Goal: Task Accomplishment & Management: Use online tool/utility

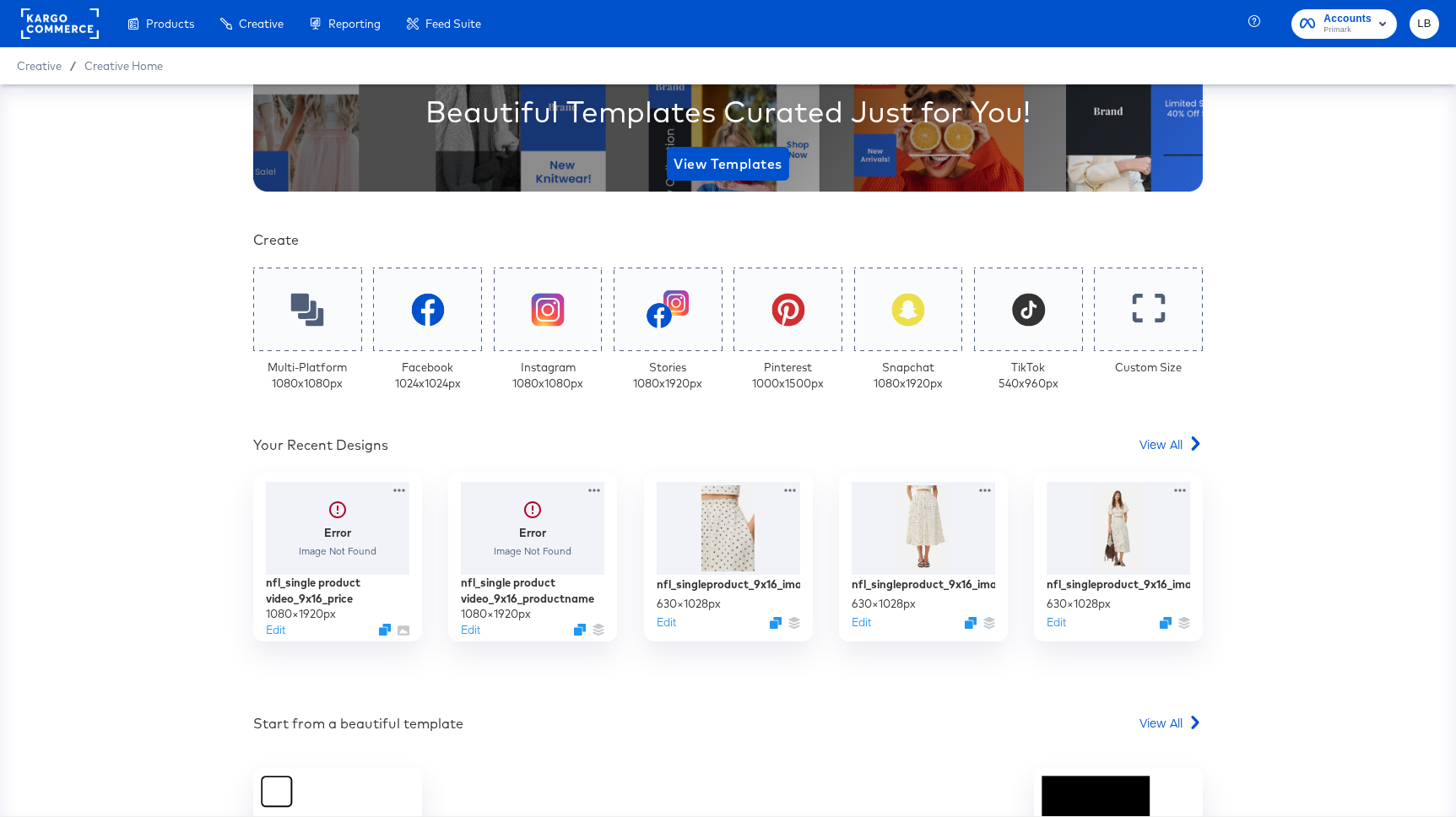
scroll to position [262, 0]
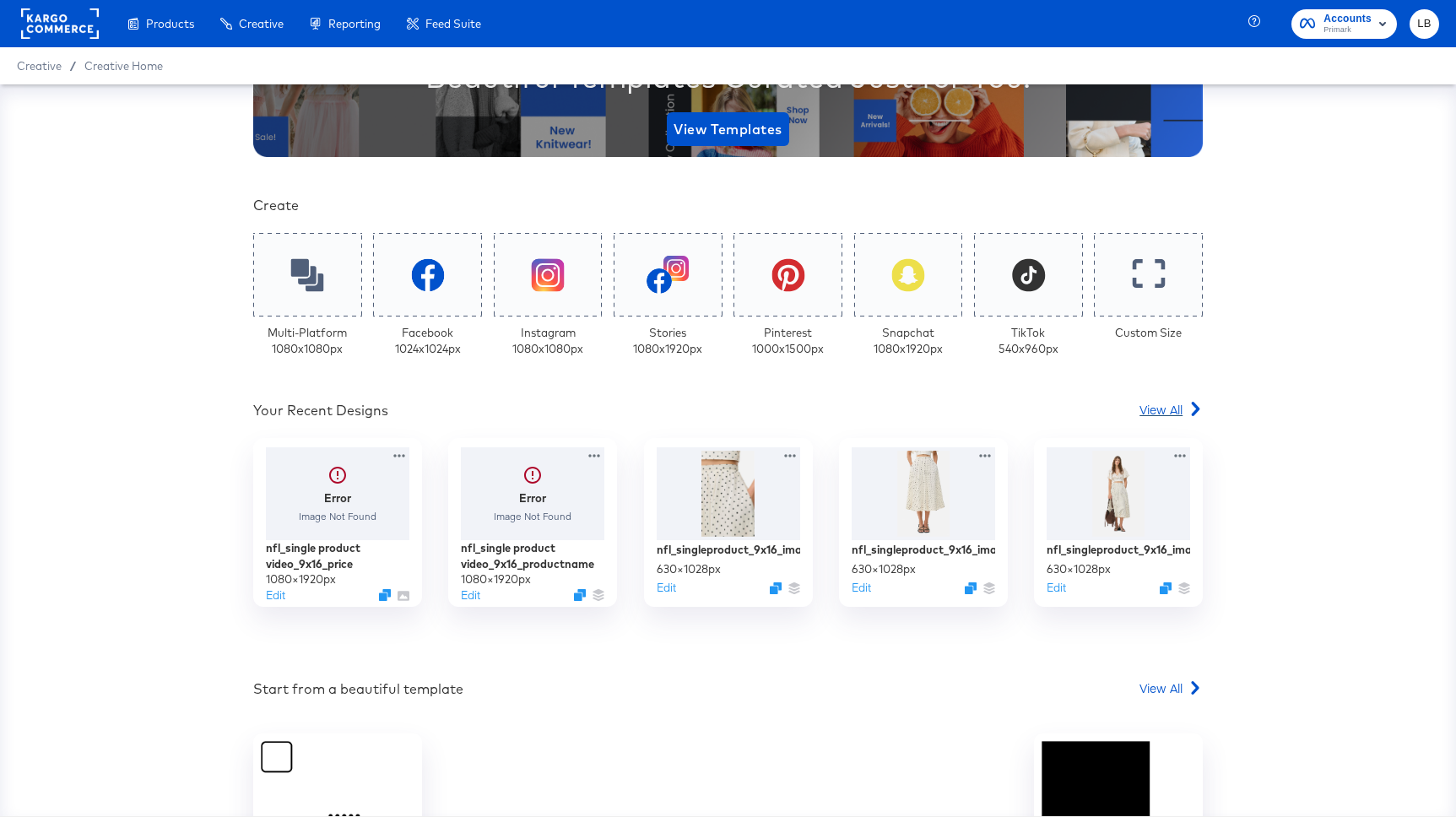
click at [1163, 412] on span "View All" at bounding box center [1161, 410] width 43 height 17
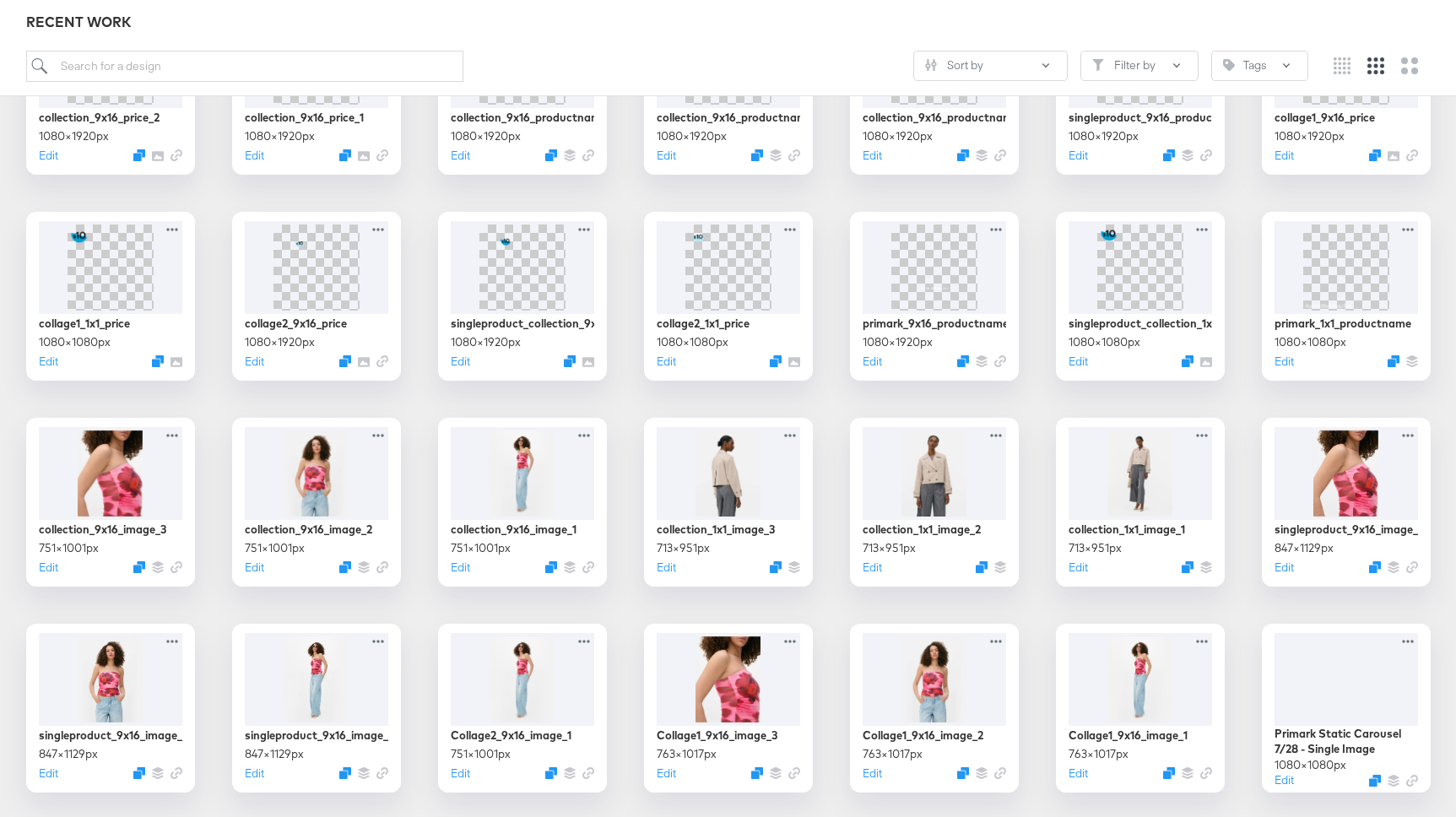
scroll to position [1247, 0]
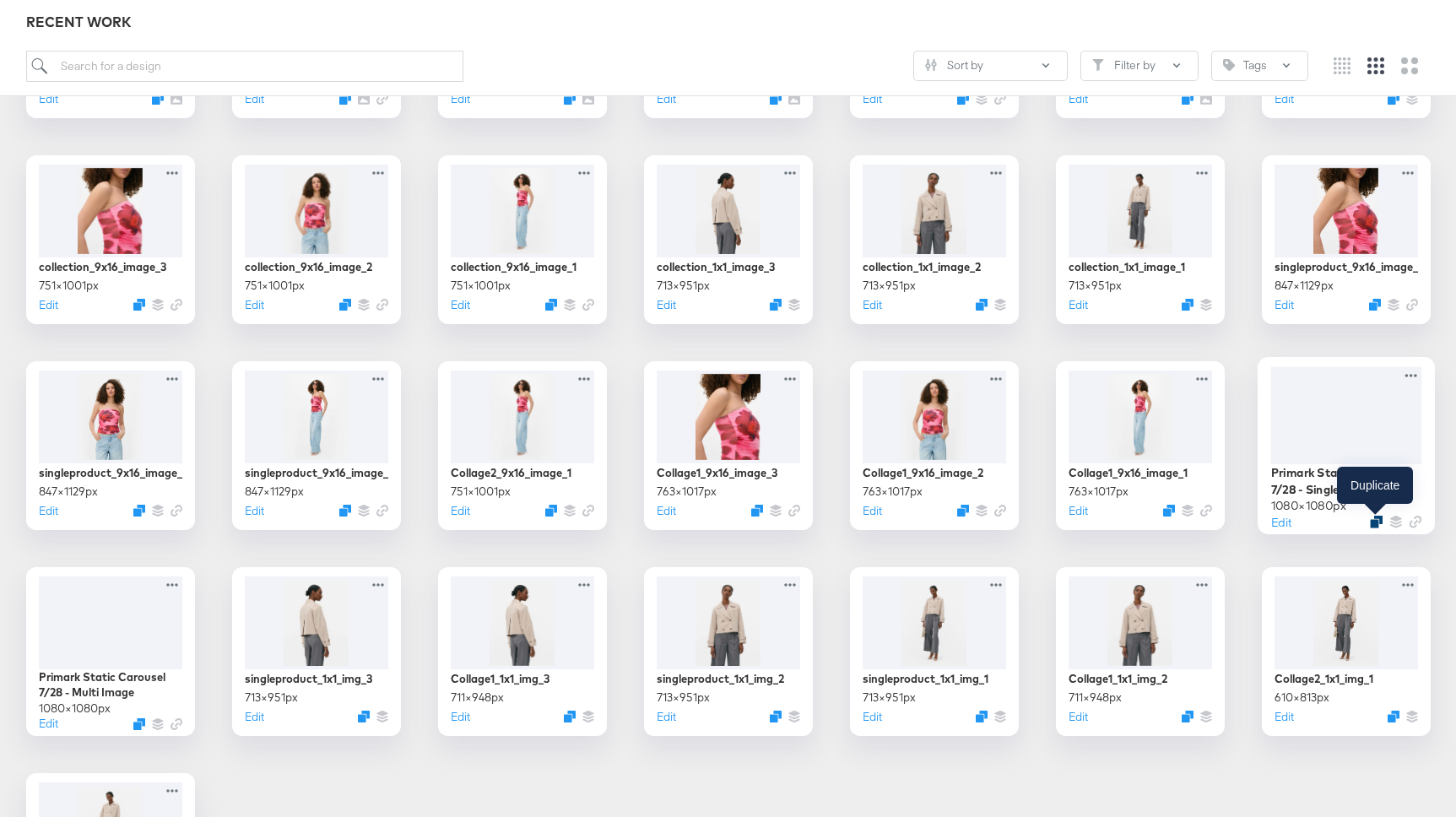
click at [1377, 518] on icon "Duplicate" at bounding box center [1376, 522] width 13 height 13
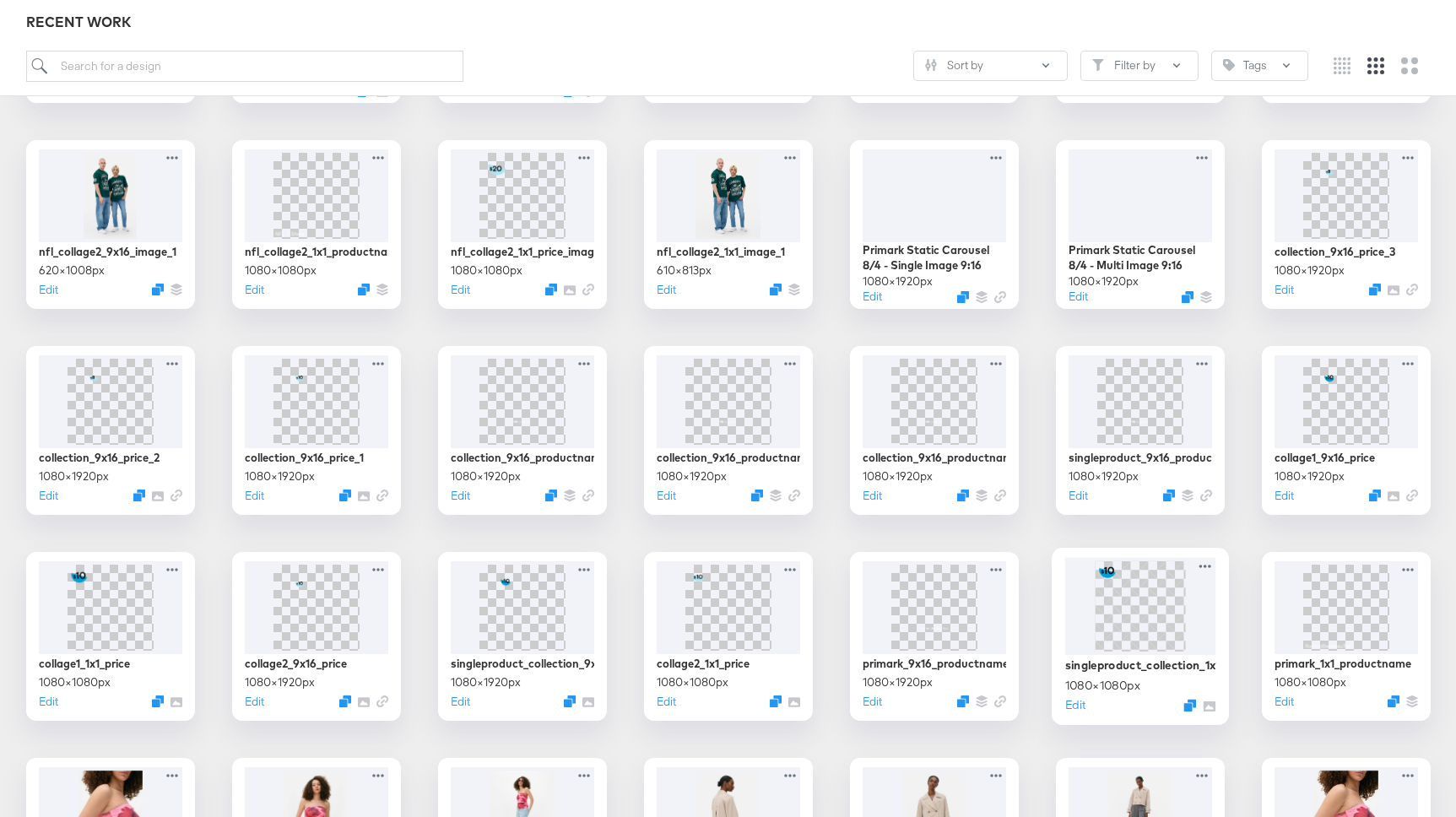
scroll to position [606, 0]
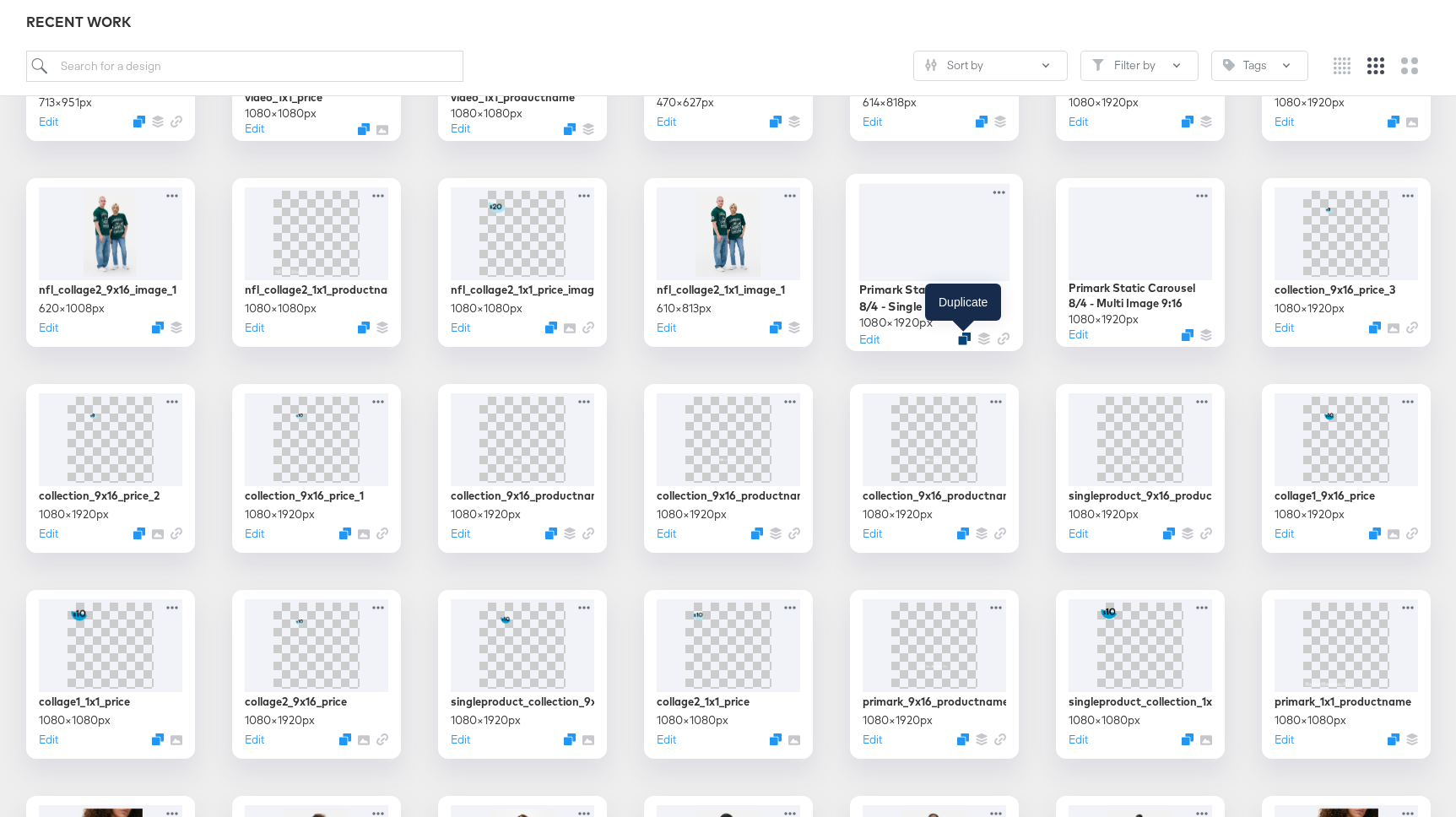
click at [961, 336] on icon "Duplicate" at bounding box center [964, 338] width 13 height 13
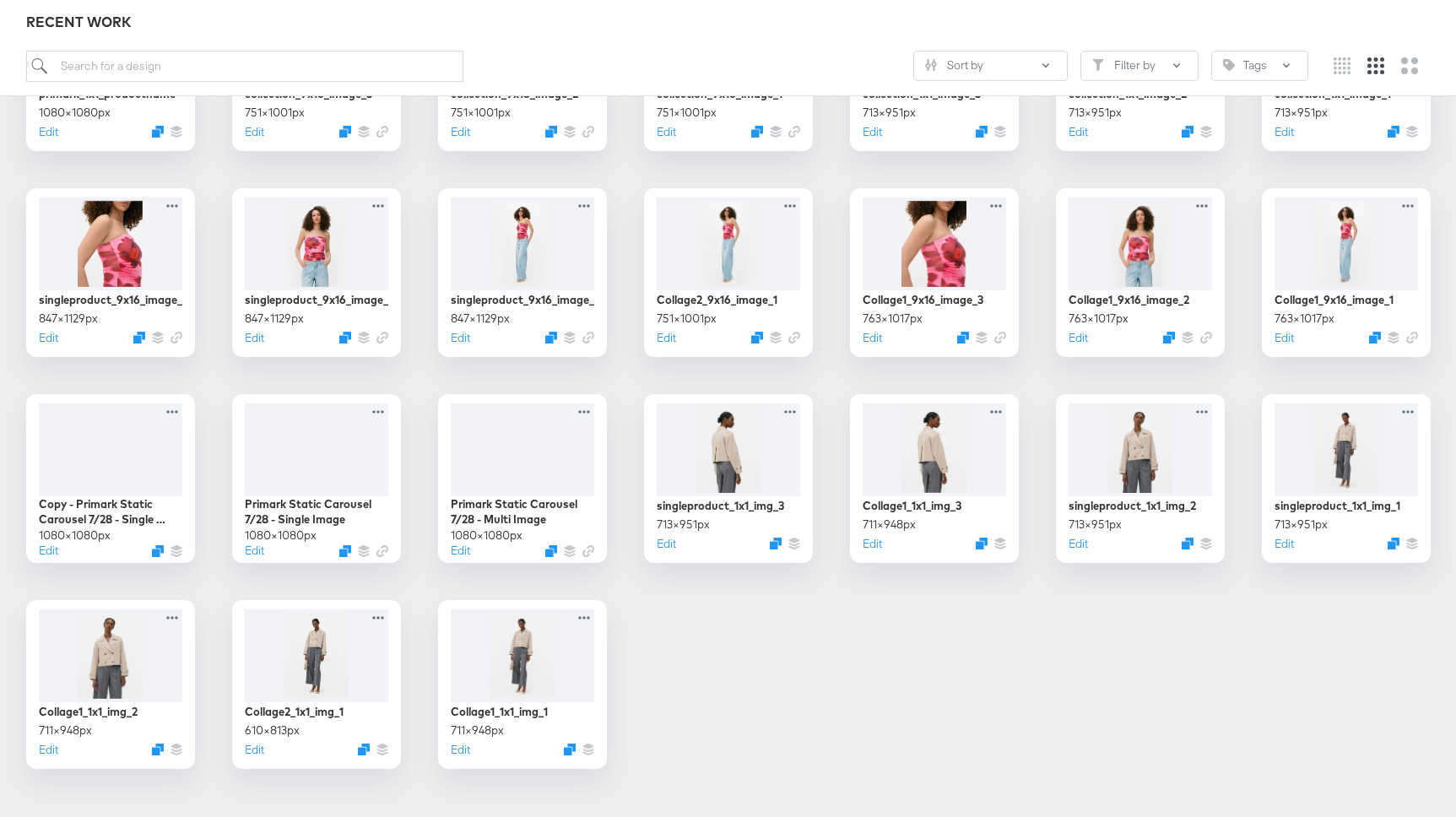
scroll to position [1453, 0]
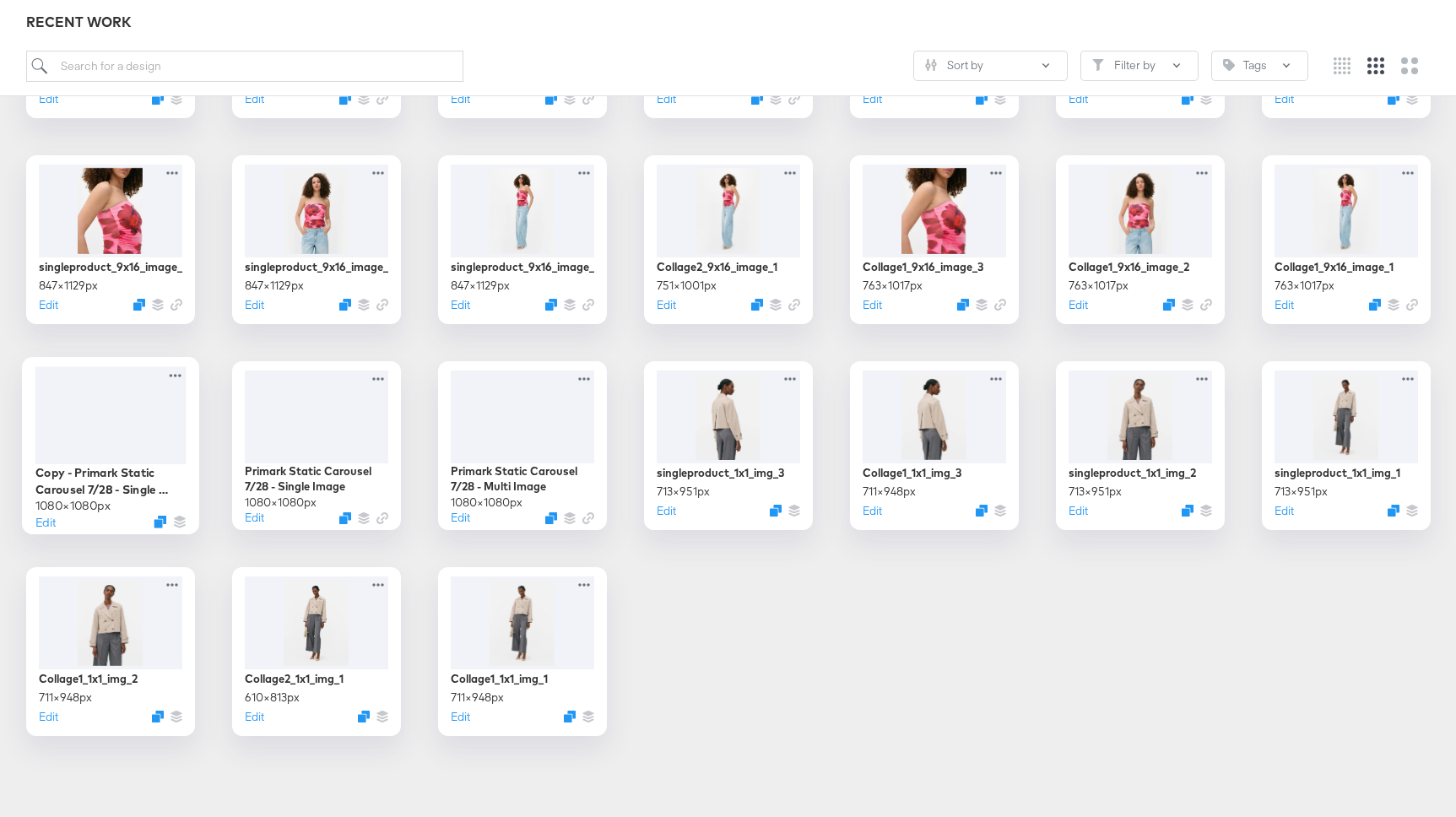
click at [108, 411] on div at bounding box center [110, 414] width 151 height 97
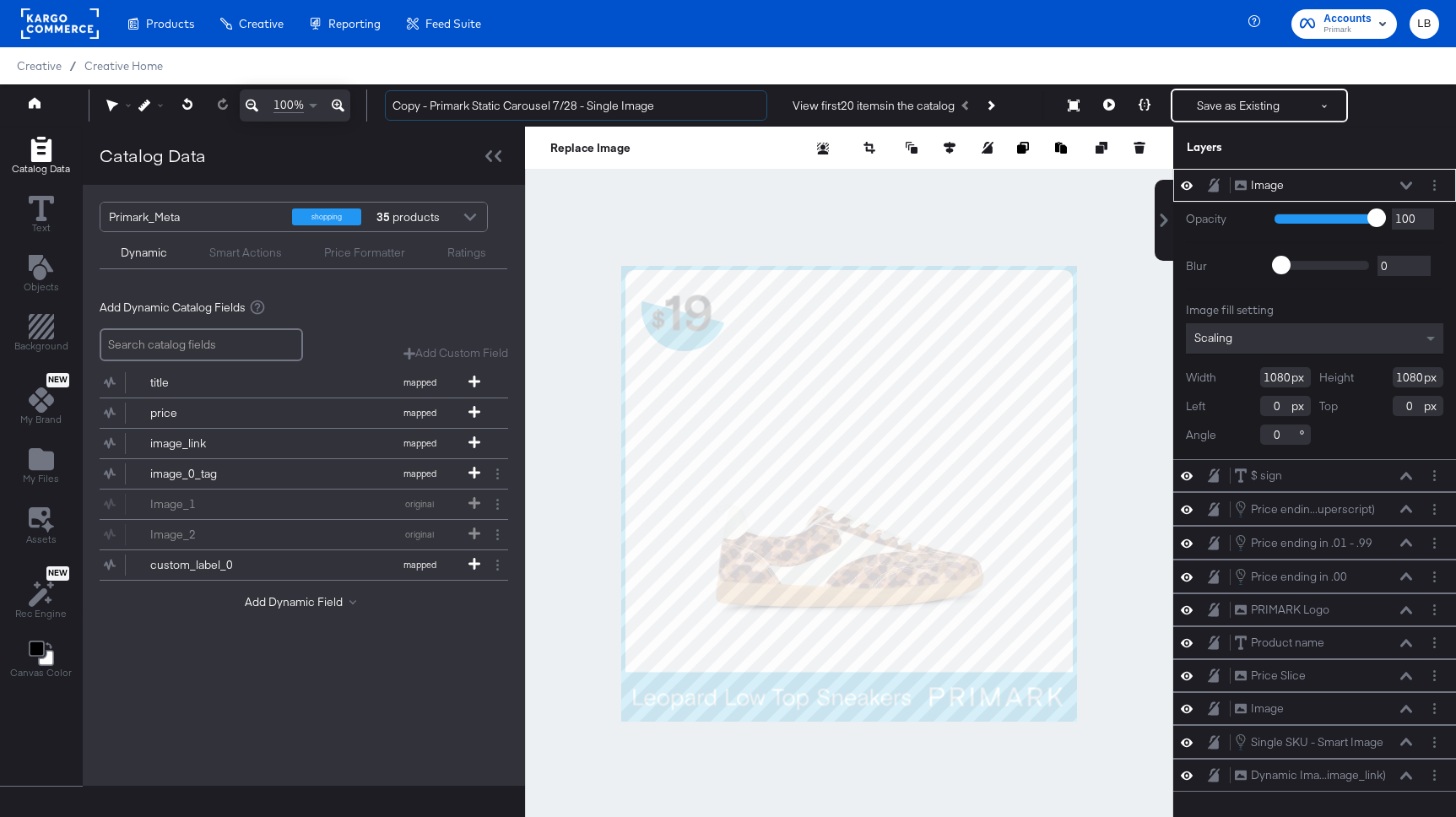
drag, startPoint x: 430, startPoint y: 102, endPoint x: 374, endPoint y: 102, distance: 56.0
click at [374, 102] on div "Copy - Primark Static Carousel 7/28 - Single Image View first 20 items in the c…" at bounding box center [904, 105] width 1068 height 34
click at [564, 107] on input "NFL Primark Static Carousel 7/28 - Single Image" at bounding box center [576, 106] width 382 height 31
type input "NFL Primark Static Carousel 8/26 - Single Image"
click at [471, 220] on div at bounding box center [470, 219] width 25 height 29
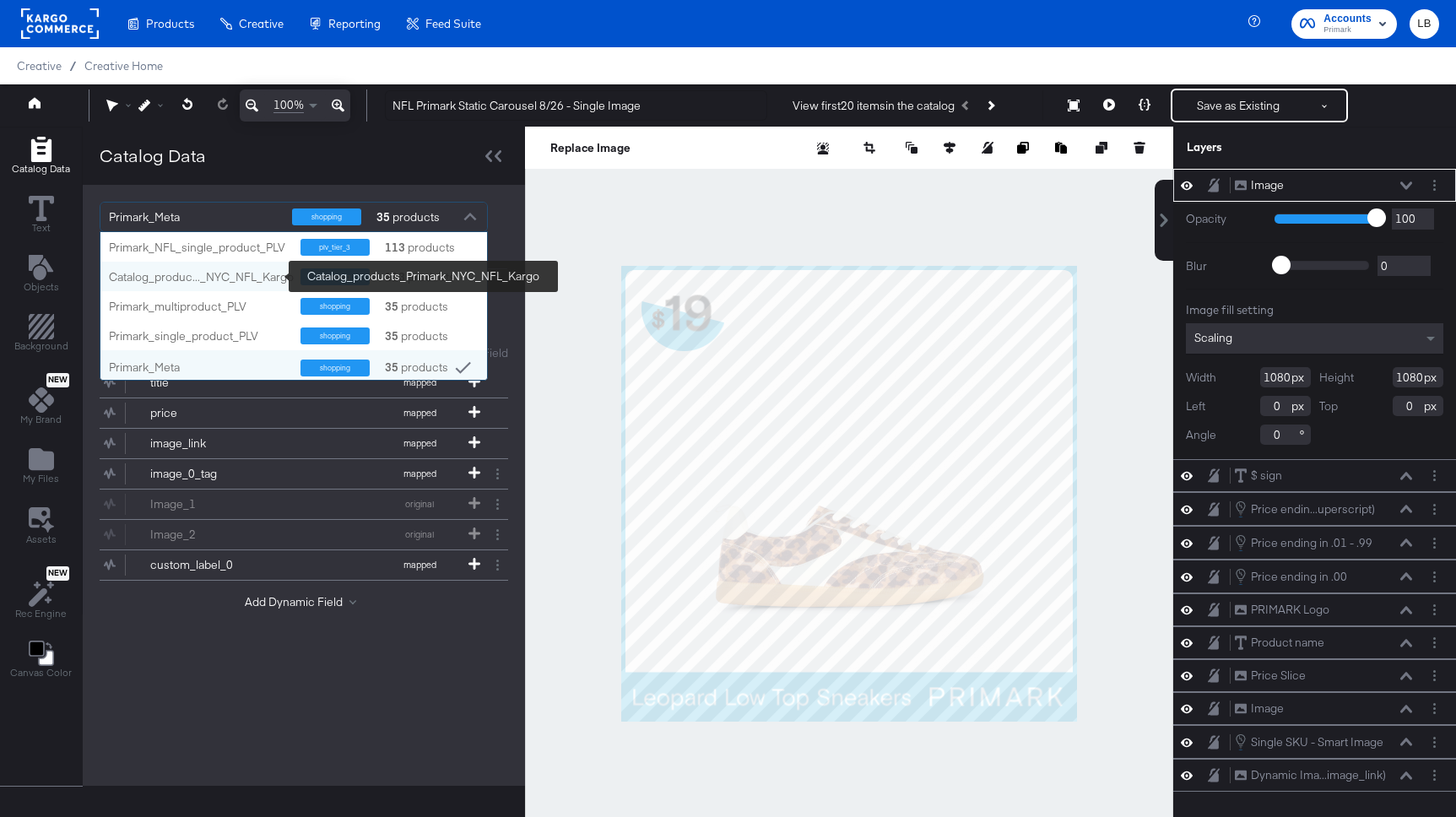
click at [280, 276] on div "Catalog_produc..._NYC_NFL_Kargo" at bounding box center [201, 277] width 185 height 16
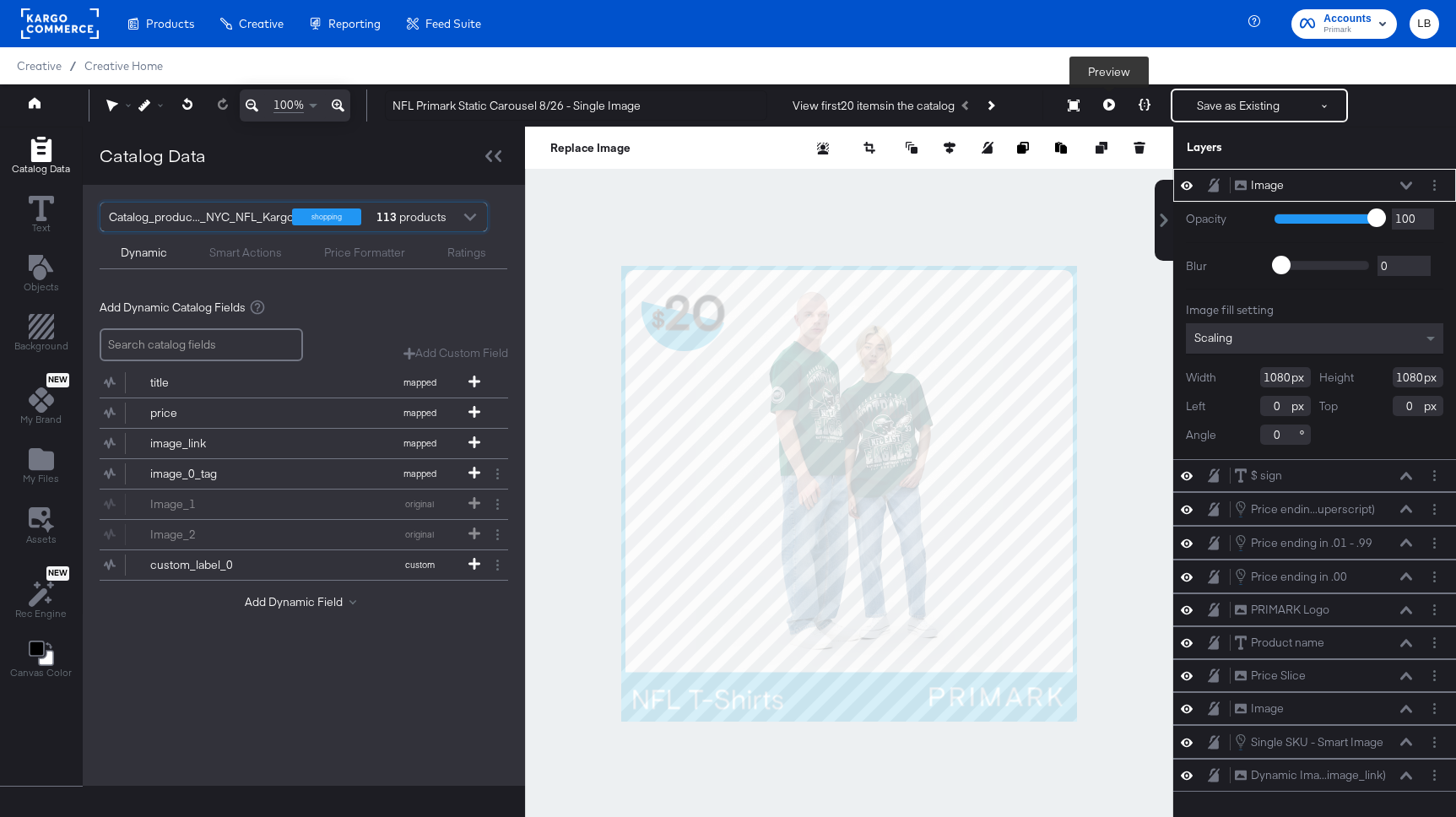
click at [1112, 104] on icon at bounding box center [1109, 104] width 12 height 12
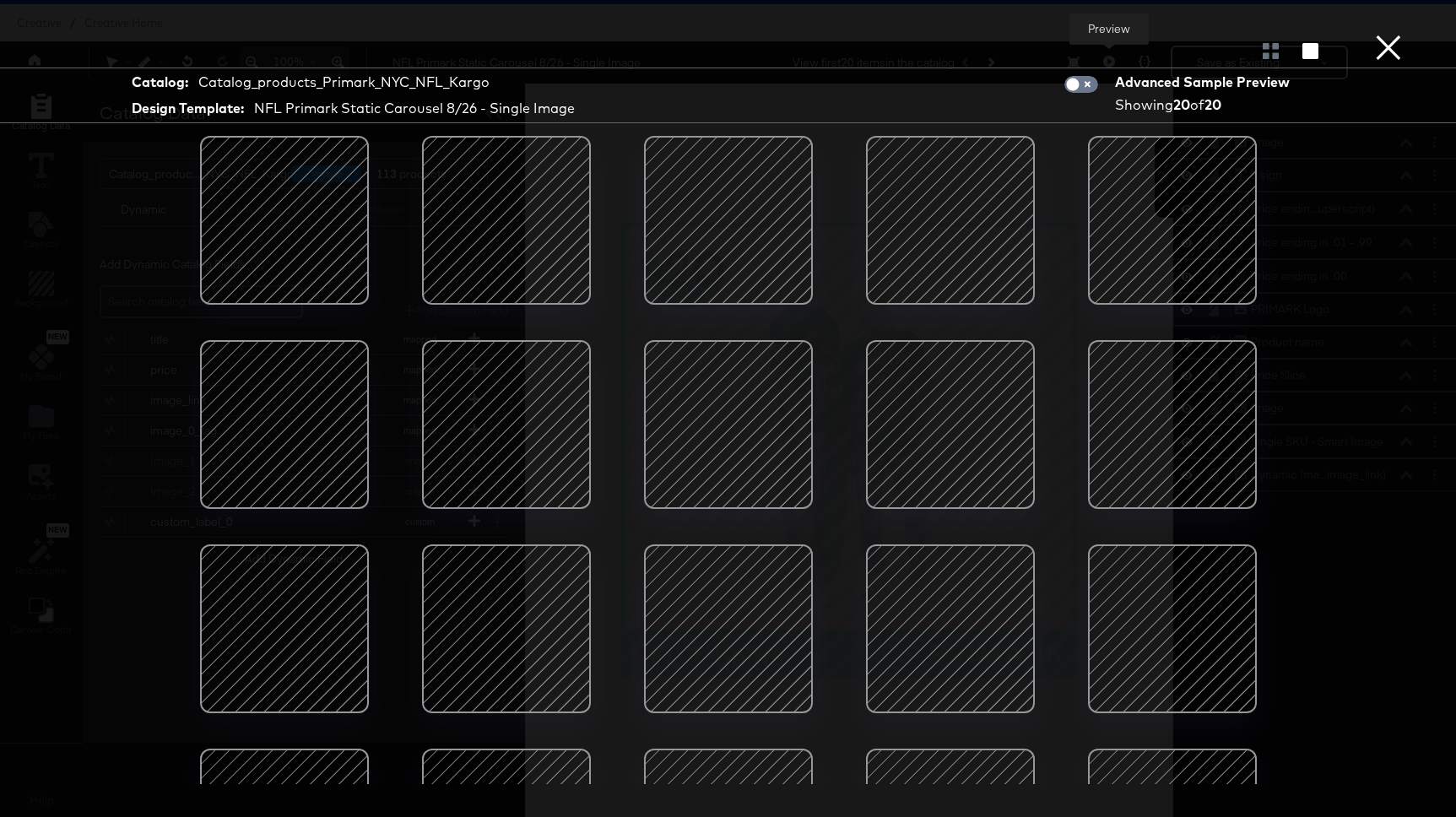
click at [280, 217] on div at bounding box center [284, 220] width 143 height 143
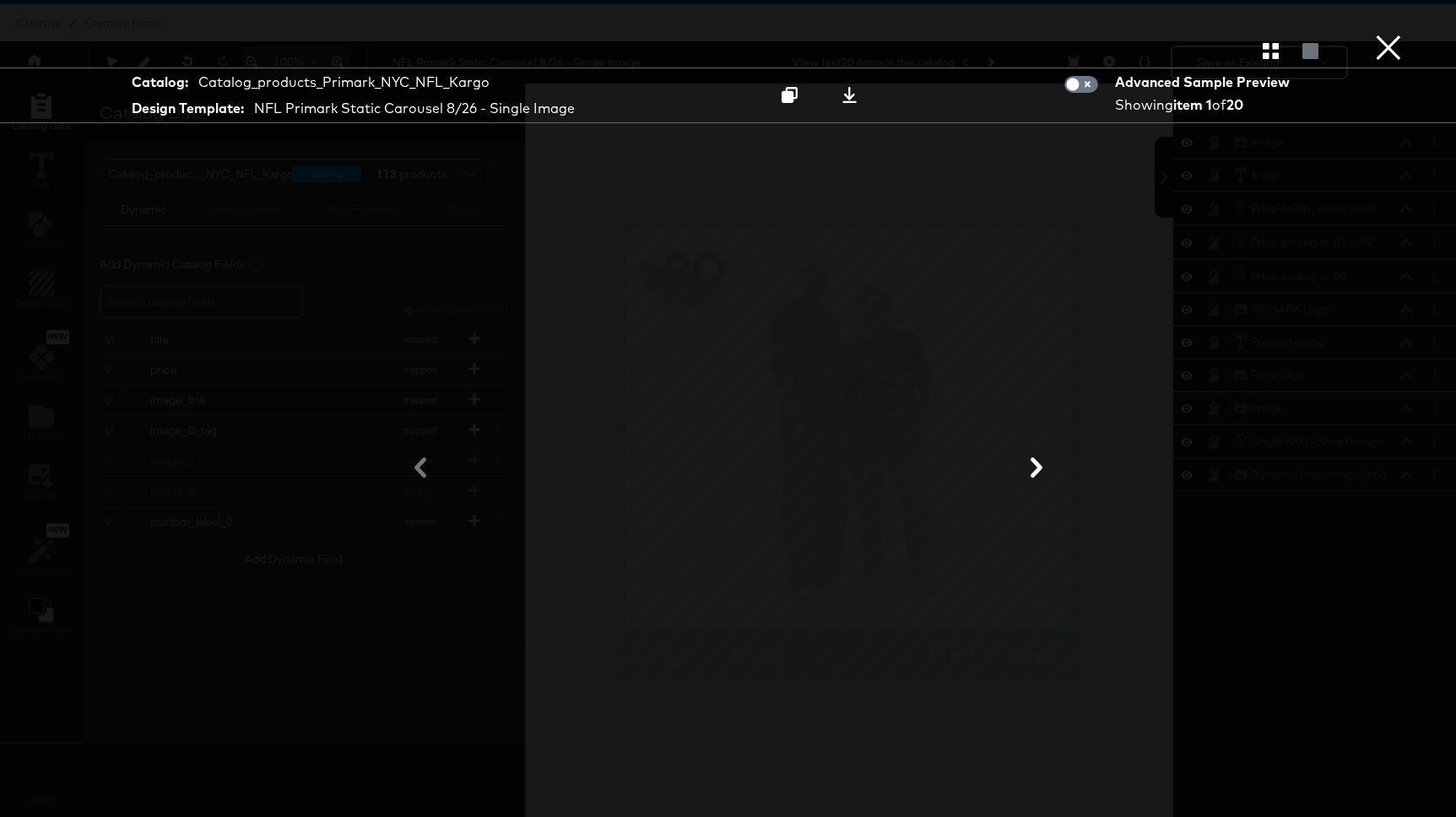
click at [1041, 466] on icon at bounding box center [1037, 467] width 12 height 20
click at [1391, 34] on button "×" at bounding box center [1388, 16] width 34 height 34
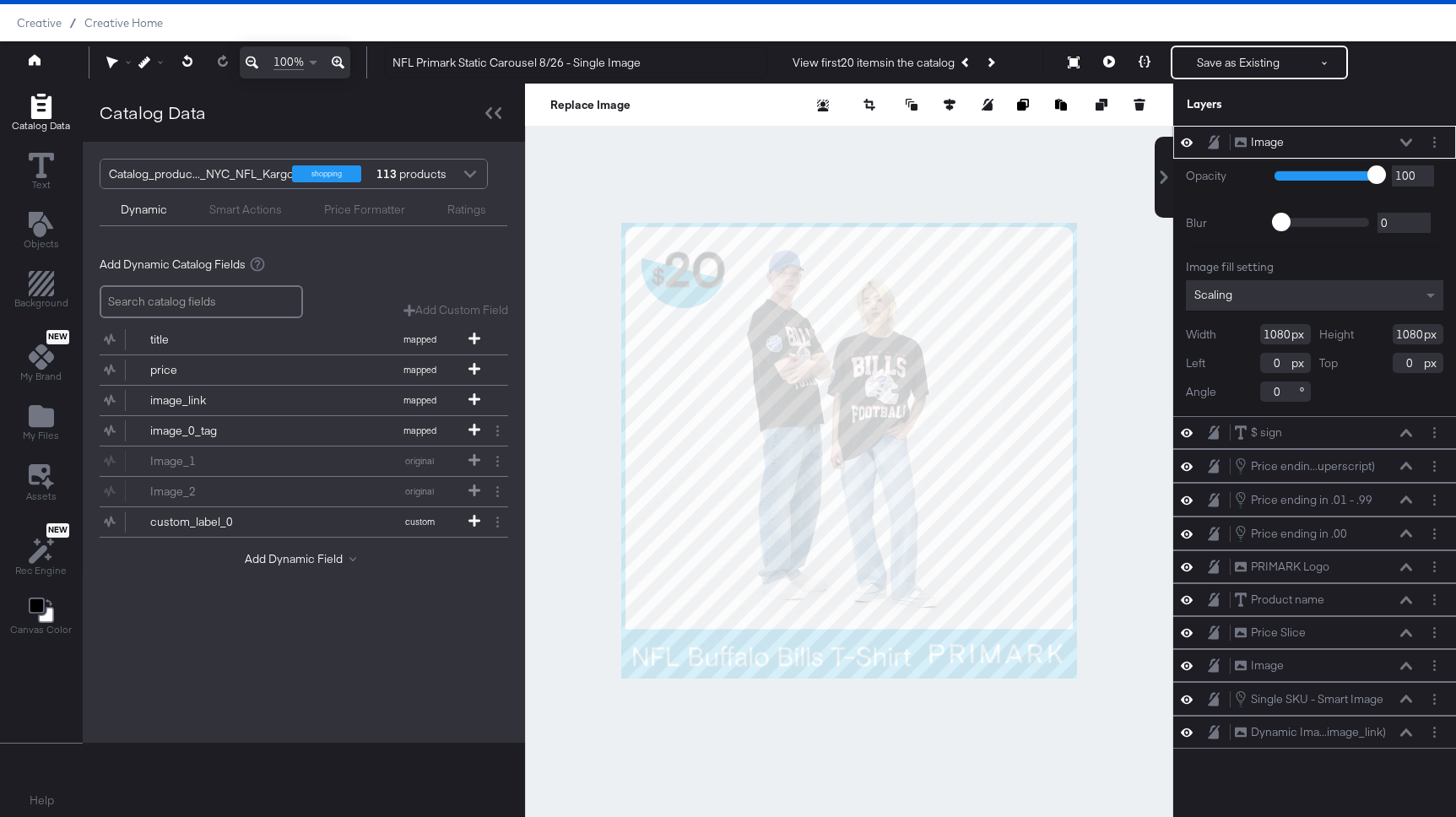
click at [1406, 136] on div "Image Image" at bounding box center [1323, 142] width 179 height 18
click at [1407, 135] on div "Image Image" at bounding box center [1323, 142] width 179 height 18
click at [1409, 134] on div "Image Image" at bounding box center [1323, 142] width 179 height 18
click at [1400, 141] on icon at bounding box center [1406, 142] width 12 height 9
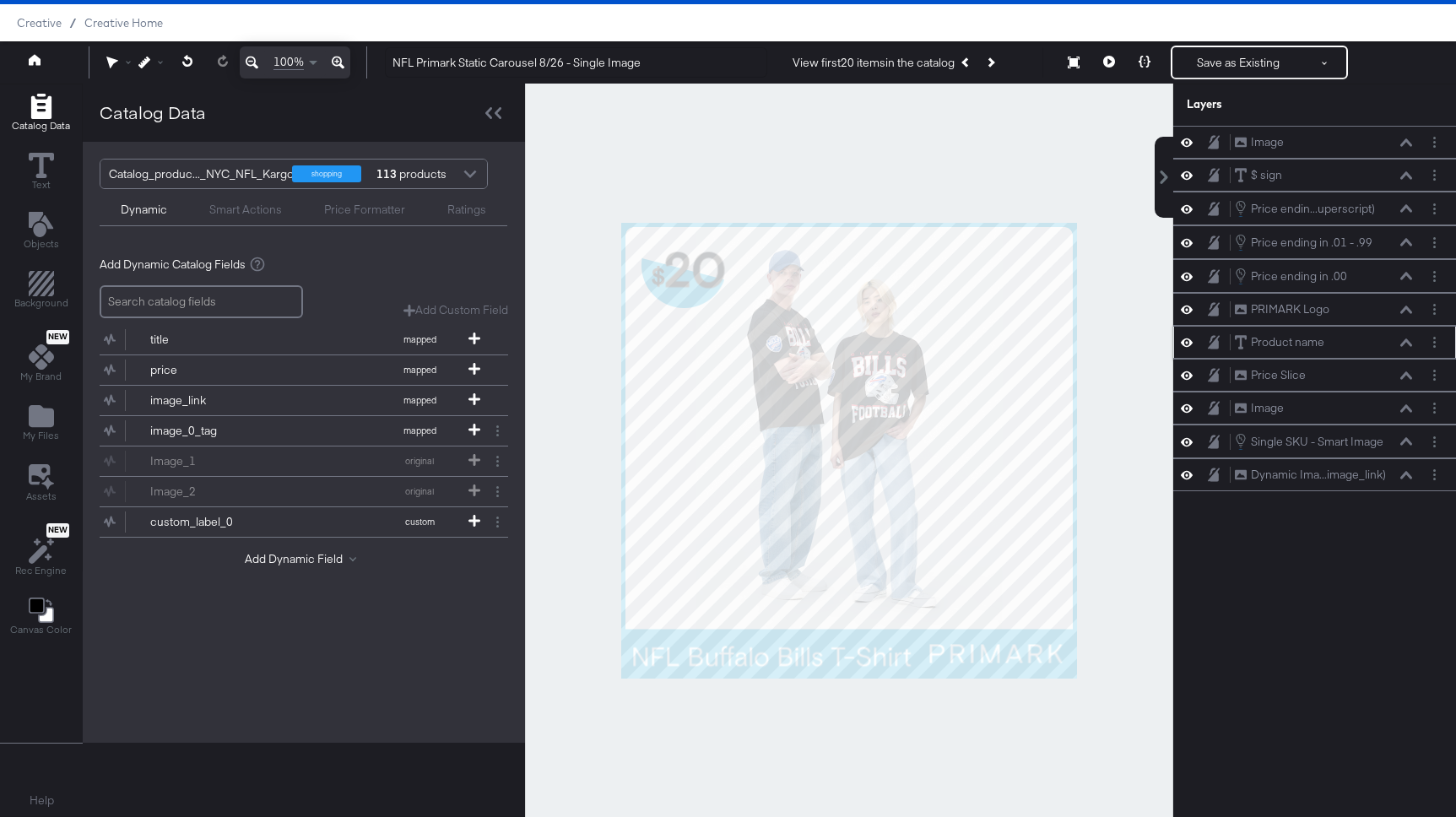
click at [1194, 335] on div at bounding box center [1191, 342] width 23 height 16
click at [1188, 343] on icon at bounding box center [1187, 342] width 12 height 15
click at [1188, 343] on icon at bounding box center [1187, 343] width 12 height 11
click at [1371, 342] on div "Product name Product name" at bounding box center [1323, 342] width 179 height 18
click at [1407, 337] on button at bounding box center [1406, 343] width 14 height 10
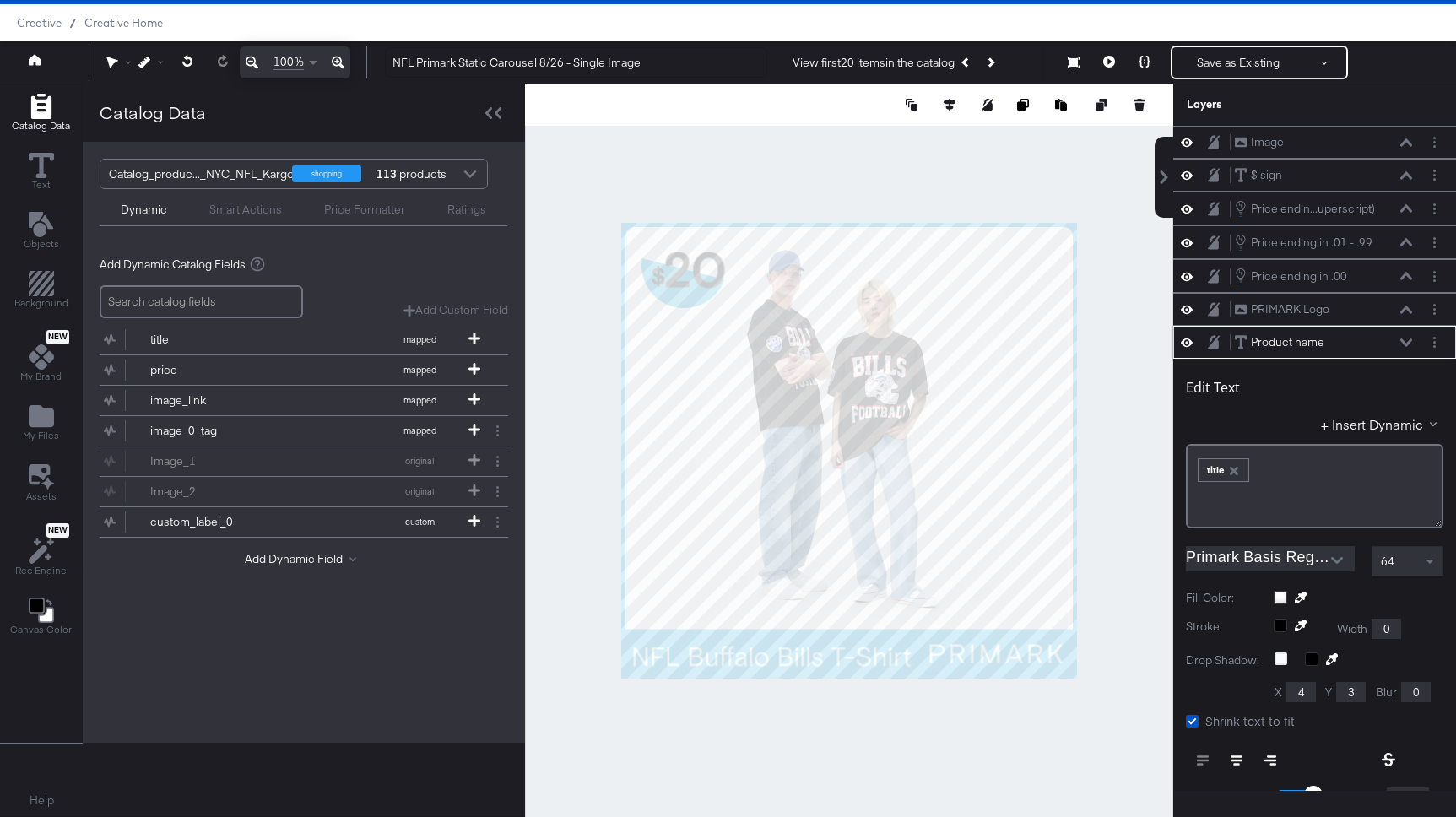
scroll to position [200, 0]
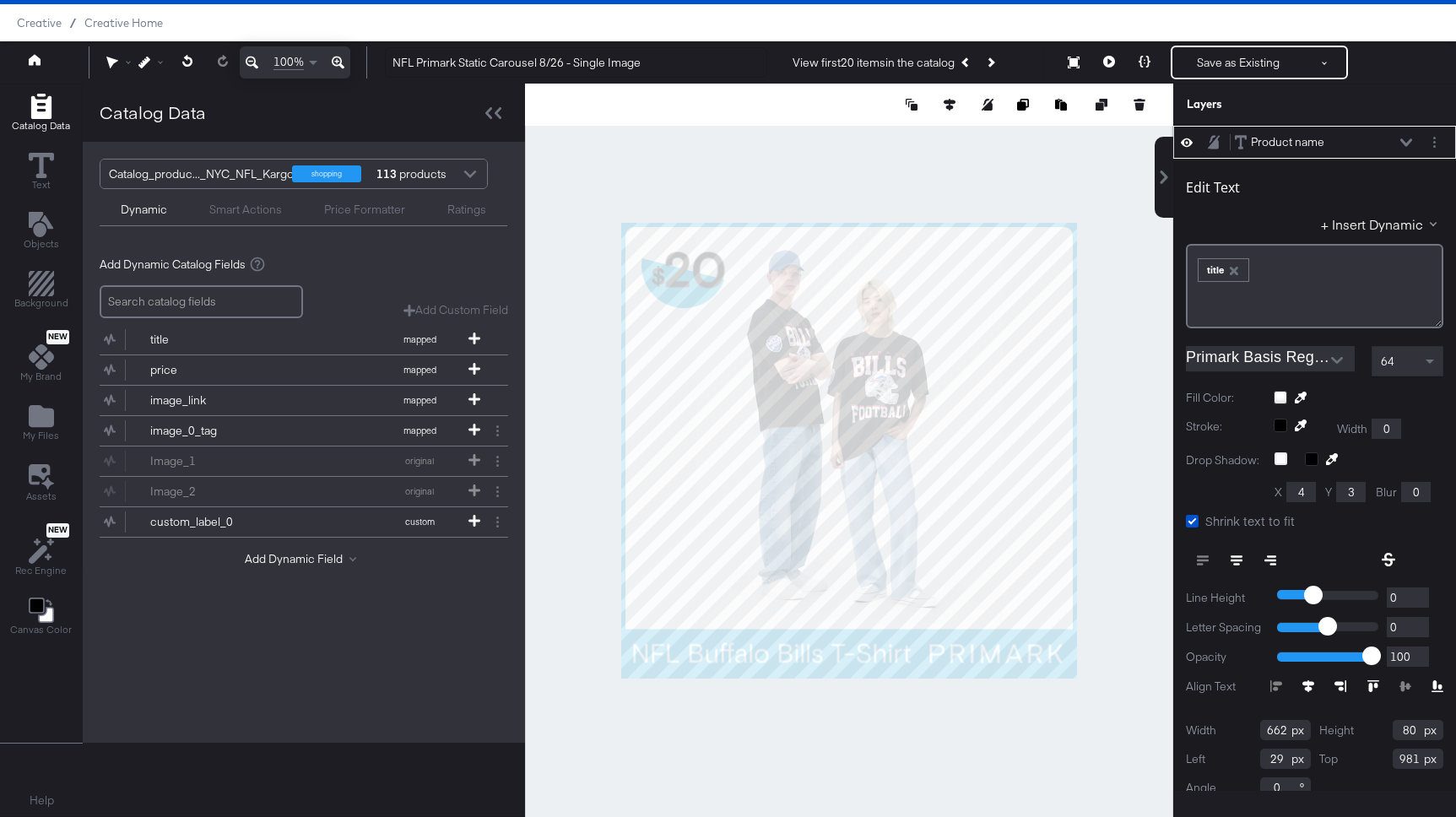
type input "982"
click at [1113, 57] on icon at bounding box center [1109, 62] width 12 height 12
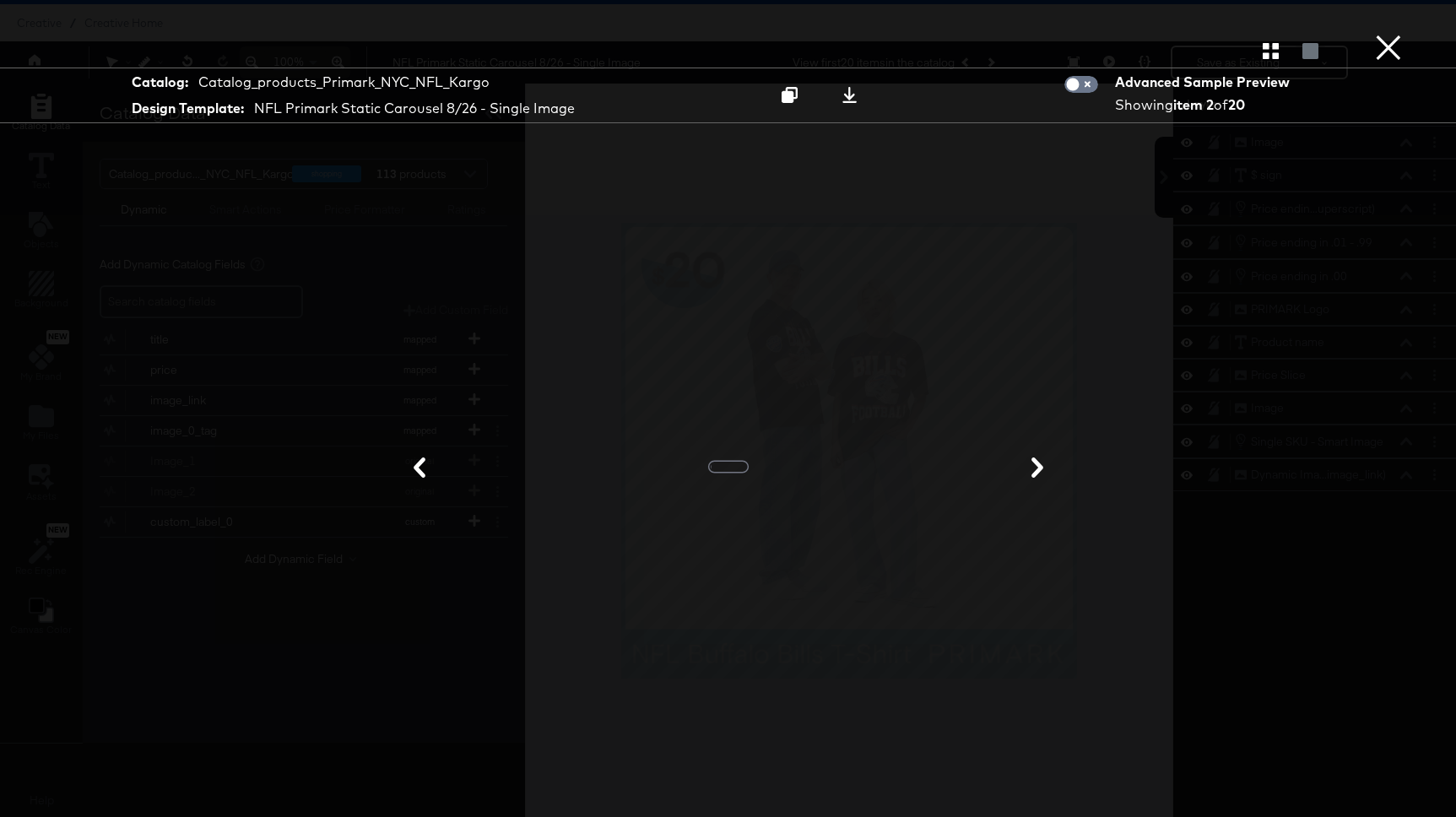
scroll to position [0, 0]
click at [421, 457] on icon at bounding box center [419, 467] width 20 height 20
click at [1386, 34] on button "×" at bounding box center [1388, 16] width 34 height 34
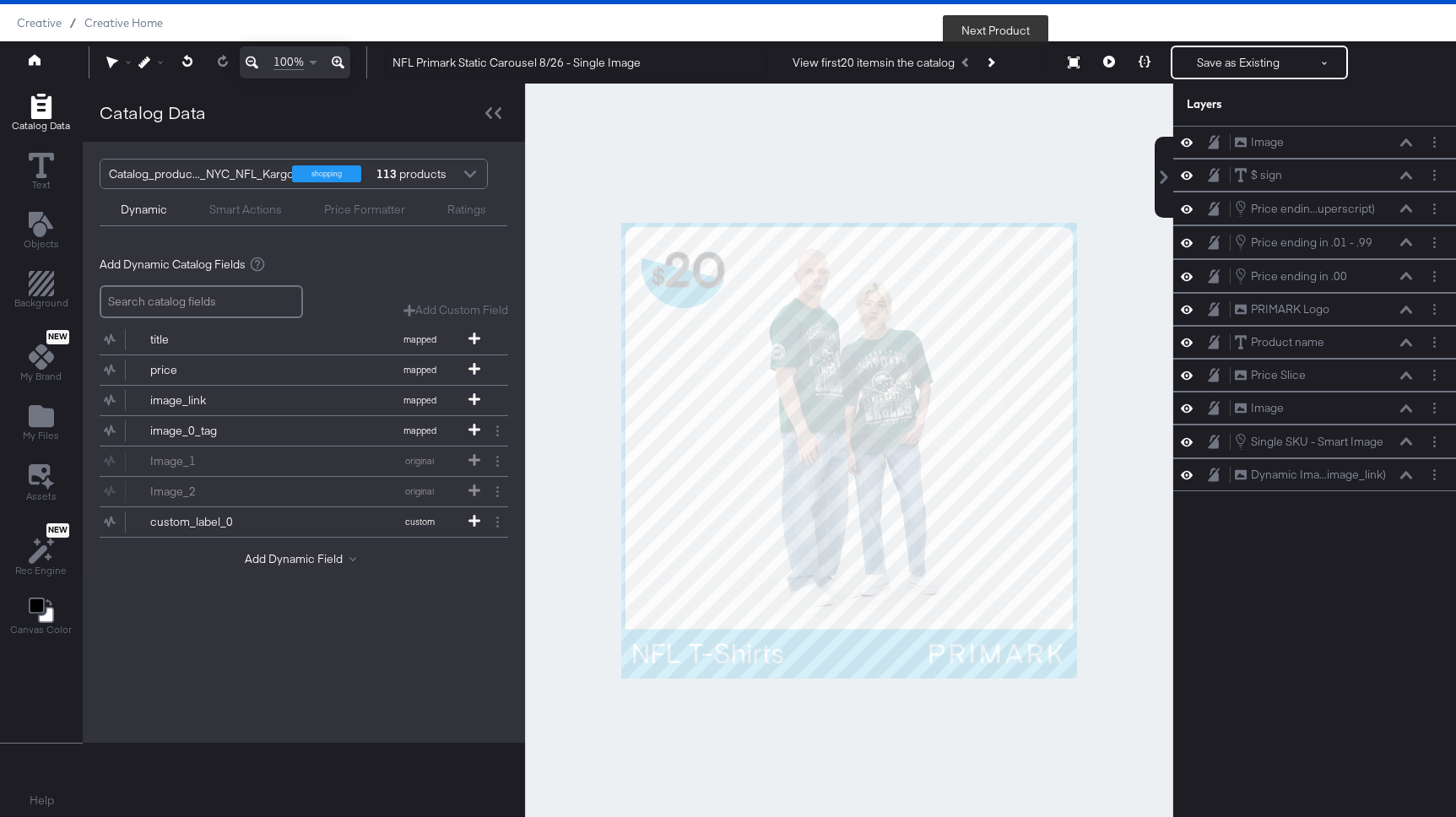
click at [995, 57] on button "Next Product" at bounding box center [989, 62] width 23 height 30
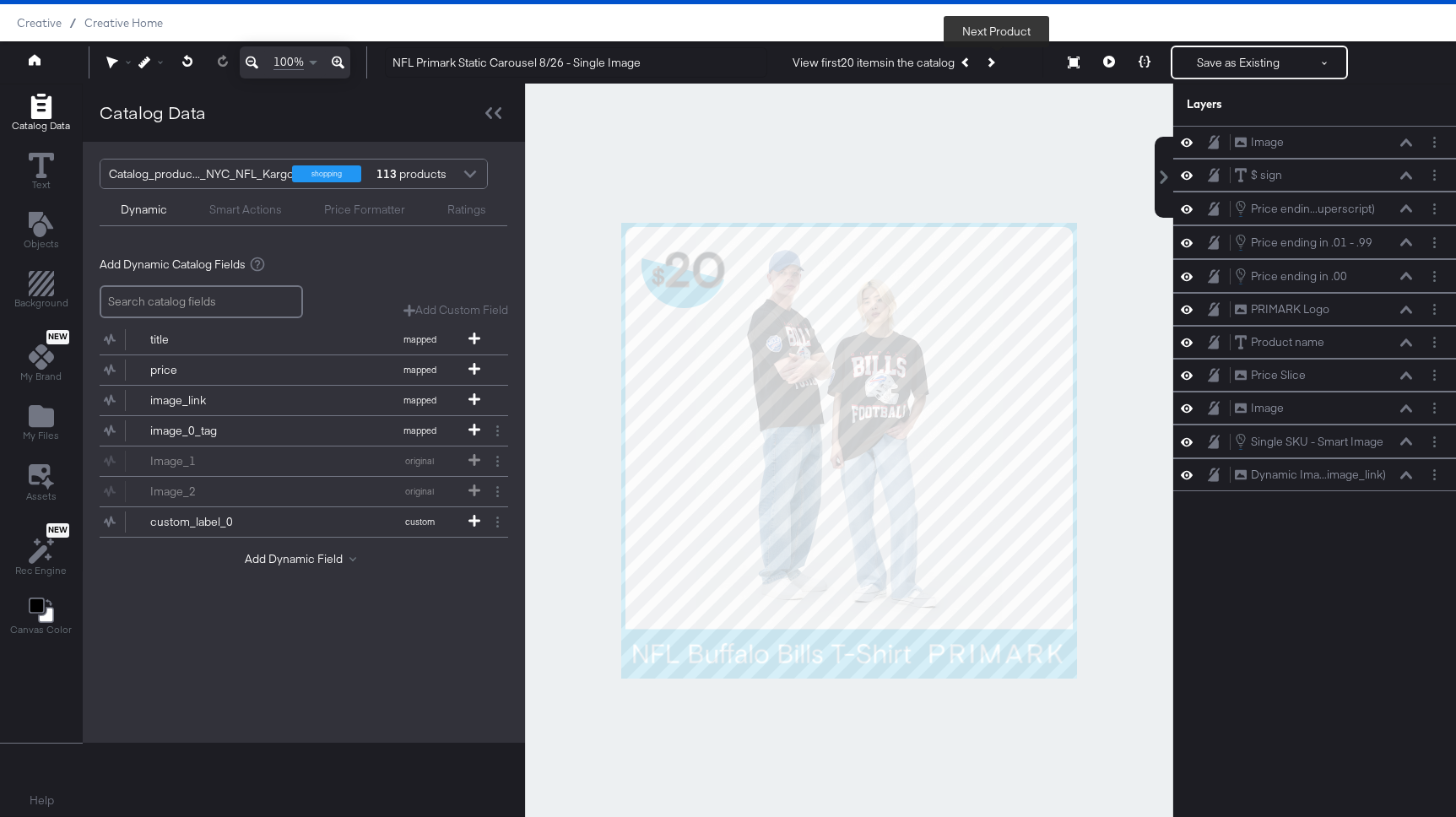
click at [995, 57] on button "Next Product" at bounding box center [989, 62] width 23 height 30
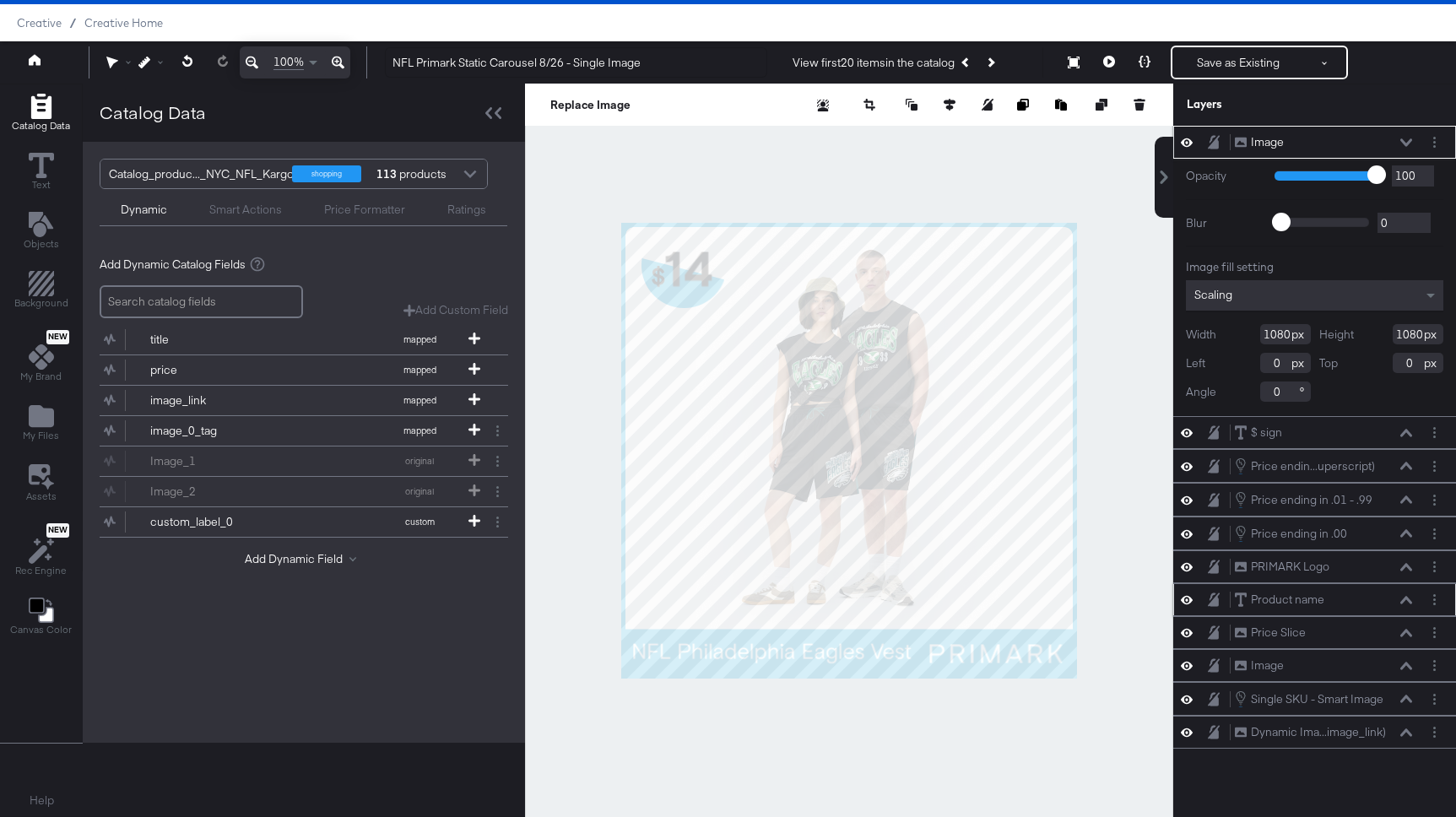
click at [1404, 601] on icon at bounding box center [1406, 600] width 12 height 9
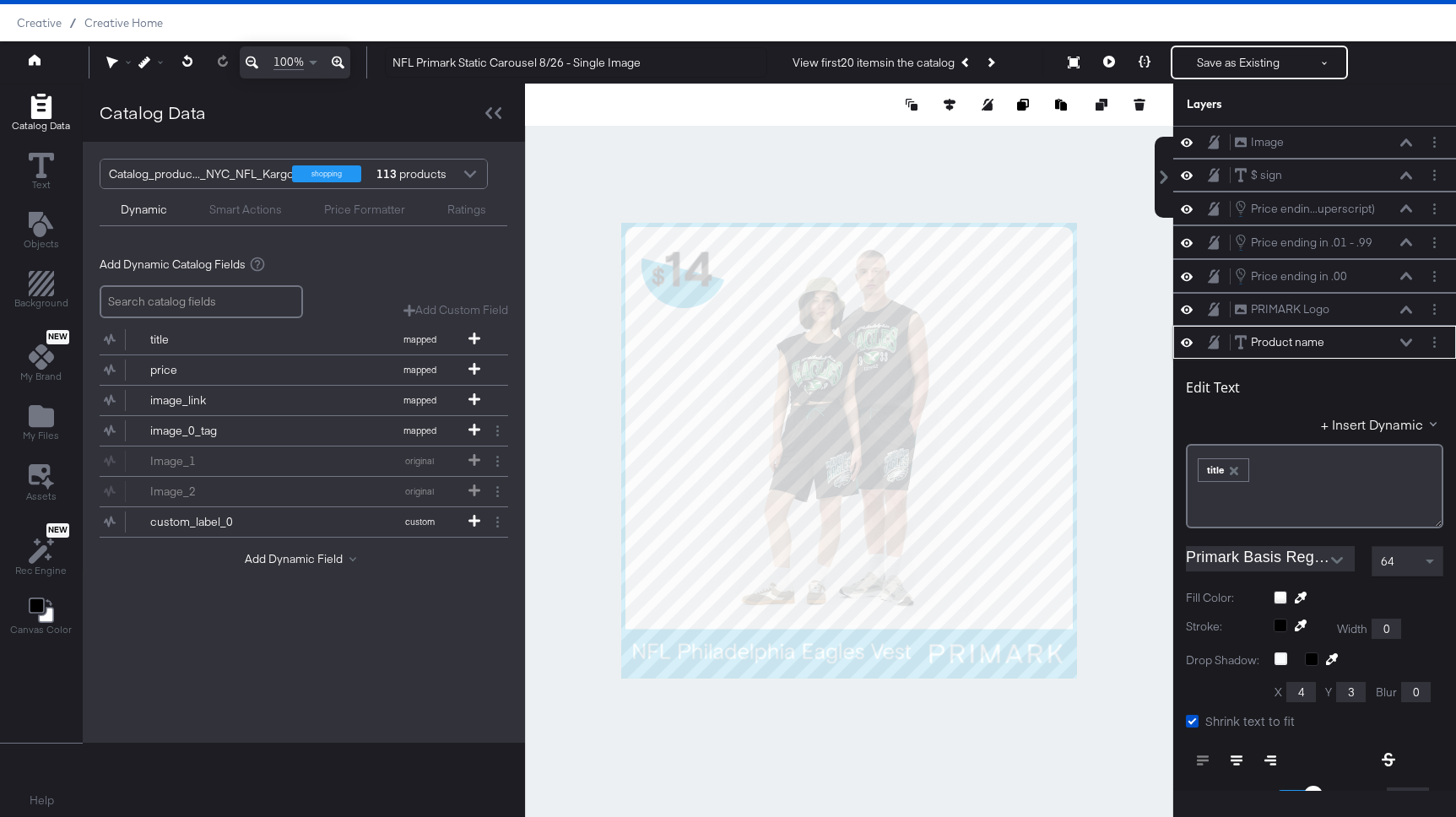
scroll to position [200, 0]
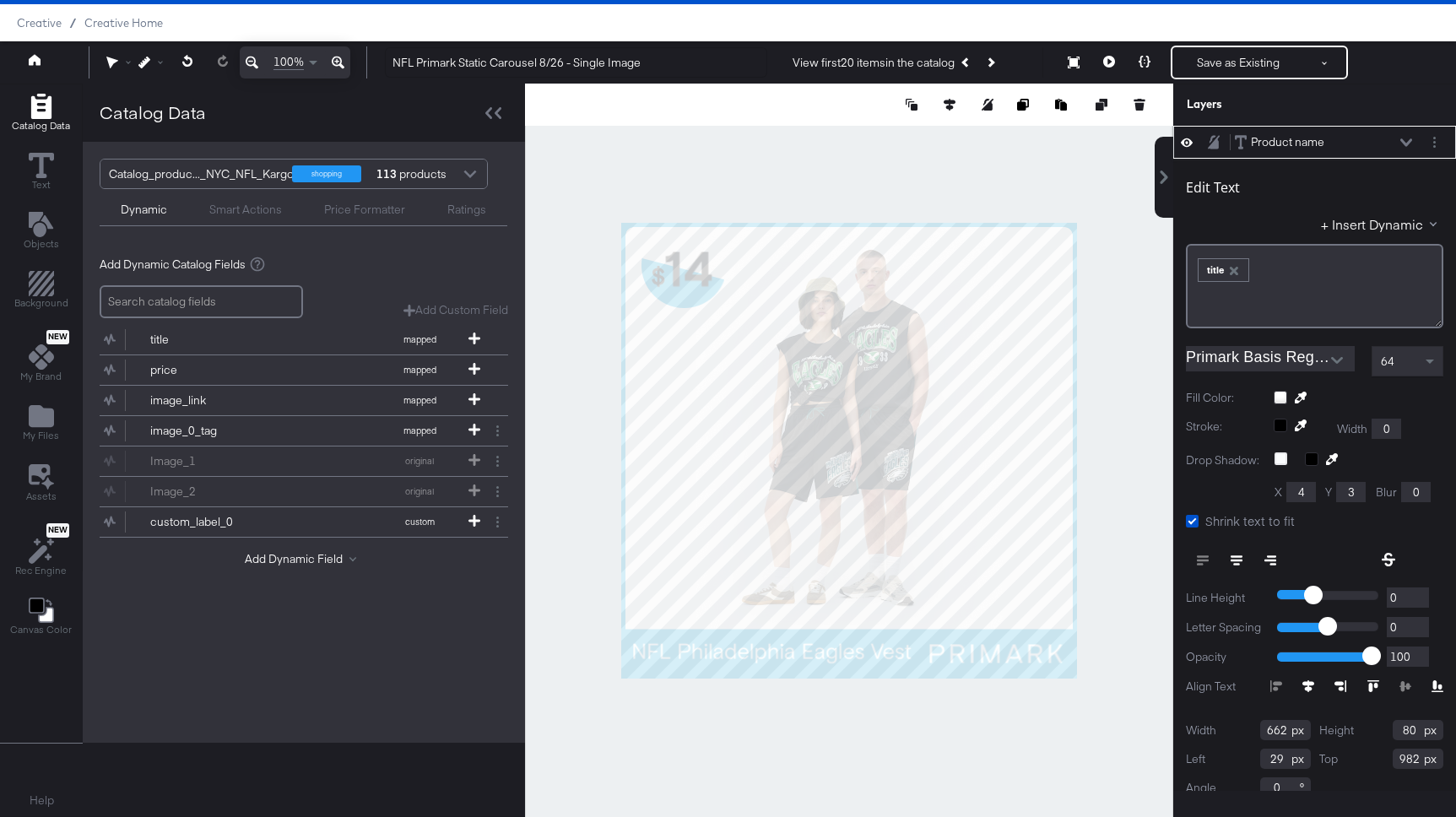
click at [1415, 755] on input "982" at bounding box center [1418, 757] width 51 height 20
type input "986"
click at [1105, 53] on button at bounding box center [1108, 62] width 35 height 34
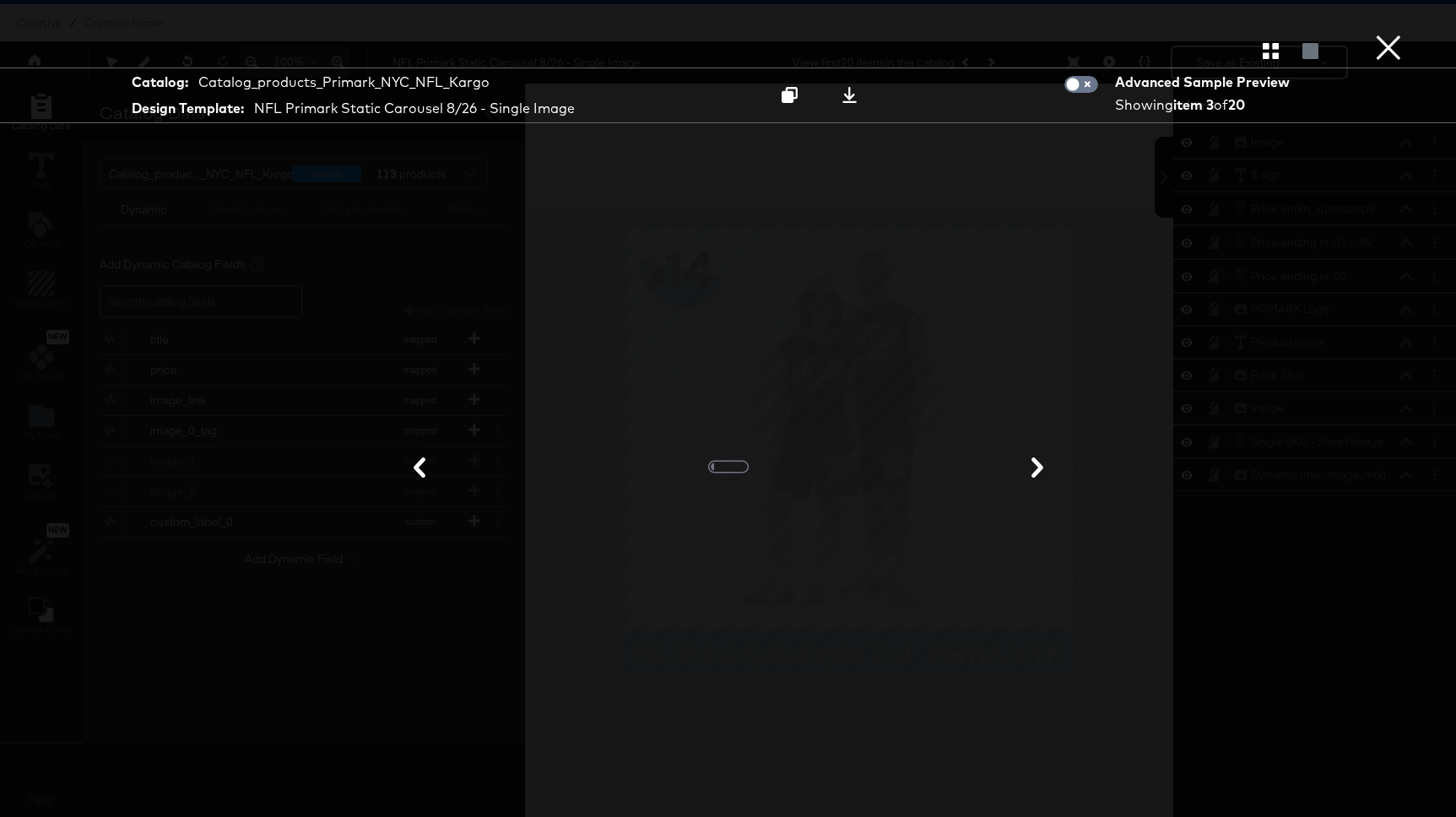
scroll to position [0, 0]
click at [422, 464] on icon at bounding box center [419, 467] width 20 height 20
click at [1395, 34] on button "×" at bounding box center [1388, 16] width 34 height 34
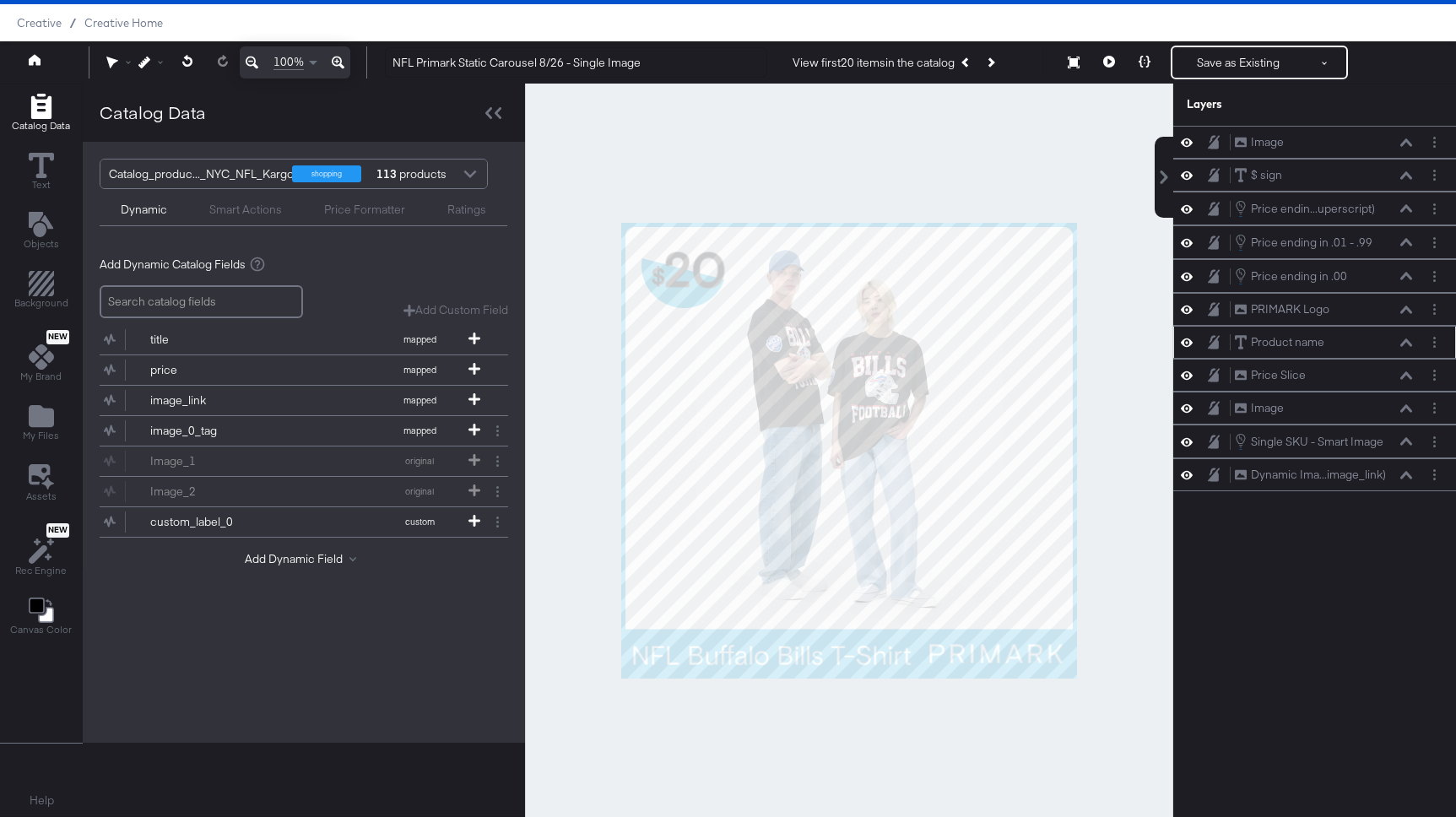
click at [1402, 337] on button at bounding box center [1406, 343] width 14 height 10
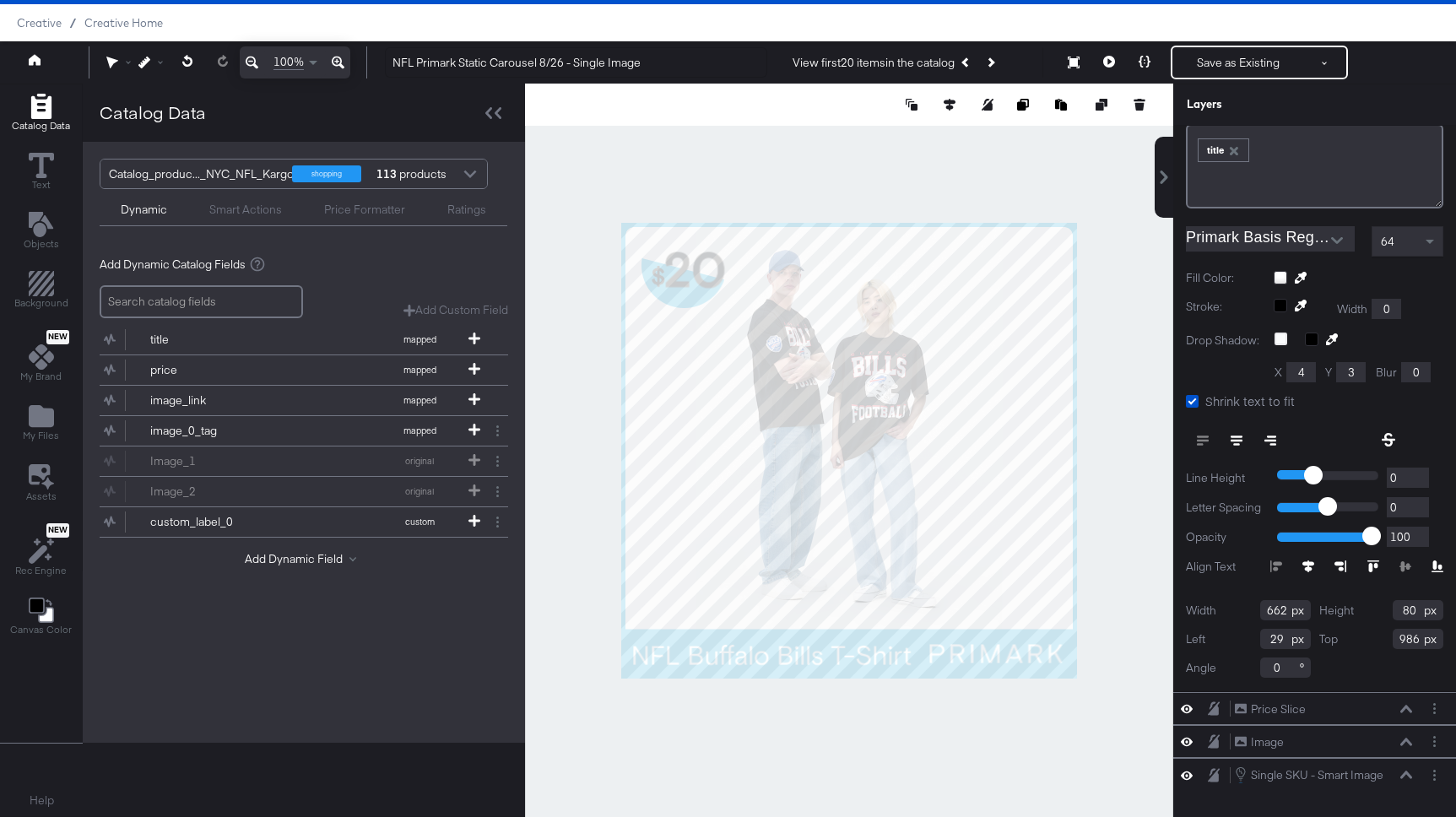
scroll to position [354, 0]
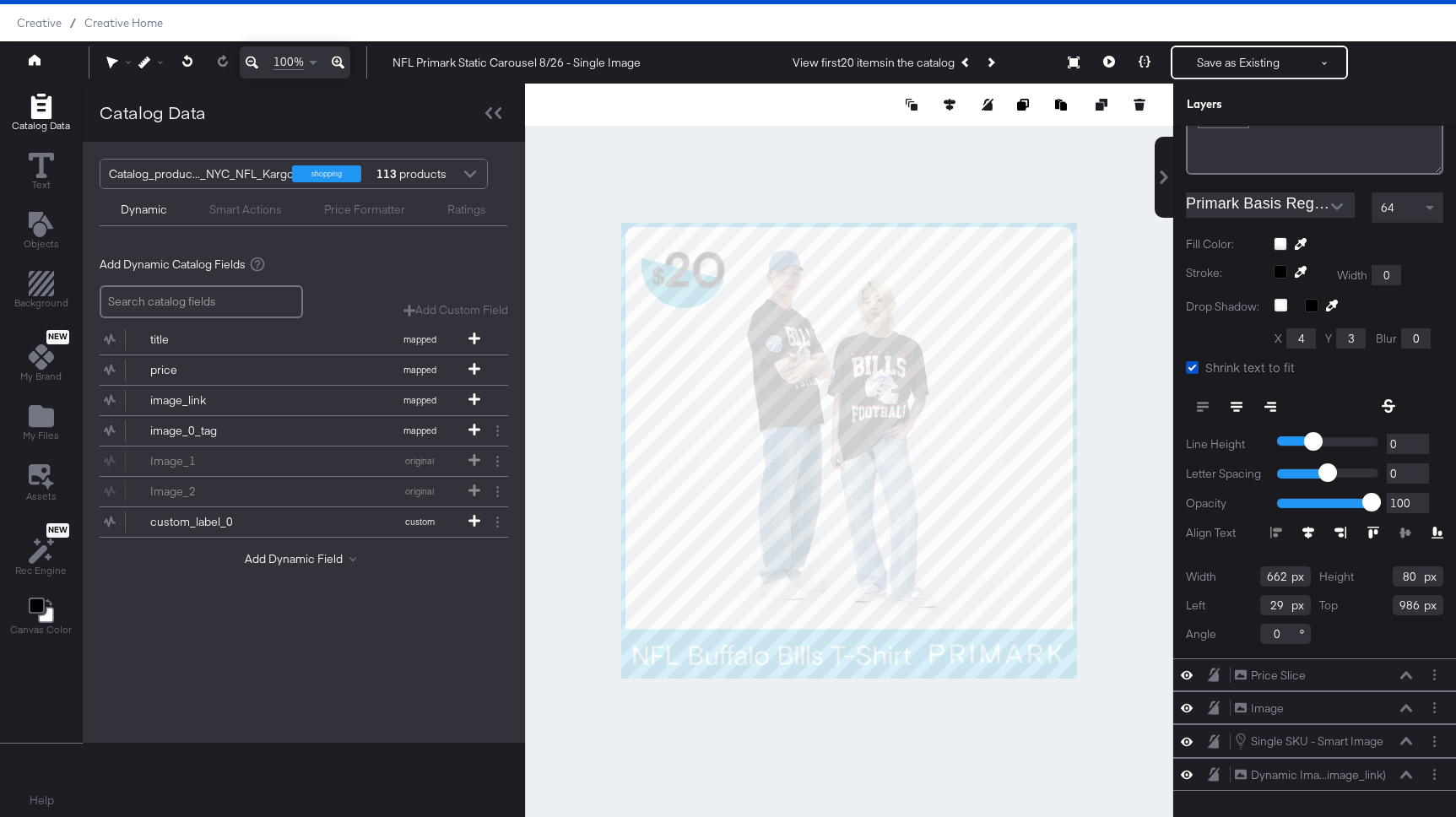
click at [1373, 528] on icon at bounding box center [1373, 532] width 12 height 12
click at [1433, 531] on icon at bounding box center [1438, 532] width 12 height 12
type input "981"
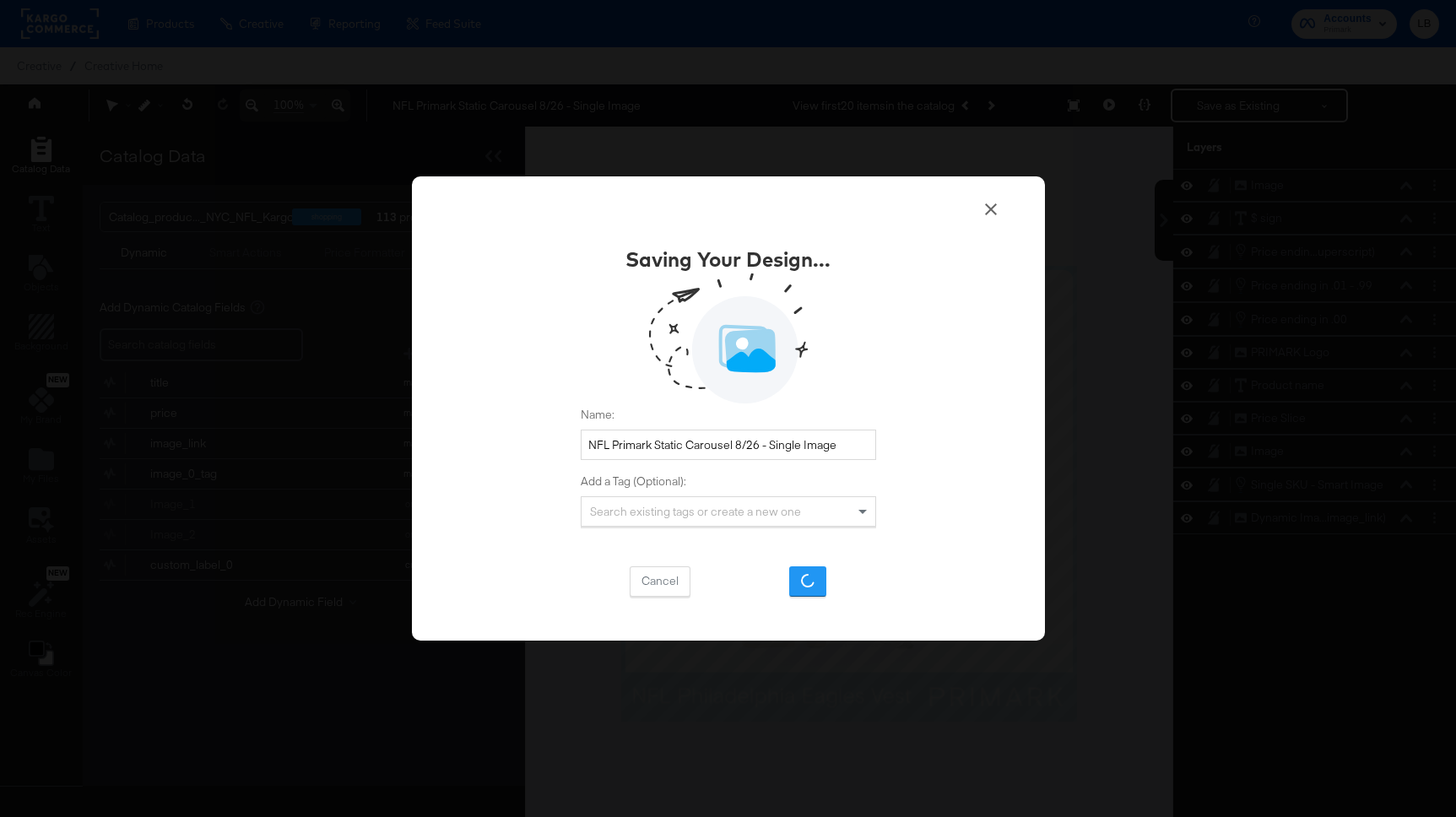
scroll to position [43, 0]
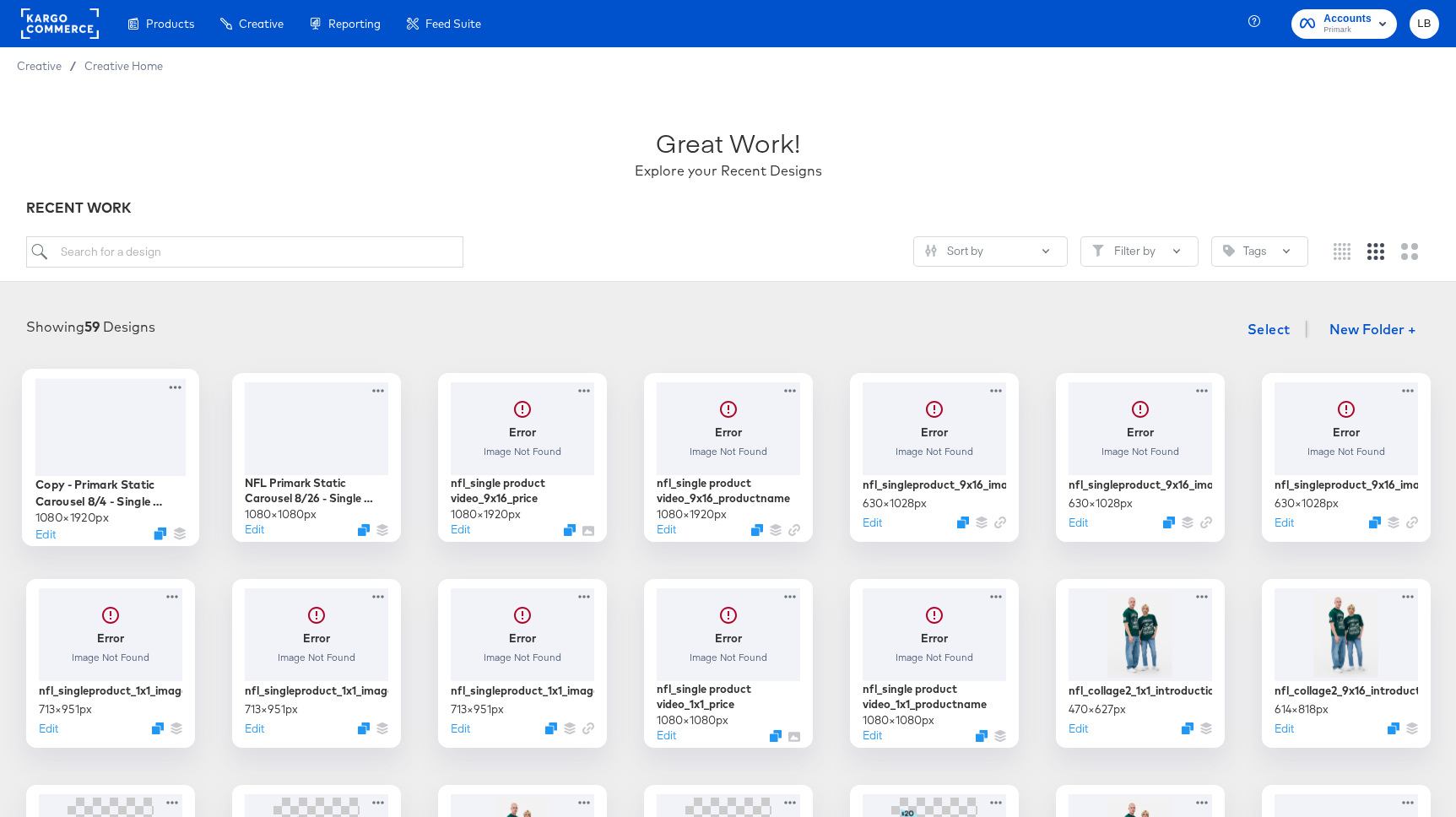
click at [167, 418] on div at bounding box center [110, 426] width 151 height 97
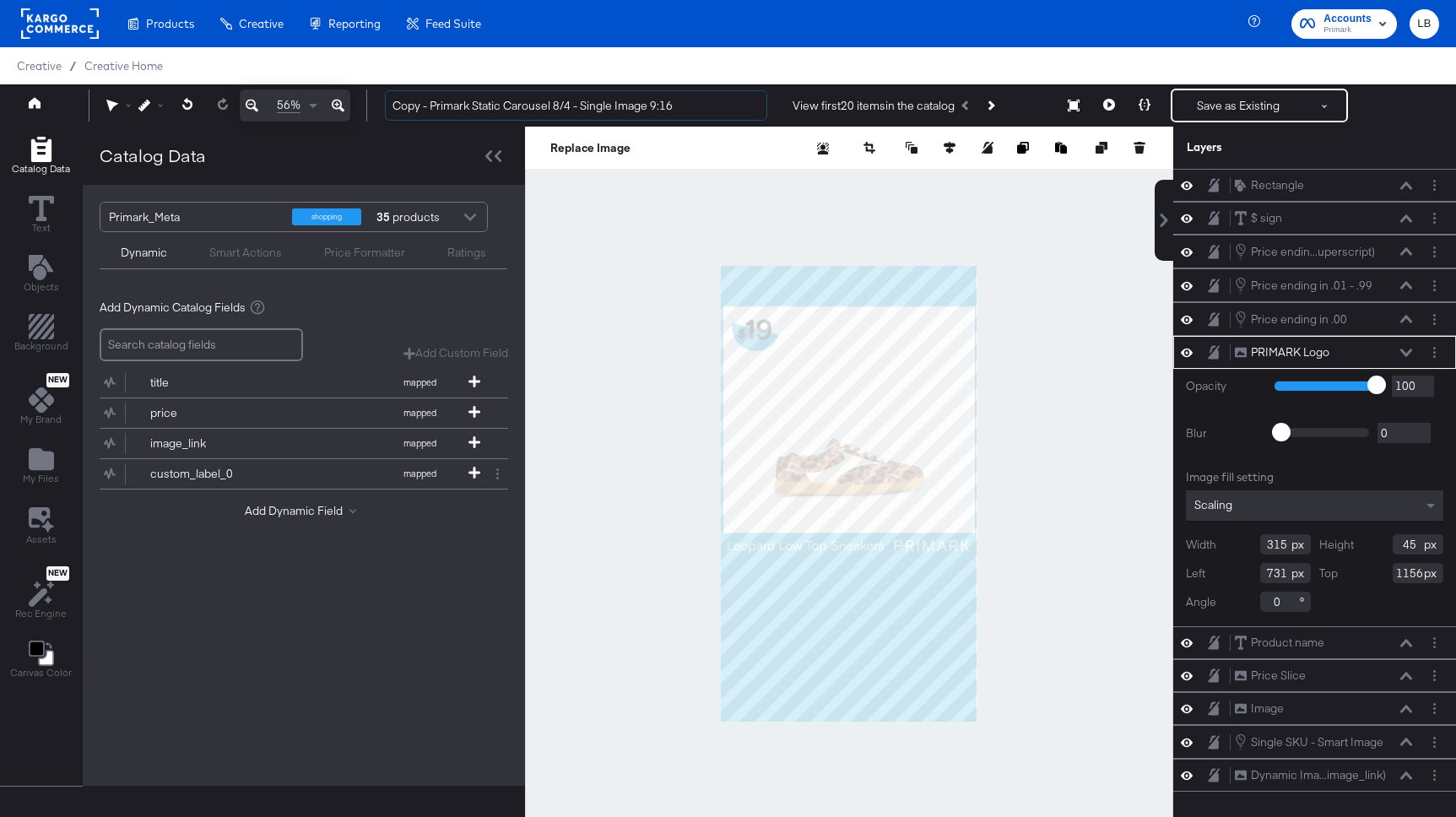
drag, startPoint x: 432, startPoint y: 104, endPoint x: 336, endPoint y: 104, distance: 96.0
click at [336, 104] on div "56% Copy - Primark Static Carousel 8/4 - Single Image 9:16 View first 20 items …" at bounding box center [728, 105] width 1456 height 42
click at [667, 112] on input "NFL Primark Static Carousel 8/4 - Single Image 9:16" at bounding box center [576, 106] width 382 height 31
click at [545, 105] on input "NFL Primark Static Carousel 8/4 - Single Image 9:16" at bounding box center [576, 106] width 382 height 31
type input "NFL Primark Static Carousel 8/26 - Single Image 9:16"
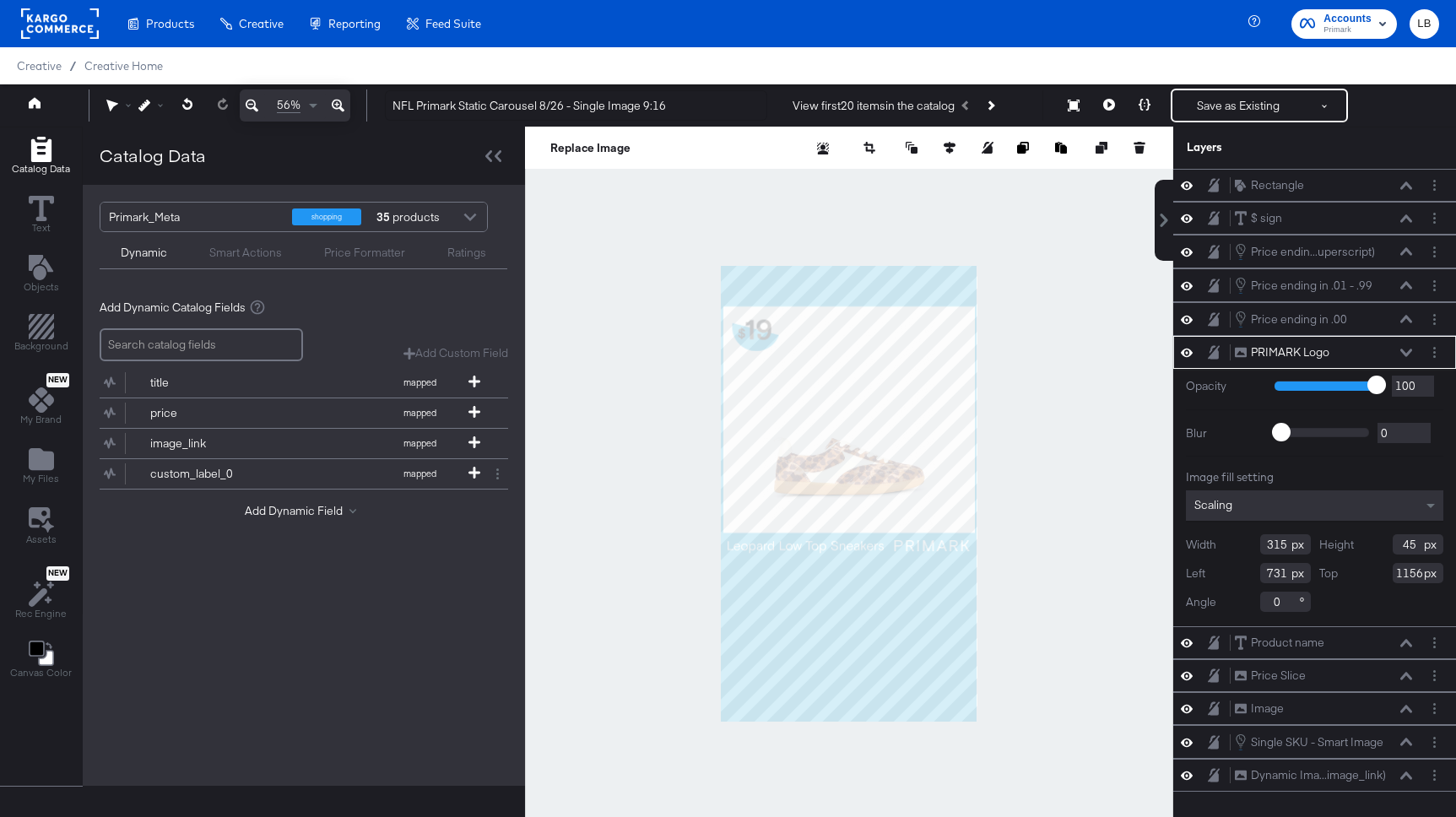
click at [469, 213] on div at bounding box center [470, 219] width 25 height 29
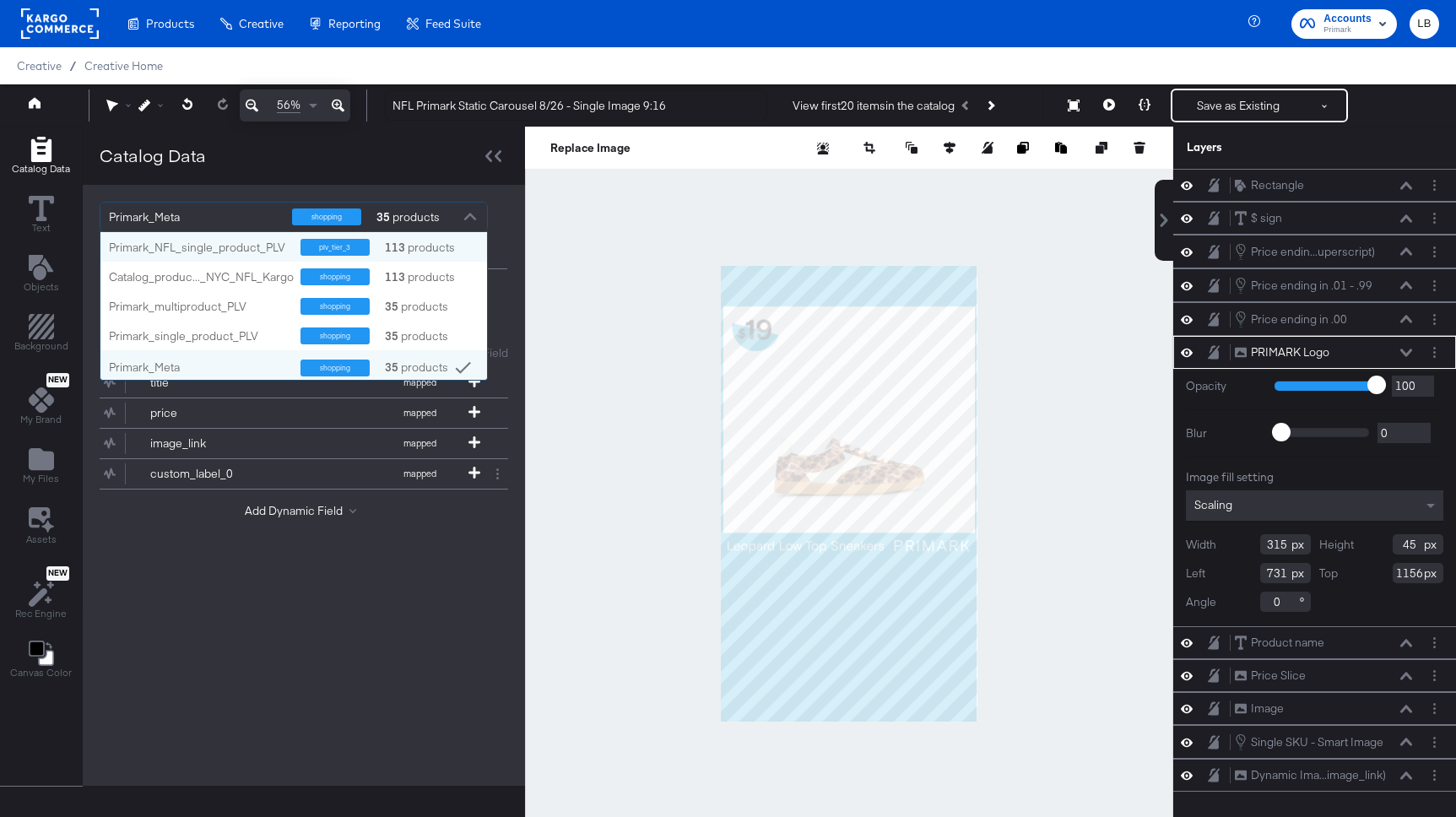
scroll to position [148, 387]
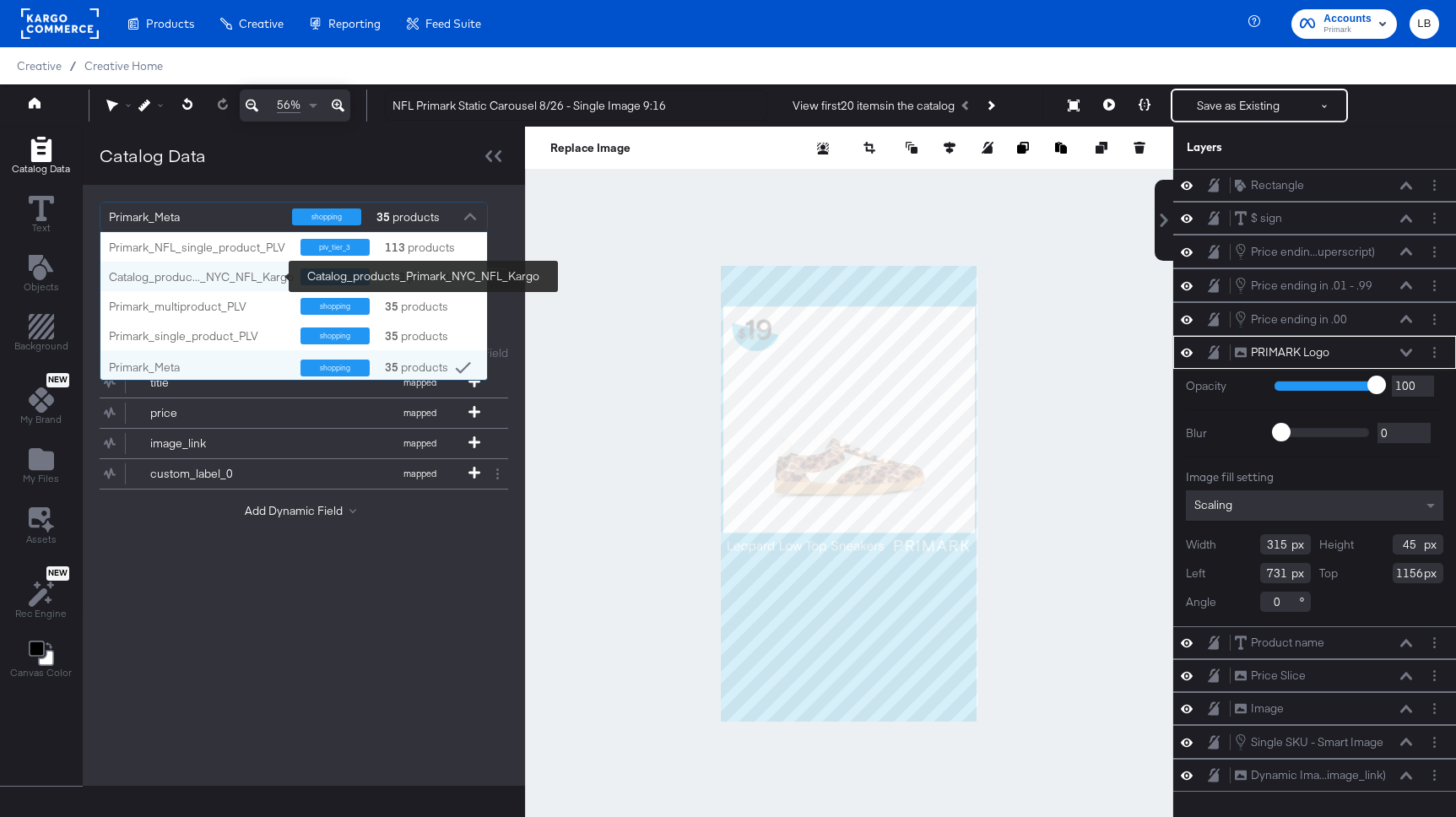
click at [237, 280] on div "Catalog_produc..._NYC_NFL_Kargo" at bounding box center [201, 277] width 185 height 16
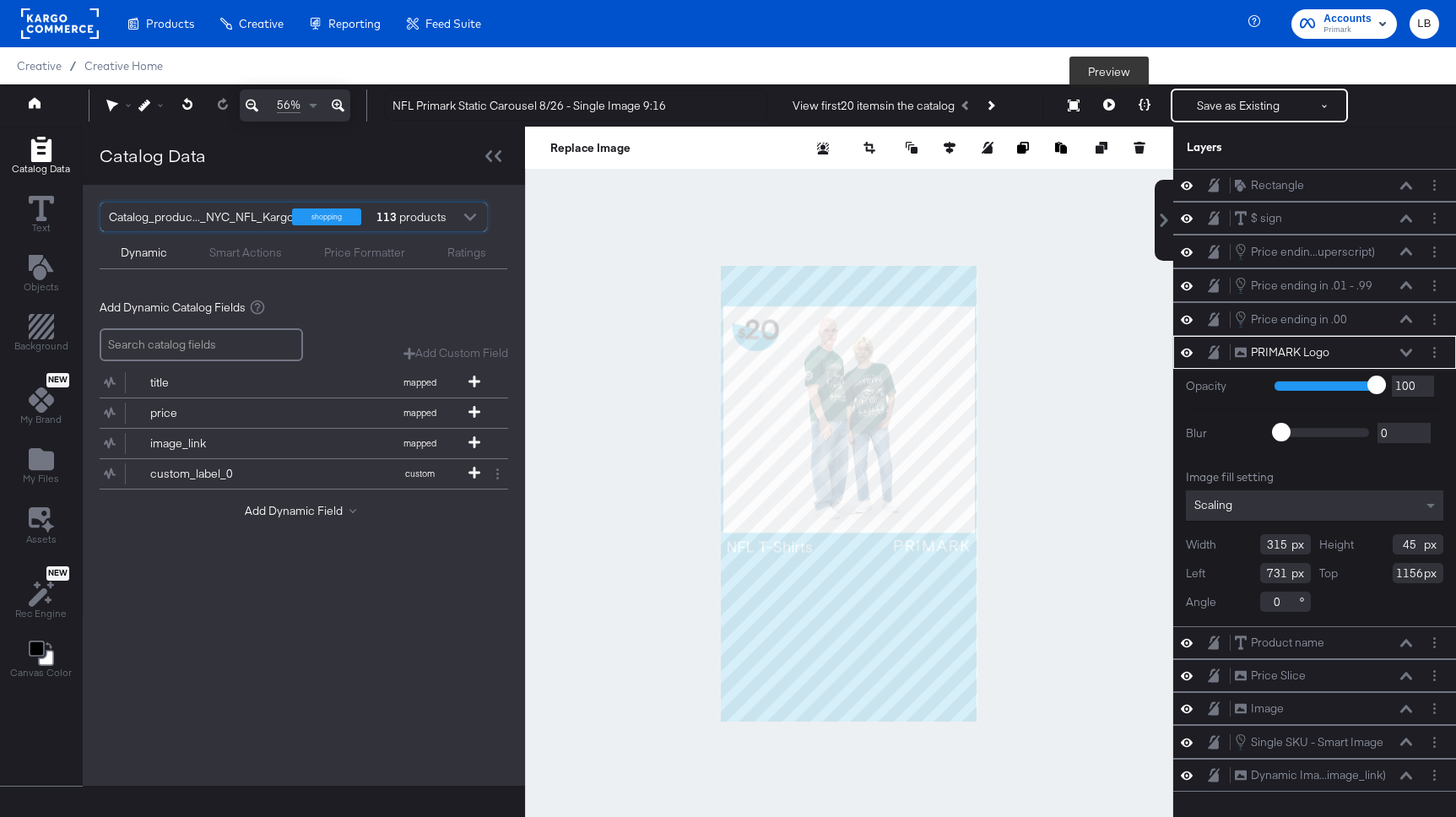
click at [1108, 97] on button at bounding box center [1108, 105] width 35 height 34
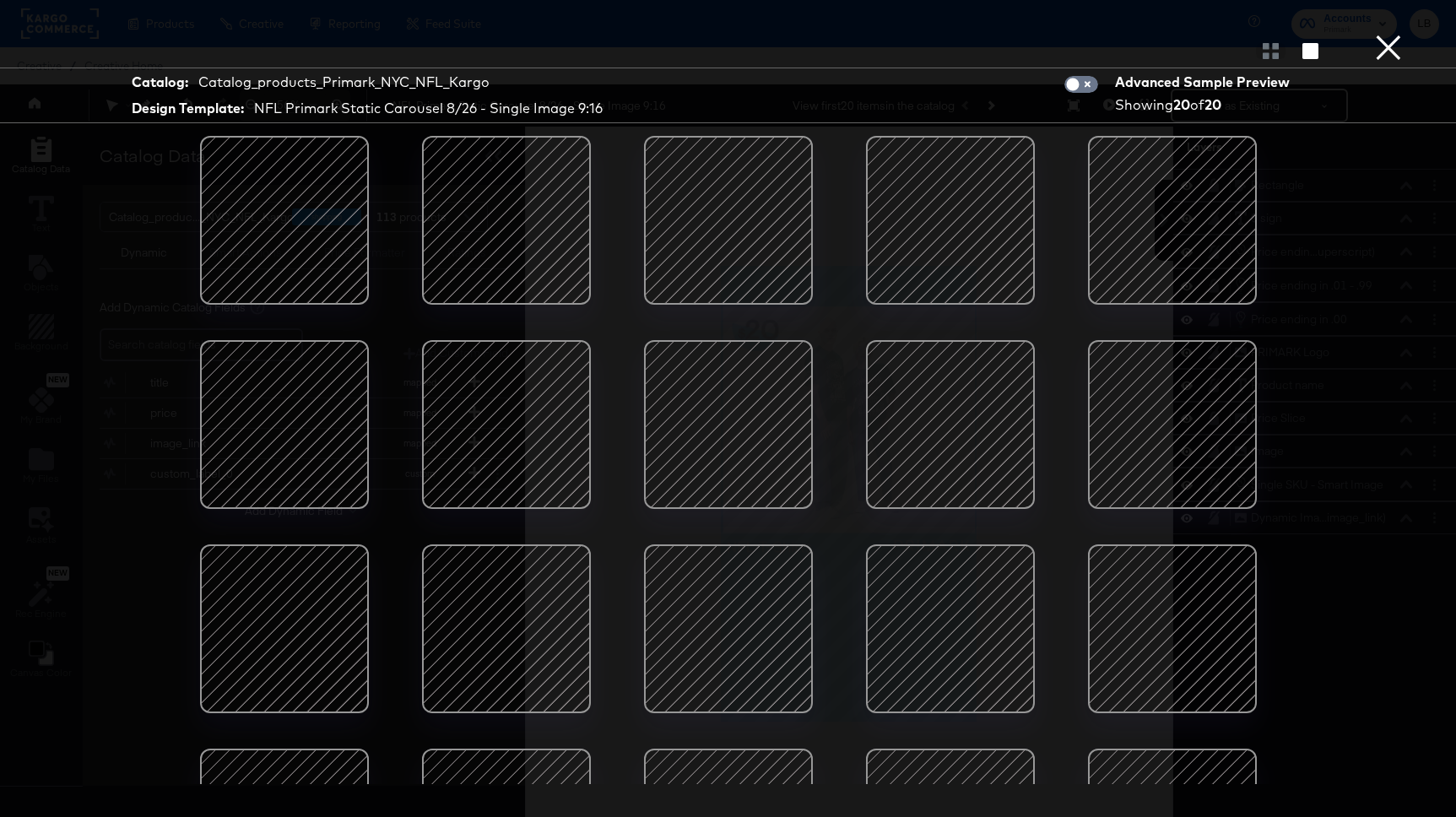
click at [1146, 192] on div at bounding box center [1172, 220] width 143 height 143
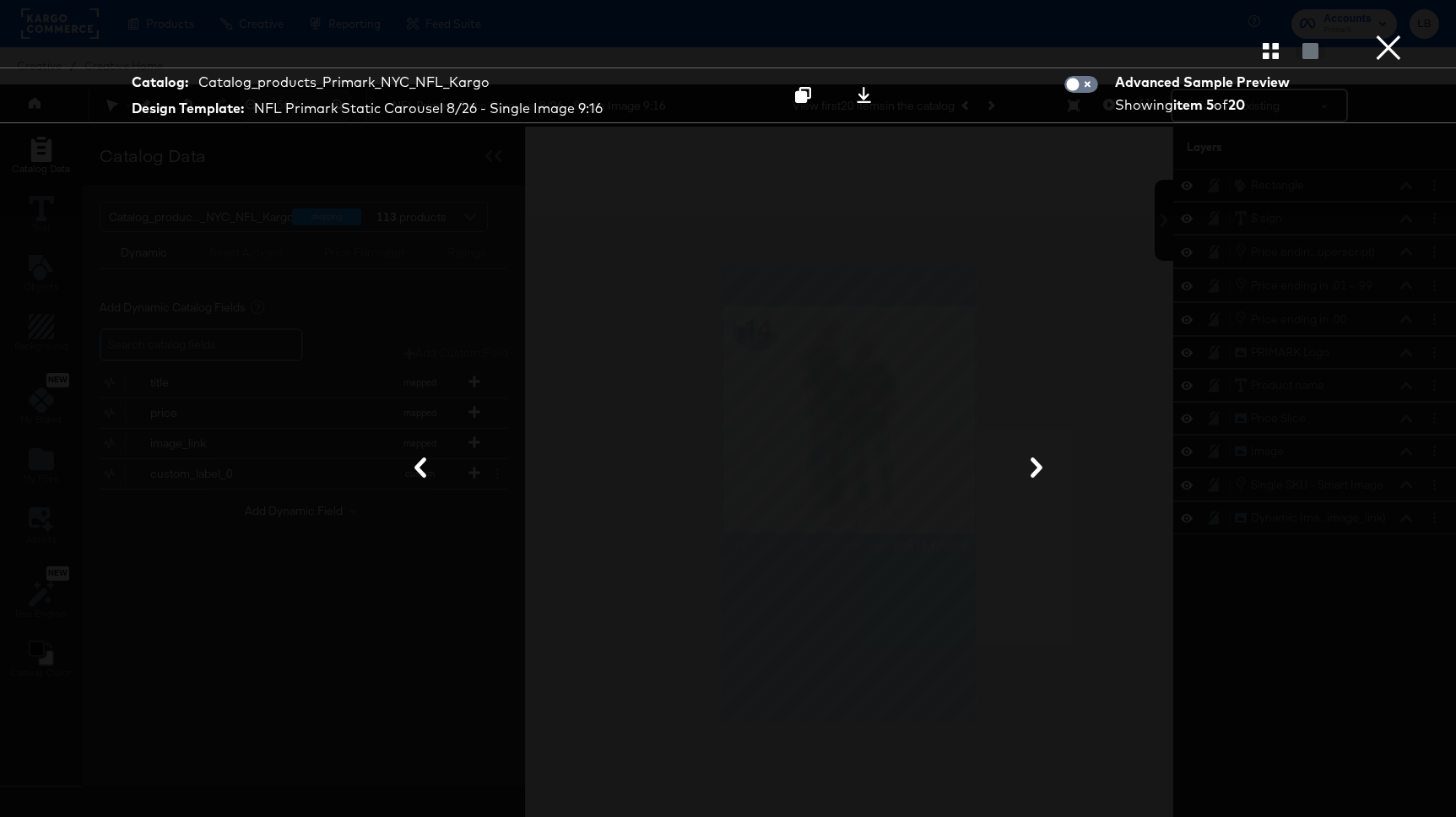
click at [1025, 474] on button at bounding box center [1036, 468] width 44 height 31
click at [1393, 34] on button "×" at bounding box center [1388, 16] width 34 height 34
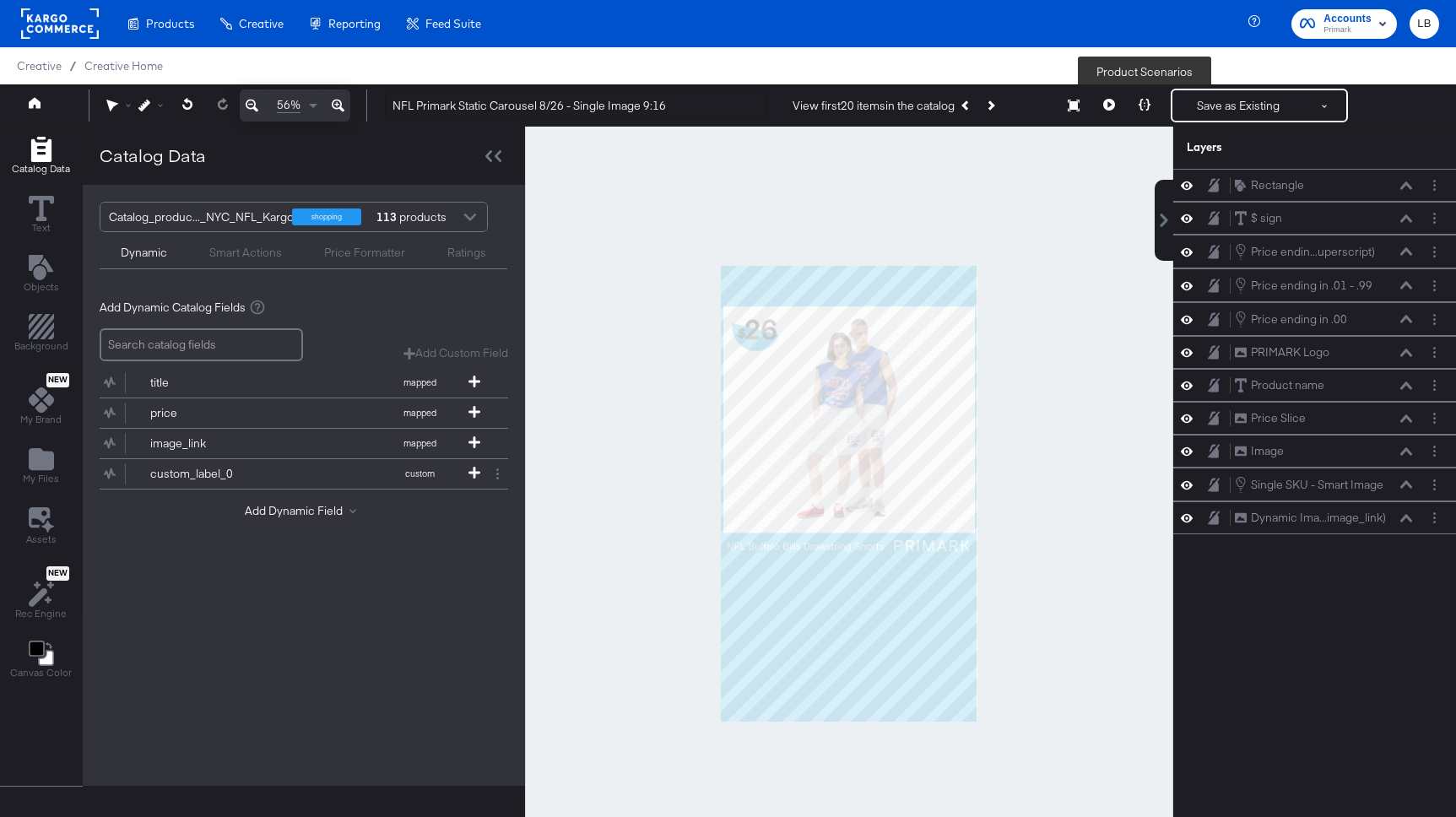
click at [1150, 100] on icon at bounding box center [1144, 104] width 12 height 12
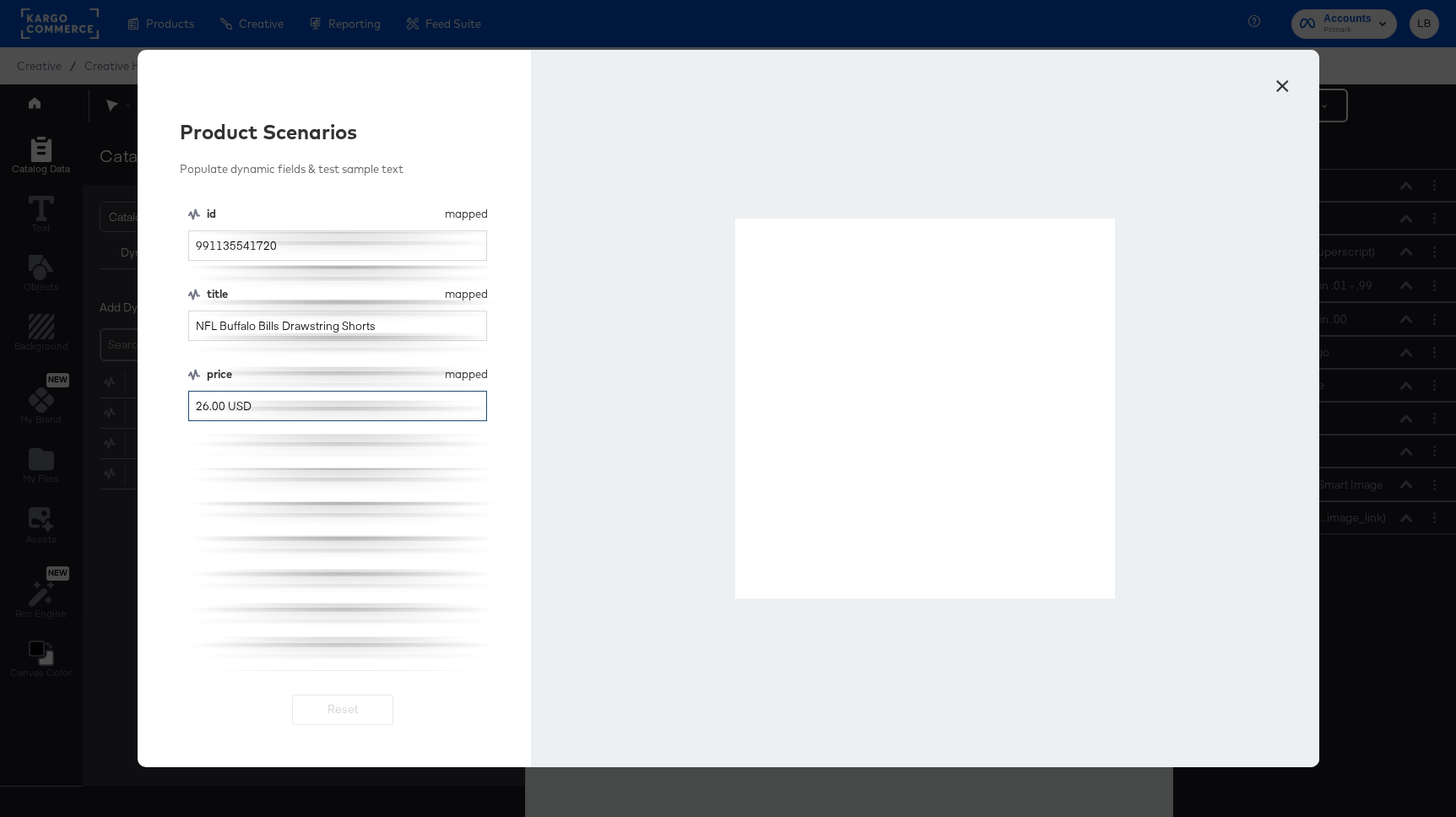
click at [211, 407] on input "26.00 USD" at bounding box center [337, 406] width 299 height 31
type input "26.00 USD"
click at [1284, 78] on button "×" at bounding box center [1283, 81] width 30 height 30
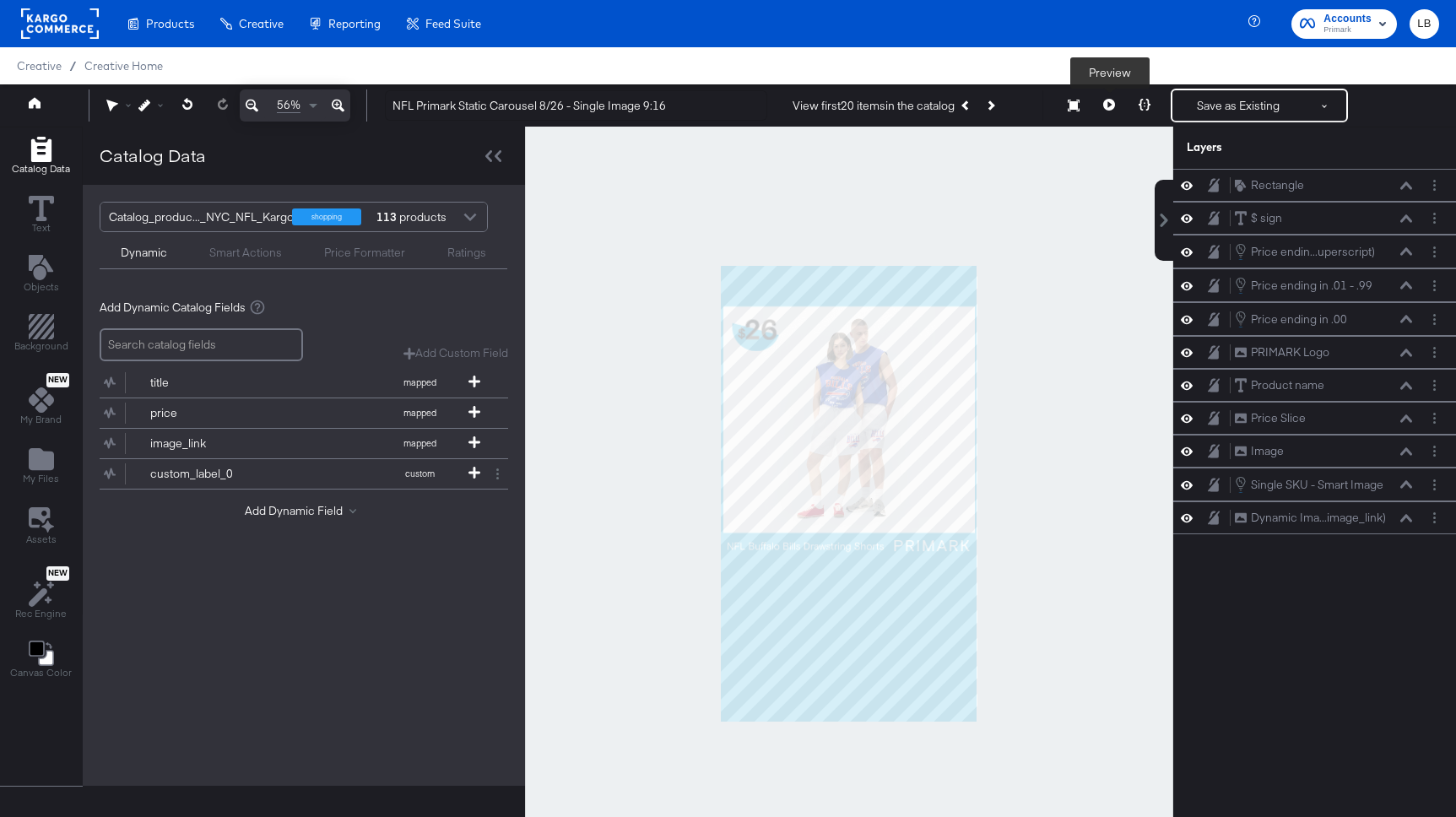
click at [1113, 104] on icon at bounding box center [1109, 104] width 12 height 12
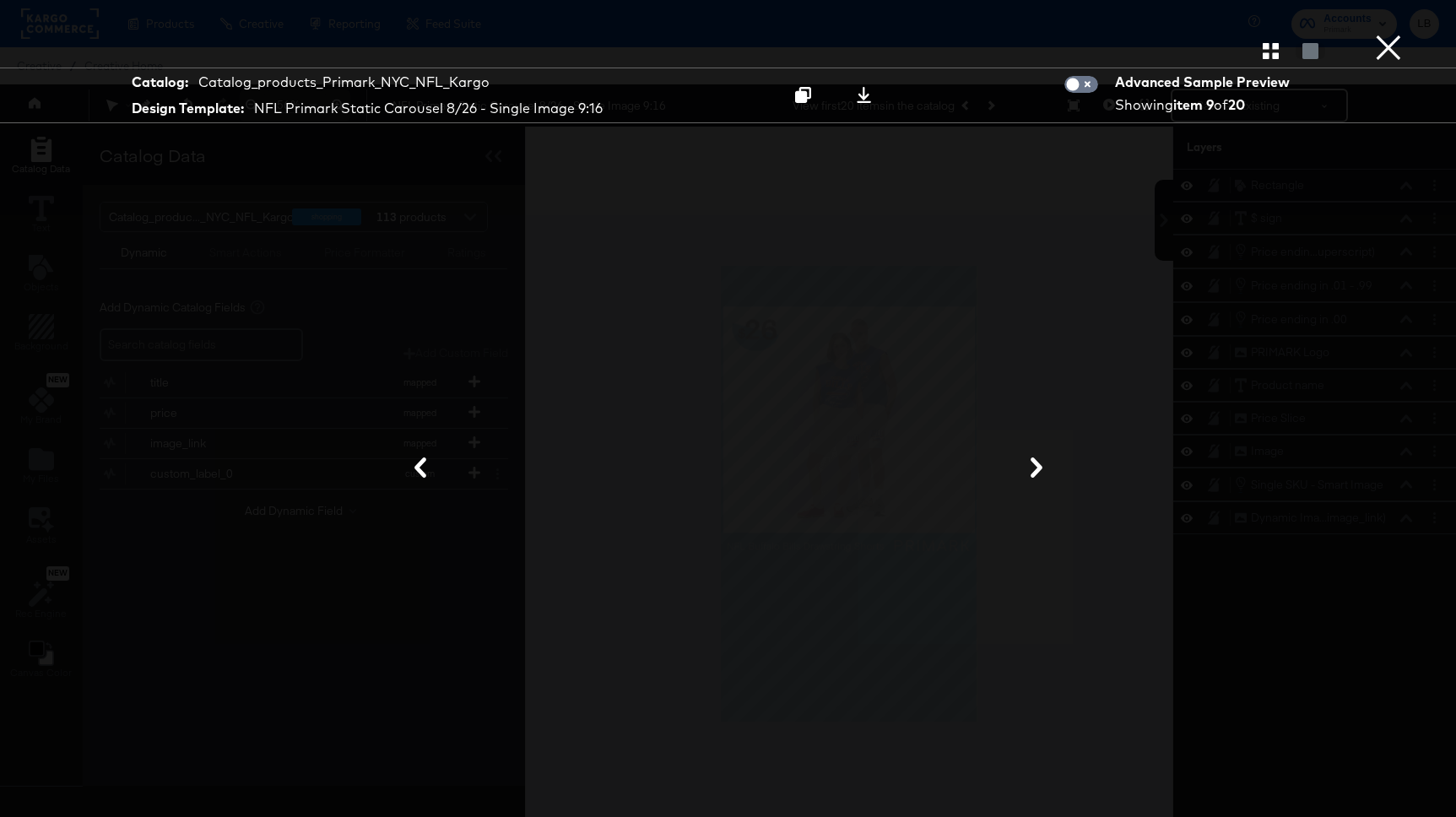
click at [1042, 472] on icon at bounding box center [1036, 467] width 20 height 20
click at [1274, 47] on icon "button" at bounding box center [1270, 51] width 16 height 16
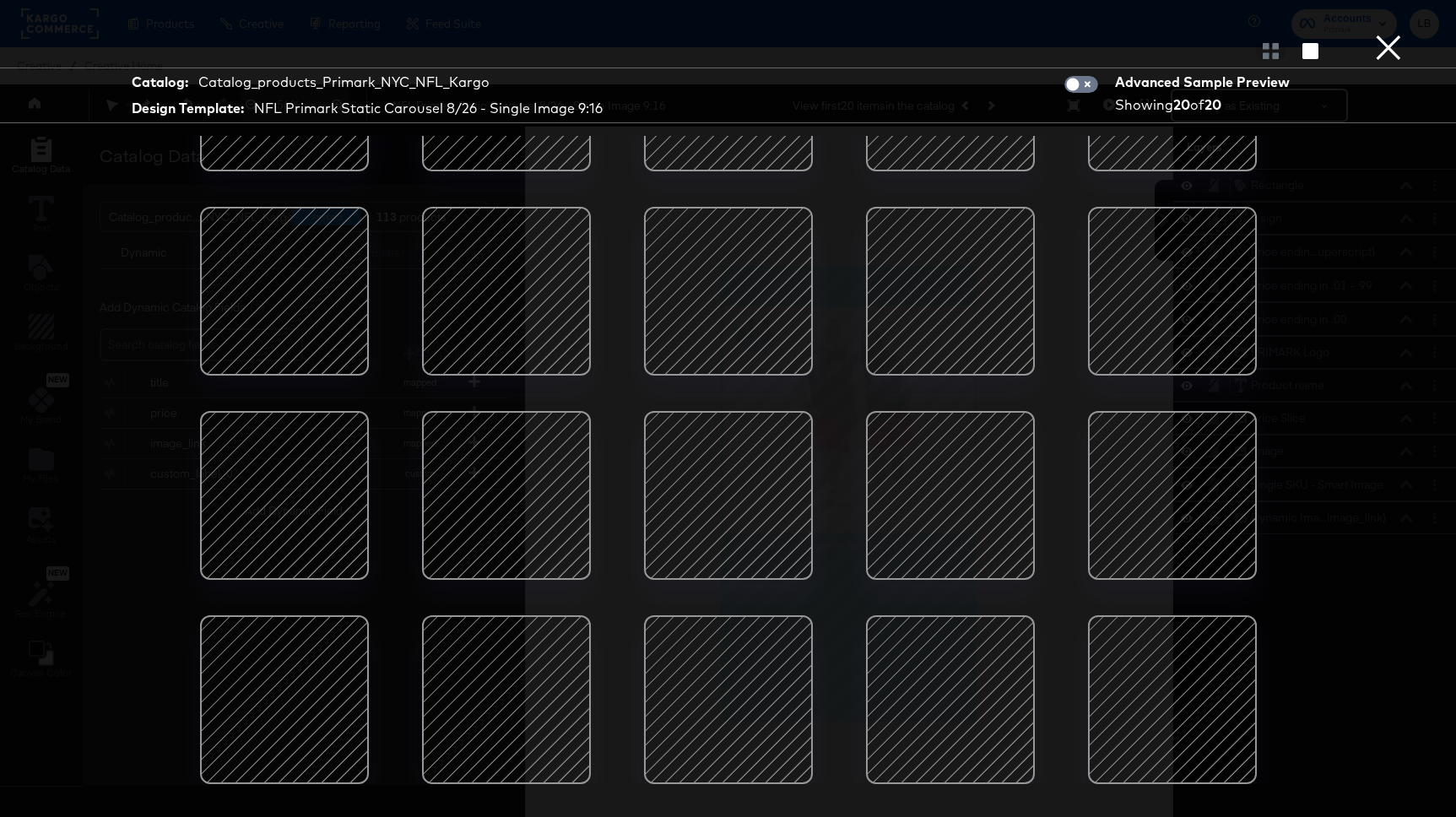
scroll to position [0, 0]
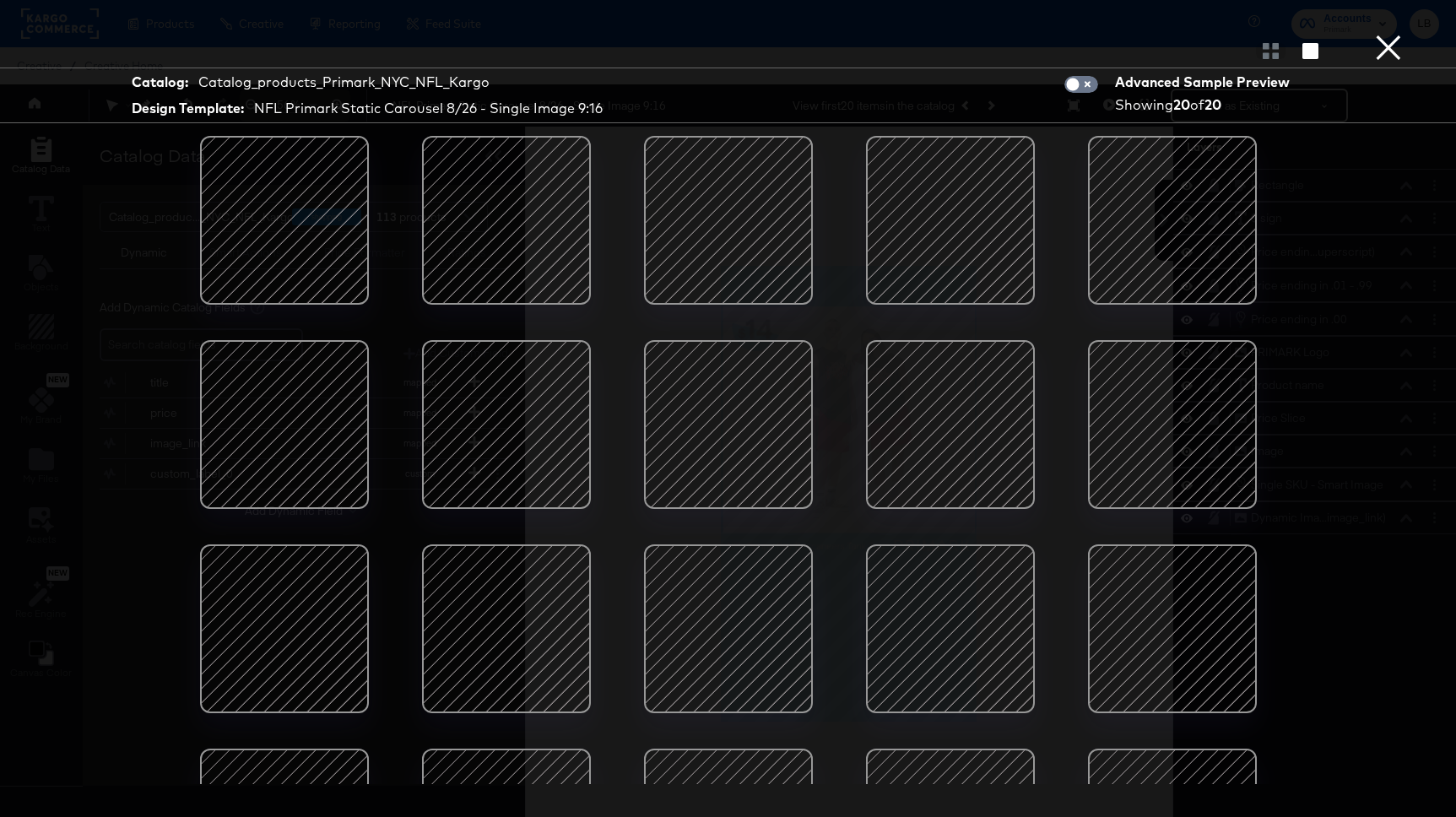
click at [285, 627] on div at bounding box center [284, 628] width 143 height 143
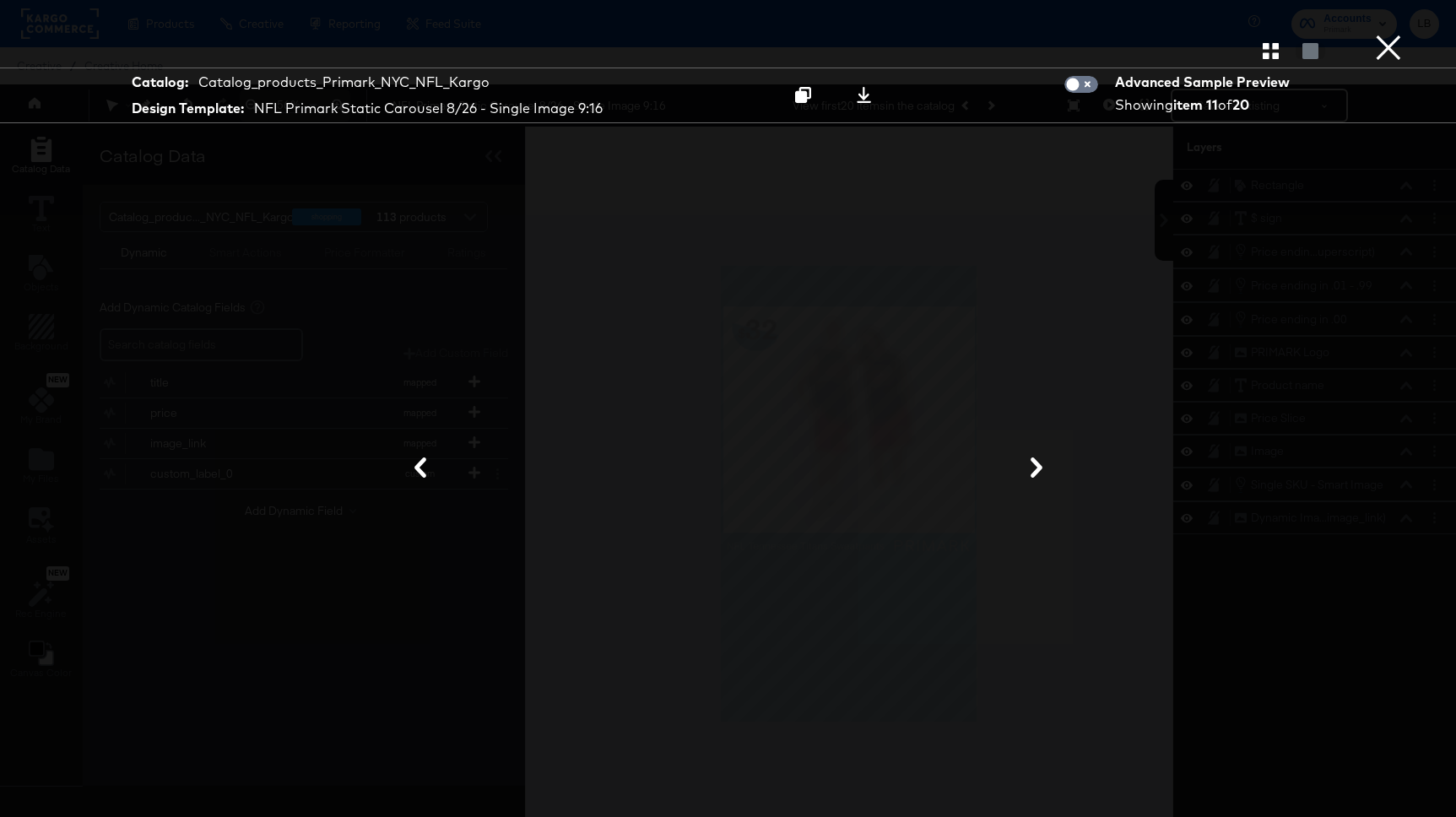
click at [1033, 462] on icon at bounding box center [1037, 467] width 12 height 20
click at [1386, 34] on button "×" at bounding box center [1388, 16] width 34 height 34
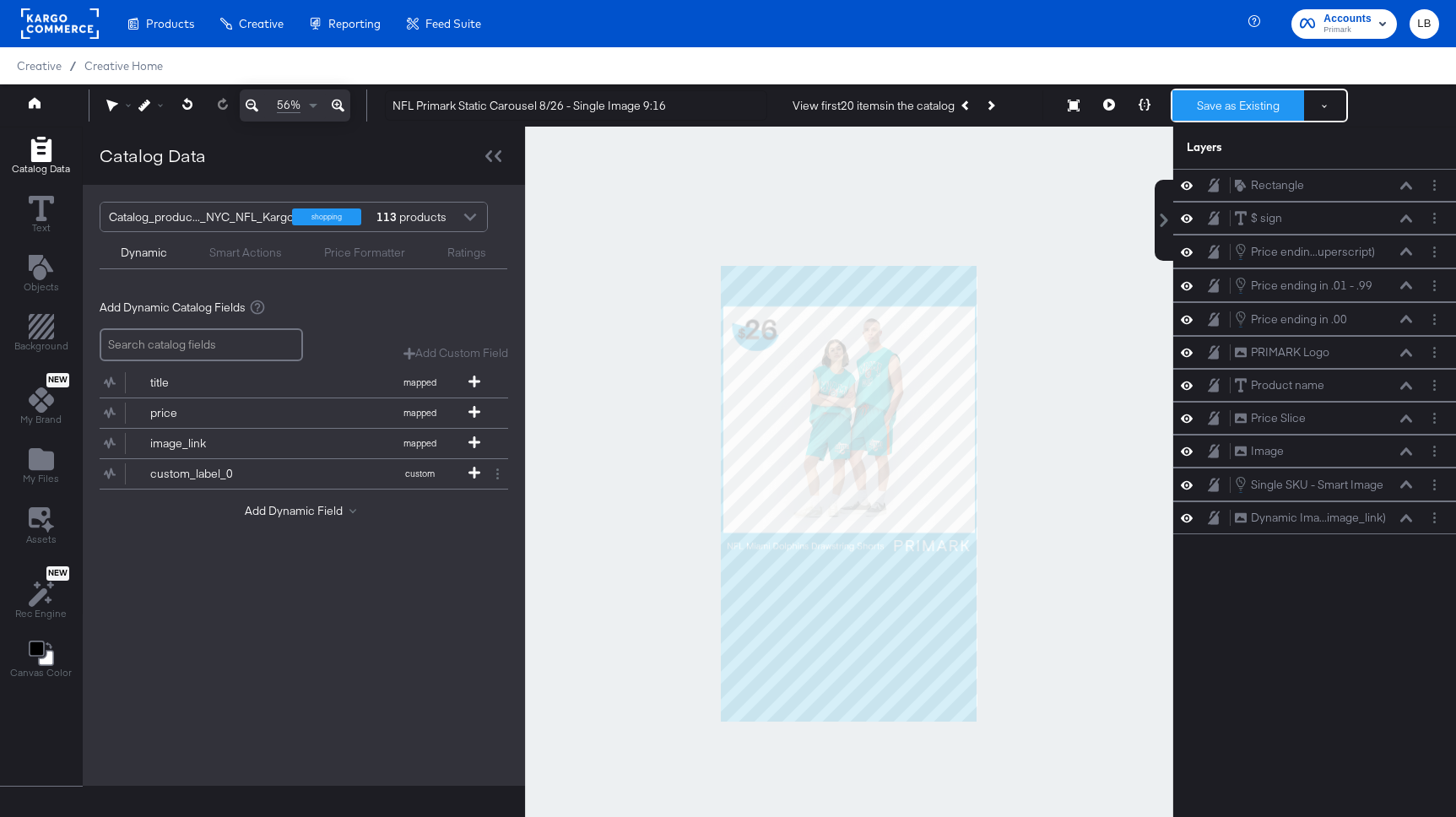
click at [1228, 103] on button "Save as Existing" at bounding box center [1238, 105] width 132 height 30
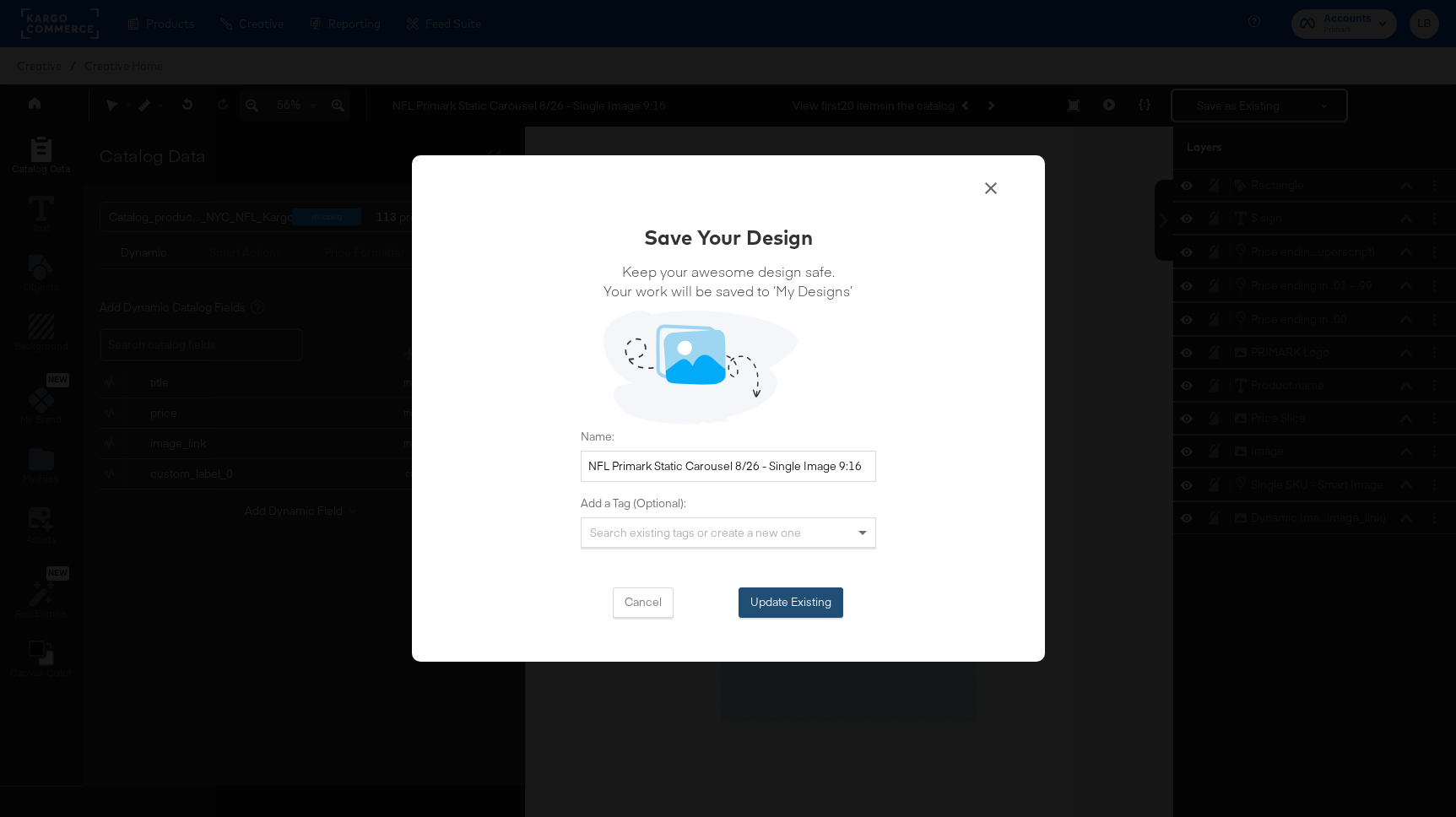
click at [787, 605] on button "Update Existing" at bounding box center [791, 602] width 104 height 30
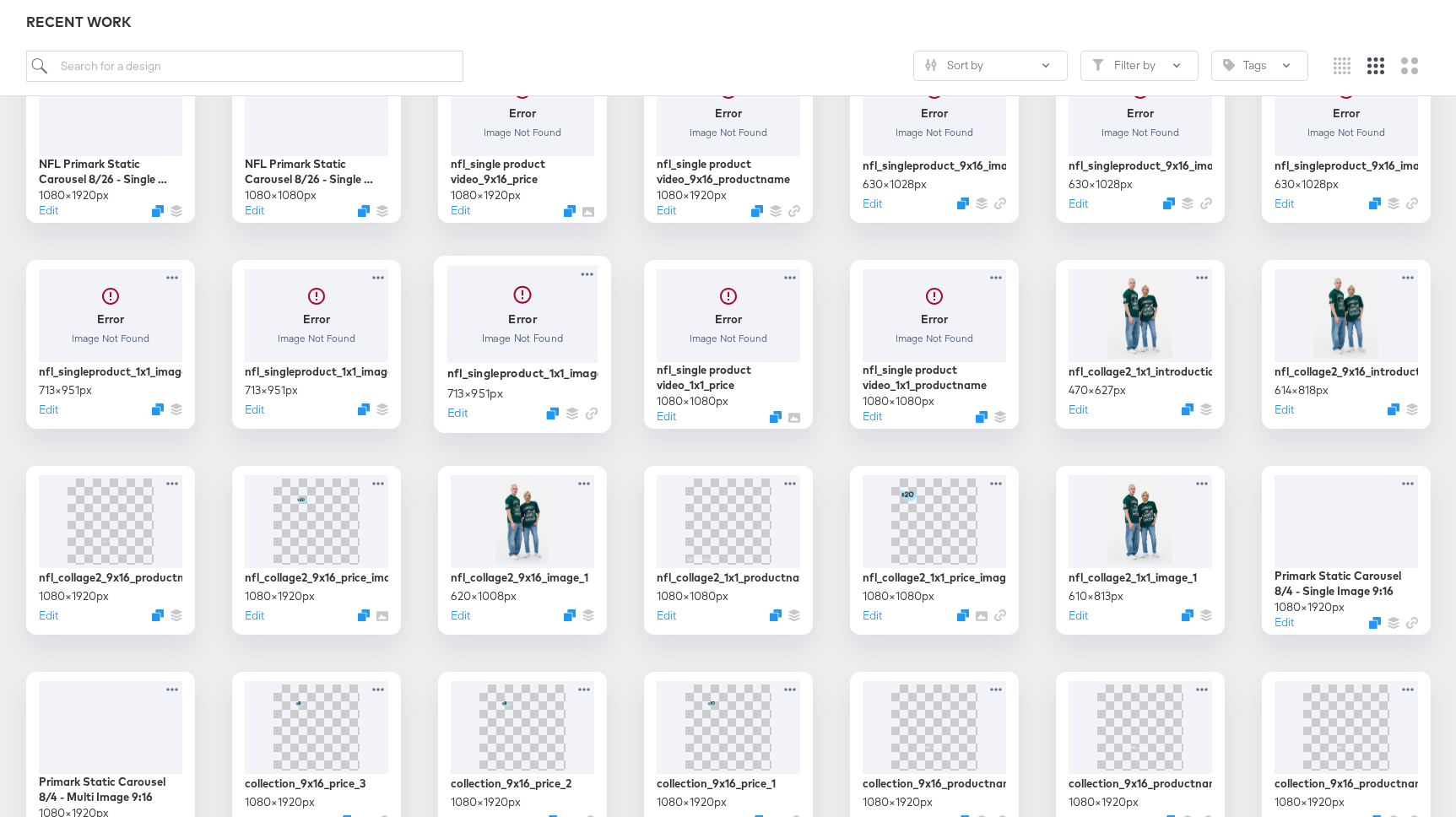
scroll to position [87, 0]
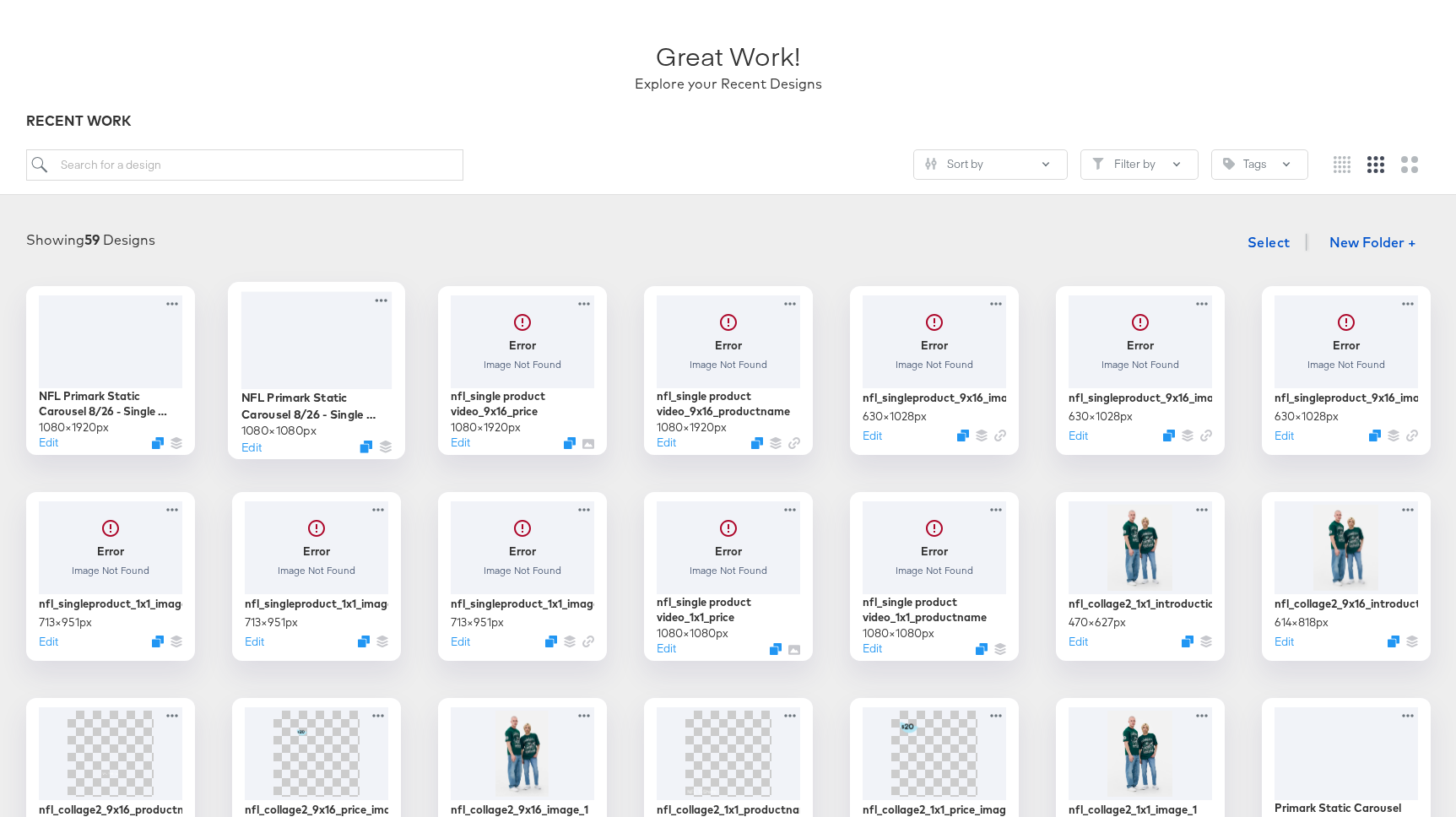
click at [348, 353] on div at bounding box center [316, 339] width 151 height 97
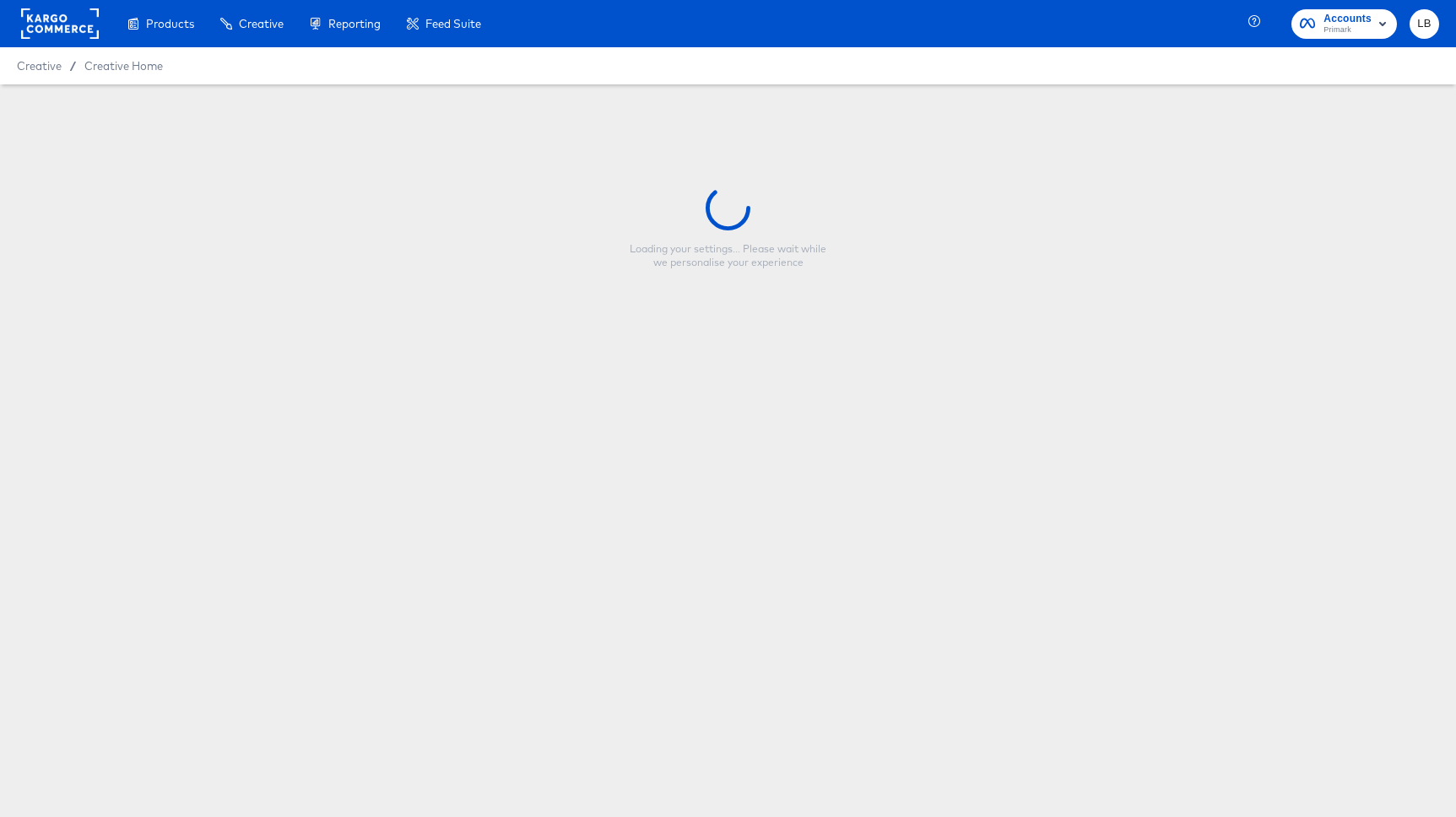
type input "NFL Primark Static Carousel 8/26 - Single Image"
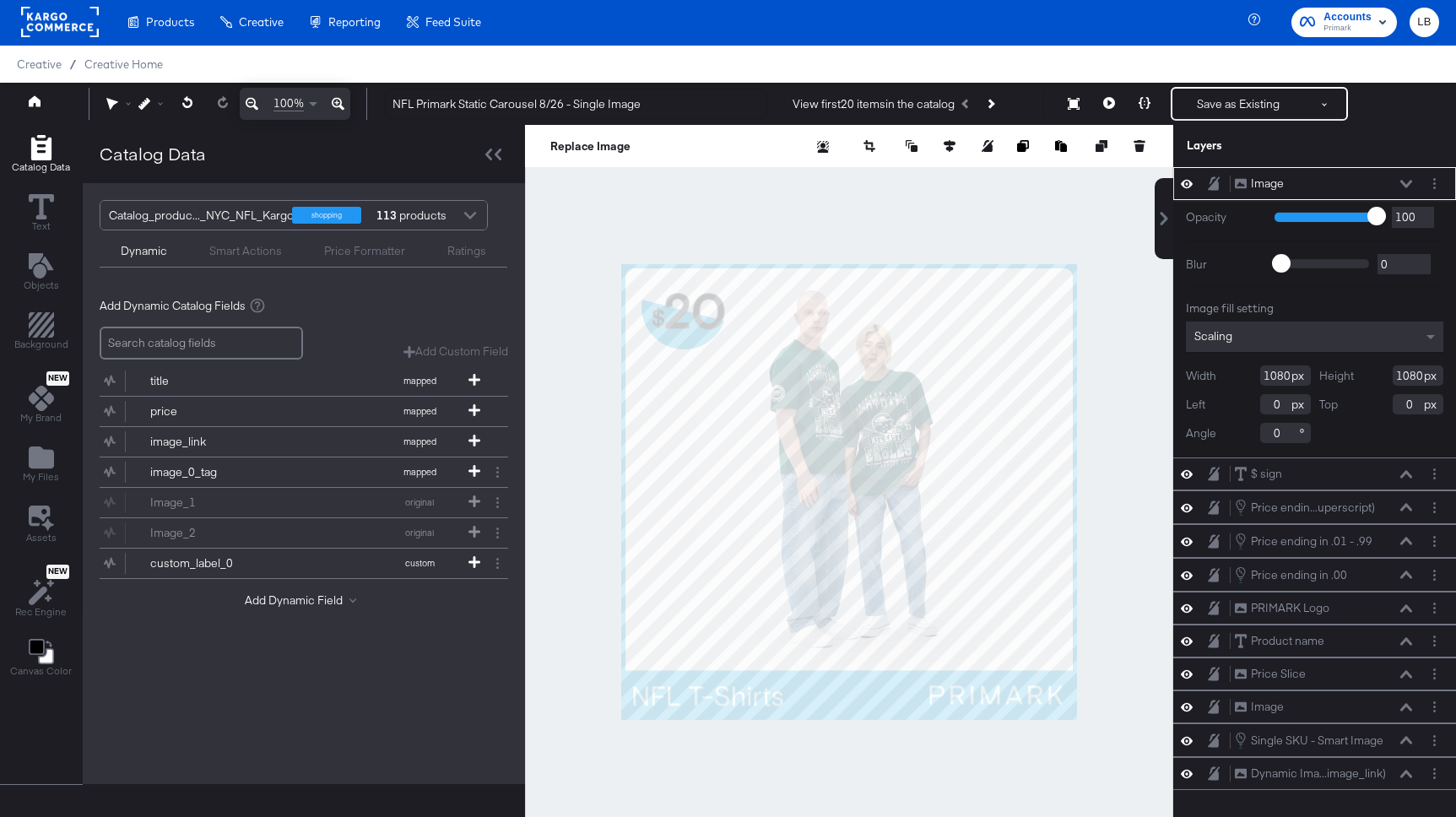
scroll to position [43, 0]
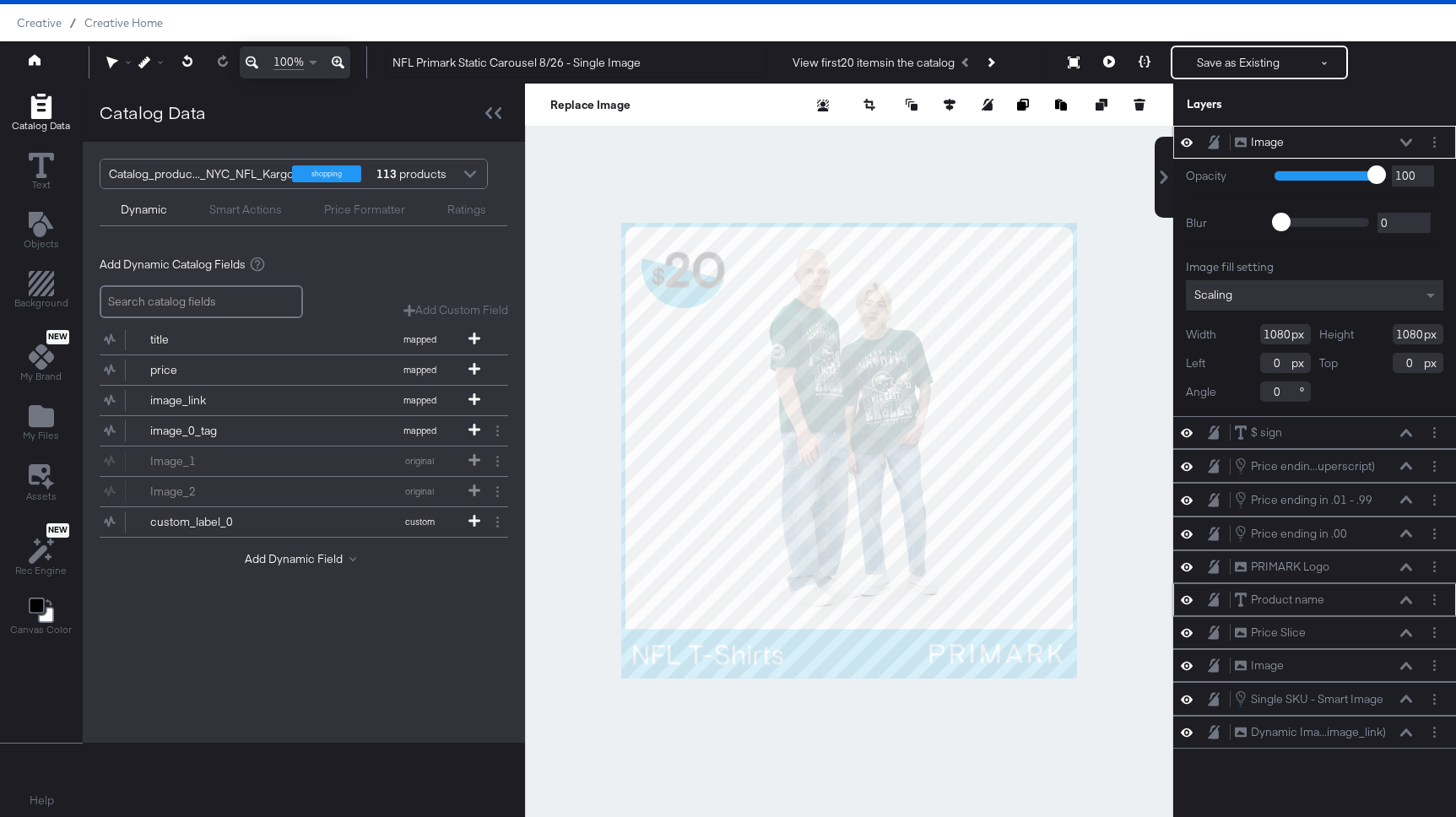
click at [1405, 600] on icon at bounding box center [1406, 600] width 12 height 9
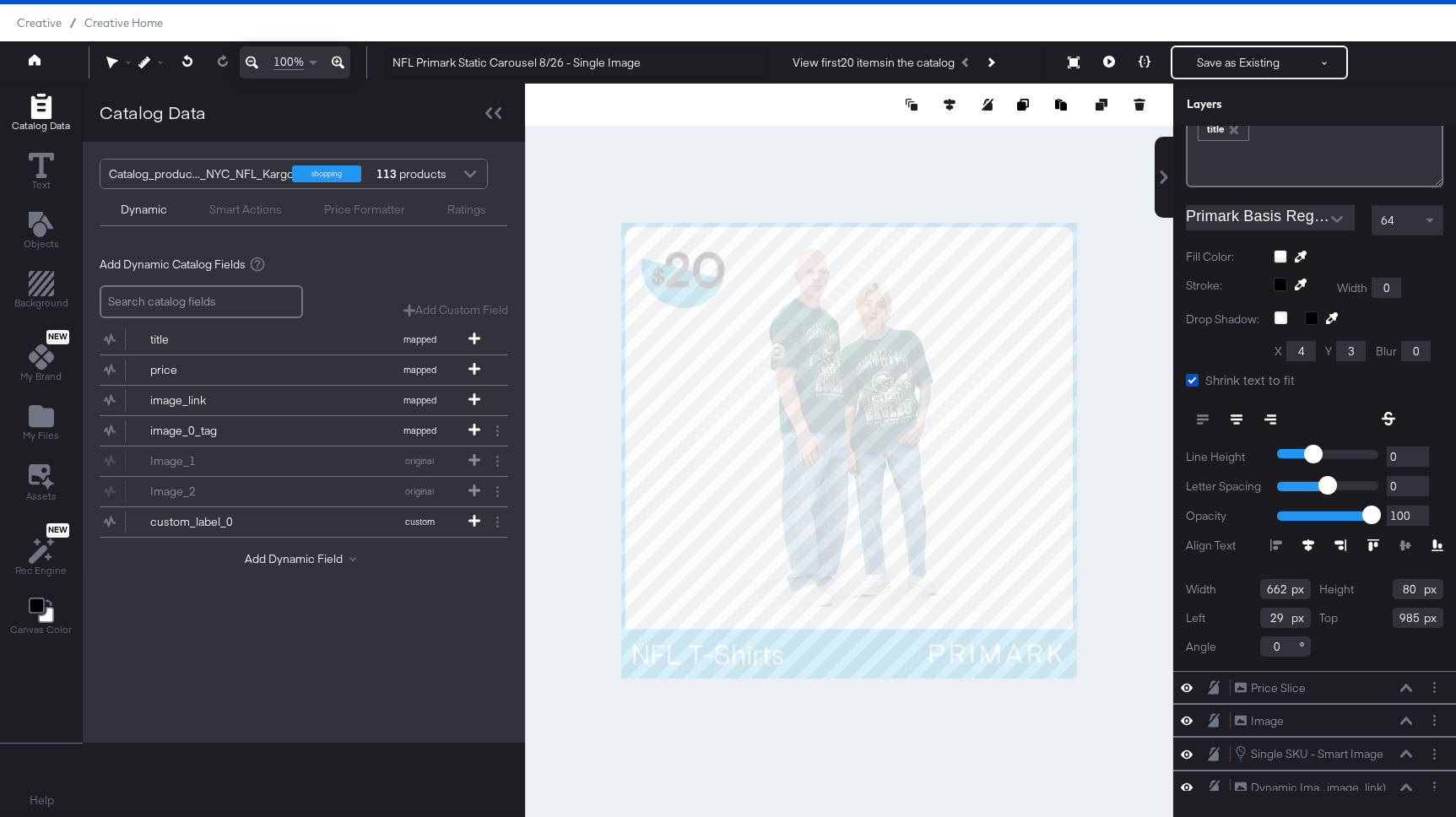
scroll to position [354, 0]
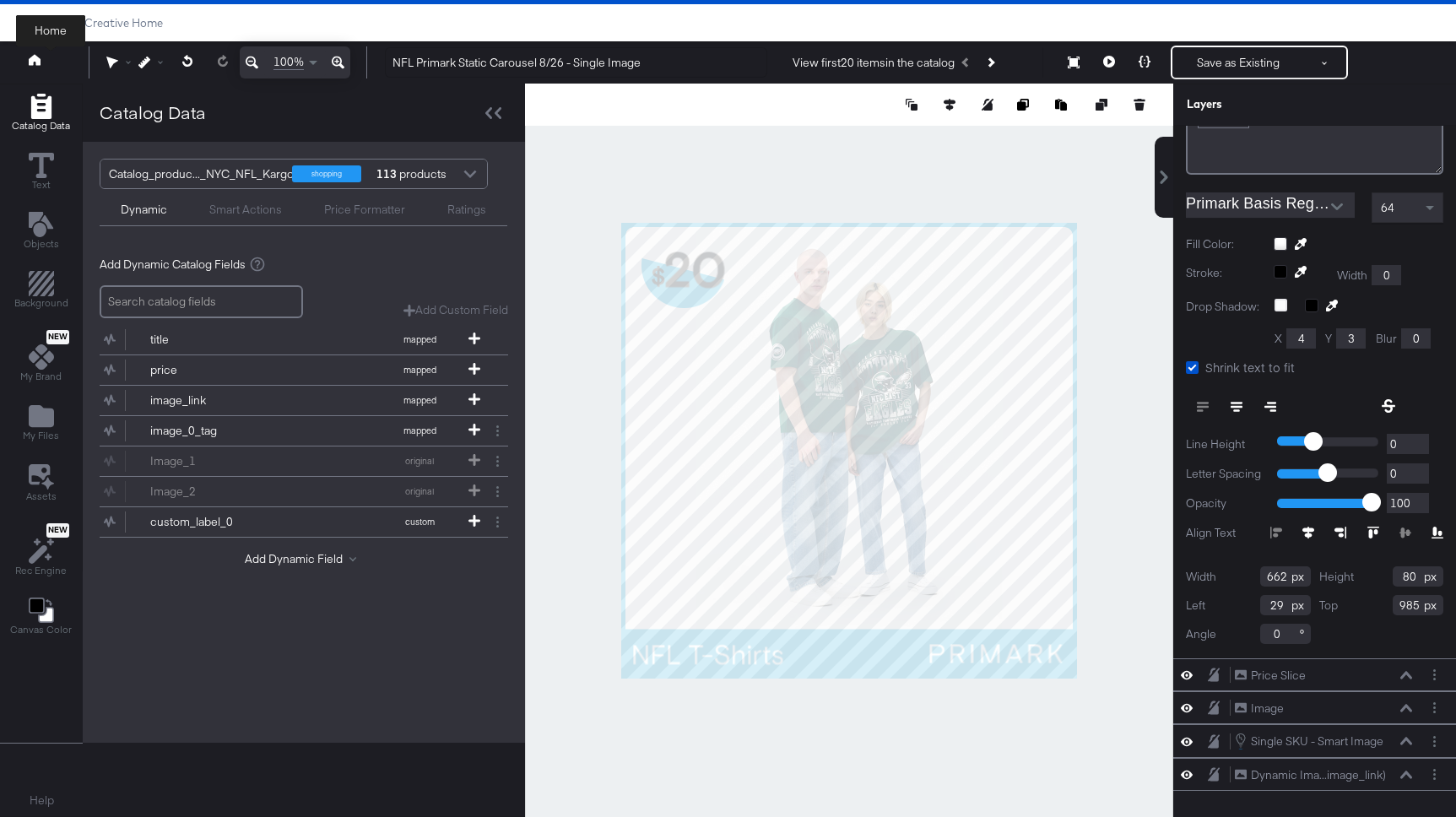
click at [35, 60] on icon at bounding box center [35, 60] width 12 height 11
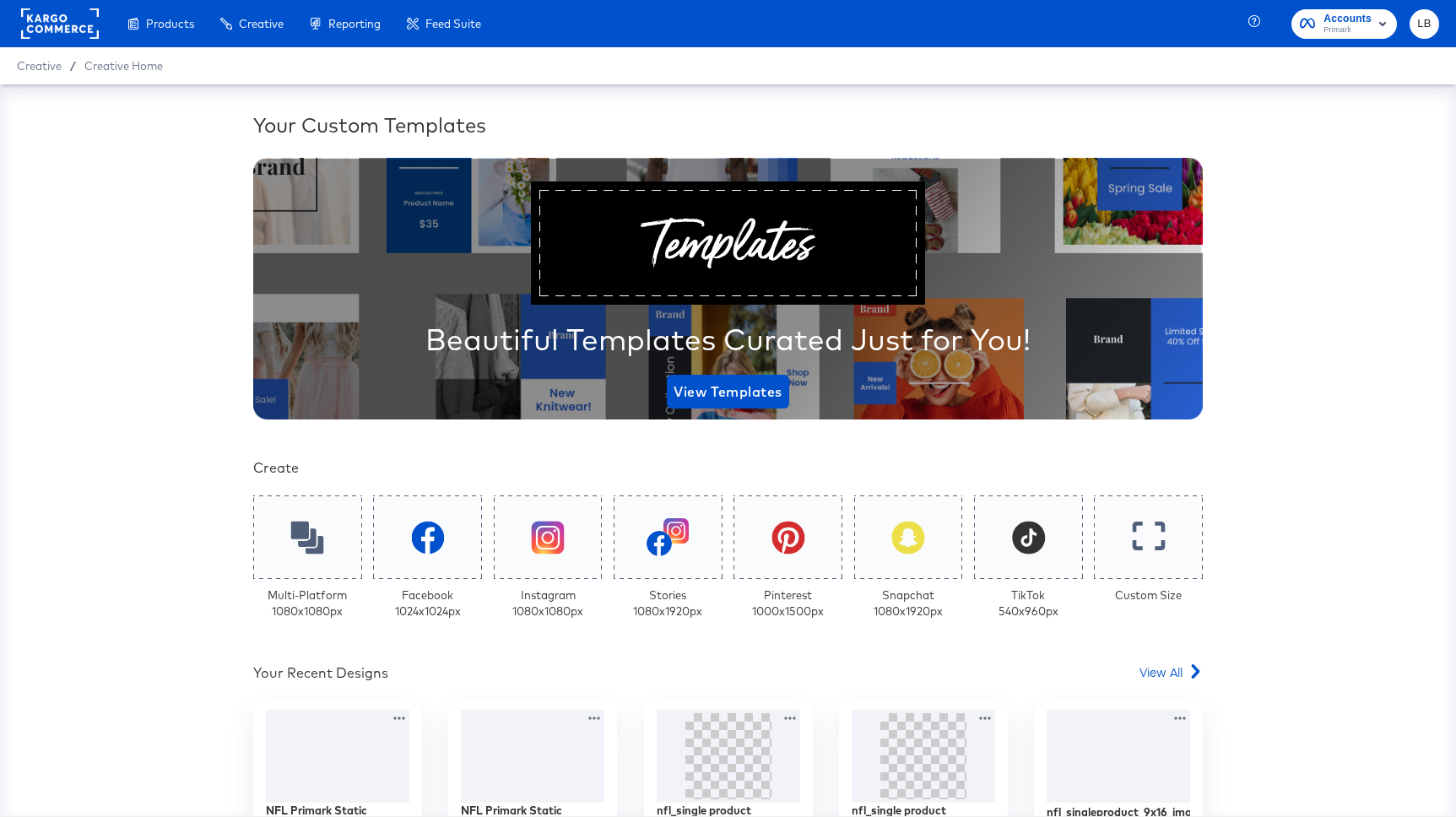
scroll to position [277, 0]
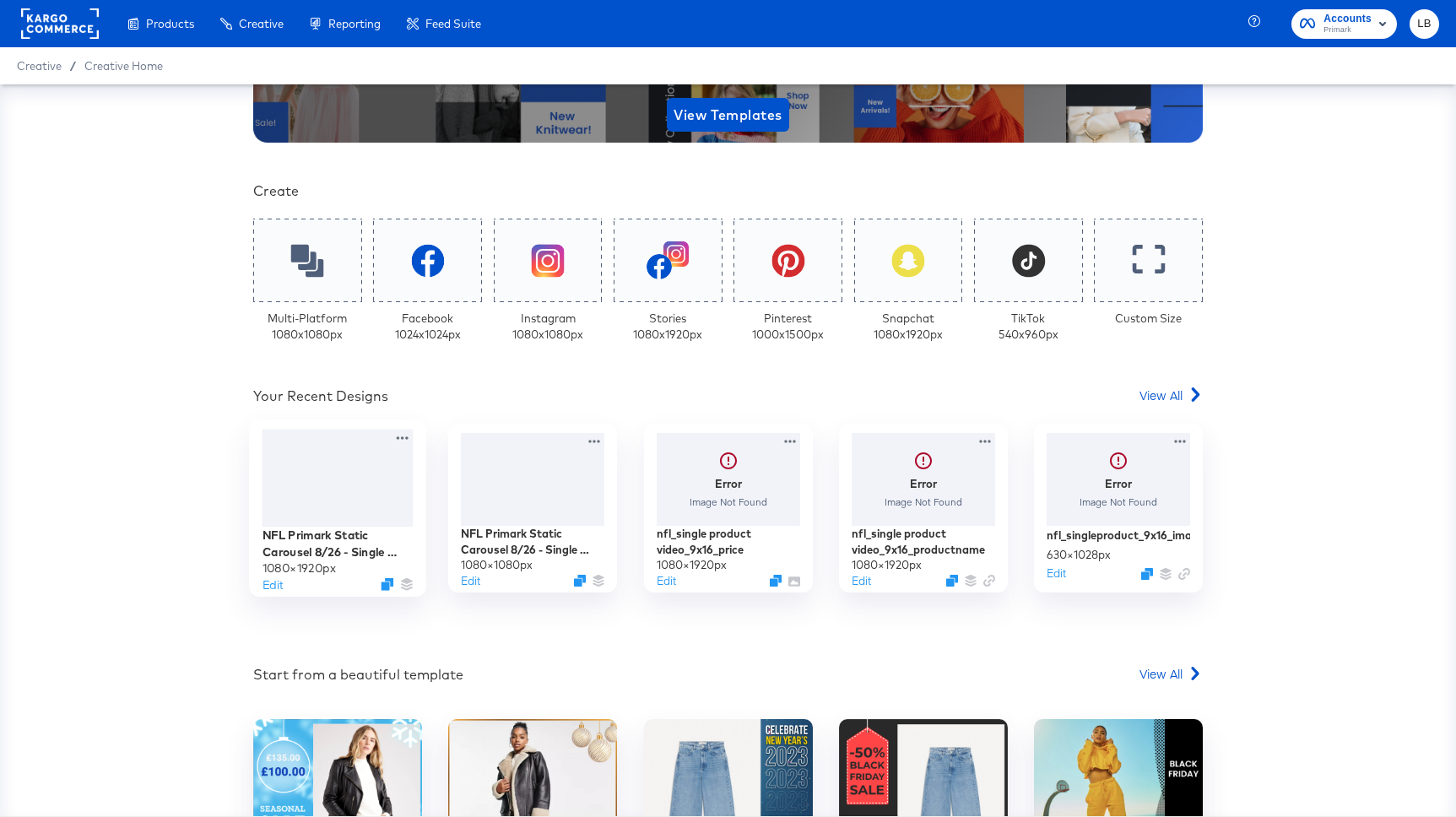
click at [367, 487] on div at bounding box center [337, 478] width 151 height 97
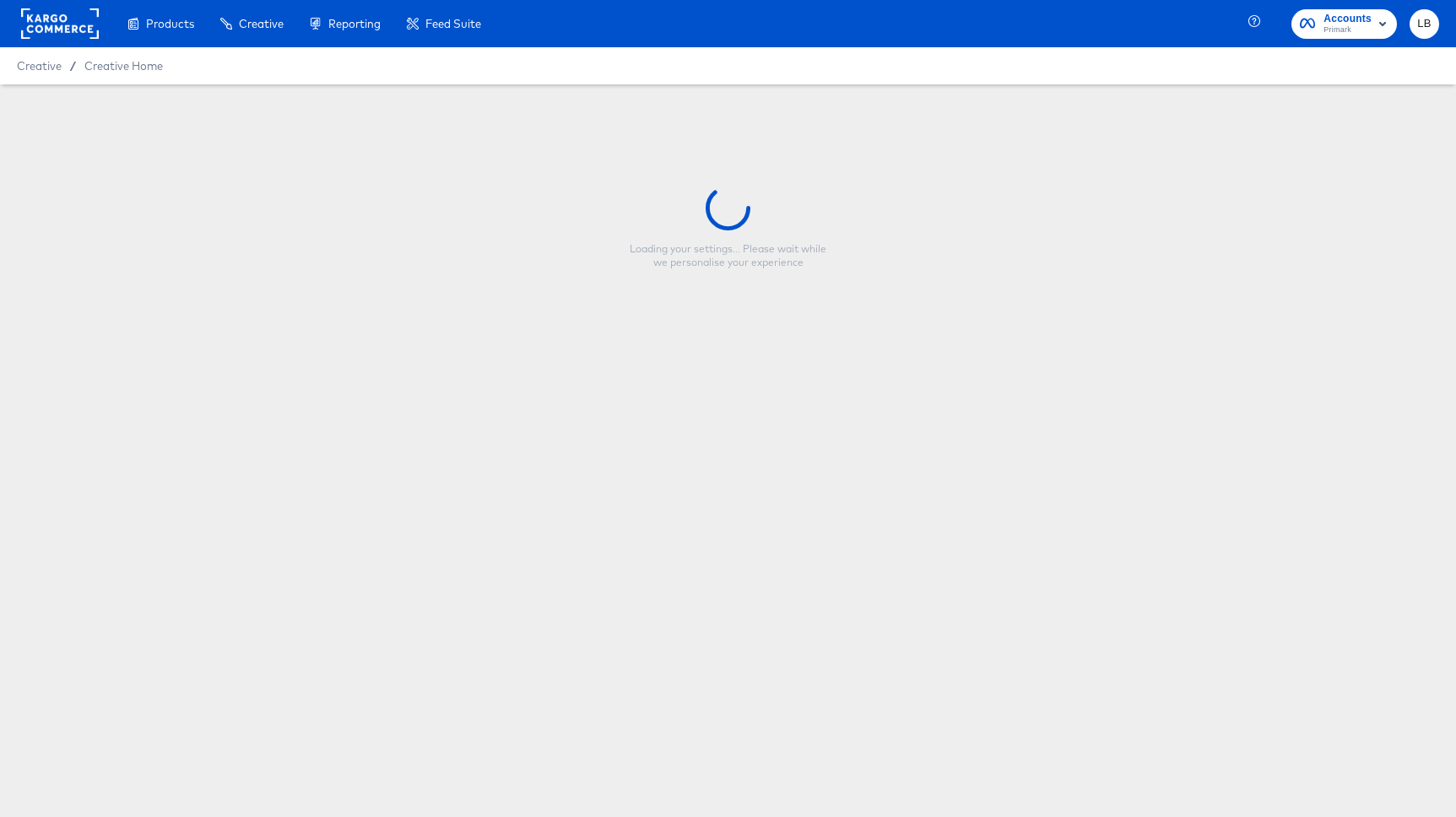
type input "NFL Primark Static Carousel 8/26 - Single Image 9:16"
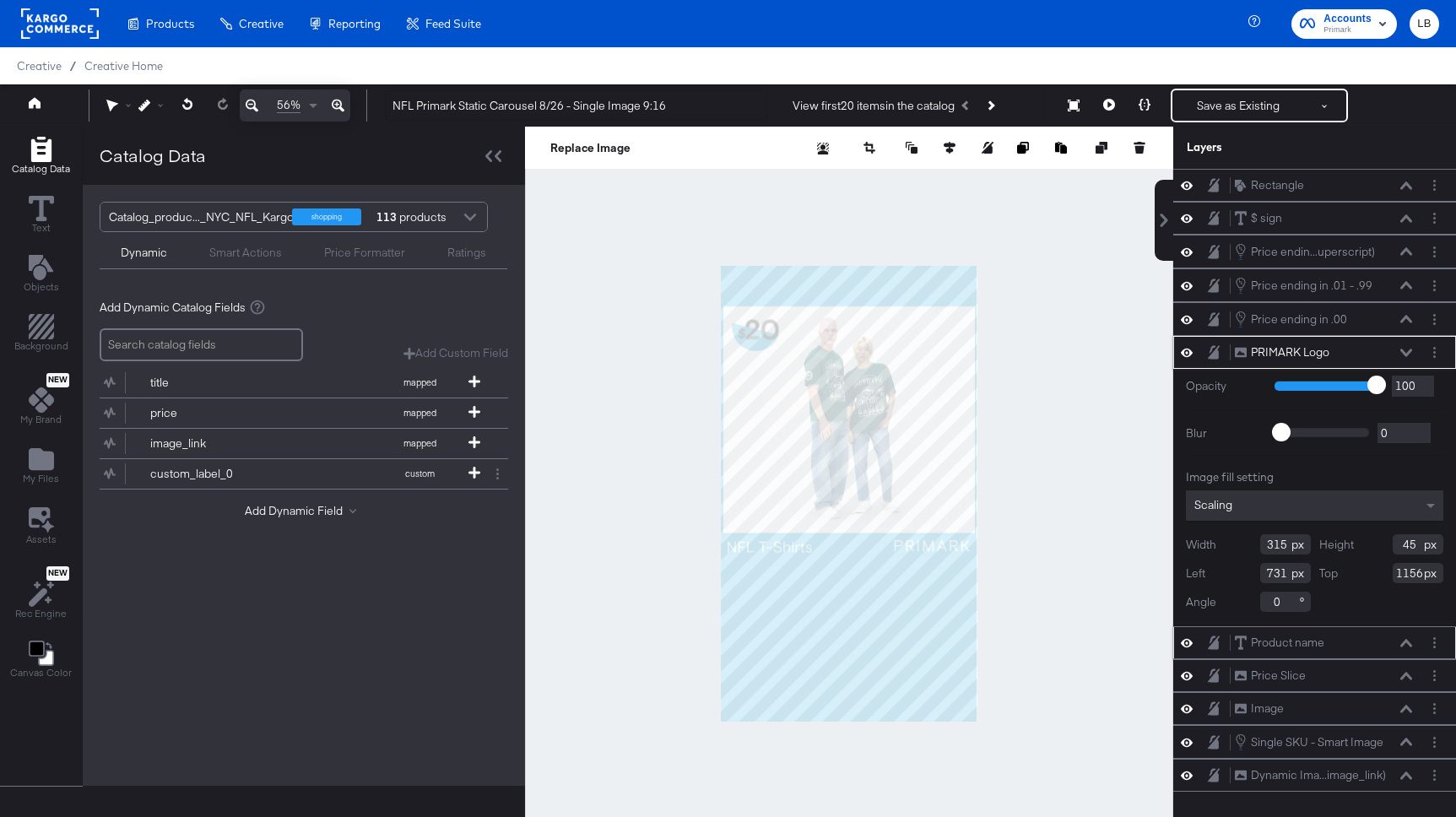
click at [1410, 646] on icon at bounding box center [1406, 642] width 12 height 8
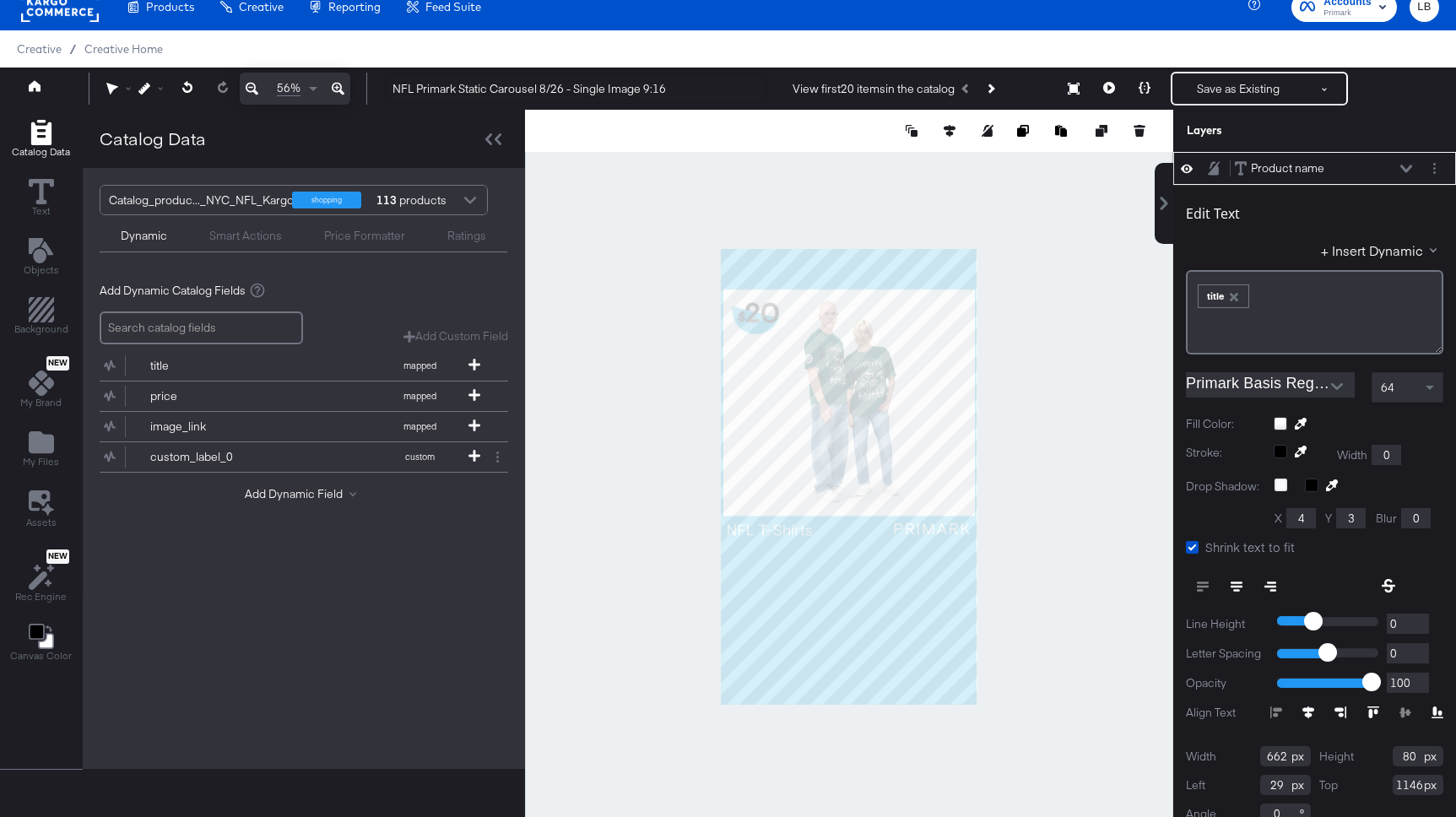
scroll to position [333, 0]
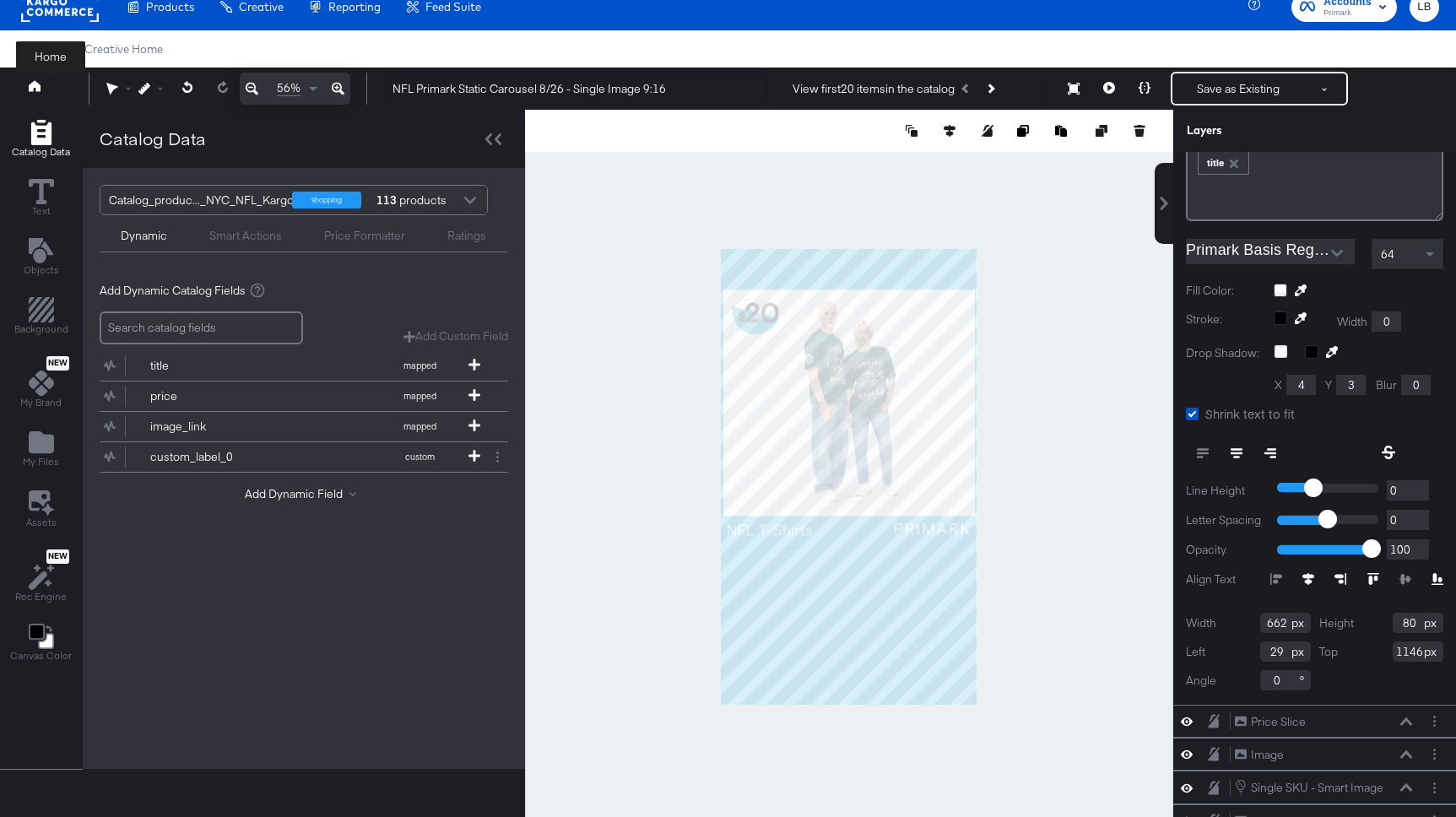
click at [41, 82] on button at bounding box center [51, 88] width 67 height 30
click at [30, 85] on icon at bounding box center [35, 85] width 12 height 11
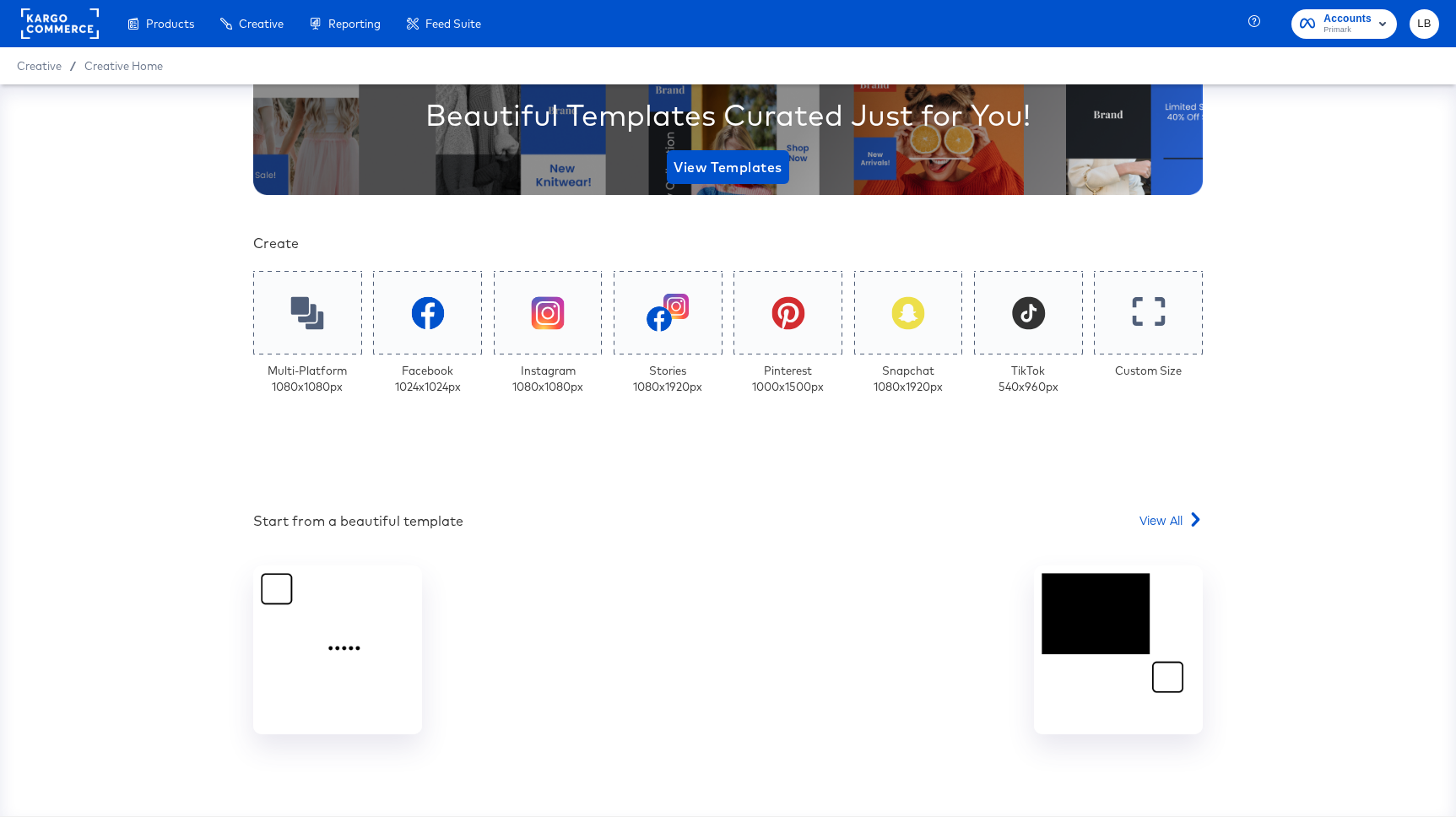
scroll to position [236, 0]
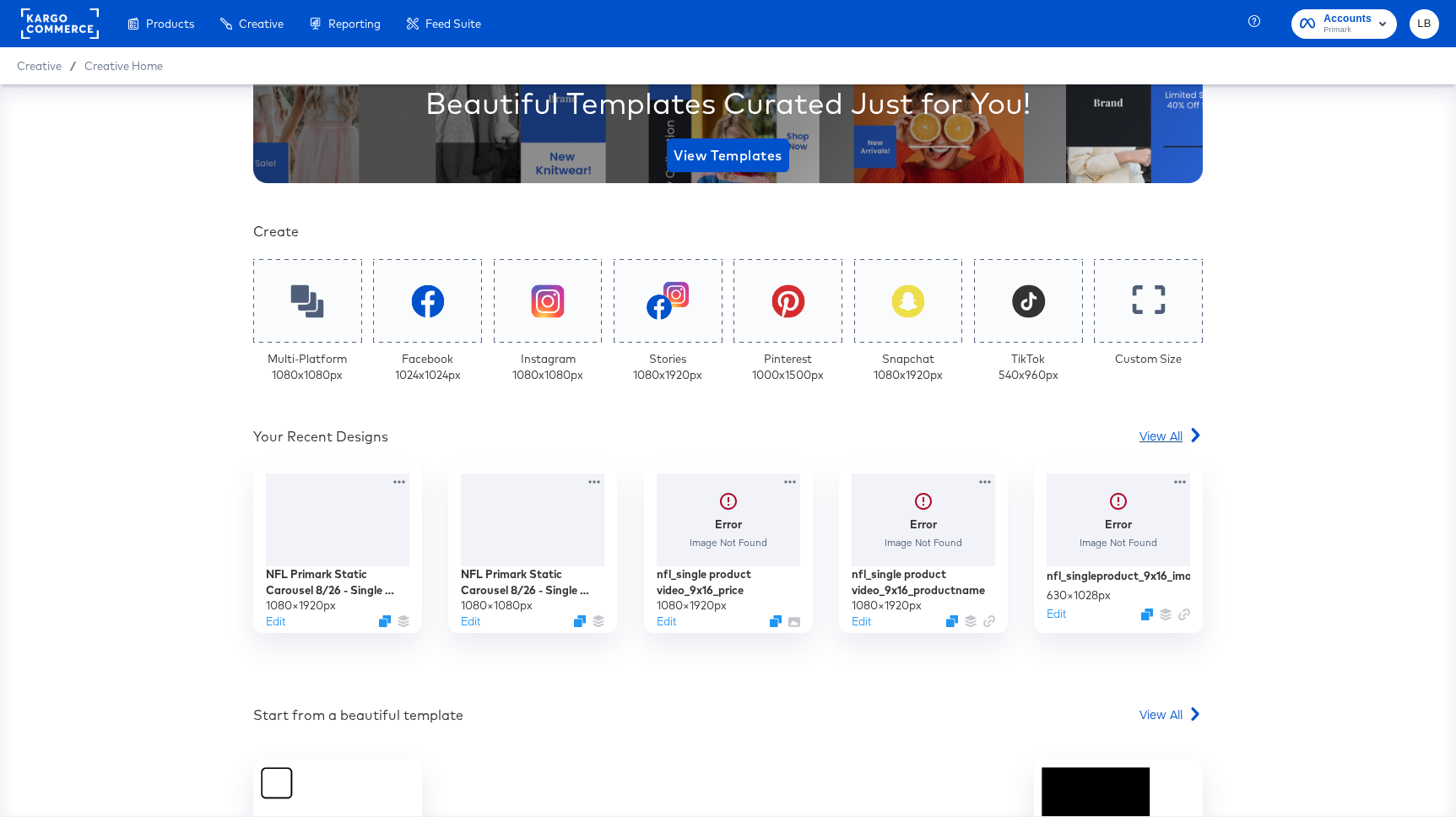
click at [1167, 441] on span "View All" at bounding box center [1161, 436] width 43 height 17
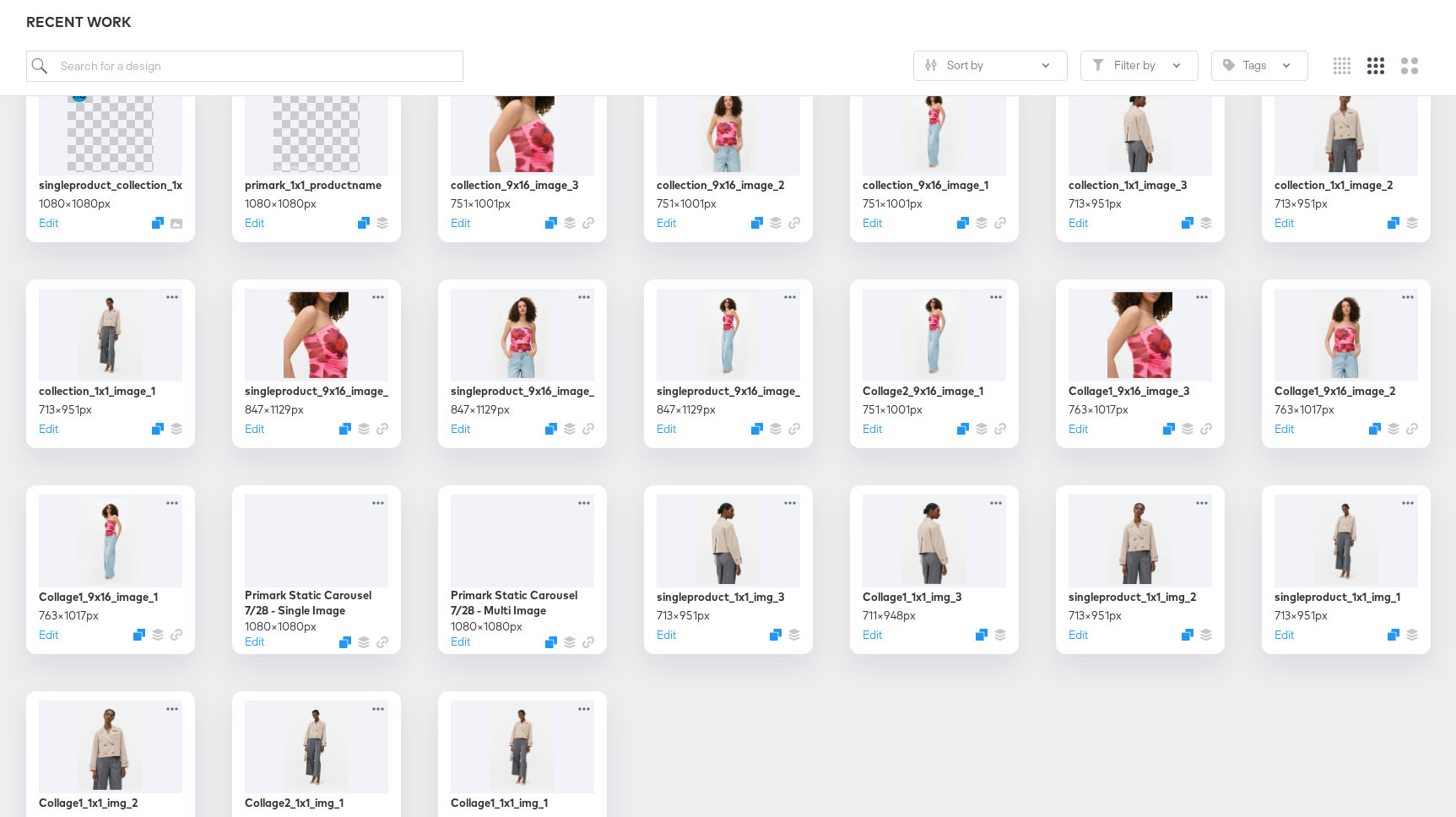
scroll to position [1330, 0]
click at [553, 638] on div at bounding box center [552, 644] width 13 height 13
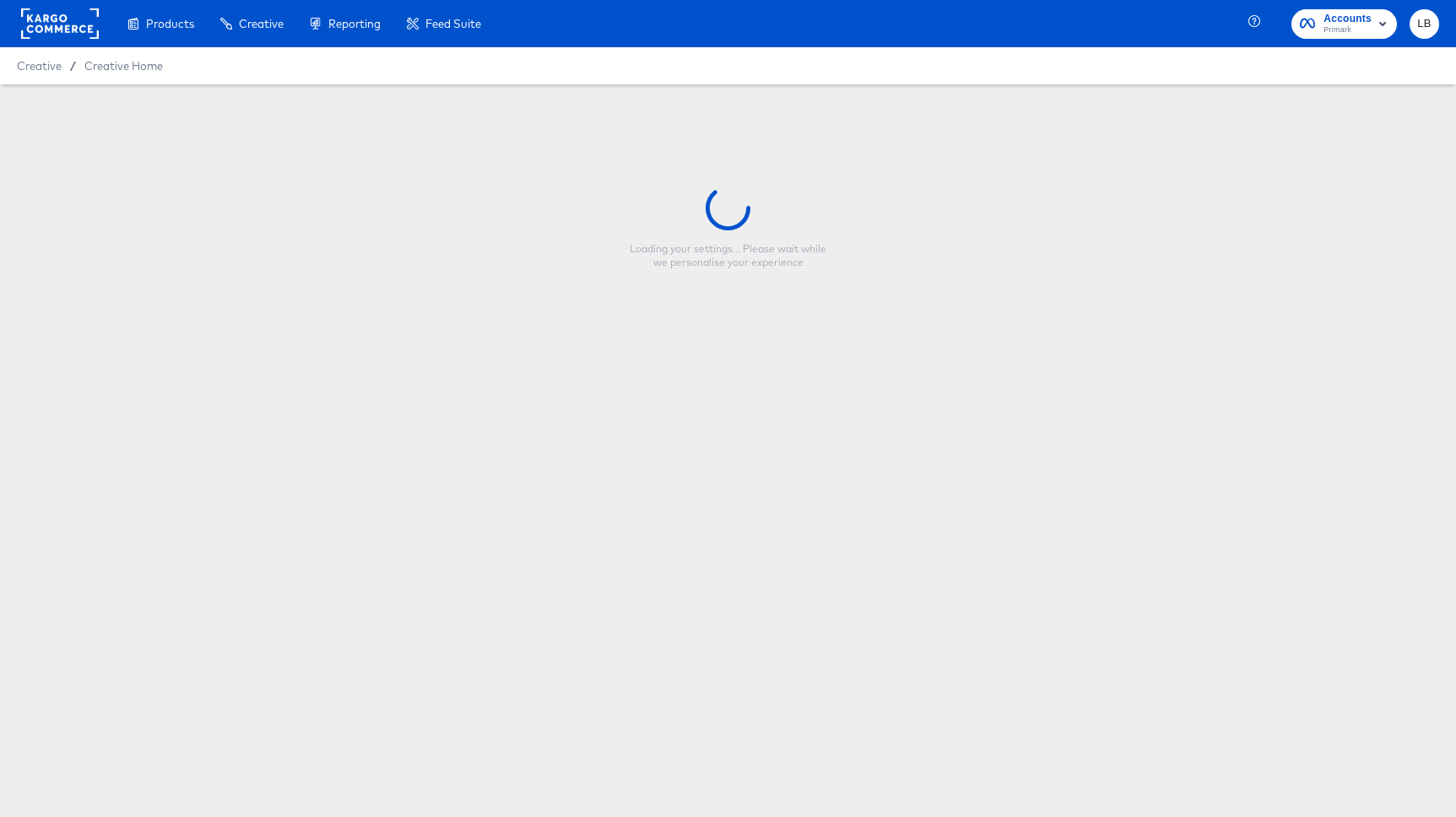
type input "Primark Static Carousel 7/28 - Multi Image"
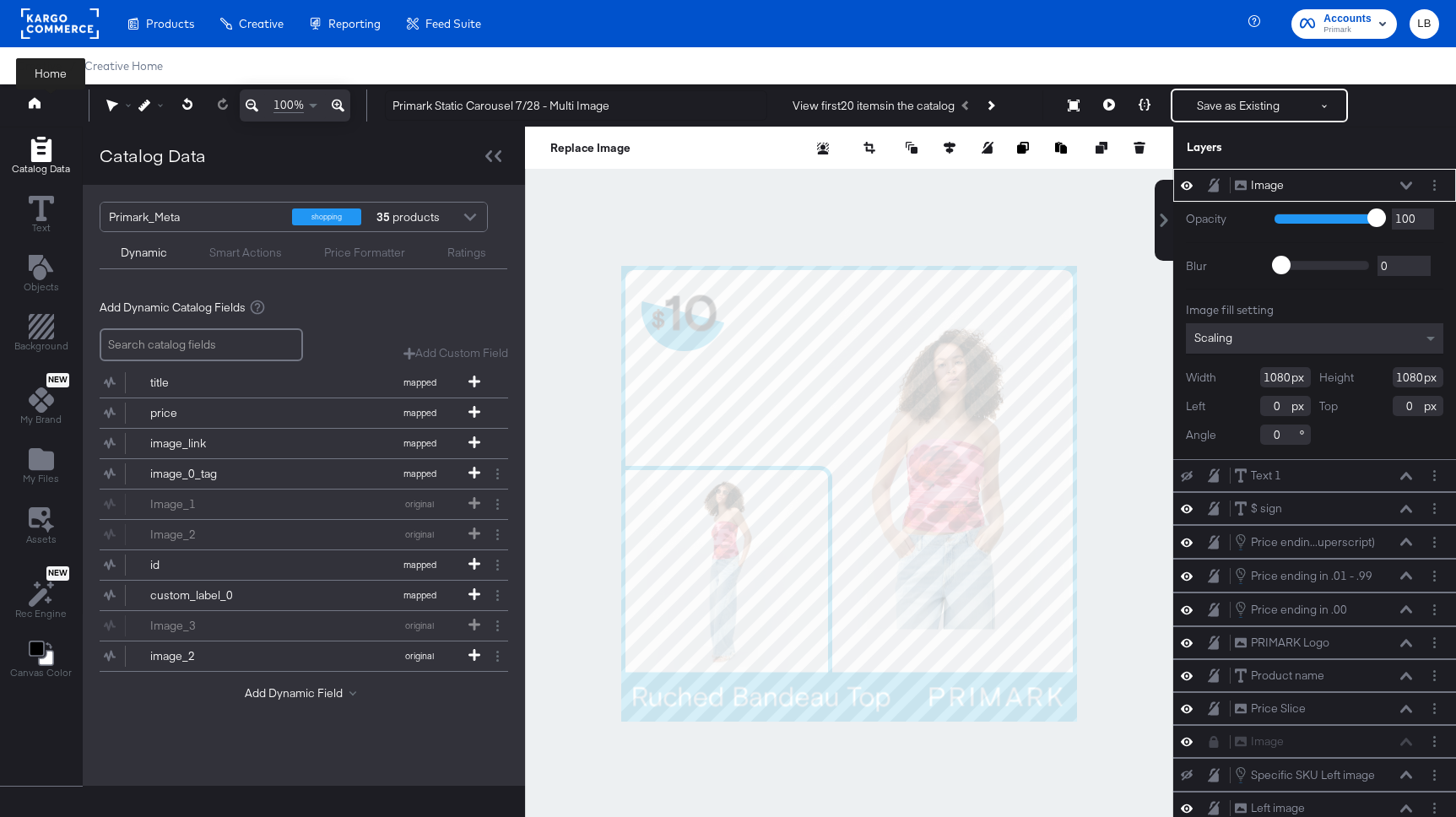
click at [38, 91] on button at bounding box center [51, 105] width 67 height 30
click at [32, 104] on icon at bounding box center [35, 102] width 12 height 11
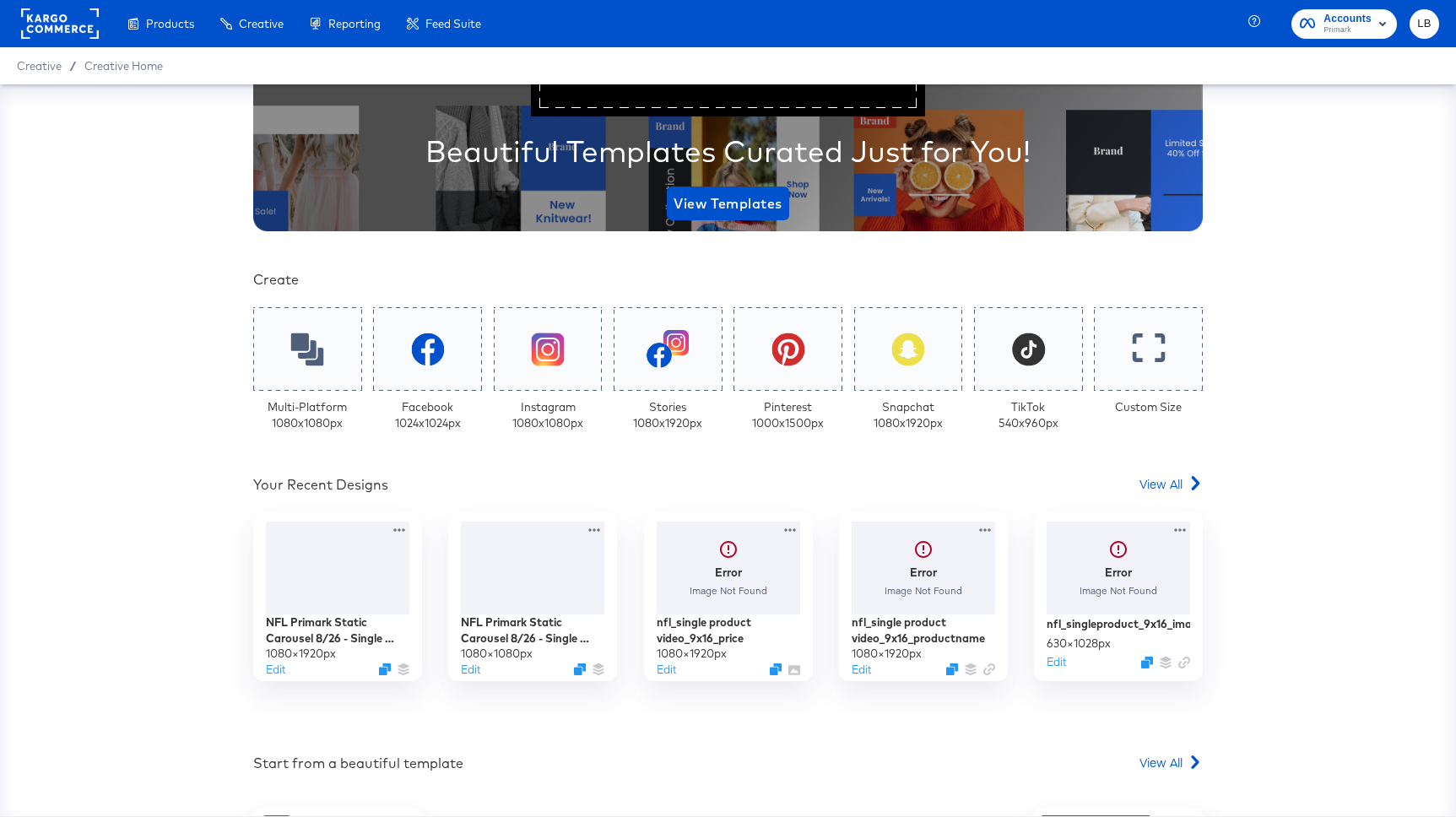
scroll to position [276, 0]
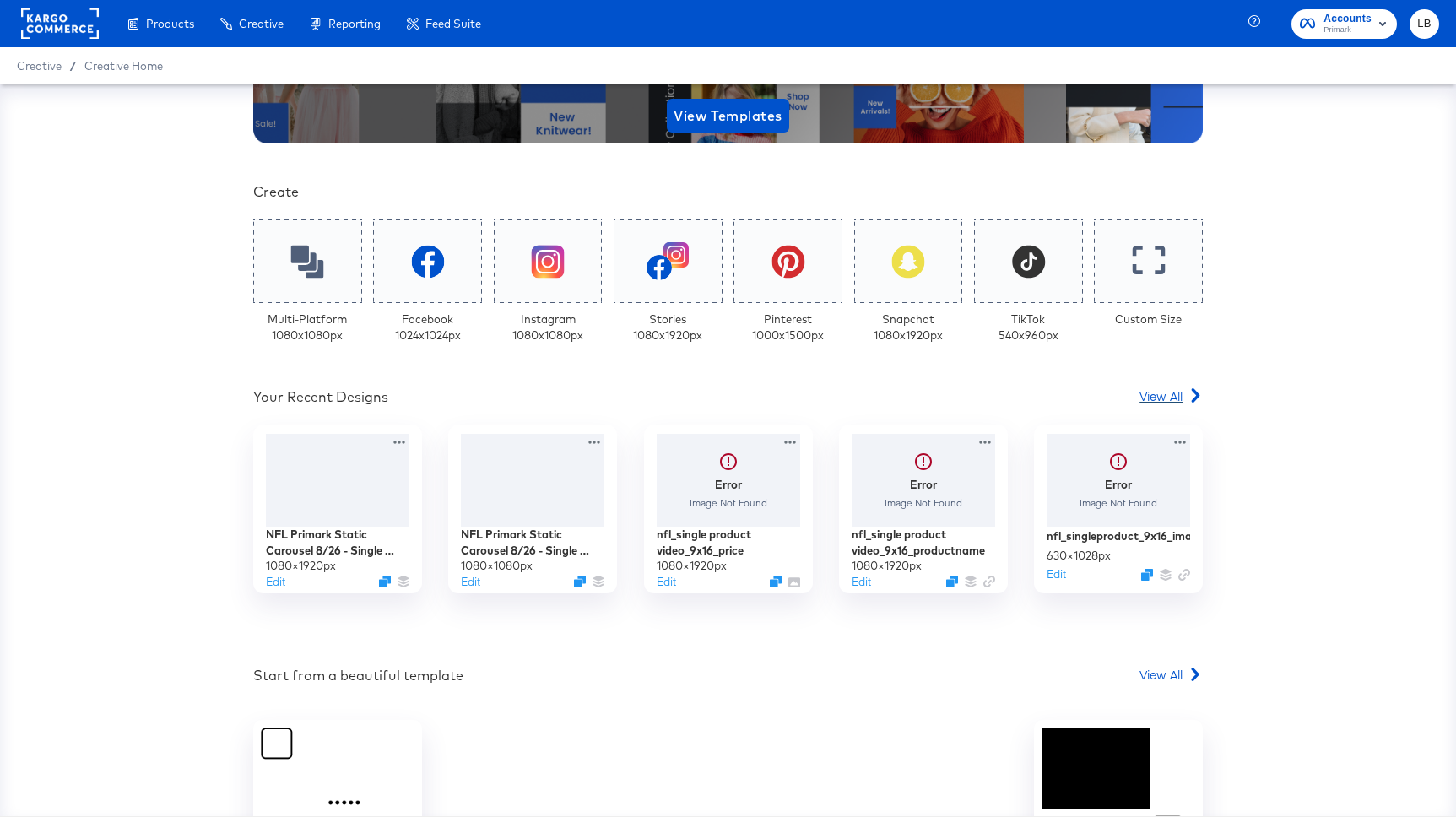
click at [1152, 387] on span "View All" at bounding box center [1161, 396] width 43 height 17
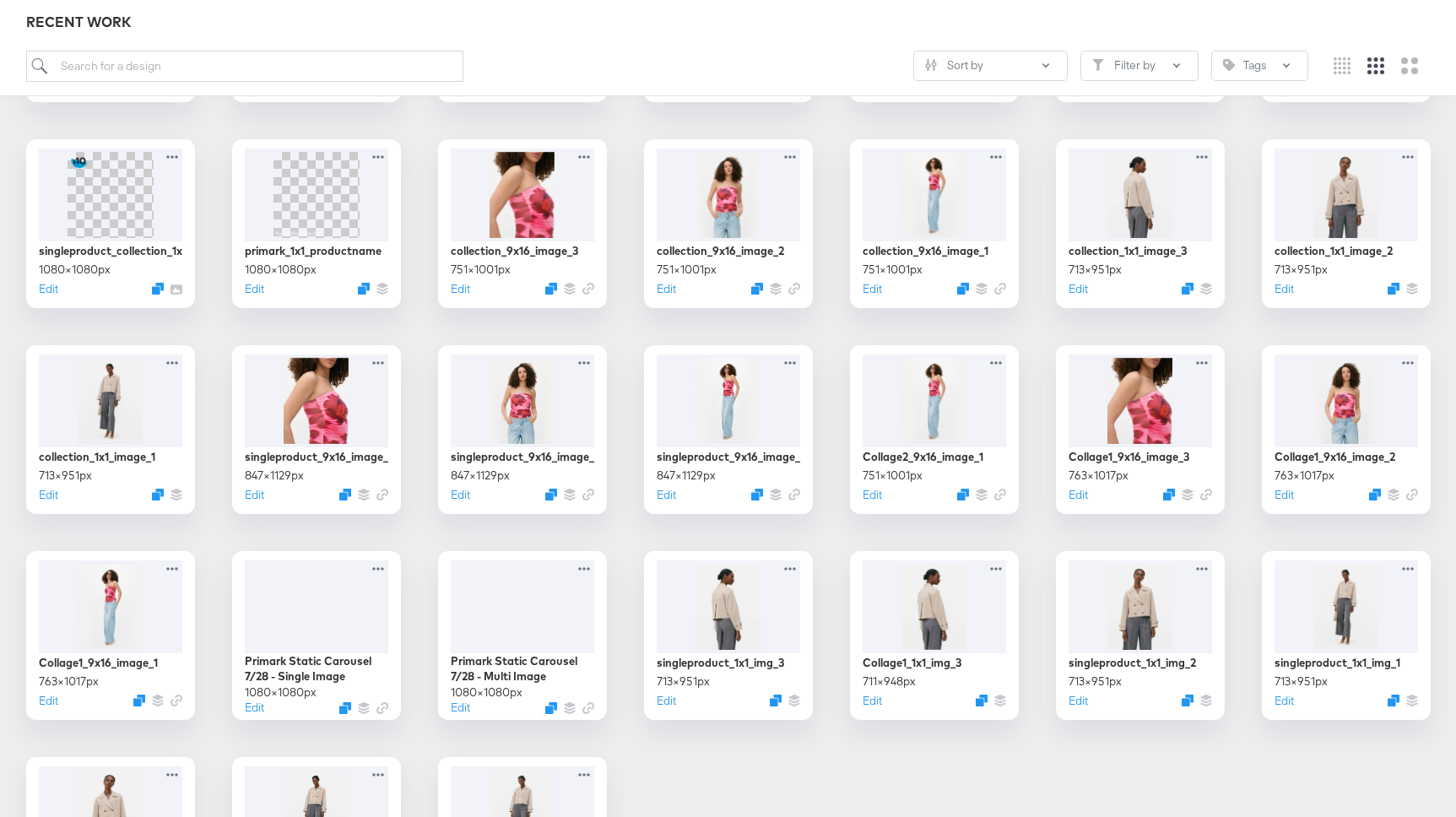
scroll to position [1328, 0]
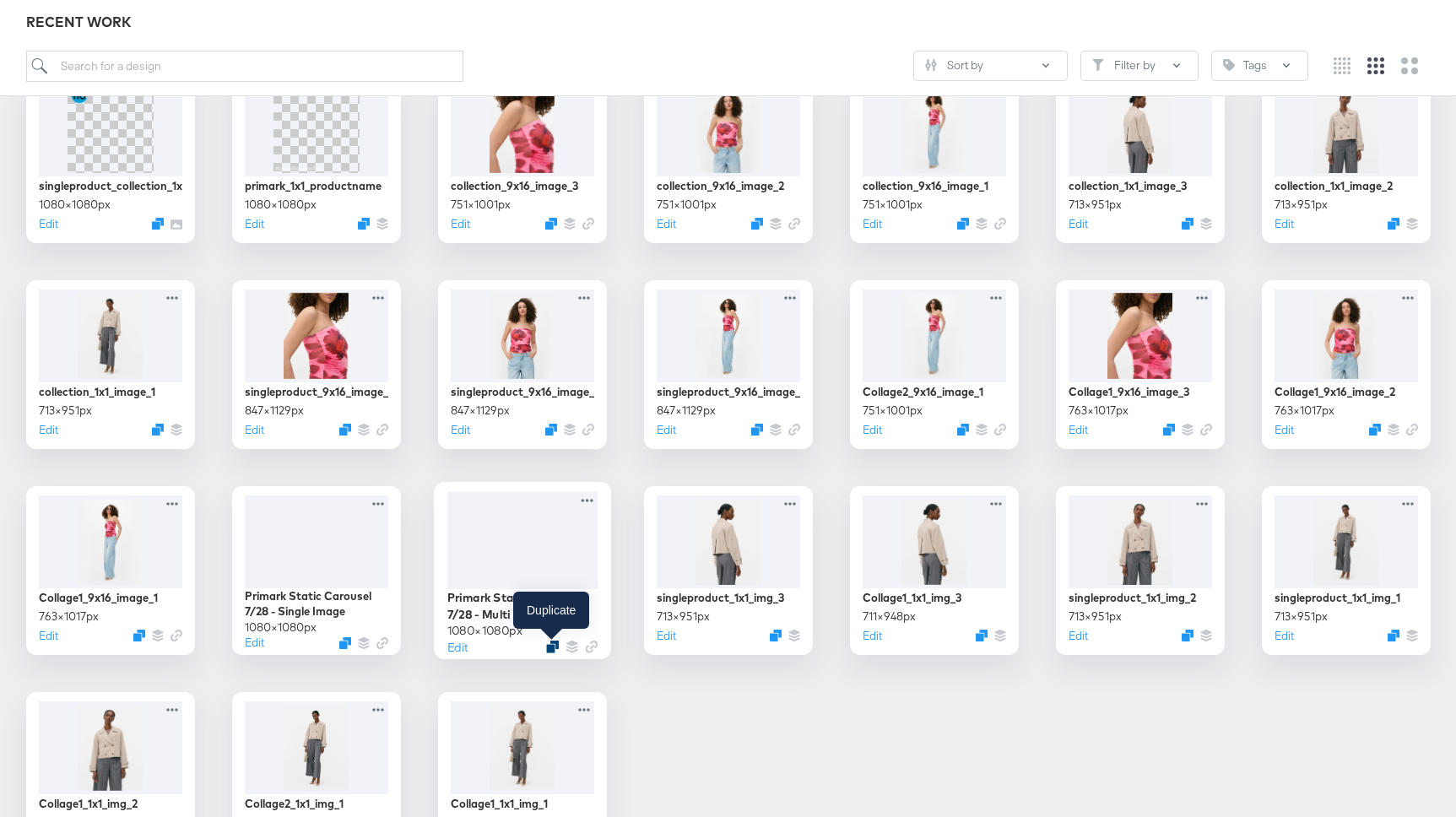
click at [546, 648] on div at bounding box center [552, 646] width 13 height 13
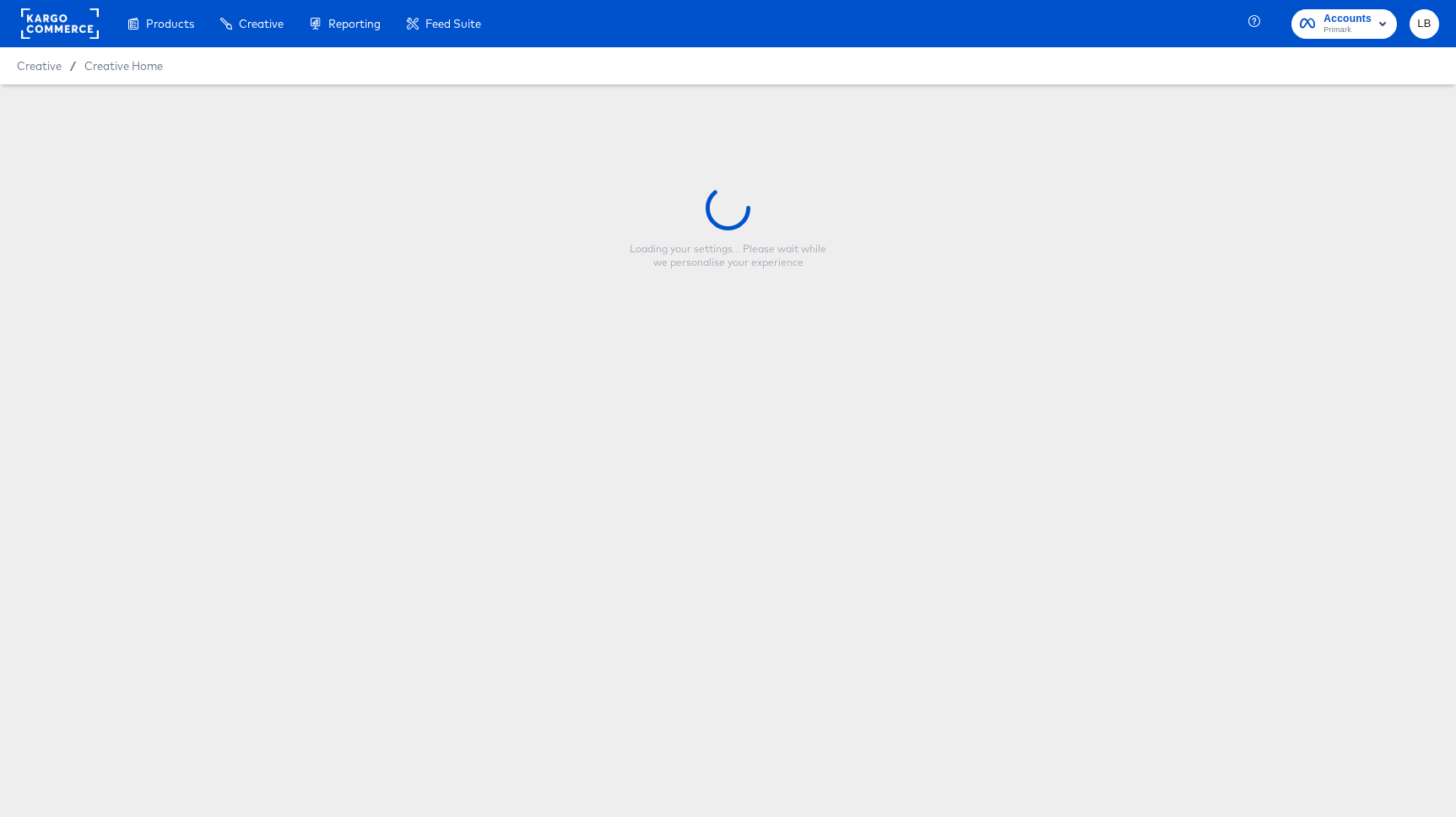
type input "Primark Static Carousel 7/28 - Multi Image"
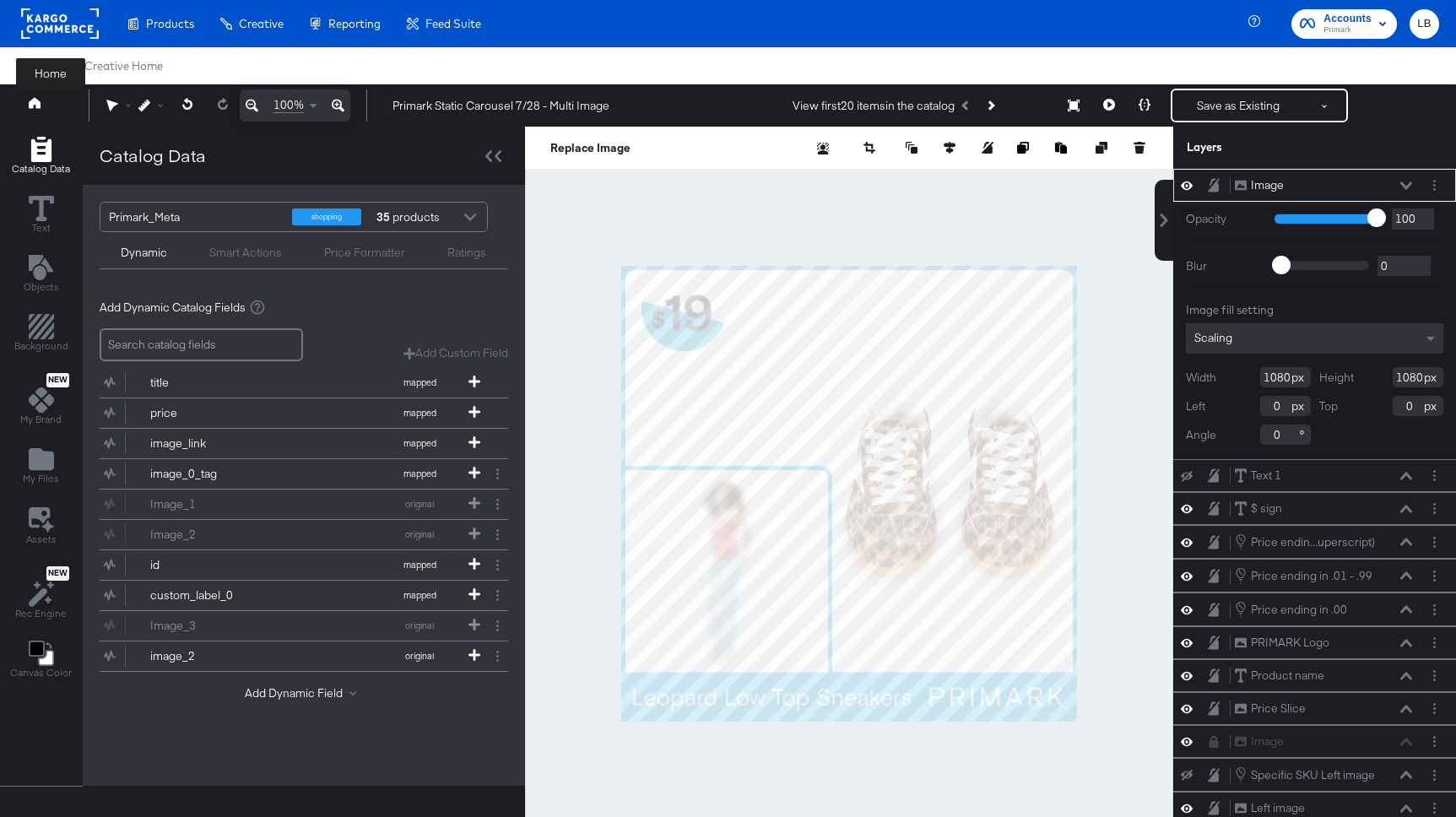
click at [36, 105] on icon at bounding box center [35, 102] width 12 height 11
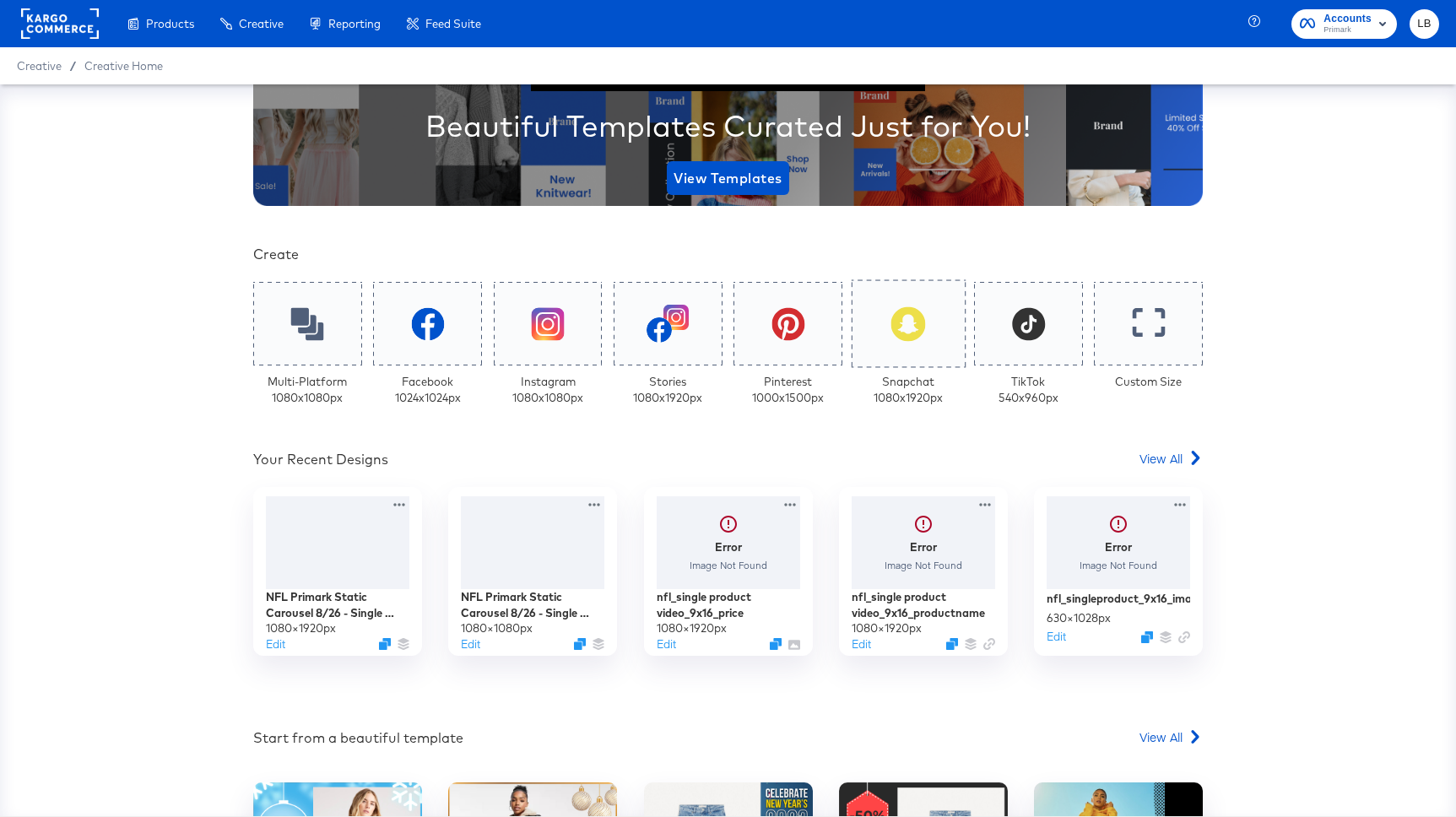
scroll to position [248, 0]
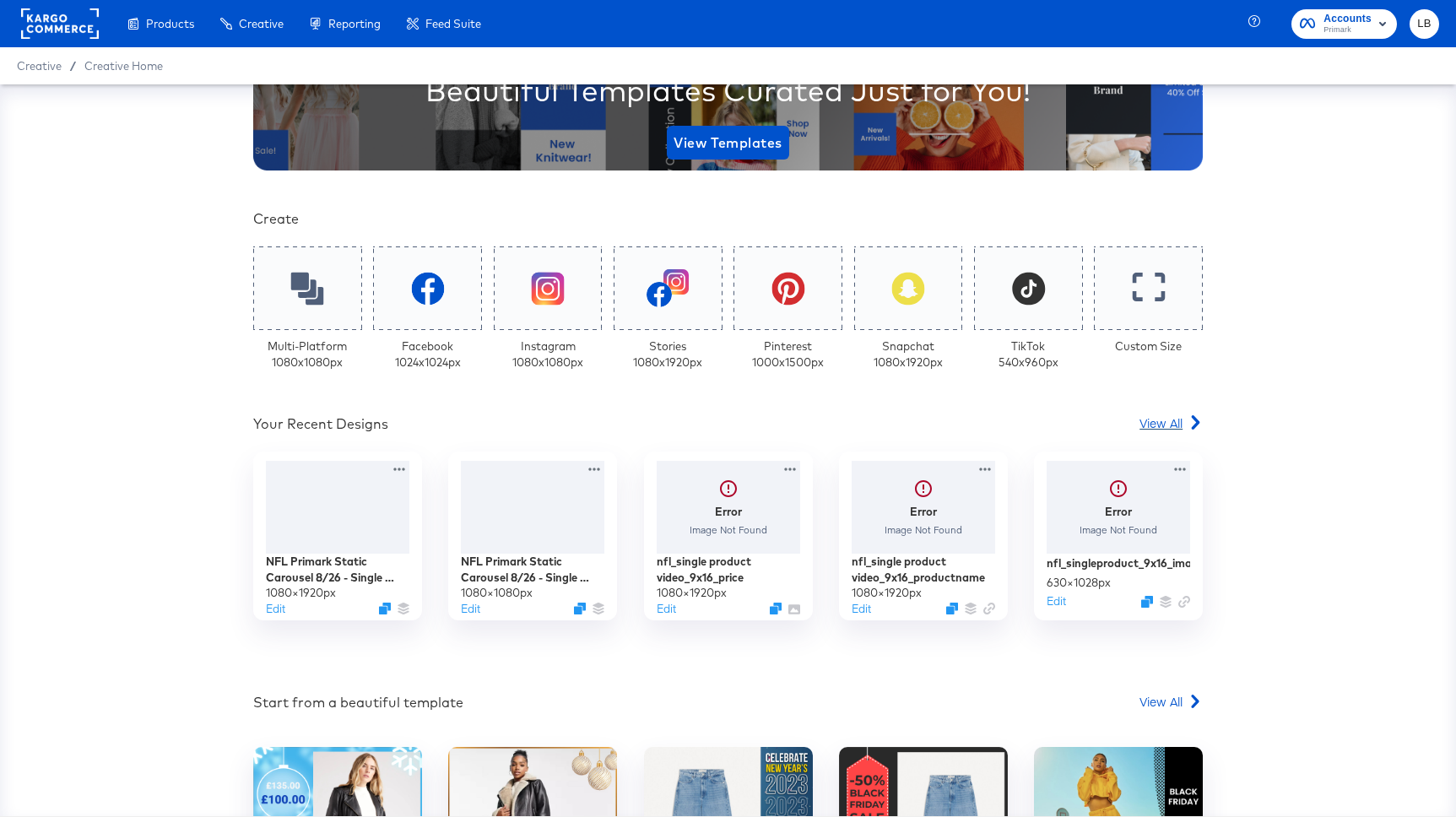
click at [1162, 420] on span "View All" at bounding box center [1161, 423] width 43 height 17
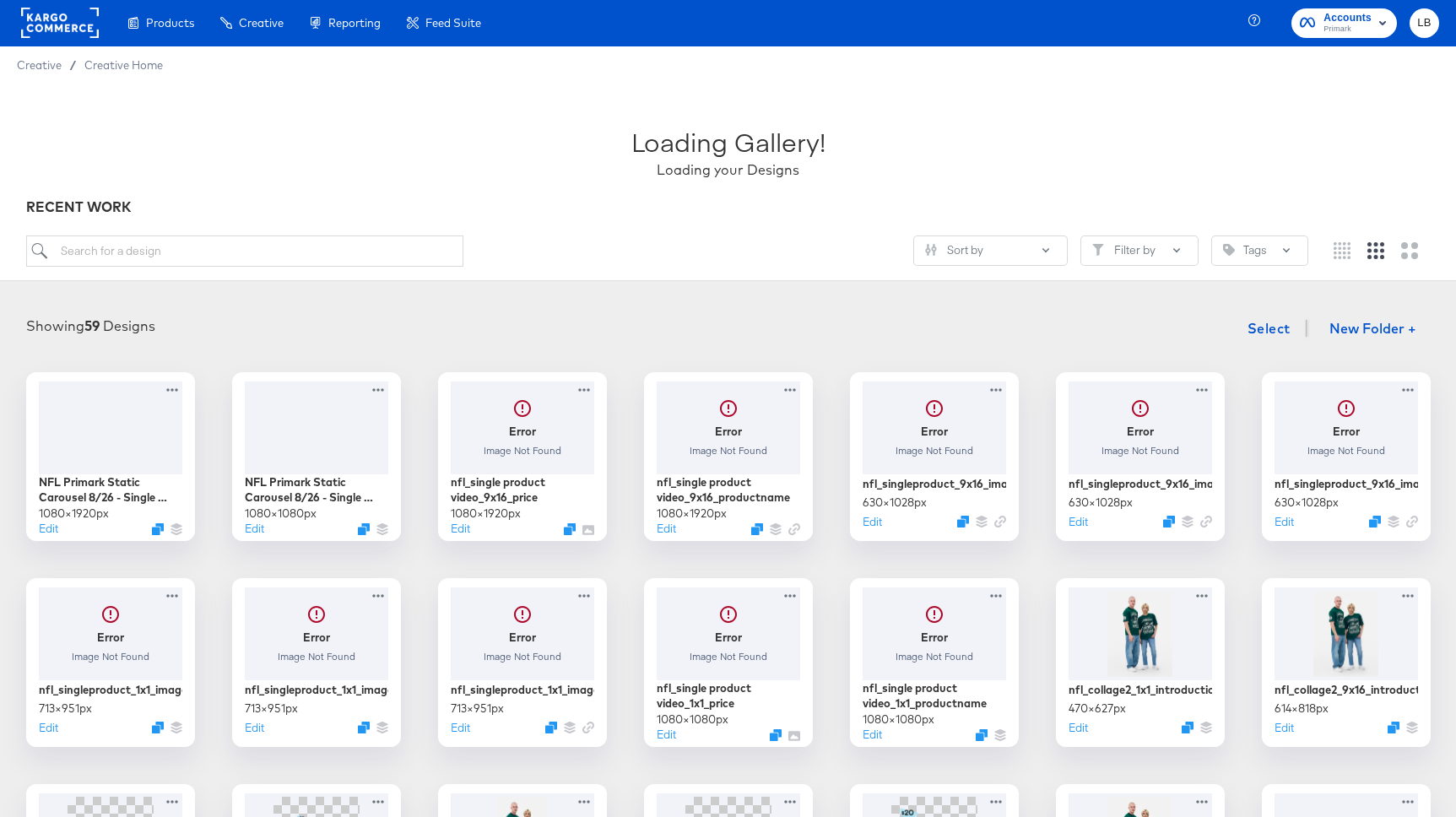
scroll to position [424, 0]
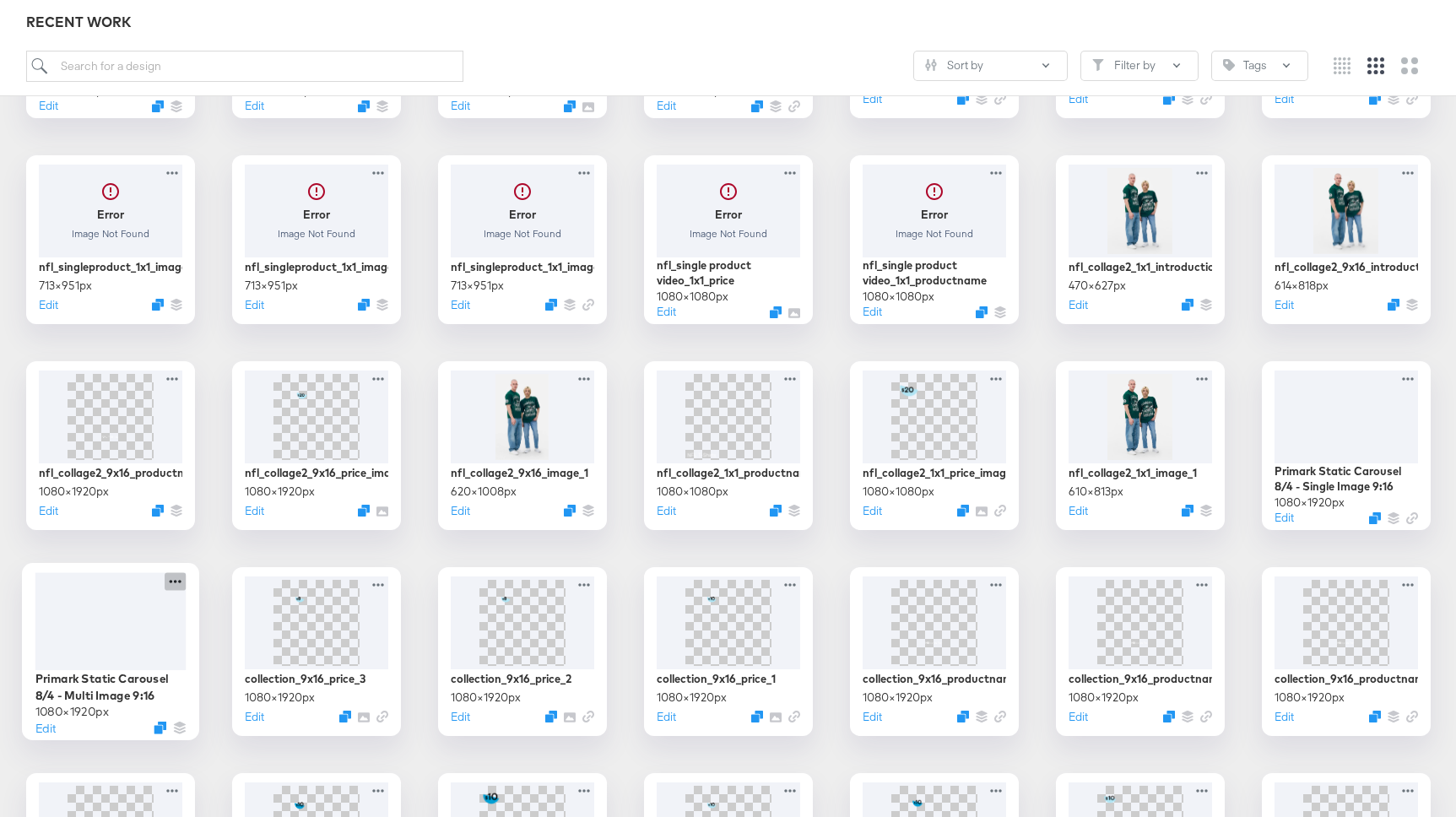
click at [175, 580] on icon at bounding box center [175, 581] width 21 height 18
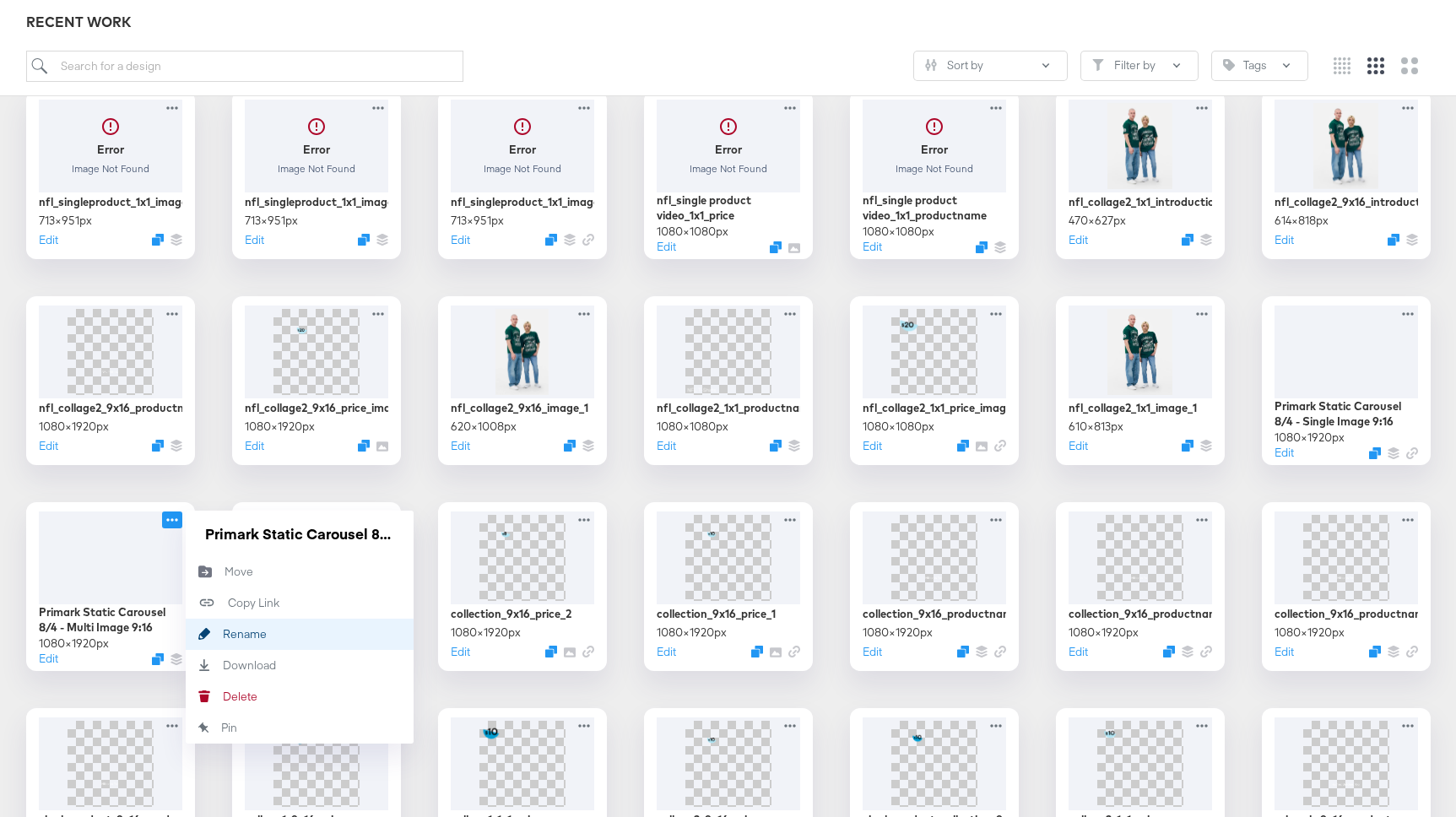
scroll to position [498, 0]
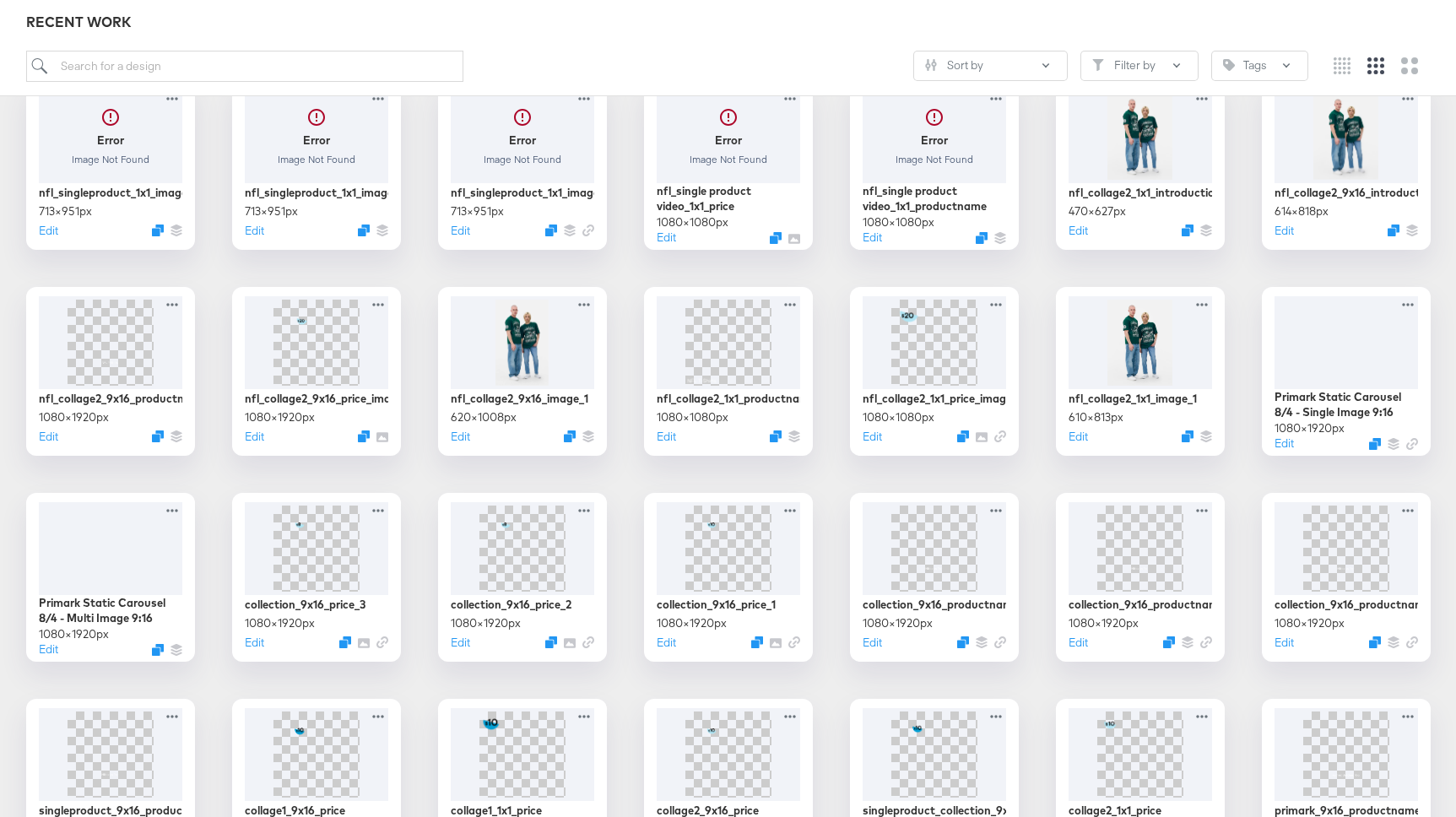
click at [211, 476] on div "NFL Primark Static Carousel 8/26 - Single Image 9:16 1080 × 1920 px Edit NFL Pr…" at bounding box center [728, 680] width 1422 height 1610
click at [159, 652] on icon "Duplicate" at bounding box center [160, 653] width 13 height 13
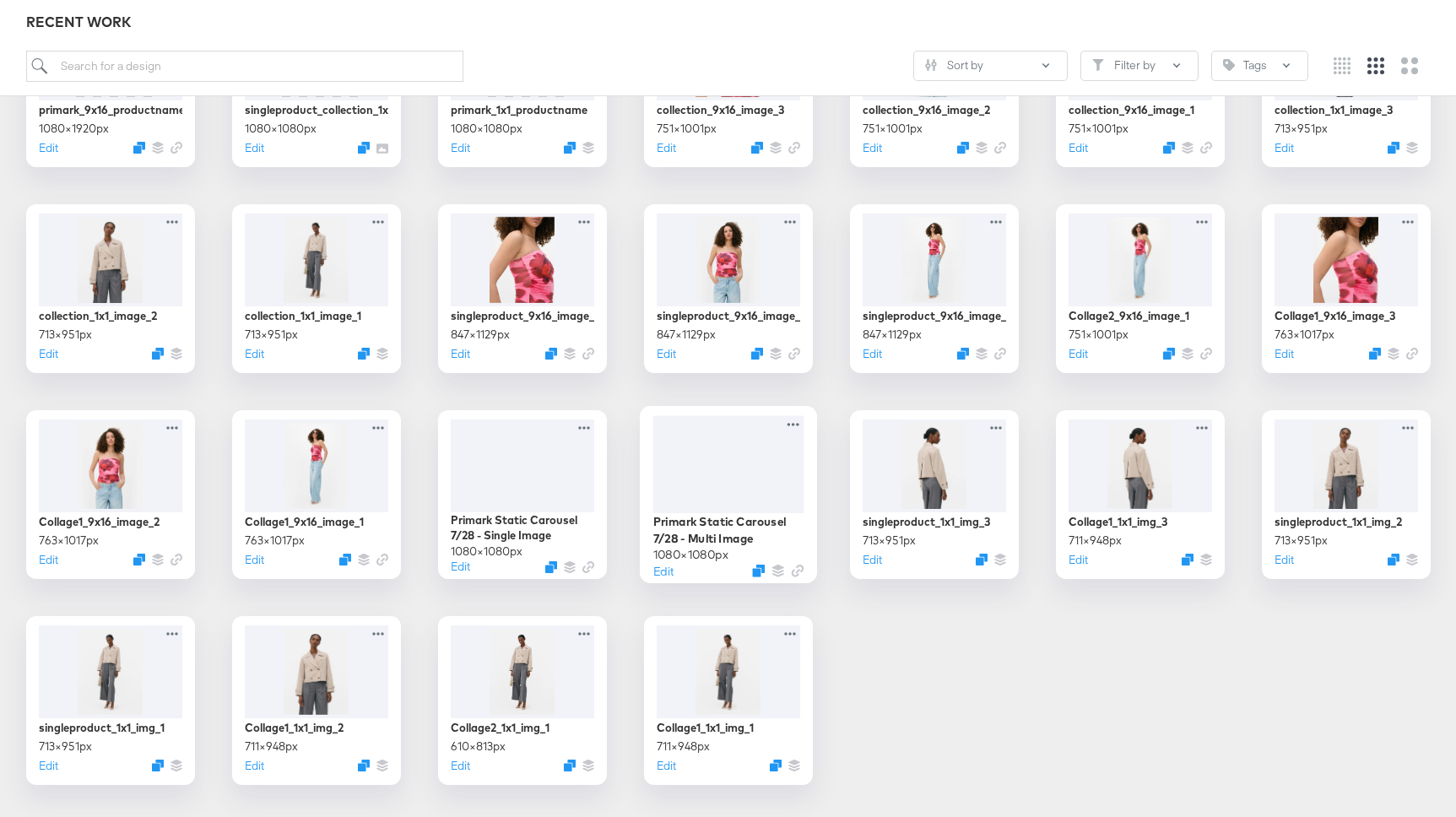
scroll to position [1413, 0]
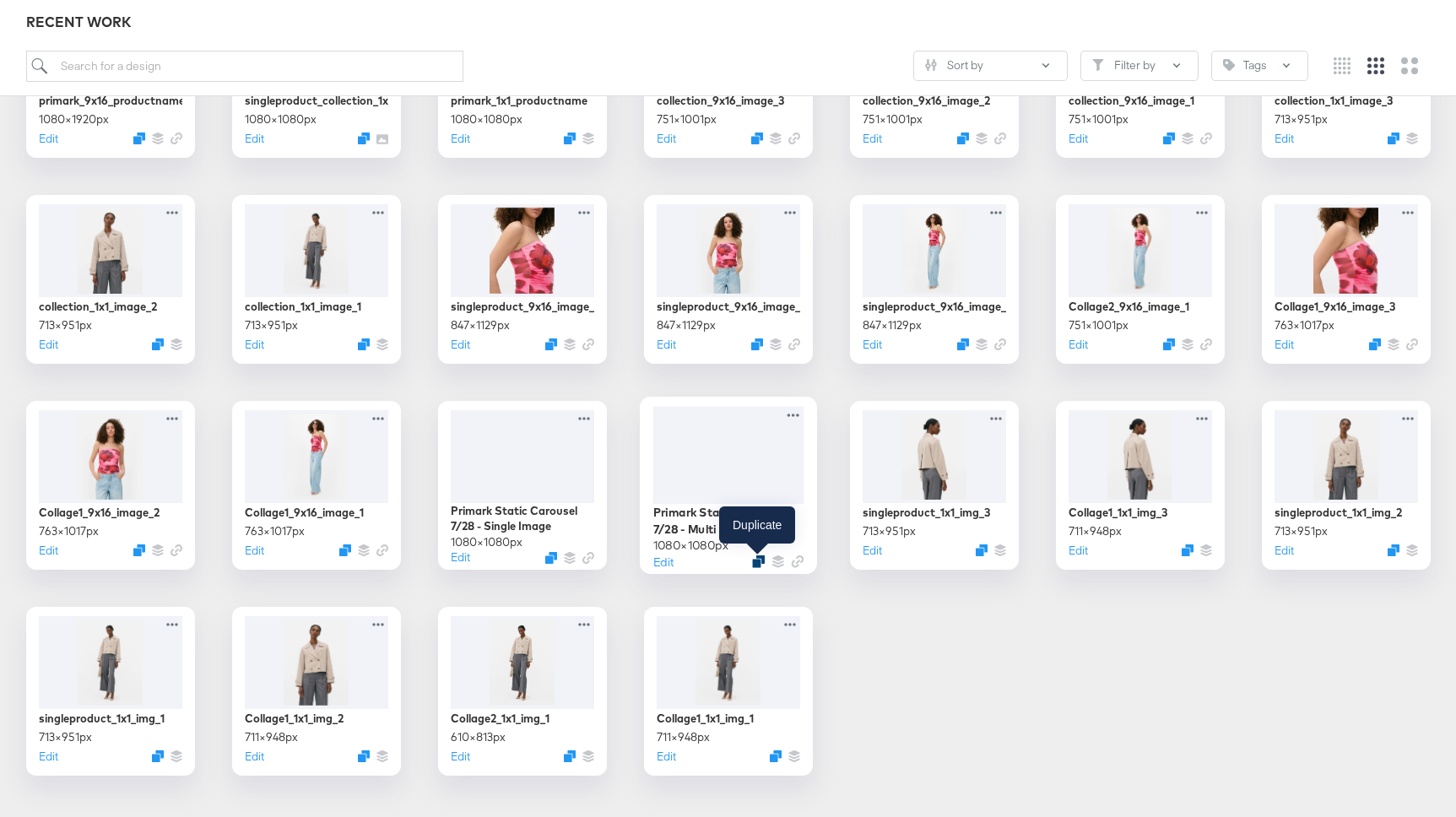
click at [754, 557] on icon "Duplicate" at bounding box center [758, 561] width 13 height 13
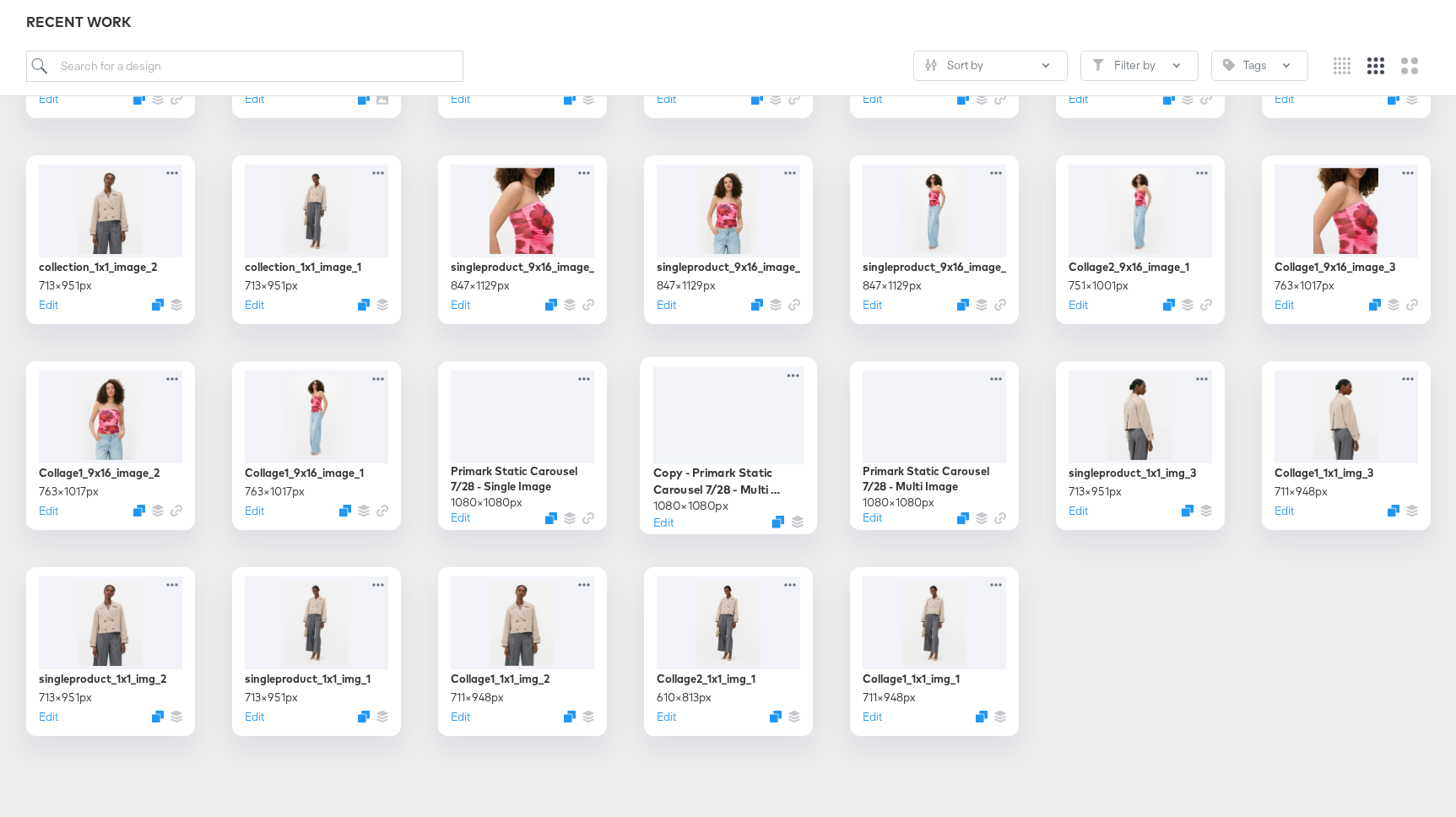
scroll to position [0, 0]
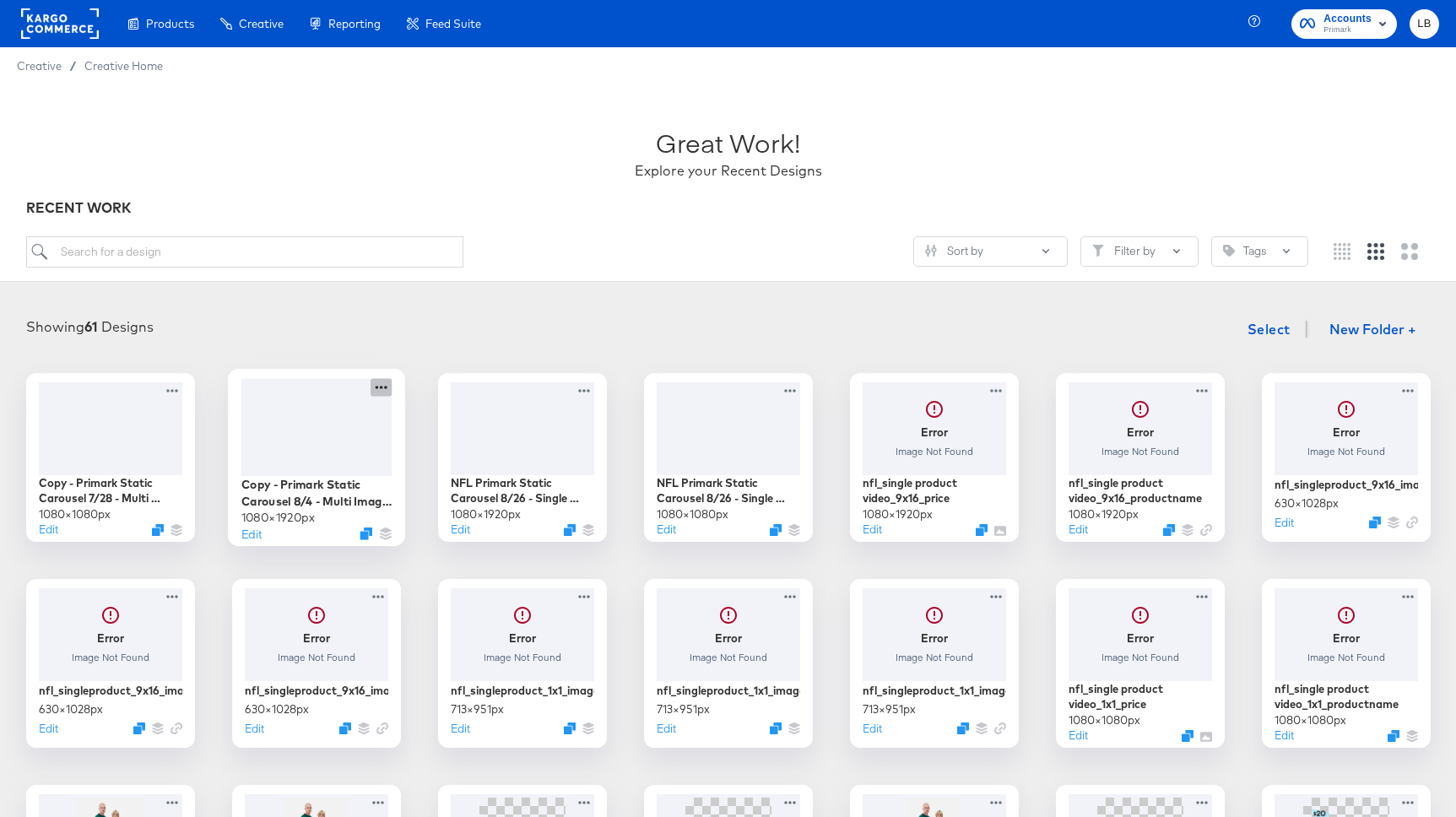
click at [381, 387] on icon at bounding box center [381, 387] width 12 height 3
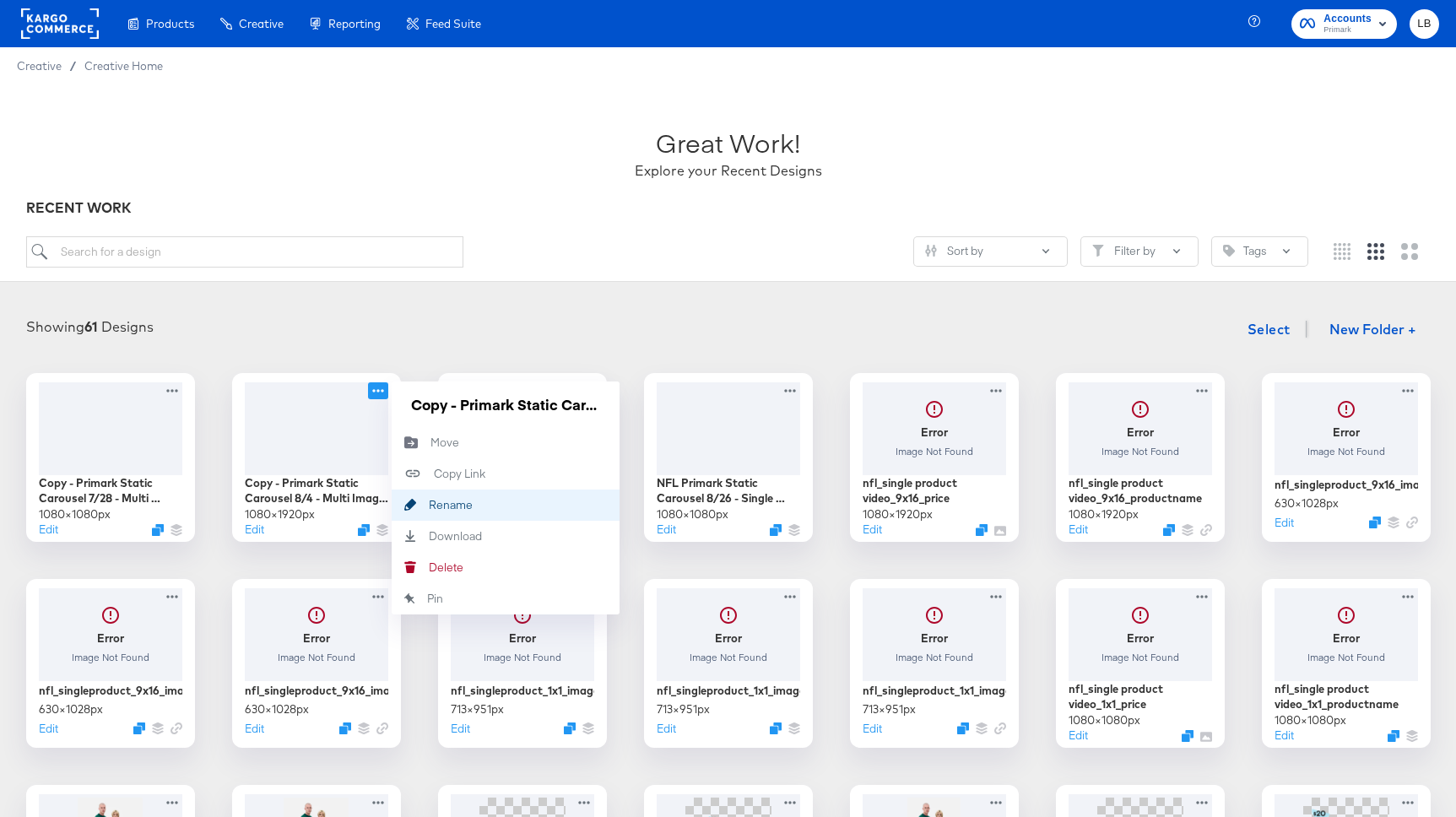
click at [429, 505] on div "Rename Rename" at bounding box center [429, 505] width 0 height 0
drag, startPoint x: 449, startPoint y: 410, endPoint x: 332, endPoint y: 410, distance: 117.0
click at [332, 410] on div "Copy - Primark Static Carousel 8/4 - Multi Image 9:16 1080 × 1920 px Edit Copy …" at bounding box center [317, 457] width 169 height 169
type input "NFL Primark Static Carousel 8/26 - Multi Image 9:16"
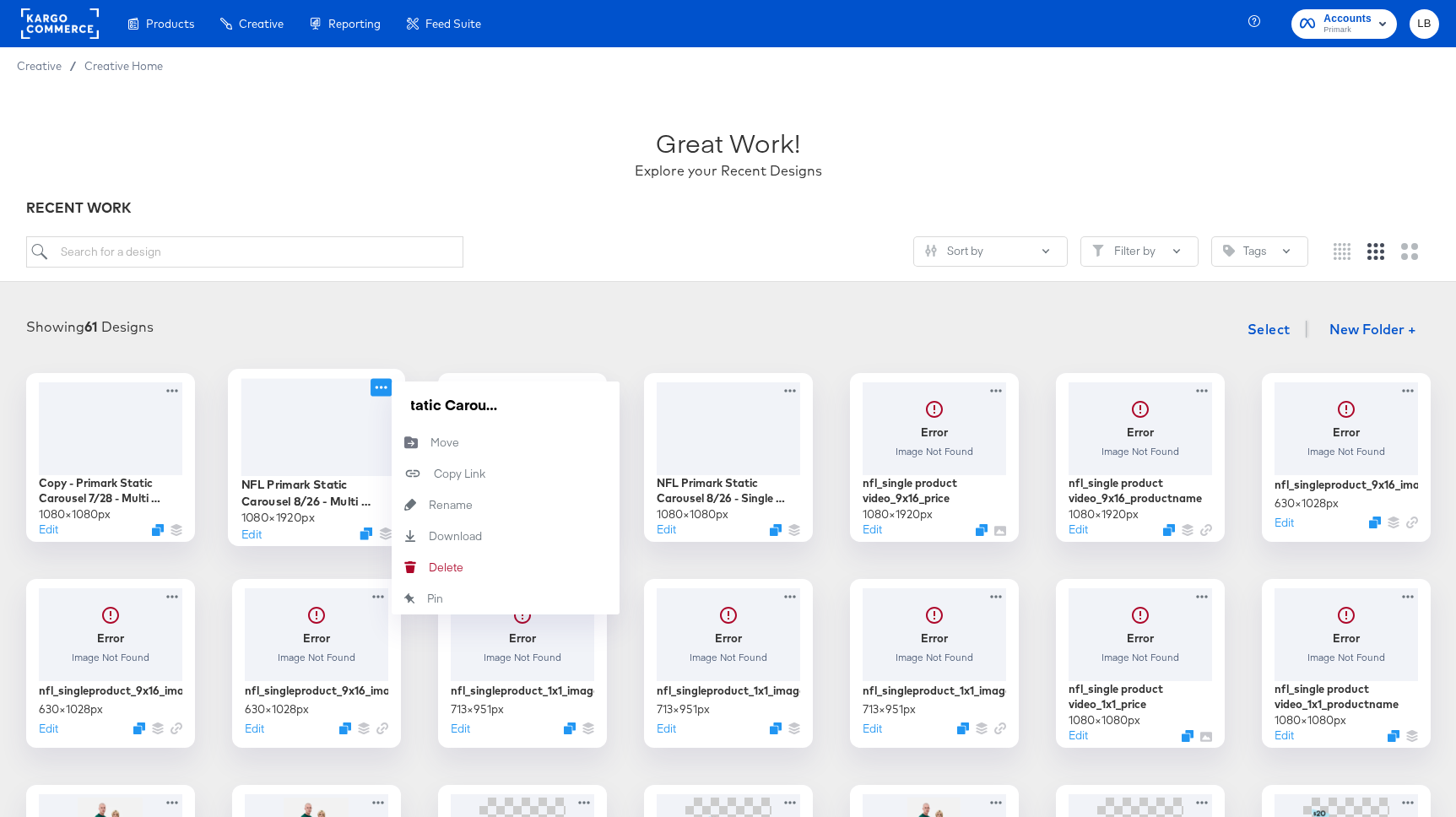
scroll to position [0, 165]
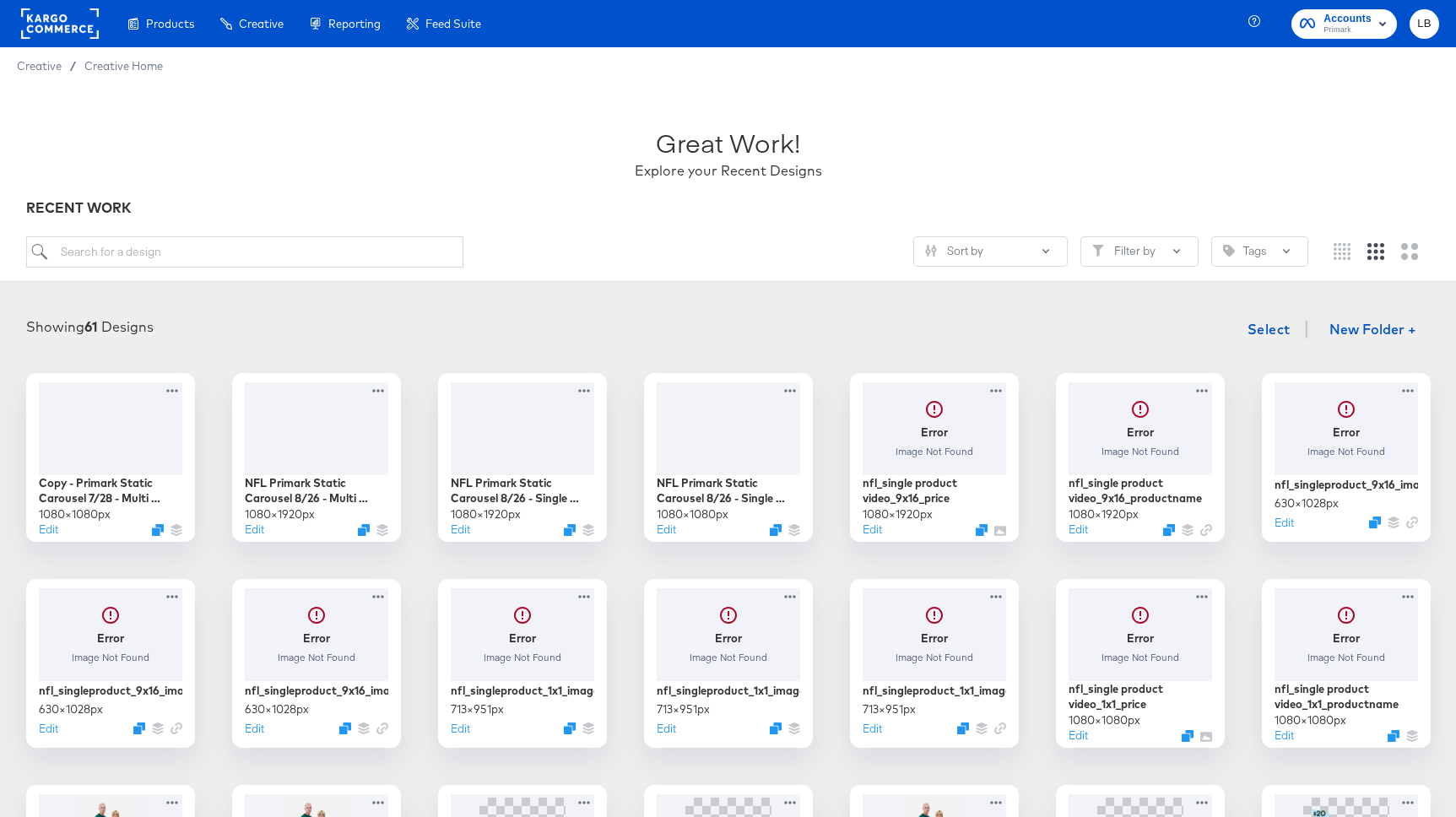
click at [454, 343] on div "Showing 61 Designs Select New Folder +" at bounding box center [728, 330] width 1422 height 35
click at [172, 391] on icon at bounding box center [175, 387] width 21 height 18
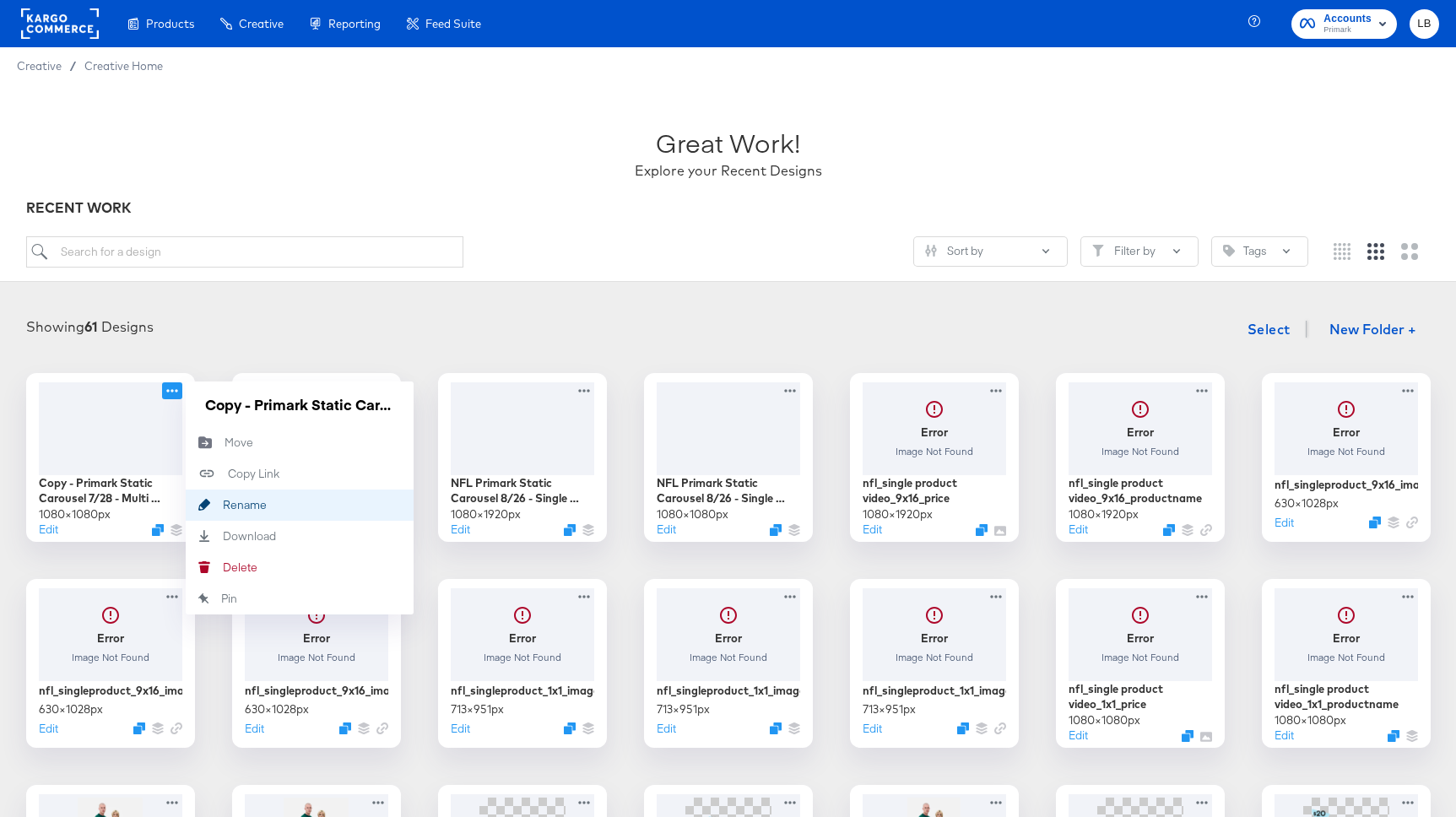
click at [244, 495] on button "Rename Rename" at bounding box center [299, 505] width 228 height 31
click at [275, 401] on input "Copy - Primark Static Carousel 7/28 - Multi Image" at bounding box center [299, 404] width 203 height 34
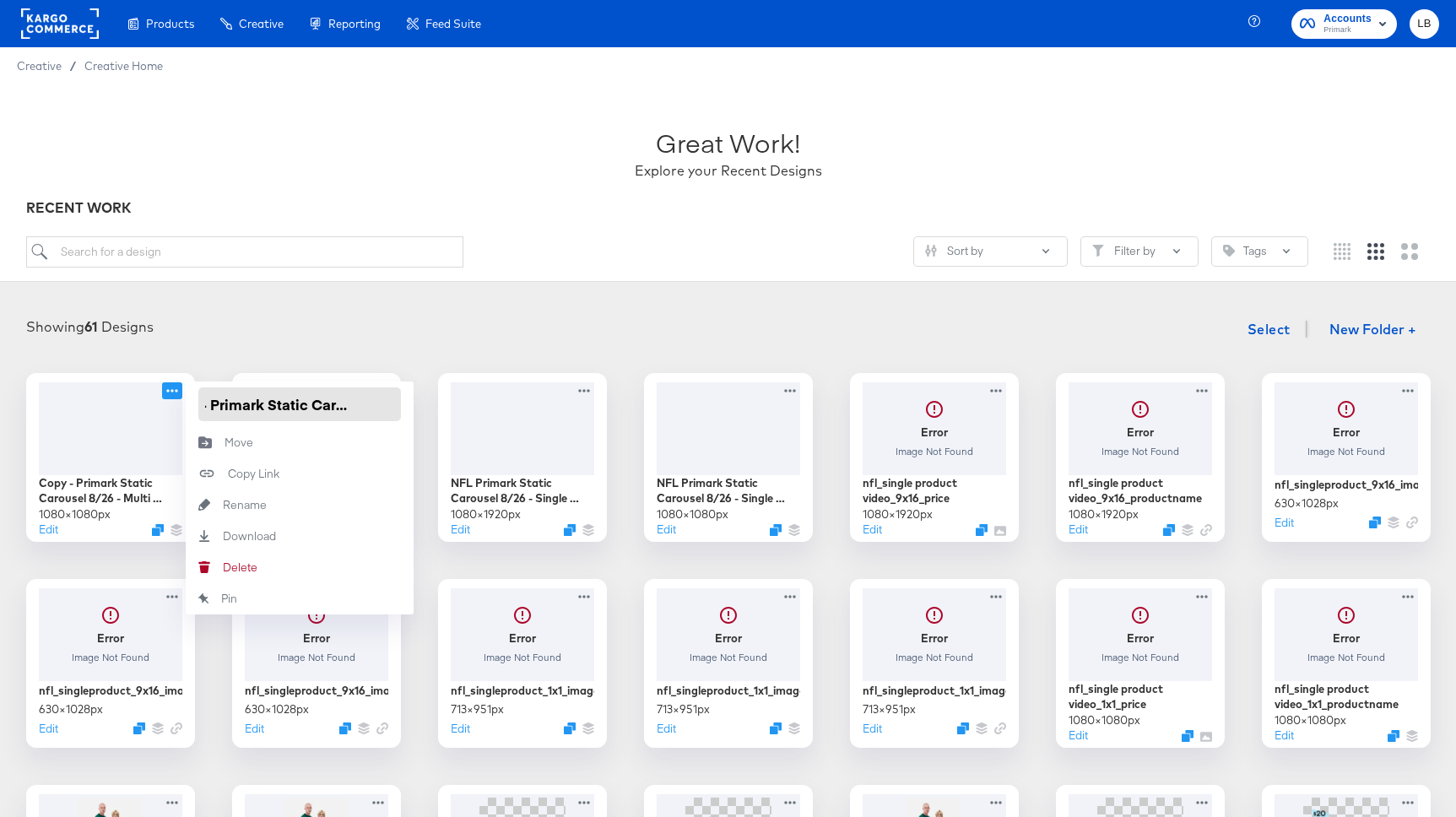
scroll to position [0, 0]
type input "NFL Primark Static Carousel 8/26 - Multi Image"
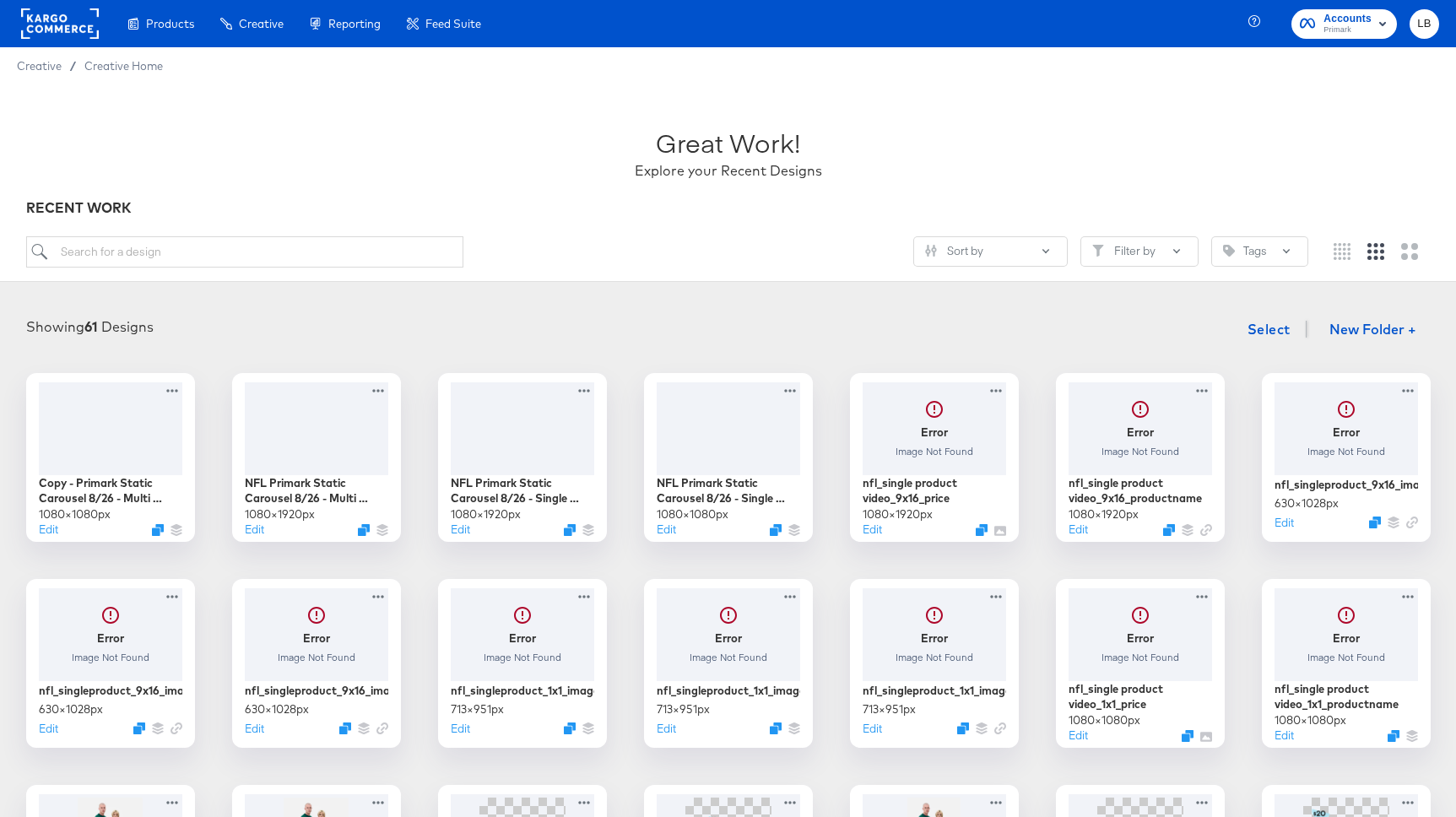
click at [317, 317] on div "Showing 61 Designs Select New Folder +" at bounding box center [728, 330] width 1422 height 35
click at [312, 426] on div at bounding box center [316, 426] width 151 height 97
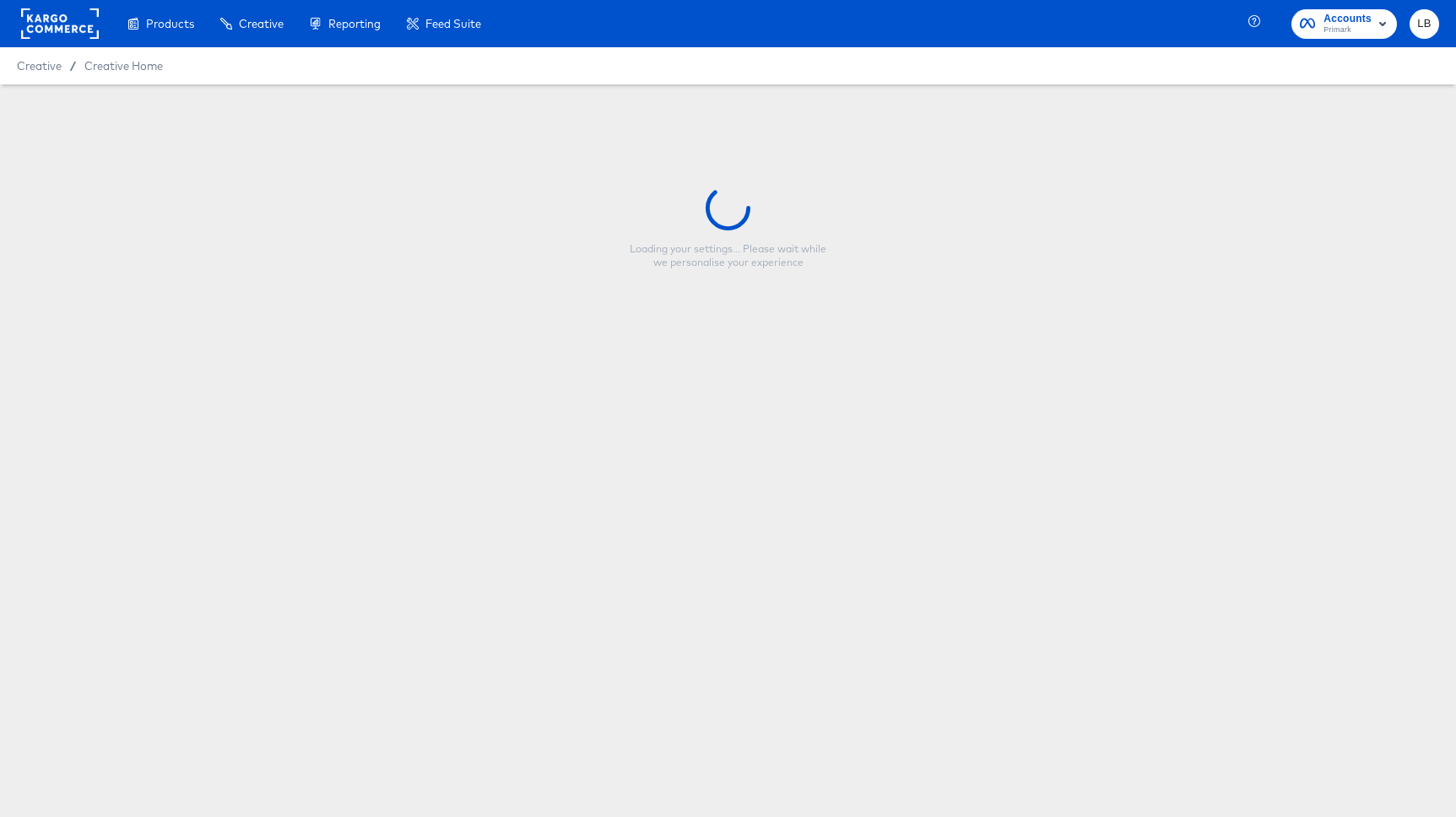
type input "NFL Primark Static Carousel 8/26 - Multi Image 9:16"
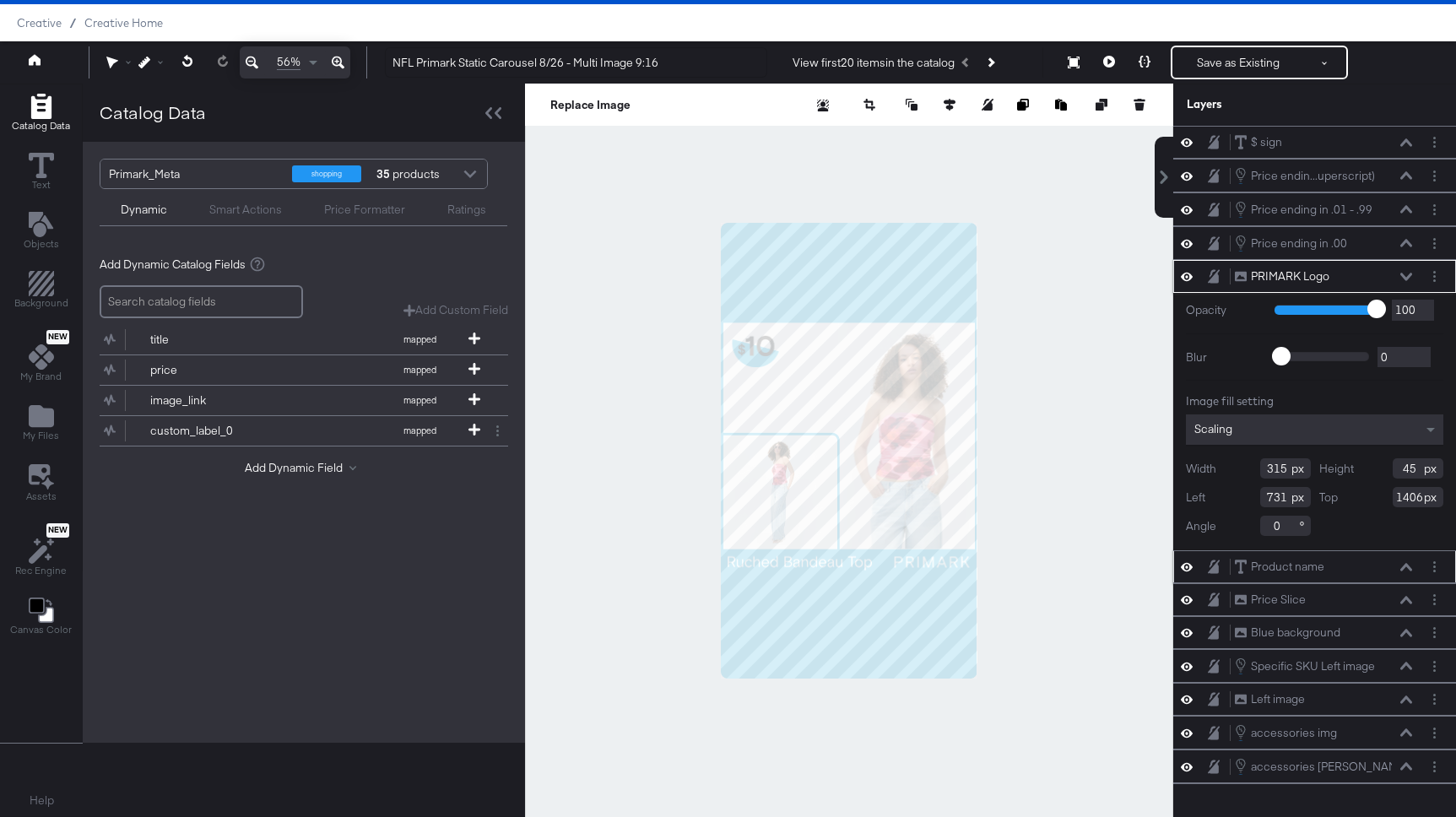
click at [1405, 569] on icon at bounding box center [1406, 567] width 12 height 9
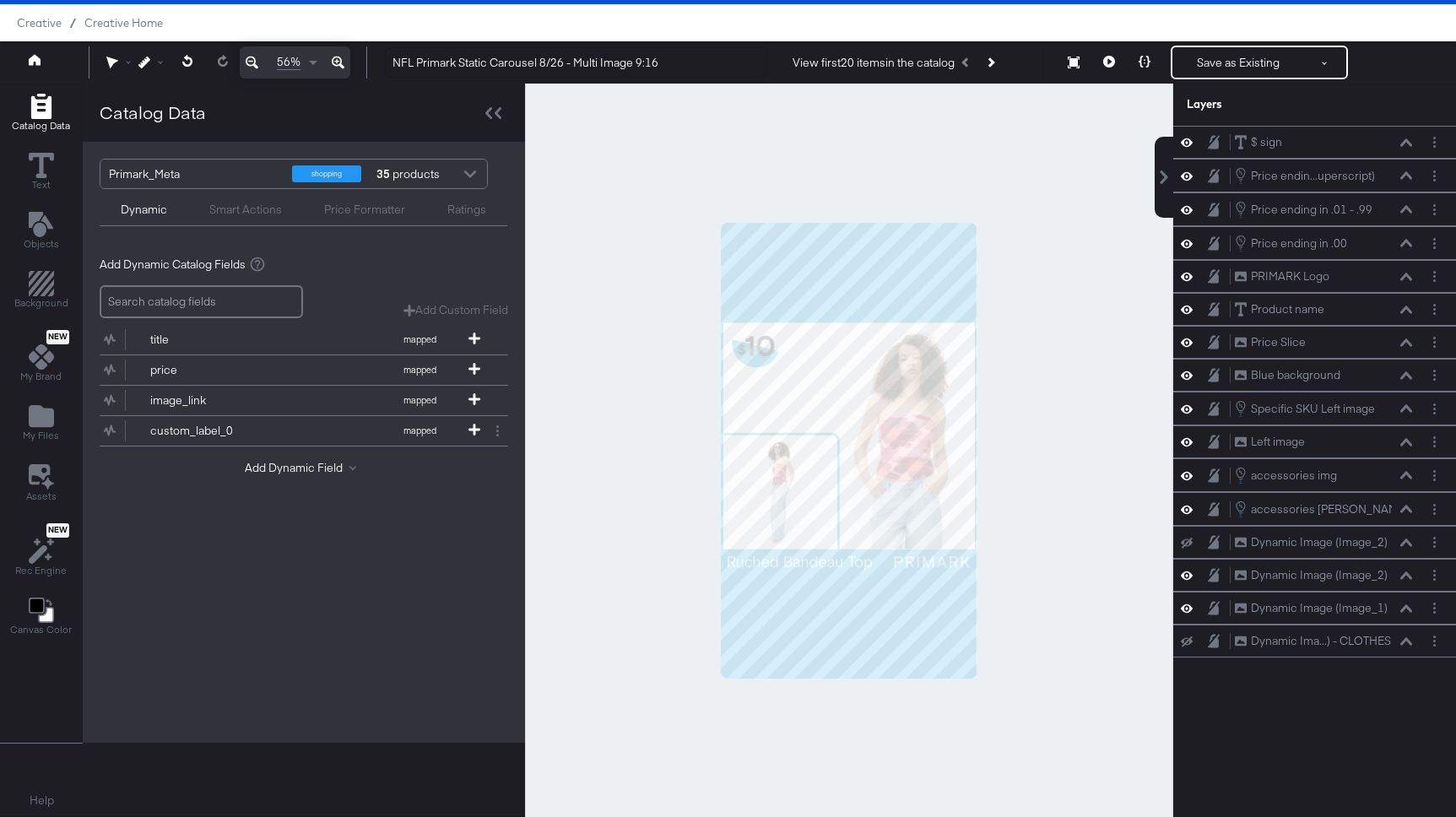
click at [1112, 496] on div at bounding box center [848, 450] width 648 height 733
click at [1218, 57] on button "Save as Existing" at bounding box center [1238, 62] width 132 height 30
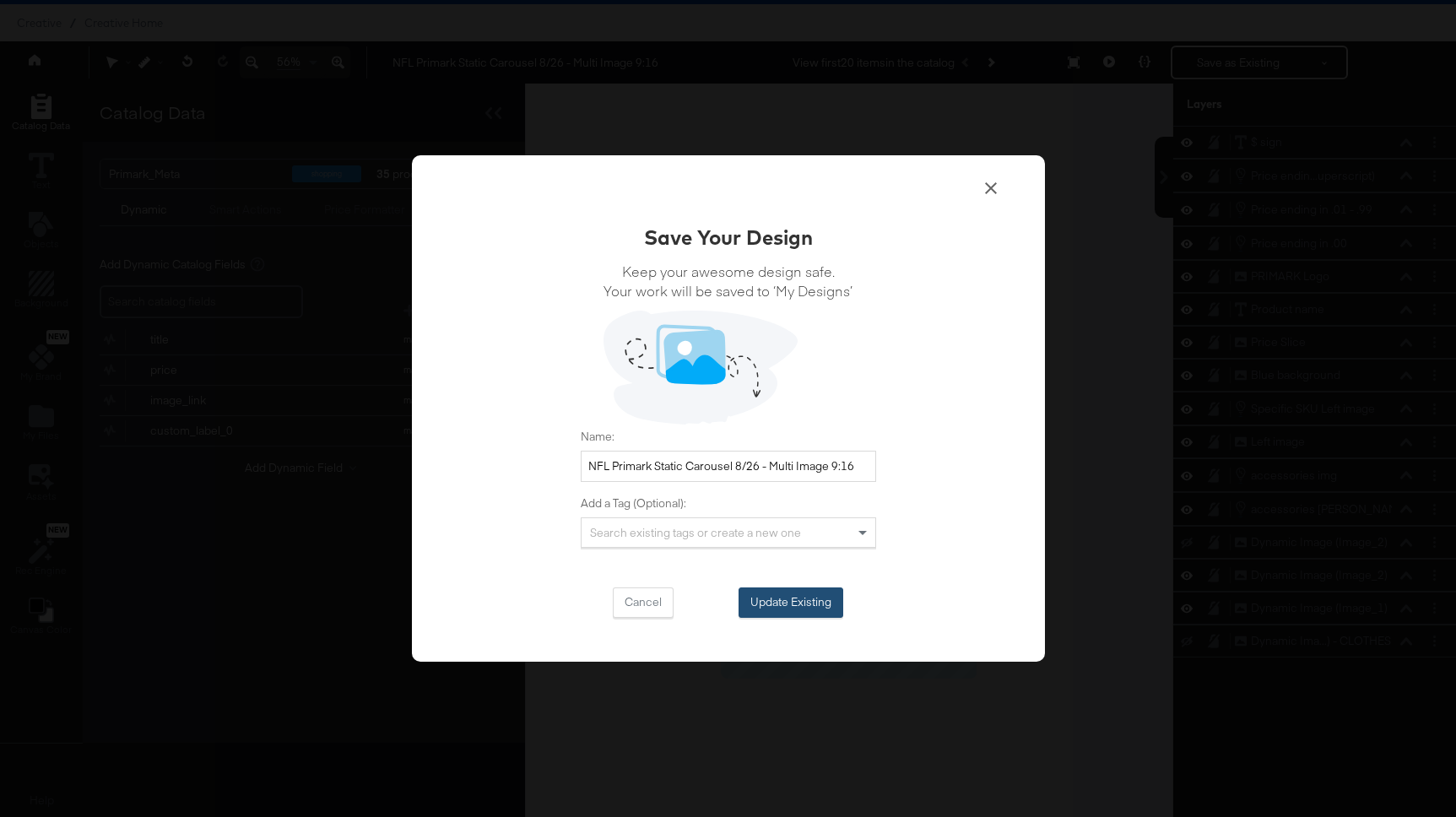
click at [815, 605] on button "Update Existing" at bounding box center [791, 602] width 104 height 30
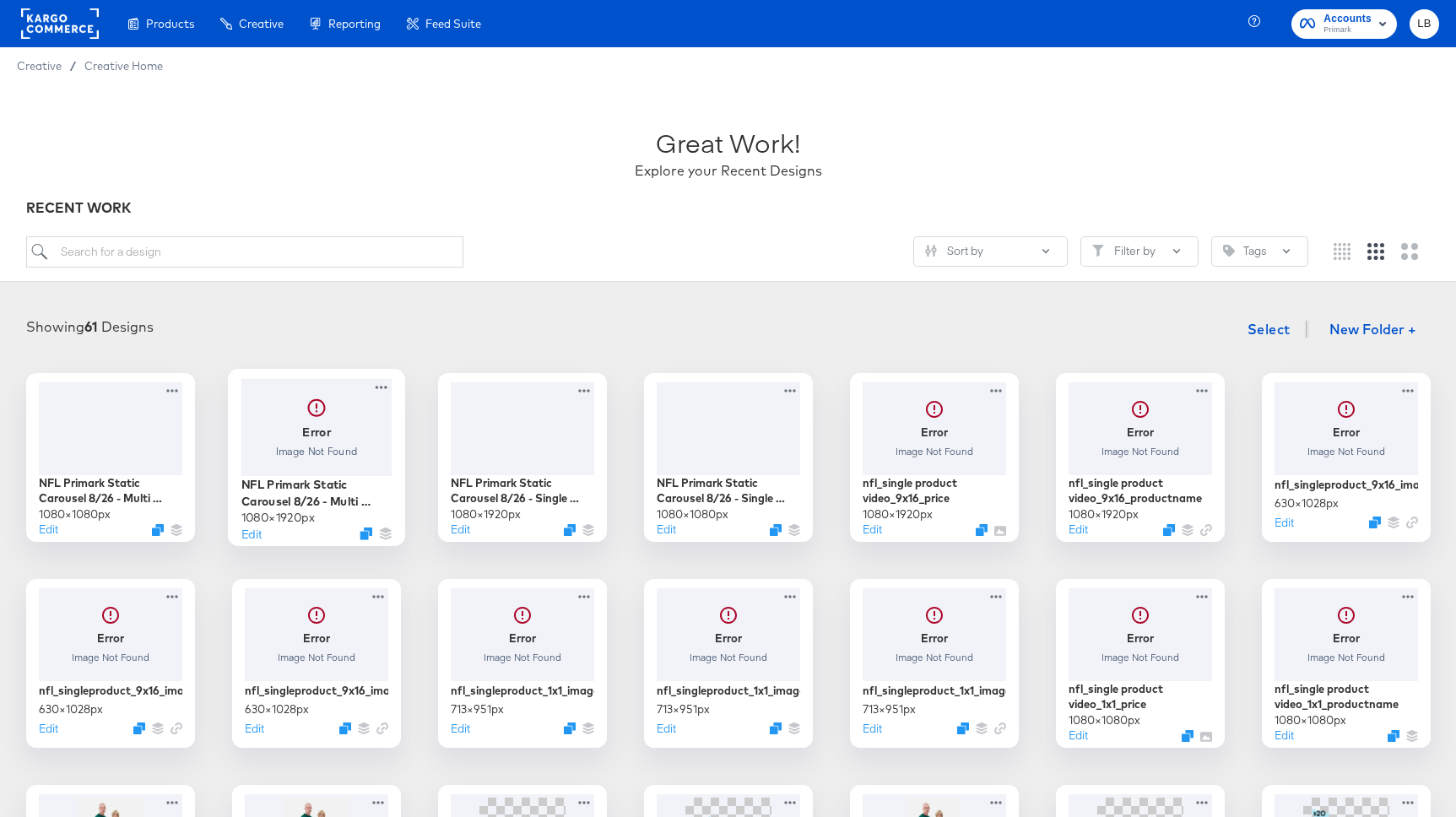
click at [350, 424] on div at bounding box center [316, 426] width 151 height 97
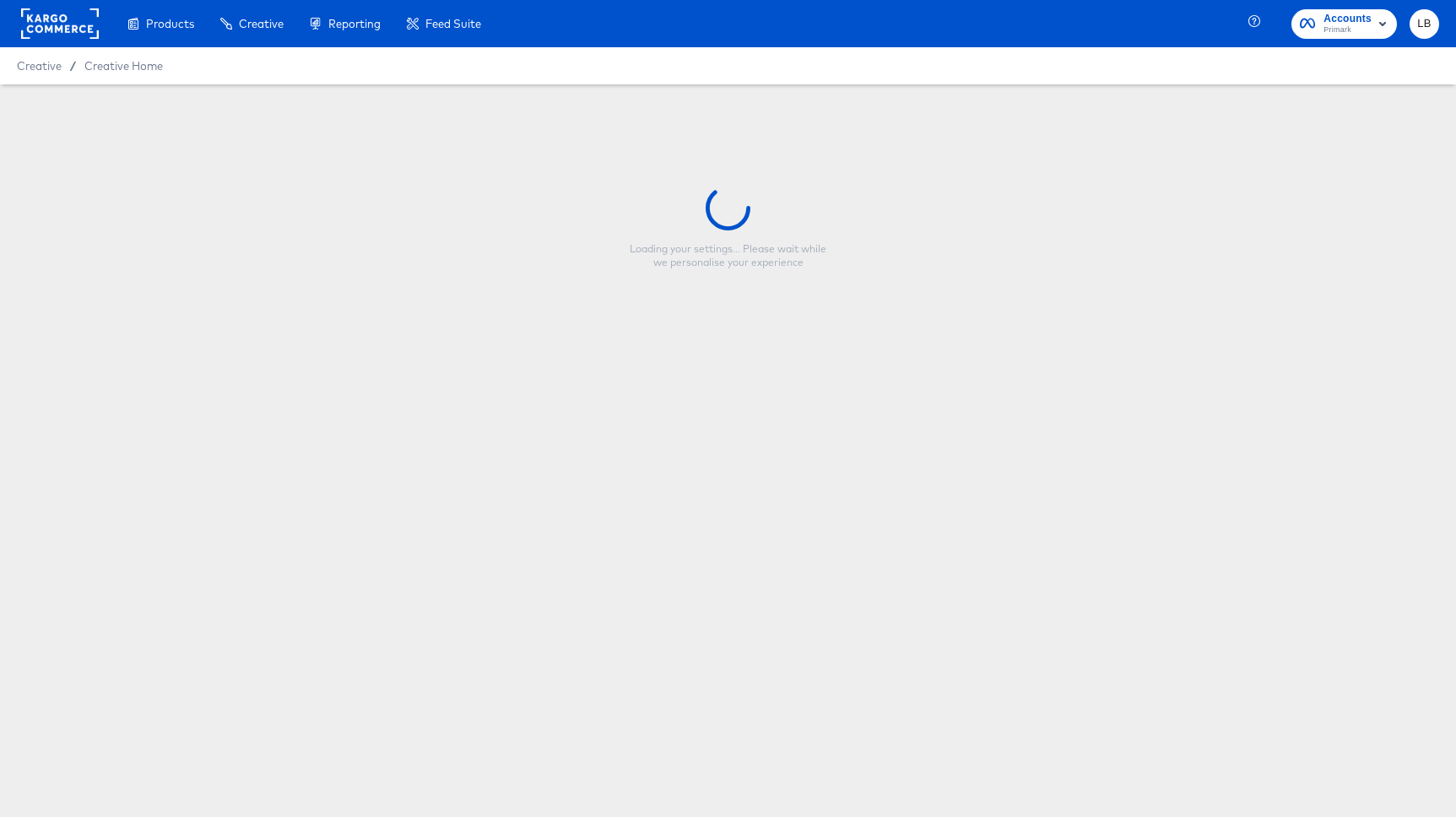
type input "NFL Primark Static Carousel 8/26 - Multi Image 9:16"
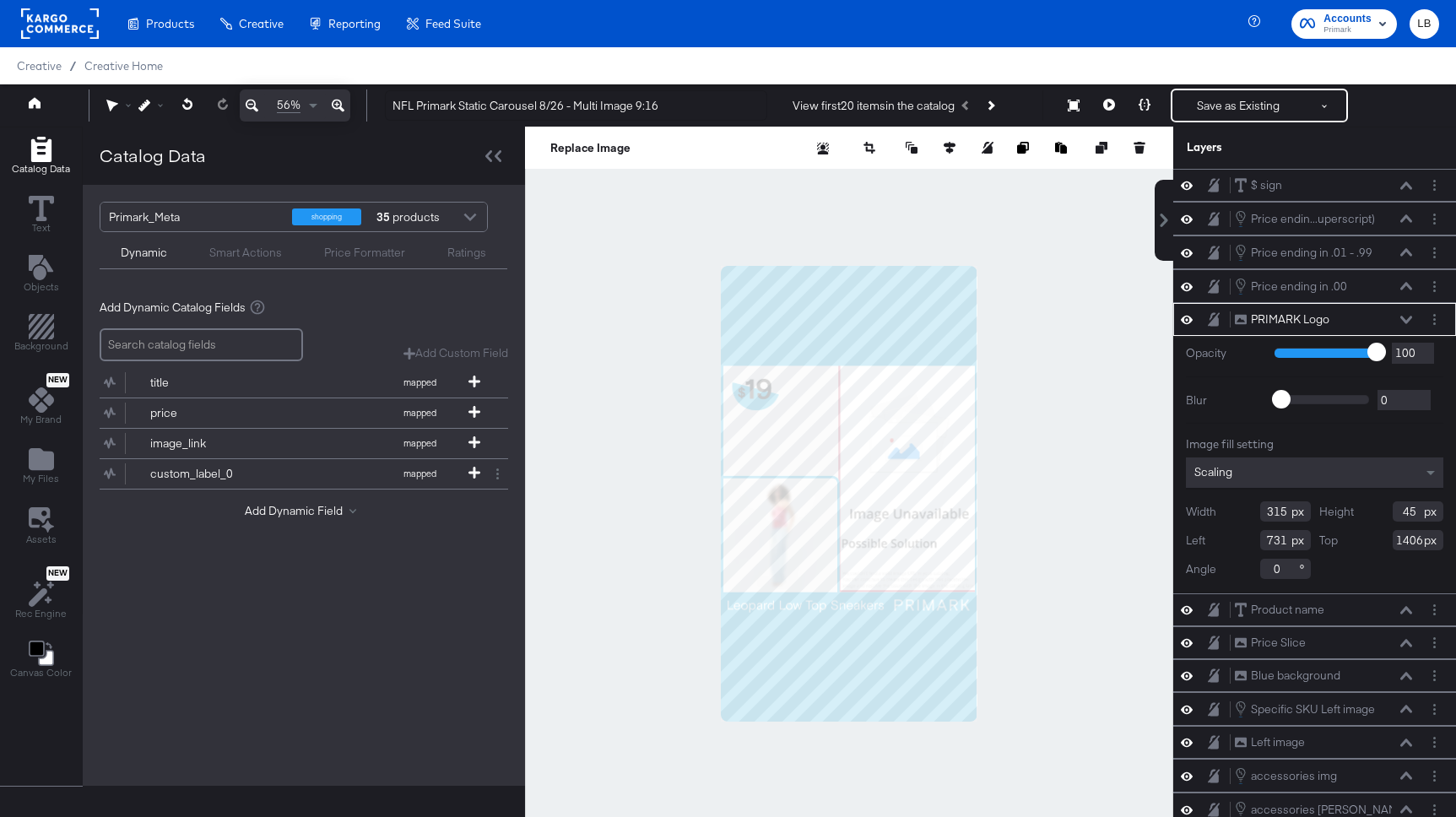
click at [466, 217] on div at bounding box center [470, 219] width 25 height 29
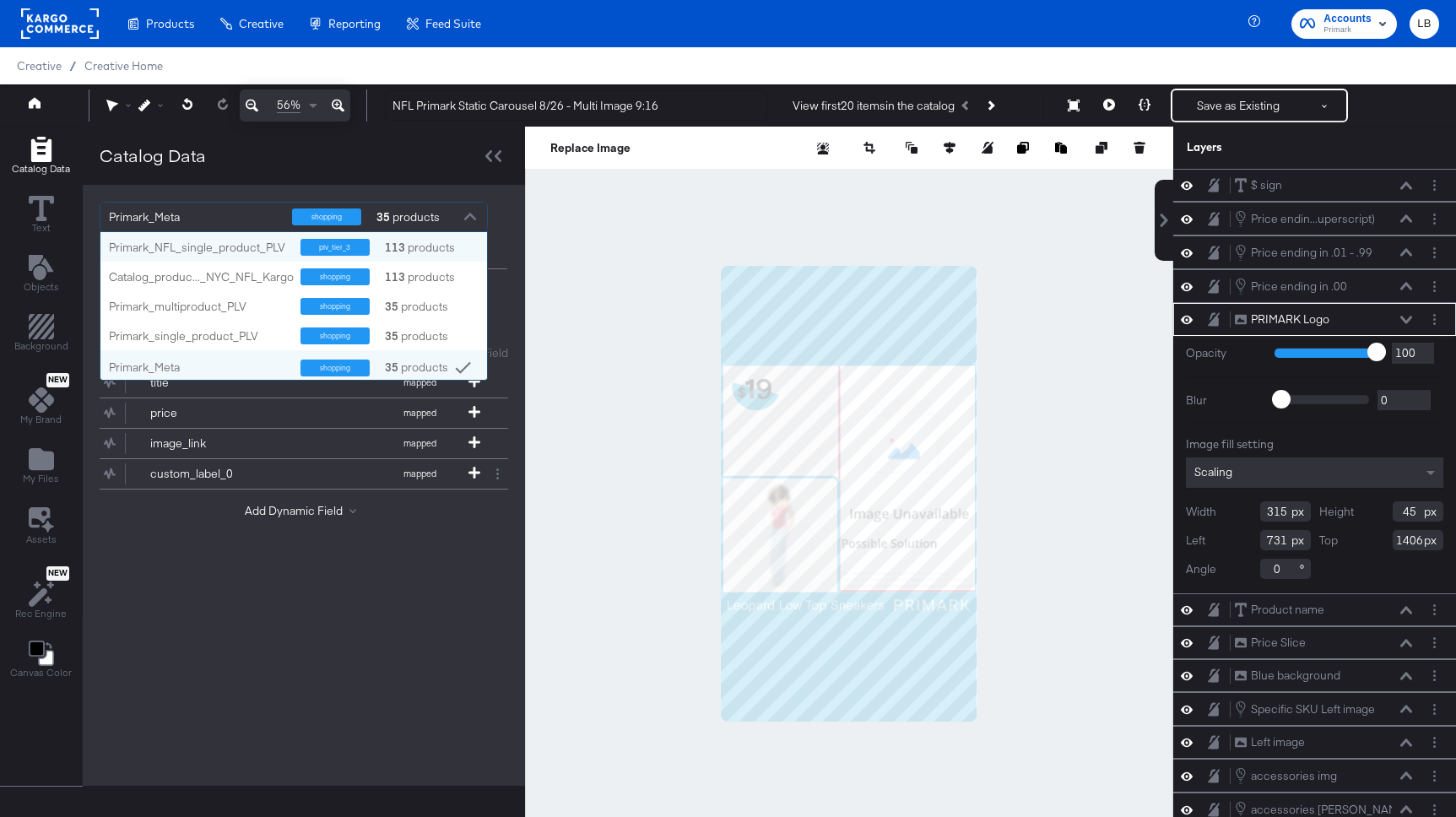
scroll to position [148, 387]
click at [341, 273] on div "shopping" at bounding box center [335, 277] width 69 height 17
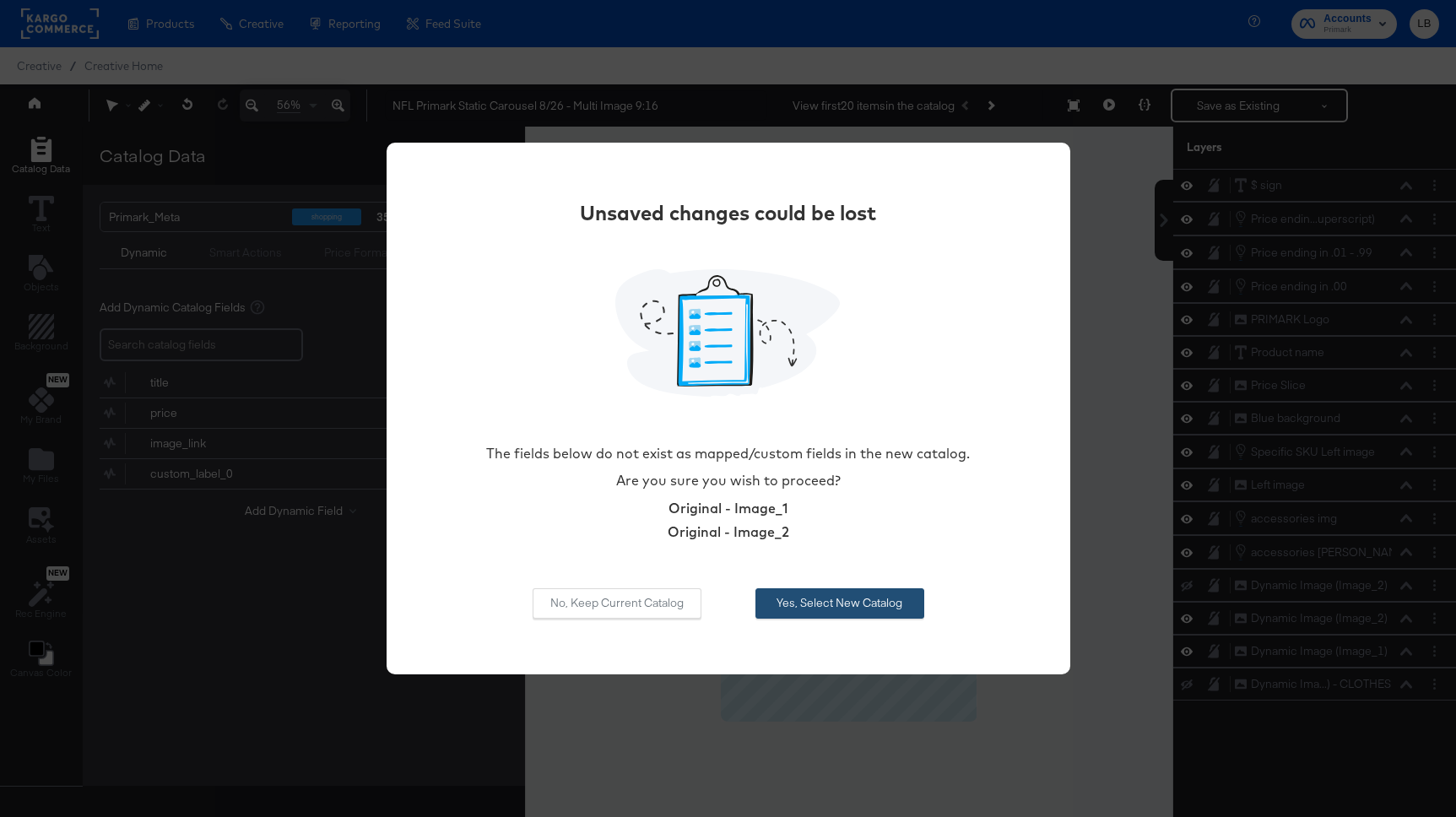
click at [775, 605] on button "Yes, Select New Catalog" at bounding box center [840, 603] width 169 height 30
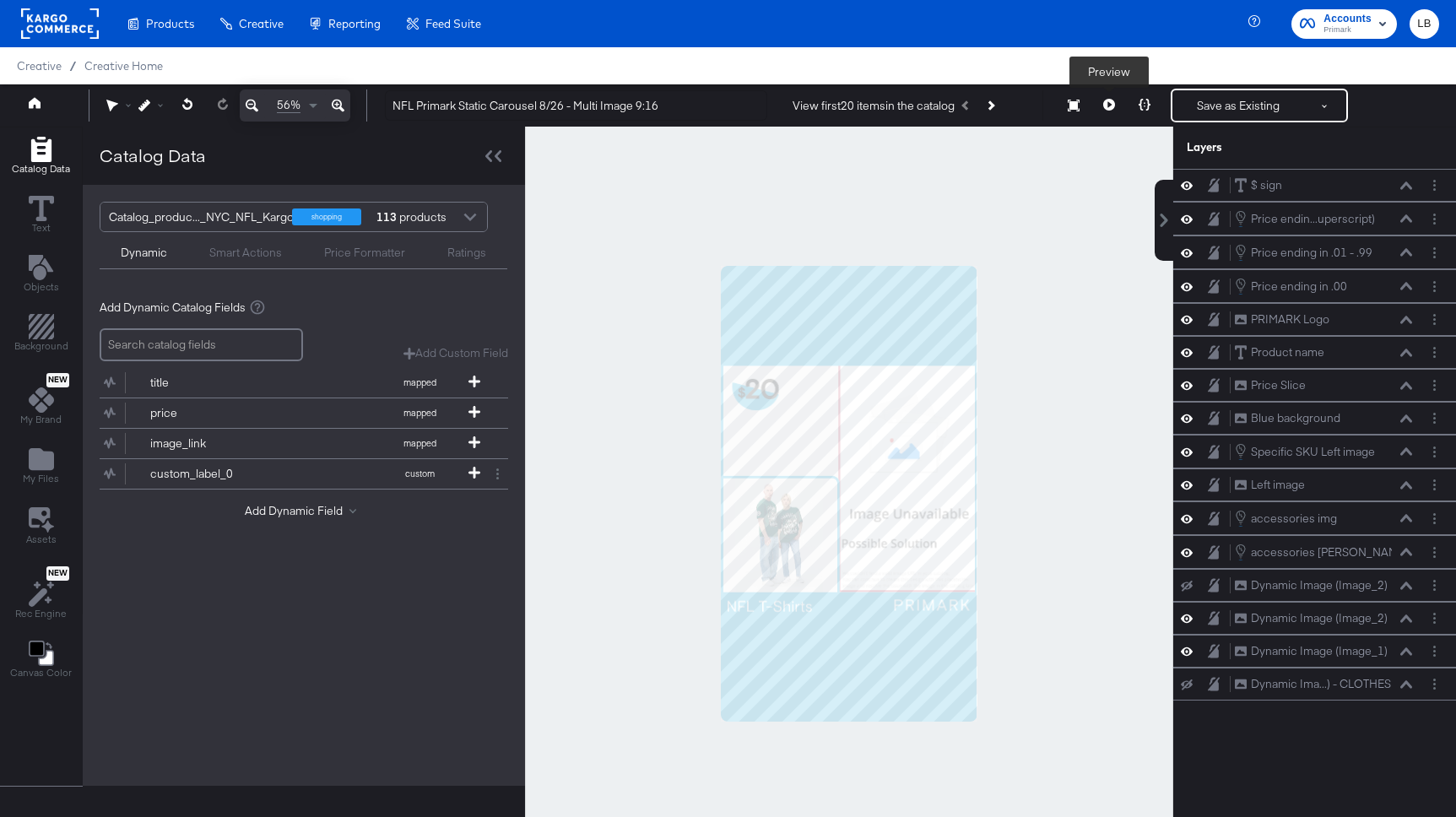
click at [1108, 104] on icon at bounding box center [1109, 104] width 12 height 12
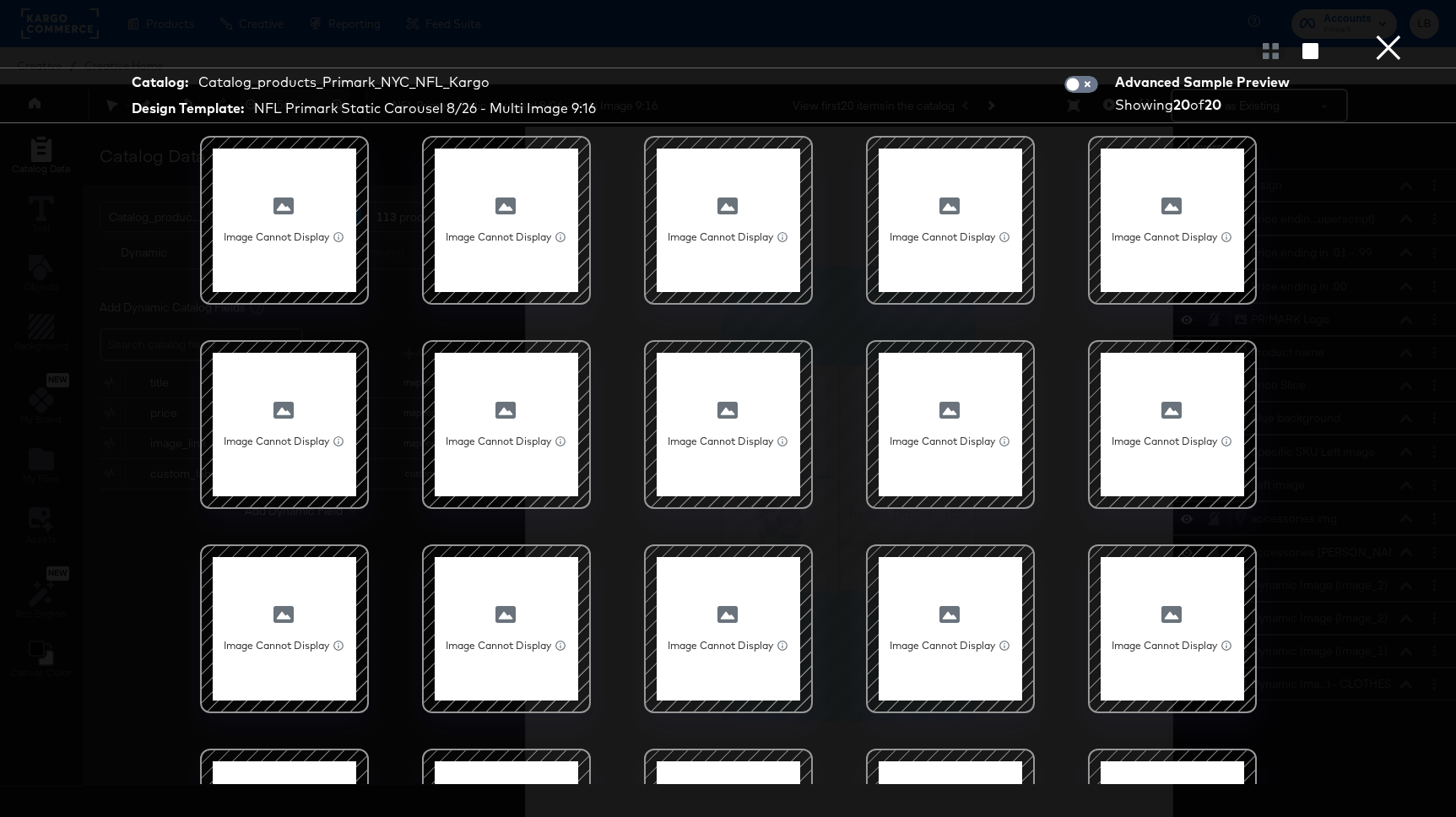
click at [1386, 34] on button "×" at bounding box center [1388, 16] width 34 height 34
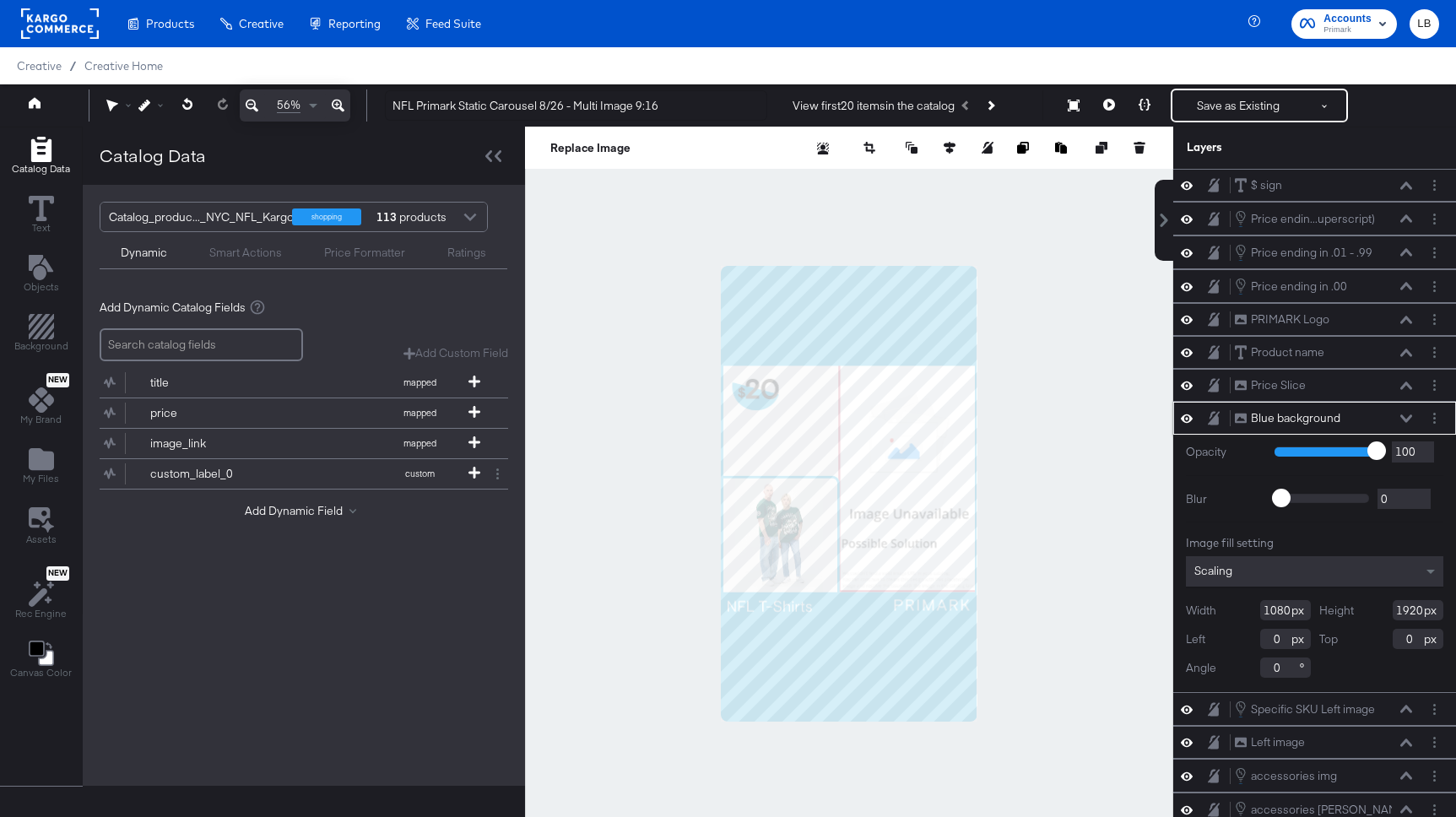
click at [1408, 422] on icon at bounding box center [1406, 418] width 12 height 9
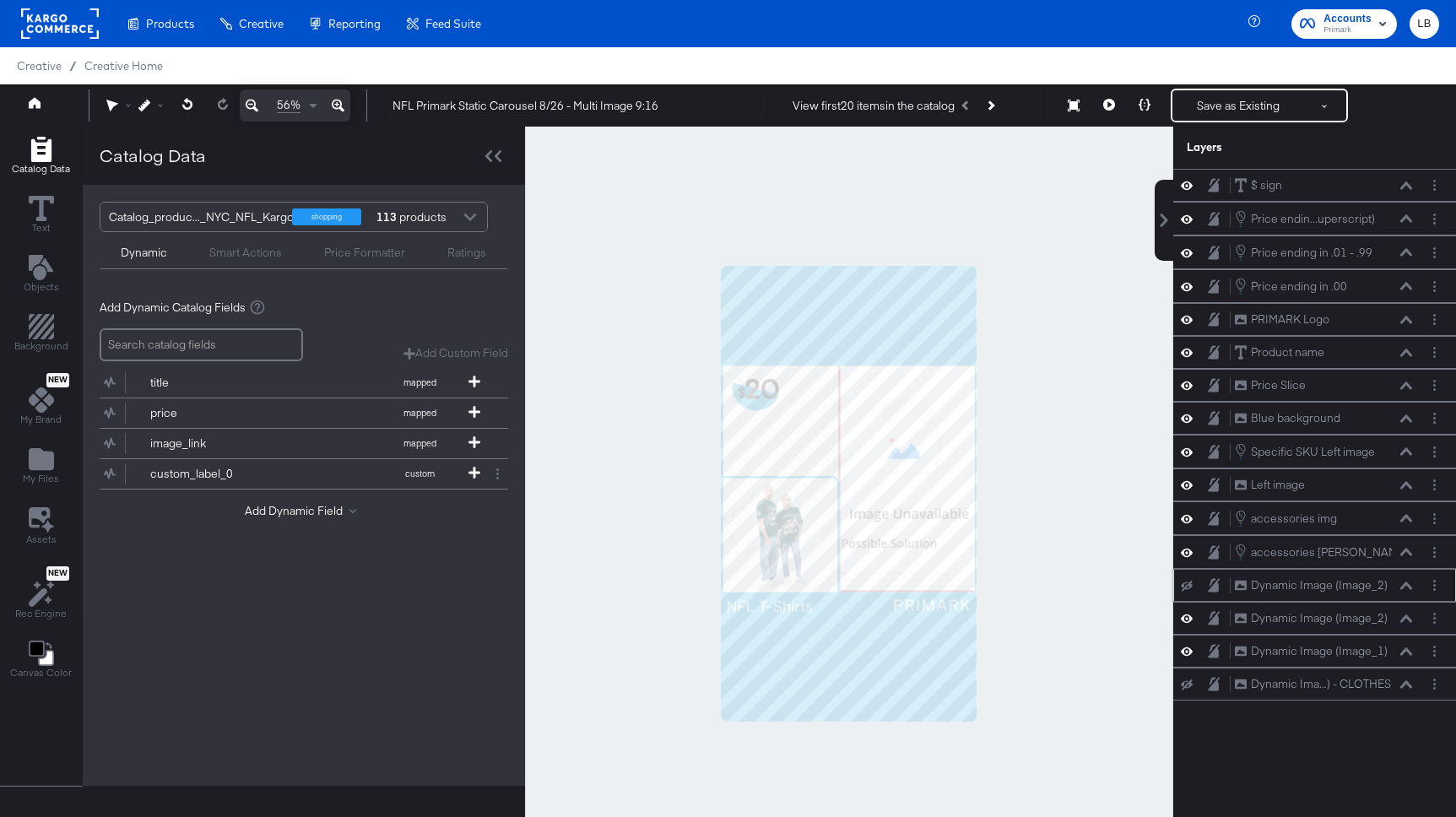
click at [1188, 582] on icon at bounding box center [1187, 586] width 12 height 11
click at [1188, 582] on icon at bounding box center [1187, 586] width 12 height 9
click at [1367, 614] on div "Dynamic Image (Image_2)" at bounding box center [1319, 618] width 136 height 16
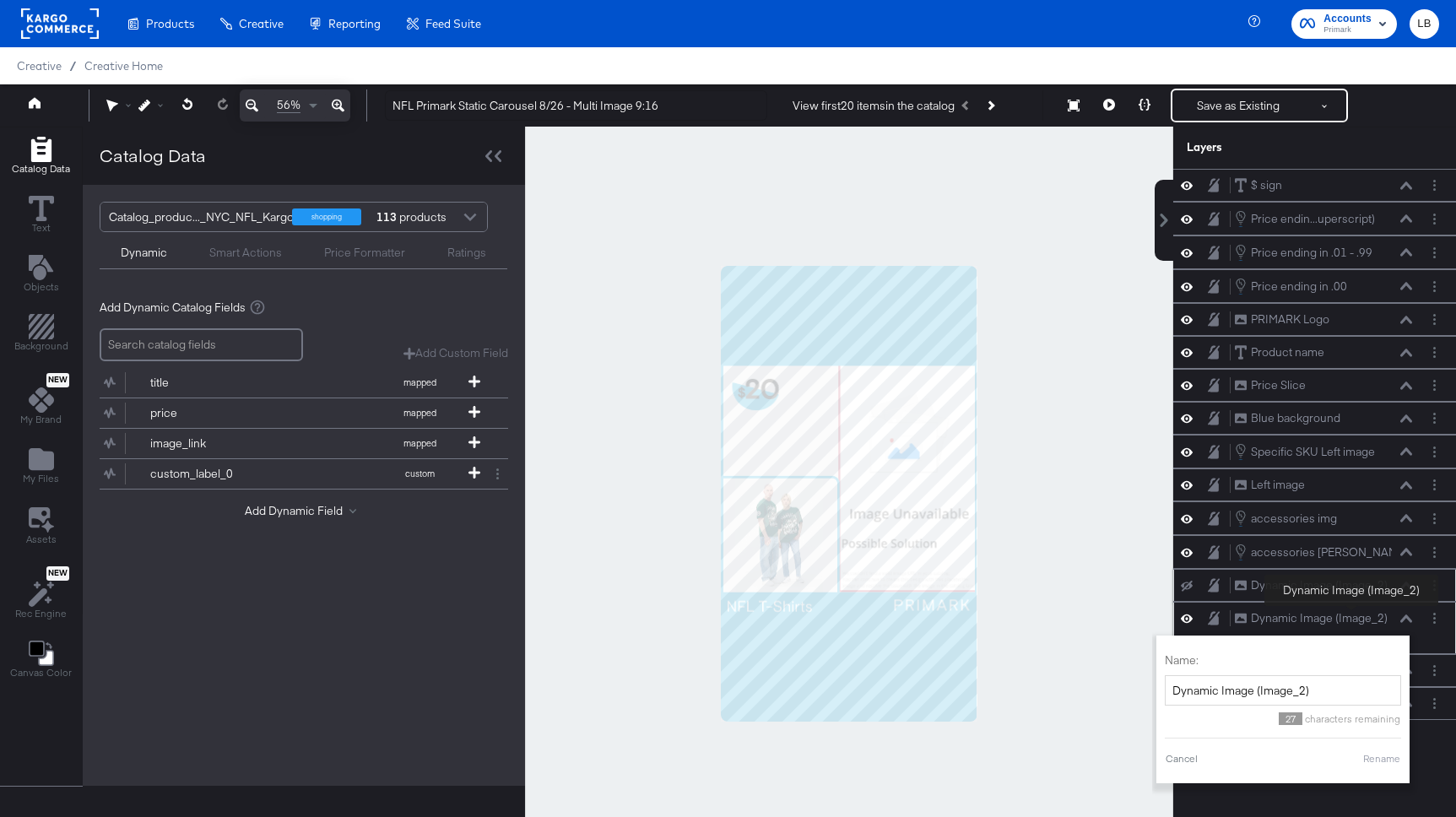
click at [1346, 606] on div "Dynamic Image (Image_2) Dynamic Image (Image_2) Name: Dynamic Image (Image_2) 2…" at bounding box center [1314, 627] width 283 height 53
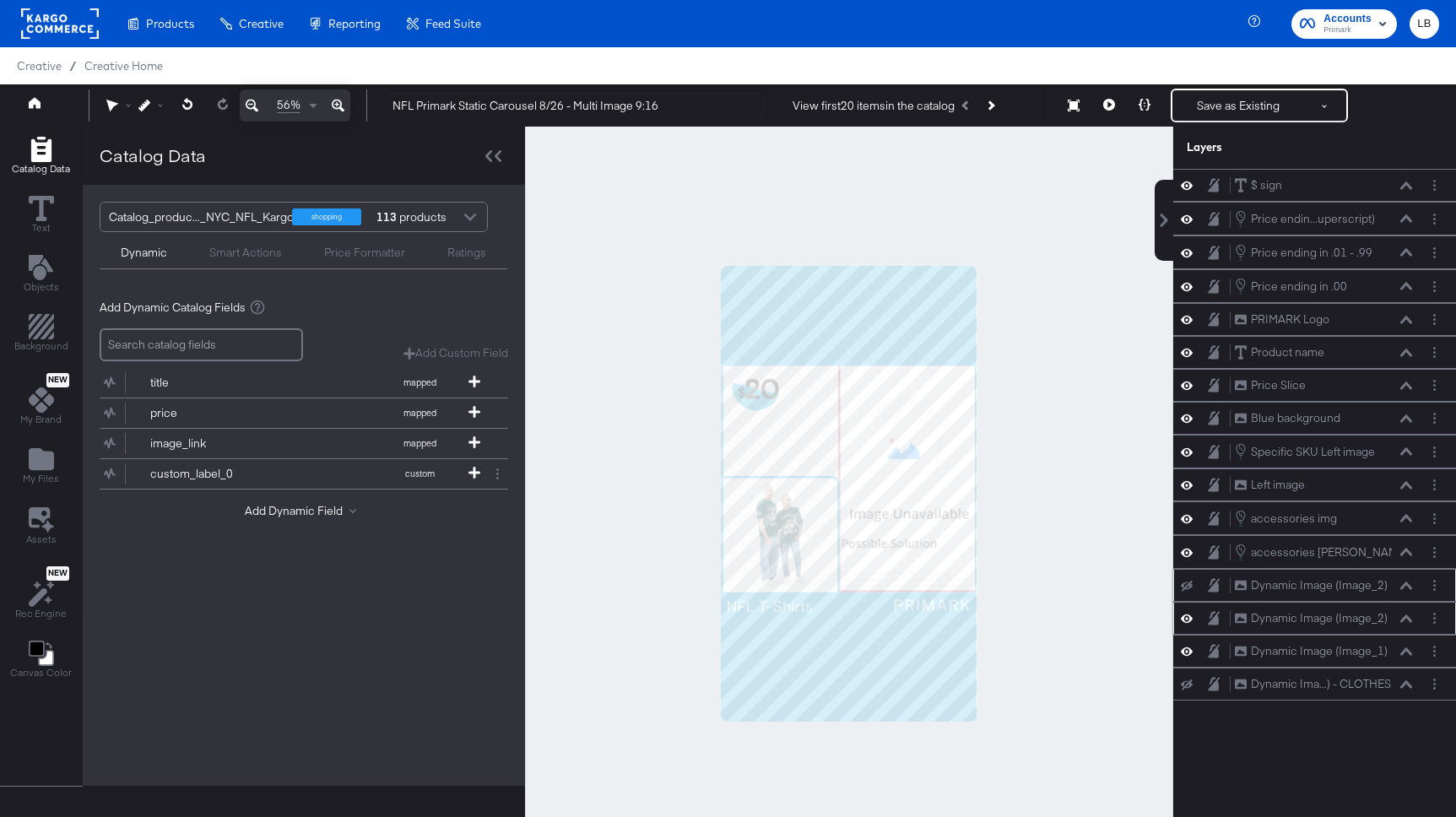
click at [1405, 612] on div "Dynamic Image (Image_2) Dynamic Image (Image_2)" at bounding box center [1323, 618] width 179 height 18
click at [1414, 620] on div "Dynamic Image (Image_2) Dynamic Image (Image_2)" at bounding box center [1328, 618] width 188 height 18
click at [1423, 611] on div "Dynamic Image (Image_2) Dynamic Image (Image_2)" at bounding box center [1314, 618] width 269 height 18
click at [1380, 609] on div "Dynamic Image (Image_2) Dynamic Image (Image_2)" at bounding box center [1323, 618] width 179 height 18
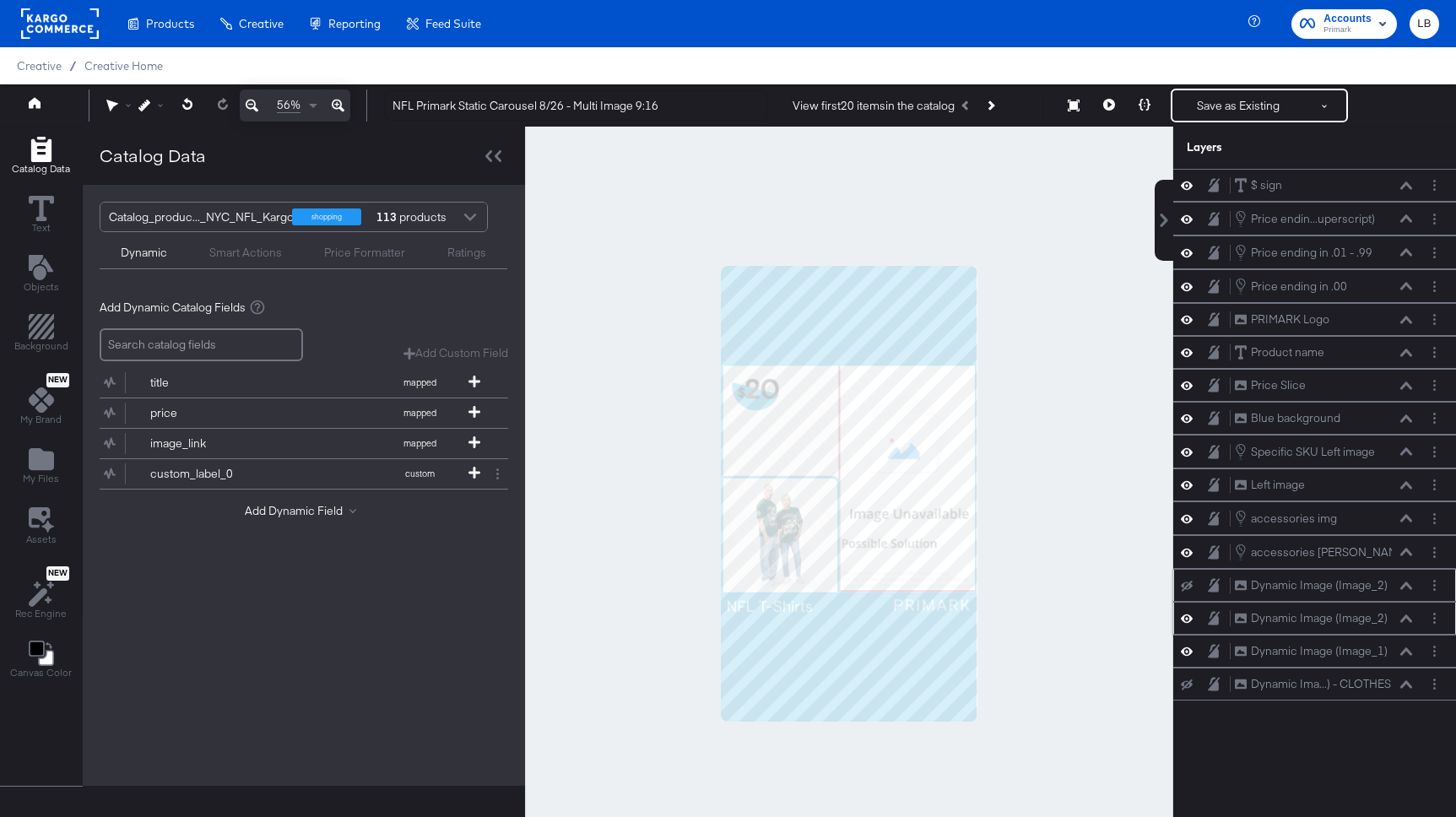
click at [1407, 624] on div "Dynamic Image (Image_2) Dynamic Image (Image_2)" at bounding box center [1323, 618] width 179 height 18
click at [1405, 619] on icon at bounding box center [1406, 619] width 12 height 9
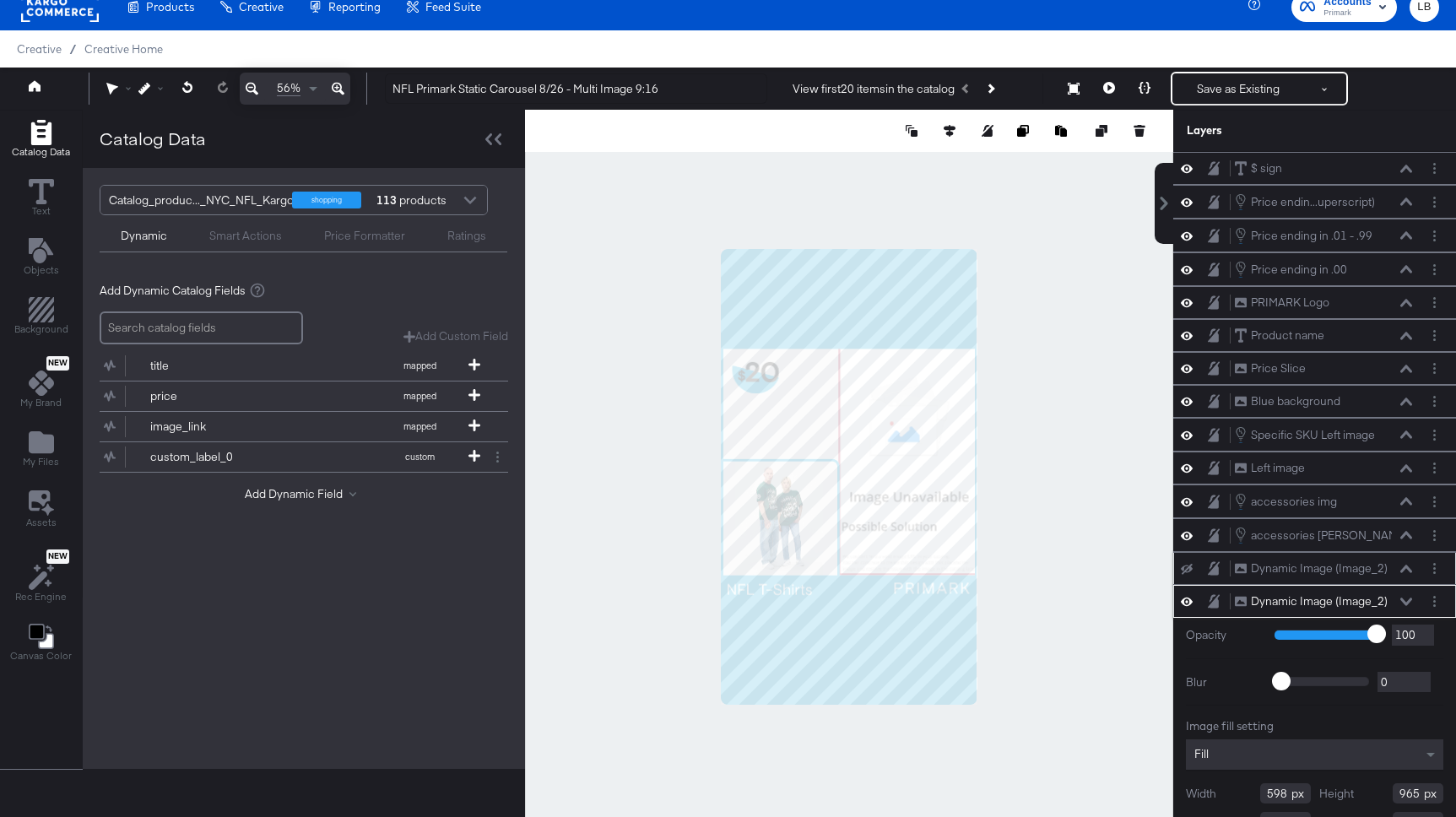
scroll to position [58, 0]
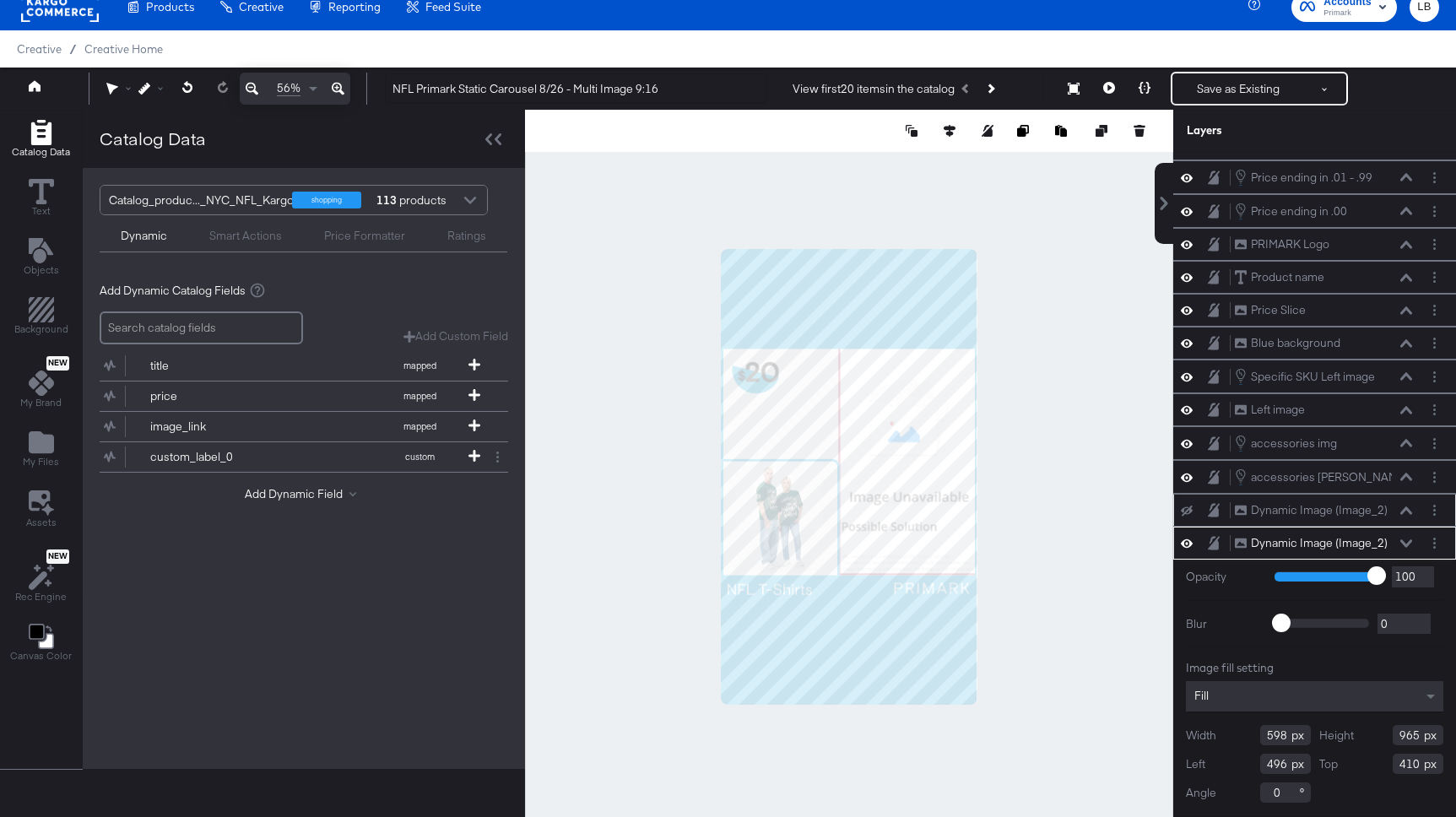
click at [1435, 530] on div "Dynamic Image (Image_2) Dynamic Image (Image_2)" at bounding box center [1314, 543] width 283 height 33
click at [1432, 544] on button "Layer Options" at bounding box center [1434, 543] width 18 height 18
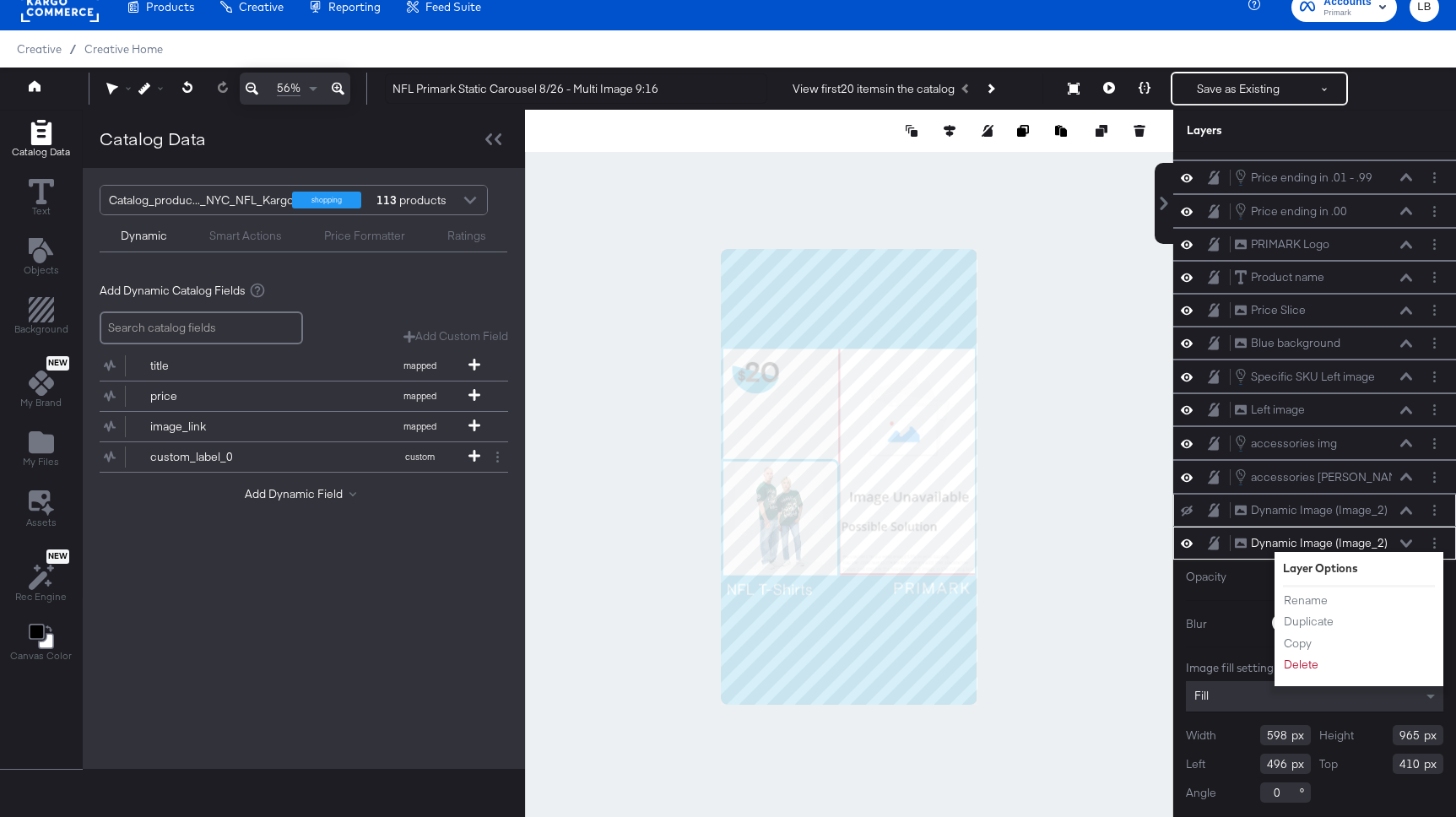
click at [1133, 577] on div at bounding box center [848, 476] width 648 height 733
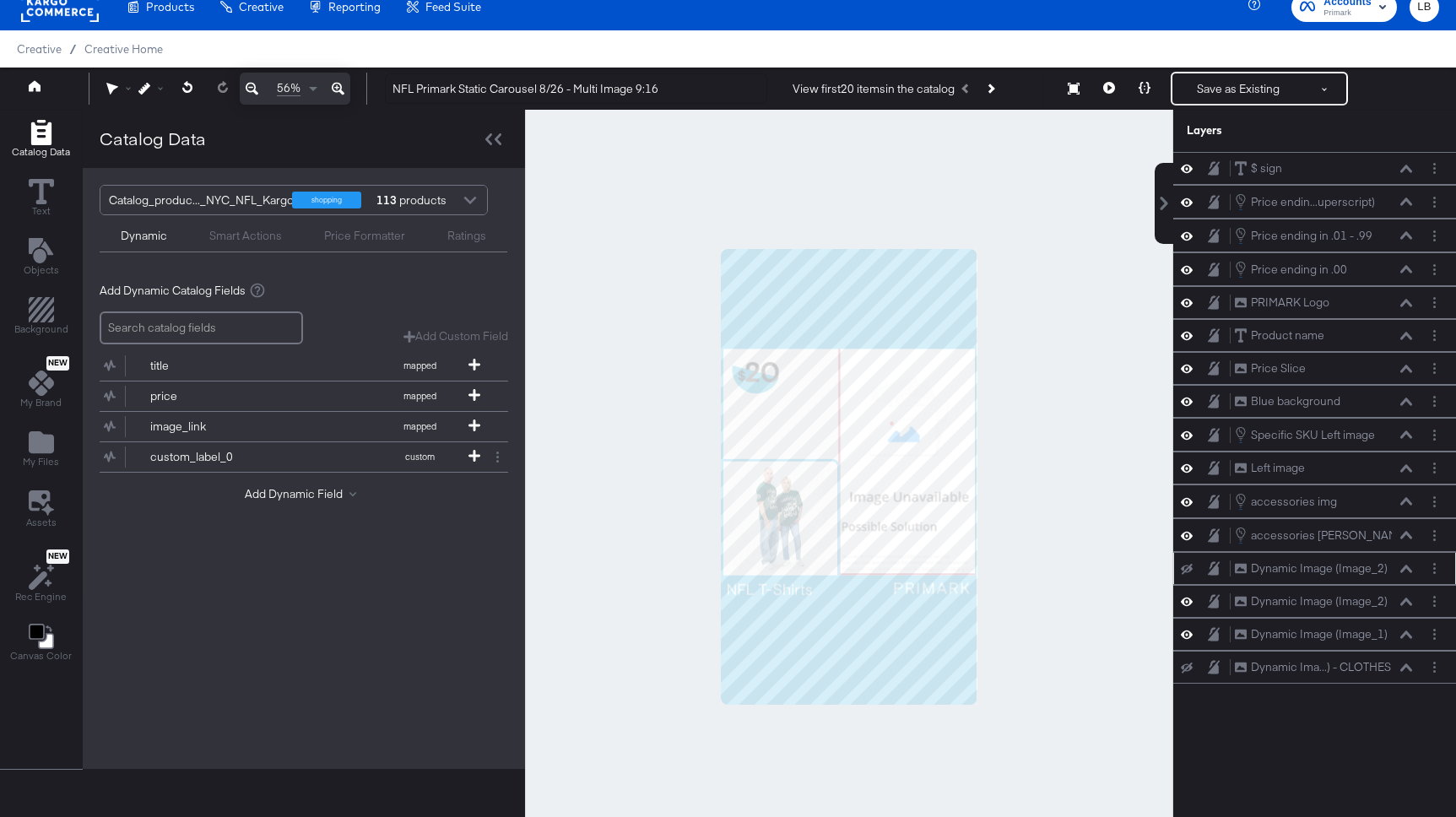
click at [640, 478] on div at bounding box center [848, 476] width 648 height 733
click at [289, 492] on button "Add Dynamic Field" at bounding box center [304, 493] width 118 height 16
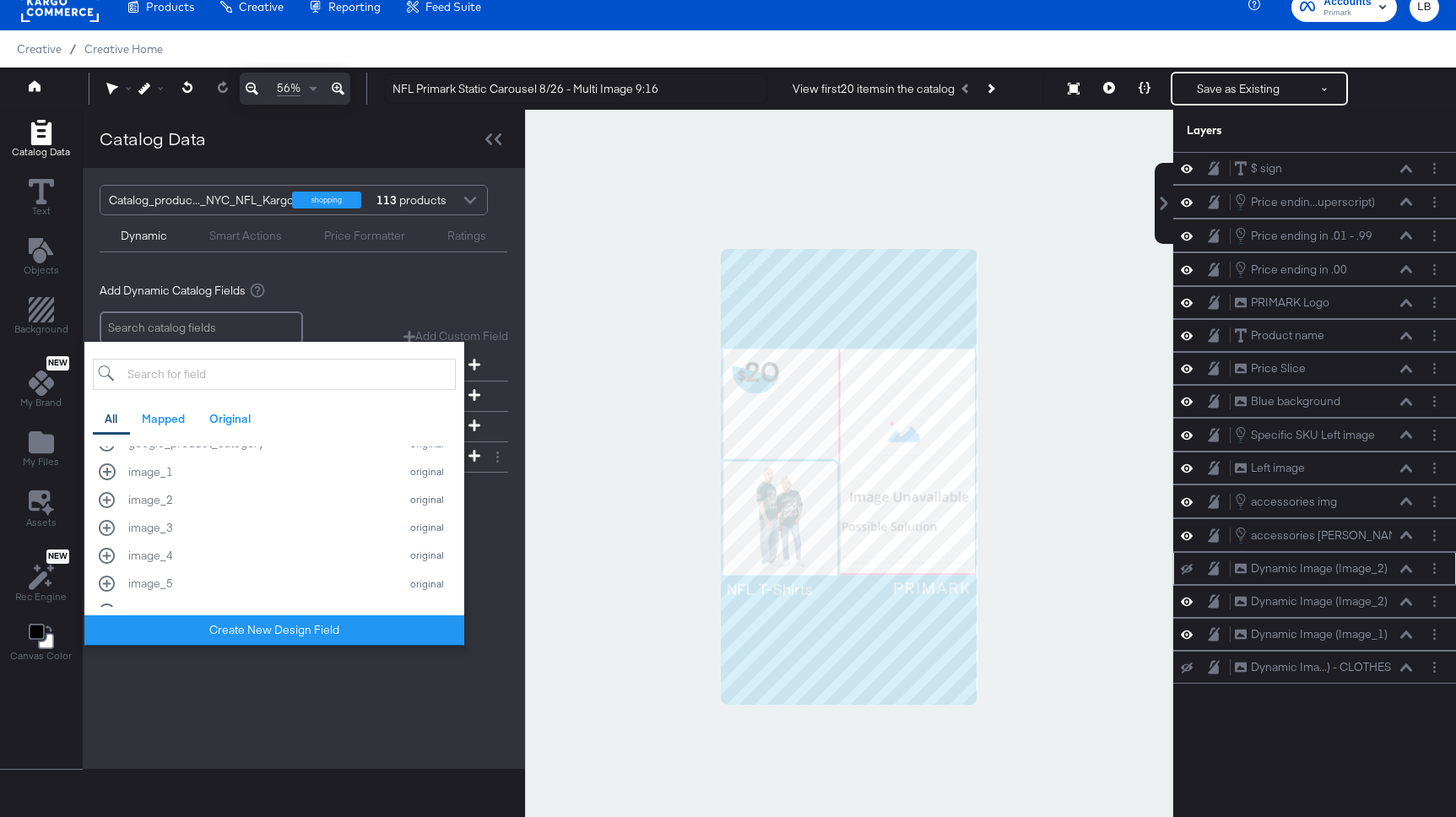
scroll to position [475, 0]
click at [270, 487] on div "image_2" at bounding box center [260, 489] width 262 height 16
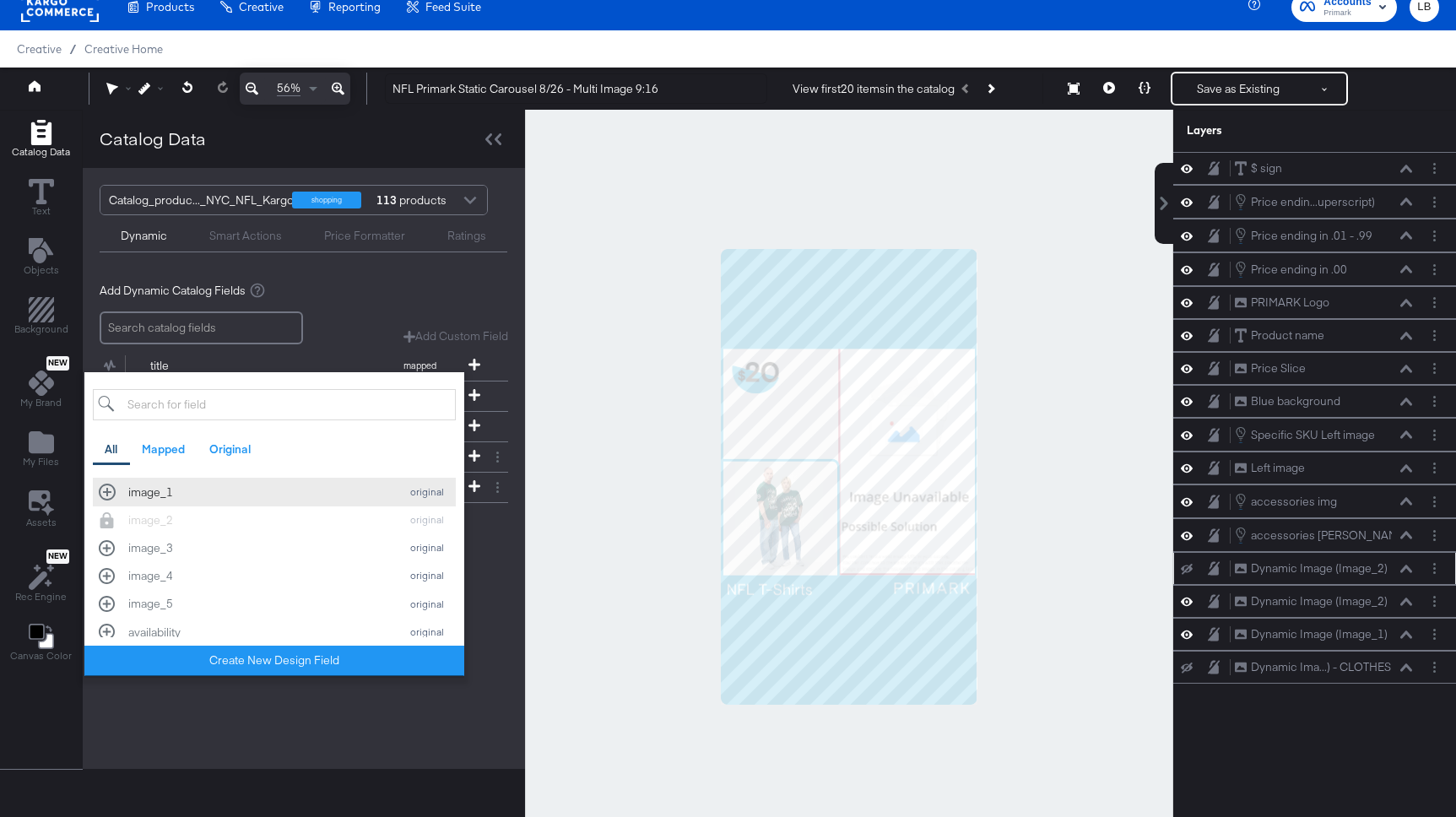
click at [256, 489] on div "image_1" at bounding box center [260, 492] width 262 height 16
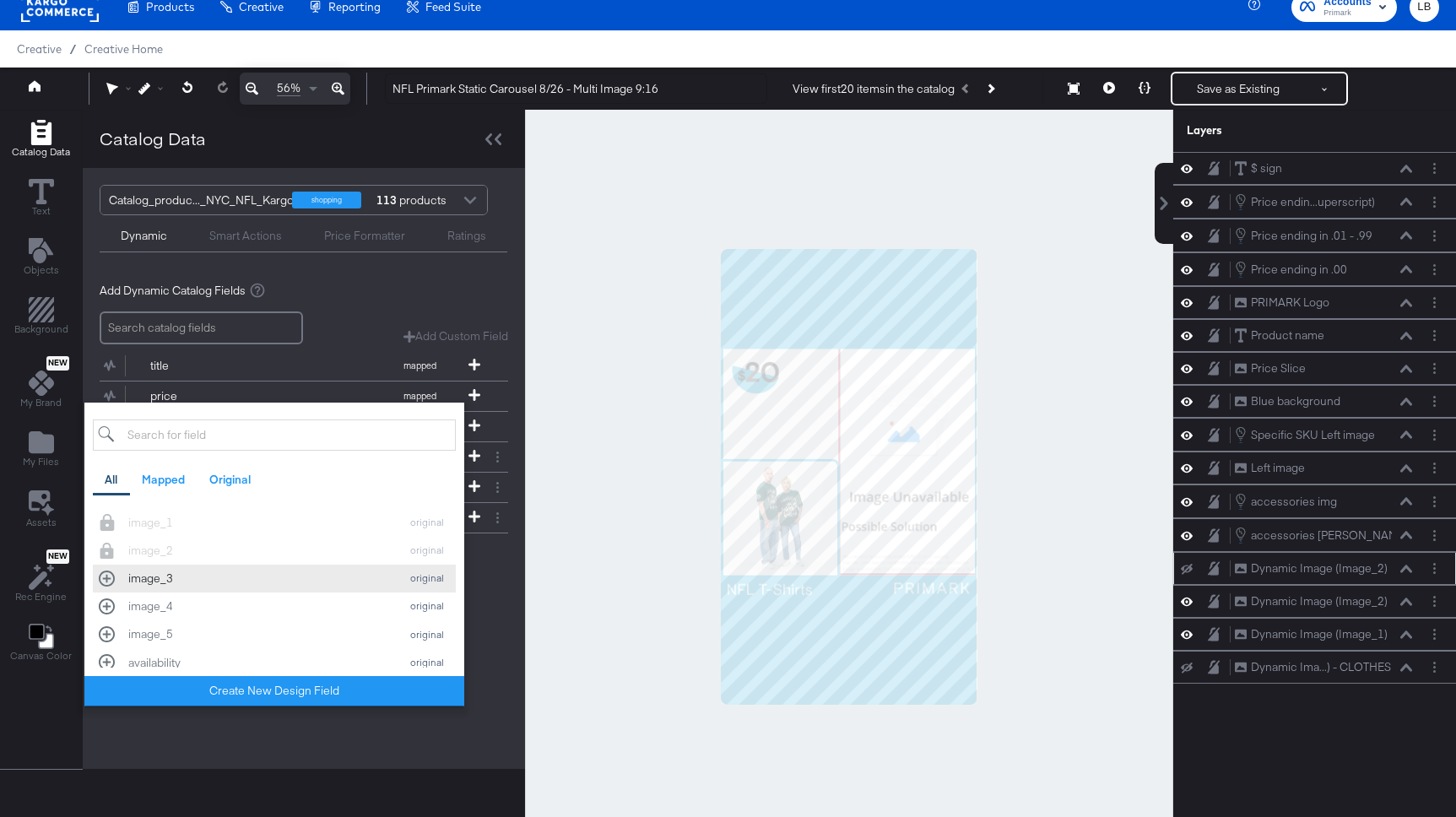
scroll to position [483, 0]
click at [233, 565] on div "image_3" at bounding box center [260, 569] width 262 height 16
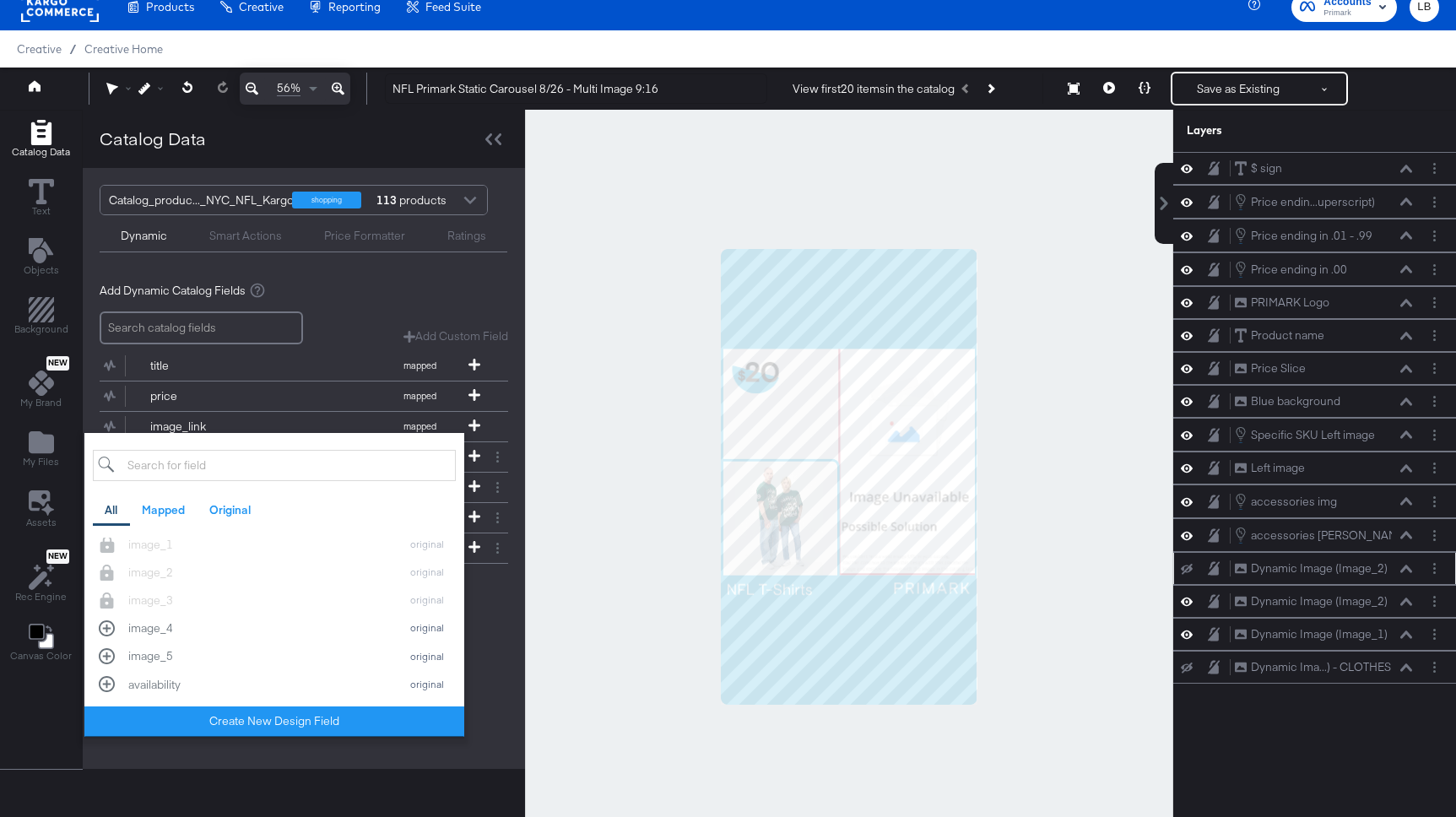
click at [488, 653] on div "Catalog_produc..._NYC_NFL_Kargo shopping 113 products Dynamic Smart Actions Pri…" at bounding box center [304, 468] width 442 height 600
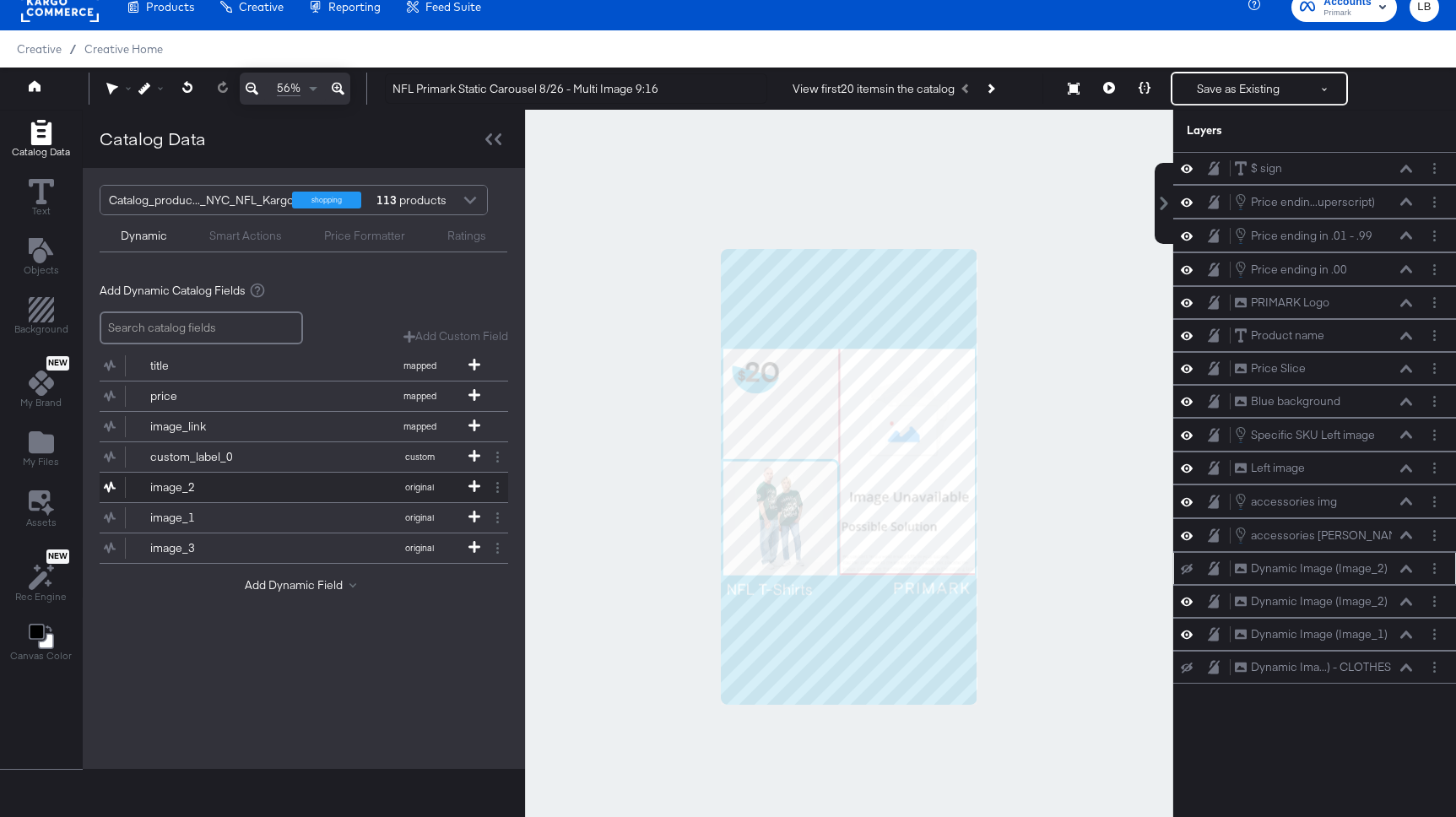
click at [231, 484] on div "image_2" at bounding box center [211, 487] width 123 height 16
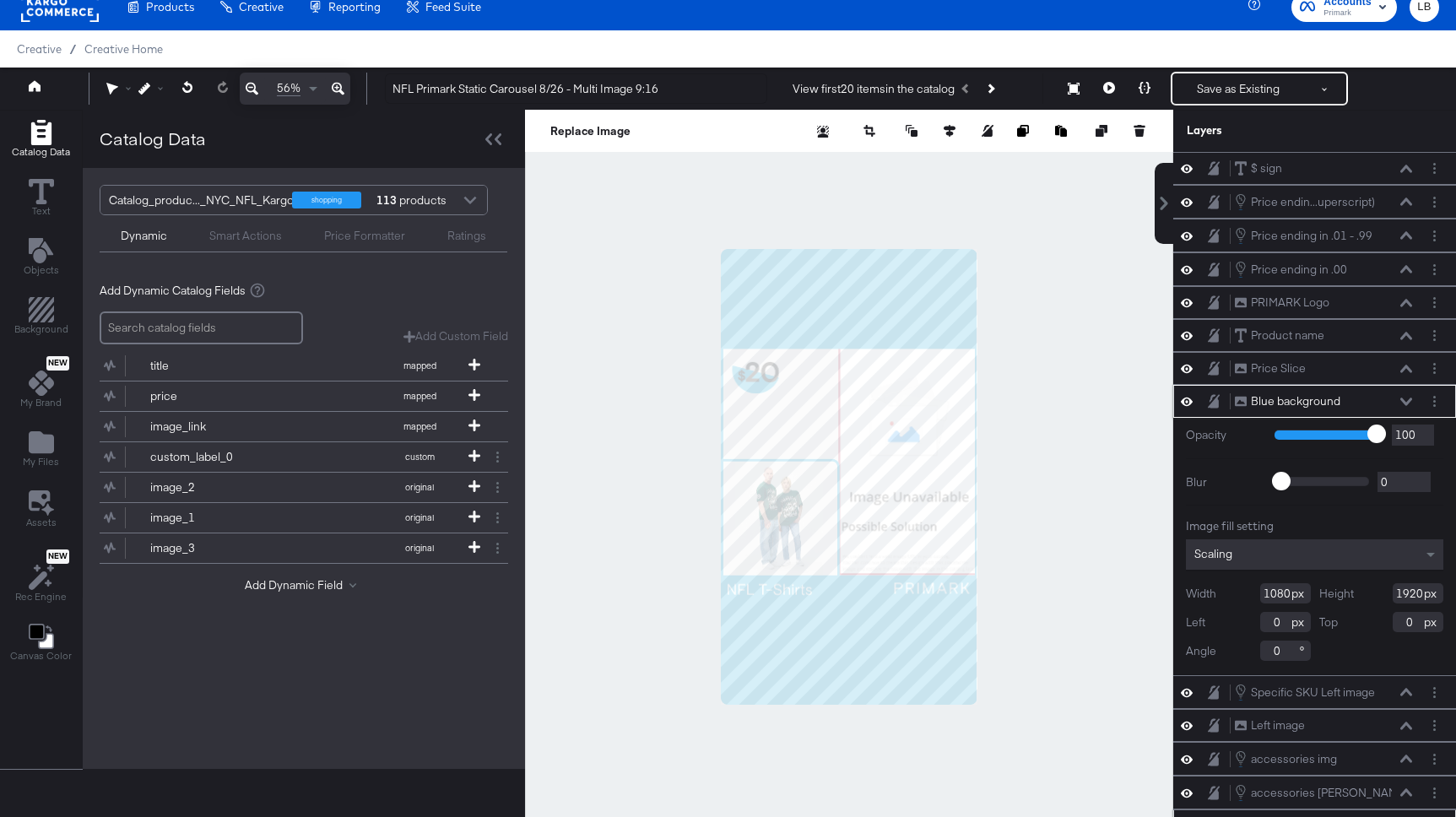
click at [1401, 401] on icon at bounding box center [1406, 402] width 12 height 9
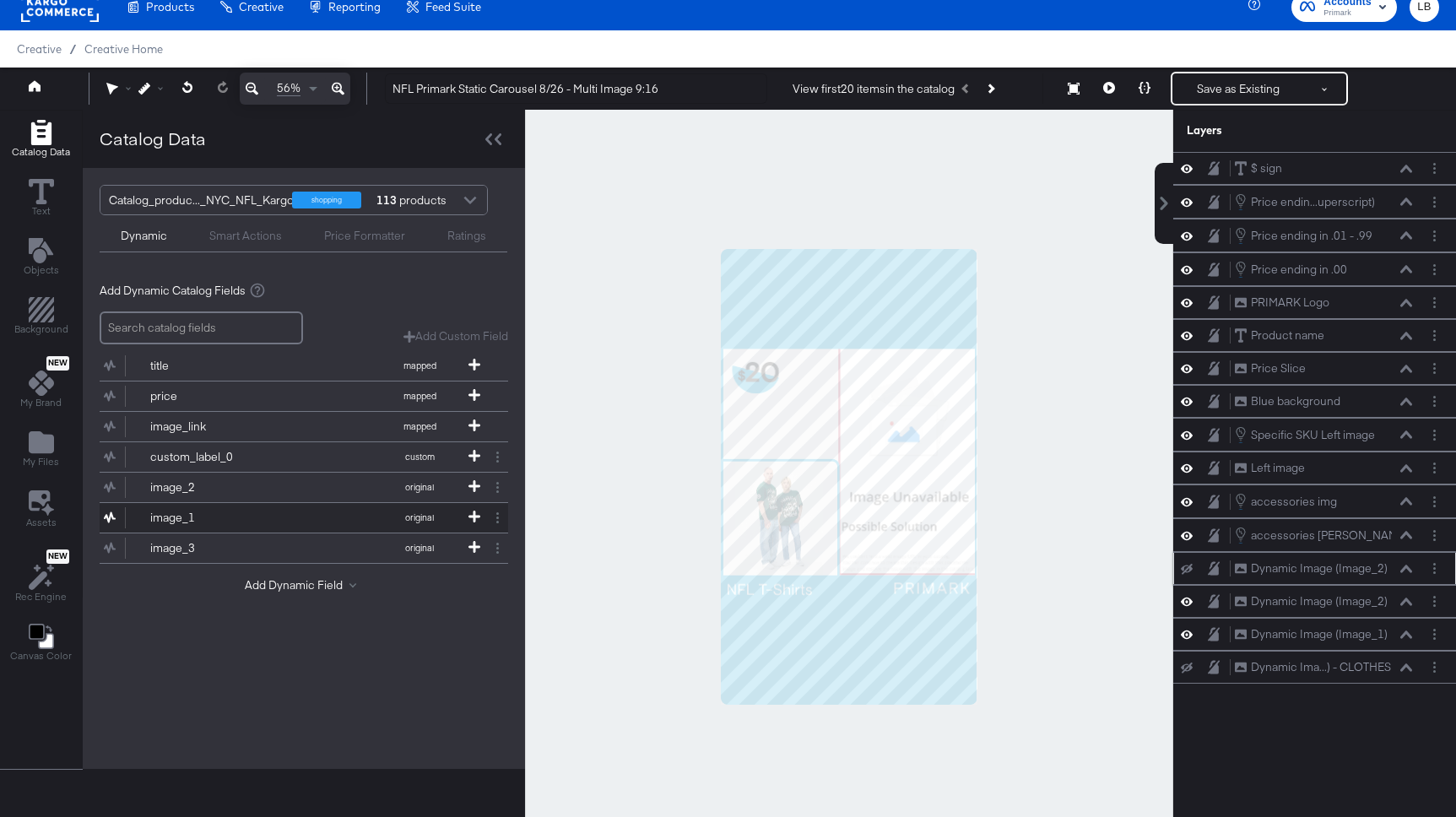
click at [373, 508] on button "image_1 original" at bounding box center [293, 518] width 388 height 29
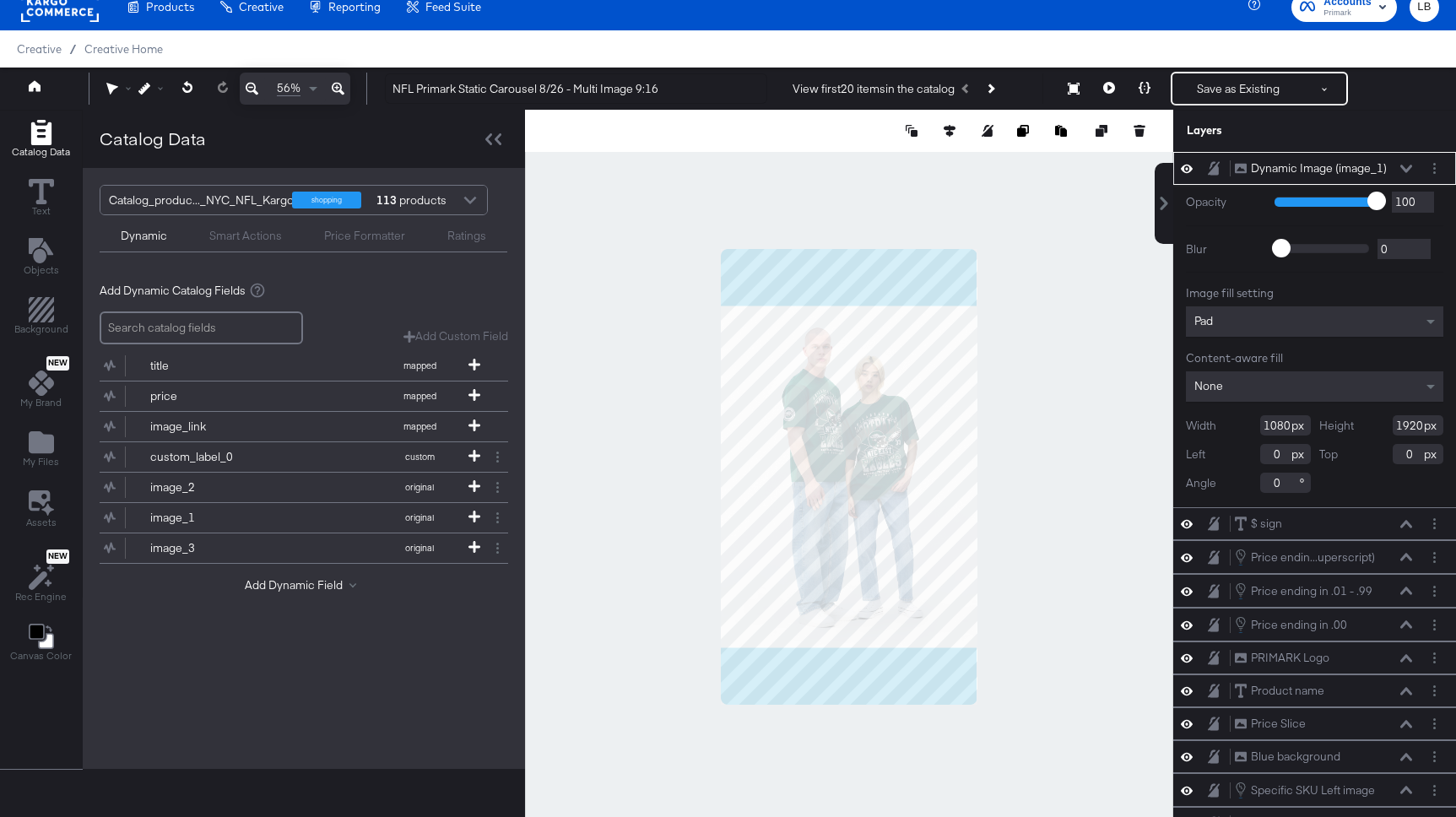
type input "369"
type input "135"
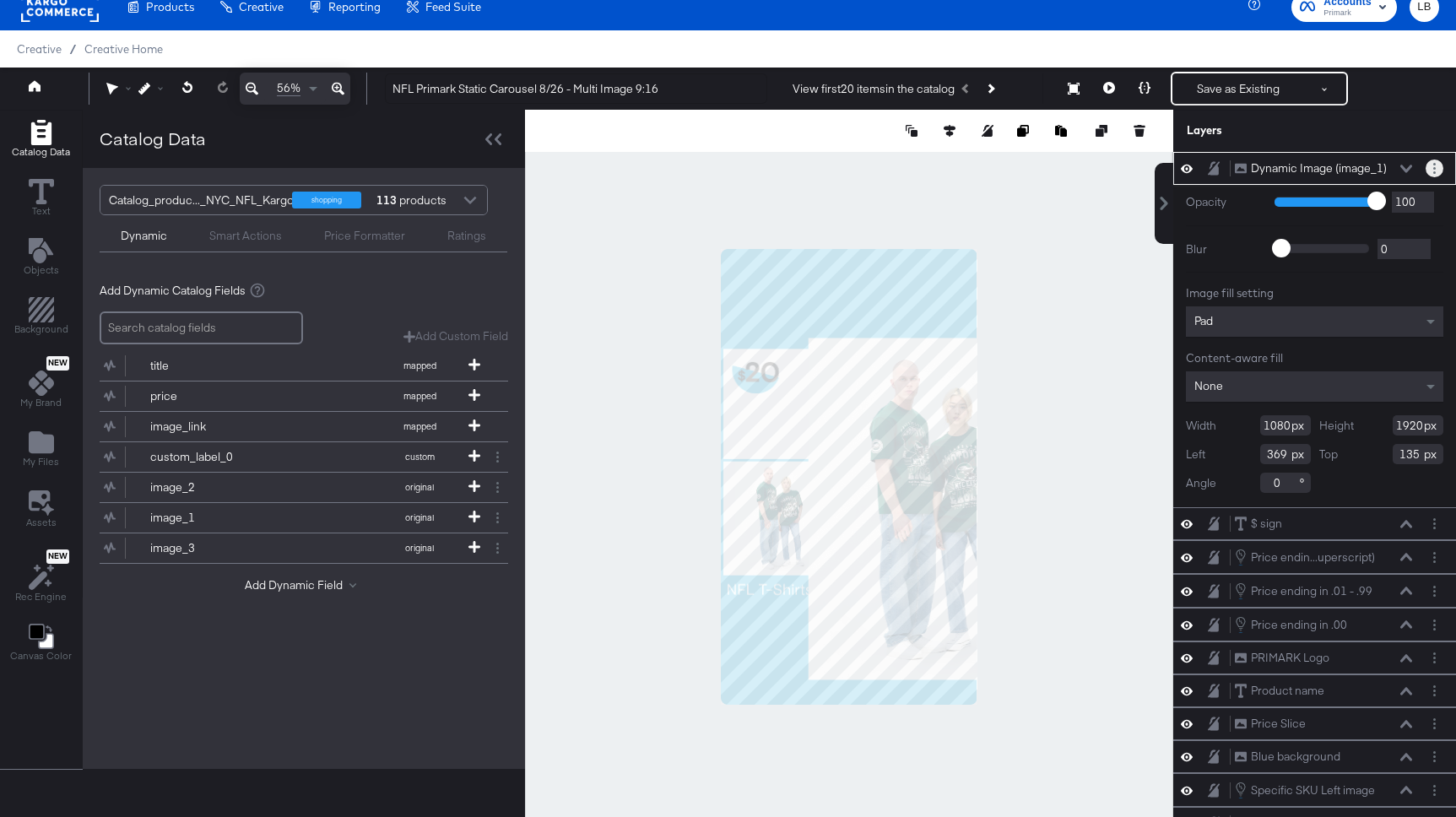
click at [1434, 167] on icon "Layer Options" at bounding box center [1434, 168] width 3 height 11
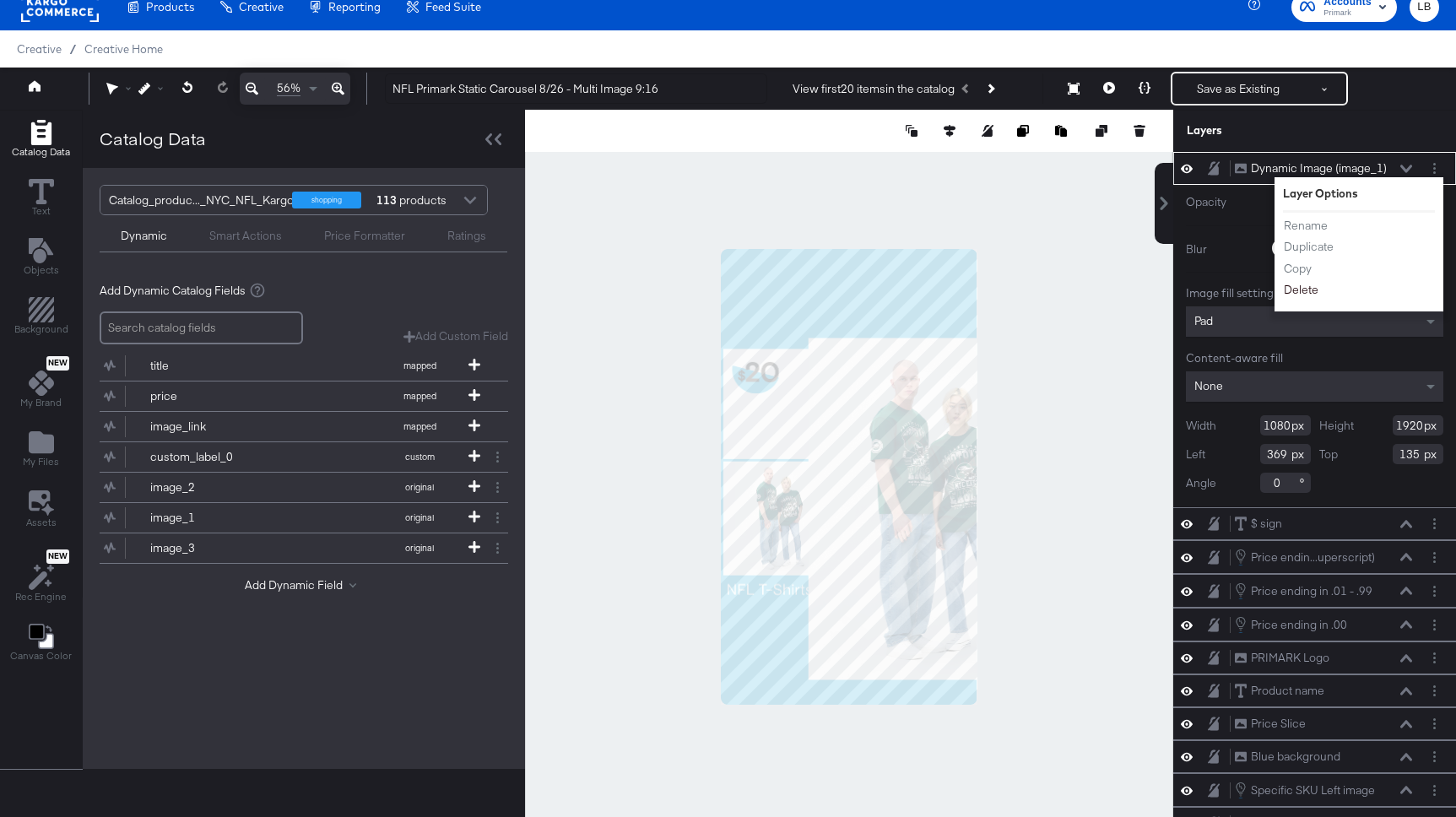
click at [1295, 287] on button "Delete" at bounding box center [1301, 290] width 36 height 18
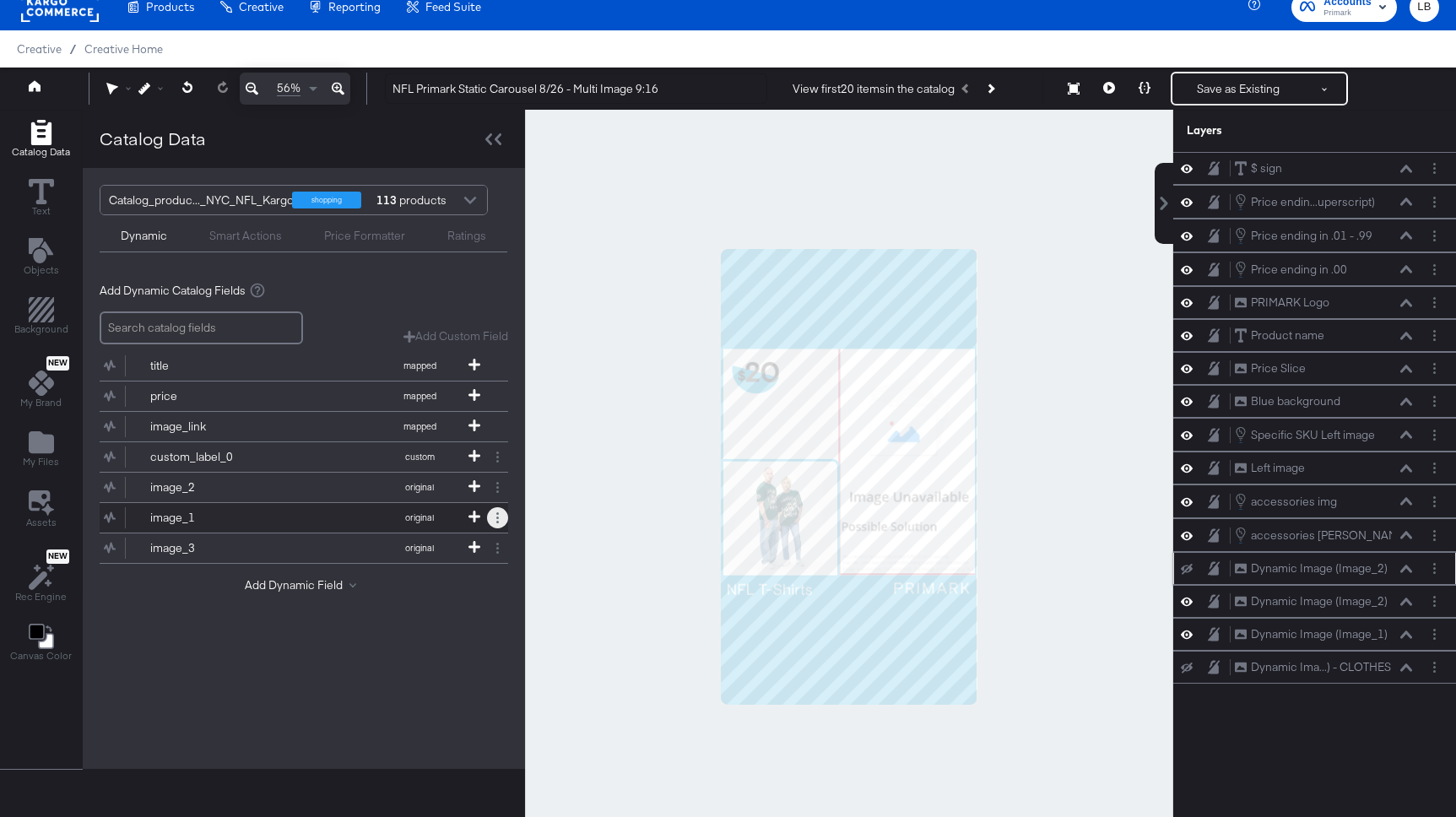
click at [499, 514] on button at bounding box center [497, 518] width 21 height 21
click at [444, 480] on button "Remove" at bounding box center [430, 483] width 44 height 16
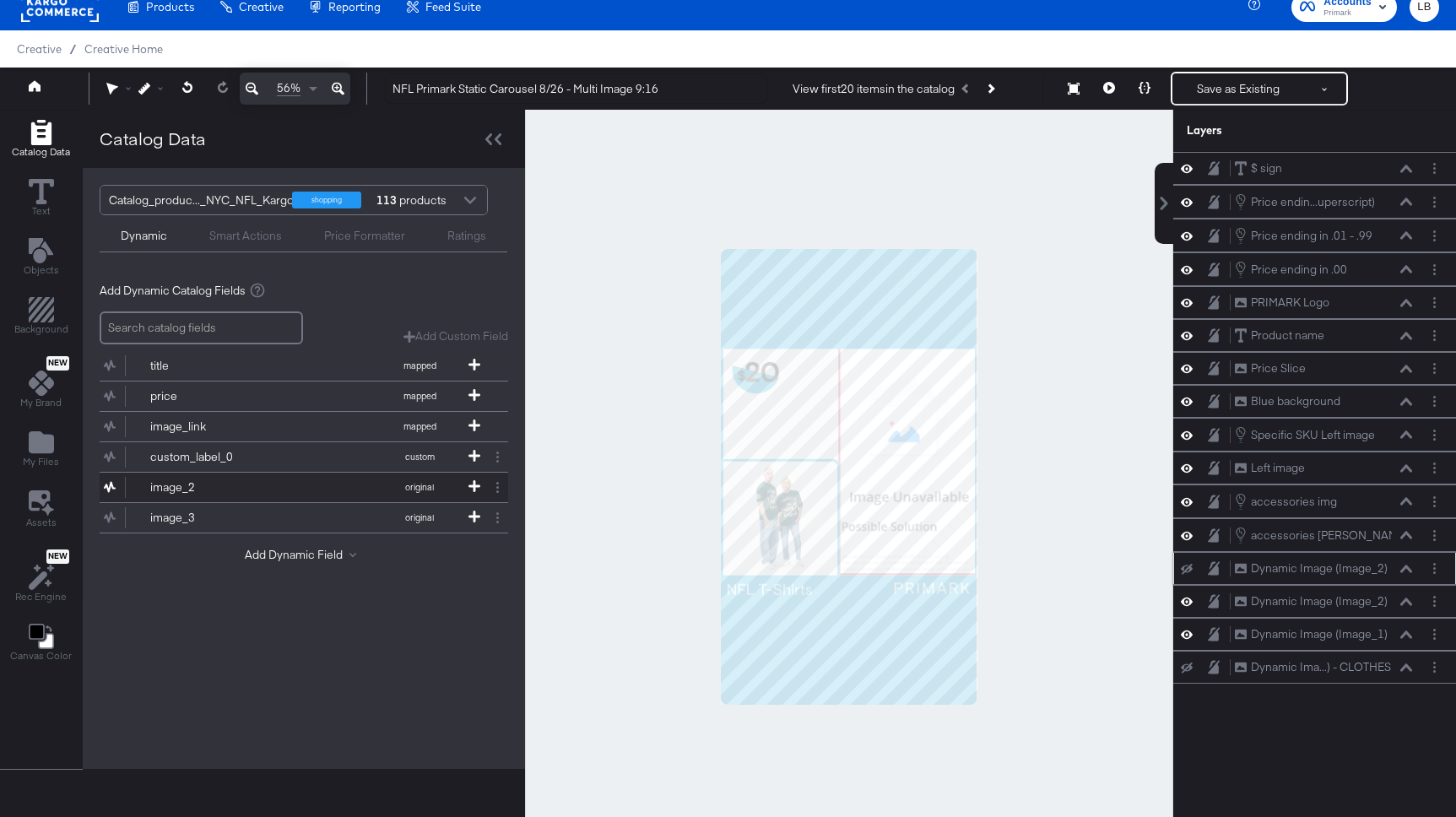
click at [332, 476] on button "image_2 original" at bounding box center [293, 487] width 388 height 29
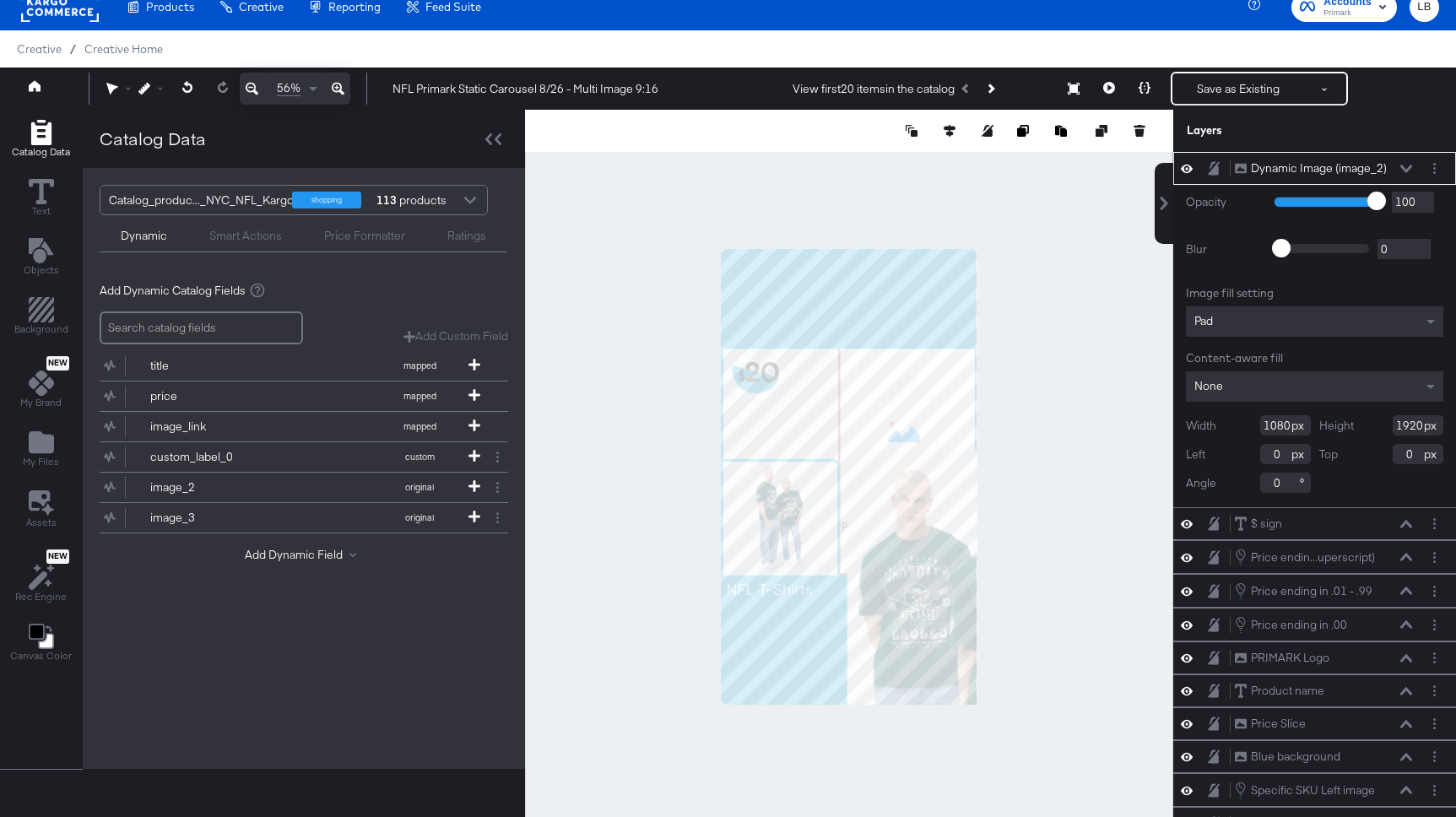
type input "518"
type input "565"
click at [300, 503] on button "image_3 original" at bounding box center [293, 518] width 388 height 29
click at [605, 436] on div at bounding box center [848, 476] width 648 height 733
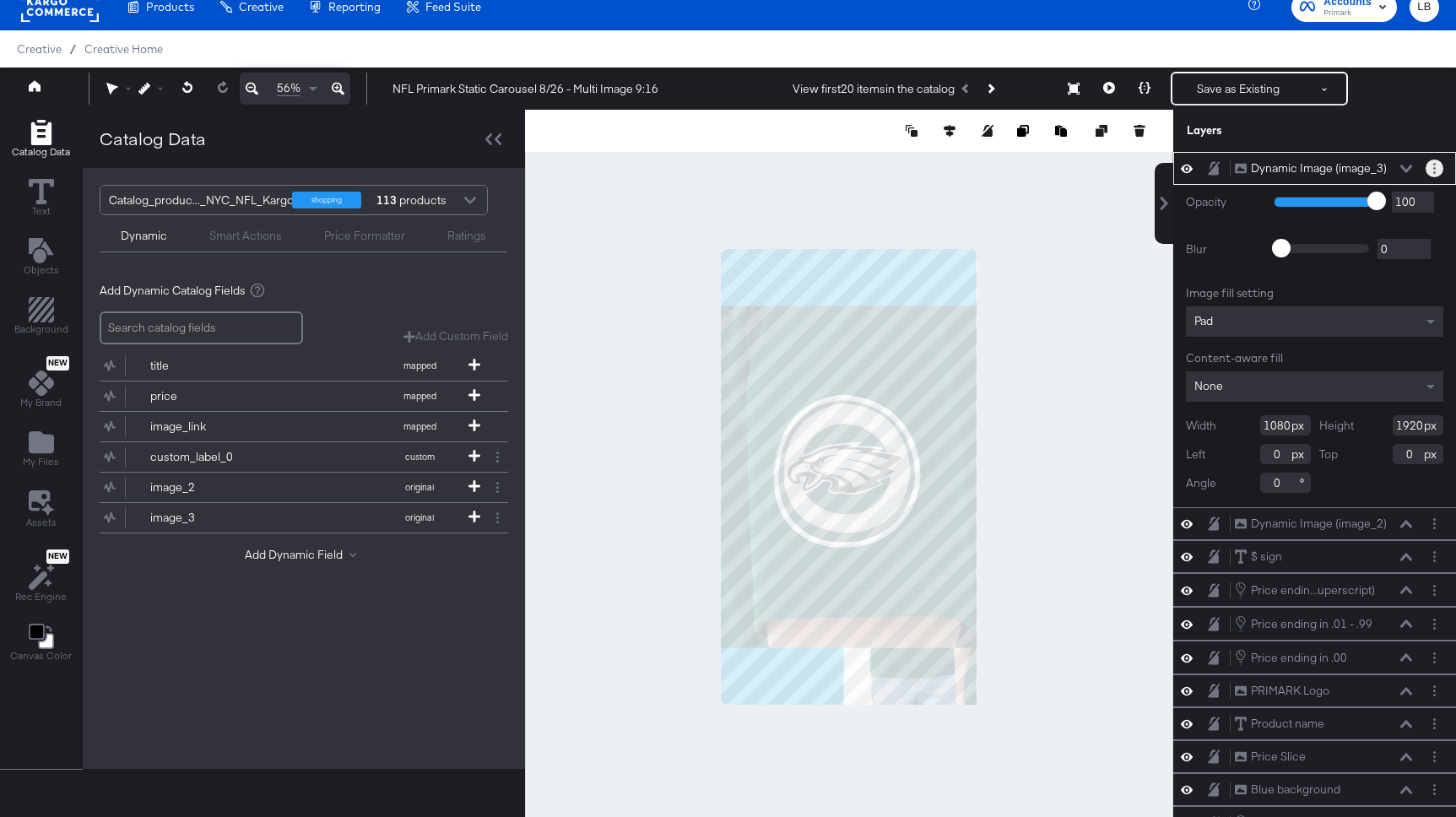
click at [1434, 168] on circle "Layer Options" at bounding box center [1434, 168] width 3 height 3
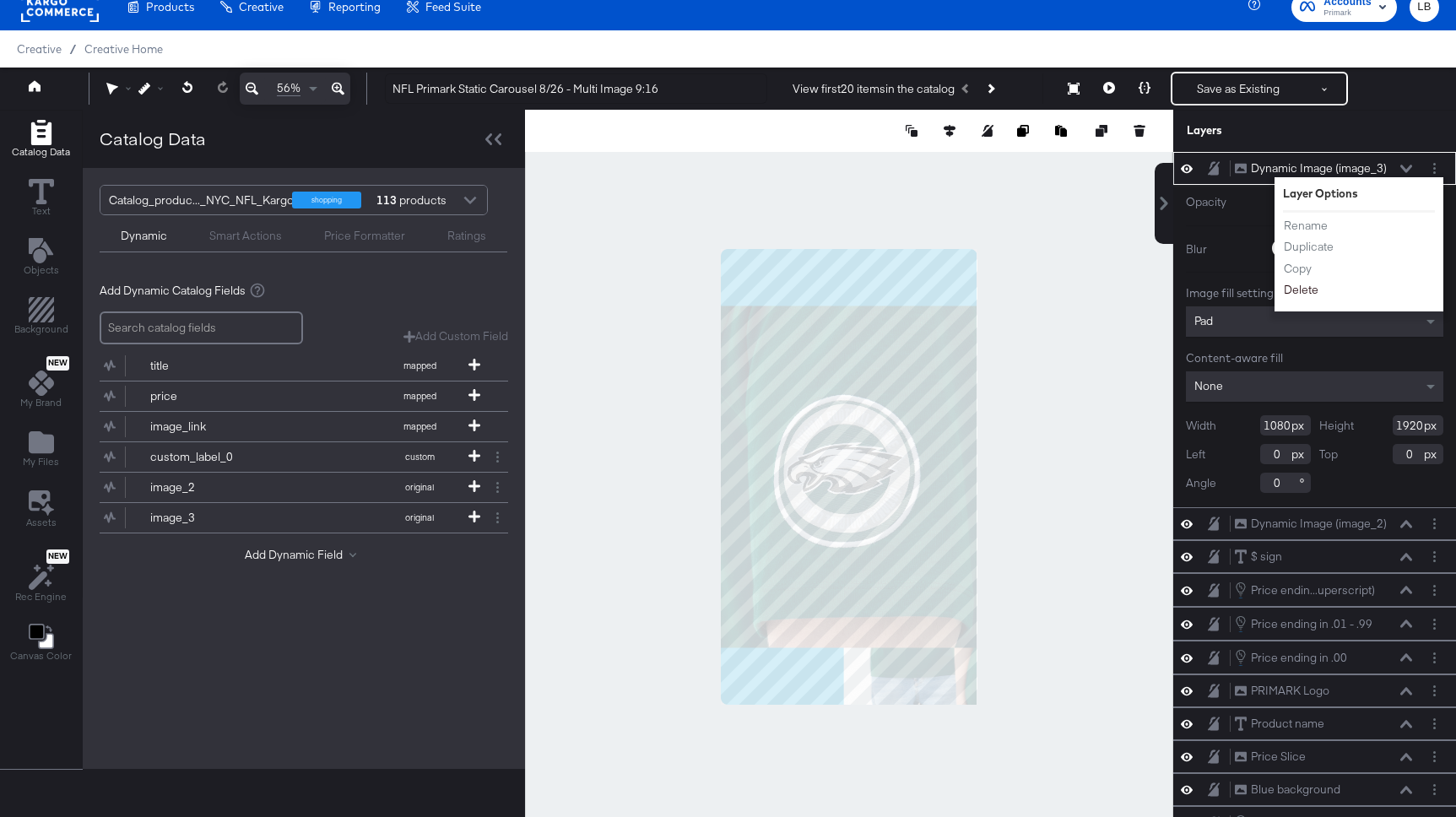
click at [1310, 286] on button "Delete" at bounding box center [1301, 290] width 36 height 18
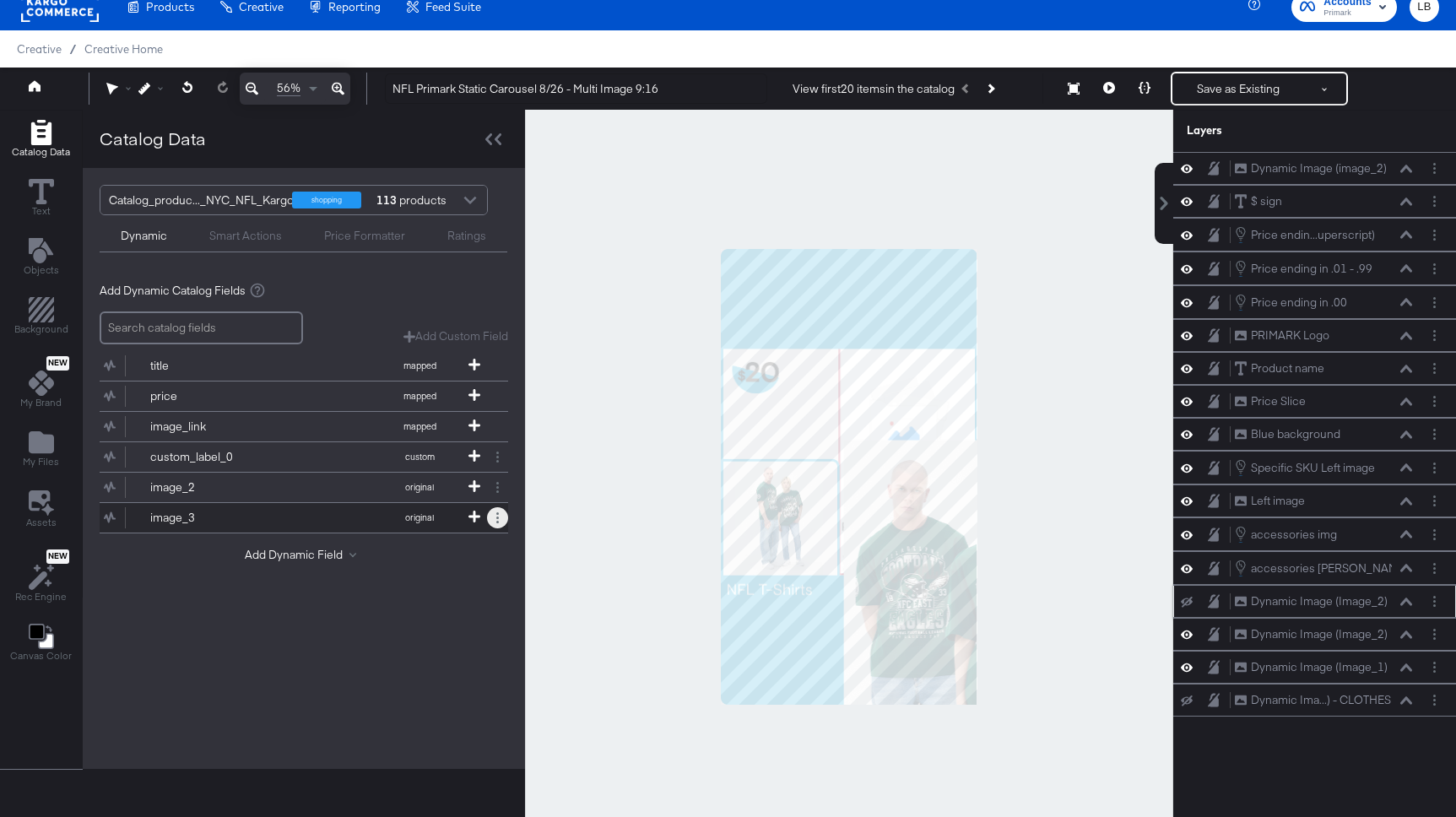
click at [503, 523] on button at bounding box center [497, 518] width 21 height 21
click at [454, 481] on div "Remove" at bounding box center [451, 483] width 85 height 33
click at [438, 479] on button "Remove" at bounding box center [430, 483] width 44 height 16
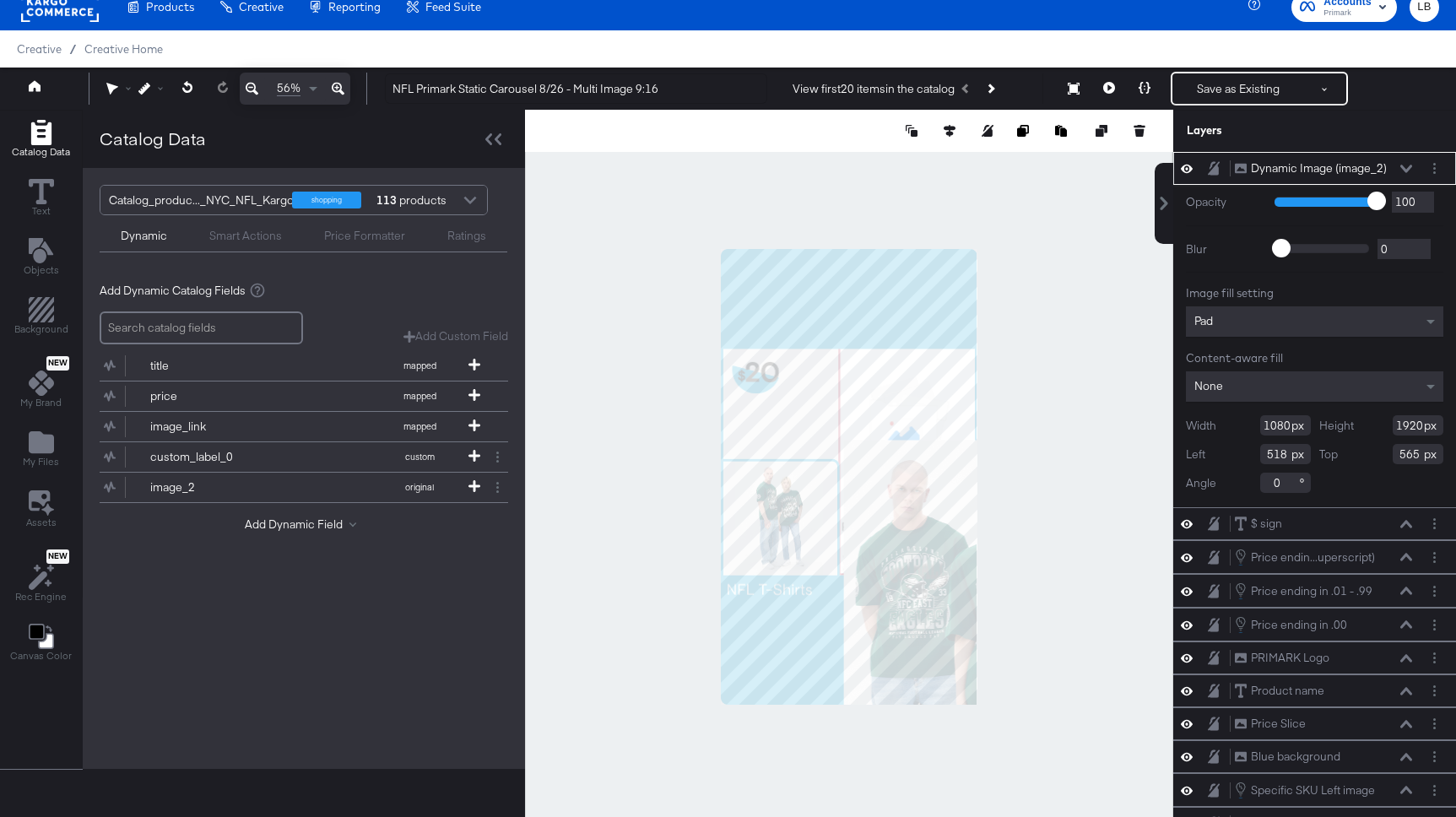
type input "-280"
type input "647"
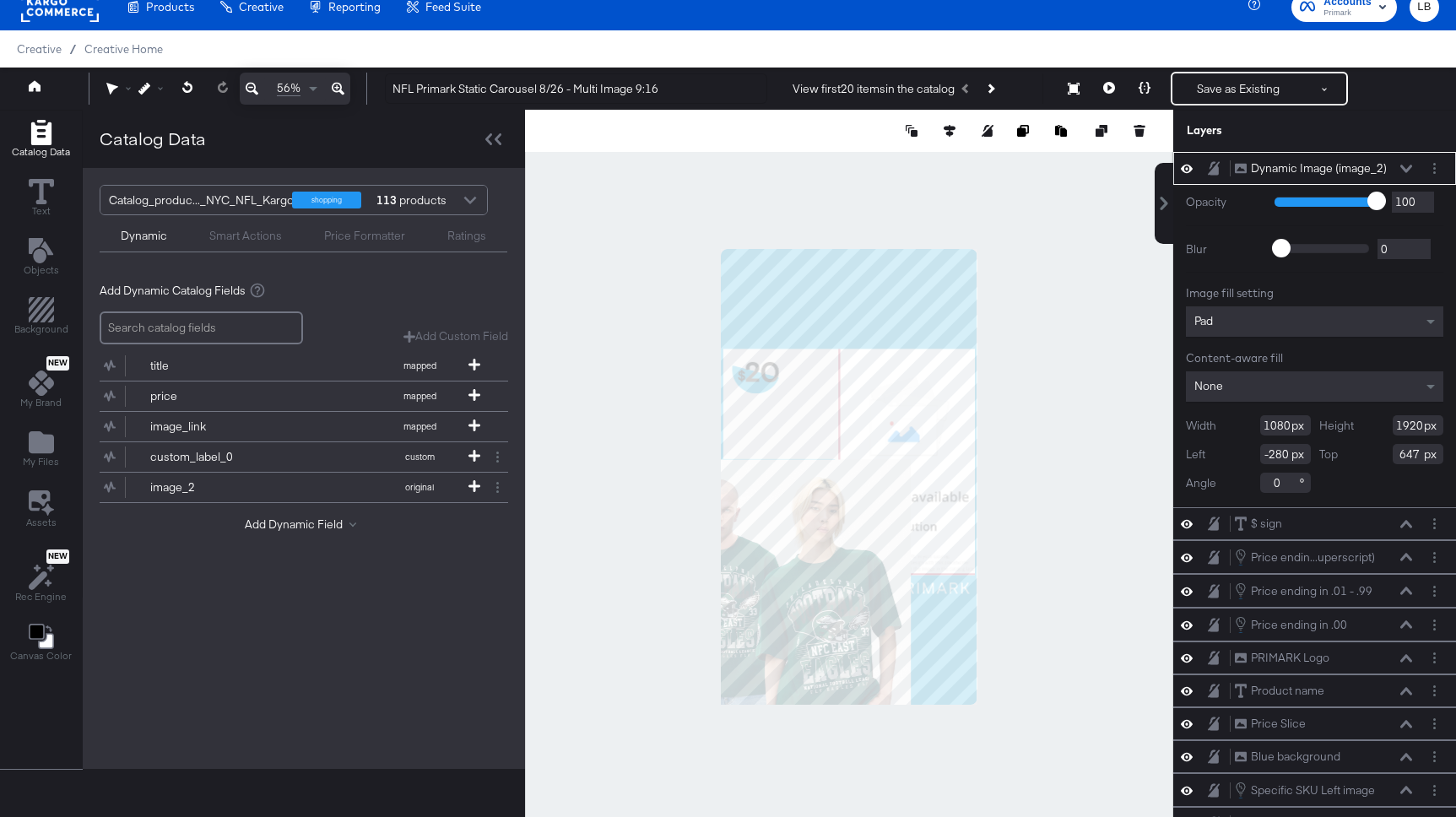
type input "-716"
type input "92"
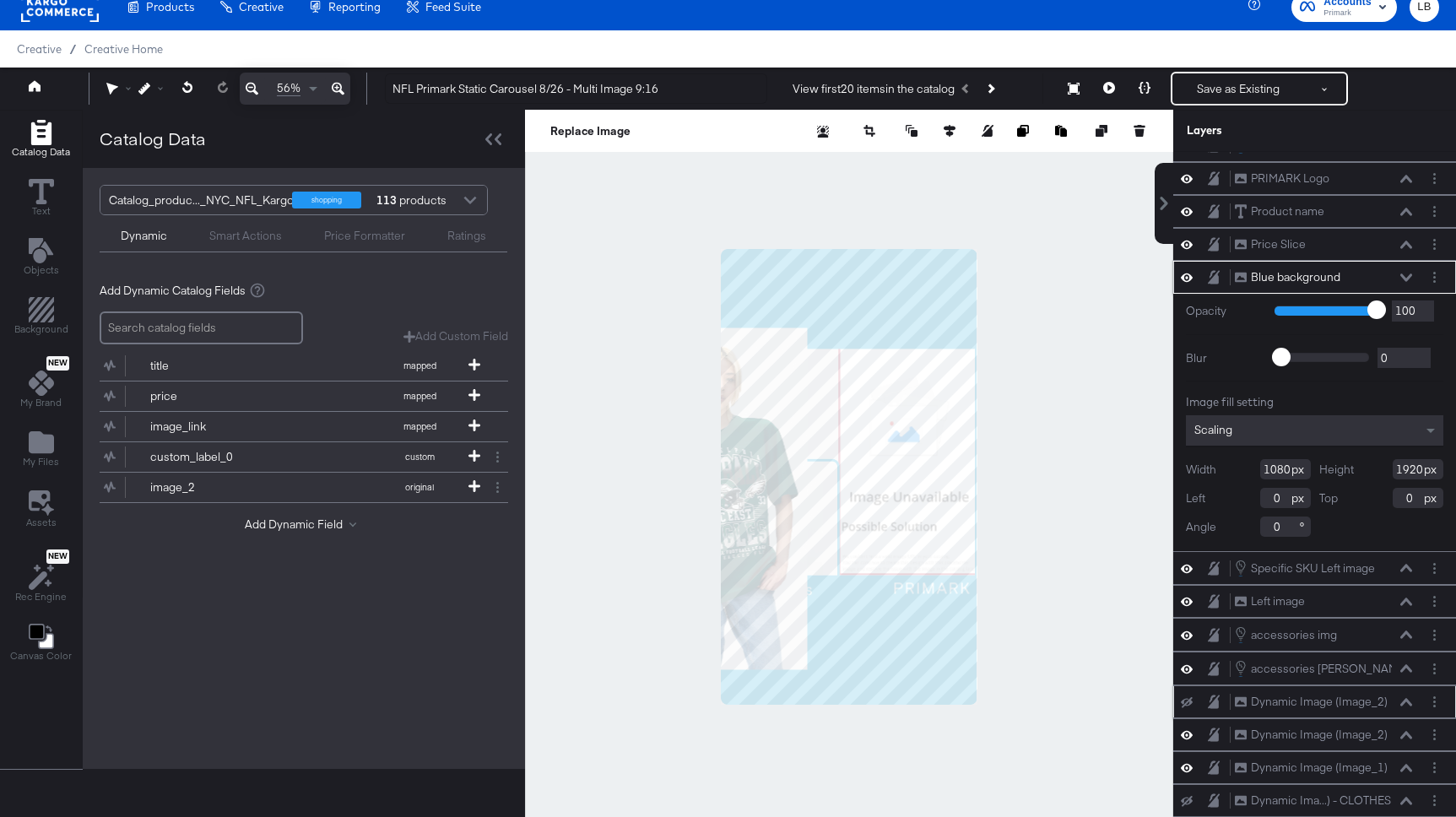
scroll to position [43, 0]
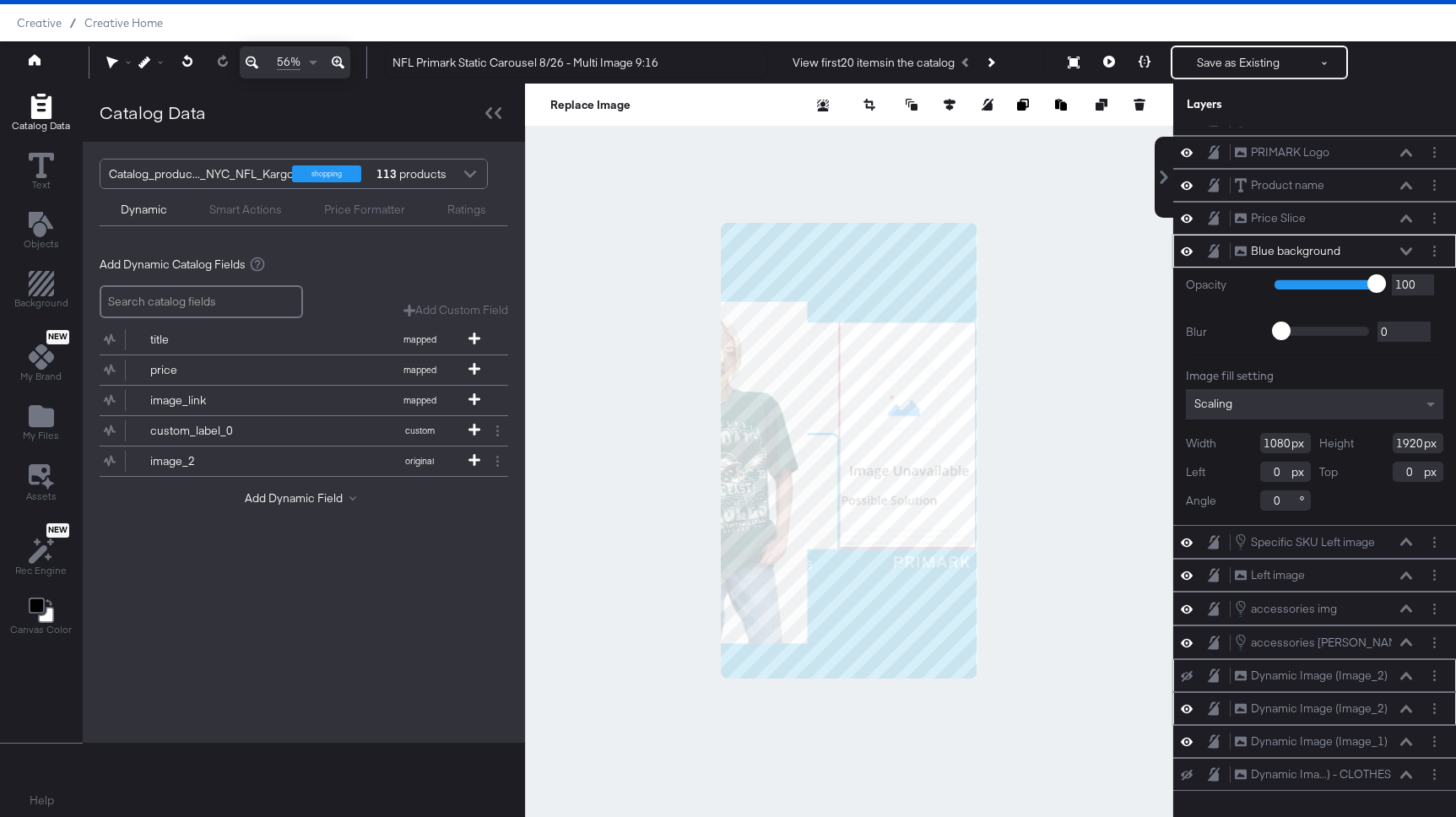
click at [1408, 707] on icon at bounding box center [1406, 708] width 12 height 8
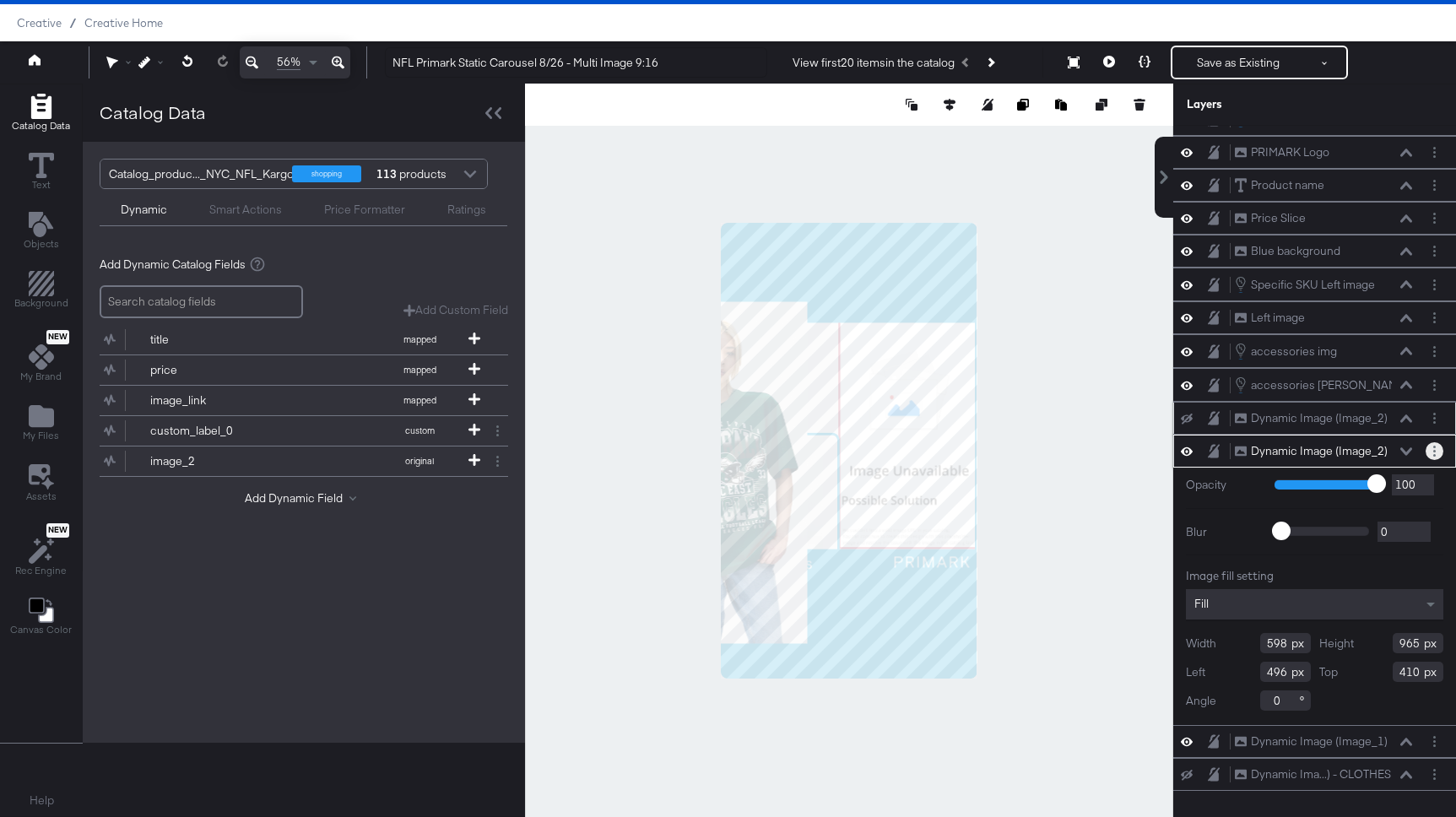
click at [1441, 449] on button "Layer Options" at bounding box center [1434, 450] width 18 height 18
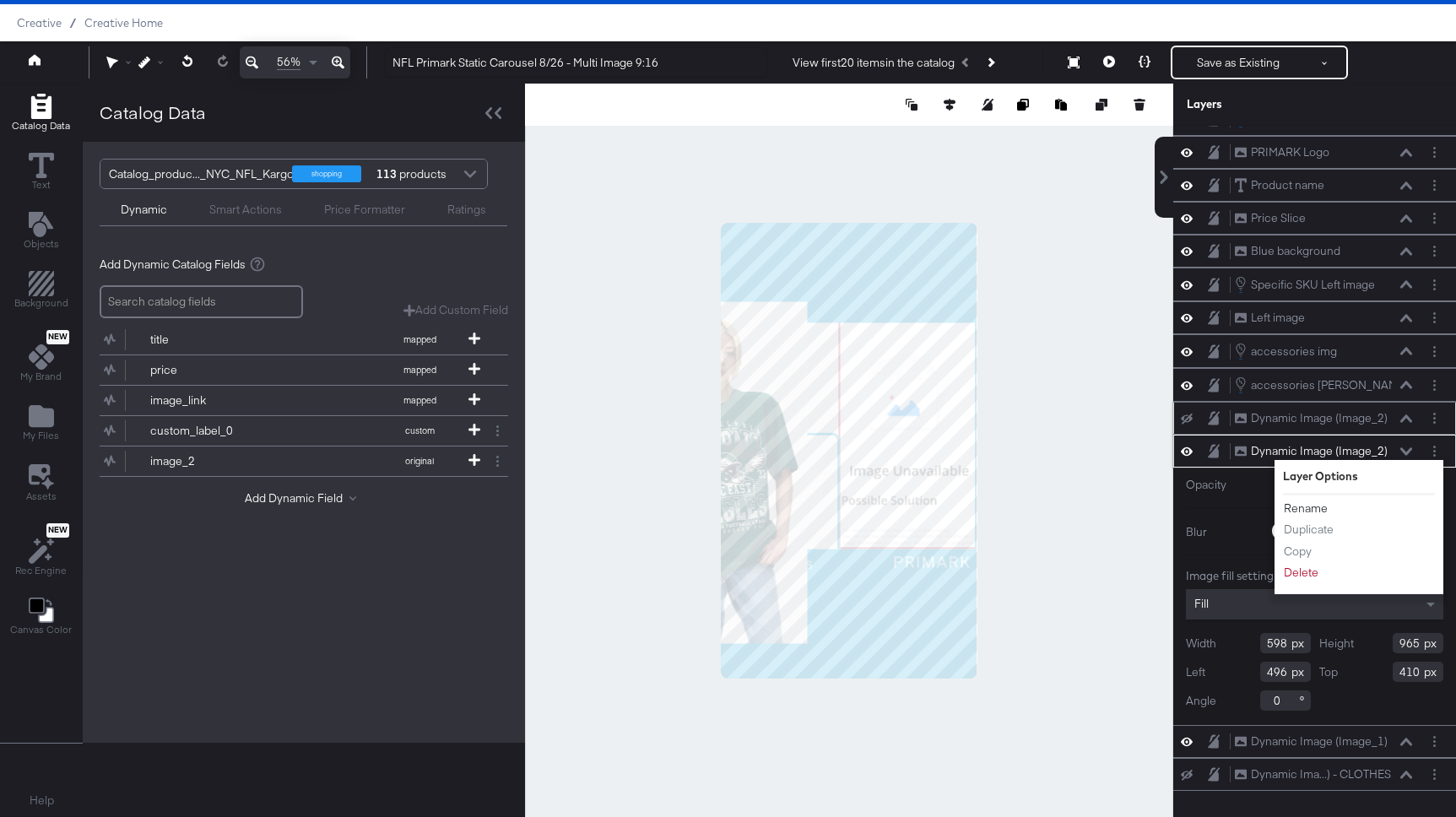
click at [1318, 507] on button "Rename" at bounding box center [1305, 508] width 46 height 18
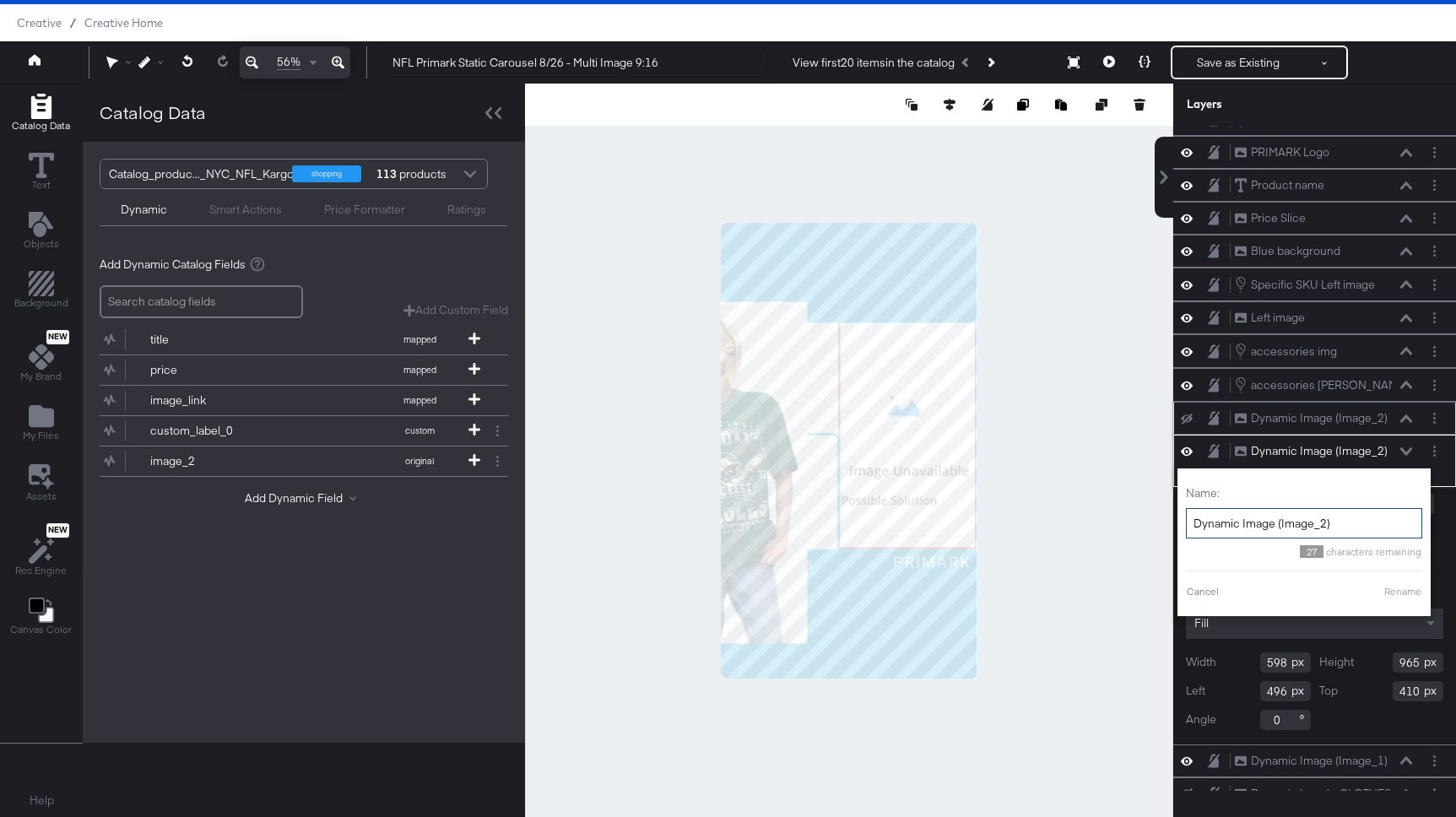
click at [1352, 526] on input "Dynamic Image (Image_2)" at bounding box center [1304, 524] width 236 height 31
type input "Dynamic Image (Image_2) OLD"
click at [1388, 594] on button "Rename" at bounding box center [1381, 592] width 39 height 16
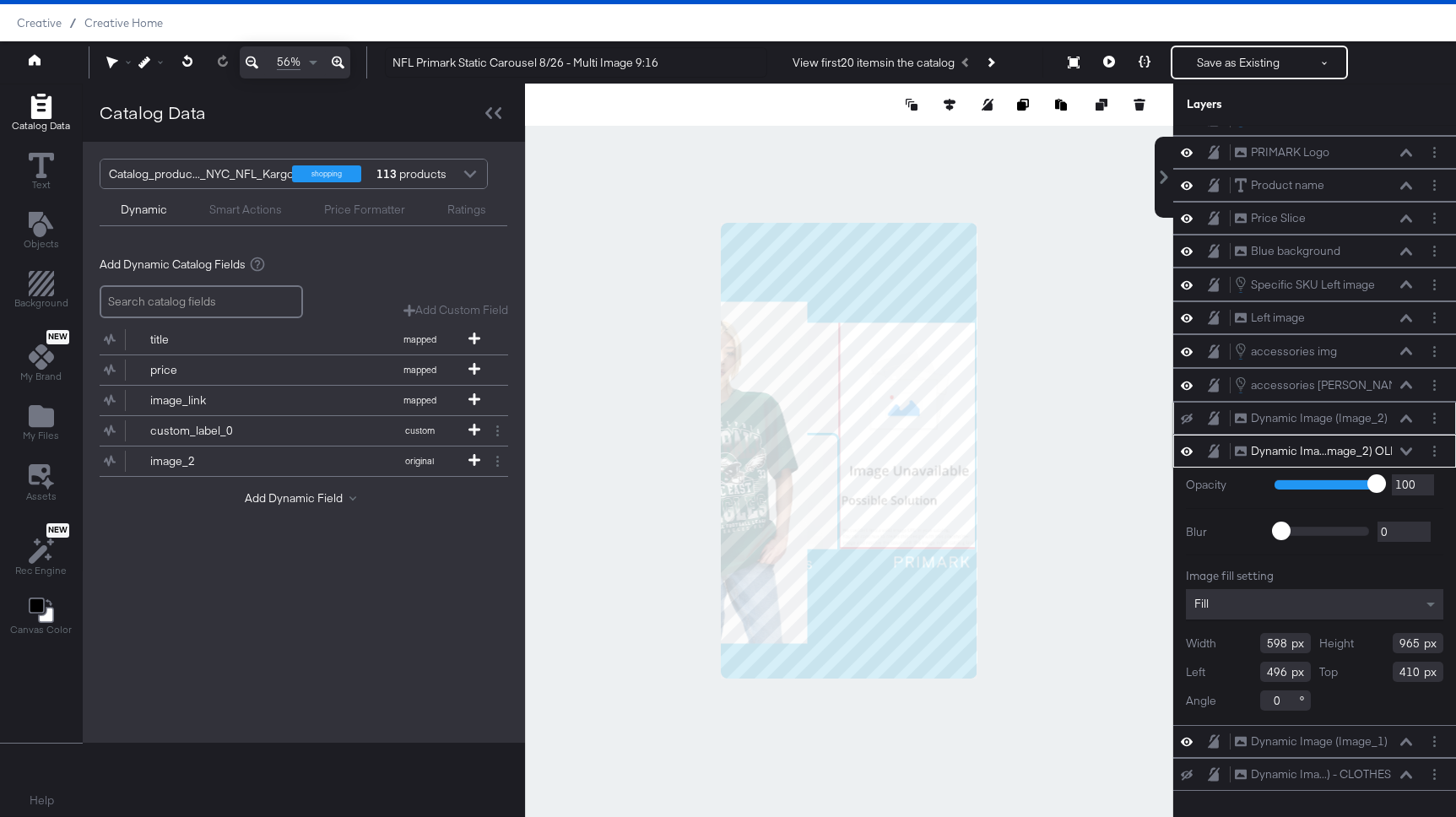
click at [1188, 416] on icon at bounding box center [1187, 418] width 12 height 11
click at [1188, 416] on icon at bounding box center [1187, 418] width 12 height 15
click at [1434, 417] on circle "Layer Options" at bounding box center [1434, 418] width 3 height 3
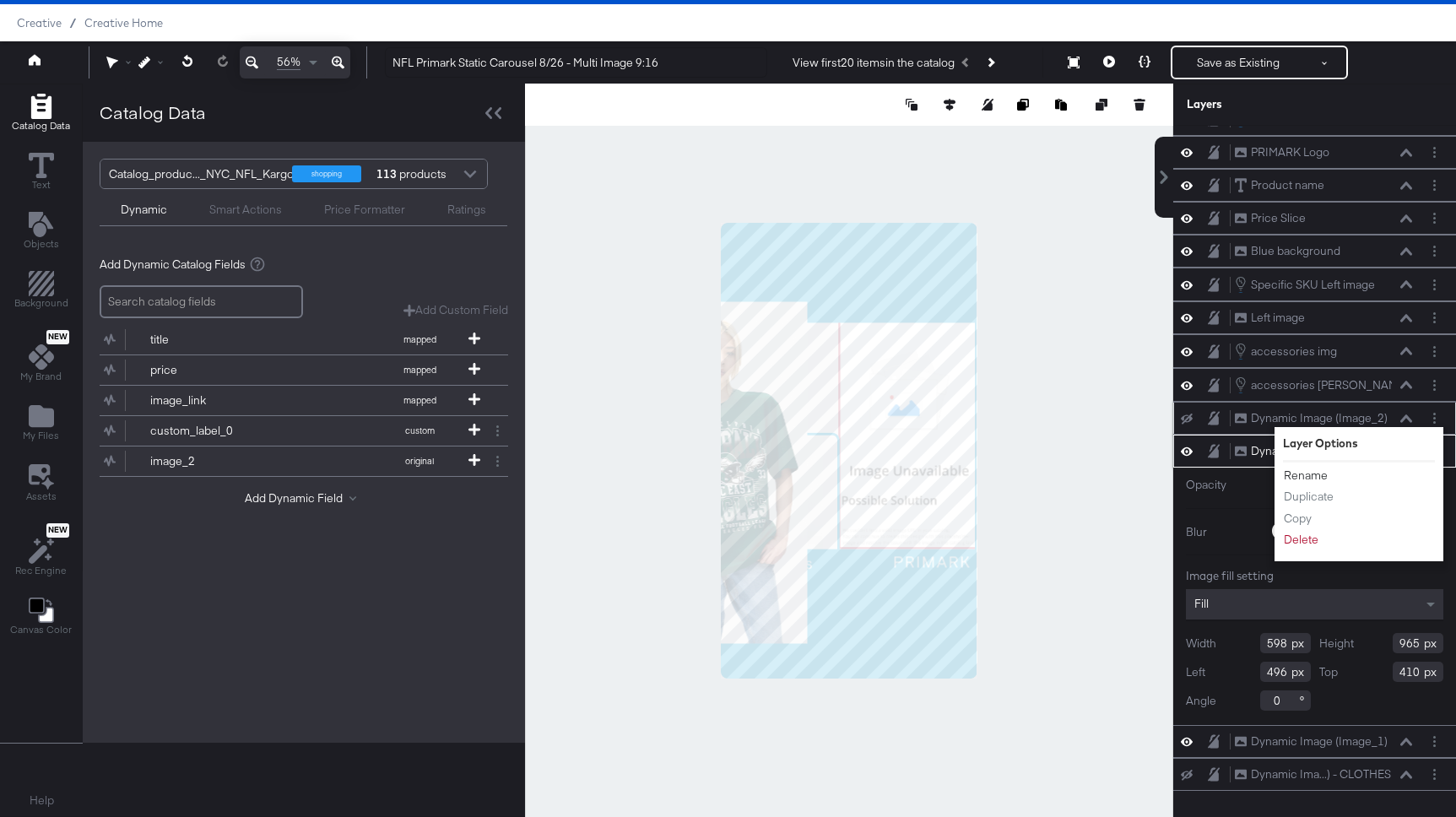
click at [1319, 474] on button "Rename" at bounding box center [1305, 475] width 46 height 18
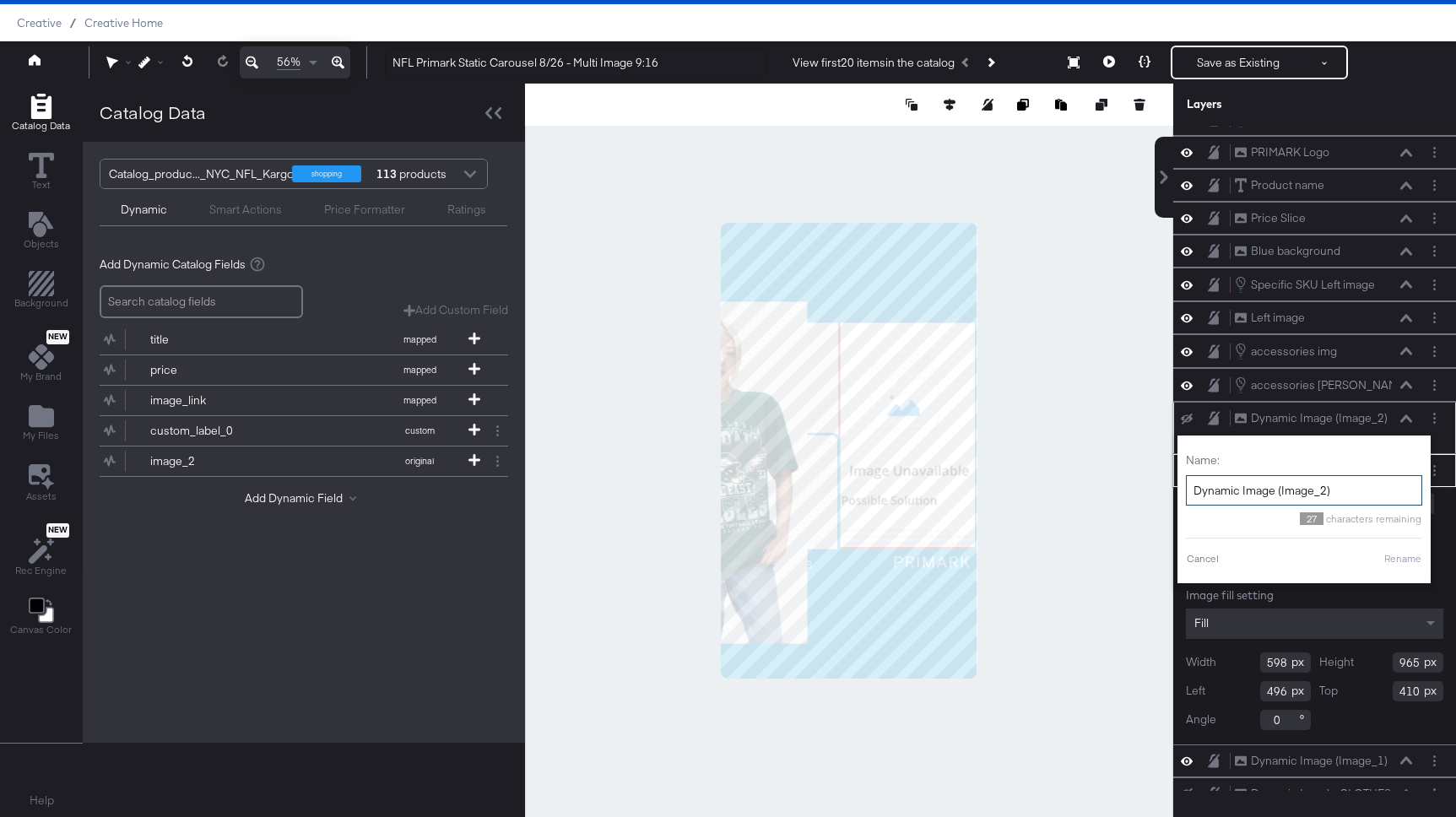
click at [1346, 484] on input "Dynamic Image (Image_2)" at bounding box center [1304, 491] width 236 height 31
type input "Dynamic Image (Image_2) OLD"
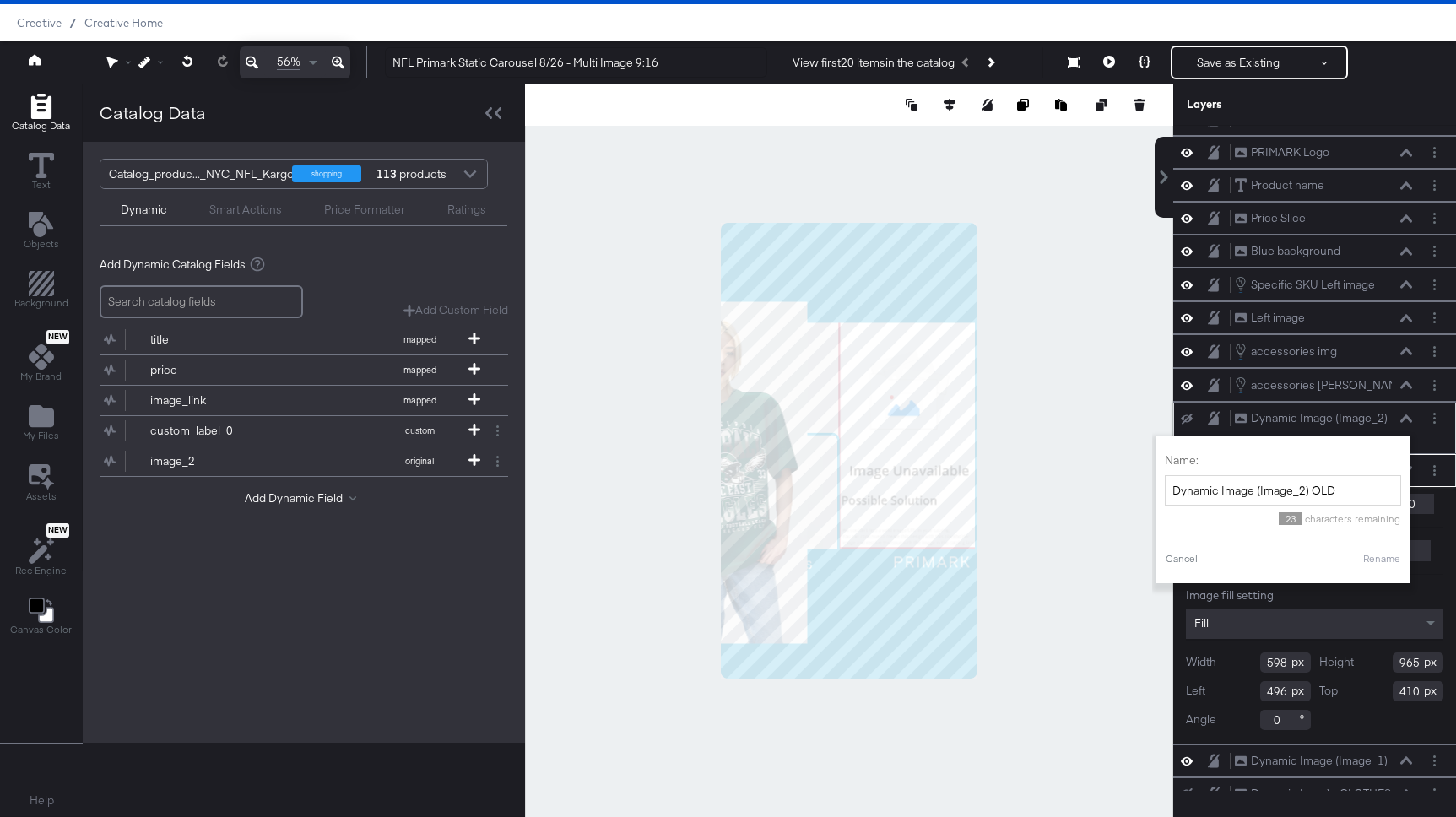
click at [1387, 558] on button "Rename" at bounding box center [1381, 559] width 39 height 16
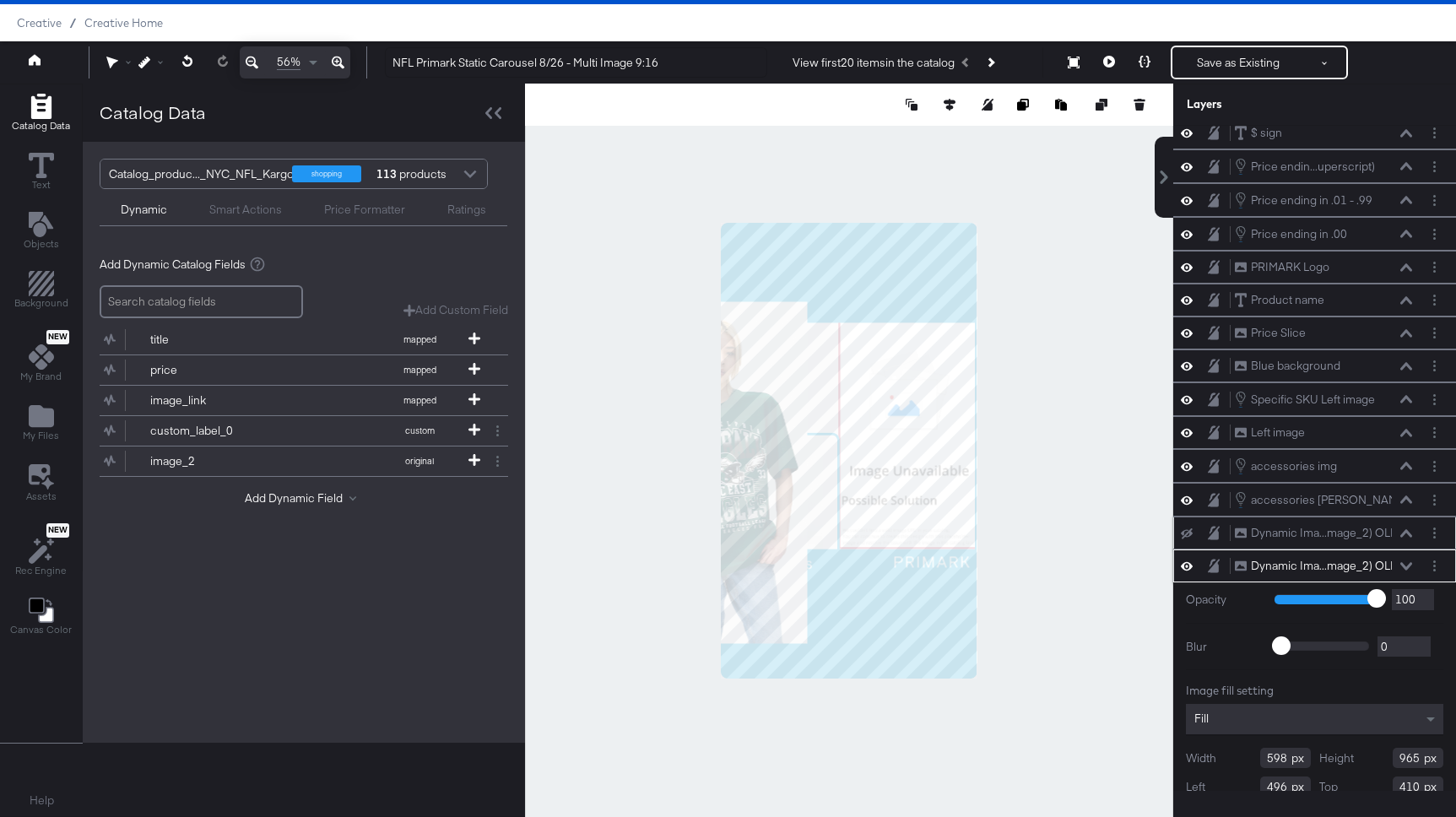
scroll to position [0, 0]
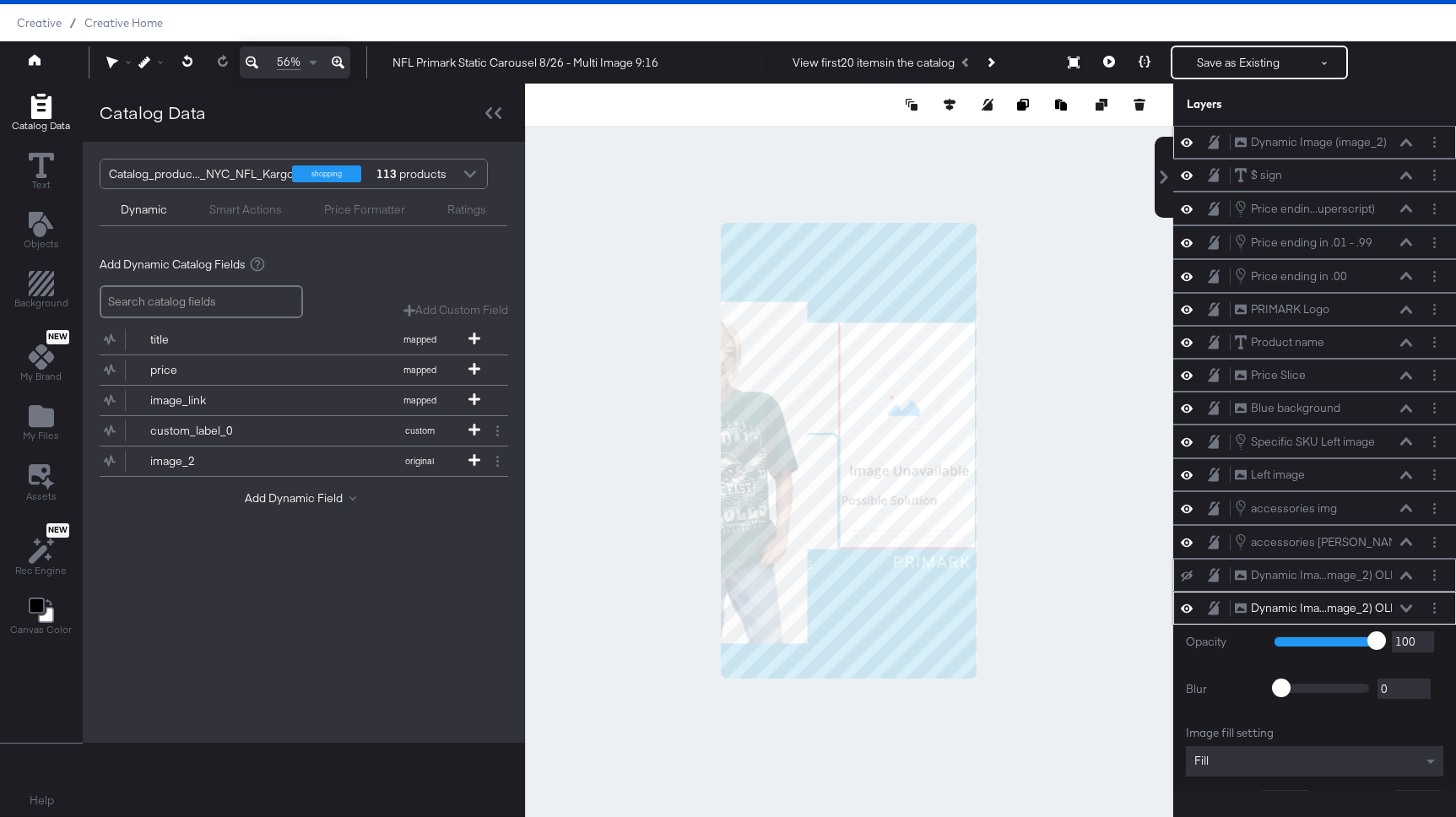
click at [1406, 140] on icon at bounding box center [1406, 141] width 12 height 8
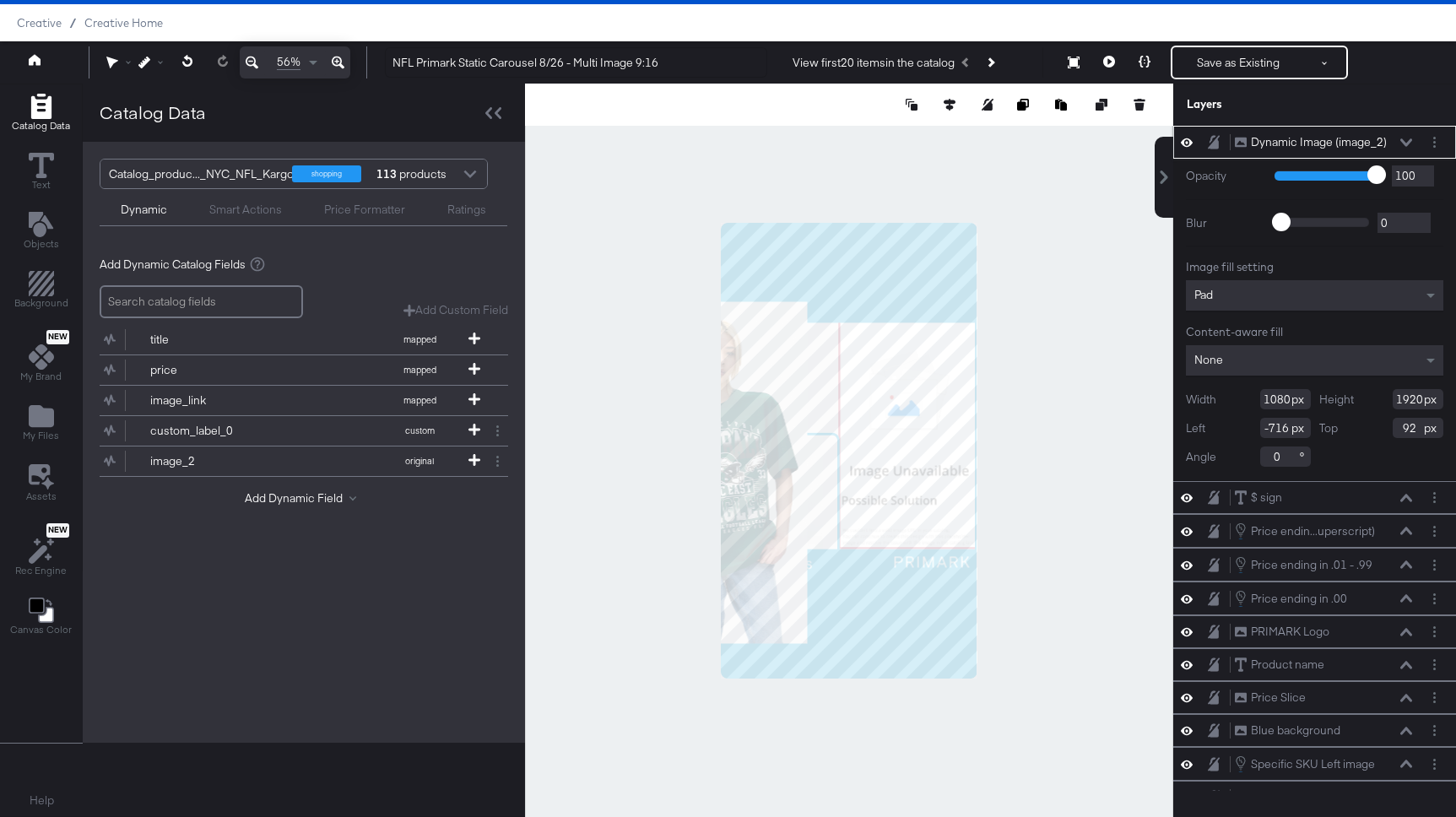
click at [1325, 292] on div "Pad" at bounding box center [1314, 295] width 257 height 30
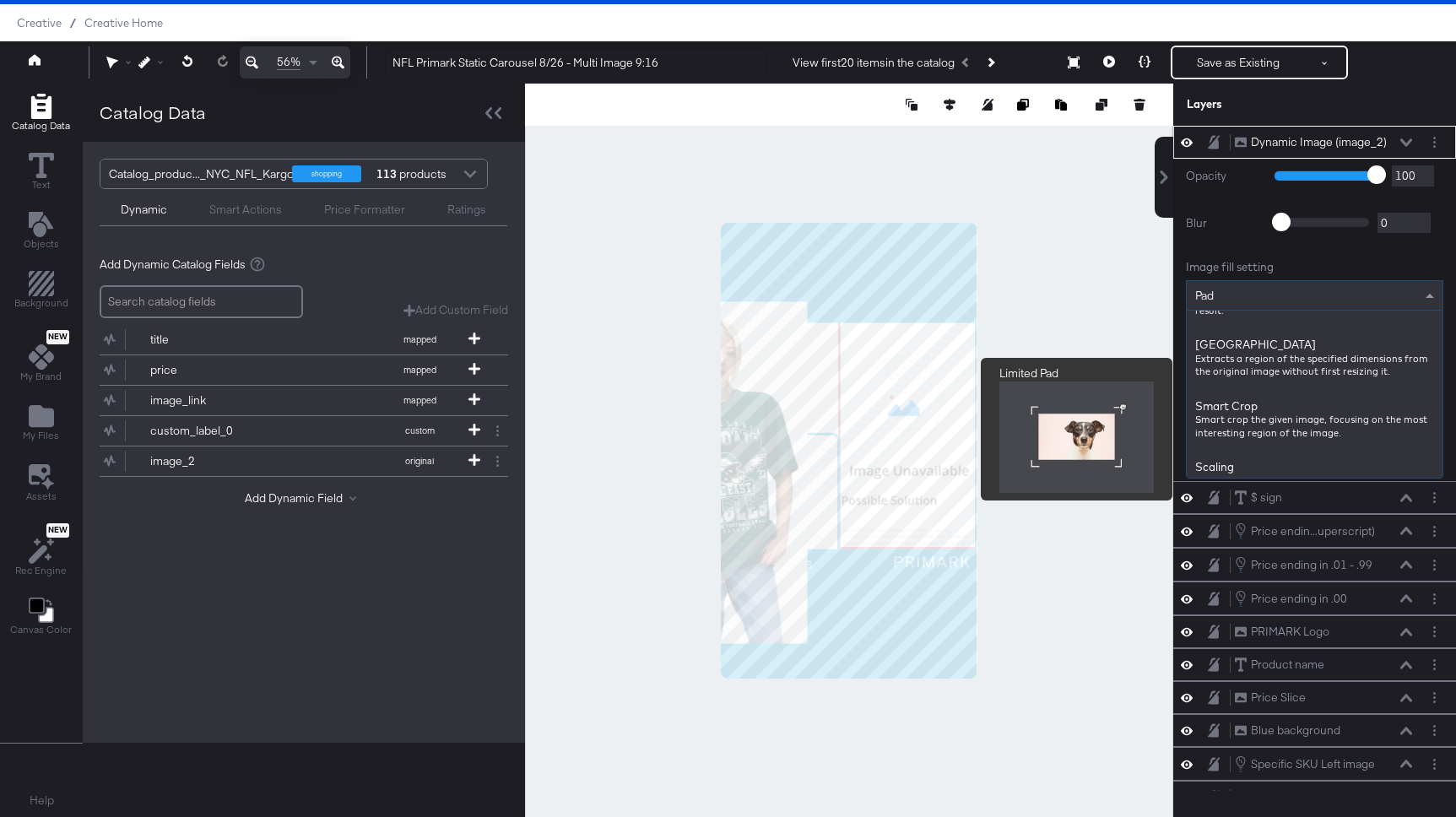
scroll to position [217, 0]
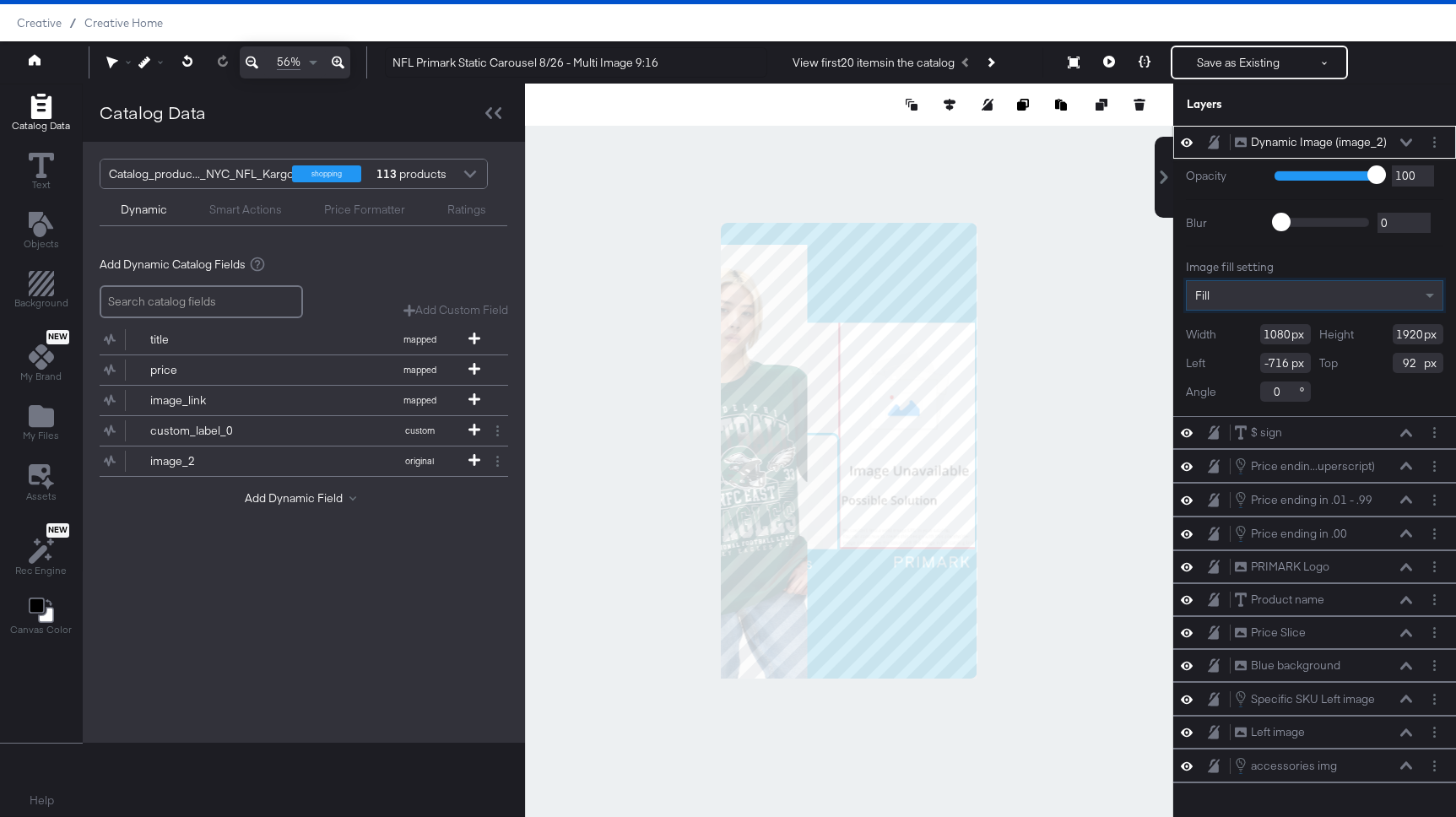
click at [1287, 329] on input "1080" at bounding box center [1285, 334] width 51 height 20
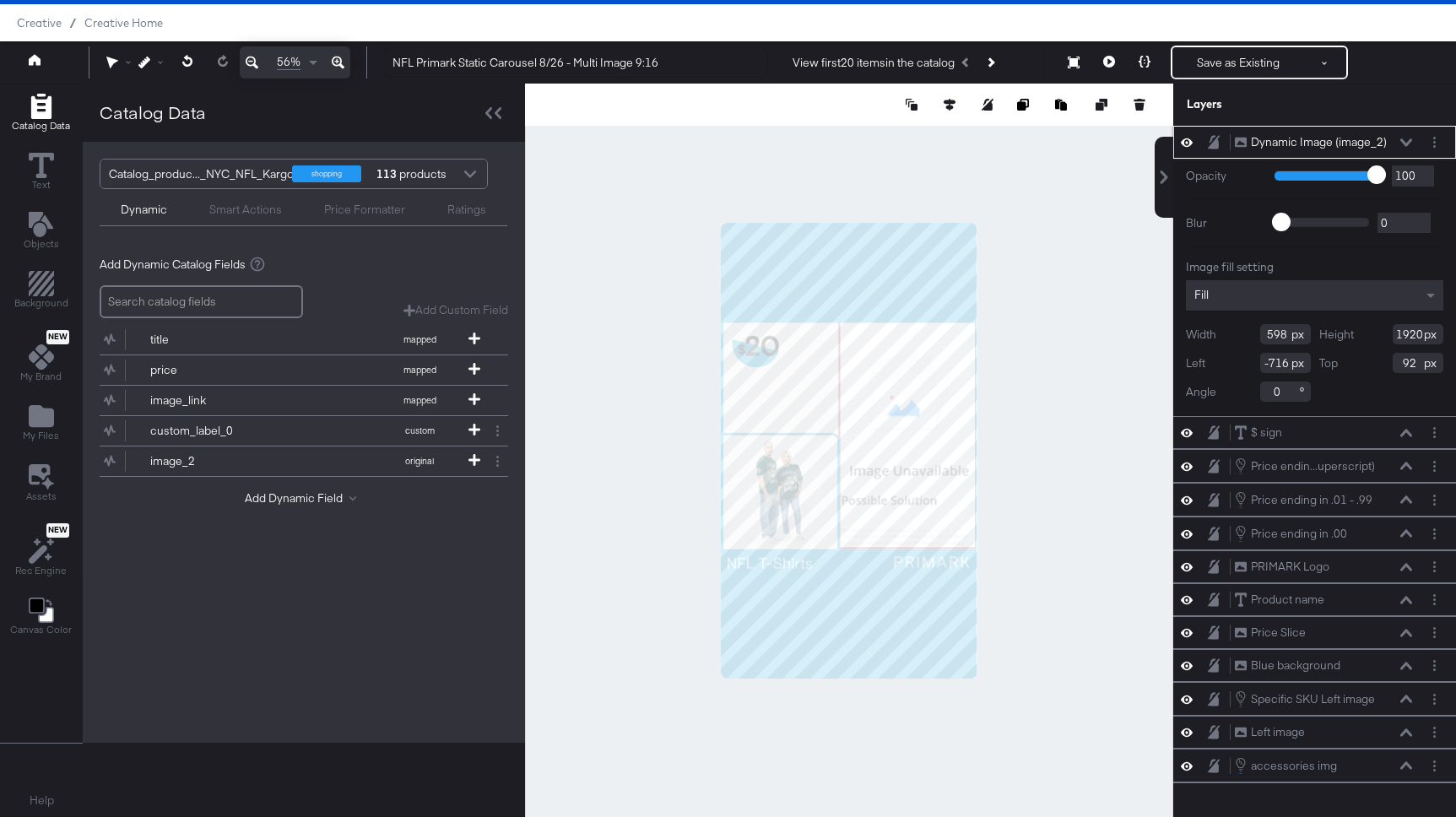
type input "598"
drag, startPoint x: 1420, startPoint y: 334, endPoint x: 1361, endPoint y: 333, distance: 59.0
click at [1361, 333] on div "Height 1920" at bounding box center [1382, 334] width 125 height 20
type input "965"
drag, startPoint x: 1287, startPoint y: 362, endPoint x: 1226, endPoint y: 362, distance: 61.0
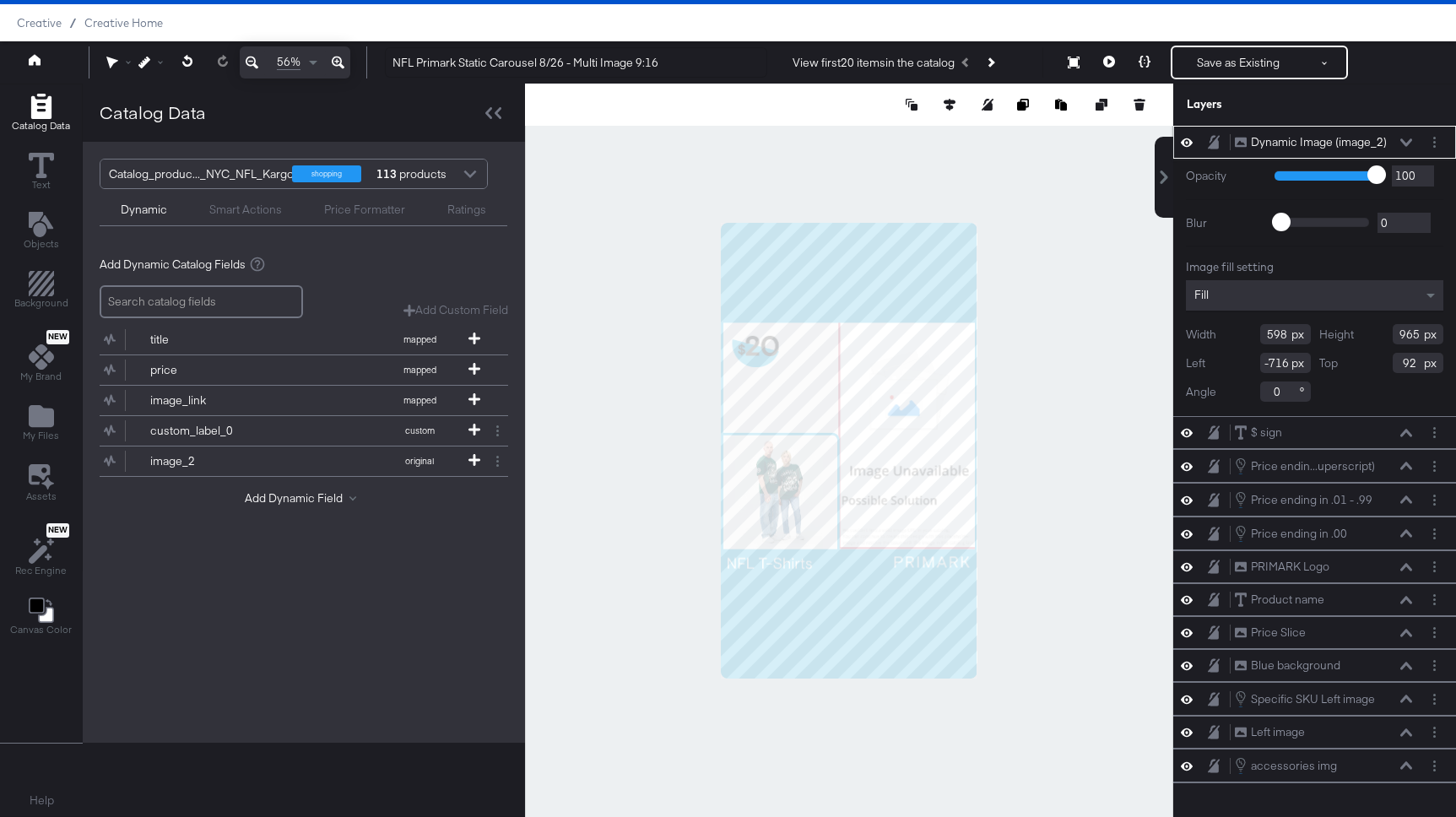
click at [1226, 362] on div "Left -716" at bounding box center [1248, 362] width 125 height 20
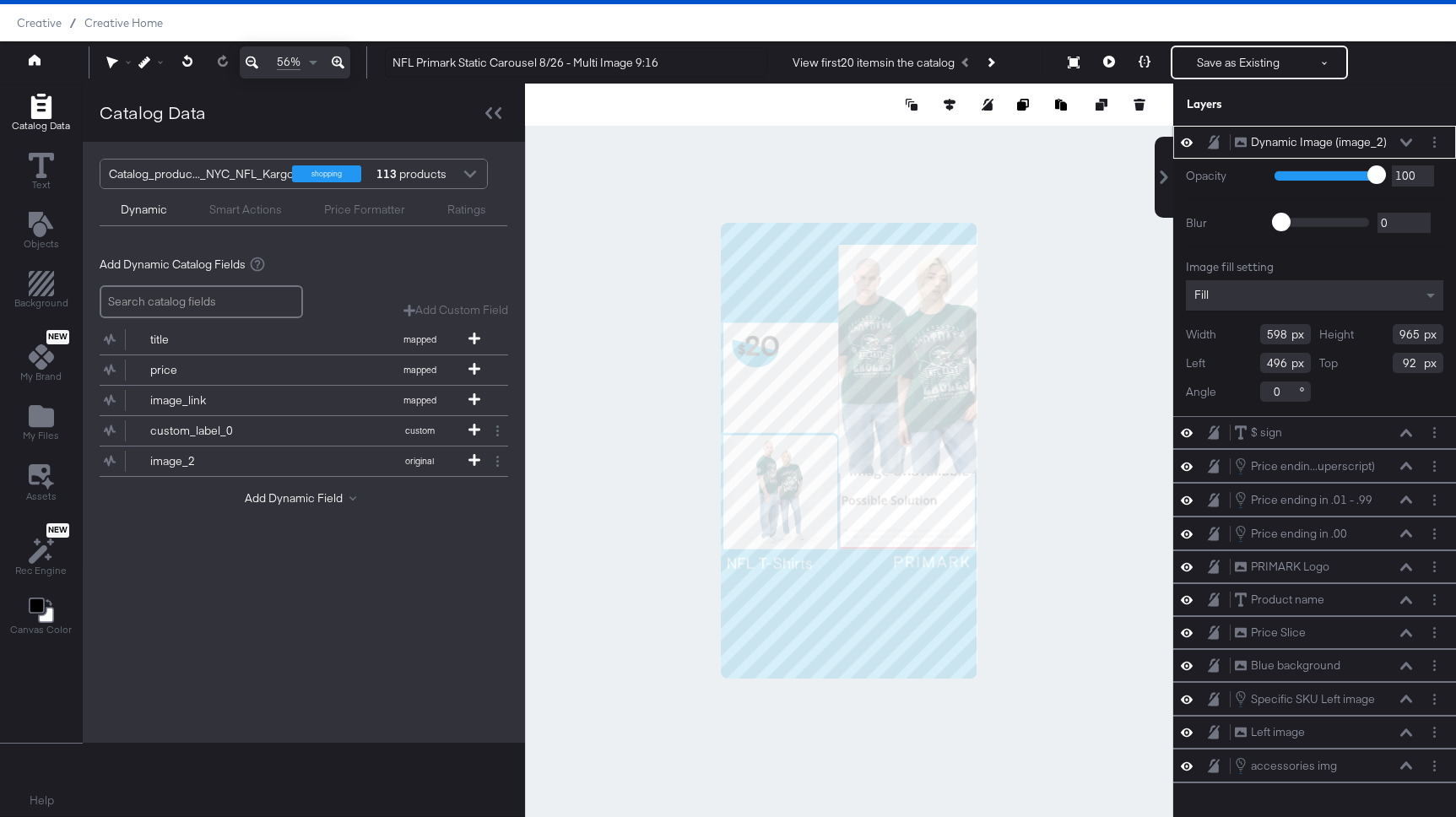
type input "496"
drag, startPoint x: 1414, startPoint y: 361, endPoint x: 1332, endPoint y: 361, distance: 82.0
click at [1332, 361] on div "Top 92" at bounding box center [1382, 362] width 125 height 20
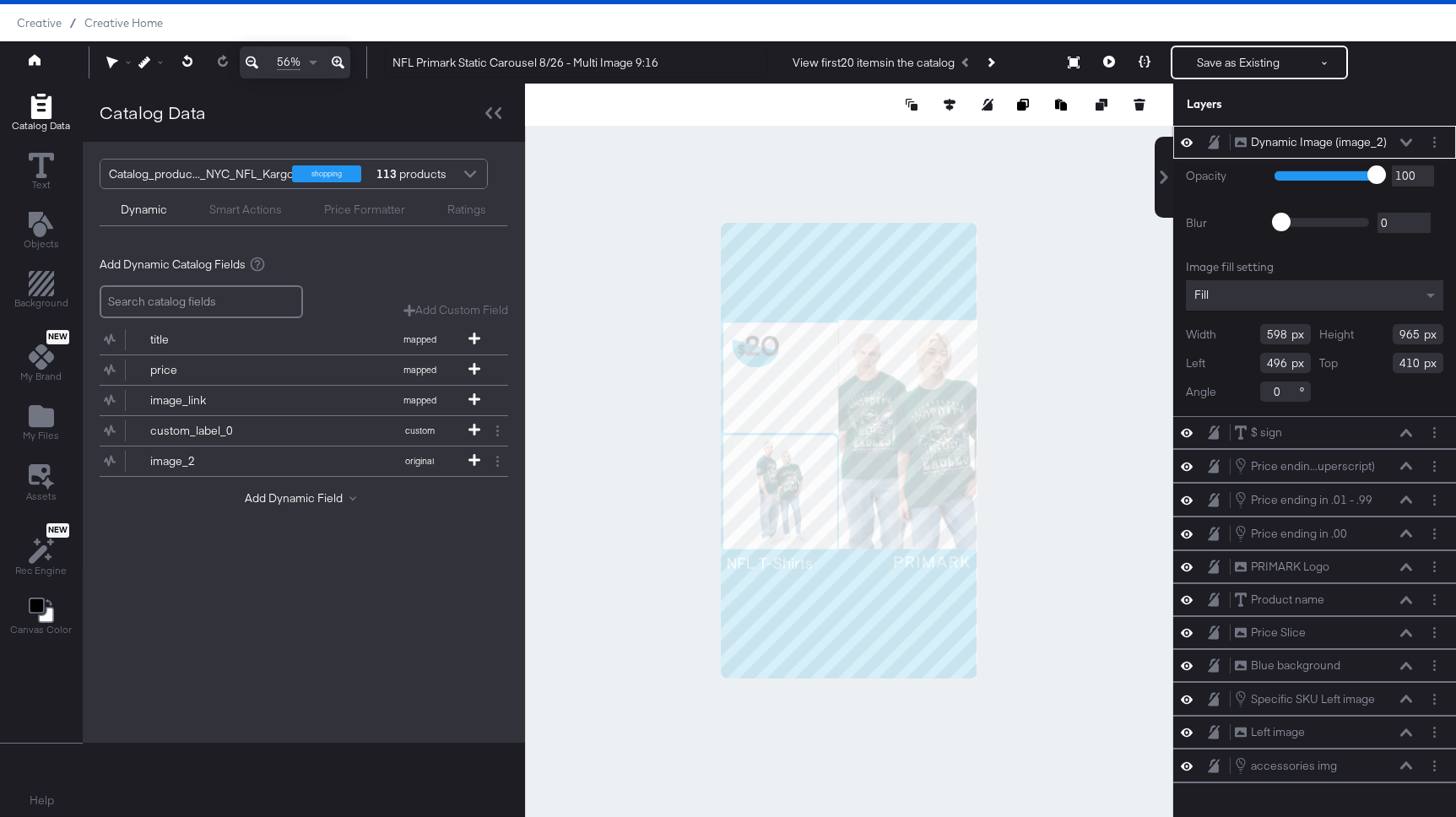
type input "410"
click at [1407, 138] on icon at bounding box center [1406, 142] width 12 height 9
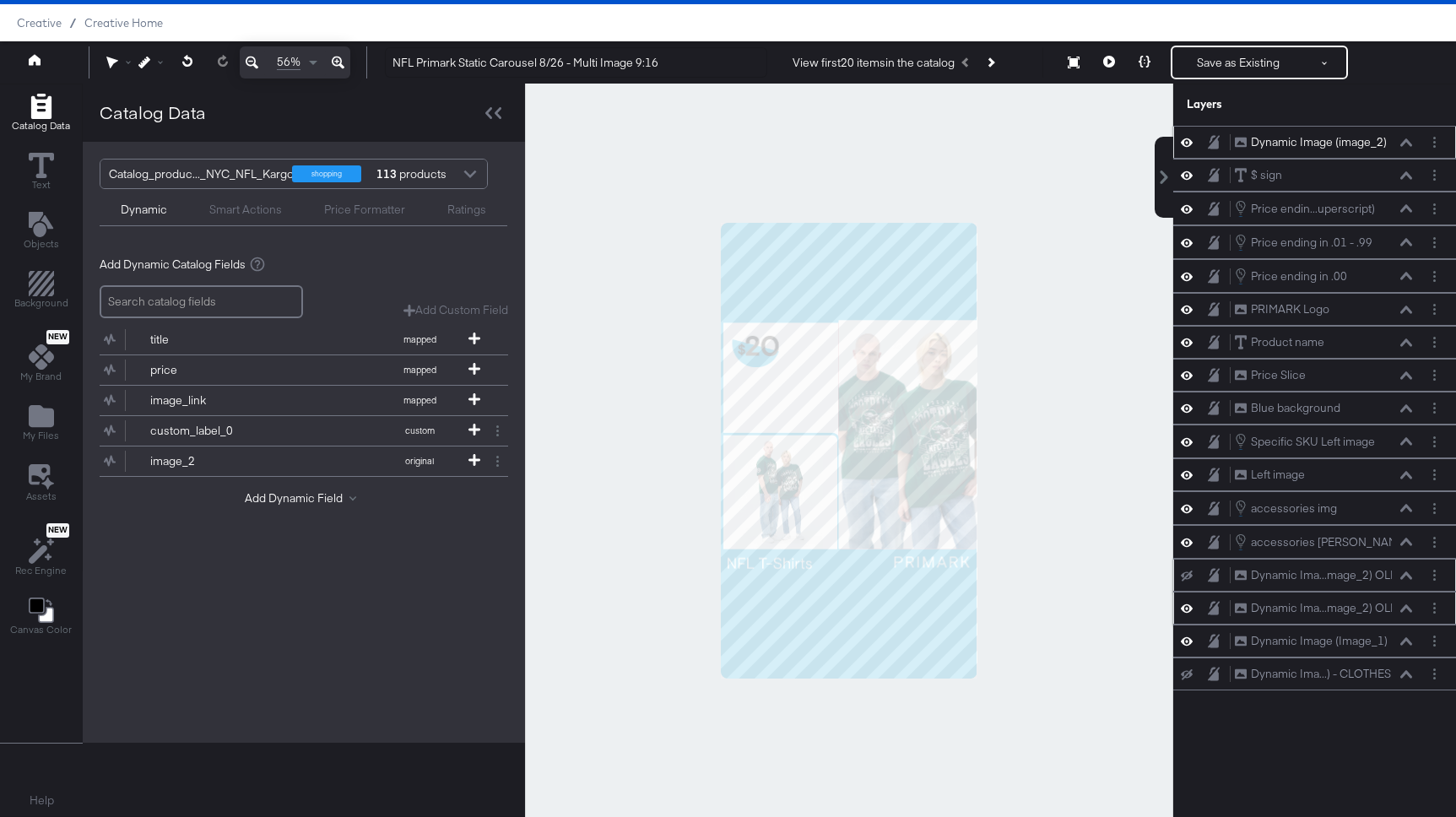
drag, startPoint x: 1356, startPoint y: 134, endPoint x: 1366, endPoint y: 134, distance: 10.0
click at [1366, 134] on div "Dynamic Image (image_2)" at bounding box center [1318, 141] width 136 height 16
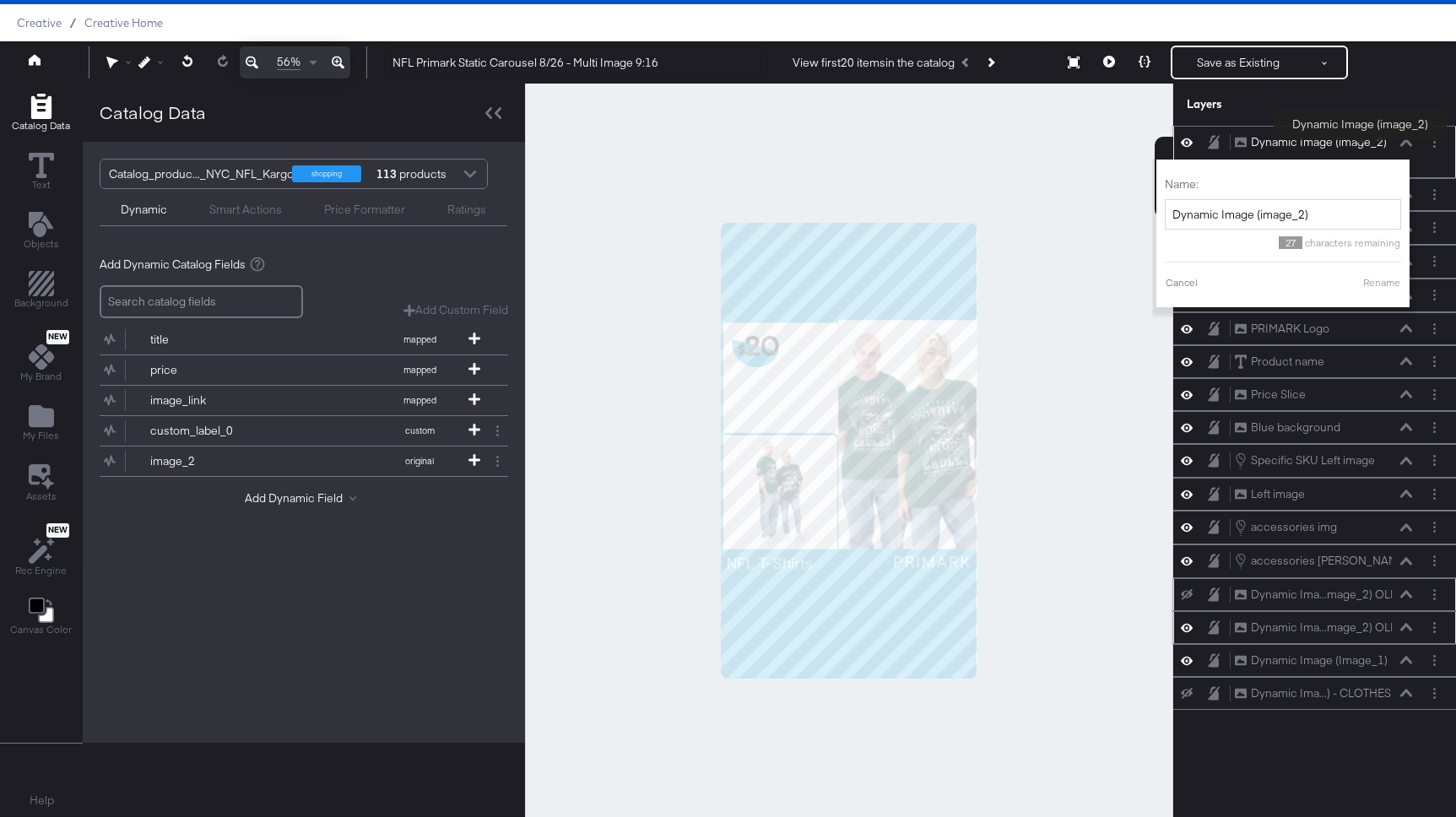
click at [1360, 143] on div "Dynamic Image (image_2)" at bounding box center [1318, 141] width 136 height 16
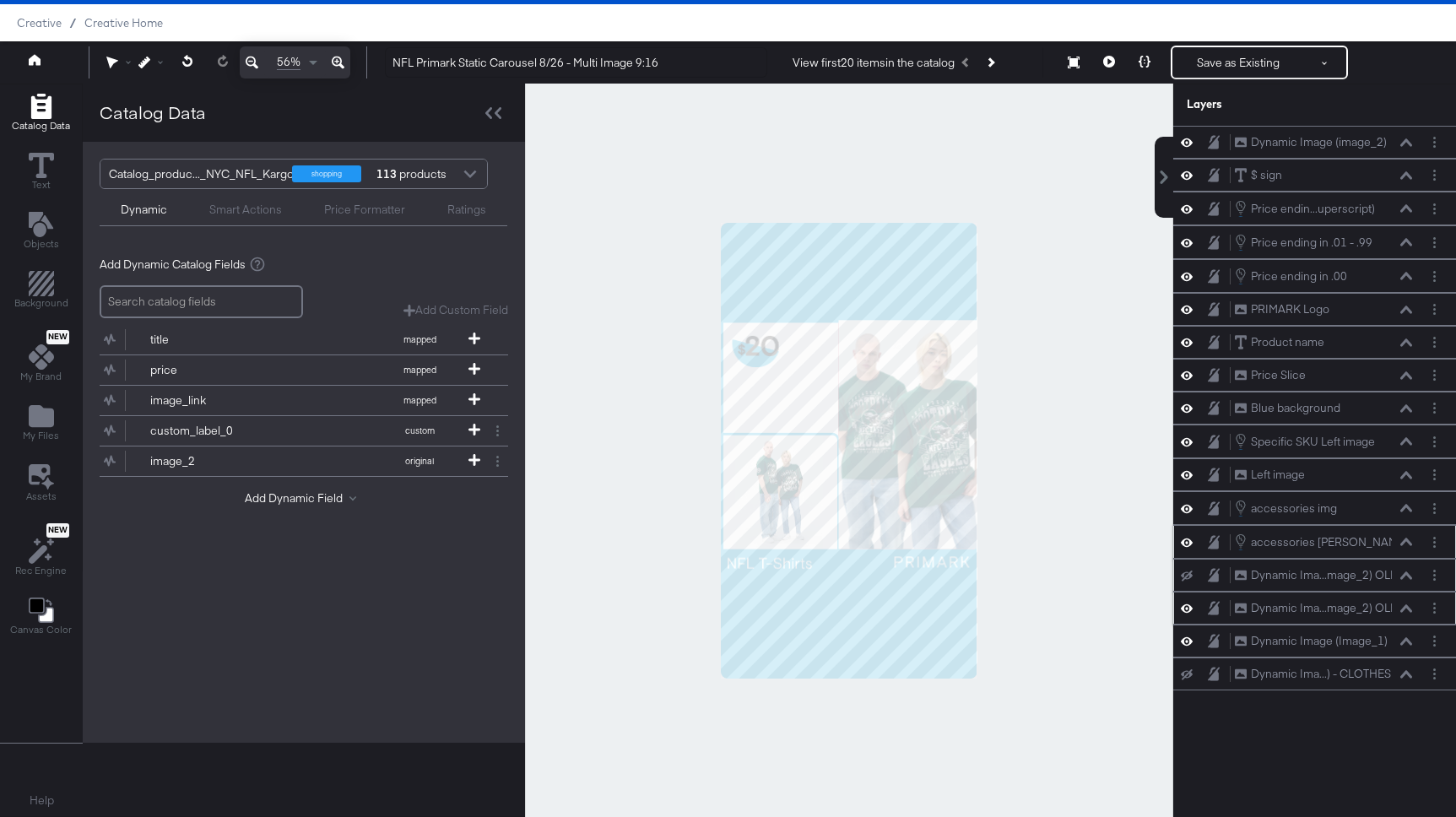
drag, startPoint x: 1371, startPoint y: 139, endPoint x: 1366, endPoint y: 555, distance: 416.0
click at [1366, 555] on div "Dynamic Image (image_2) Dynamic Image (image_2) $ sign $ sign Price endin...upe…" at bounding box center [1314, 408] width 283 height 564
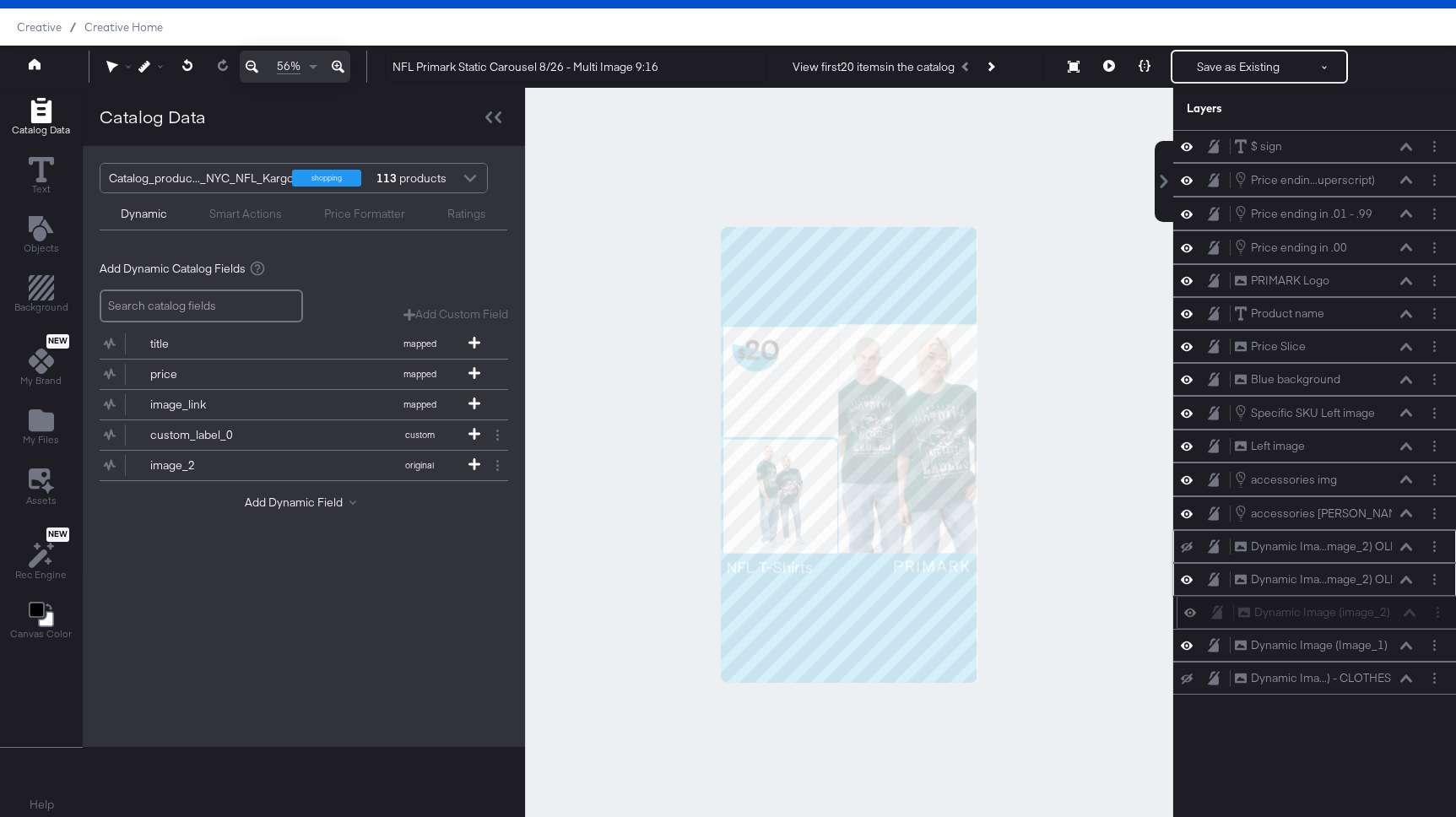
drag, startPoint x: 1420, startPoint y: 127, endPoint x: 1423, endPoint y: 606, distance: 479.0
click at [1423, 606] on div "Dynamic Image (image_2) Dynamic Image (image_2)" at bounding box center [1318, 612] width 283 height 33
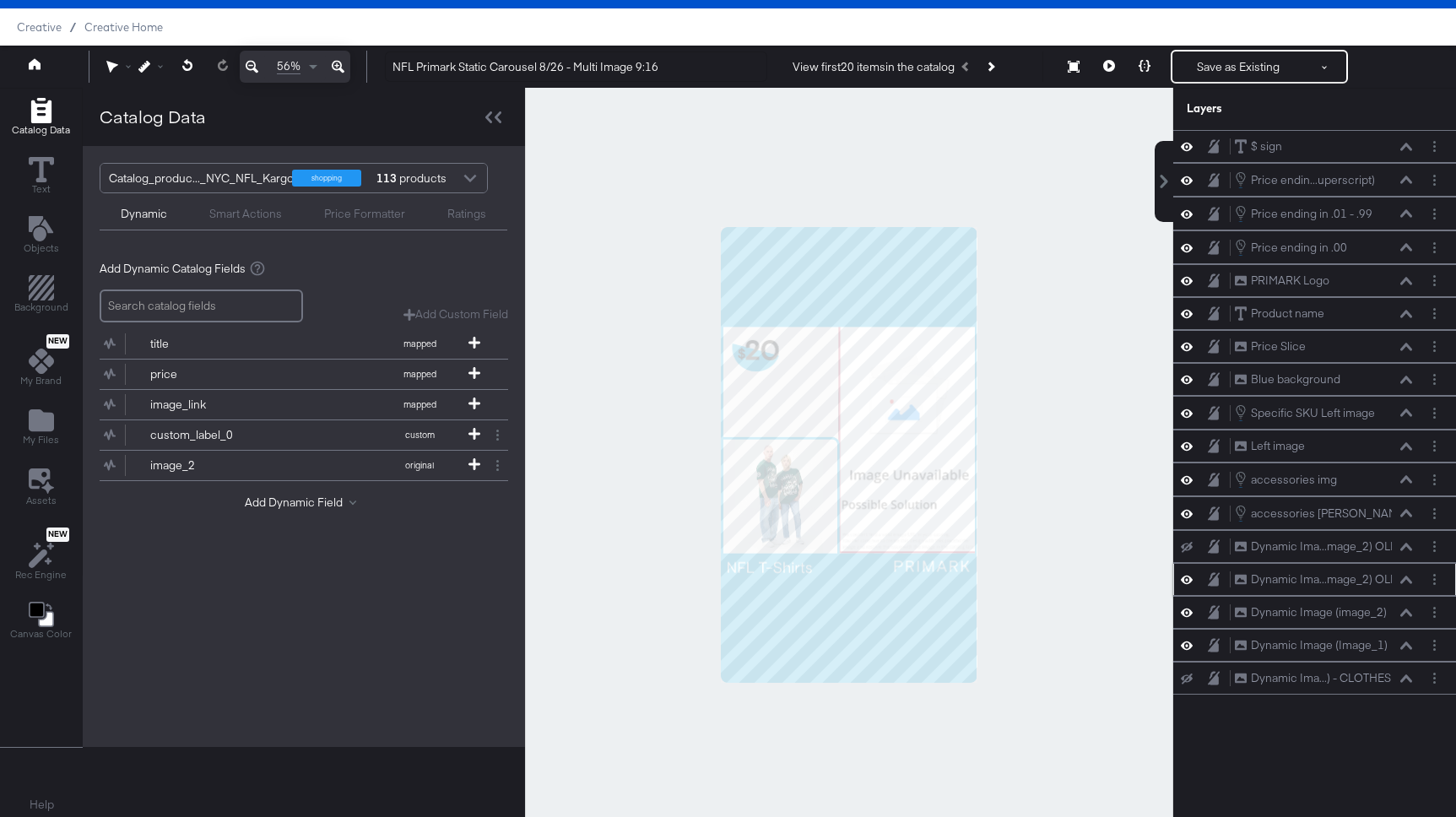
click at [1190, 577] on icon at bounding box center [1187, 580] width 12 height 9
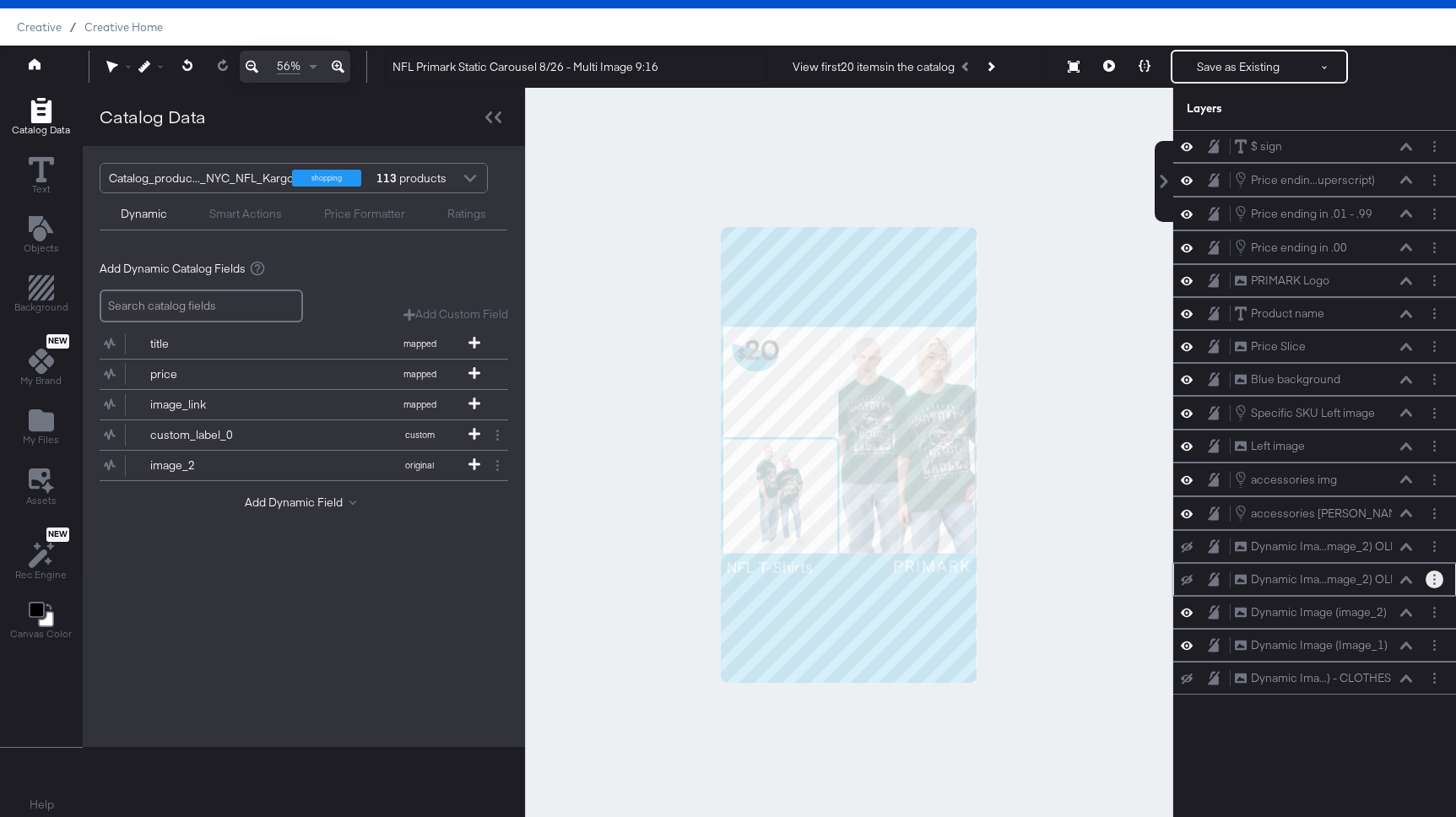
click at [1434, 578] on icon "Layer Options" at bounding box center [1434, 579] width 3 height 11
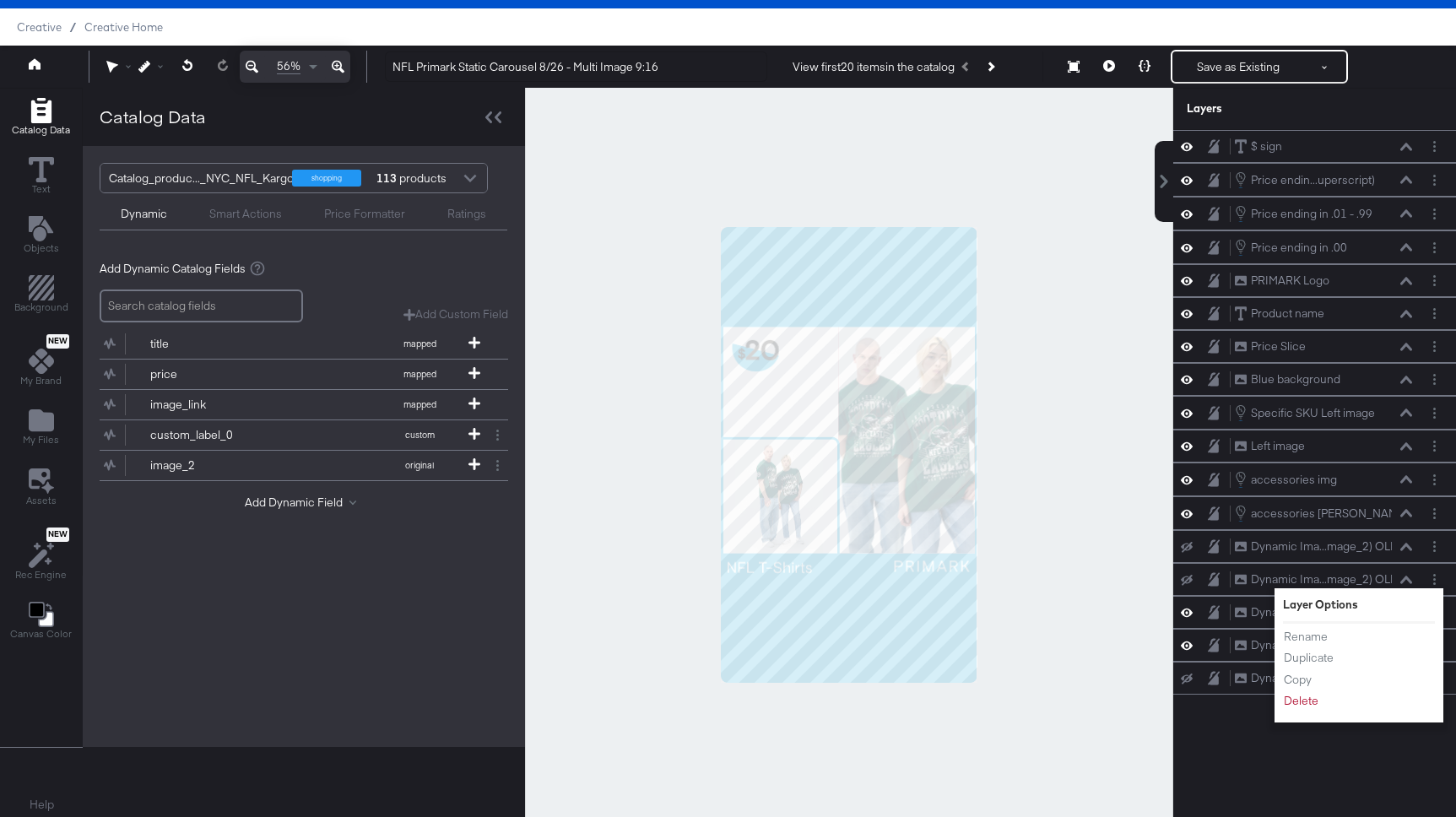
click at [1299, 755] on div "$ sign $ sign Price endin...uperscript) Price ending in .01 - .99 (Superscript)…" at bounding box center [1304, 462] width 304 height 665
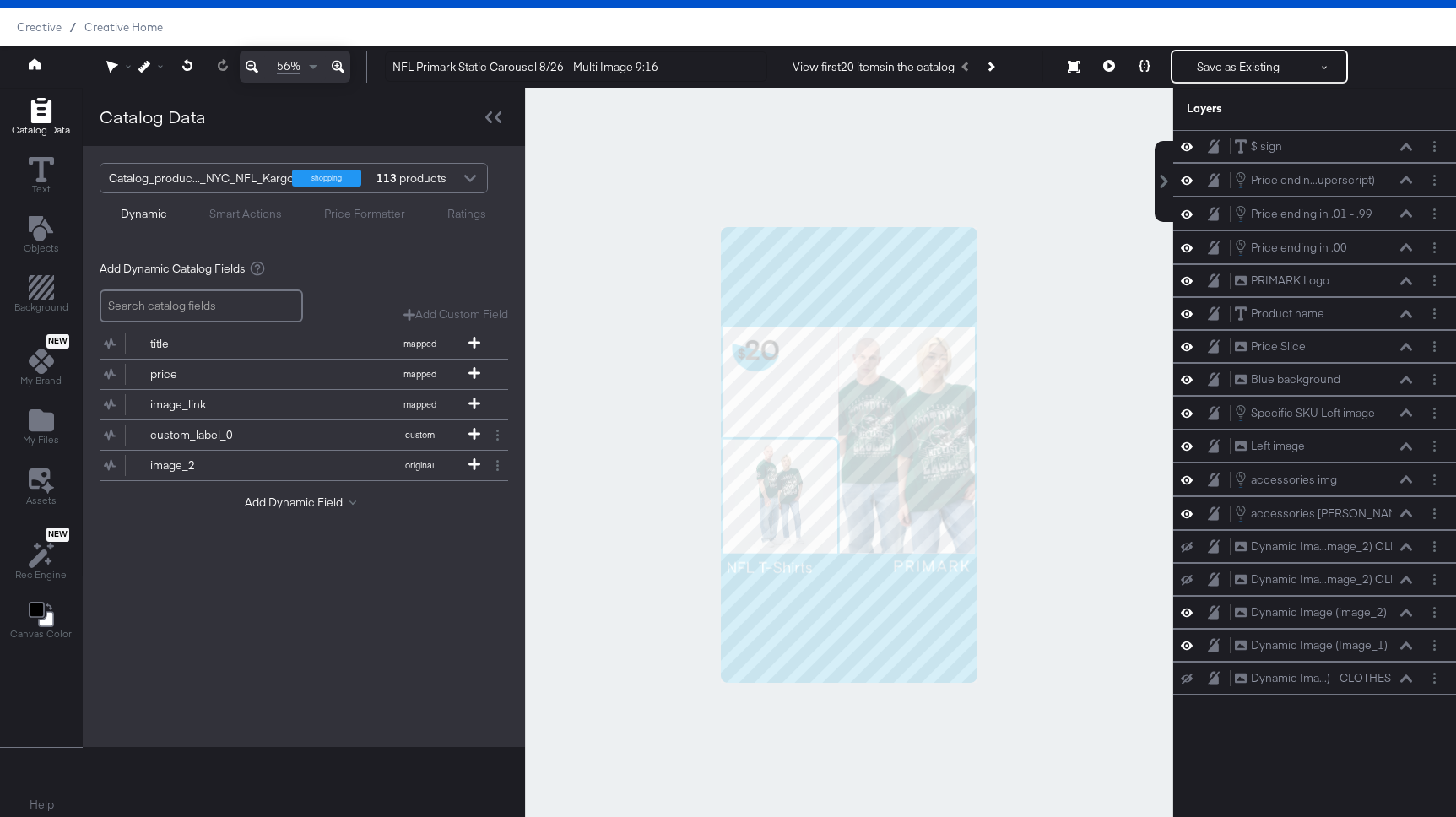
click at [1095, 342] on div at bounding box center [848, 455] width 648 height 733
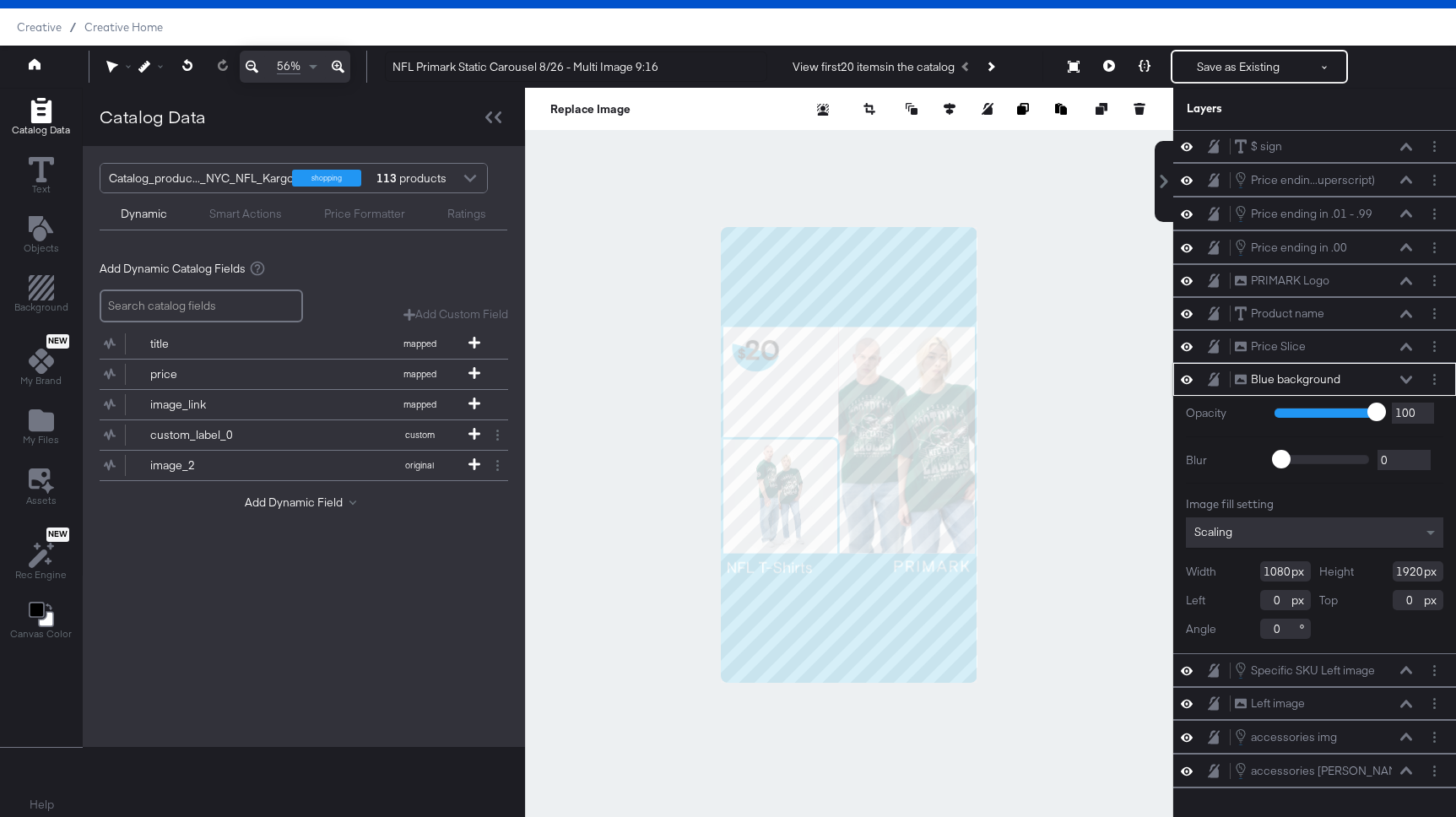
click at [1408, 376] on icon at bounding box center [1406, 380] width 12 height 9
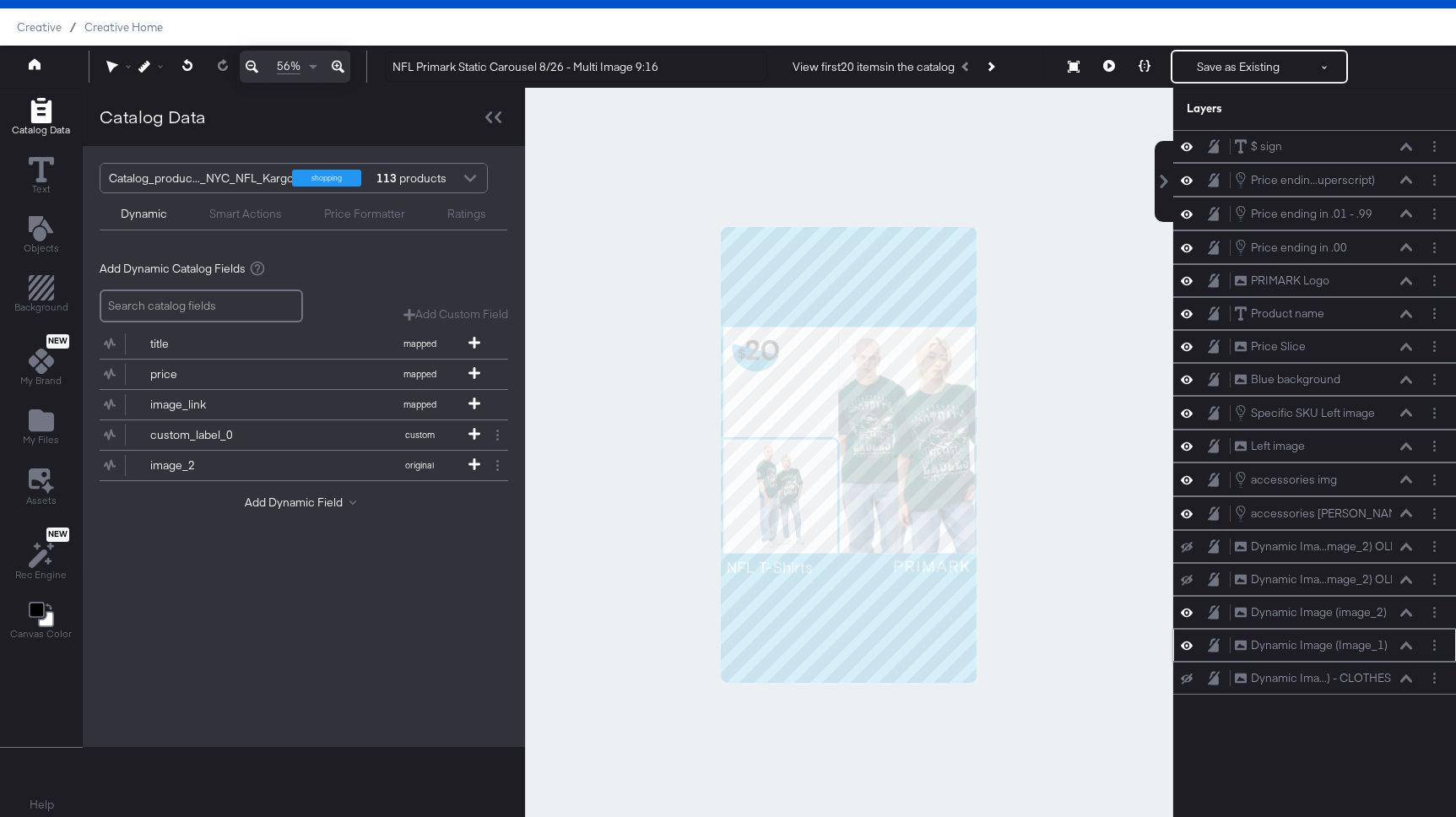
click at [1409, 645] on icon at bounding box center [1406, 644] width 12 height 8
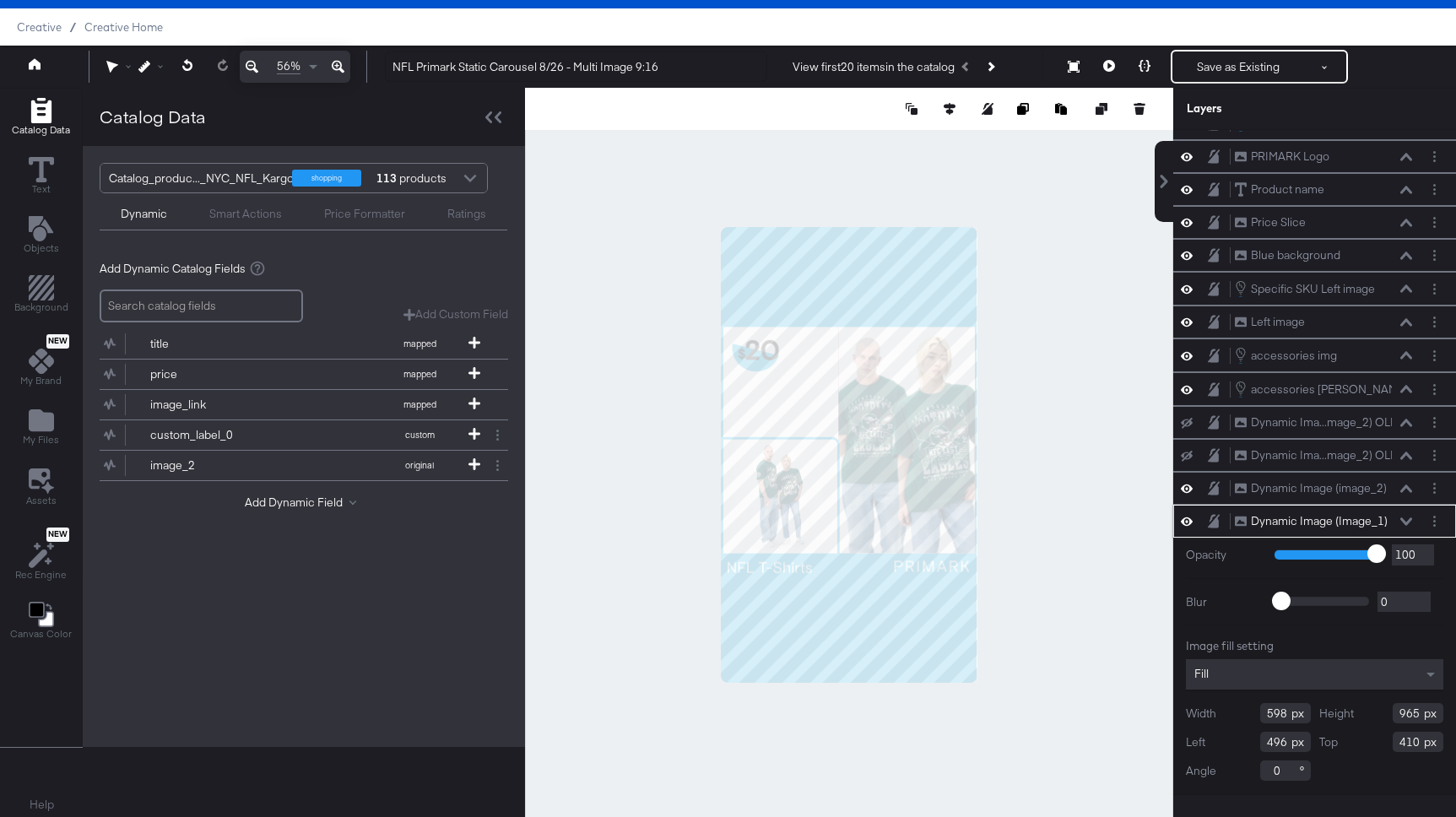
click at [1405, 519] on icon at bounding box center [1406, 521] width 12 height 9
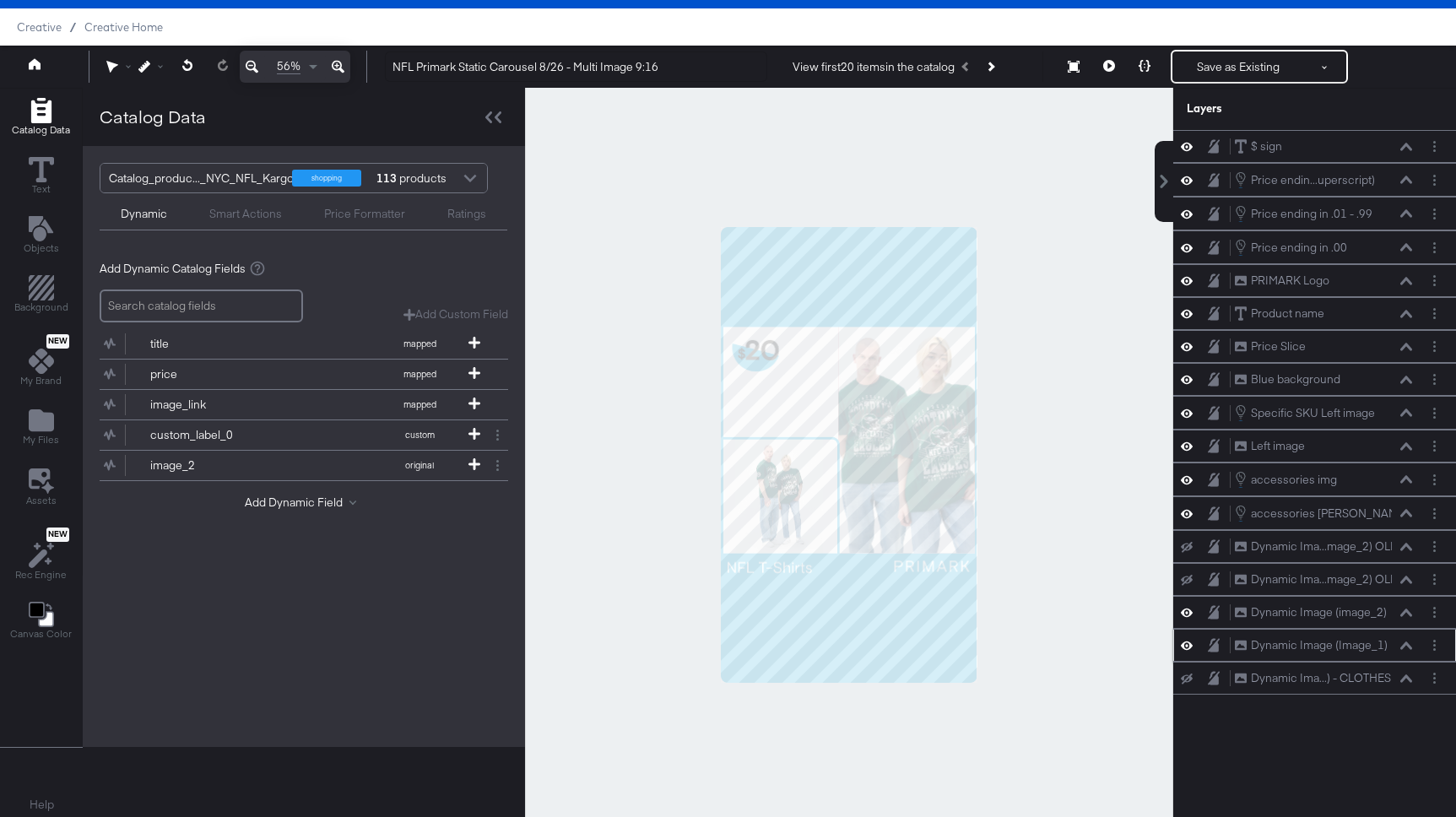
click at [1402, 638] on div "Dynamic Image (Image_1) Dynamic Image (Image_1)" at bounding box center [1323, 644] width 179 height 18
click at [1361, 642] on div "Dynamic Image (Image_1)" at bounding box center [1319, 644] width 136 height 16
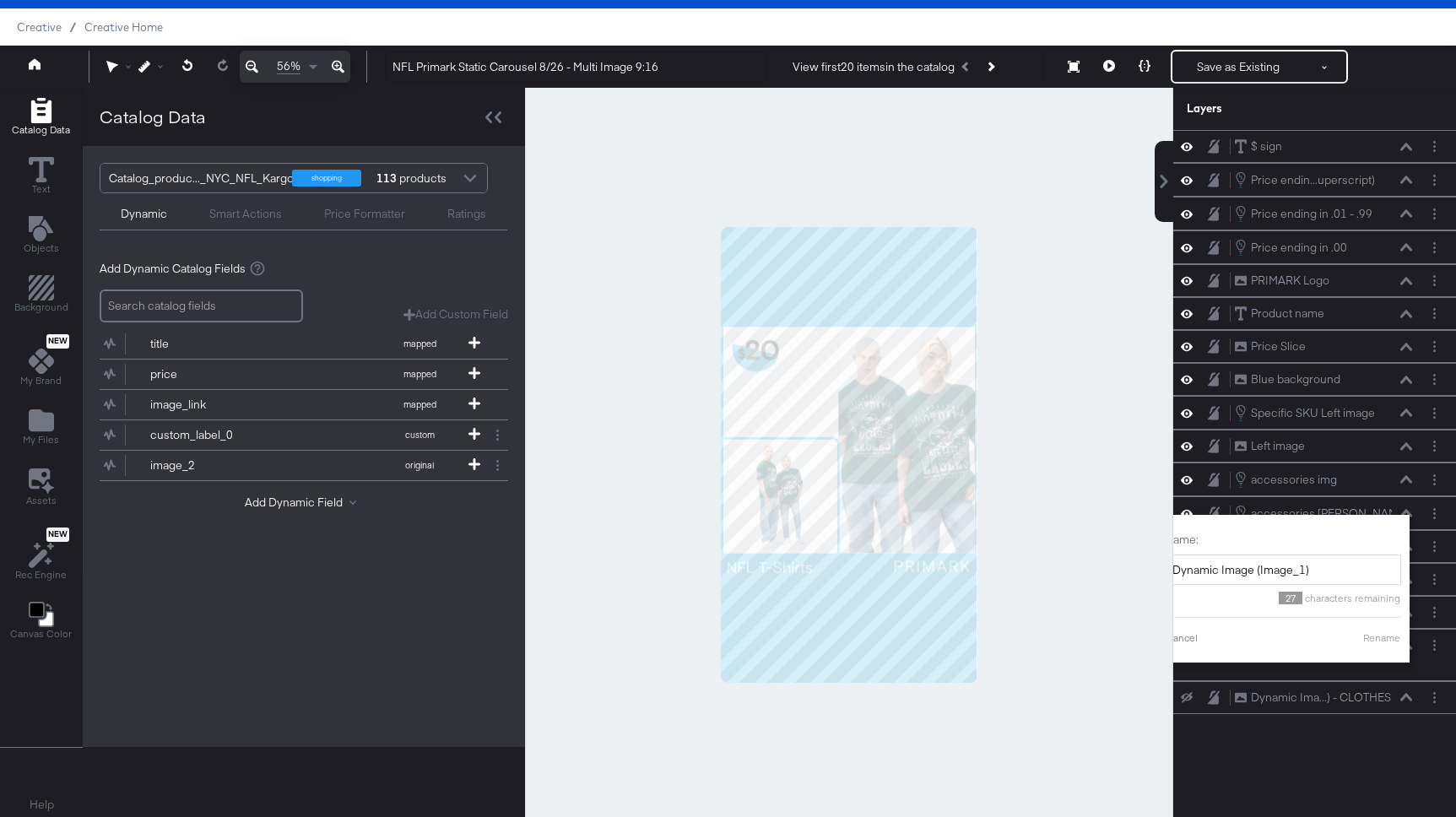
click at [1371, 733] on div "$ sign $ sign Price endin...uperscript) Price ending in .01 - .99 (Superscript)…" at bounding box center [1314, 462] width 283 height 665
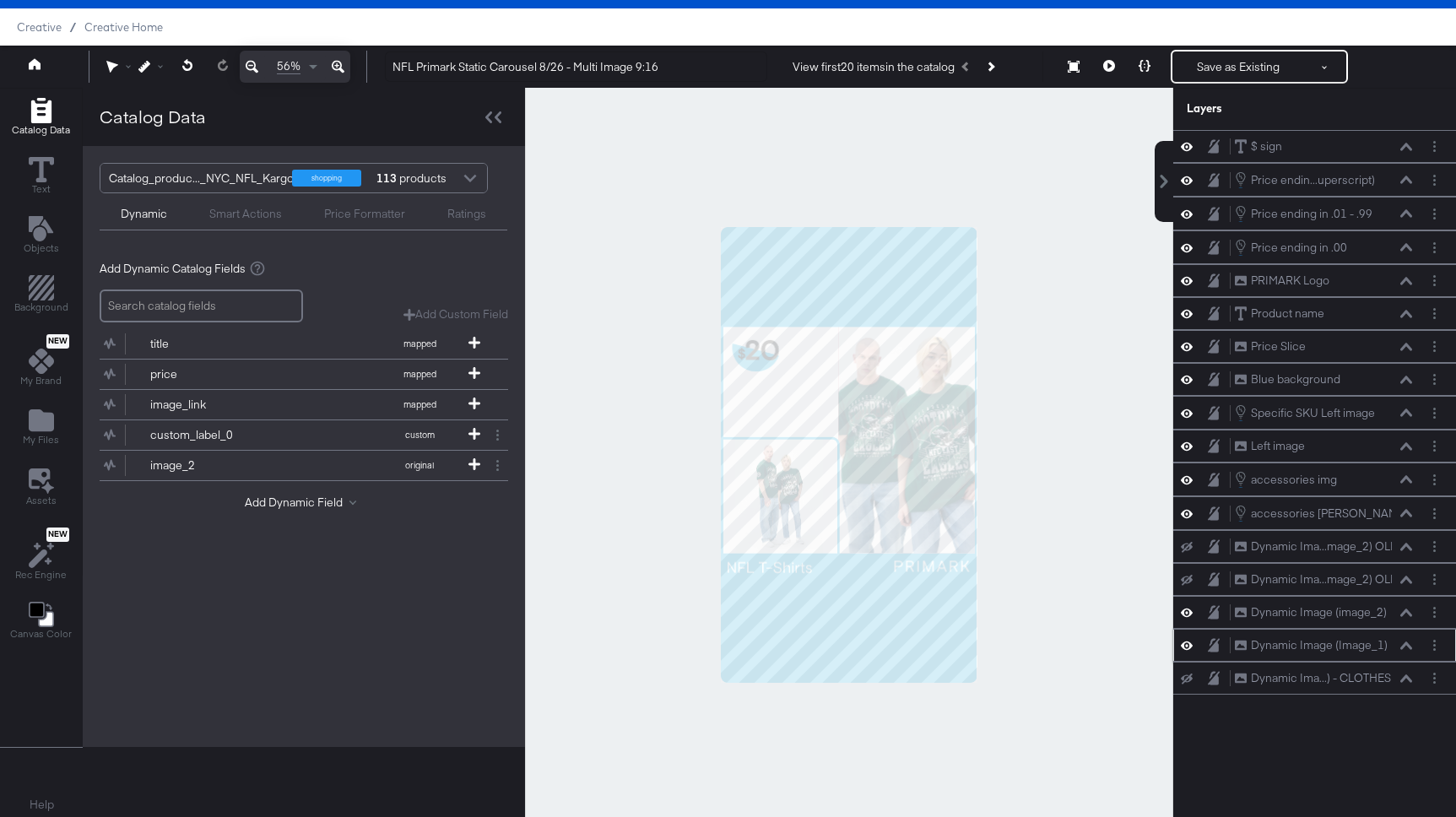
click at [1404, 640] on button at bounding box center [1406, 645] width 14 height 10
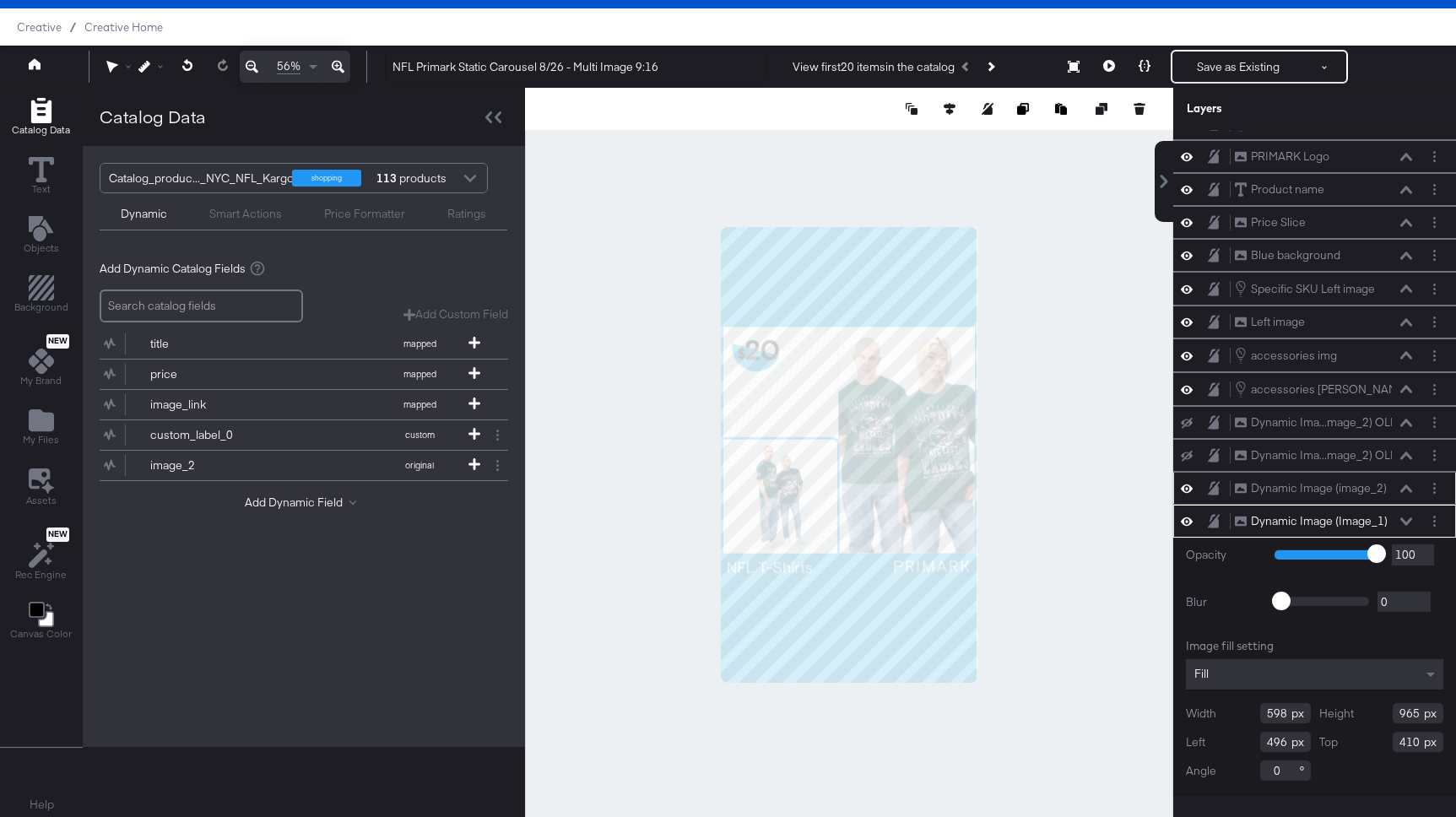
click at [1404, 484] on icon at bounding box center [1406, 488] width 12 height 9
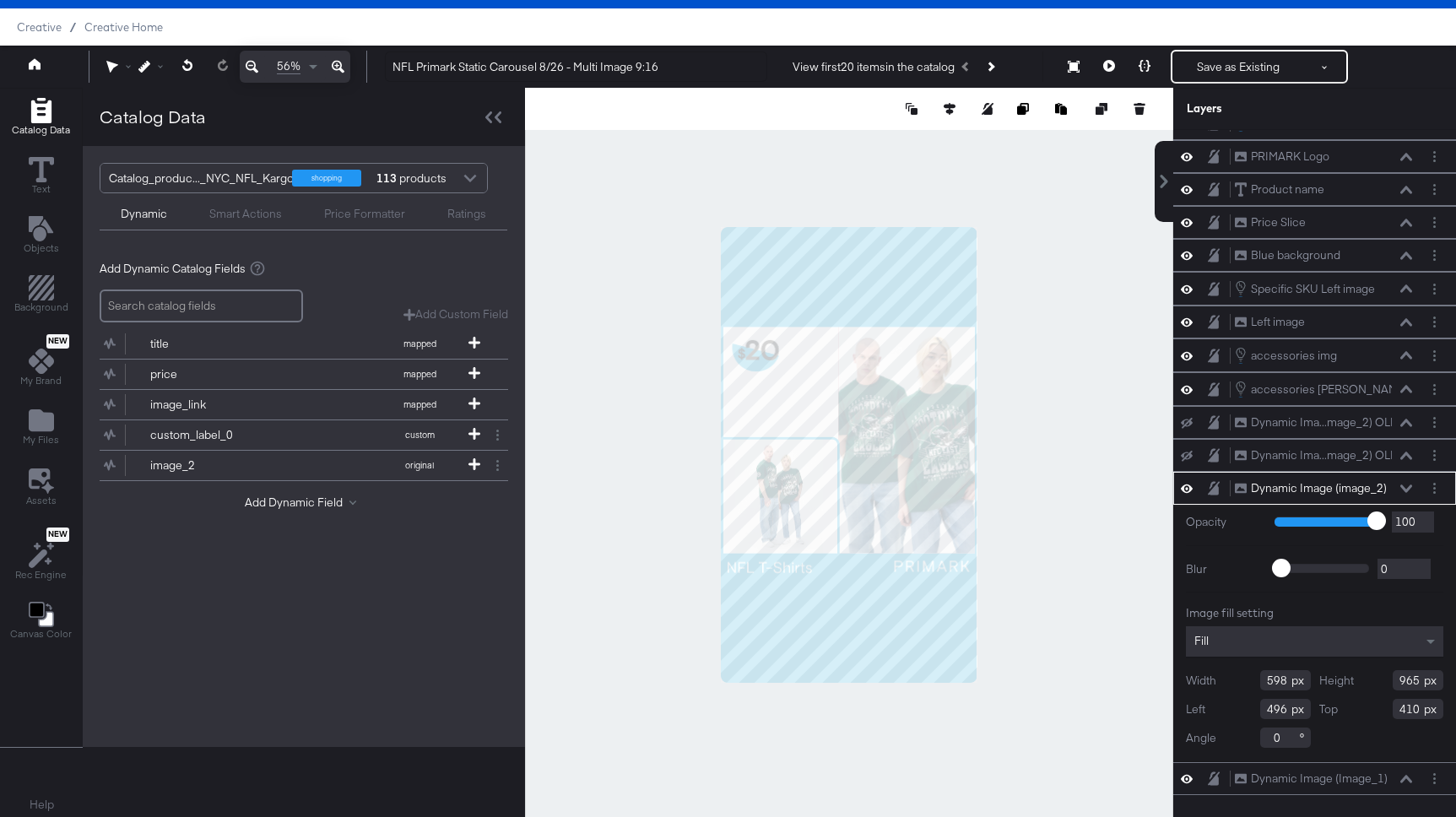
click at [1412, 487] on button at bounding box center [1406, 488] width 14 height 10
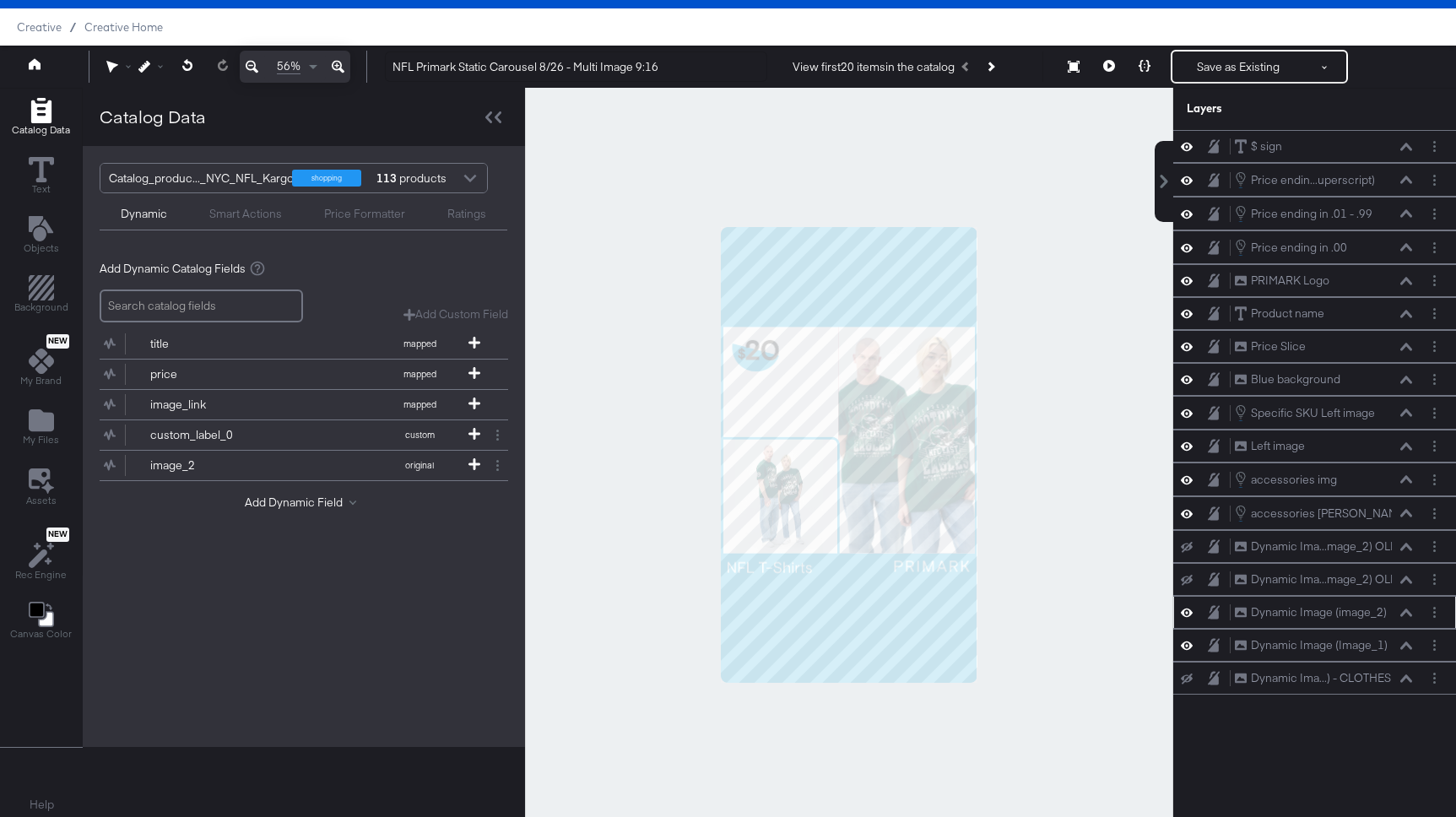
scroll to position [0, 0]
click at [1347, 604] on div "Dynamic Image (image_2)" at bounding box center [1318, 612] width 136 height 16
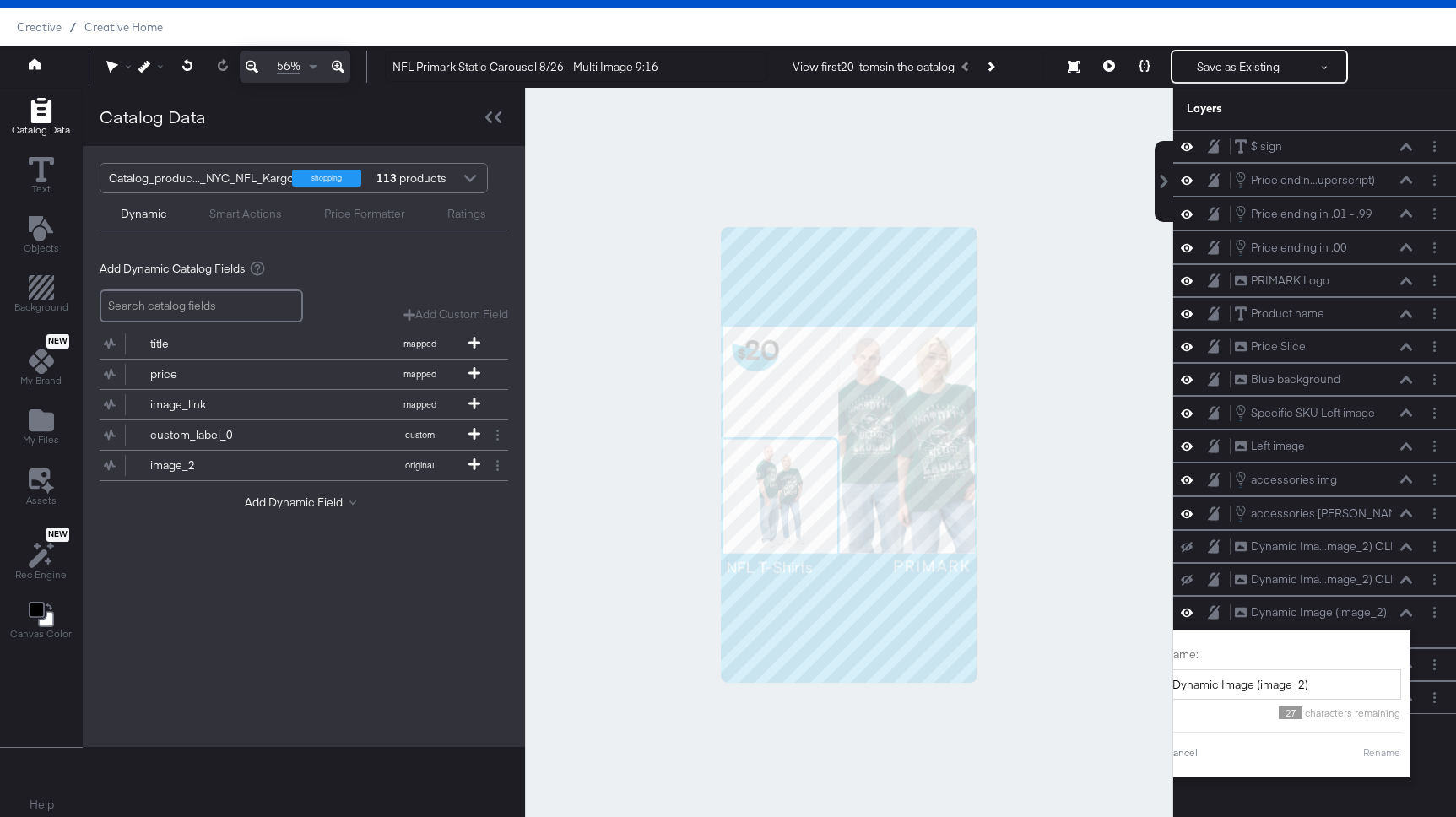
click at [1430, 780] on div "$ sign $ sign Price endin...uperscript) Price ending in .01 - .99 (Superscript)…" at bounding box center [1314, 462] width 283 height 665
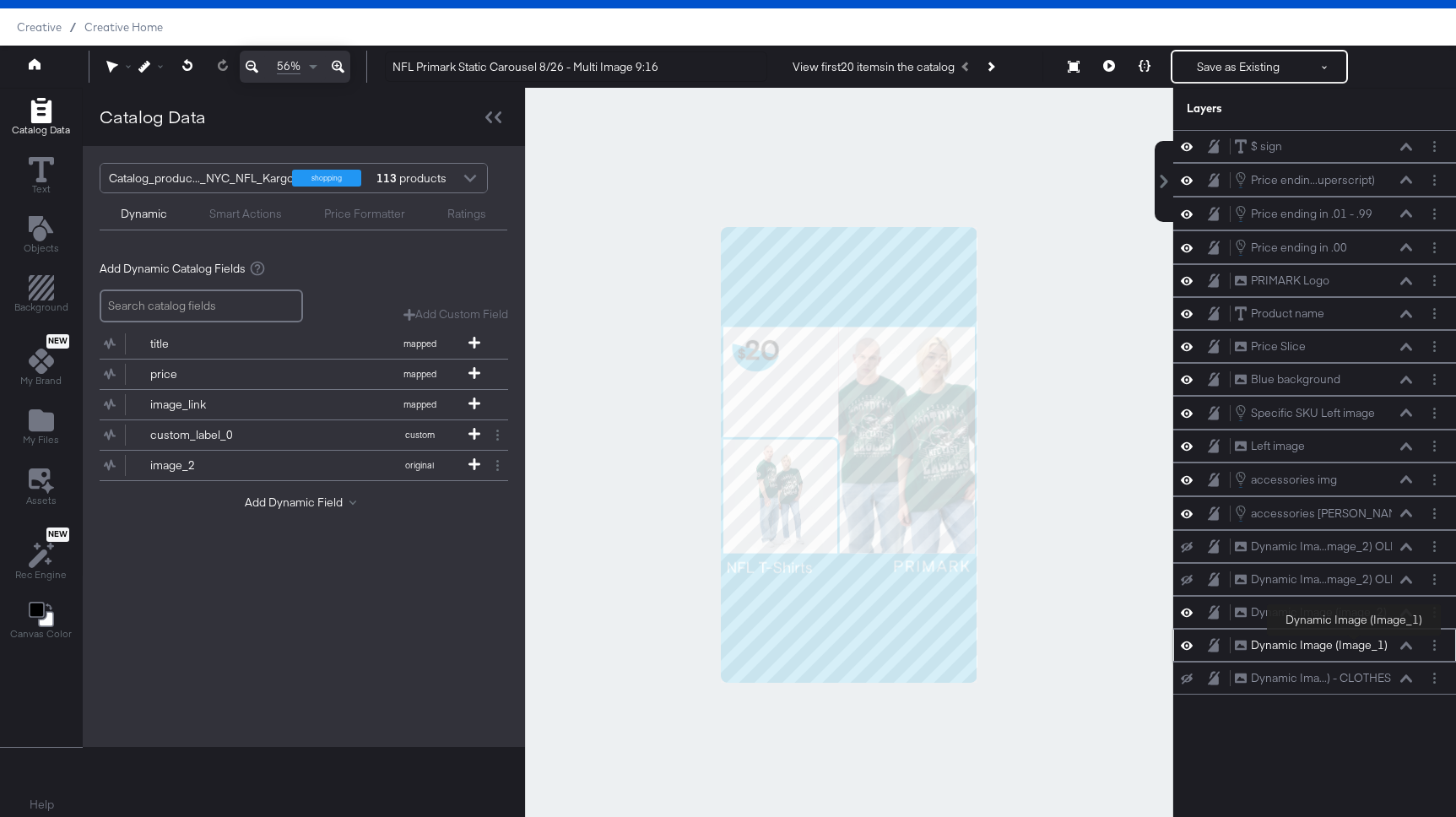
click at [1354, 638] on div "Dynamic Image (Image_1)" at bounding box center [1319, 644] width 136 height 16
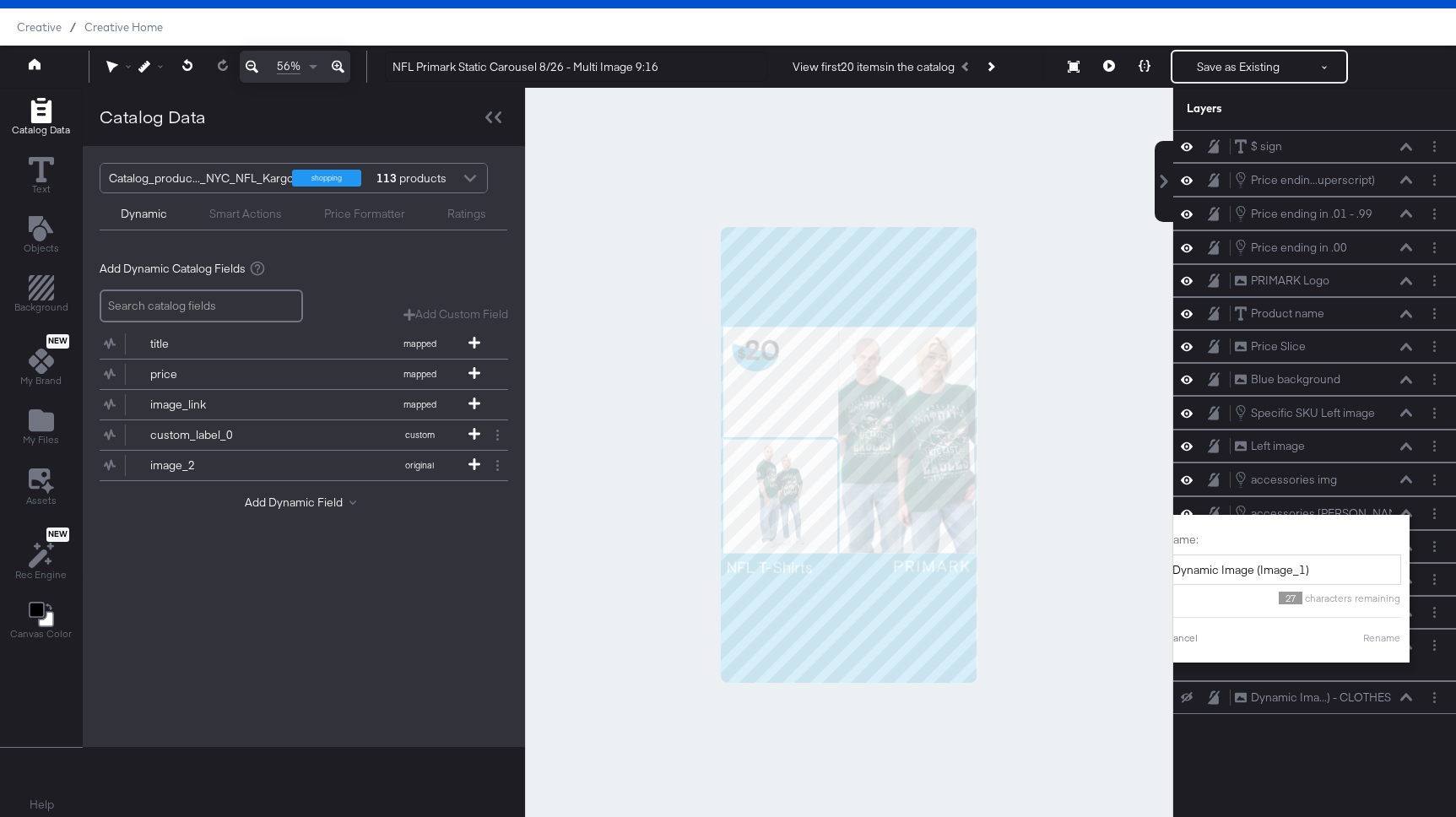
click at [1407, 733] on div "$ sign $ sign Price endin...uperscript) Price ending in .01 - .99 (Superscript)…" at bounding box center [1314, 462] width 283 height 665
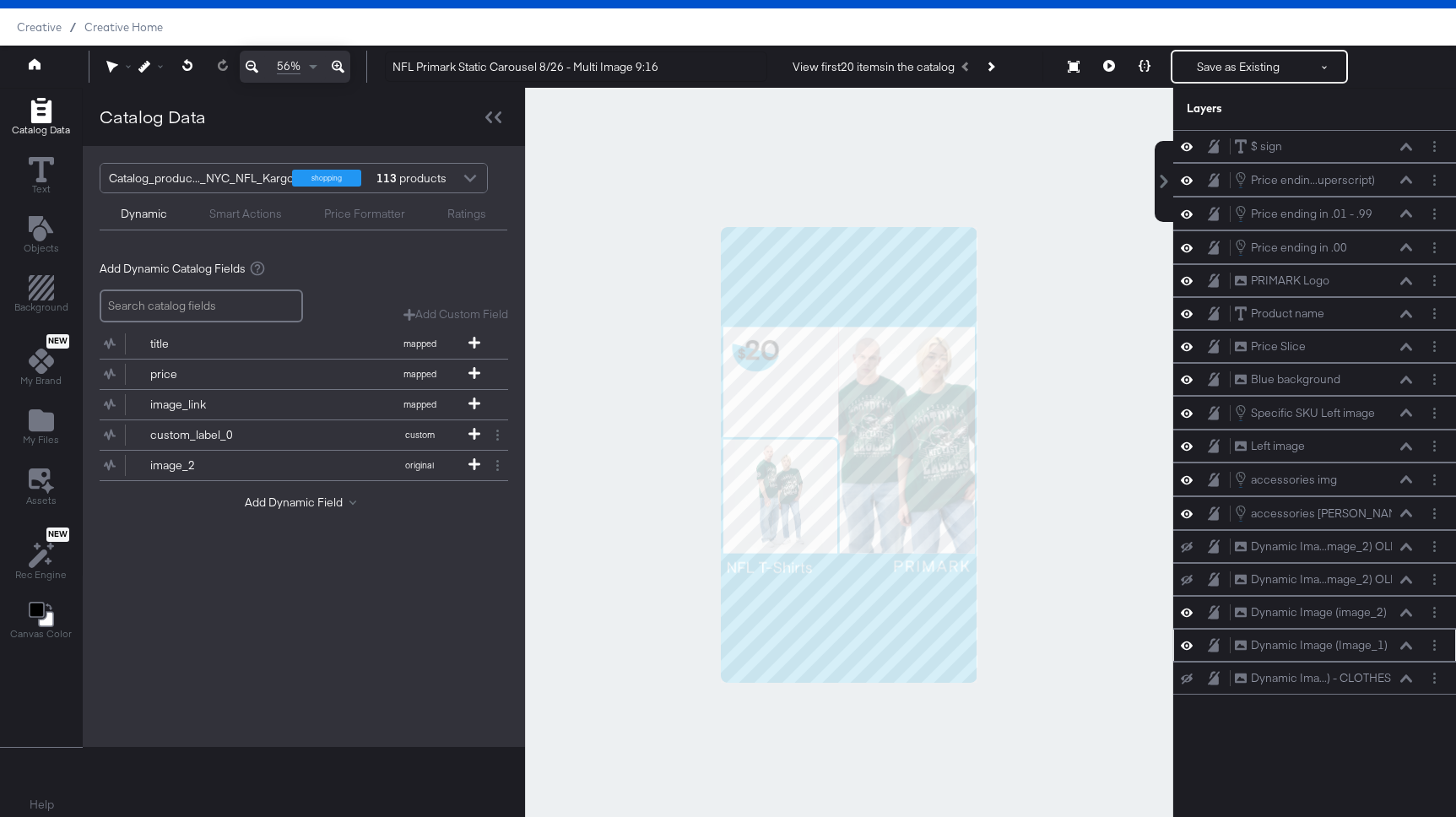
click at [1188, 639] on icon at bounding box center [1187, 644] width 12 height 15
click at [1186, 641] on icon at bounding box center [1187, 645] width 12 height 11
click at [1185, 605] on icon at bounding box center [1187, 612] width 12 height 15
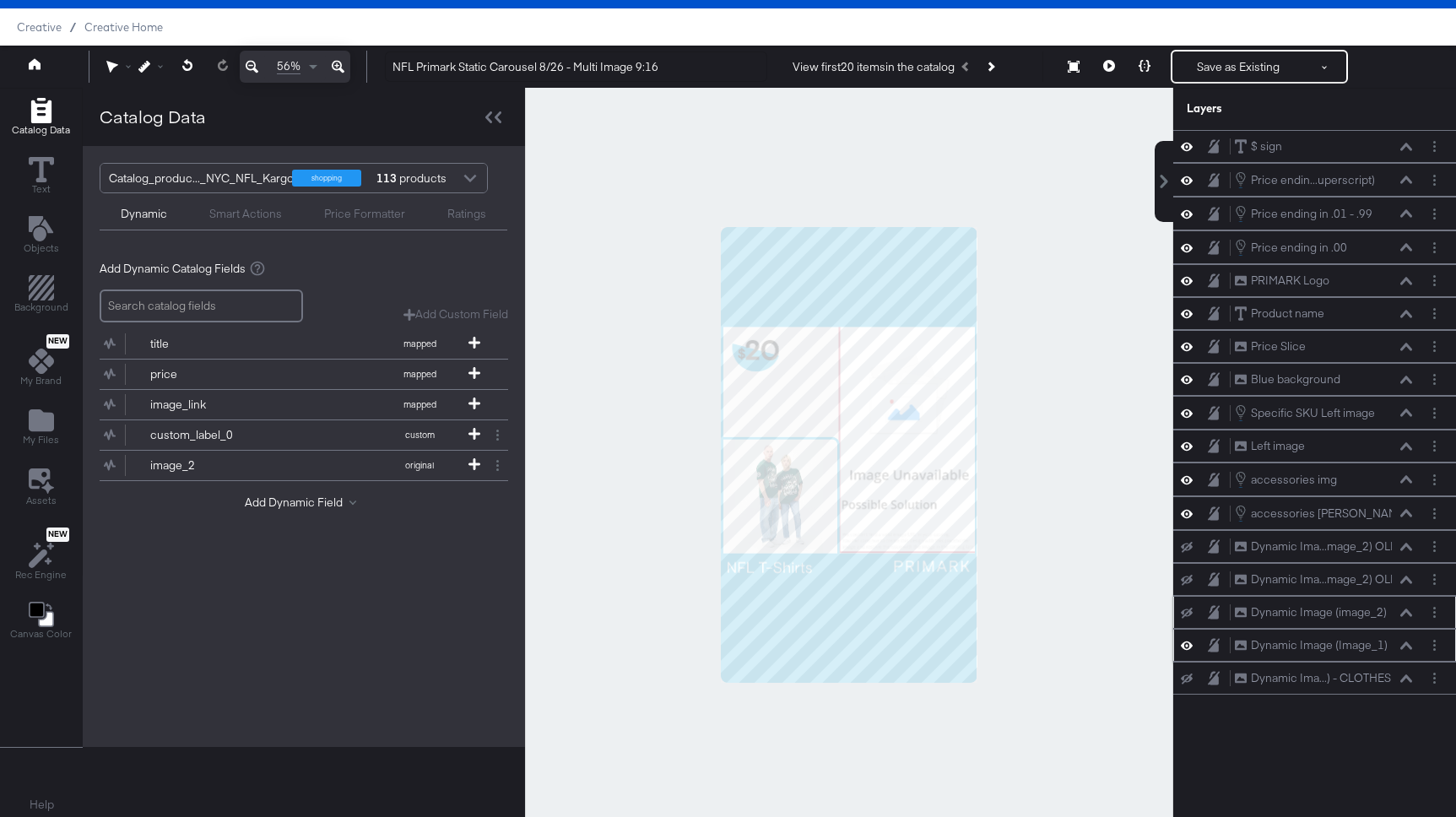
click at [1185, 606] on div at bounding box center [1191, 613] width 23 height 14
click at [1190, 606] on div at bounding box center [1191, 613] width 23 height 14
click at [1188, 607] on icon at bounding box center [1187, 613] width 12 height 11
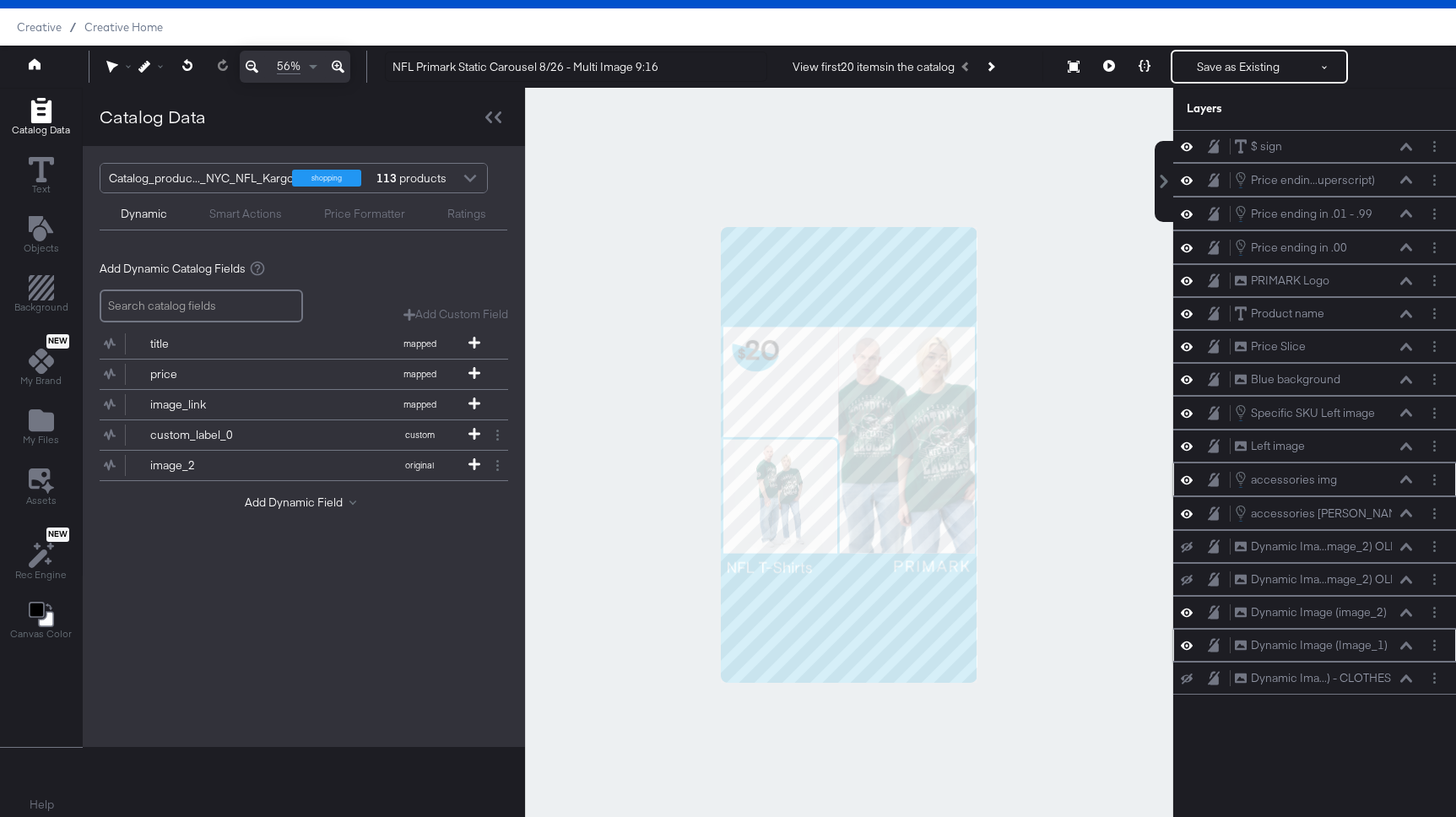
click at [1185, 475] on icon at bounding box center [1187, 480] width 12 height 15
click at [1185, 475] on icon at bounding box center [1187, 480] width 12 height 11
click at [1190, 412] on icon at bounding box center [1187, 412] width 12 height 9
click at [1190, 412] on icon at bounding box center [1187, 412] width 12 height 11
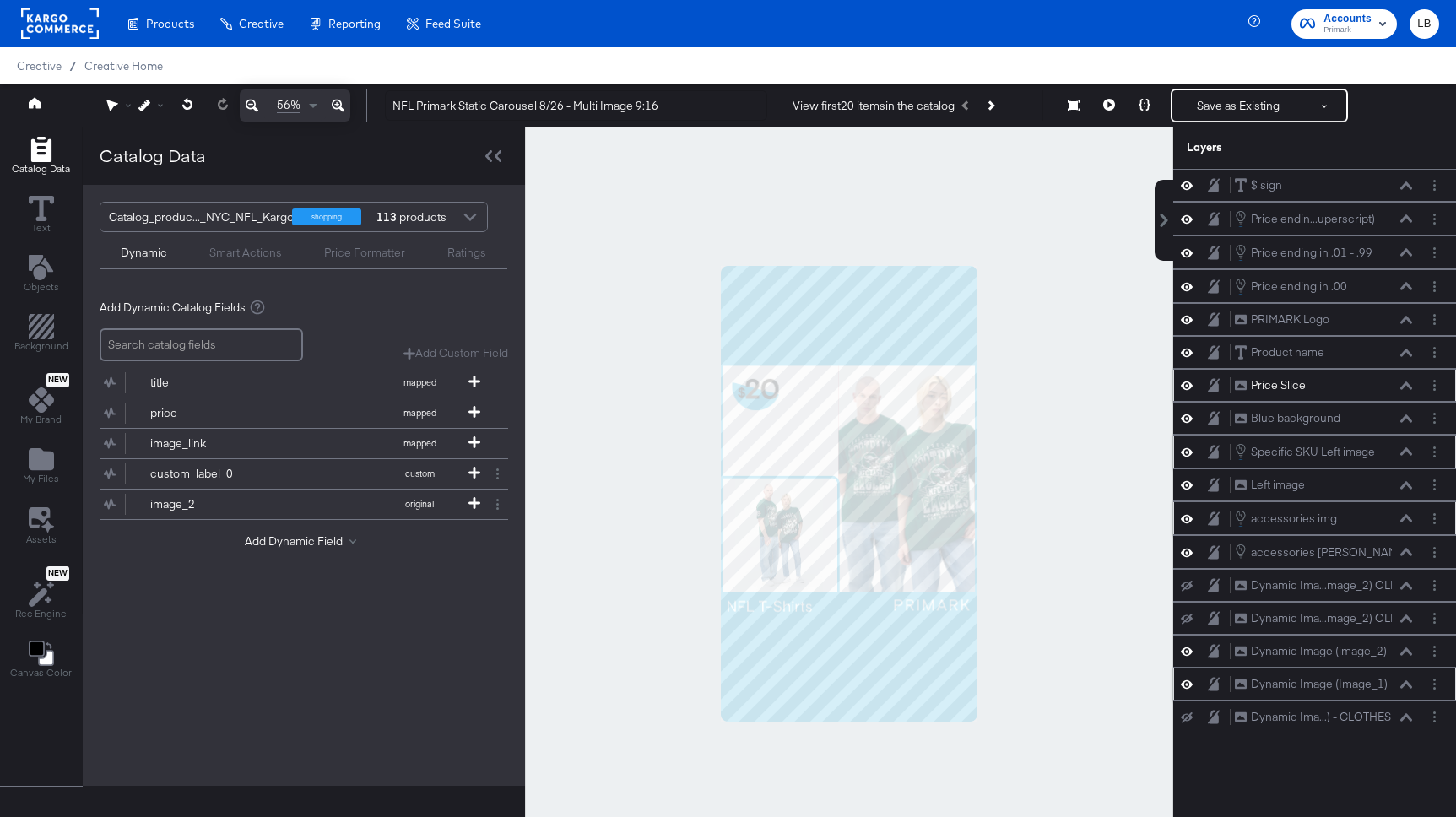
scroll to position [43, 0]
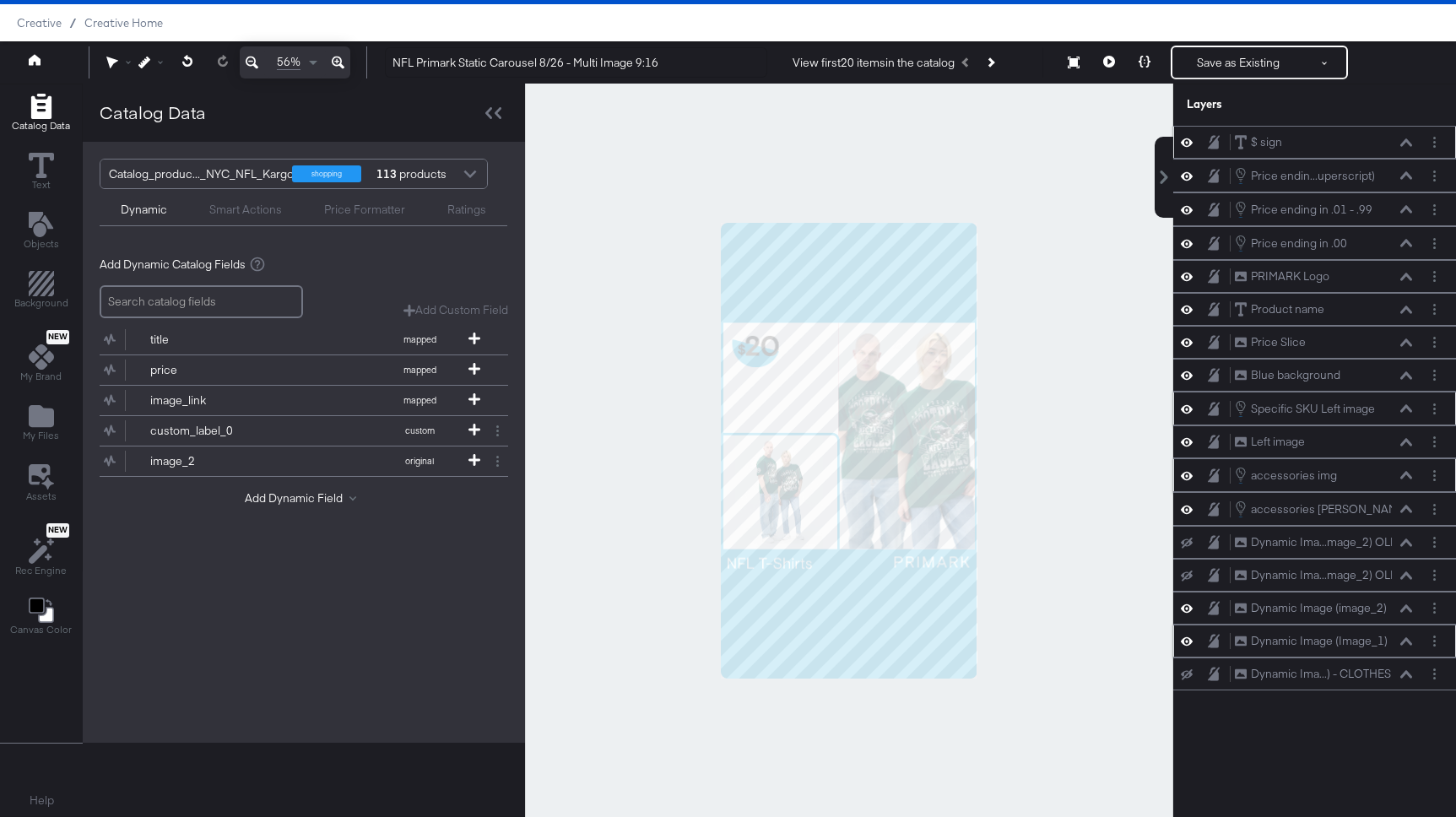
click at [1185, 139] on icon at bounding box center [1187, 142] width 12 height 9
click at [1185, 139] on icon at bounding box center [1187, 142] width 12 height 11
click at [1189, 172] on icon at bounding box center [1187, 176] width 12 height 15
click at [1189, 172] on icon at bounding box center [1187, 176] width 12 height 11
click at [1187, 203] on icon at bounding box center [1187, 210] width 12 height 15
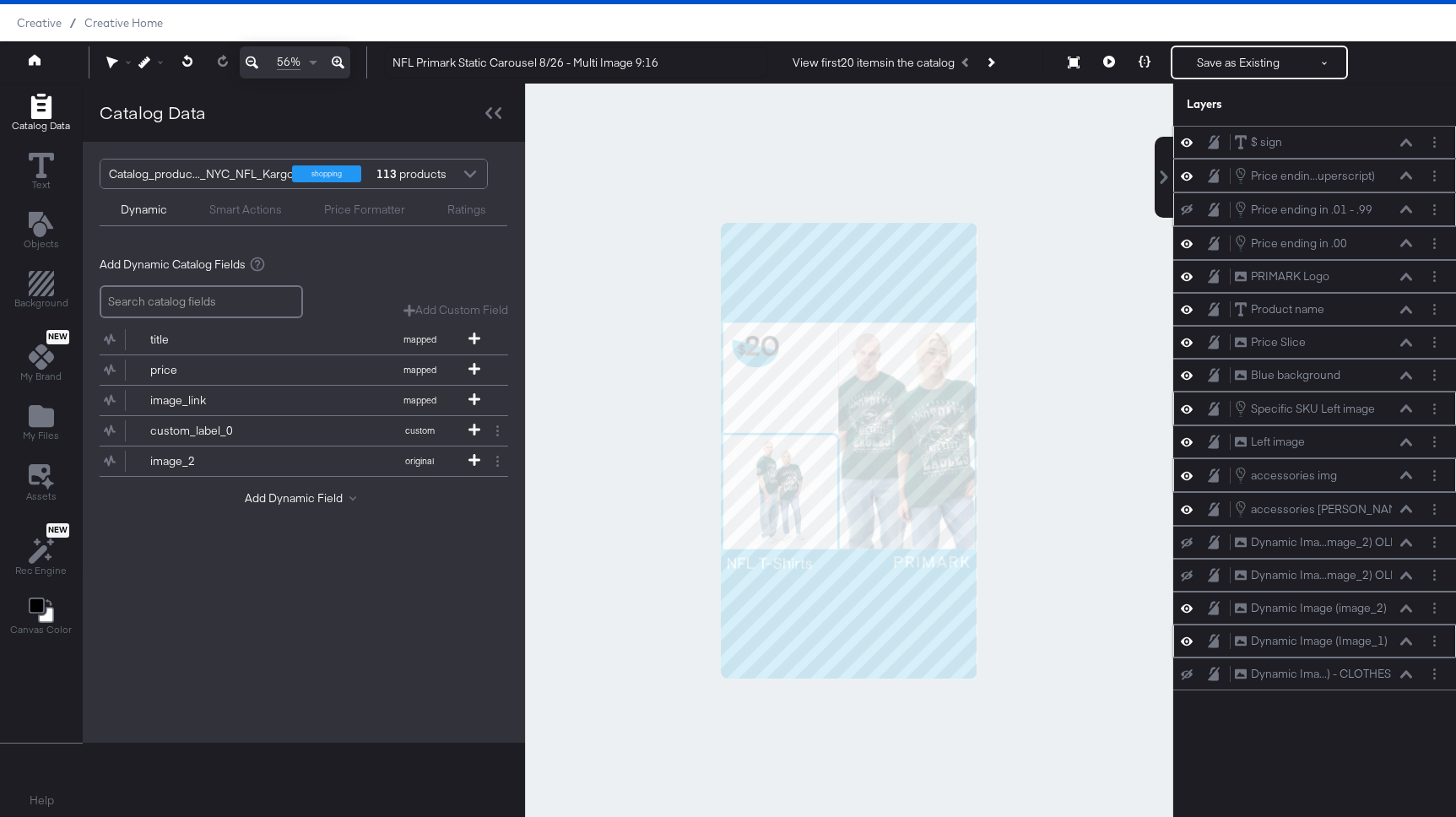
click at [1187, 203] on button at bounding box center [1187, 210] width 14 height 14
click at [1189, 369] on icon at bounding box center [1187, 374] width 12 height 15
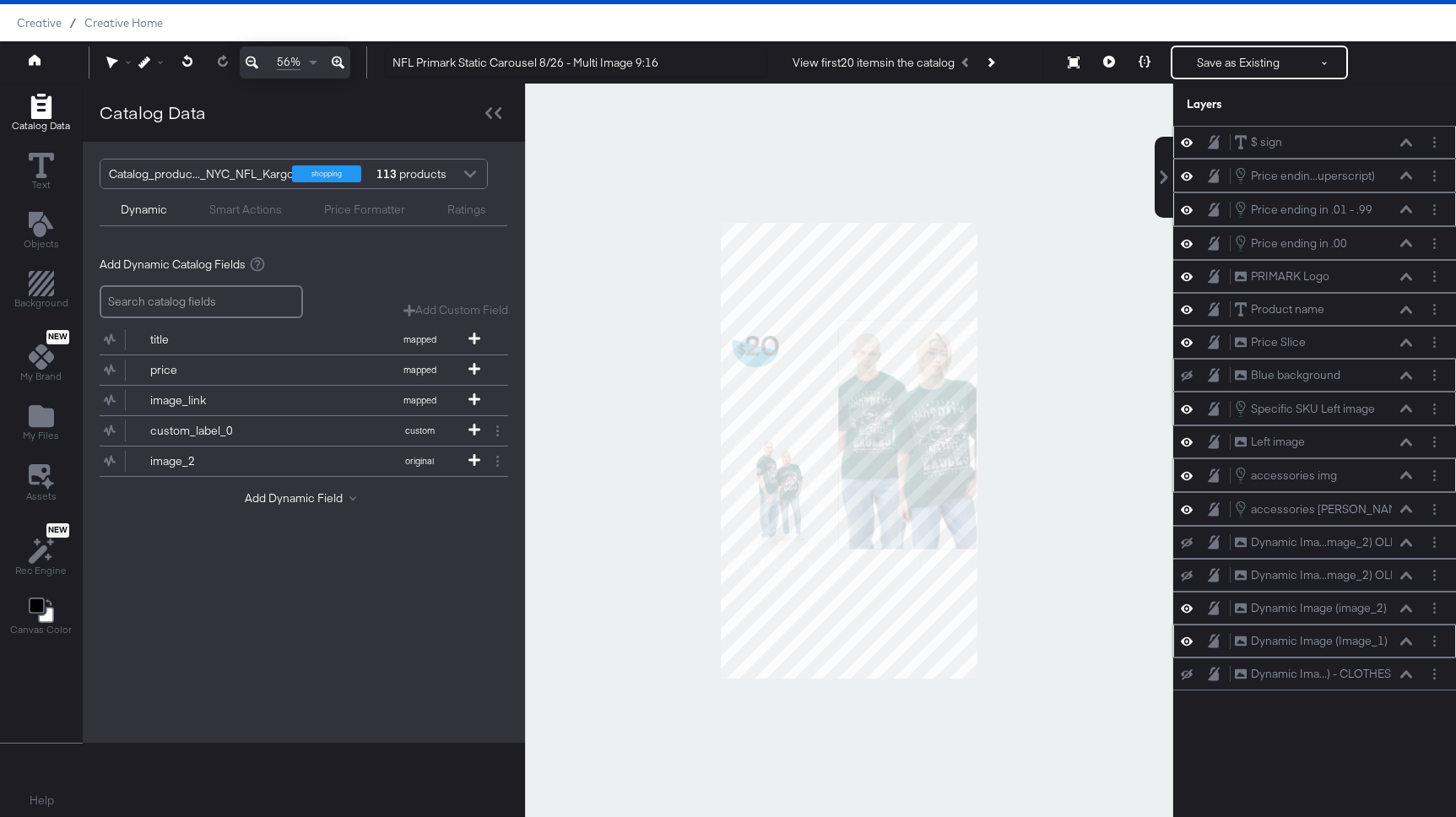
click at [1189, 370] on icon at bounding box center [1187, 375] width 12 height 11
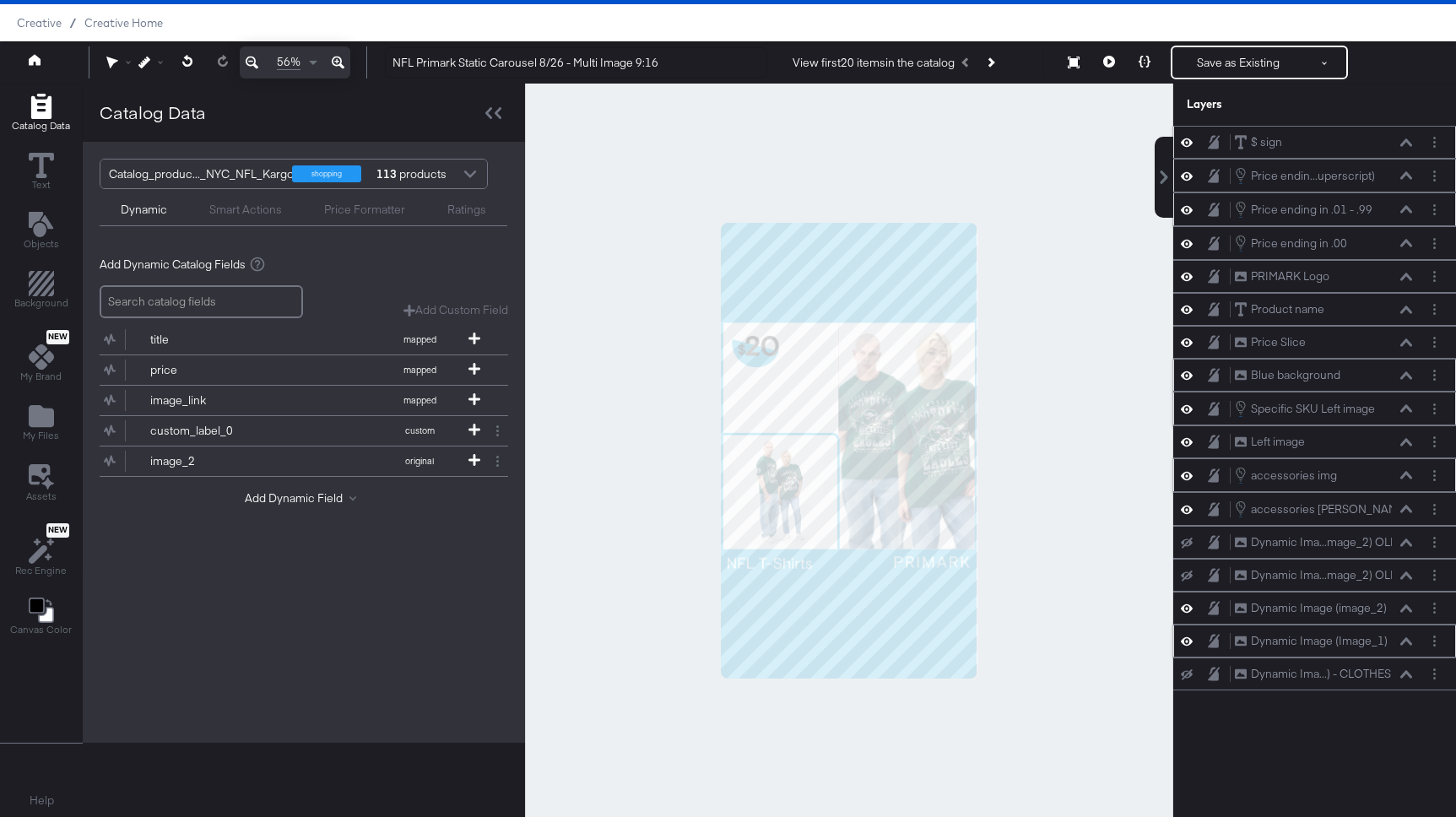
click at [1189, 369] on icon at bounding box center [1187, 374] width 12 height 15
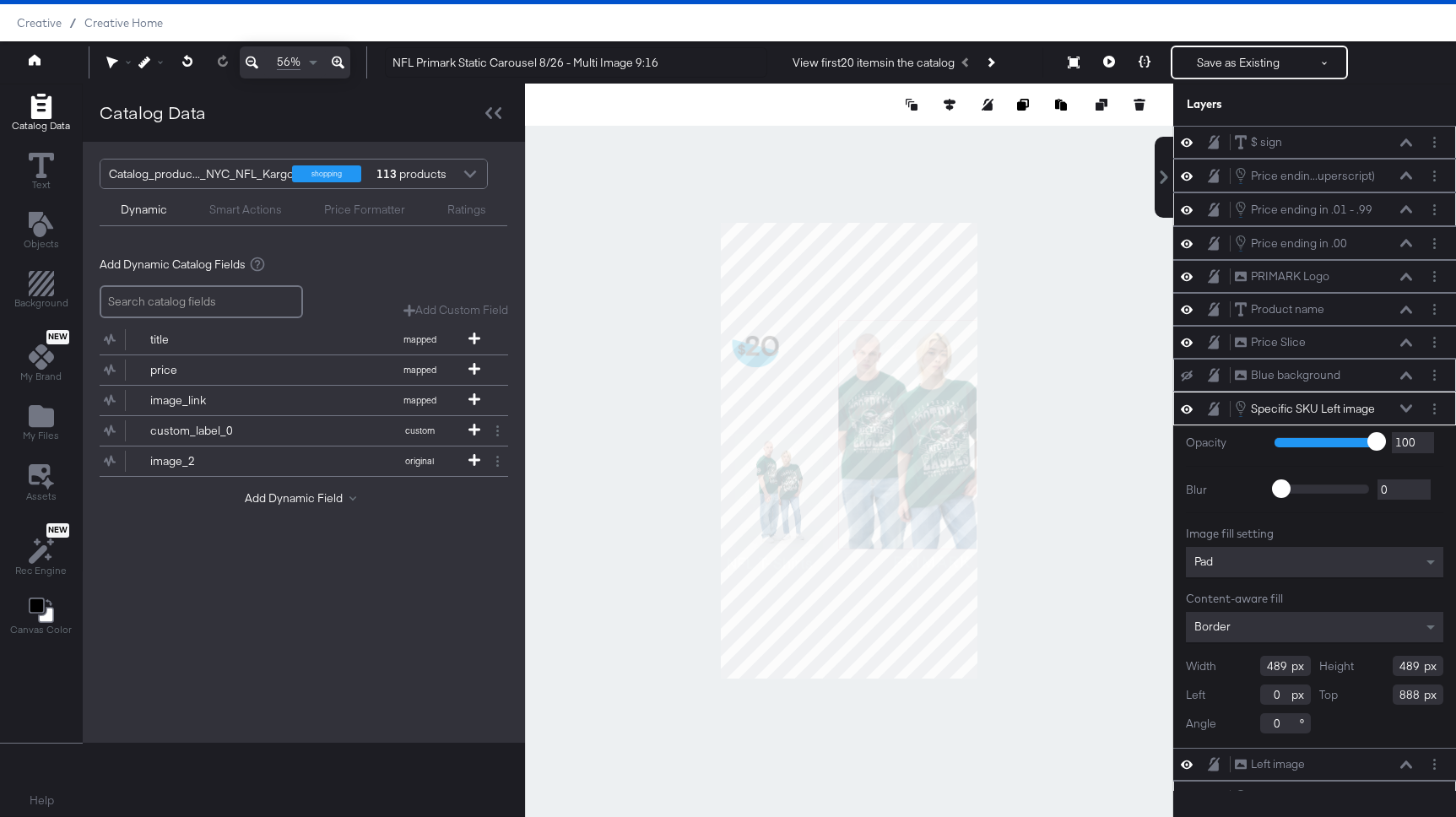
click at [1110, 389] on div at bounding box center [848, 450] width 648 height 733
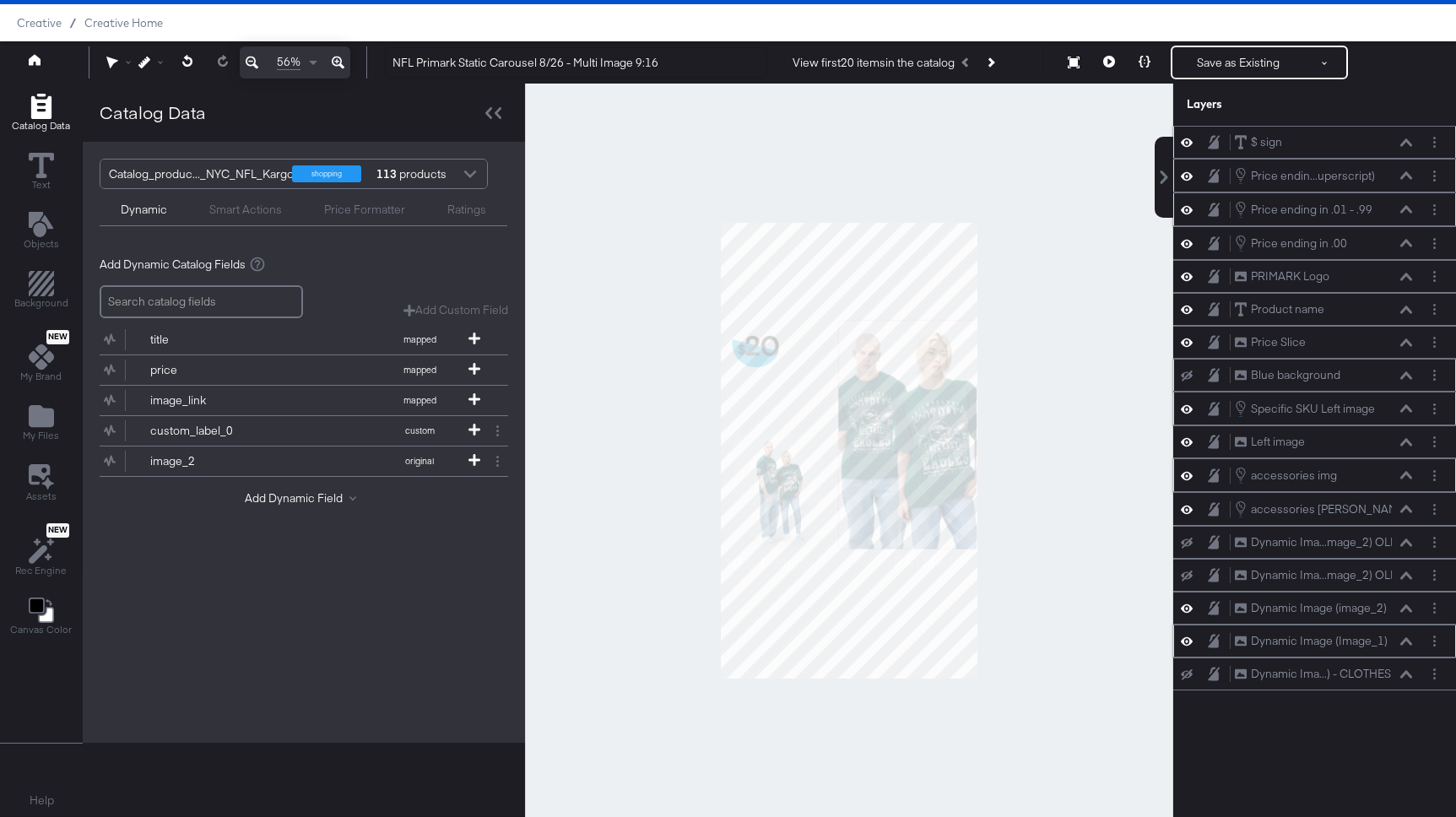
click at [1186, 368] on div at bounding box center [1191, 375] width 23 height 14
click at [1188, 374] on icon at bounding box center [1187, 375] width 12 height 11
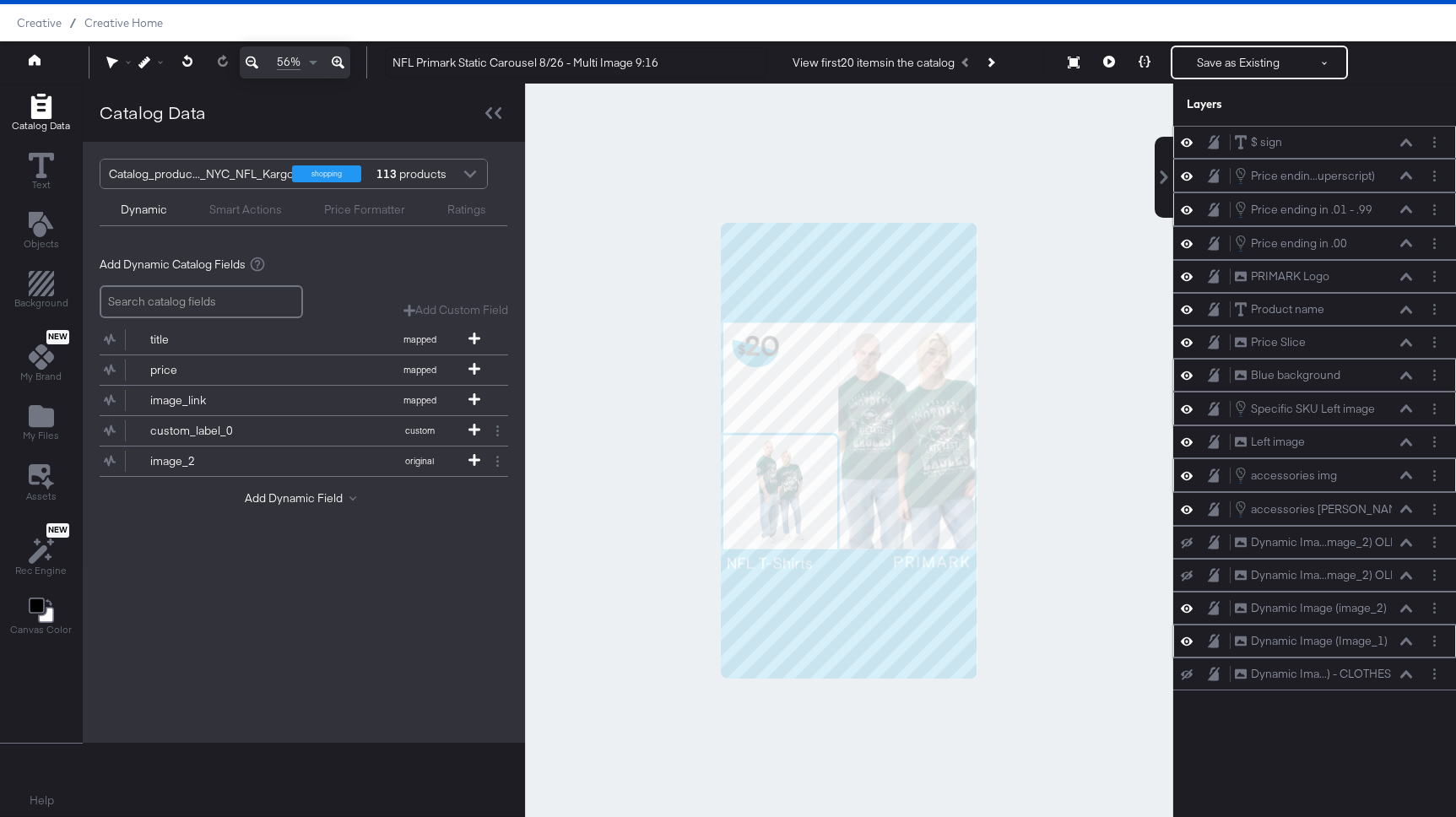
click at [1188, 405] on icon at bounding box center [1187, 408] width 12 height 15
click at [1185, 438] on icon at bounding box center [1187, 442] width 12 height 15
click at [1185, 438] on icon at bounding box center [1187, 443] width 12 height 11
click at [1188, 406] on icon at bounding box center [1187, 408] width 12 height 11
click at [1185, 441] on icon at bounding box center [1187, 442] width 12 height 15
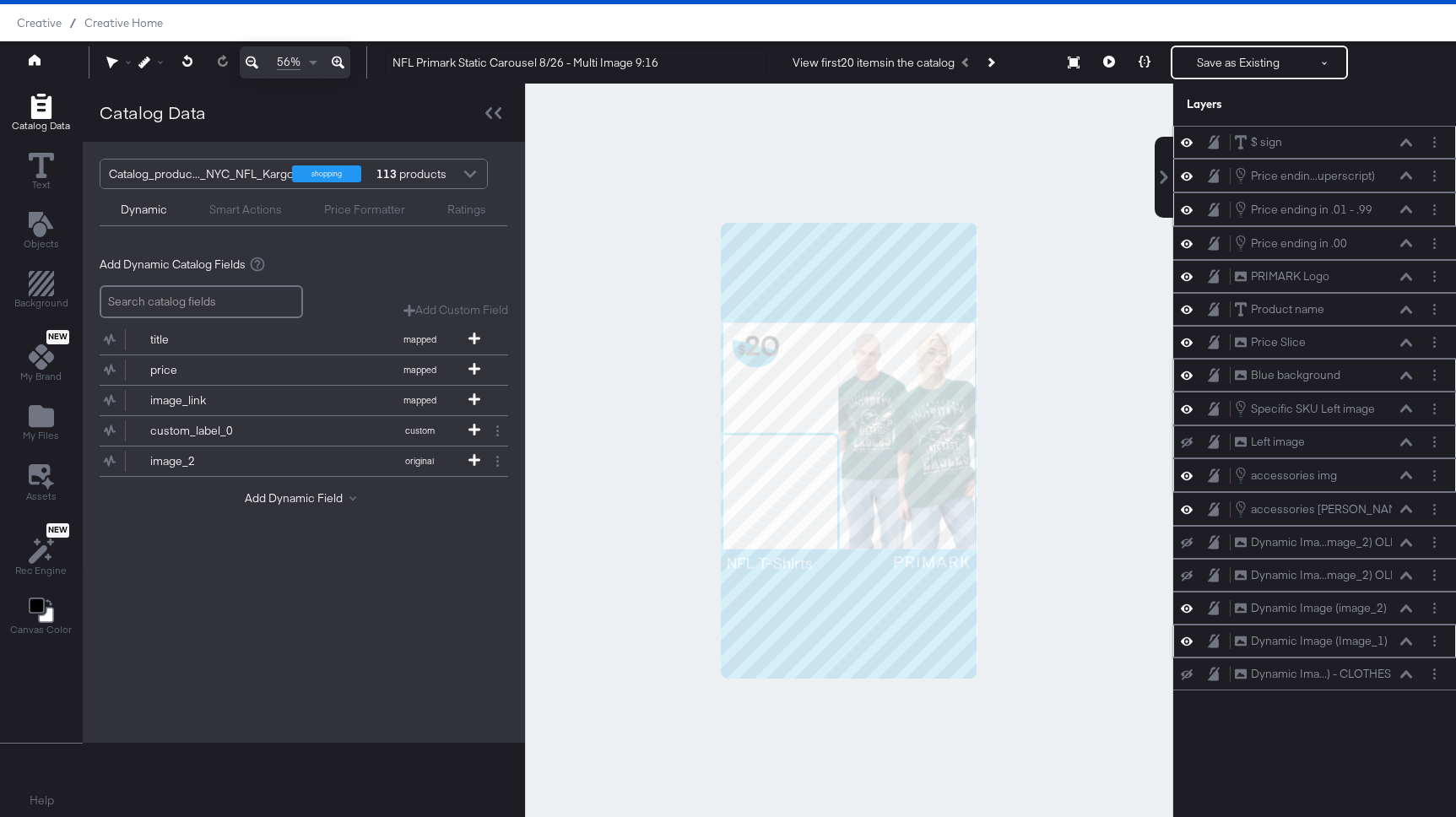
click at [1187, 440] on icon at bounding box center [1187, 443] width 12 height 11
click at [1188, 404] on icon at bounding box center [1187, 408] width 12 height 15
click at [1188, 404] on icon at bounding box center [1187, 408] width 12 height 11
click at [1187, 406] on icon at bounding box center [1187, 408] width 12 height 15
click at [1187, 406] on icon at bounding box center [1187, 408] width 12 height 11
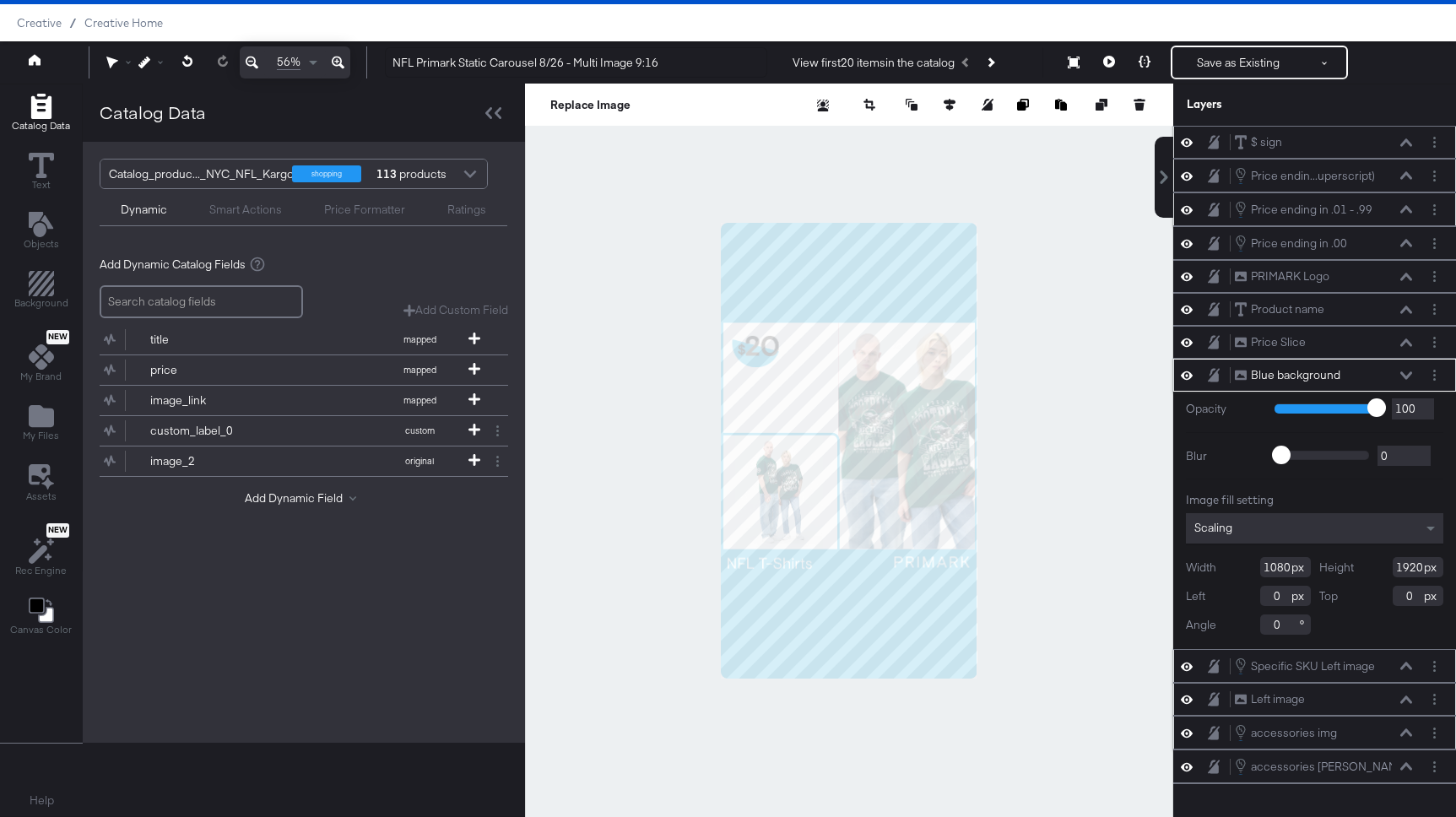
click at [1213, 374] on icon at bounding box center [1213, 374] width 12 height 15
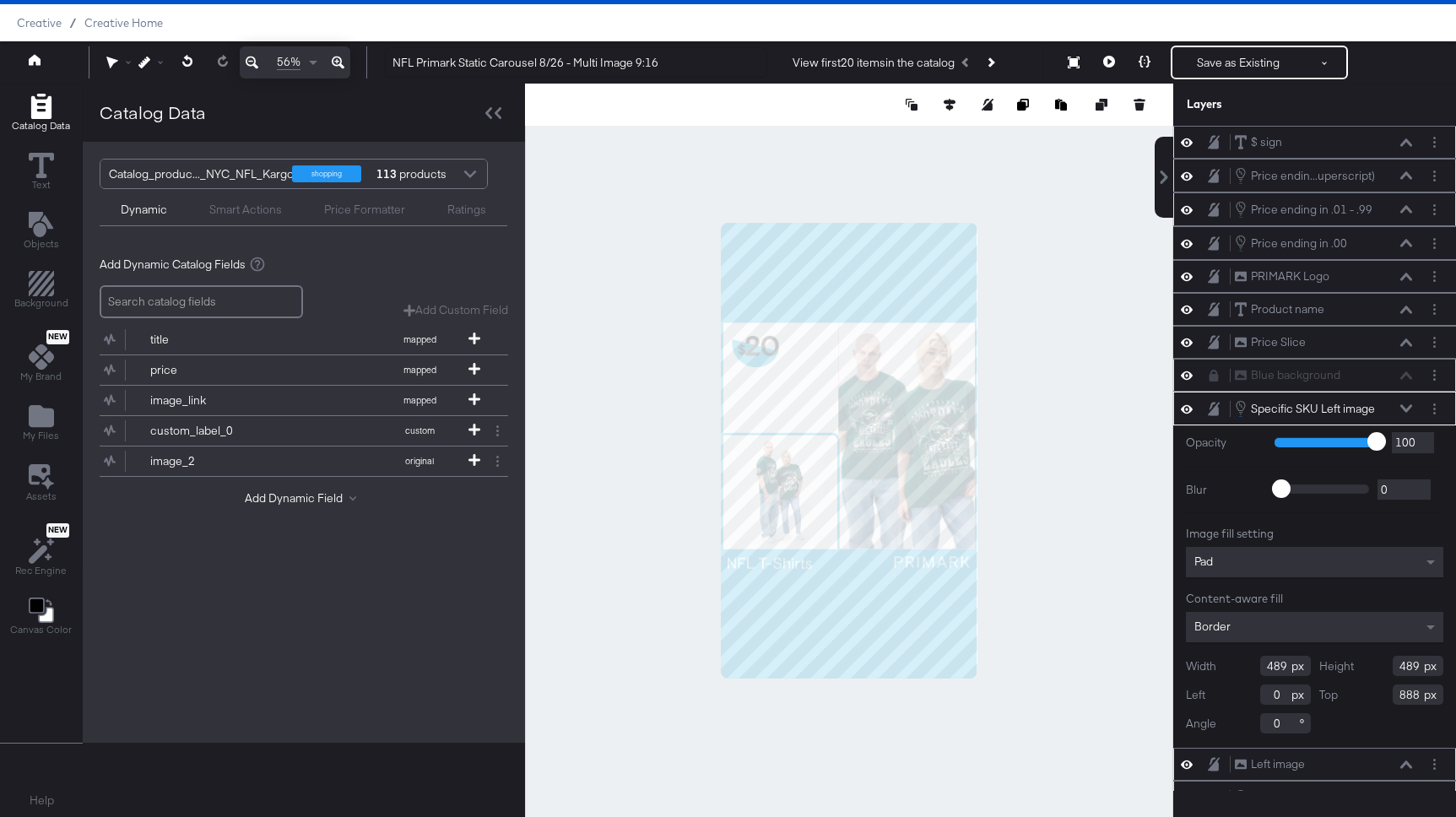
type input "-8"
click at [1432, 404] on button "Layer Options" at bounding box center [1434, 409] width 18 height 18
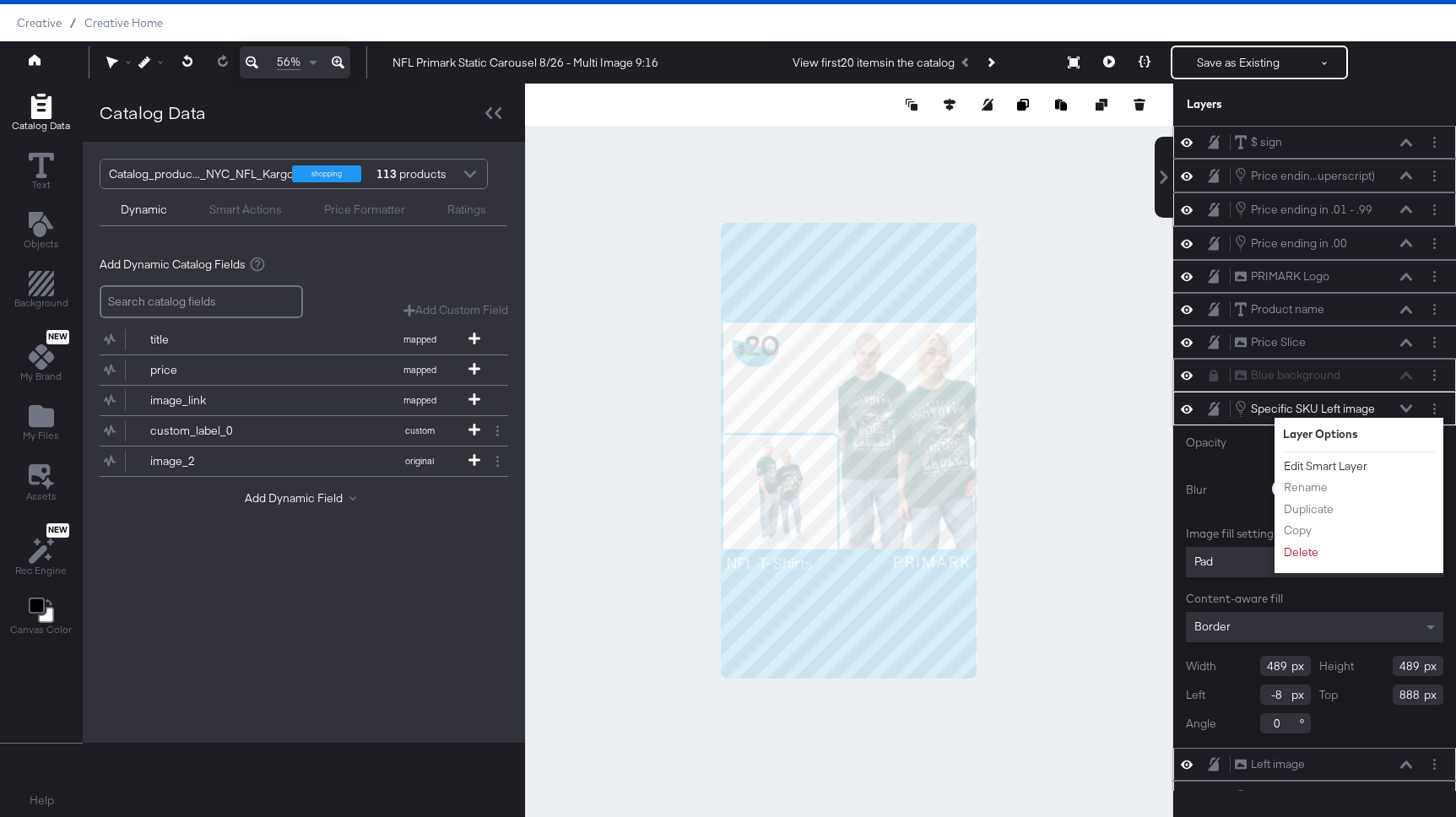
click at [1344, 463] on button "Edit Smart Layer" at bounding box center [1325, 466] width 85 height 18
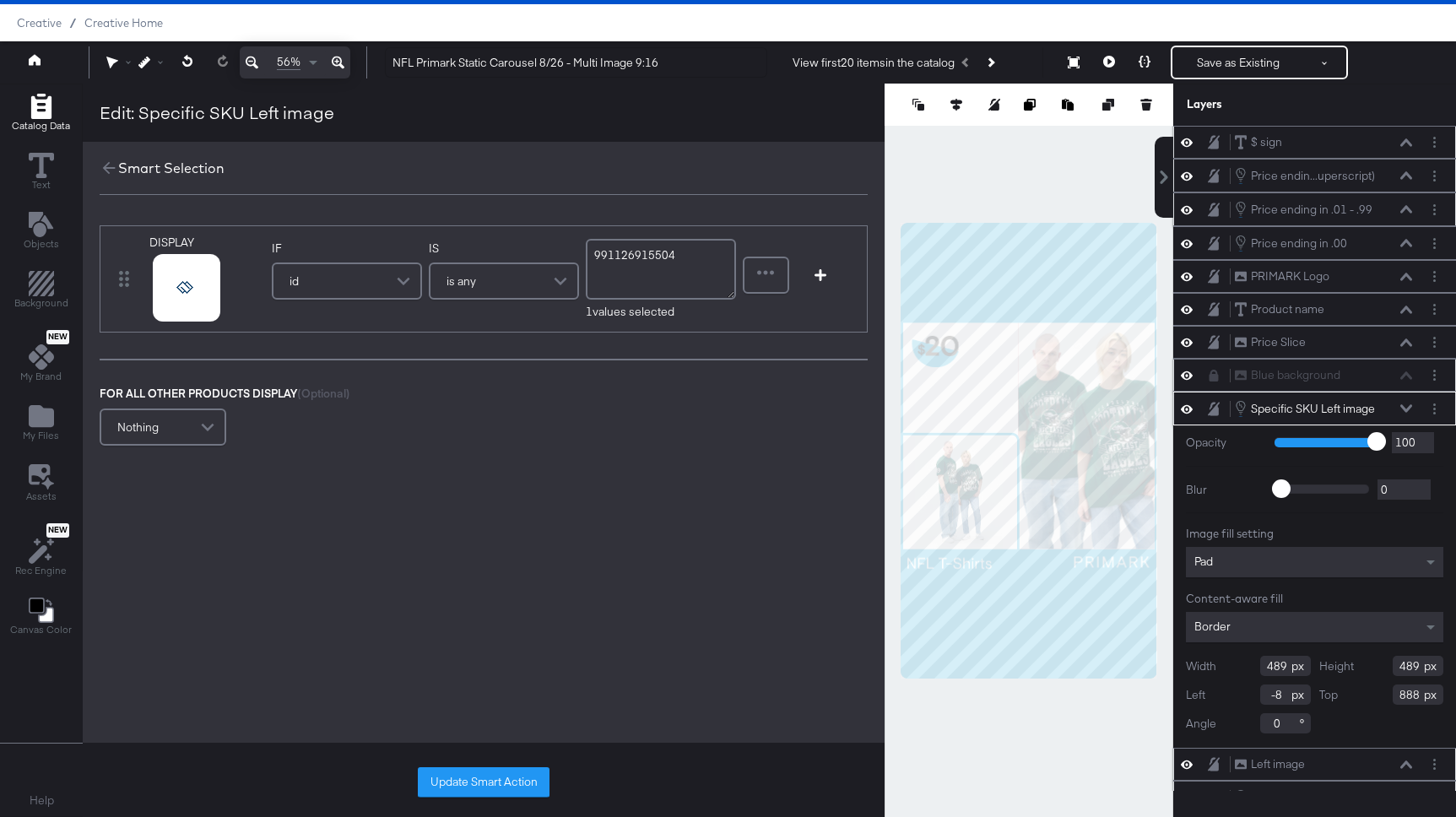
click at [1413, 406] on div "Specific SKU Left image Specific SKU Left image" at bounding box center [1328, 409] width 188 height 19
click at [1403, 404] on icon at bounding box center [1406, 408] width 12 height 9
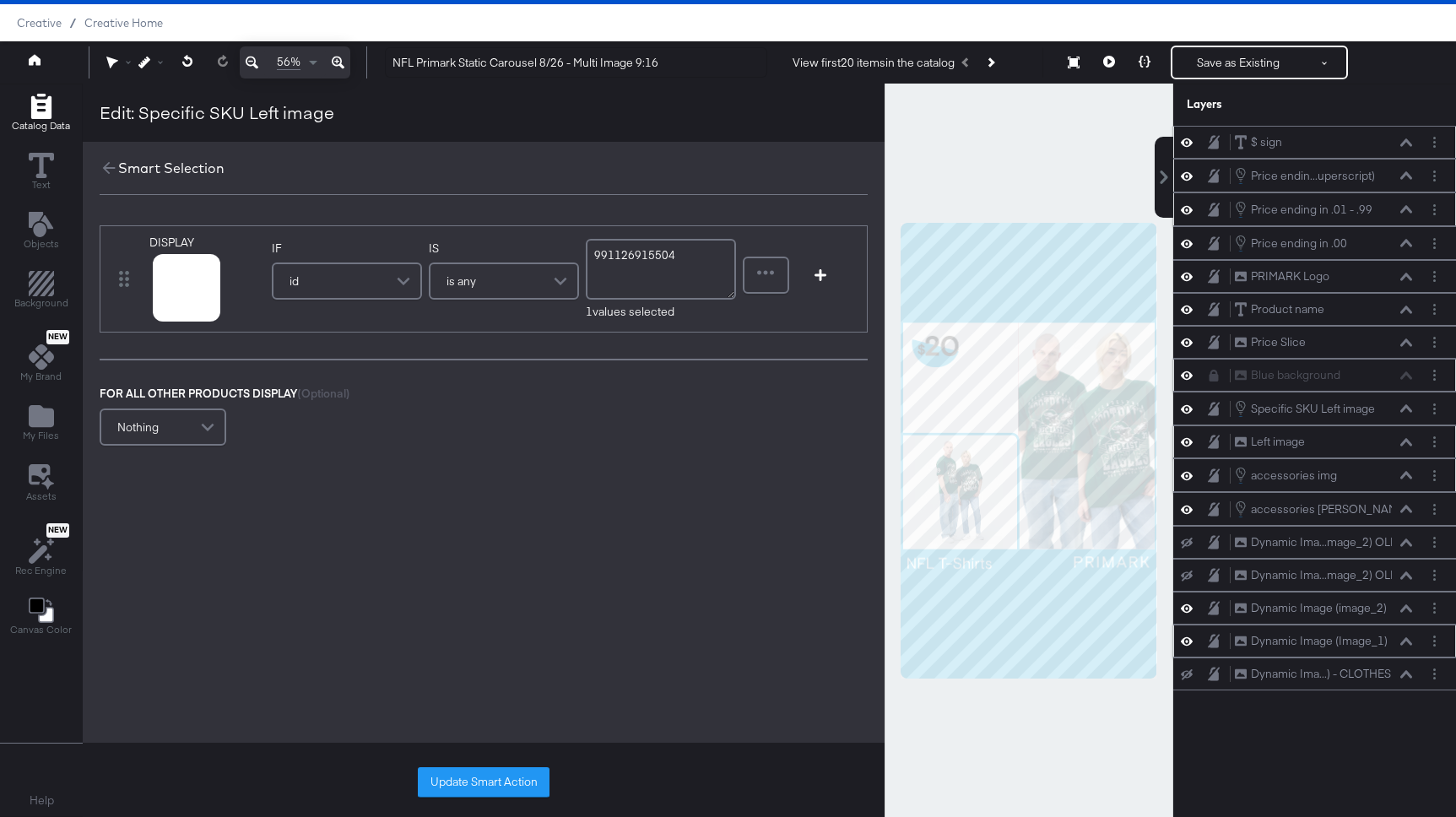
click at [1189, 405] on icon at bounding box center [1187, 408] width 12 height 9
click at [1184, 437] on icon at bounding box center [1187, 442] width 12 height 15
click at [1184, 437] on icon at bounding box center [1187, 443] width 12 height 11
click at [1434, 403] on icon "Layer Options" at bounding box center [1434, 408] width 3 height 11
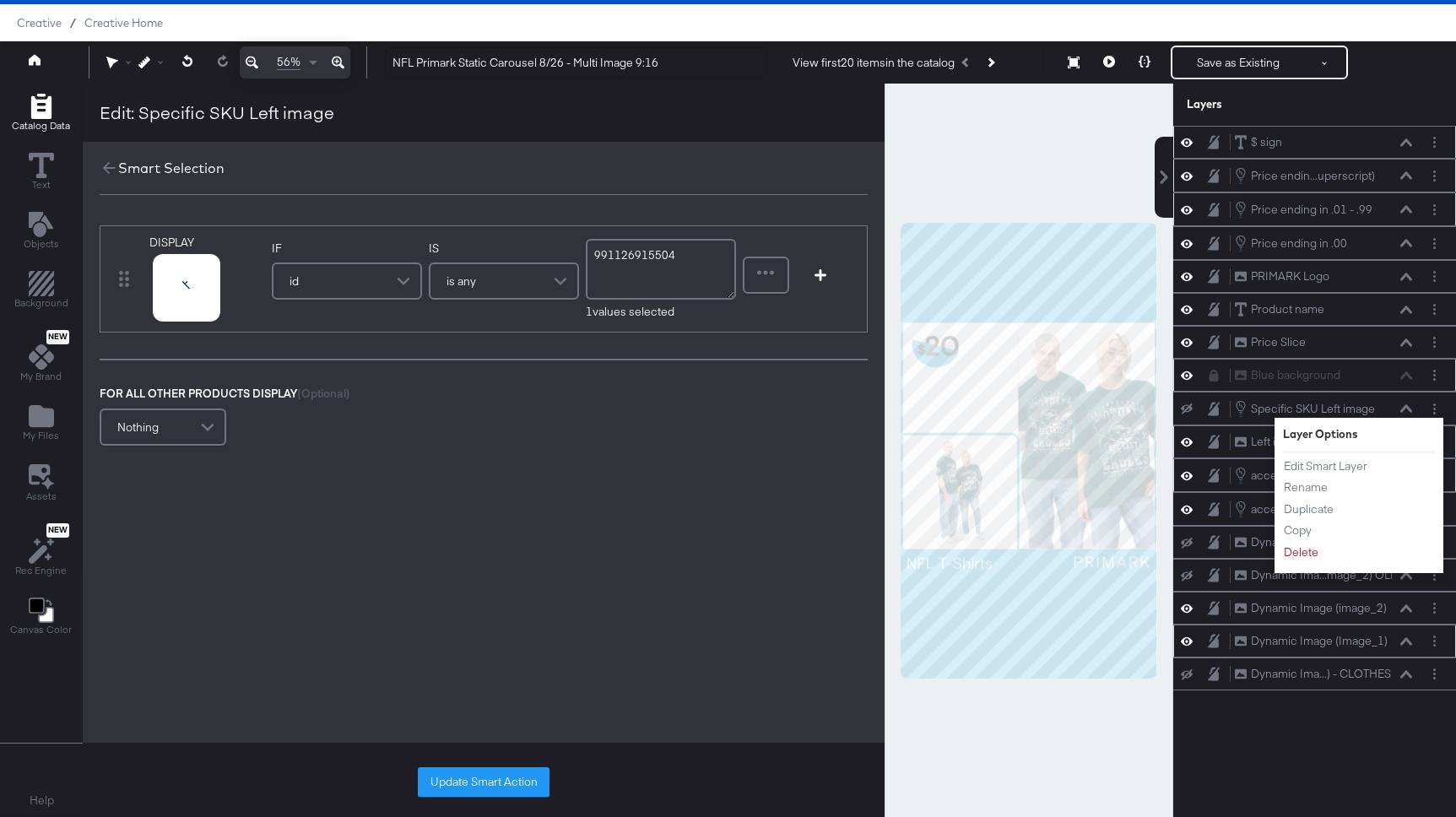
click at [1264, 732] on div "$ sign $ sign Price endin...uperscript) Price ending in .01 - .99 (Superscript)…" at bounding box center [1314, 458] width 283 height 665
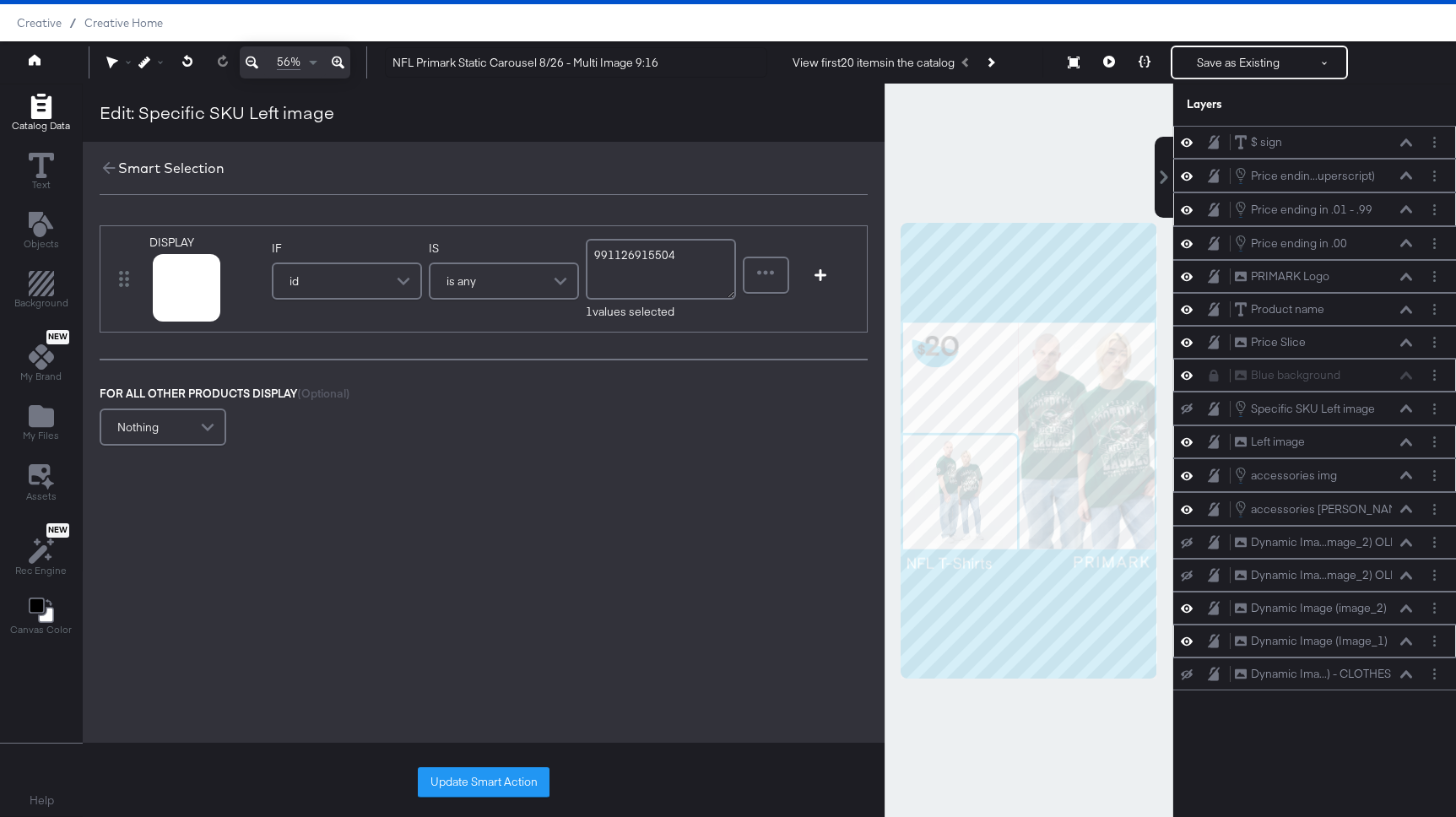
click at [1190, 437] on icon at bounding box center [1187, 442] width 12 height 15
click at [1190, 437] on icon at bounding box center [1187, 443] width 12 height 11
click at [1409, 441] on icon at bounding box center [1406, 442] width 12 height 8
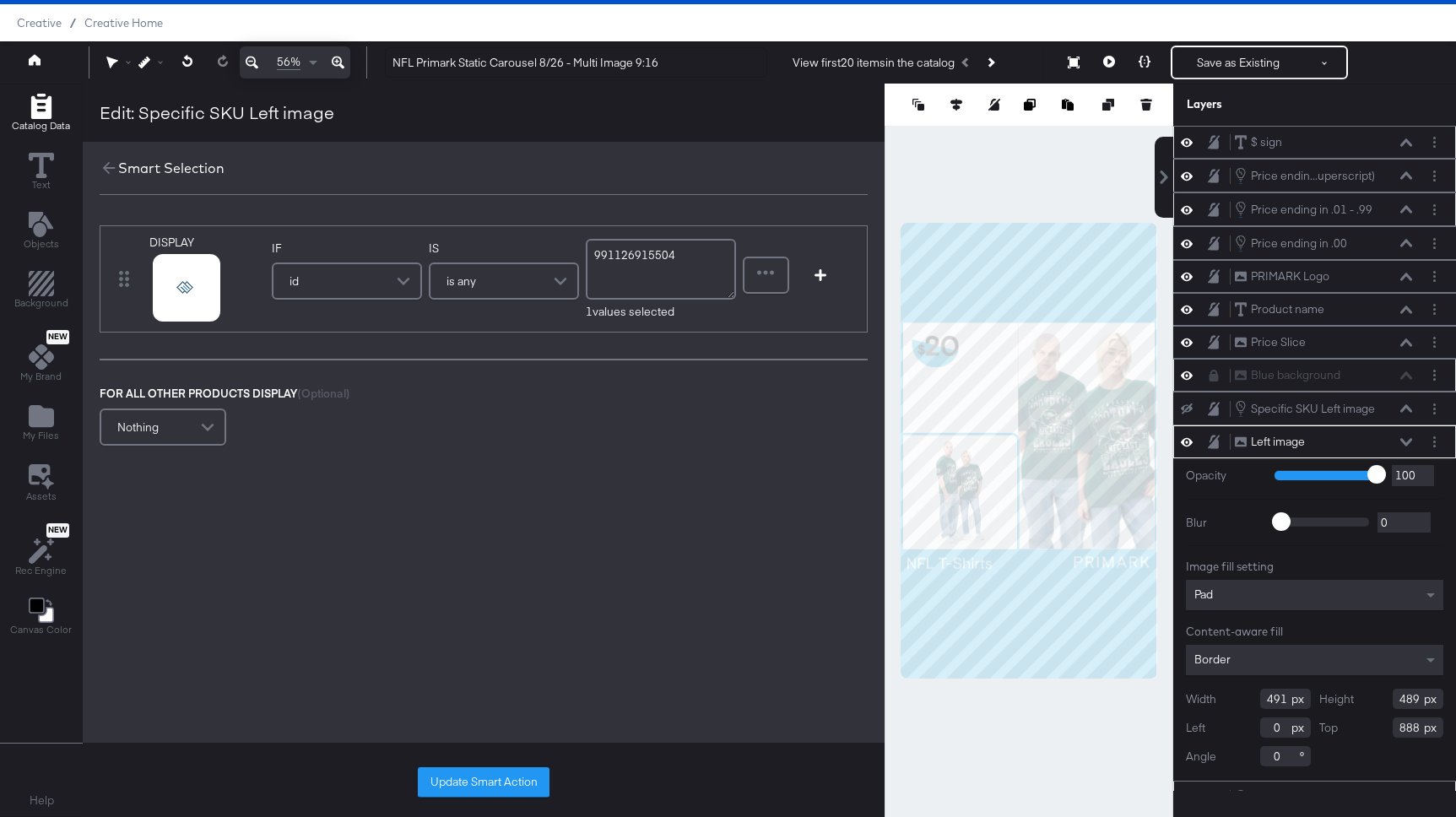
scroll to position [34, 0]
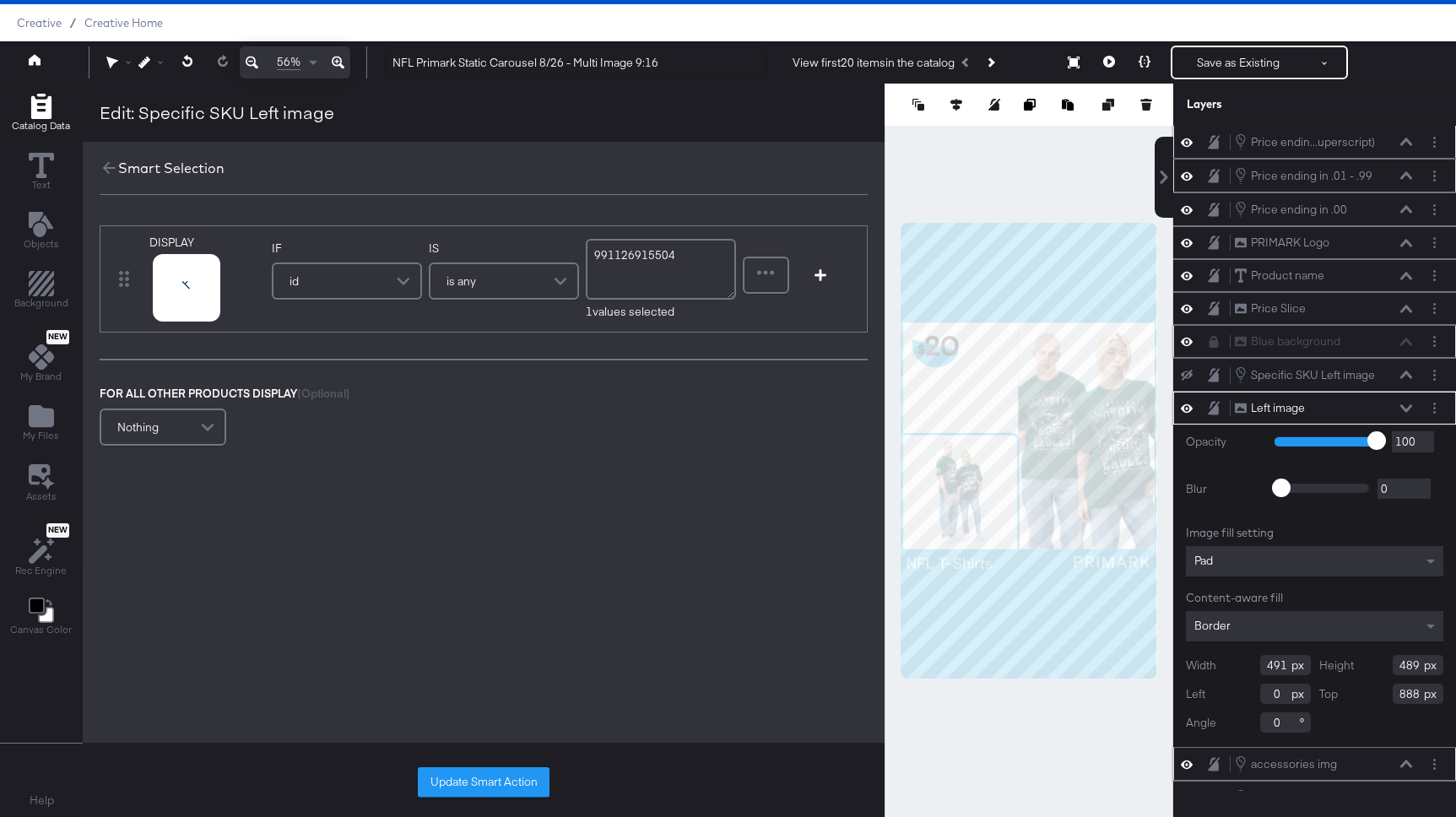
click at [1402, 405] on icon at bounding box center [1406, 407] width 12 height 8
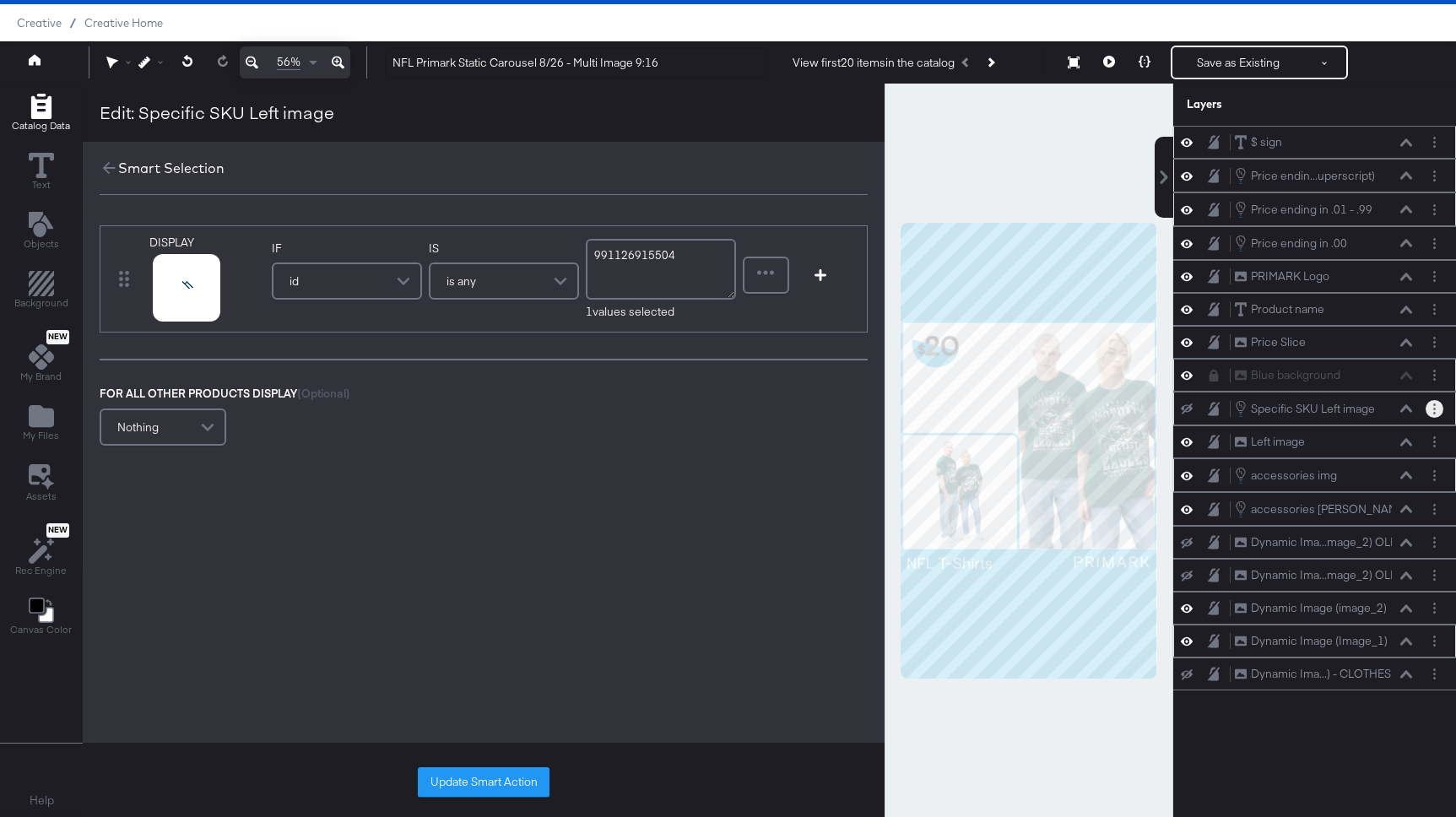
click at [1436, 412] on button "Layer Options" at bounding box center [1434, 409] width 18 height 18
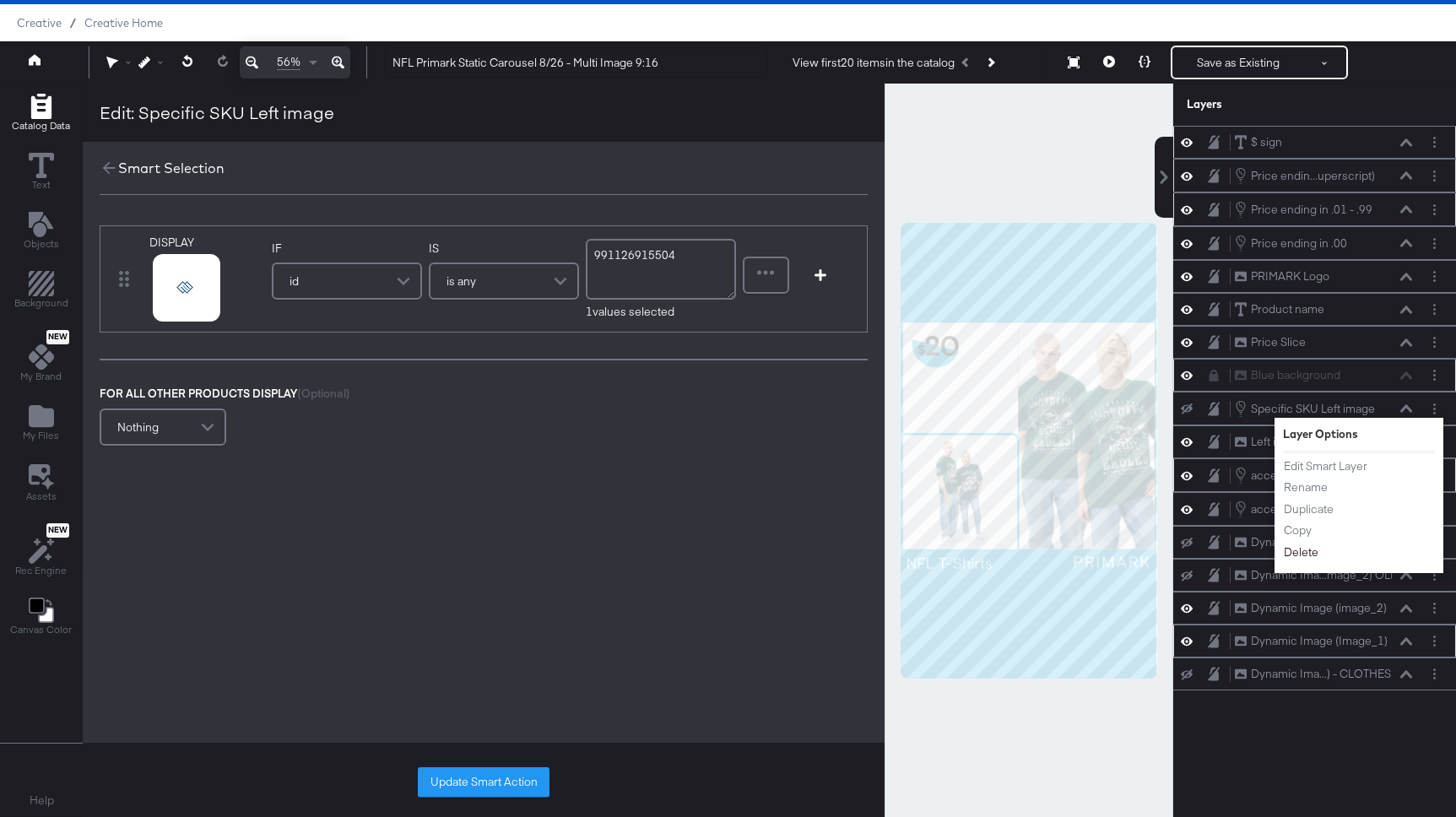
click at [1295, 552] on button "Delete" at bounding box center [1301, 552] width 36 height 18
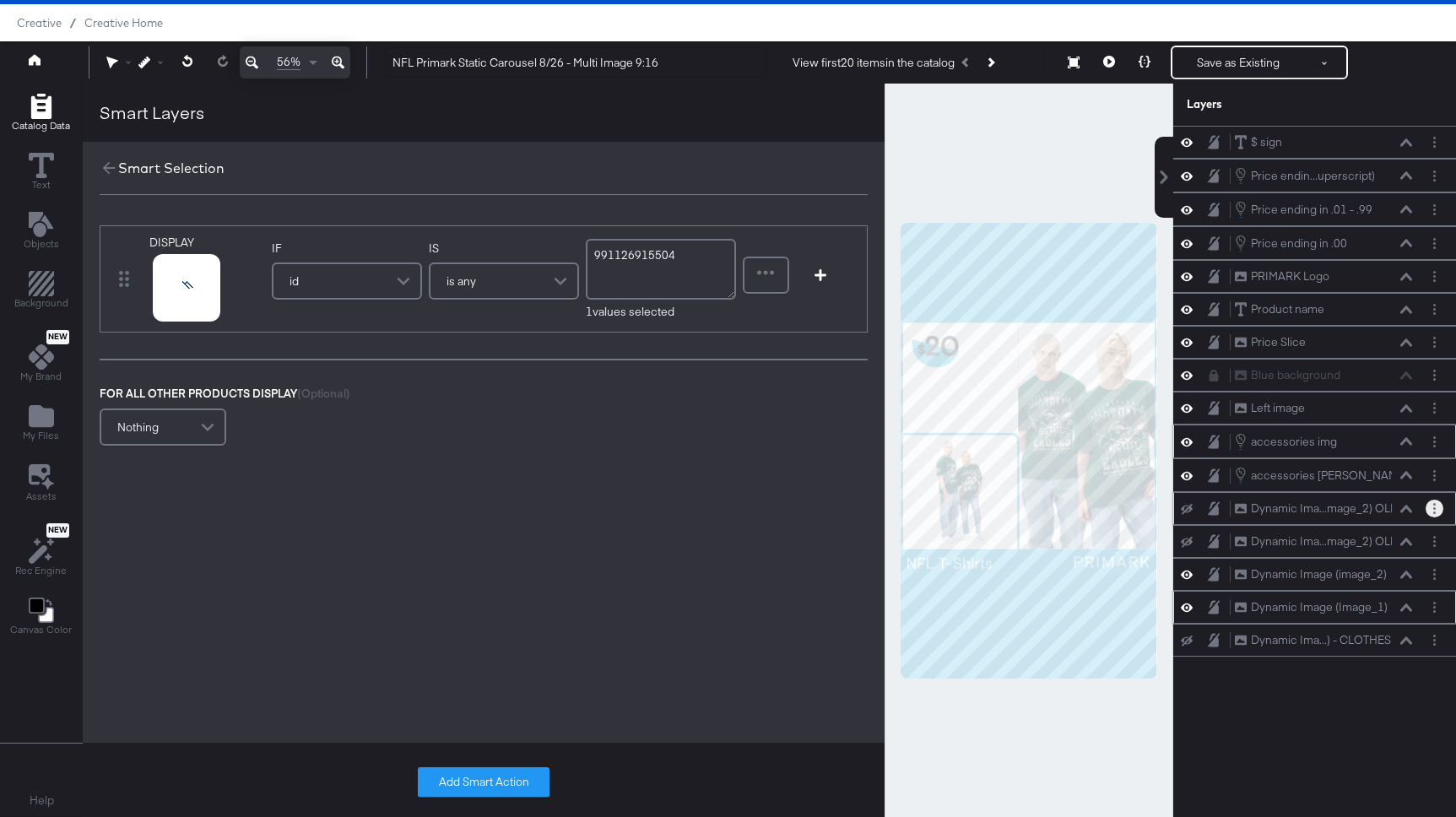
click at [1437, 506] on button "Layer Options" at bounding box center [1434, 508] width 18 height 18
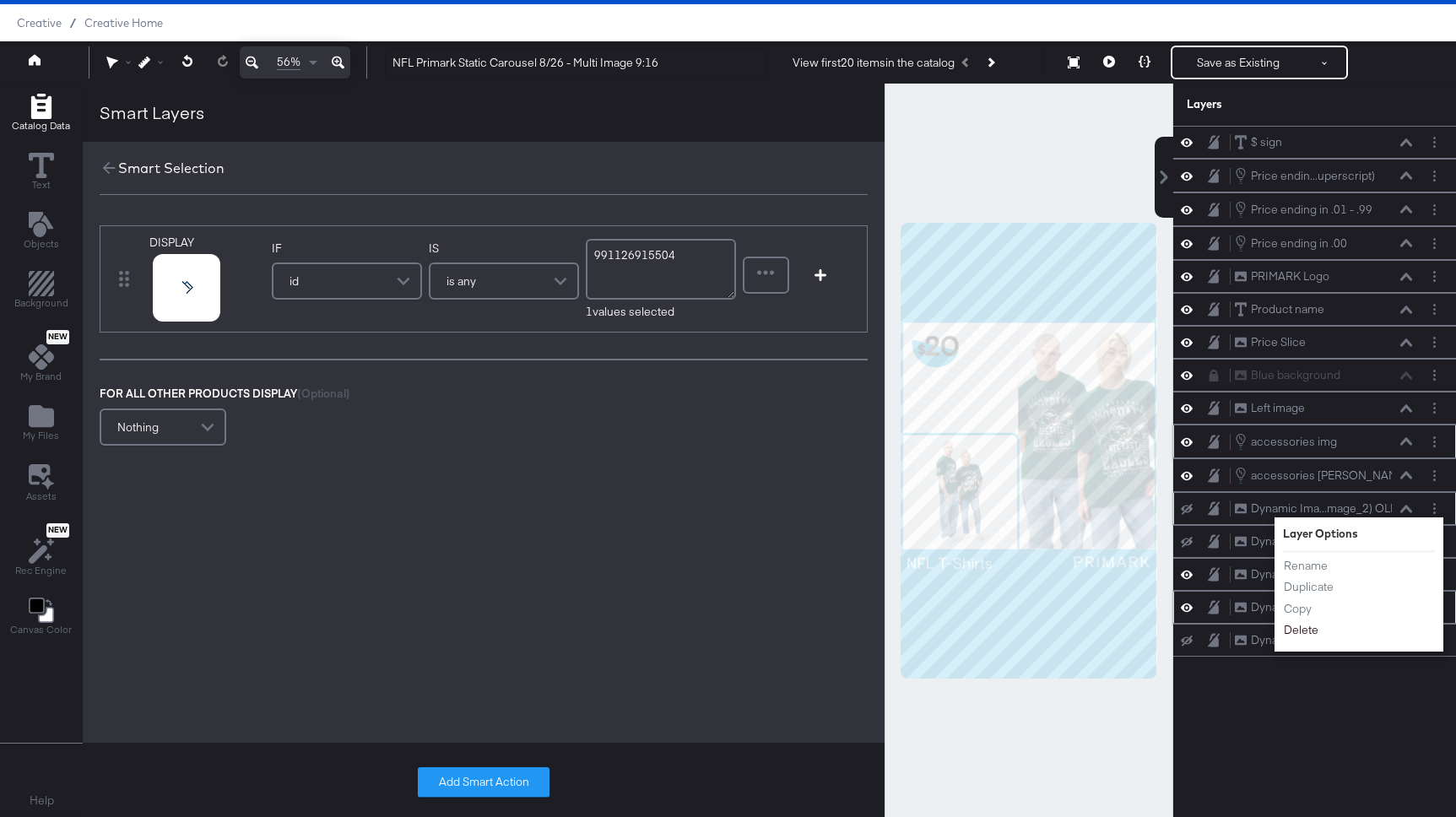
click at [1314, 626] on button "Delete" at bounding box center [1301, 630] width 36 height 18
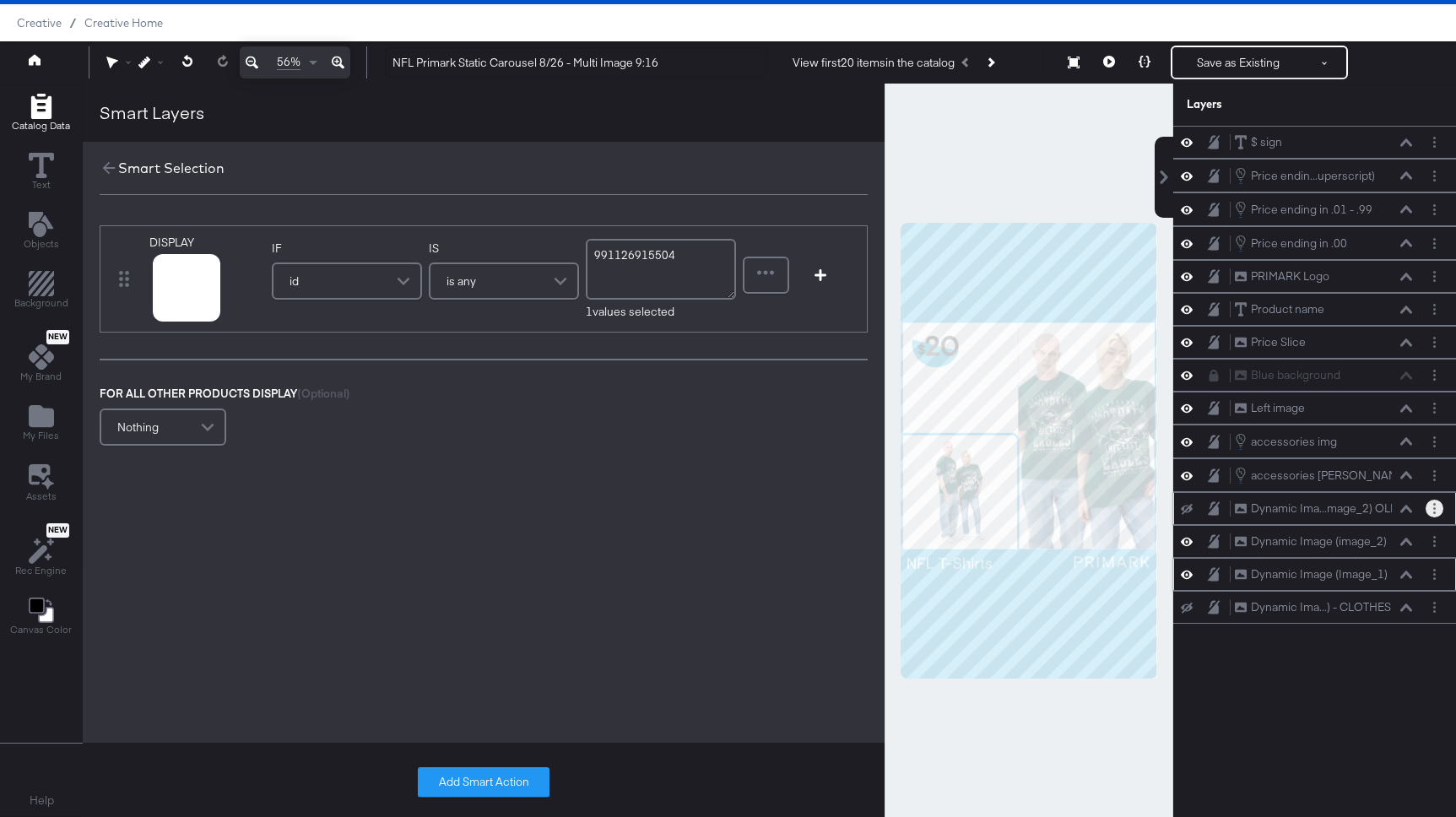
click at [1440, 504] on button "Layer Options" at bounding box center [1434, 508] width 18 height 18
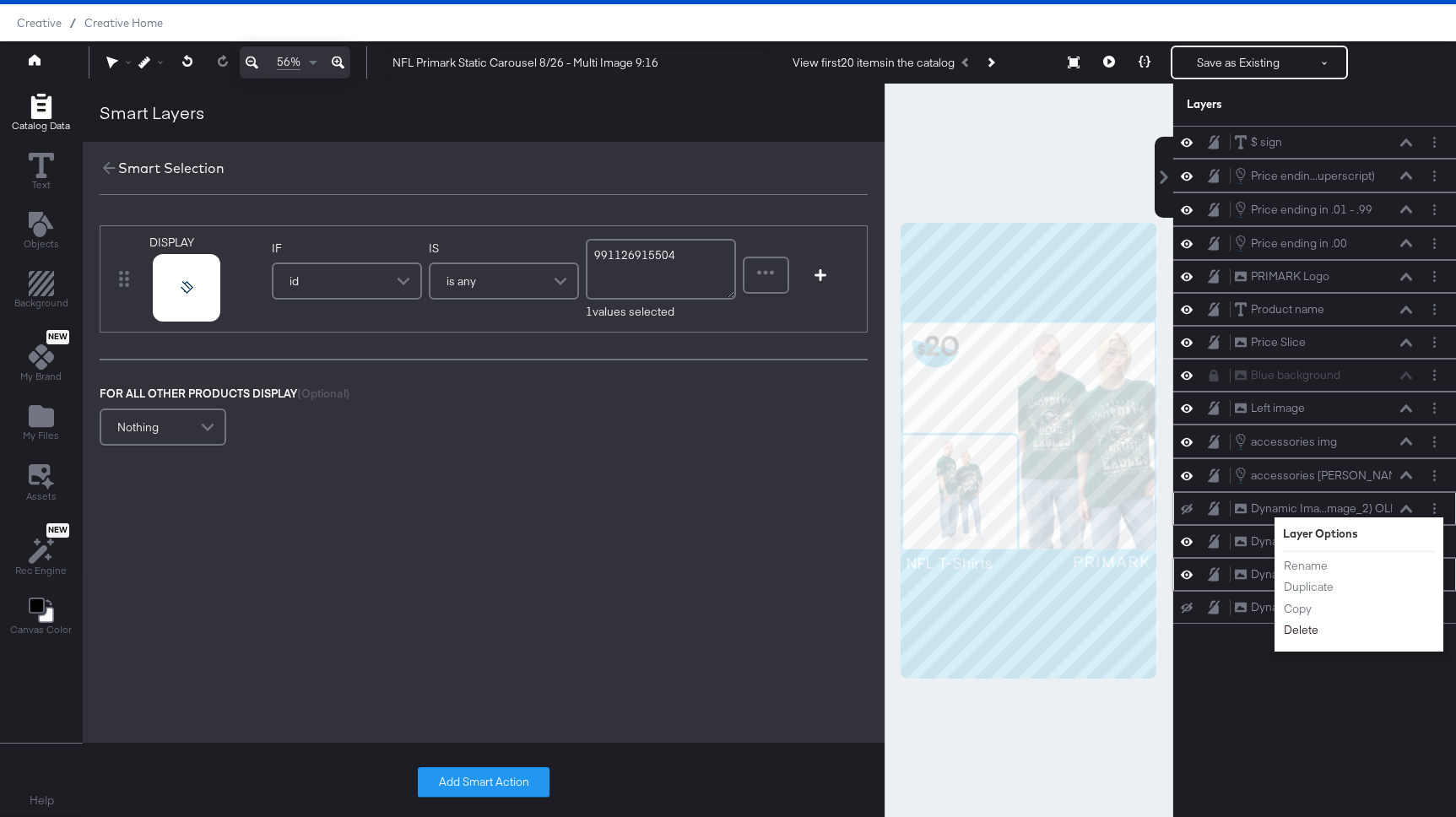
click at [1296, 628] on button "Delete" at bounding box center [1301, 630] width 36 height 18
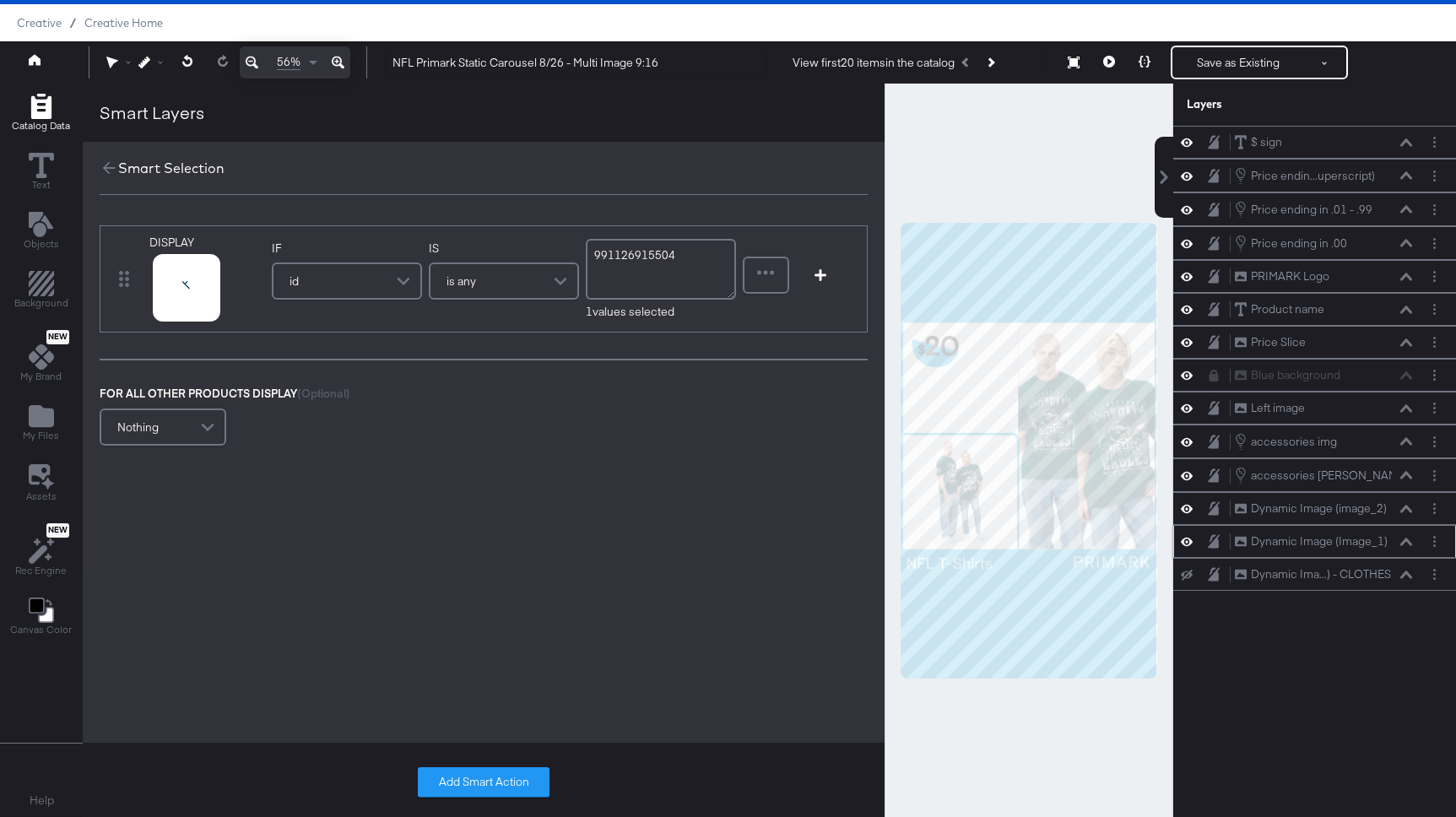
click at [1189, 505] on icon at bounding box center [1187, 508] width 12 height 15
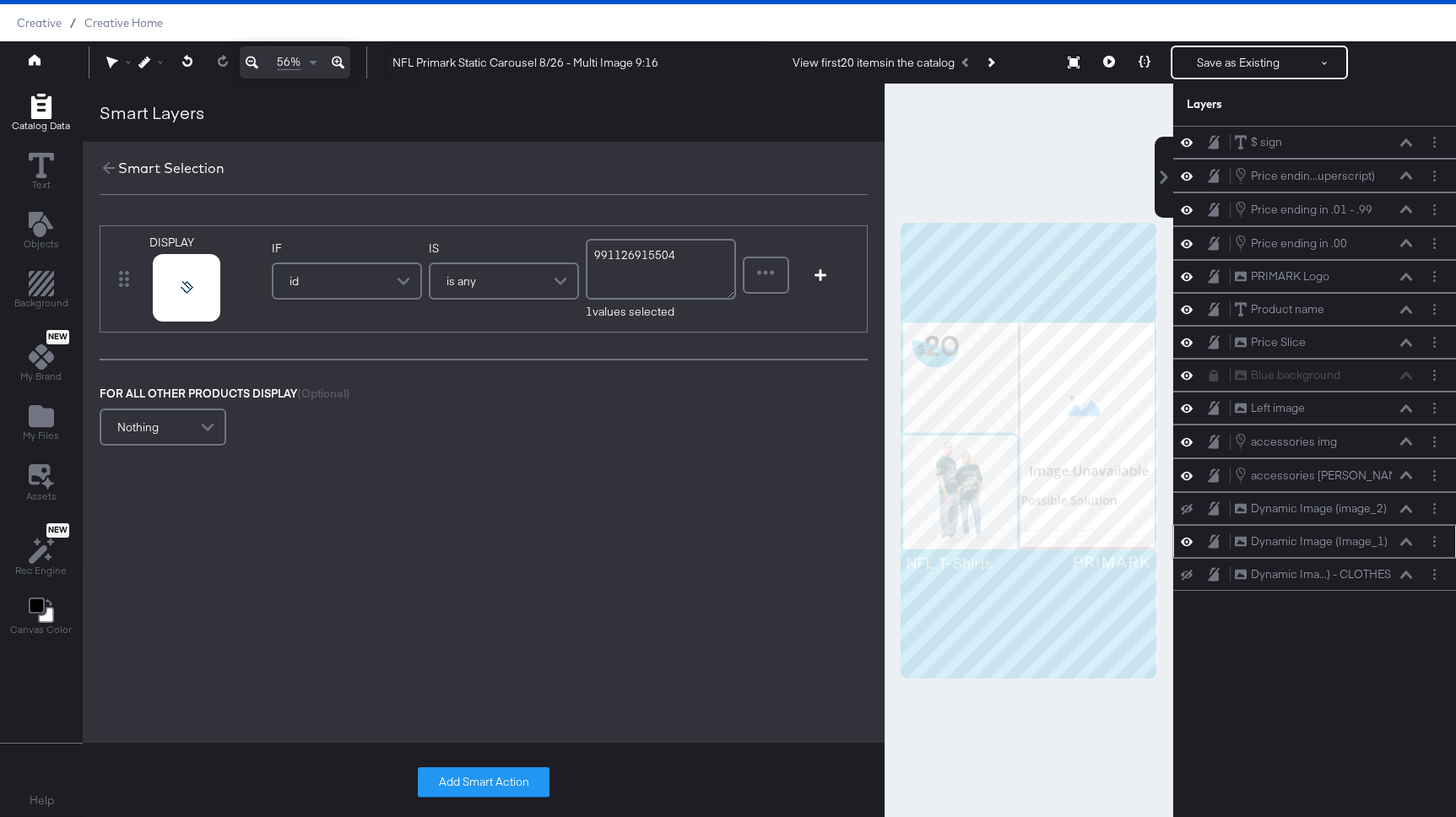
click at [1185, 534] on icon at bounding box center [1187, 541] width 12 height 15
click at [1434, 536] on icon "Layer Options" at bounding box center [1434, 541] width 3 height 11
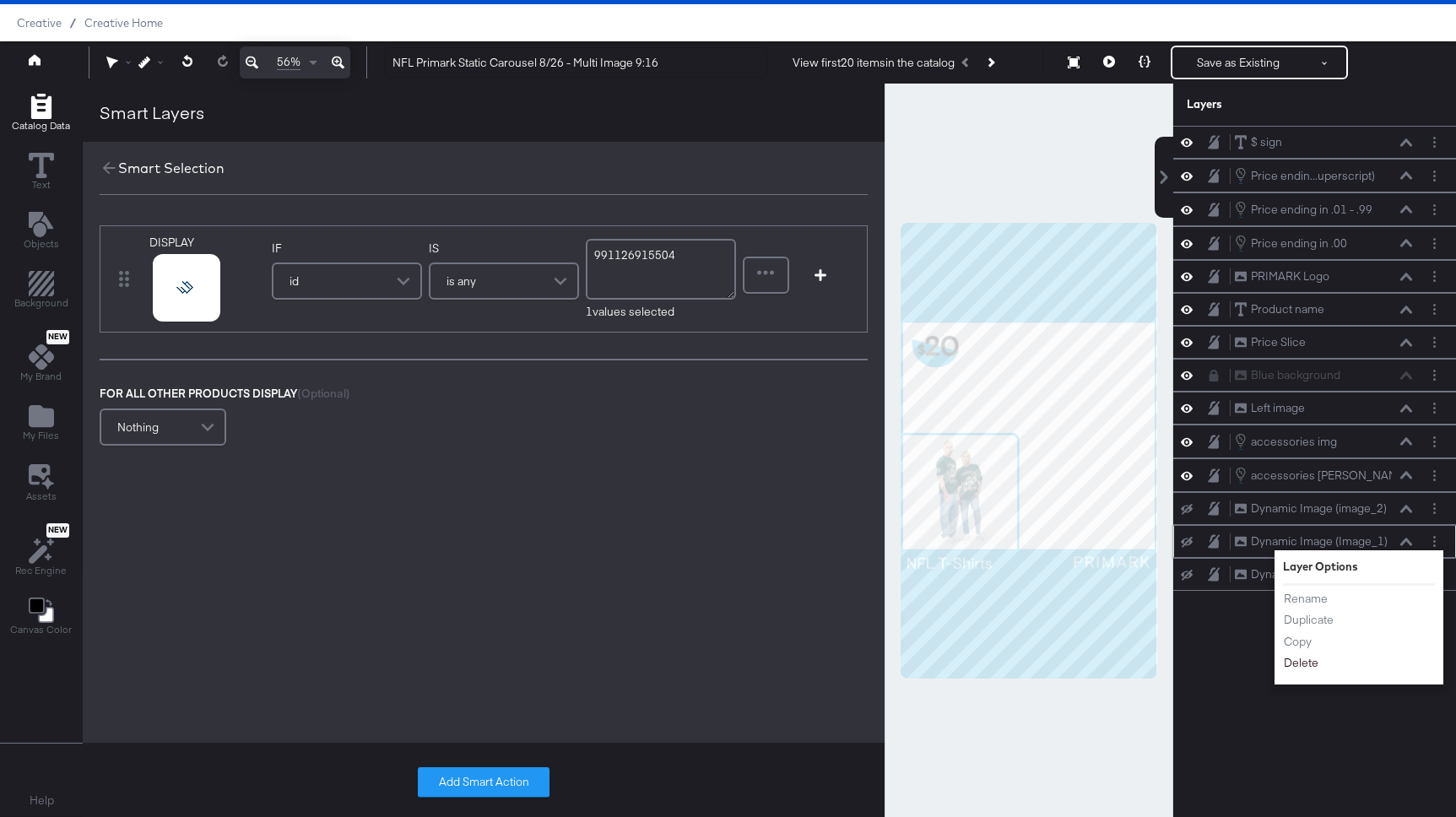
click at [1305, 664] on button "Delete" at bounding box center [1301, 663] width 36 height 18
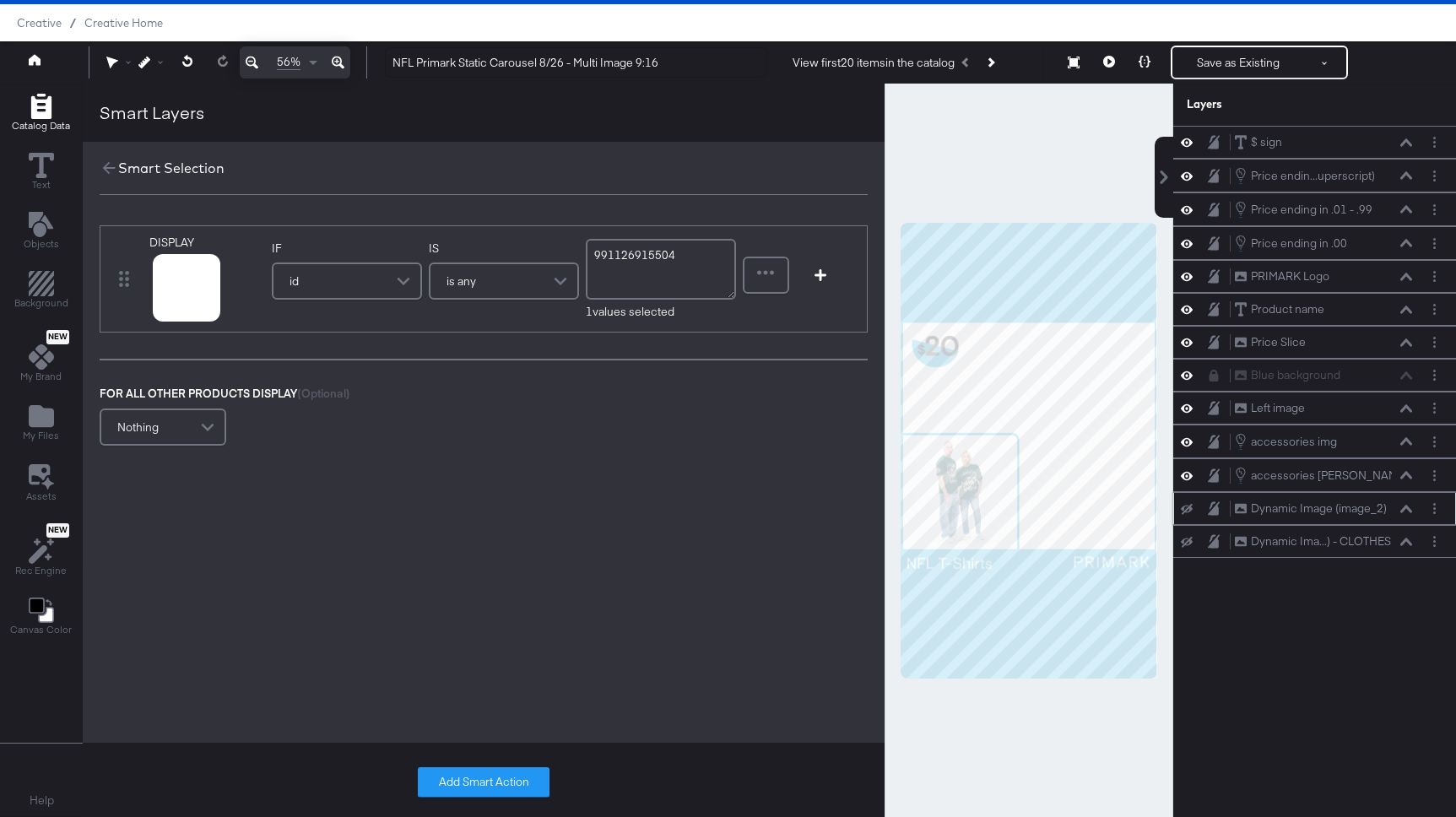
click at [1188, 505] on icon at bounding box center [1187, 509] width 12 height 11
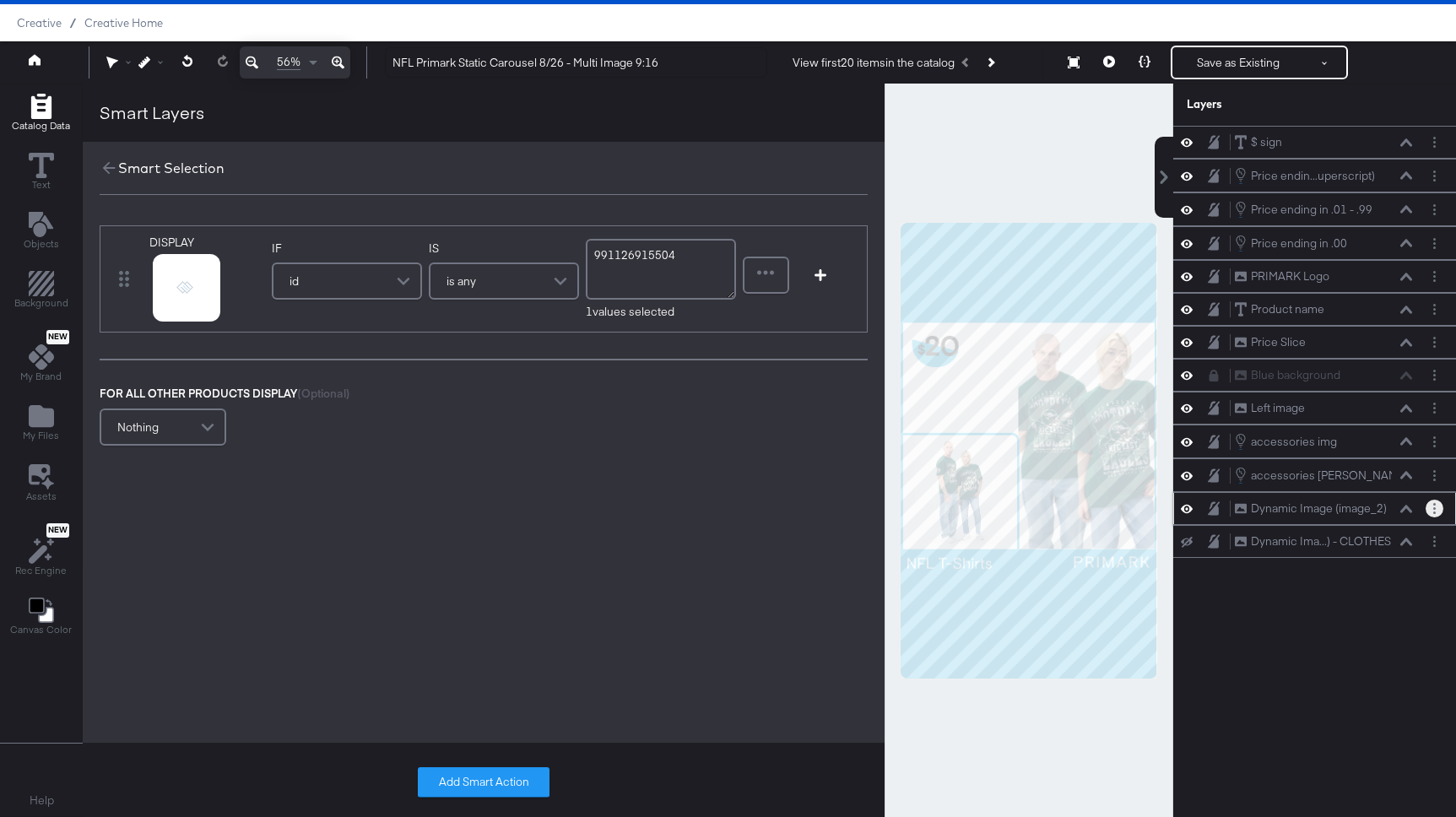
click at [1438, 506] on button "Layer Options" at bounding box center [1434, 508] width 18 height 18
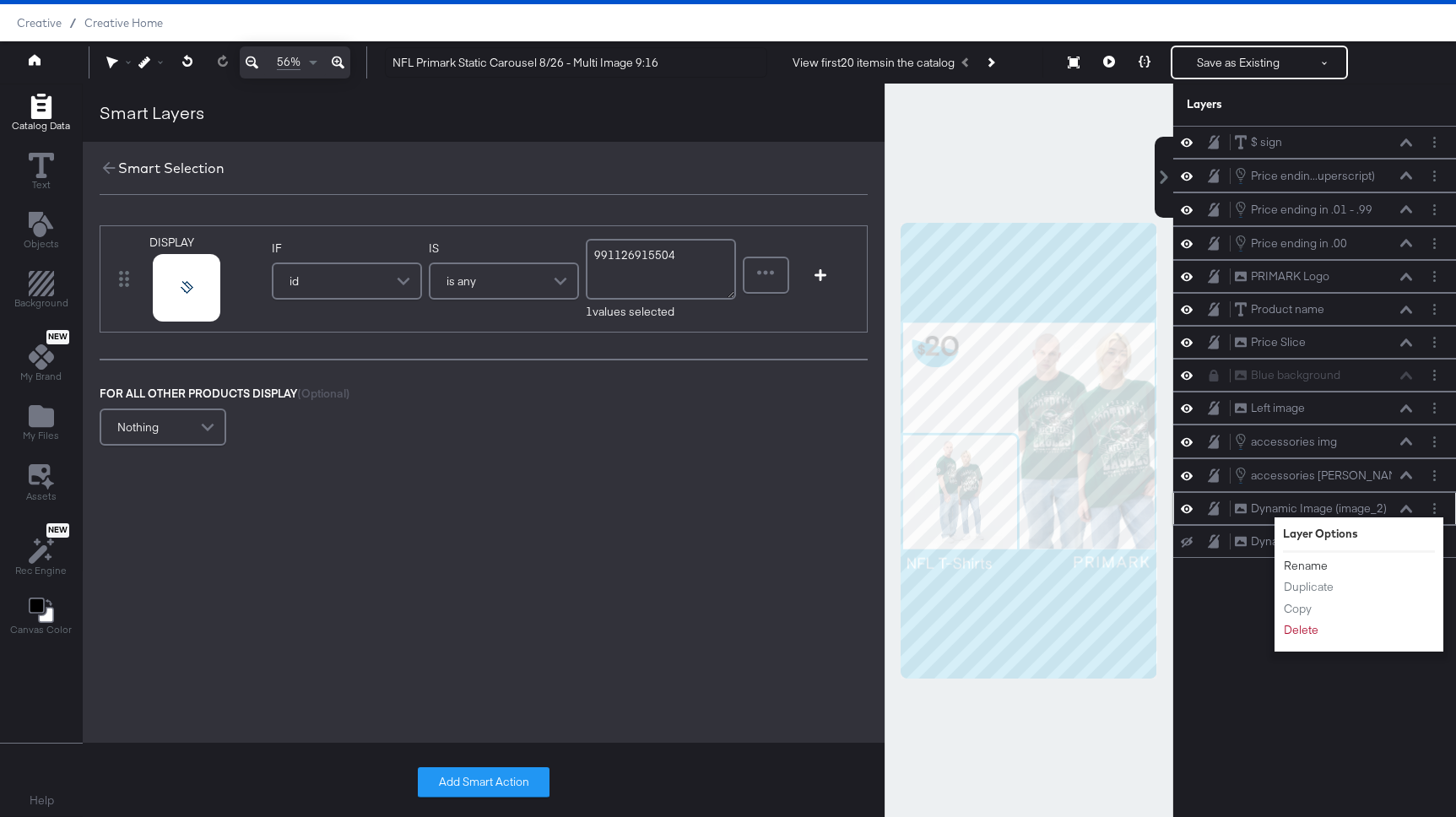
click at [1311, 562] on button "Rename" at bounding box center [1305, 565] width 46 height 18
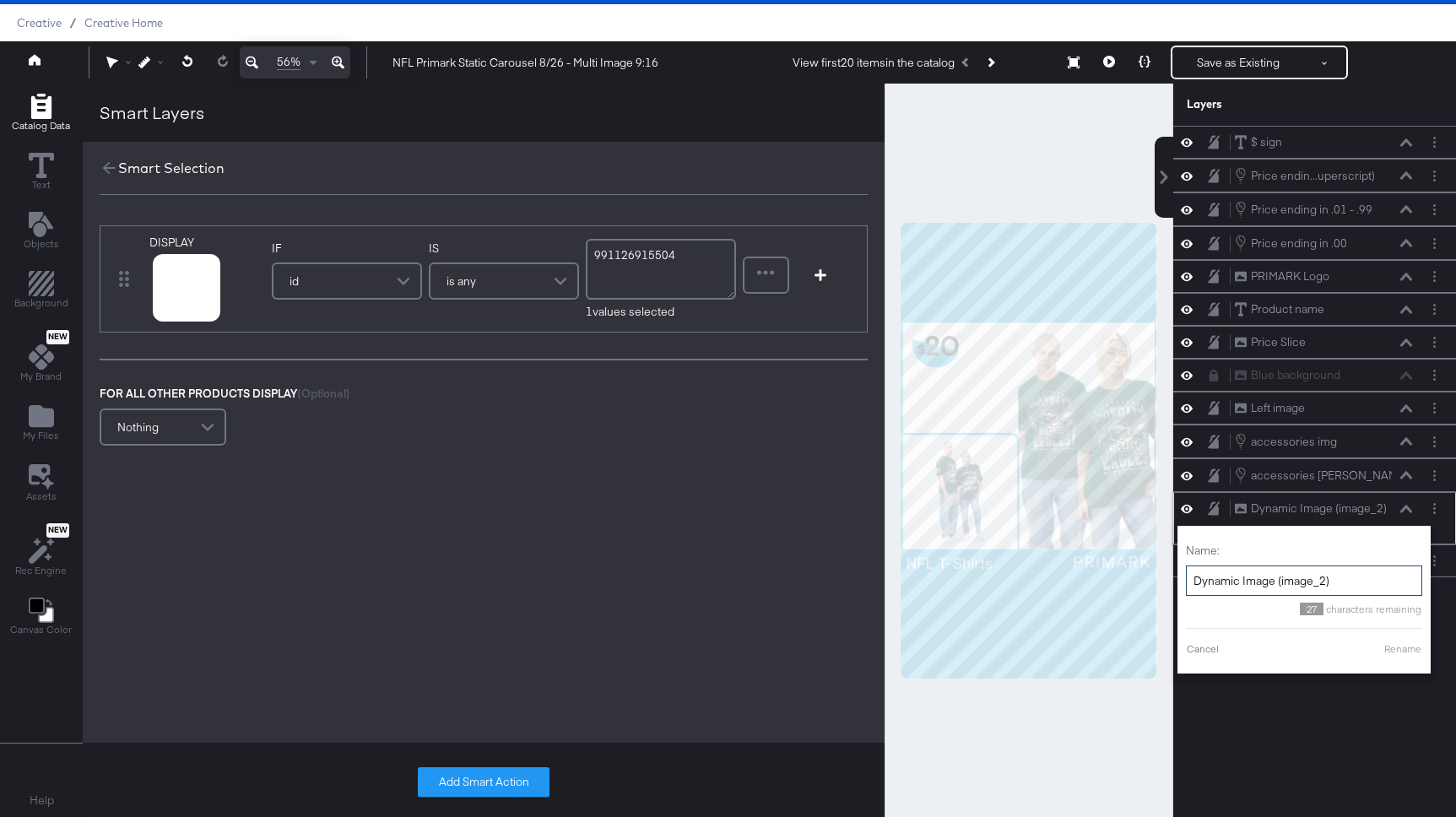
drag, startPoint x: 1340, startPoint y: 576, endPoint x: 1188, endPoint y: 578, distance: 152.0
click at [1188, 578] on input "Dynamic Image (image_2)" at bounding box center [1304, 581] width 236 height 31
type input "Right image"
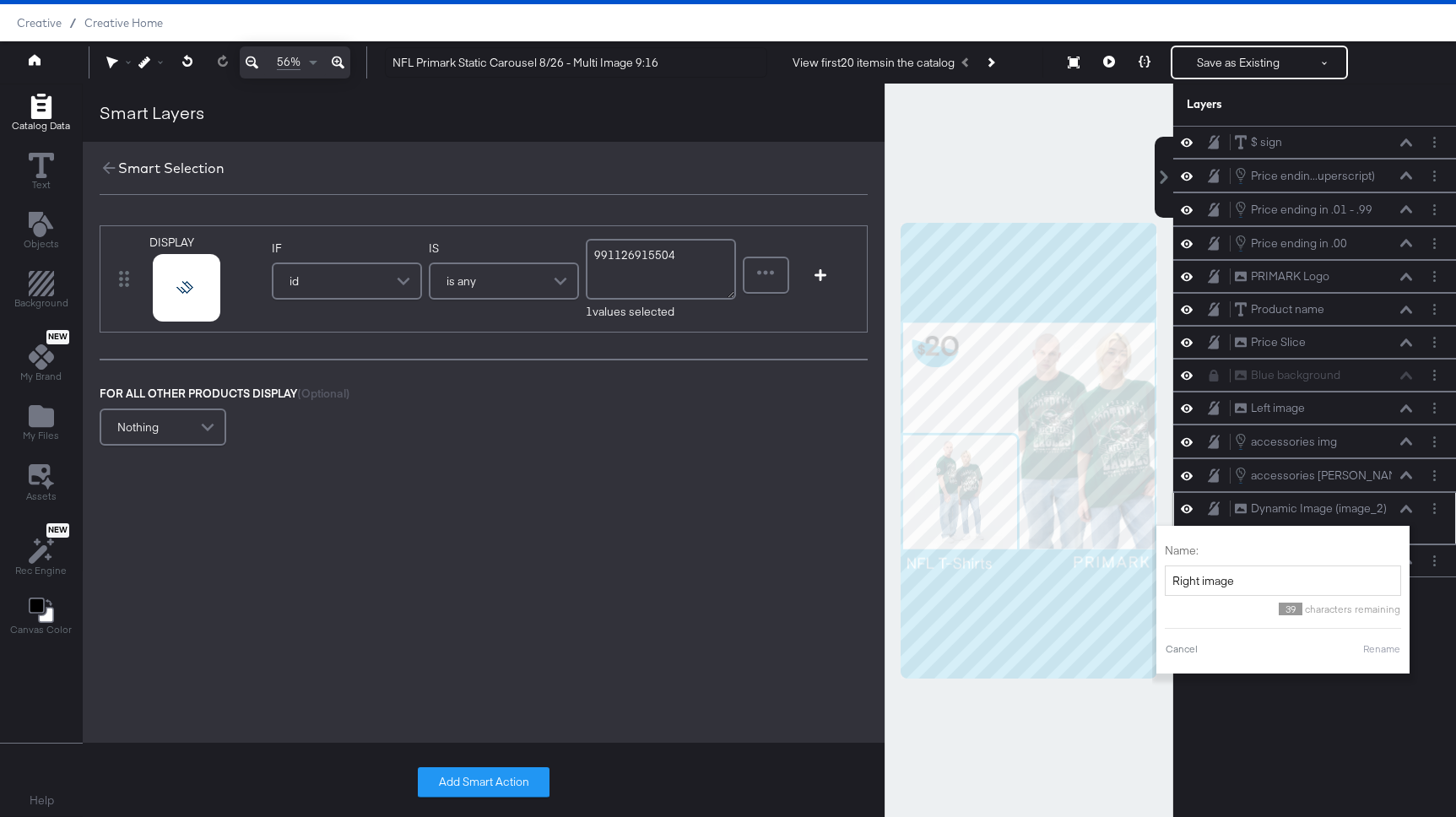
click at [1378, 644] on button "Rename" at bounding box center [1381, 649] width 39 height 16
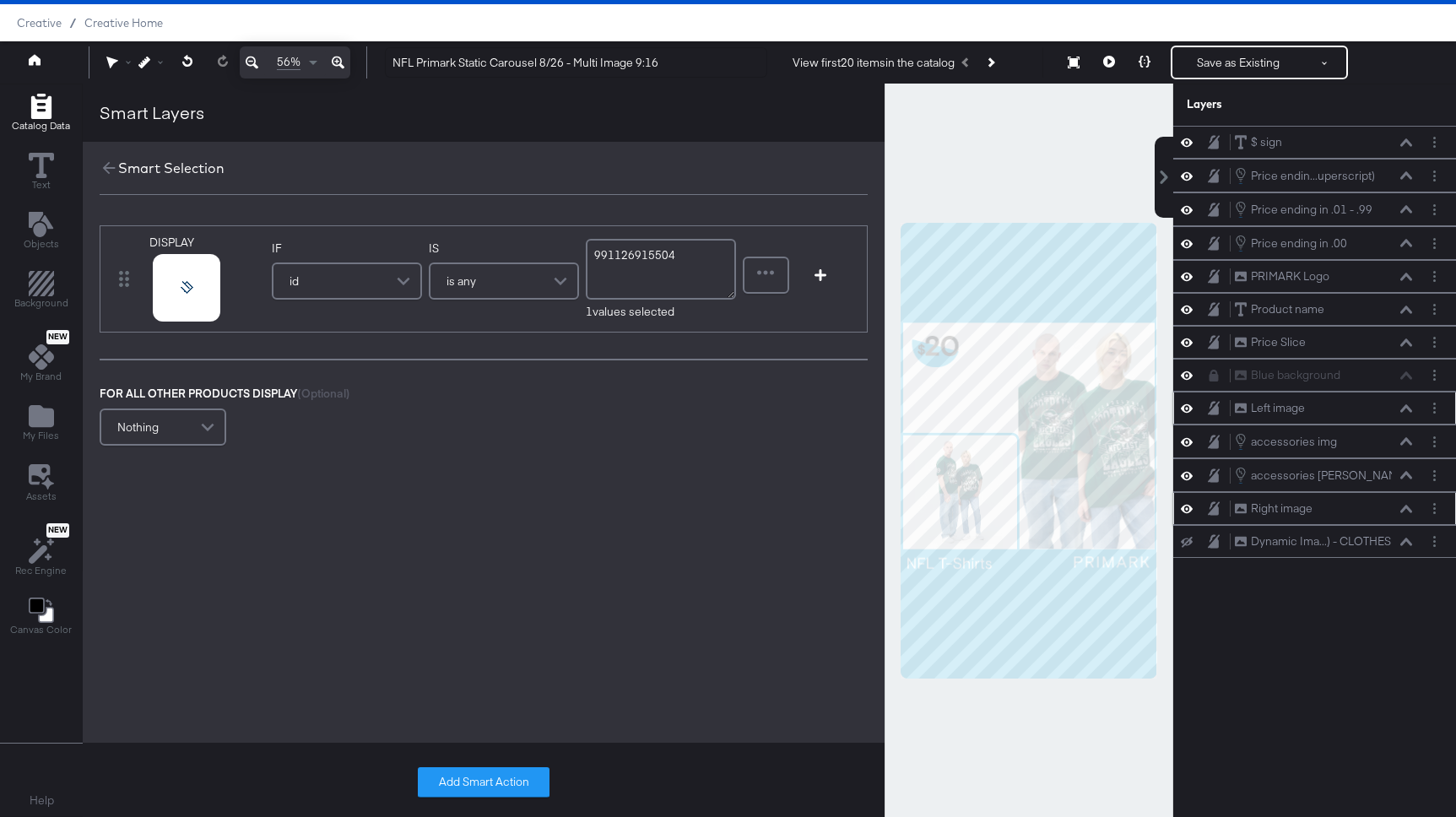
click at [1188, 405] on icon at bounding box center [1187, 408] width 12 height 15
click at [1188, 405] on icon at bounding box center [1187, 408] width 12 height 11
click at [105, 166] on icon at bounding box center [109, 168] width 19 height 19
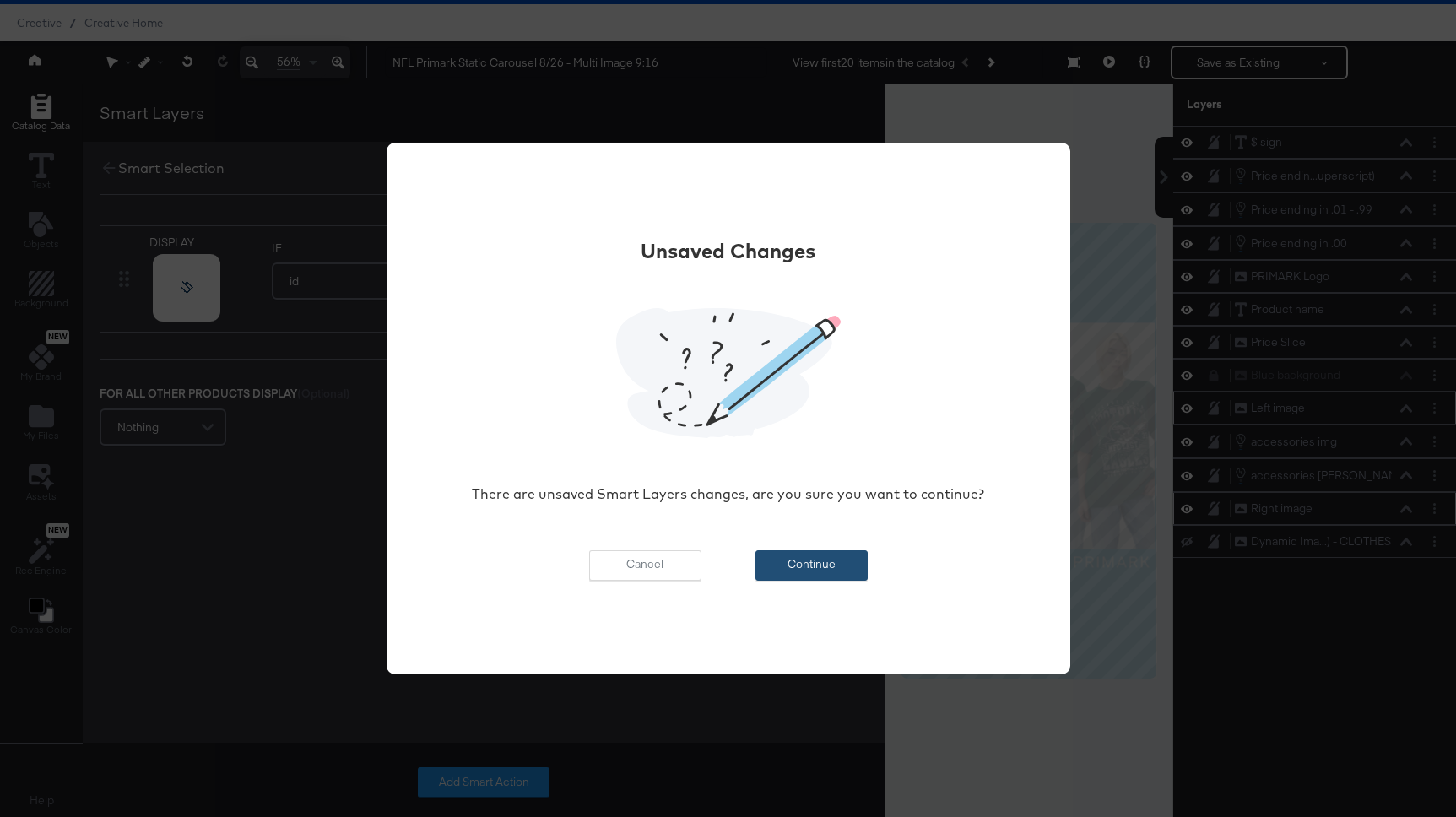
click at [788, 562] on button "Continue" at bounding box center [811, 565] width 112 height 30
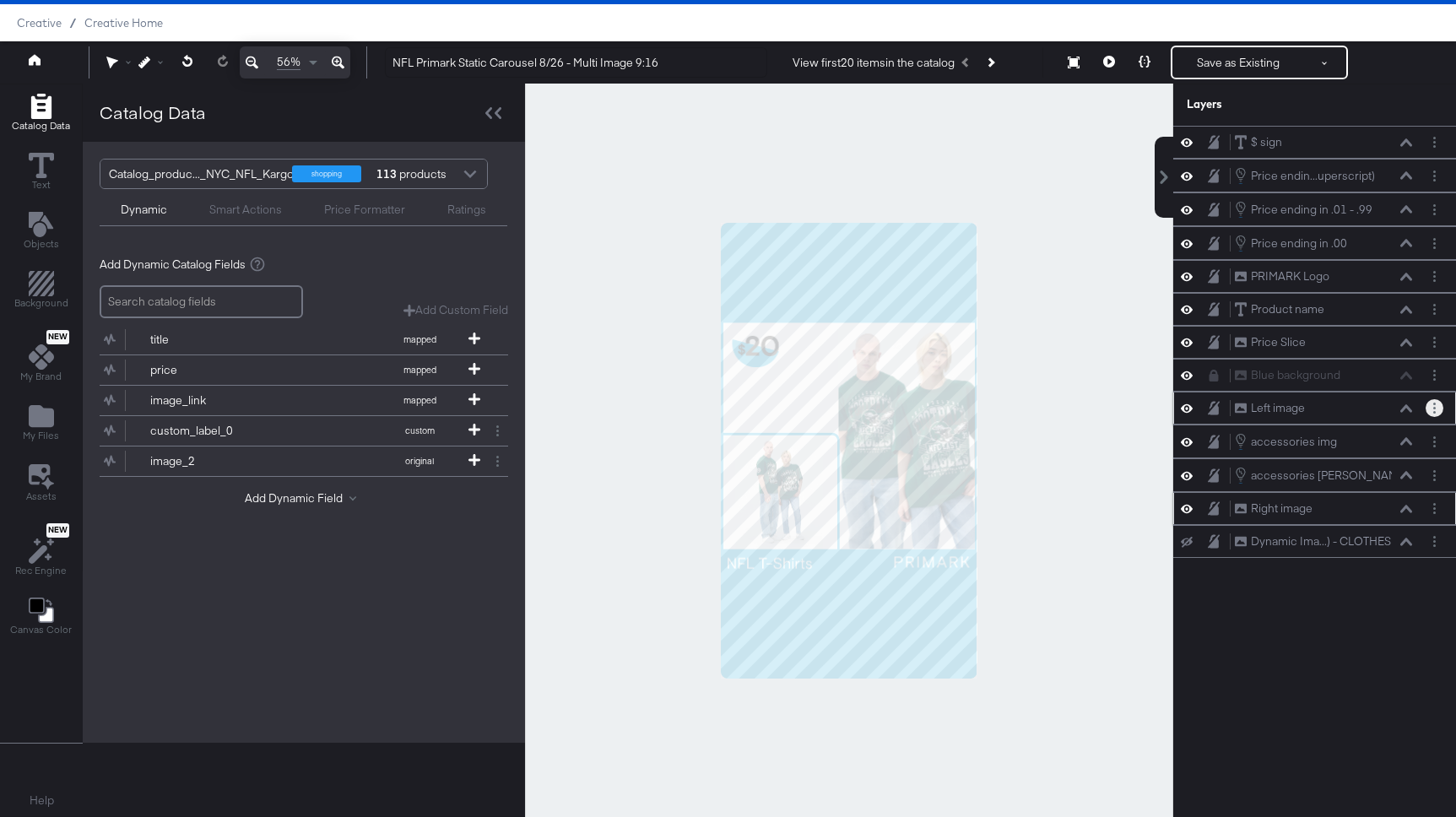
click at [1431, 405] on button "Layer Options" at bounding box center [1434, 408] width 18 height 18
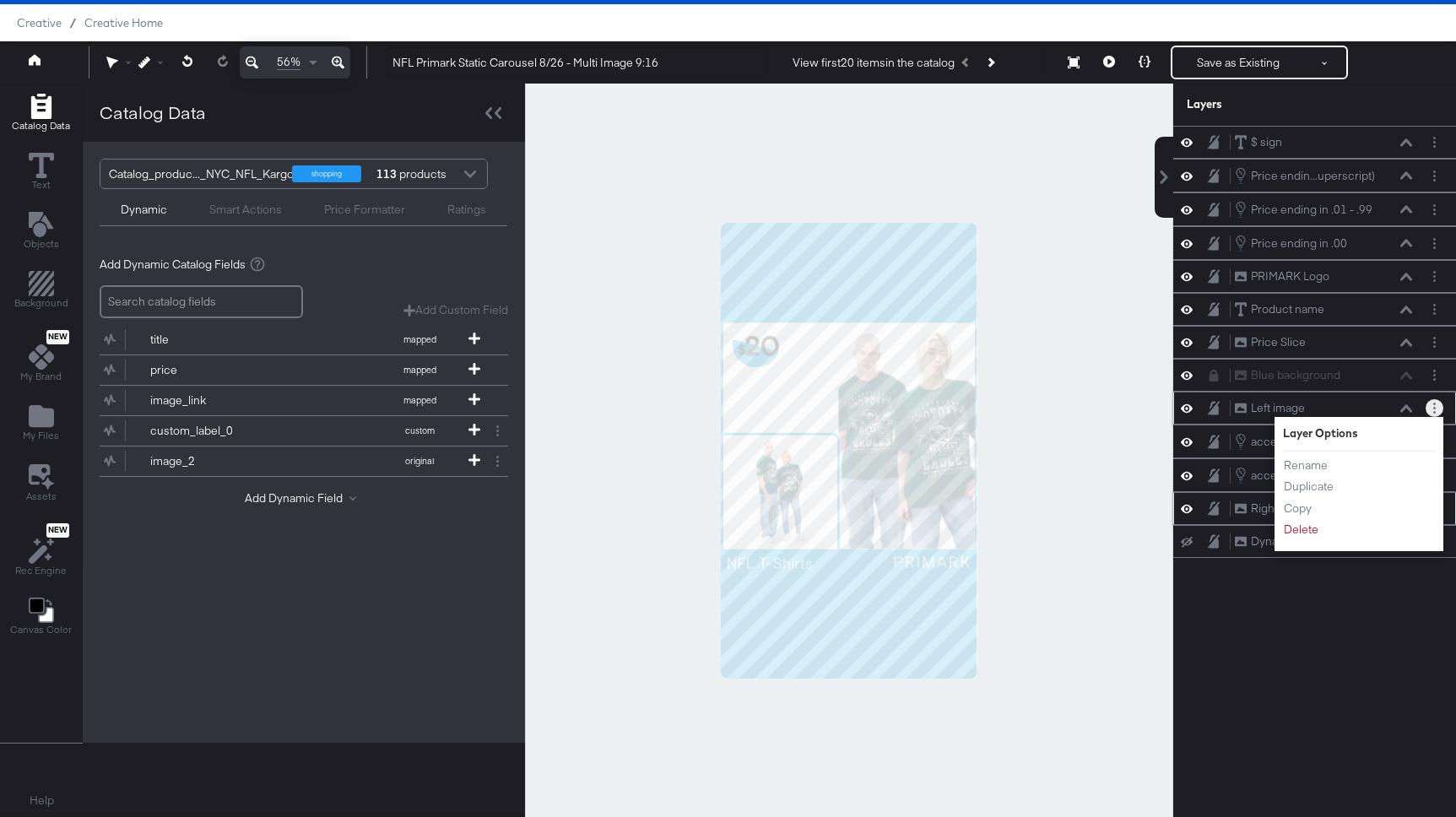
click at [1431, 405] on button "Layer Options" at bounding box center [1434, 408] width 18 height 18
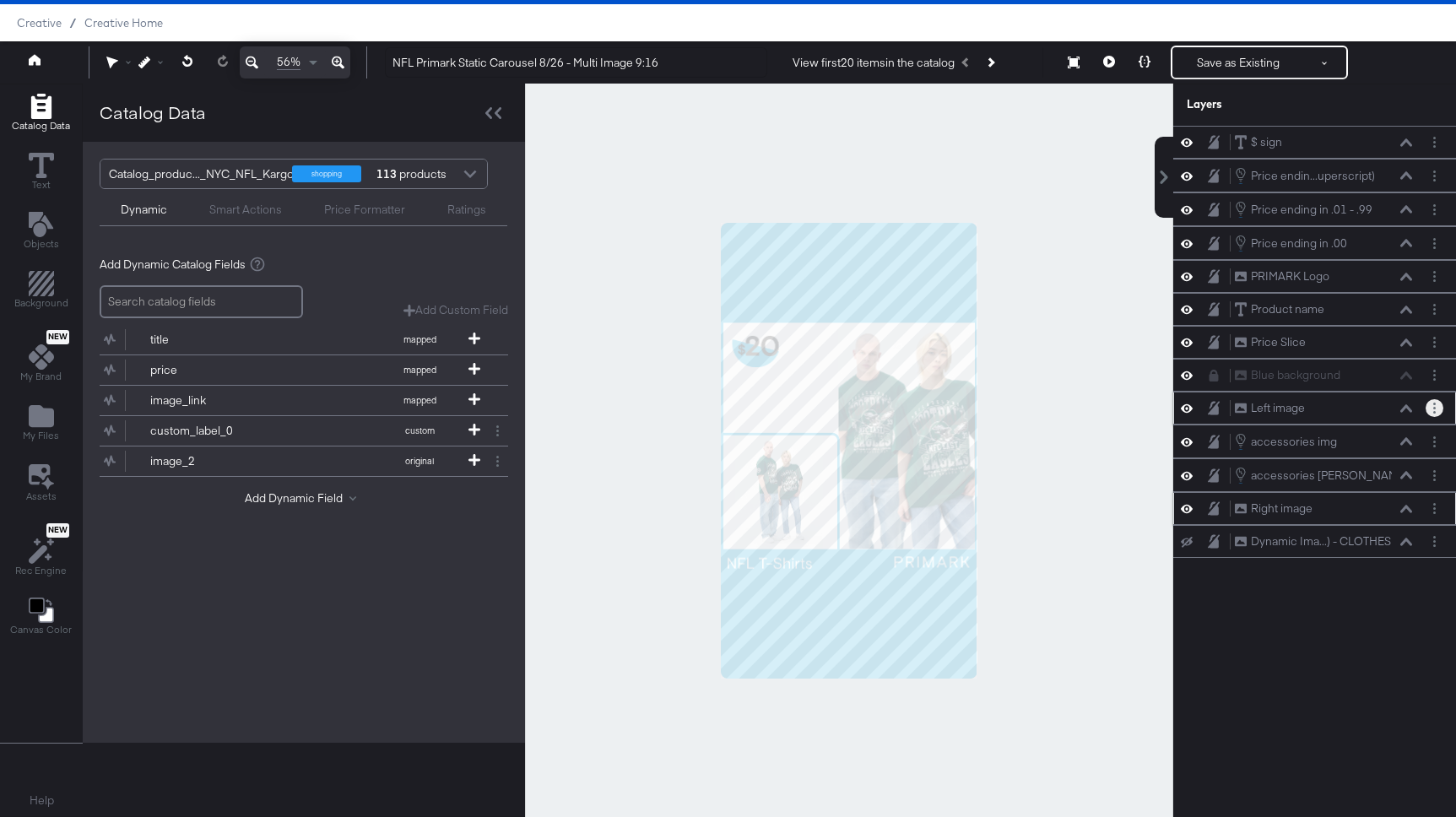
click at [1402, 404] on icon at bounding box center [1406, 408] width 12 height 9
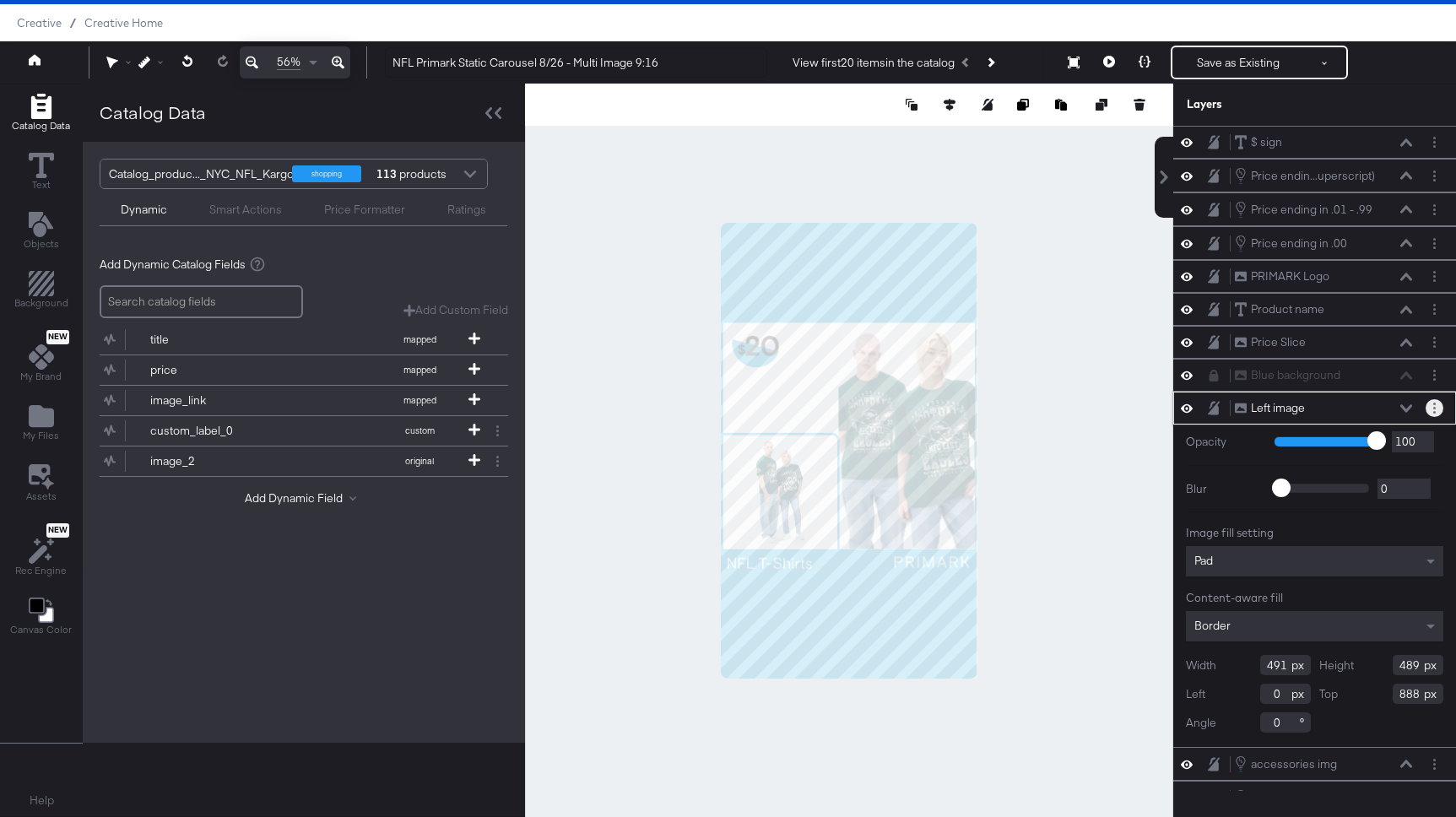
click at [1436, 404] on button "Layer Options" at bounding box center [1434, 408] width 18 height 18
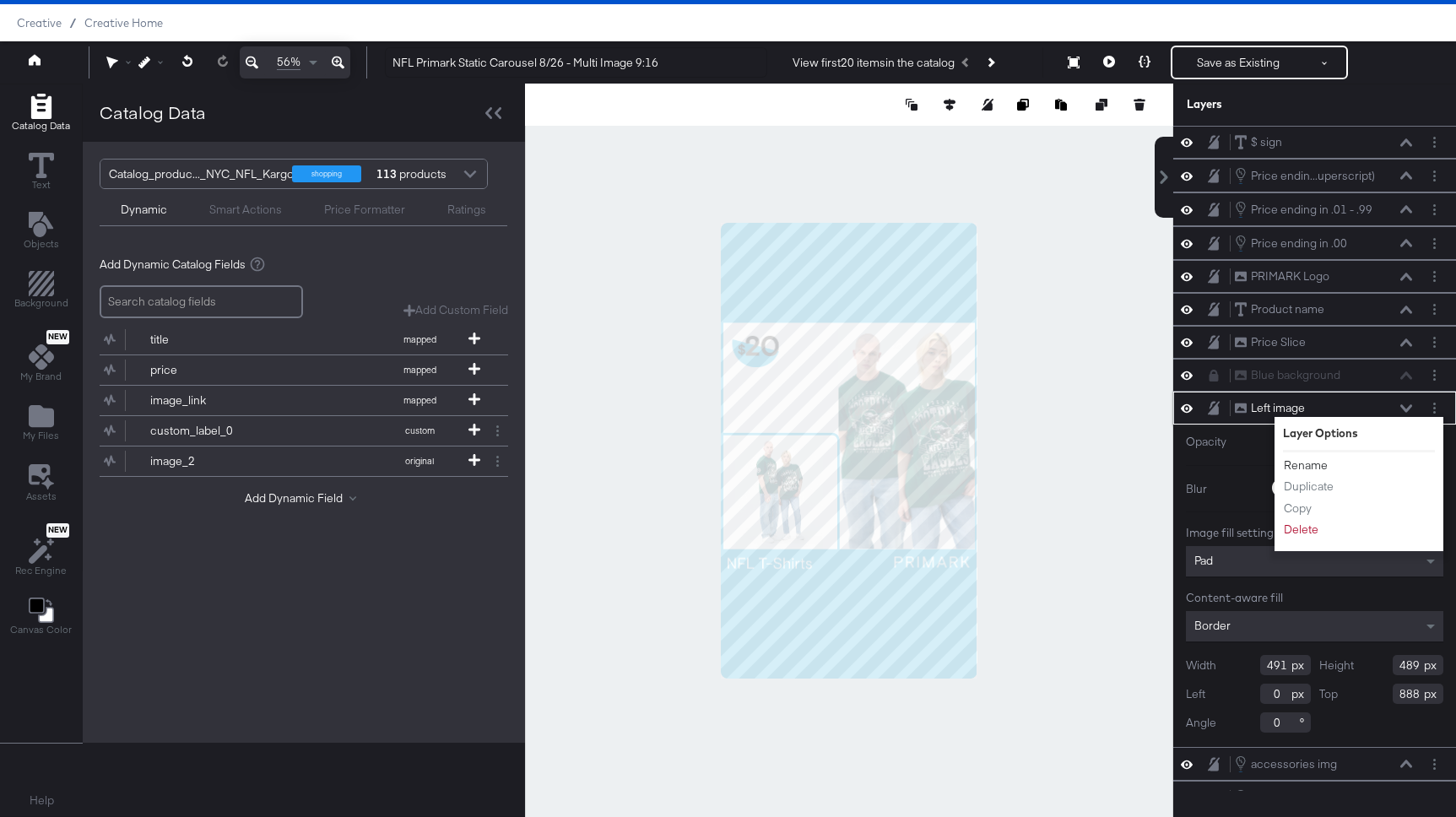
click at [1300, 464] on button "Rename" at bounding box center [1305, 465] width 46 height 18
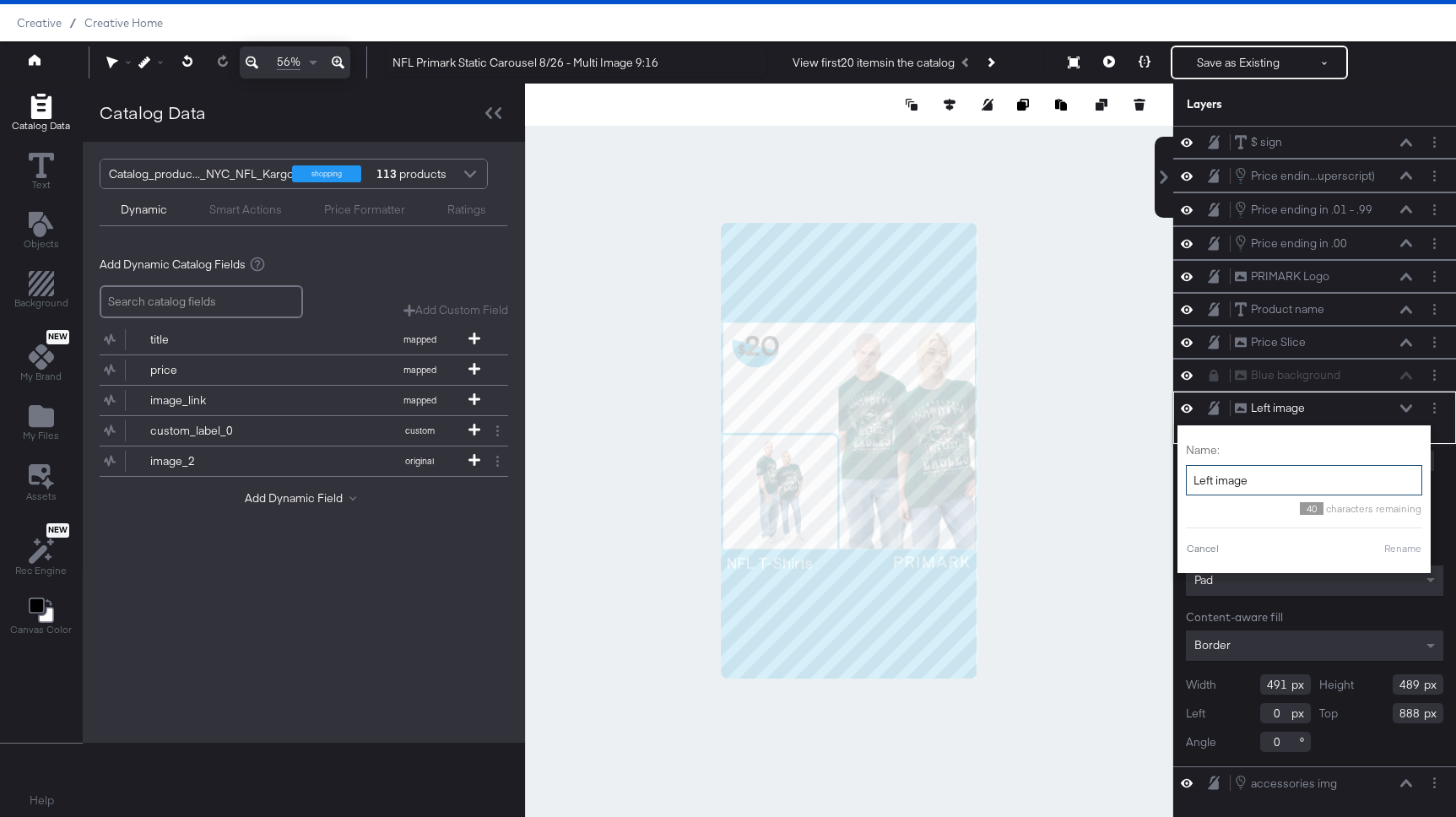
drag, startPoint x: 1214, startPoint y: 480, endPoint x: 1167, endPoint y: 472, distance: 47.7
click at [1167, 472] on div "$ sign $ sign Price endin...uperscript) Price ending in .01 - .99 (Superscript)…" at bounding box center [1304, 458] width 304 height 665
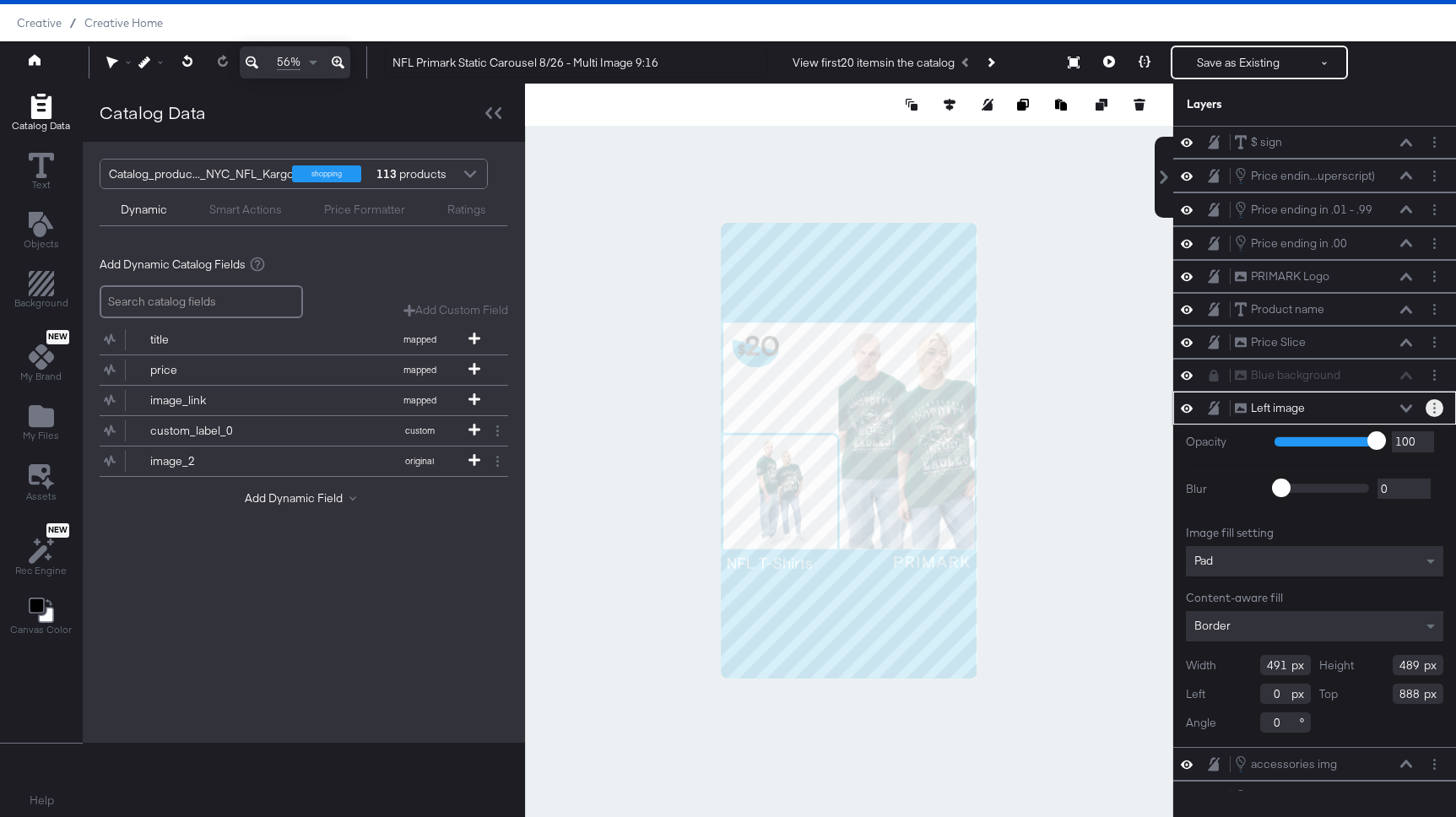
click at [1434, 408] on icon "Layer Options" at bounding box center [1434, 407] width 3 height 11
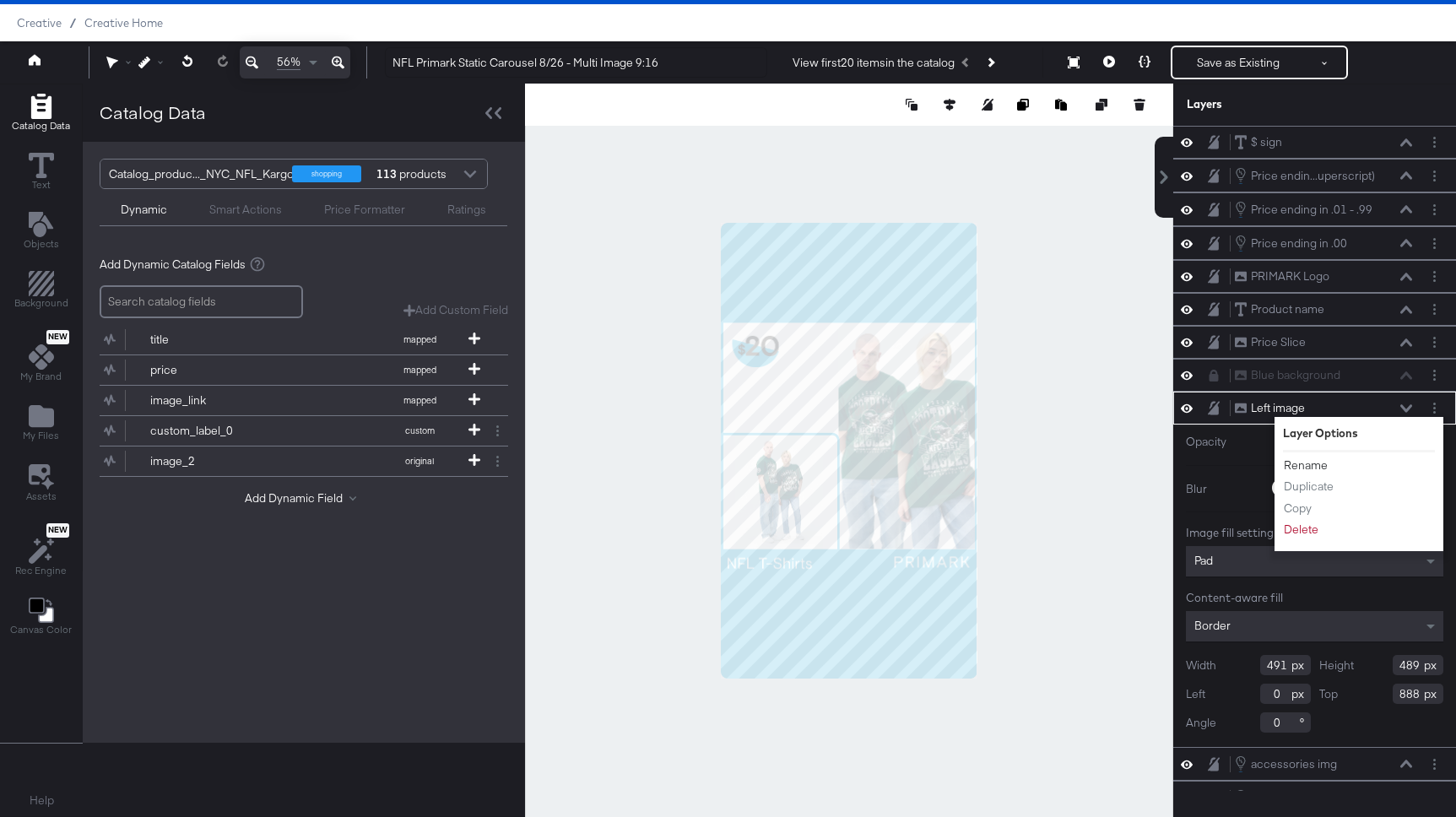
click at [1320, 461] on button "Rename" at bounding box center [1305, 465] width 46 height 18
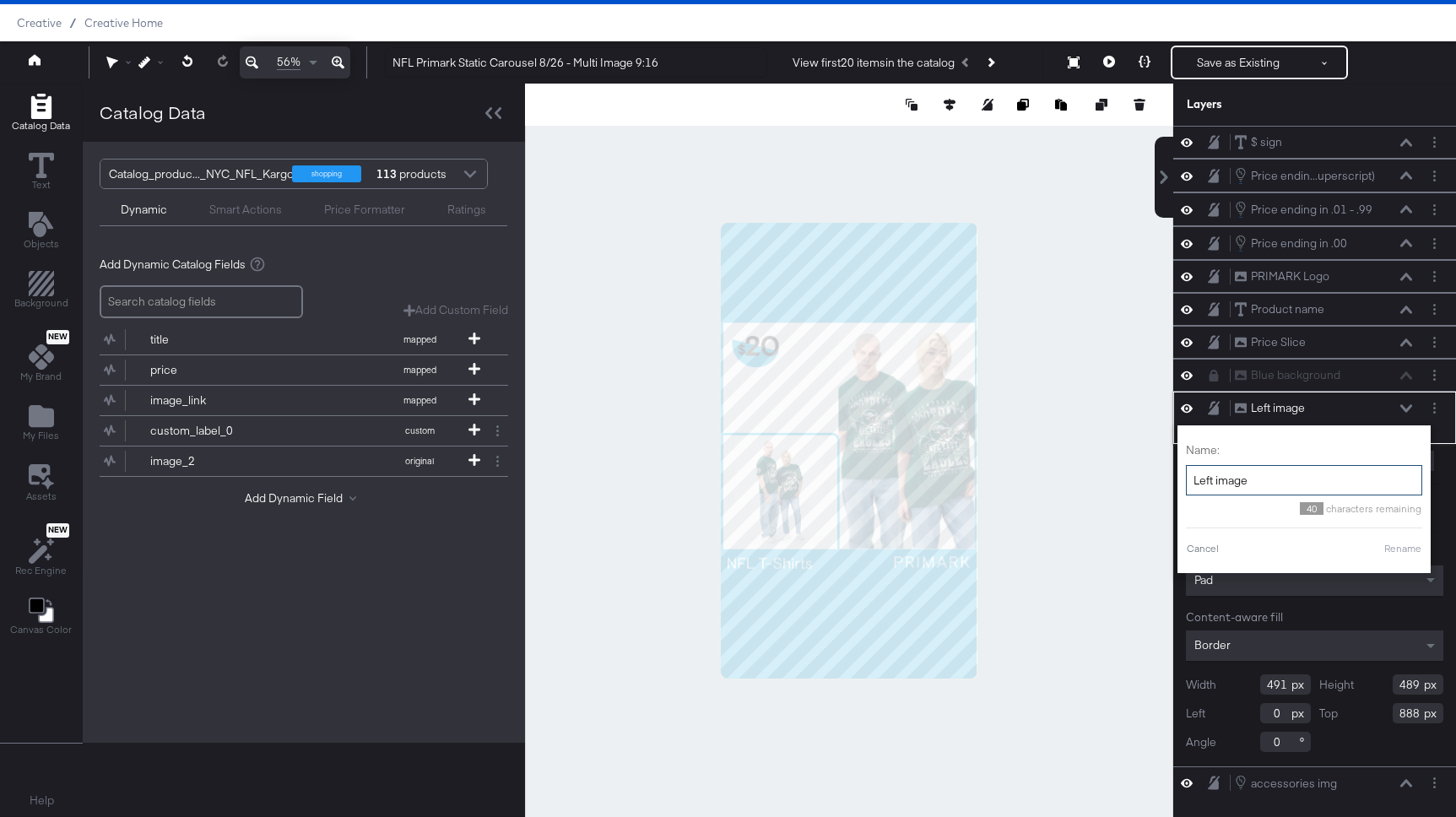
click at [1210, 475] on input "Left image" at bounding box center [1304, 481] width 236 height 31
type input "Right image"
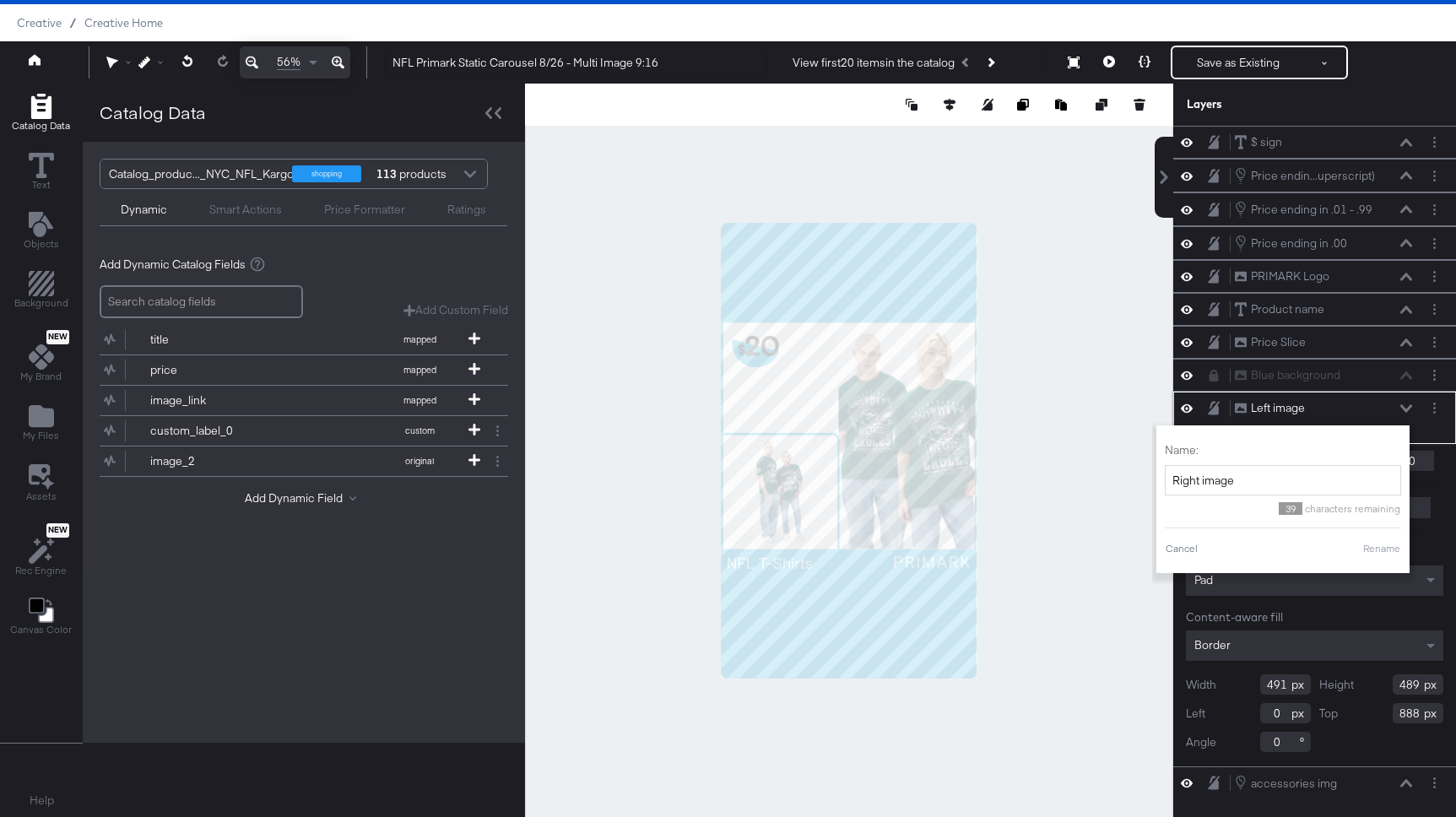
click at [1388, 551] on button "Rename" at bounding box center [1381, 549] width 39 height 16
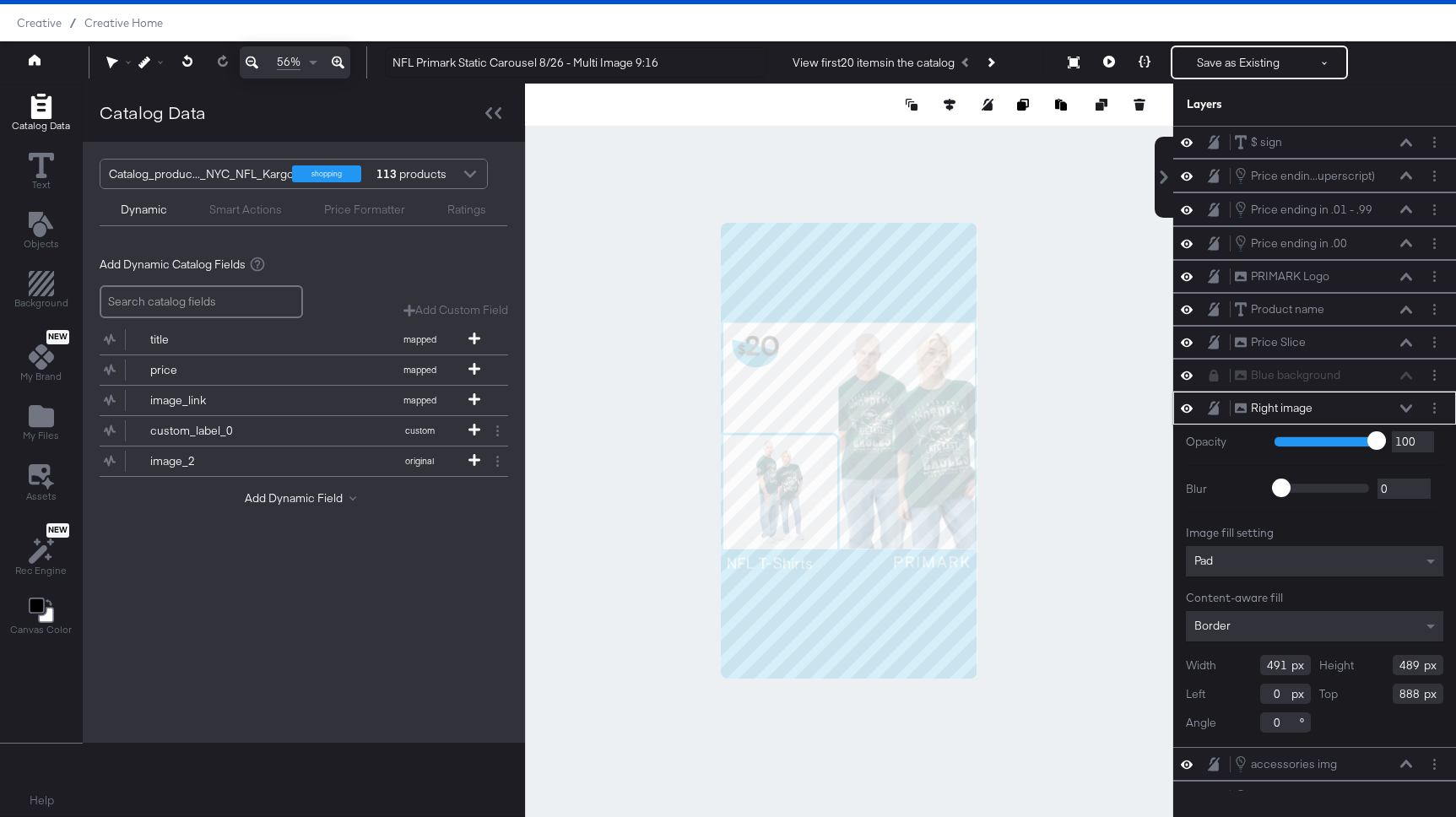
scroll to position [22, 0]
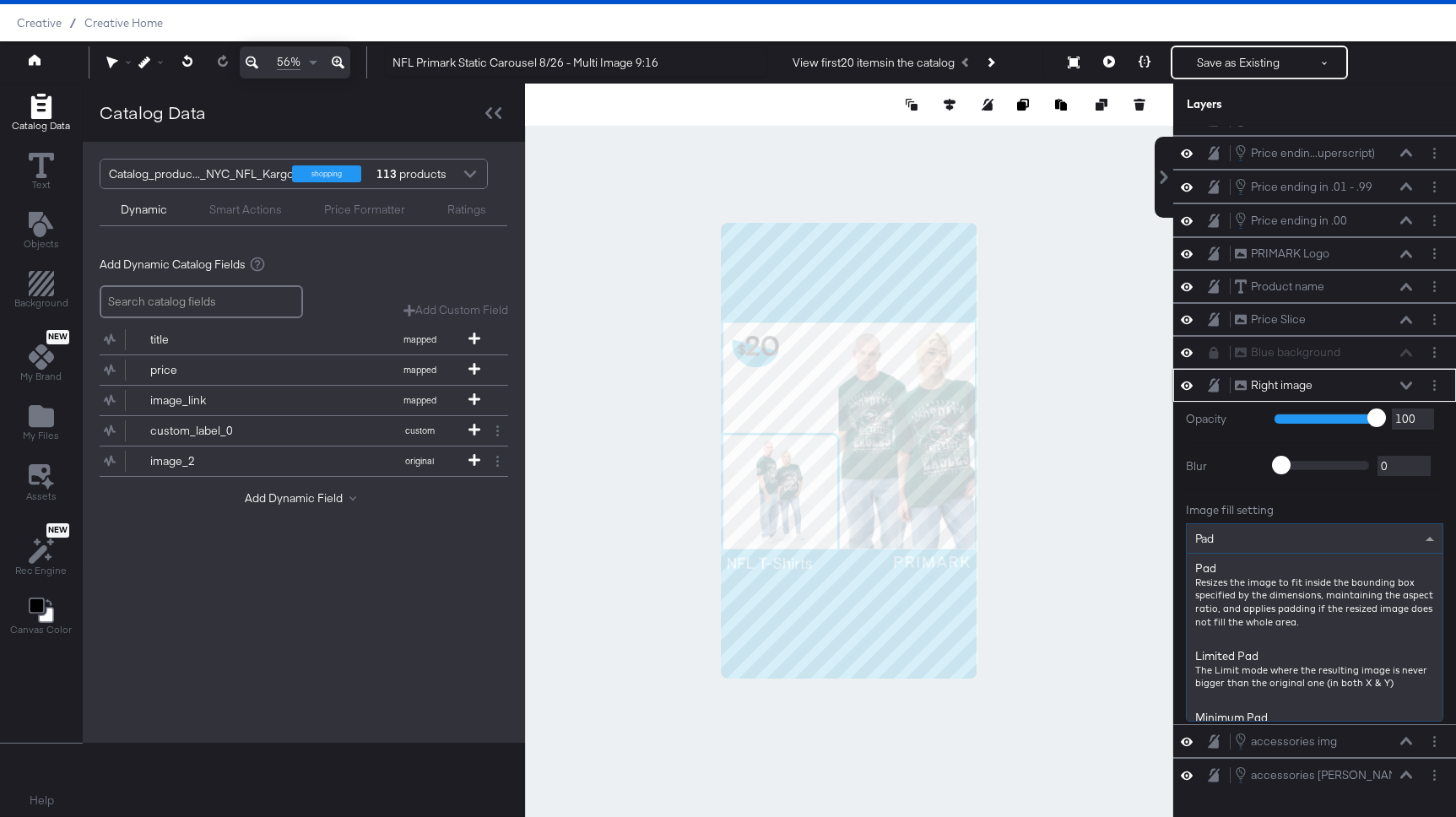
click at [1257, 537] on div "Pad" at bounding box center [1314, 537] width 255 height 28
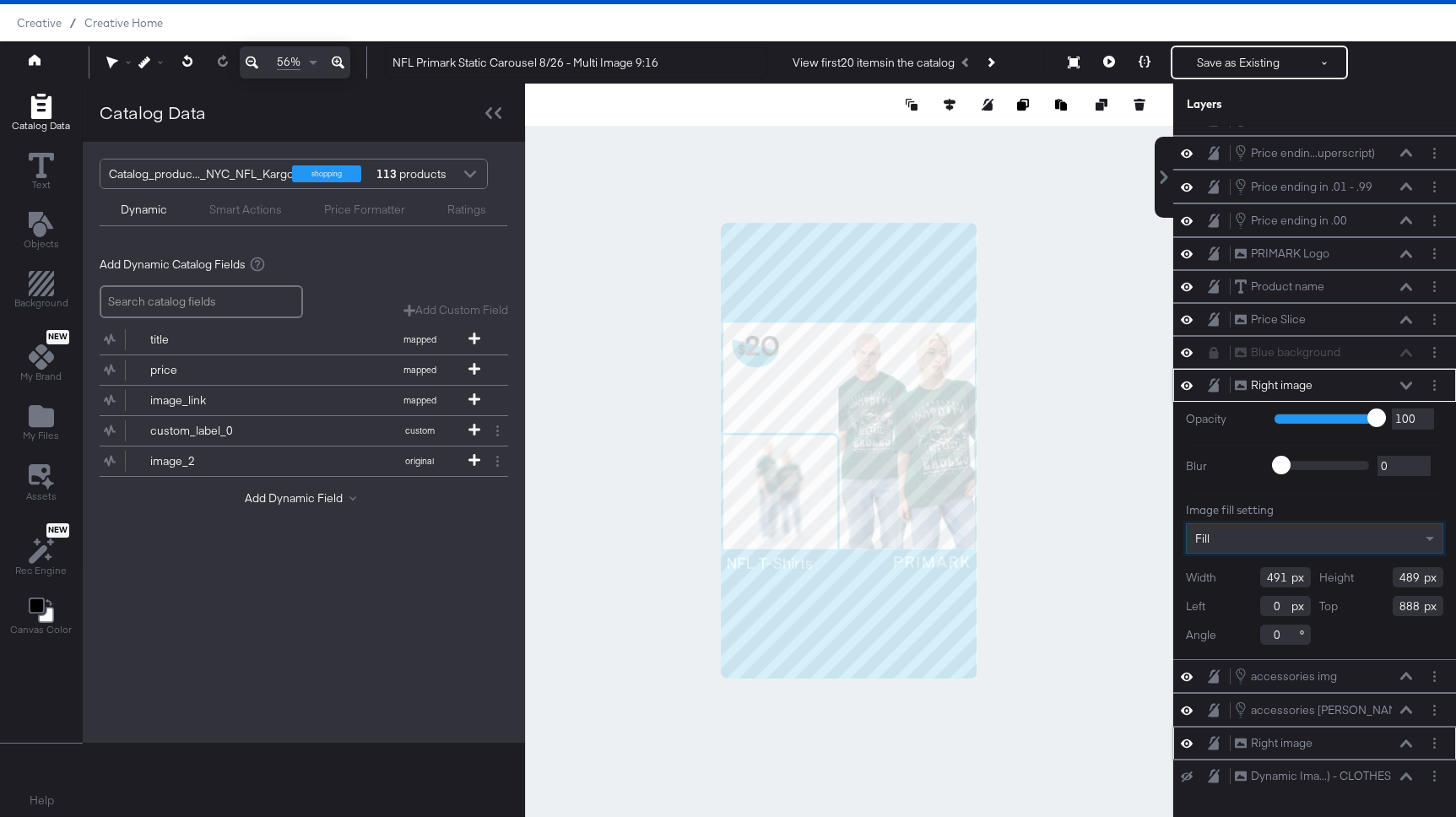
scroll to position [24, 0]
click at [1290, 572] on div "Width 491" at bounding box center [1248, 575] width 125 height 20
type input "598"
drag, startPoint x: 1280, startPoint y: 605, endPoint x: 1188, endPoint y: 605, distance: 92.0
click at [1188, 605] on div "Left 0" at bounding box center [1248, 603] width 125 height 20
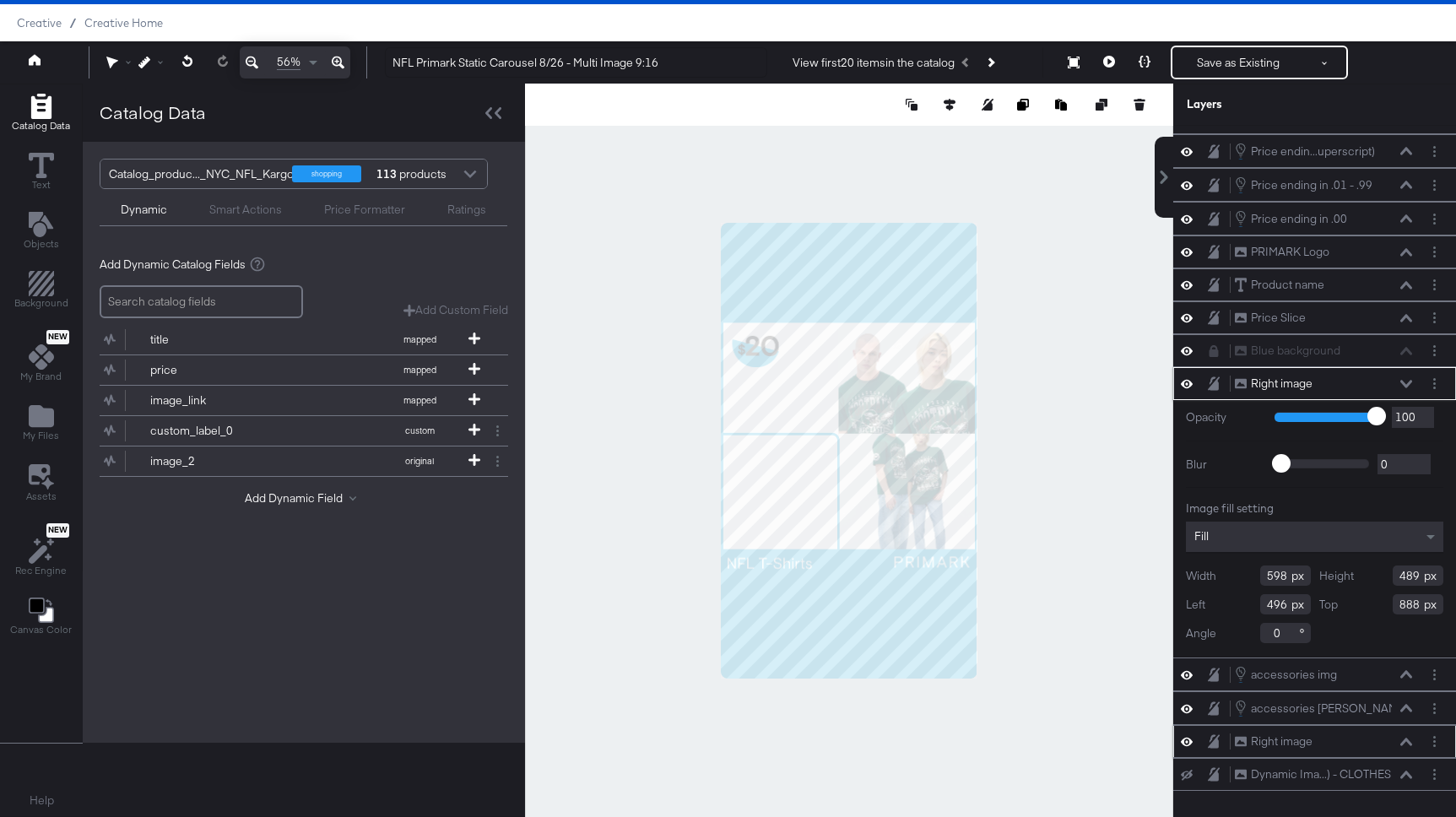
type input "496"
drag, startPoint x: 1419, startPoint y: 575, endPoint x: 1289, endPoint y: 575, distance: 130.0
click at [1289, 575] on div "Width 598 Height 489 Left 496 Top 888 Angle 0" at bounding box center [1314, 604] width 257 height 78
type input "965"
drag, startPoint x: 1419, startPoint y: 602, endPoint x: 1302, endPoint y: 602, distance: 117.0
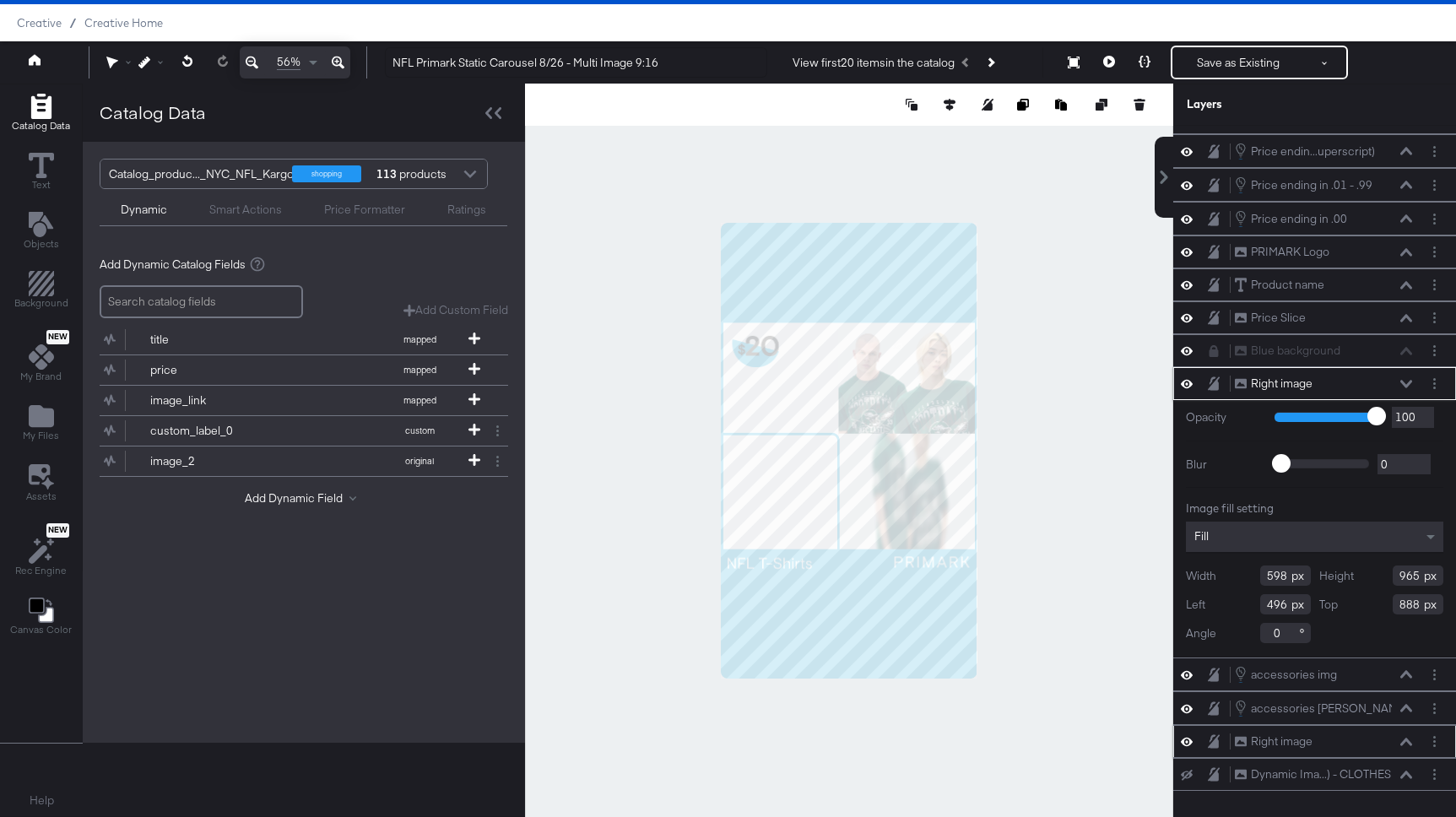
click at [1302, 602] on div "Width 598 Height 965 Left 496 Top 888 Angle 0" at bounding box center [1314, 604] width 257 height 78
type input "410"
click at [1408, 384] on icon at bounding box center [1406, 383] width 12 height 8
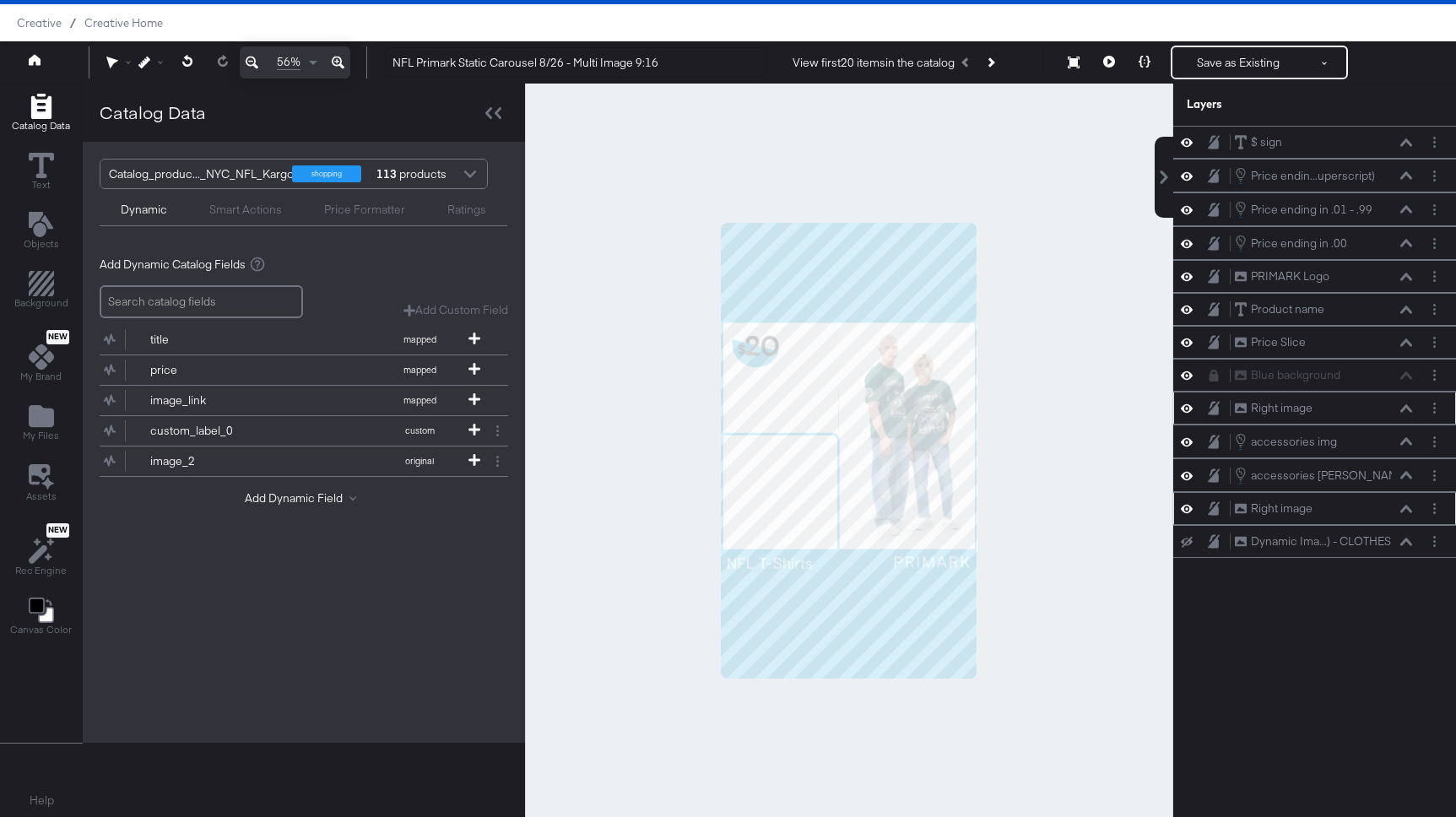
scroll to position [0, 0]
click at [1186, 440] on icon at bounding box center [1187, 442] width 12 height 15
click at [1186, 440] on icon at bounding box center [1187, 442] width 12 height 11
click at [1185, 400] on div at bounding box center [1191, 408] width 23 height 16
click at [1189, 401] on icon at bounding box center [1187, 408] width 12 height 15
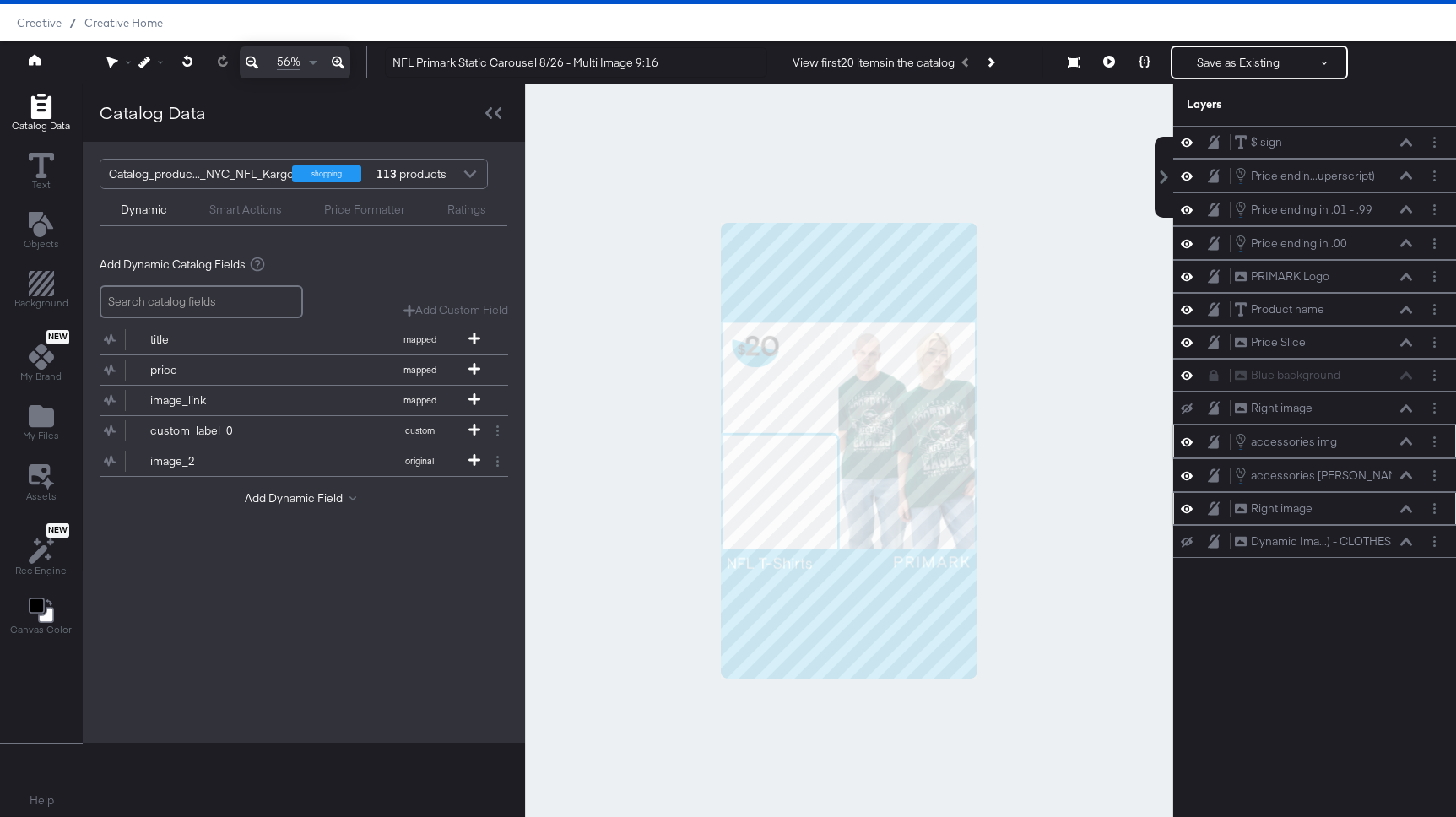
click at [1187, 440] on icon at bounding box center [1187, 442] width 12 height 15
click at [1190, 475] on icon at bounding box center [1187, 475] width 12 height 9
click at [1434, 476] on icon "Layer Options" at bounding box center [1434, 475] width 3 height 11
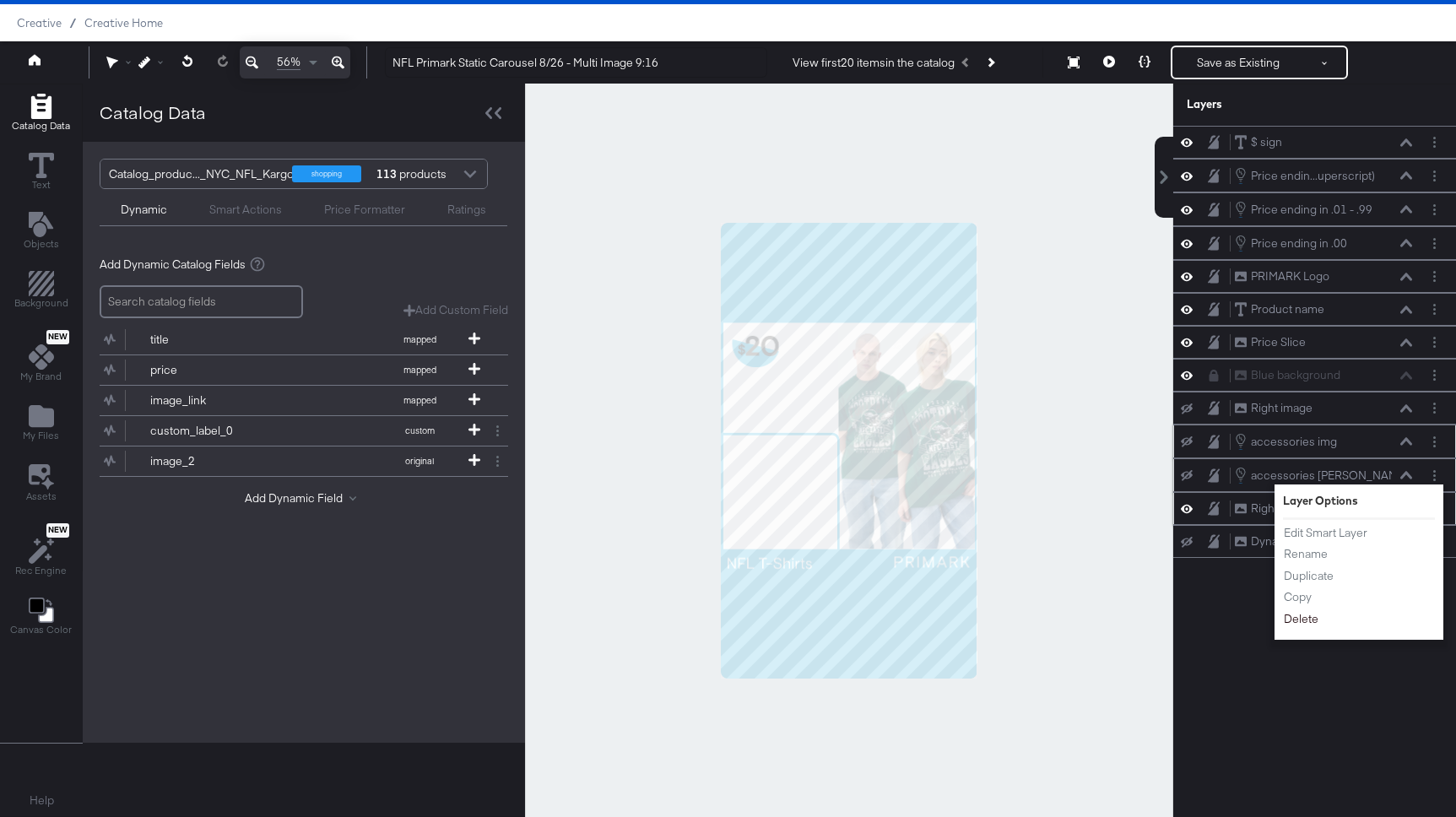
click at [1305, 618] on button "Delete" at bounding box center [1301, 619] width 36 height 18
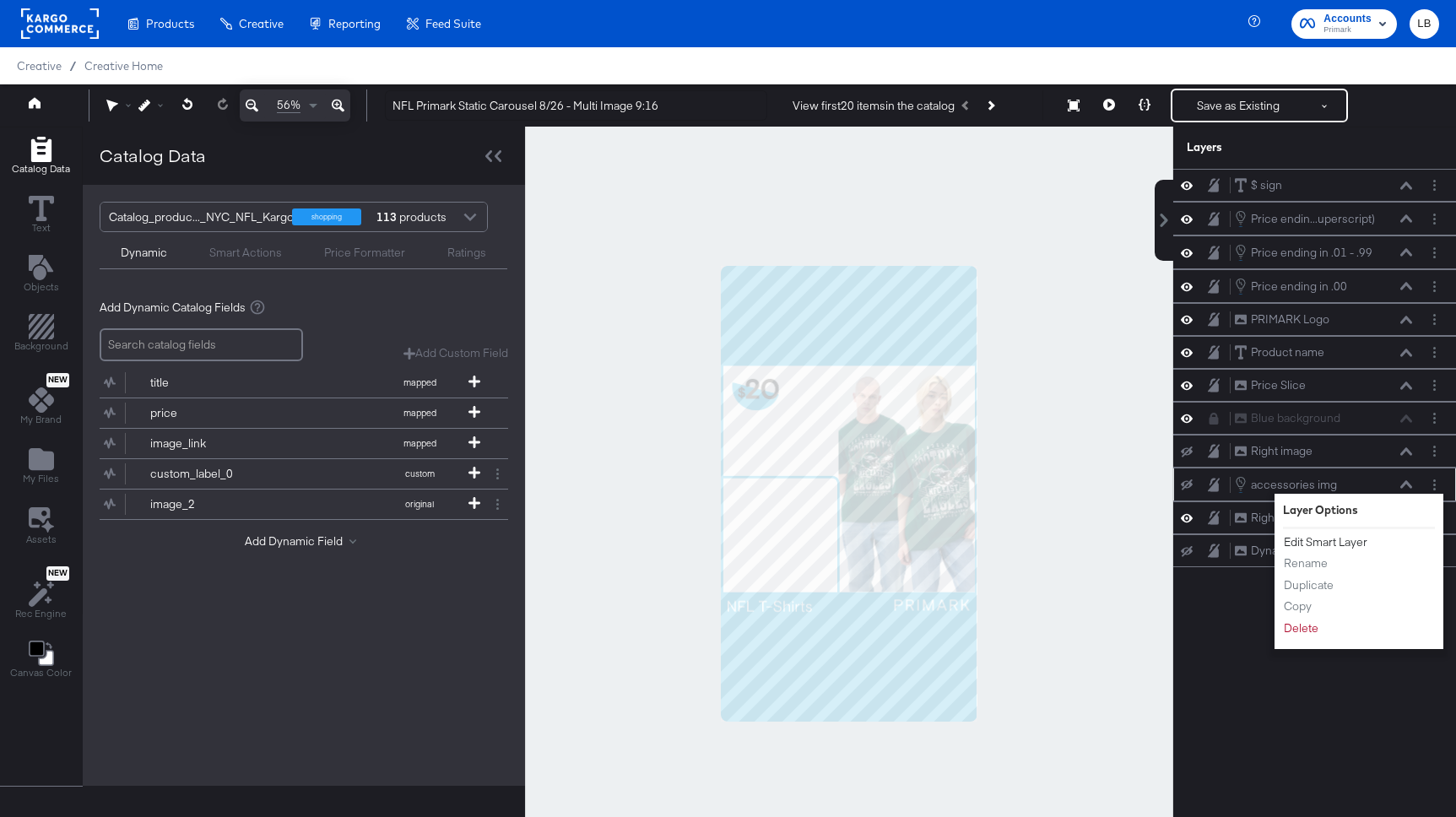
scroll to position [43, 0]
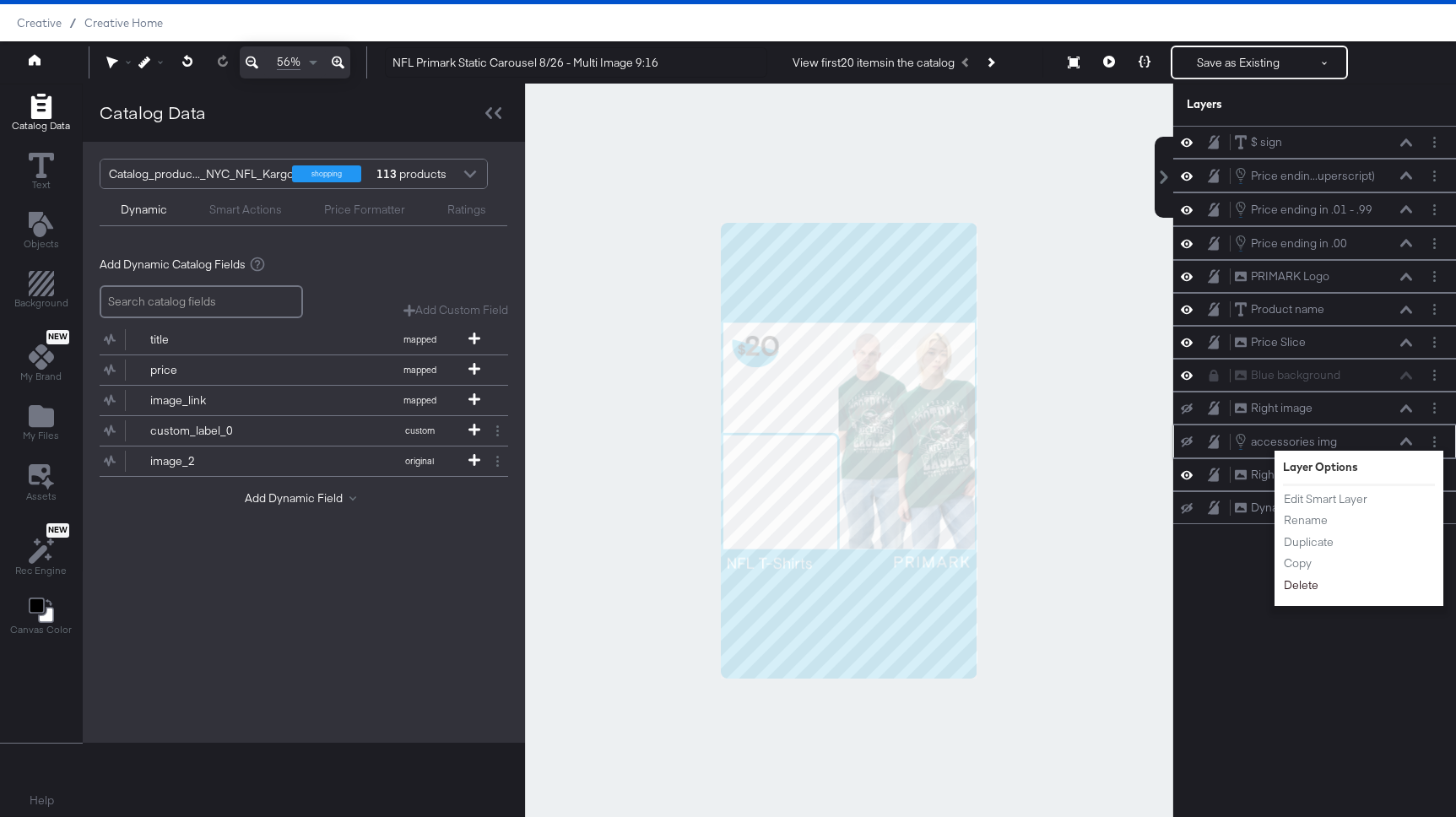
click at [1305, 580] on button "Delete" at bounding box center [1301, 585] width 36 height 18
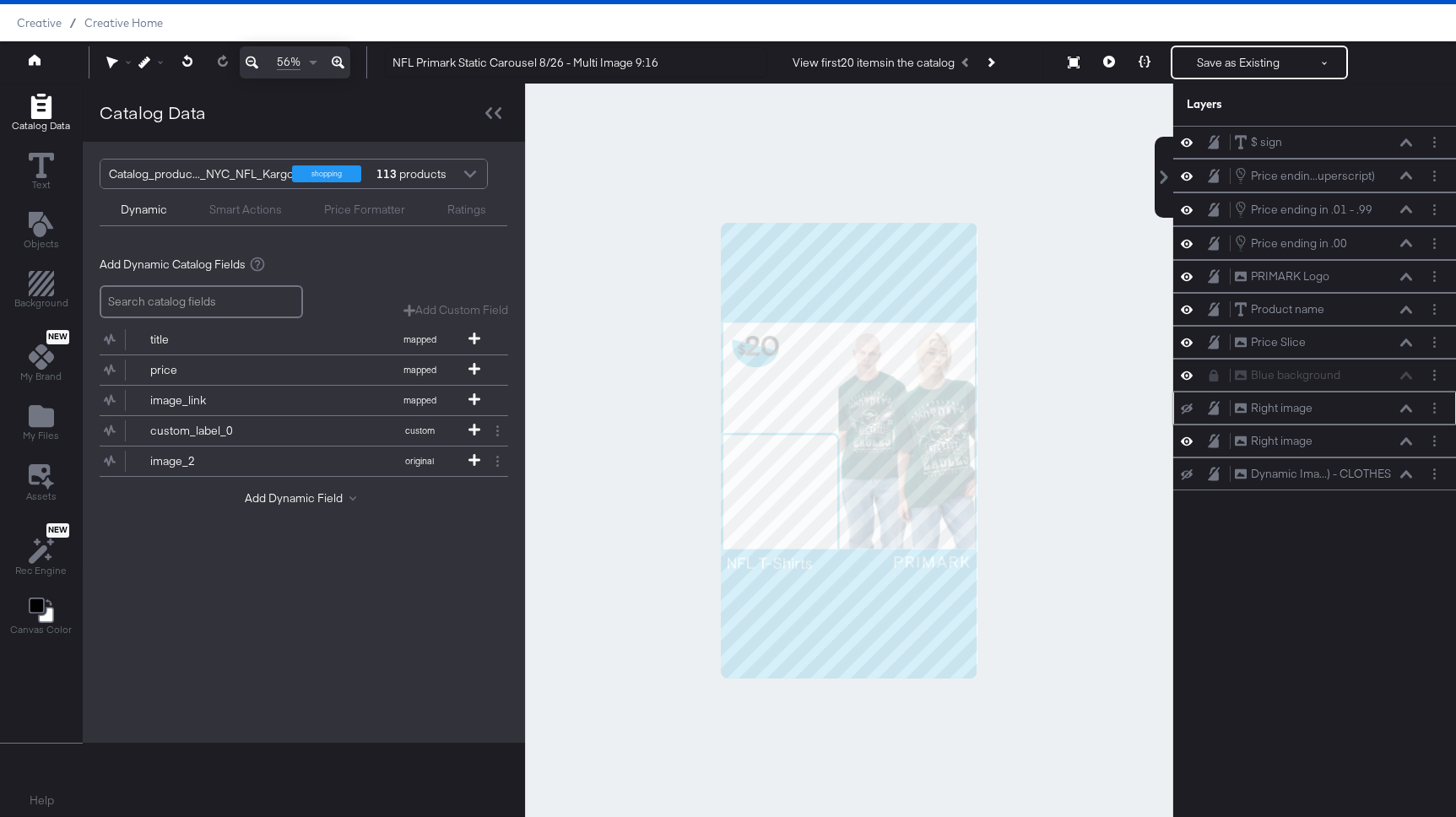
click at [1188, 401] on div at bounding box center [1191, 408] width 23 height 14
click at [1188, 407] on icon at bounding box center [1187, 408] width 12 height 11
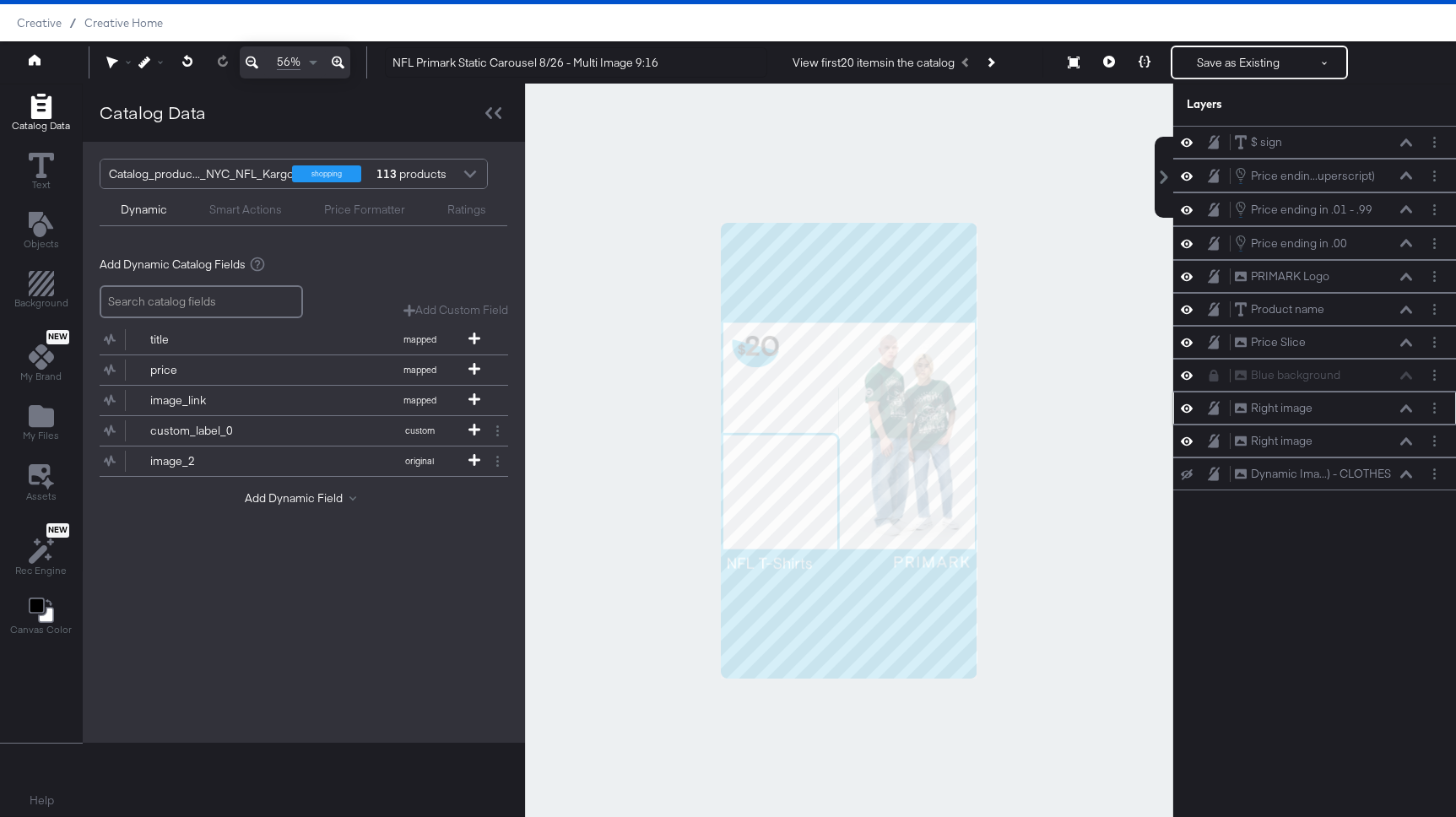
click at [1182, 397] on div "Right image Right image" at bounding box center [1314, 408] width 283 height 33
click at [1185, 402] on icon at bounding box center [1187, 408] width 12 height 15
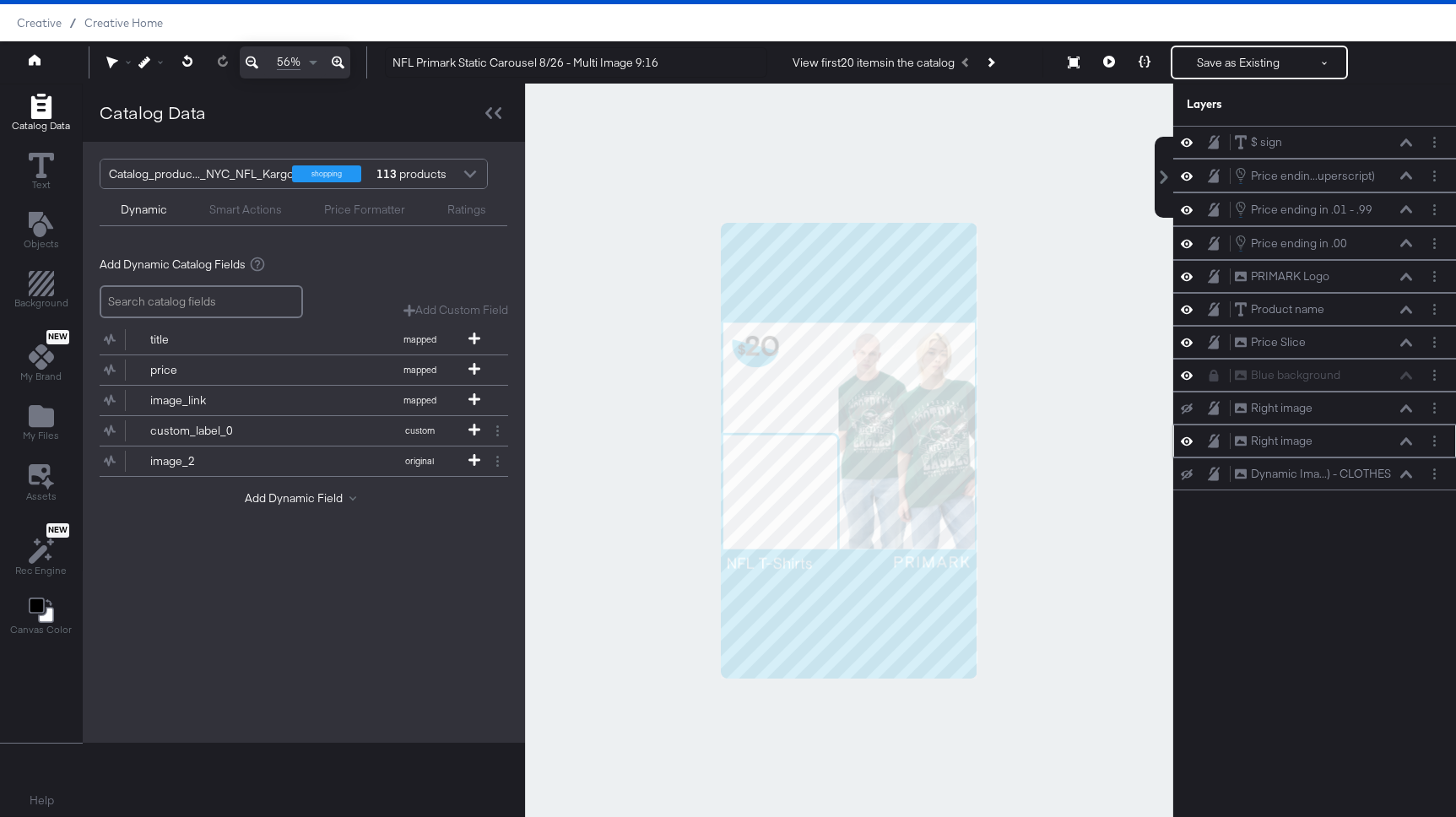
click at [1188, 437] on icon at bounding box center [1187, 441] width 12 height 15
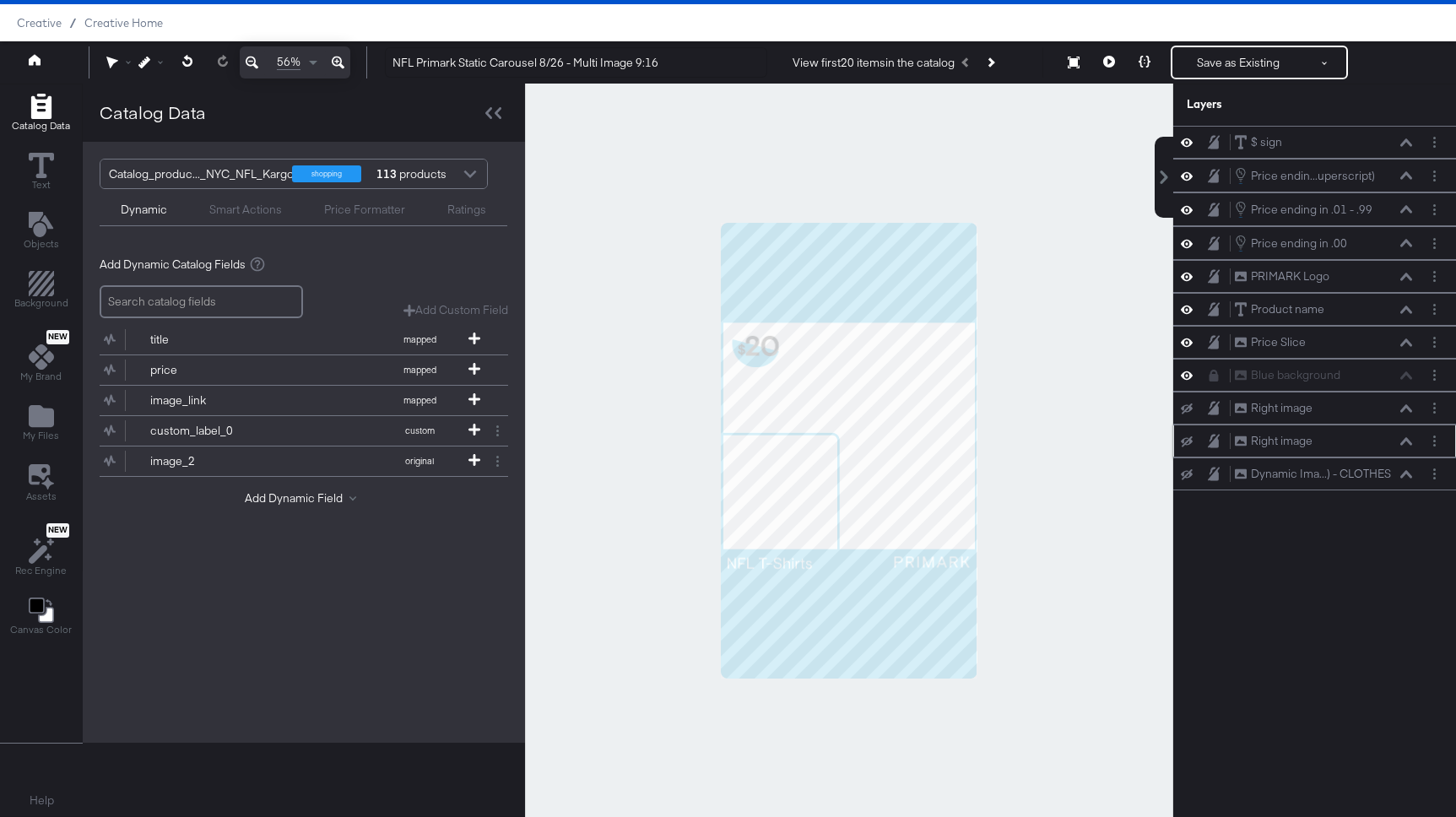
click at [1188, 437] on icon at bounding box center [1187, 442] width 12 height 11
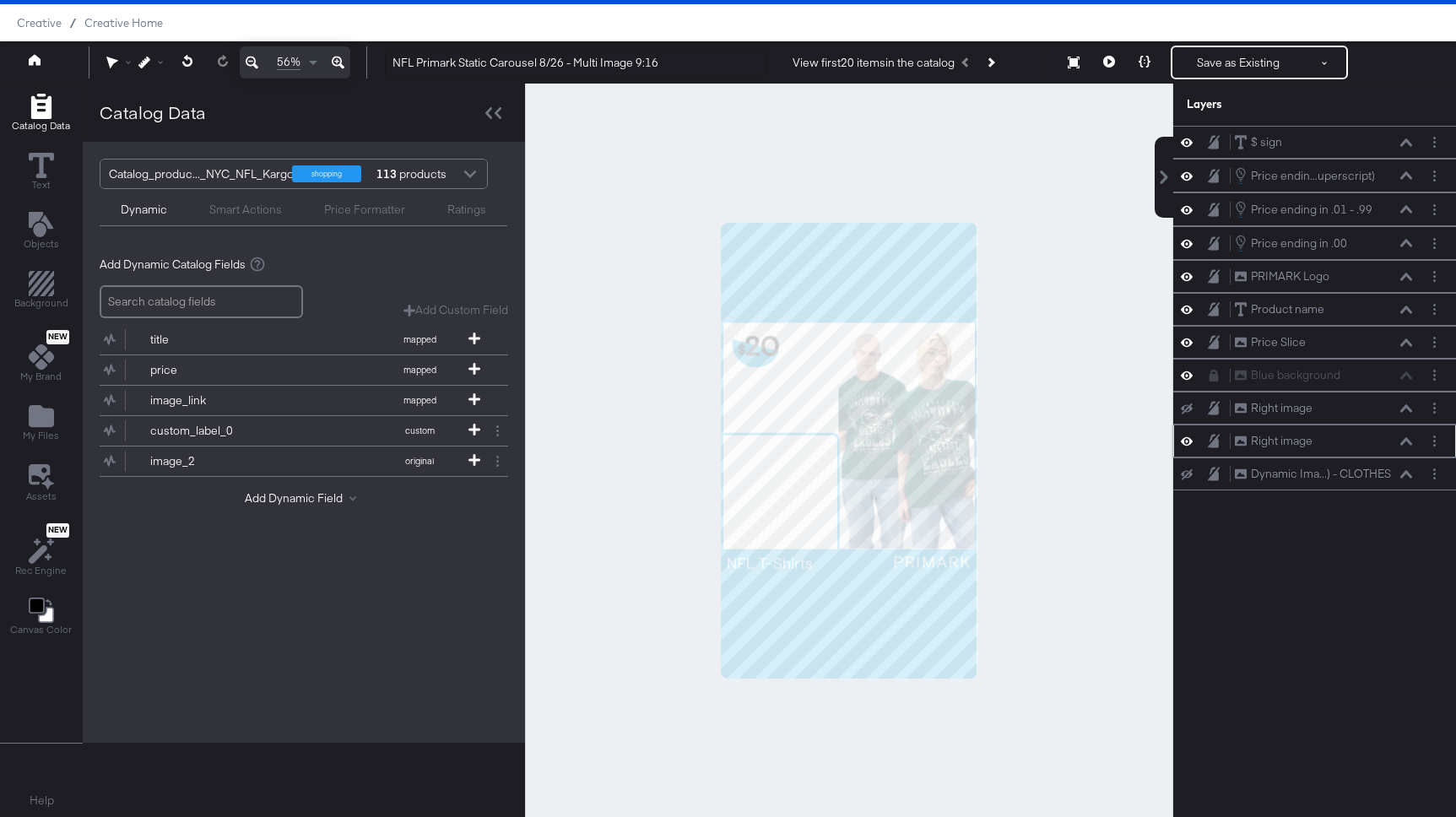
click at [1190, 405] on icon at bounding box center [1187, 407] width 12 height 11
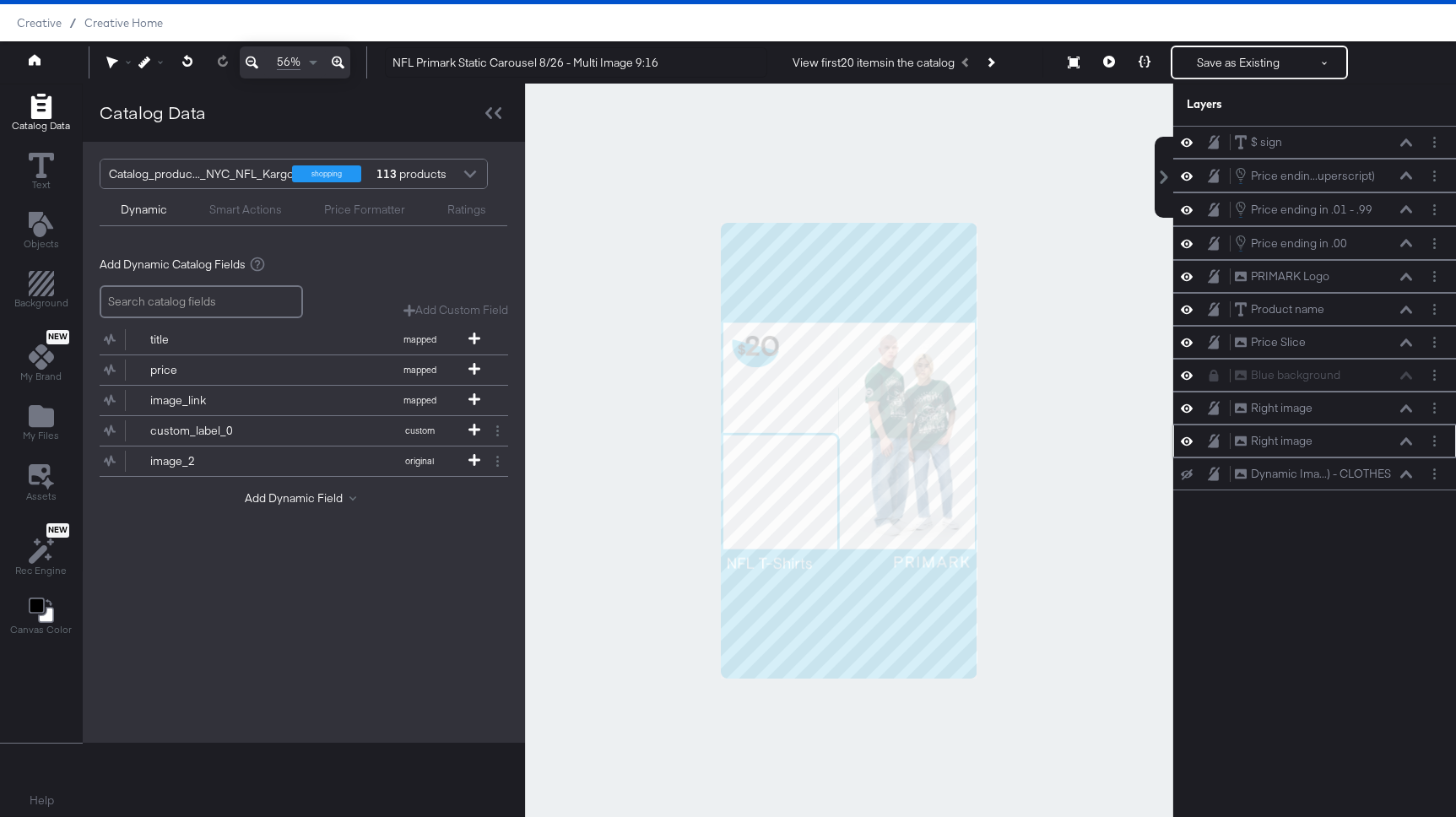
click at [1409, 438] on icon at bounding box center [1406, 442] width 12 height 9
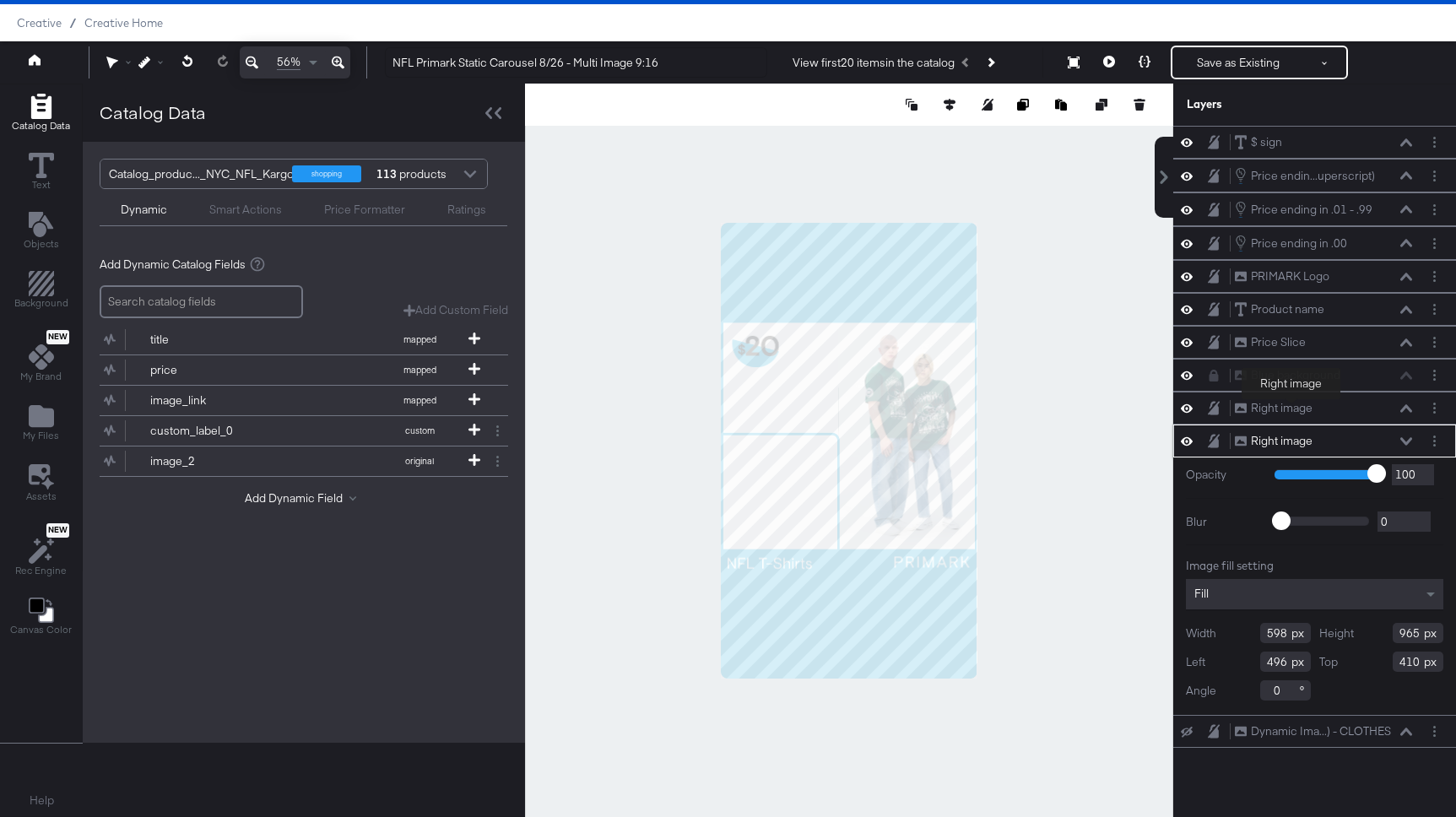
click at [1291, 432] on div "Right image Right image" at bounding box center [1314, 441] width 269 height 18
click at [1434, 437] on circle "Layer Options" at bounding box center [1434, 437] width 3 height 3
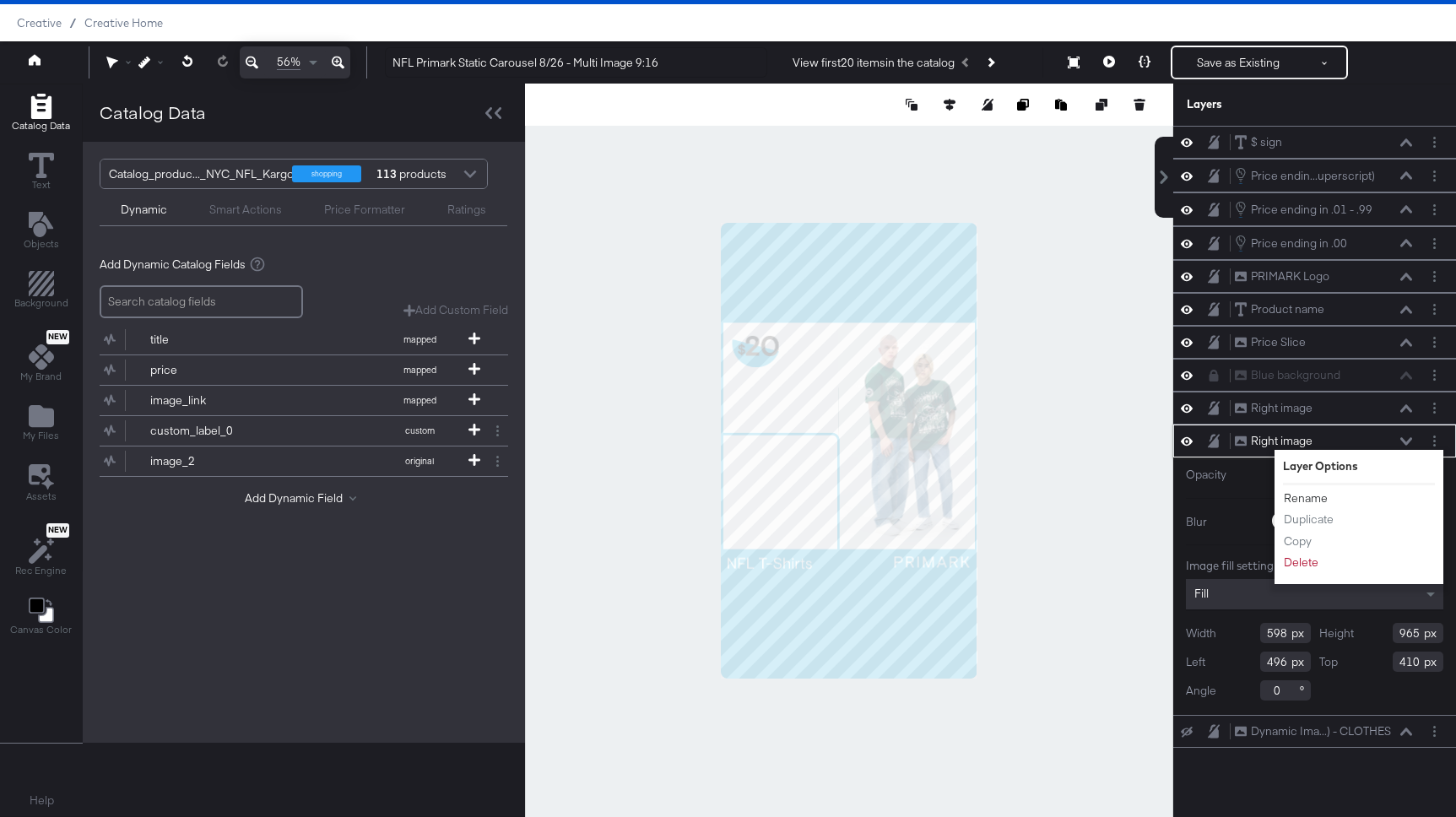
click at [1308, 493] on button "Rename" at bounding box center [1305, 498] width 46 height 18
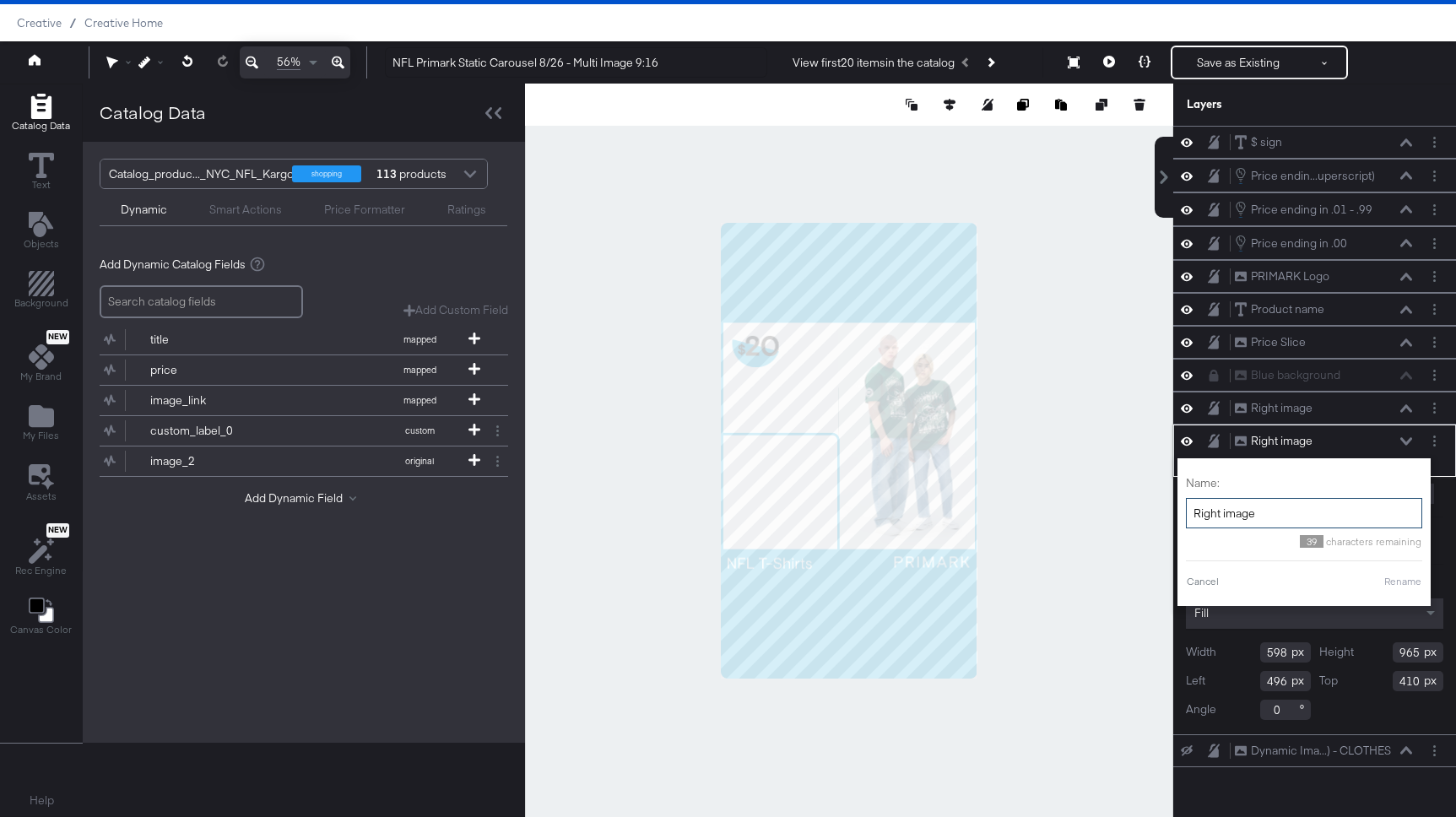
drag, startPoint x: 1220, startPoint y: 515, endPoint x: 1165, endPoint y: 514, distance: 55.0
click at [1165, 514] on div "$ sign $ sign Price endin...uperscript) Price ending in .01 - .99 (Superscript)…" at bounding box center [1304, 458] width 304 height 665
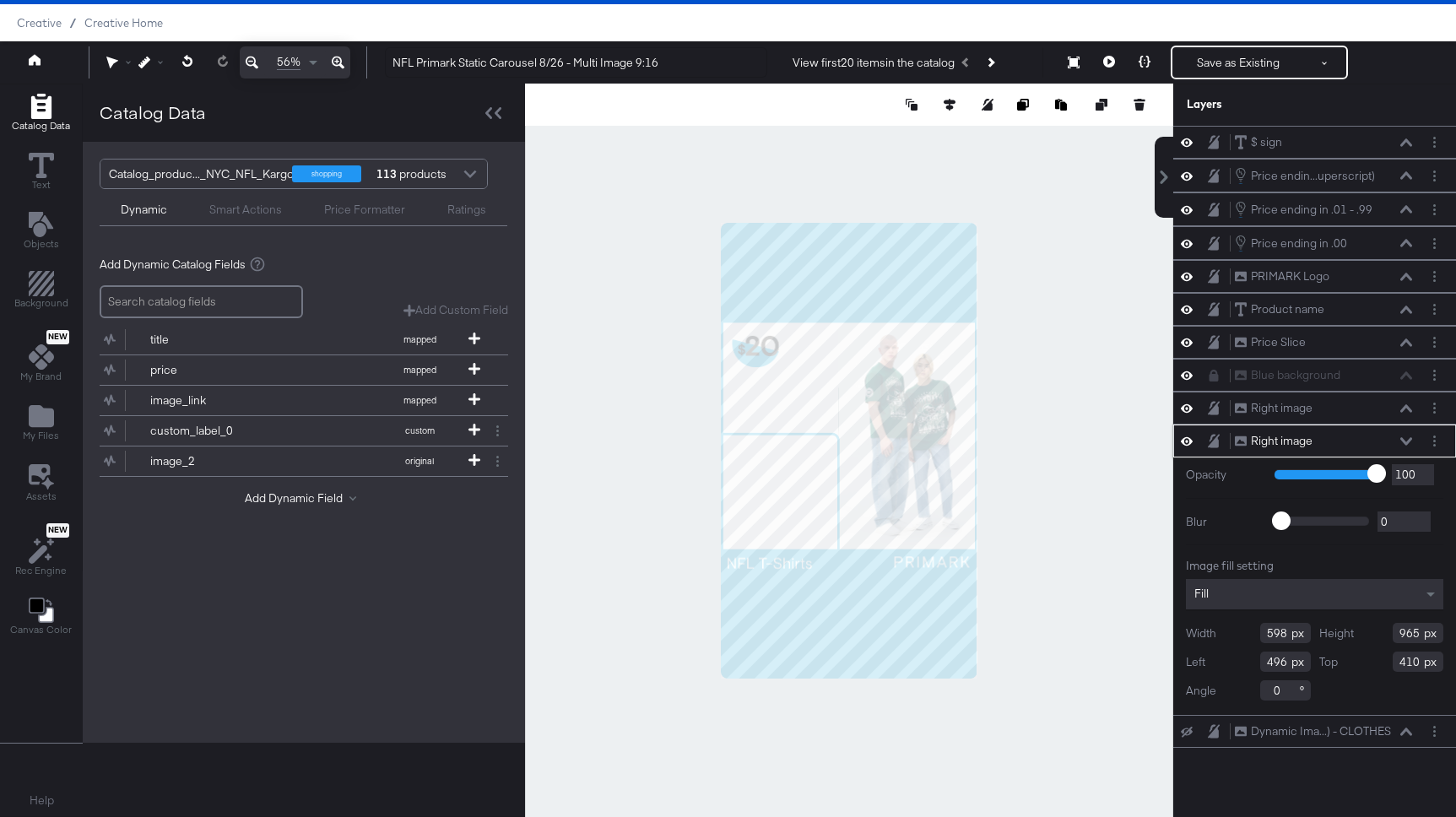
type input "495"
click at [1428, 442] on button "Layer Options" at bounding box center [1434, 441] width 18 height 18
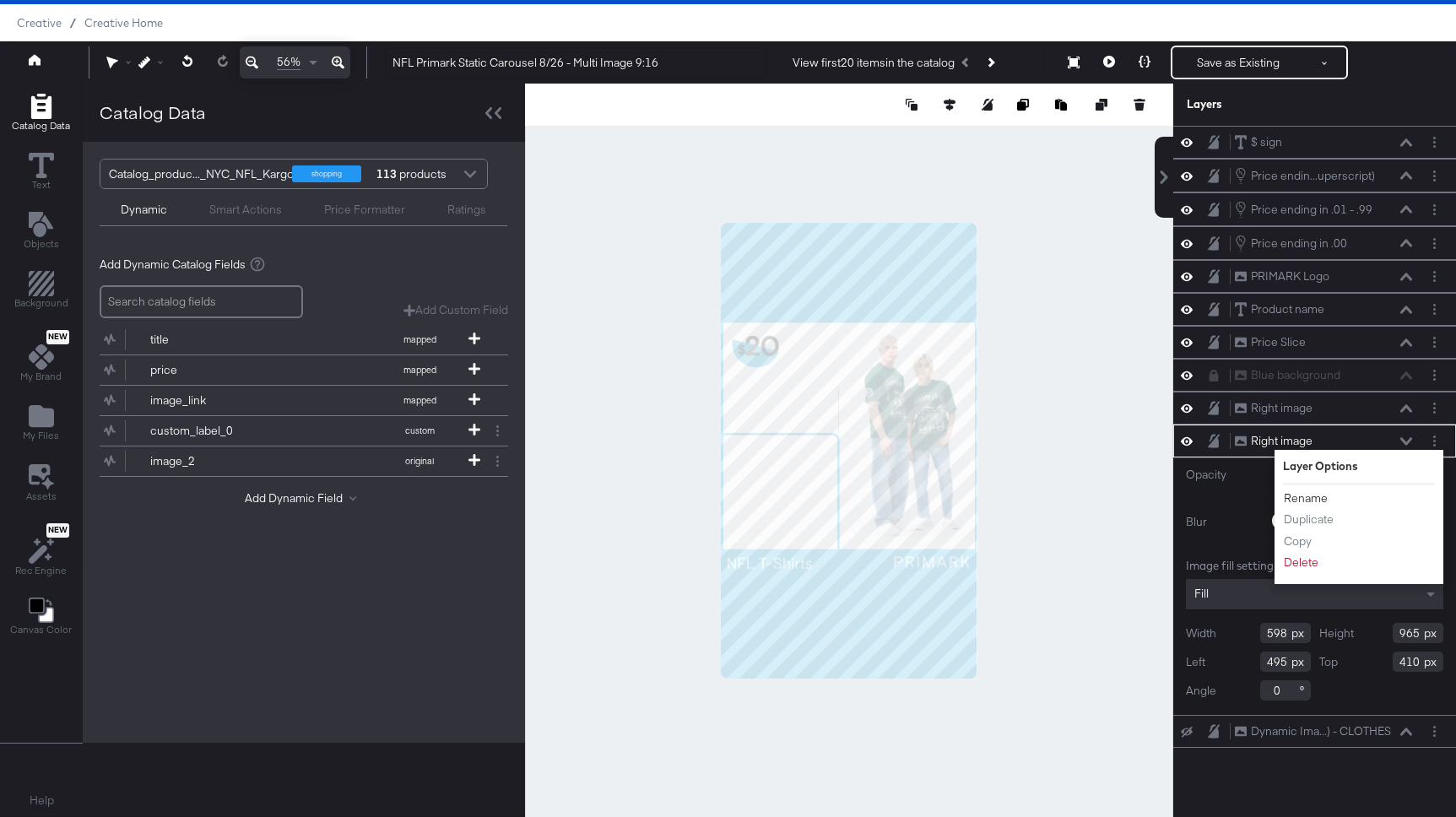
click at [1311, 496] on button "Rename" at bounding box center [1305, 498] width 46 height 18
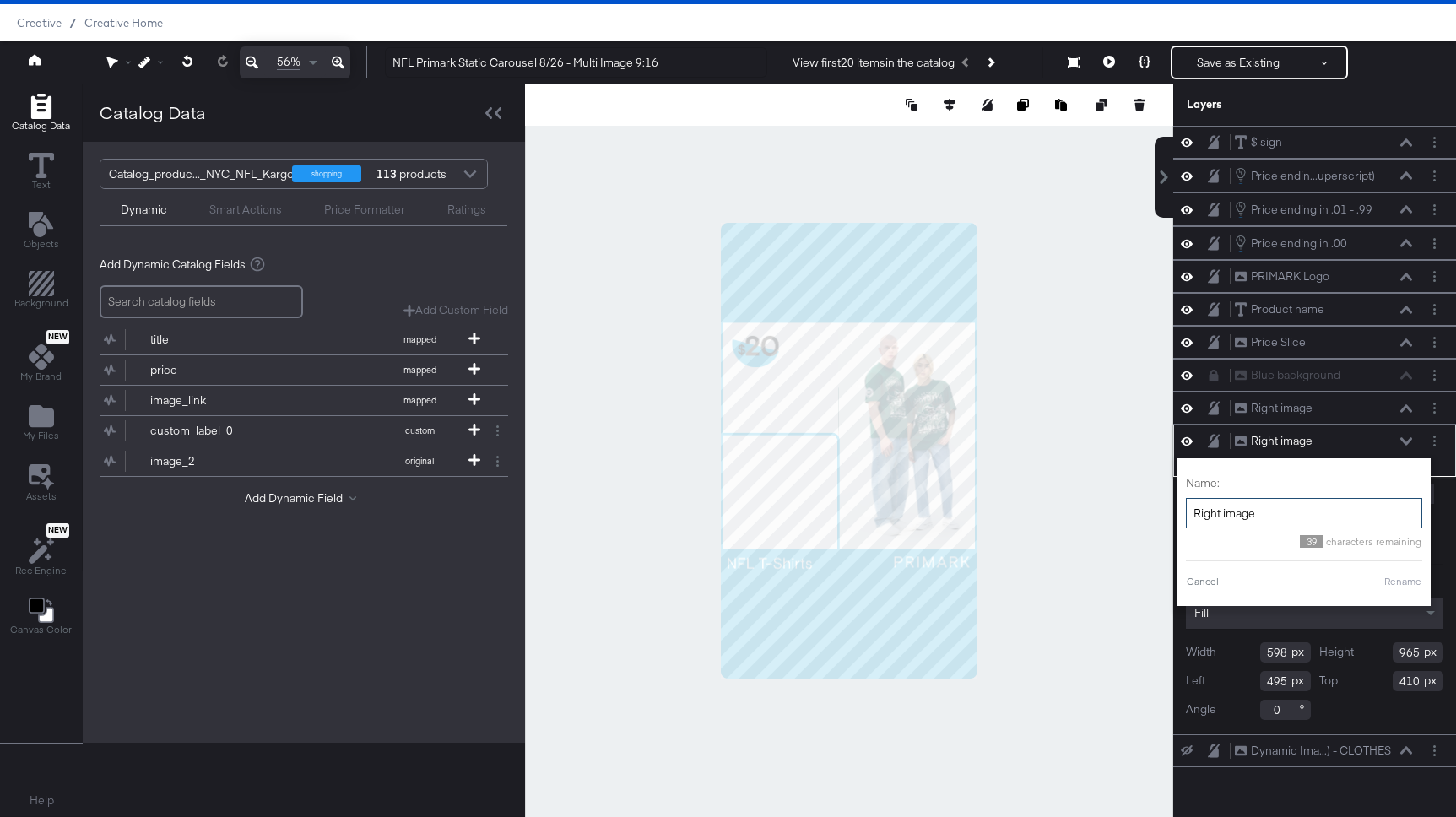
click at [1217, 511] on input "Right image" at bounding box center [1304, 513] width 236 height 31
type input "Left image"
click at [1385, 580] on button "Rename" at bounding box center [1381, 581] width 39 height 16
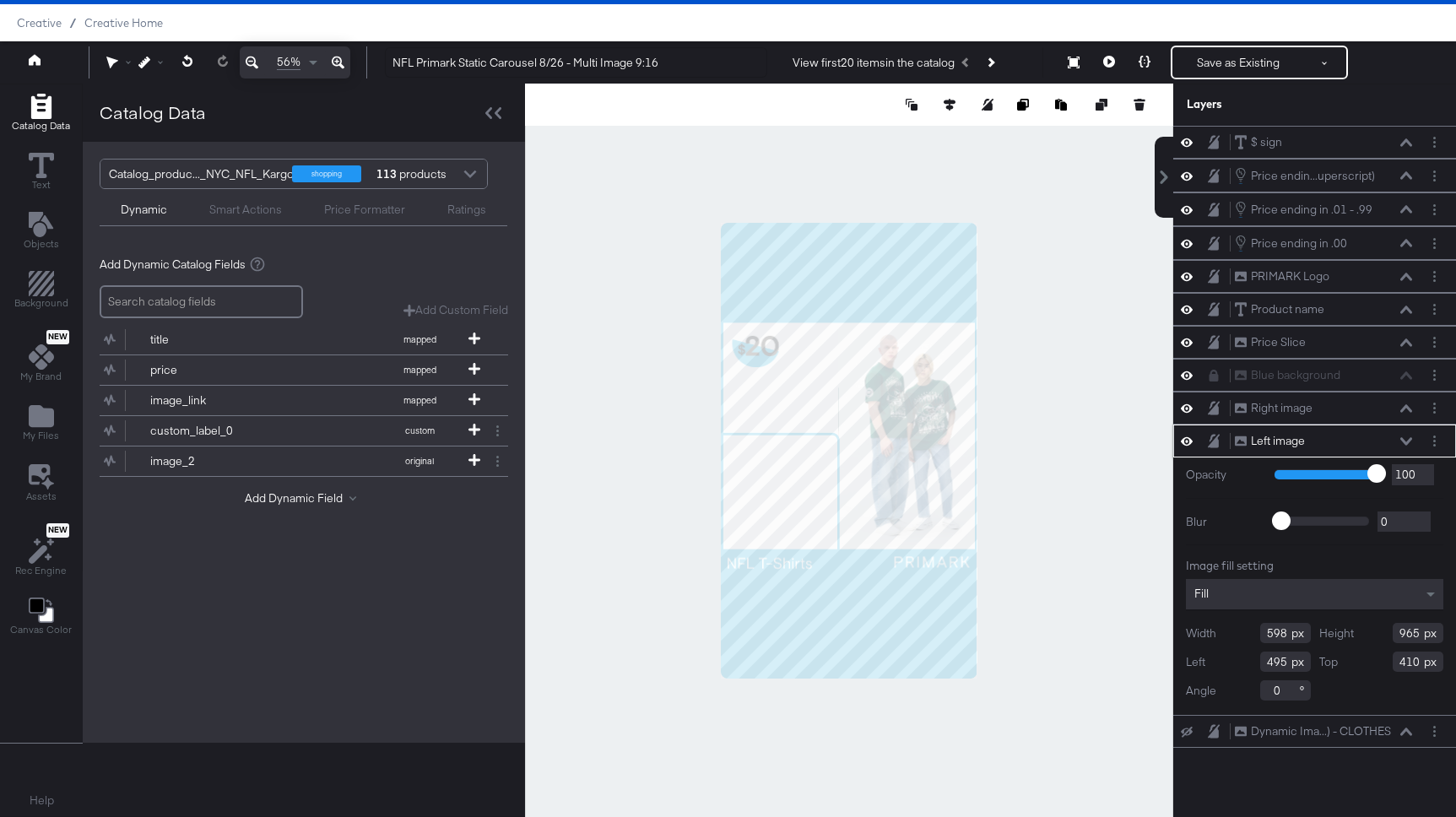
click at [1407, 440] on icon at bounding box center [1406, 442] width 12 height 9
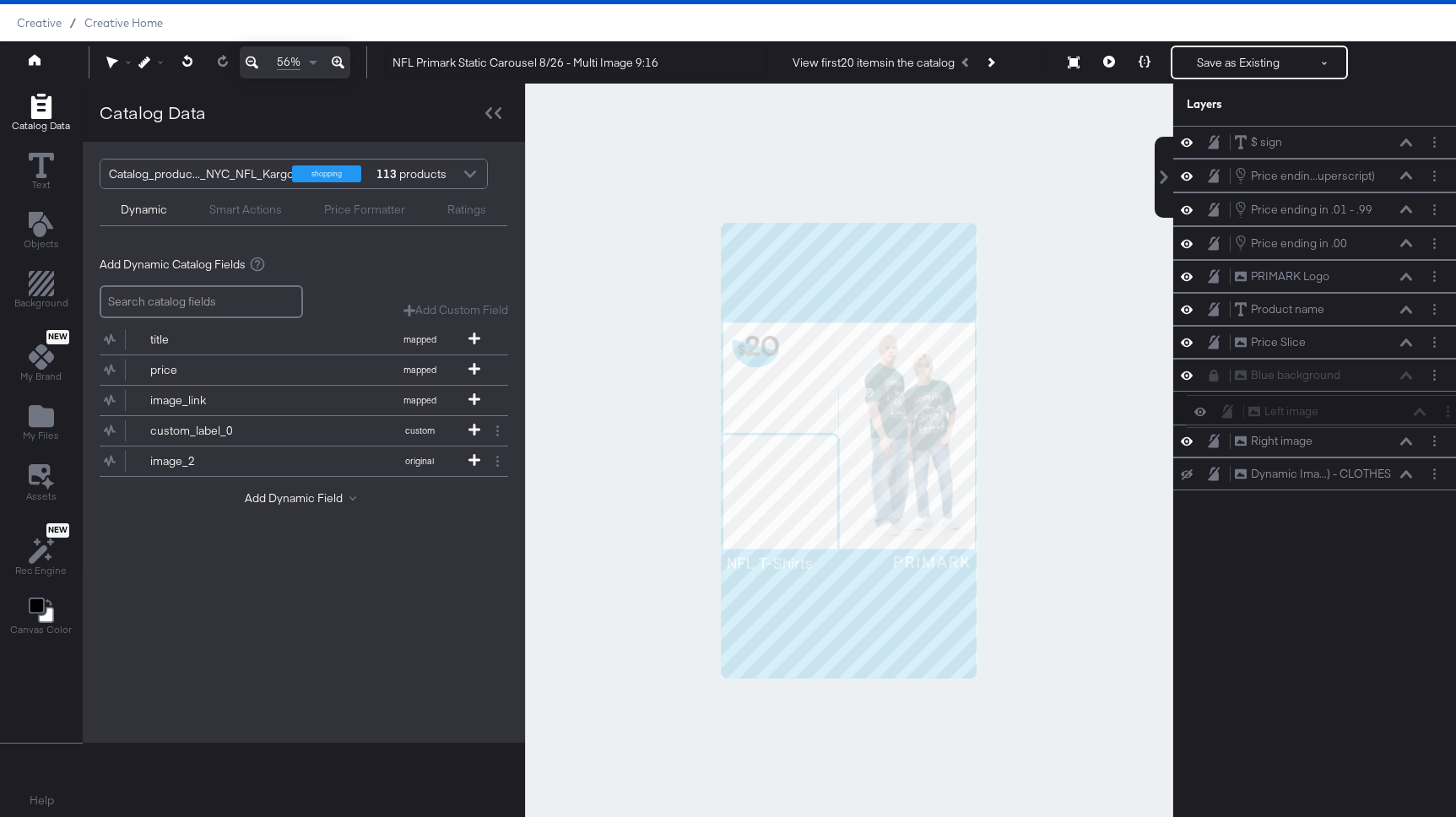
drag, startPoint x: 1323, startPoint y: 438, endPoint x: 1338, endPoint y: 400, distance: 40.9
click at [1338, 400] on div "$ sign $ sign Price endin...uperscript) Price ending in .01 - .99 (Superscript)…" at bounding box center [1314, 308] width 283 height 364
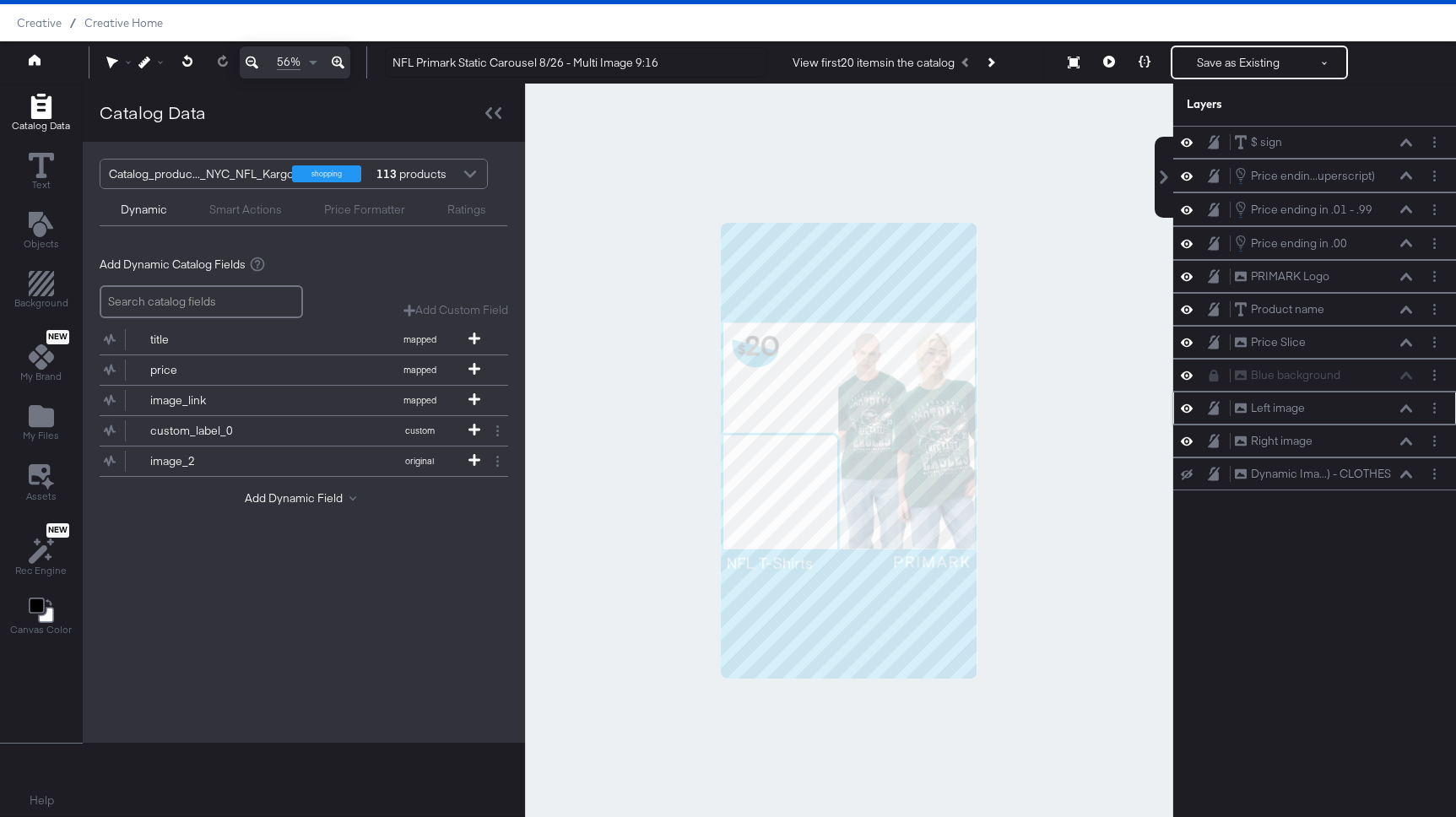
click at [1408, 403] on button at bounding box center [1406, 408] width 14 height 10
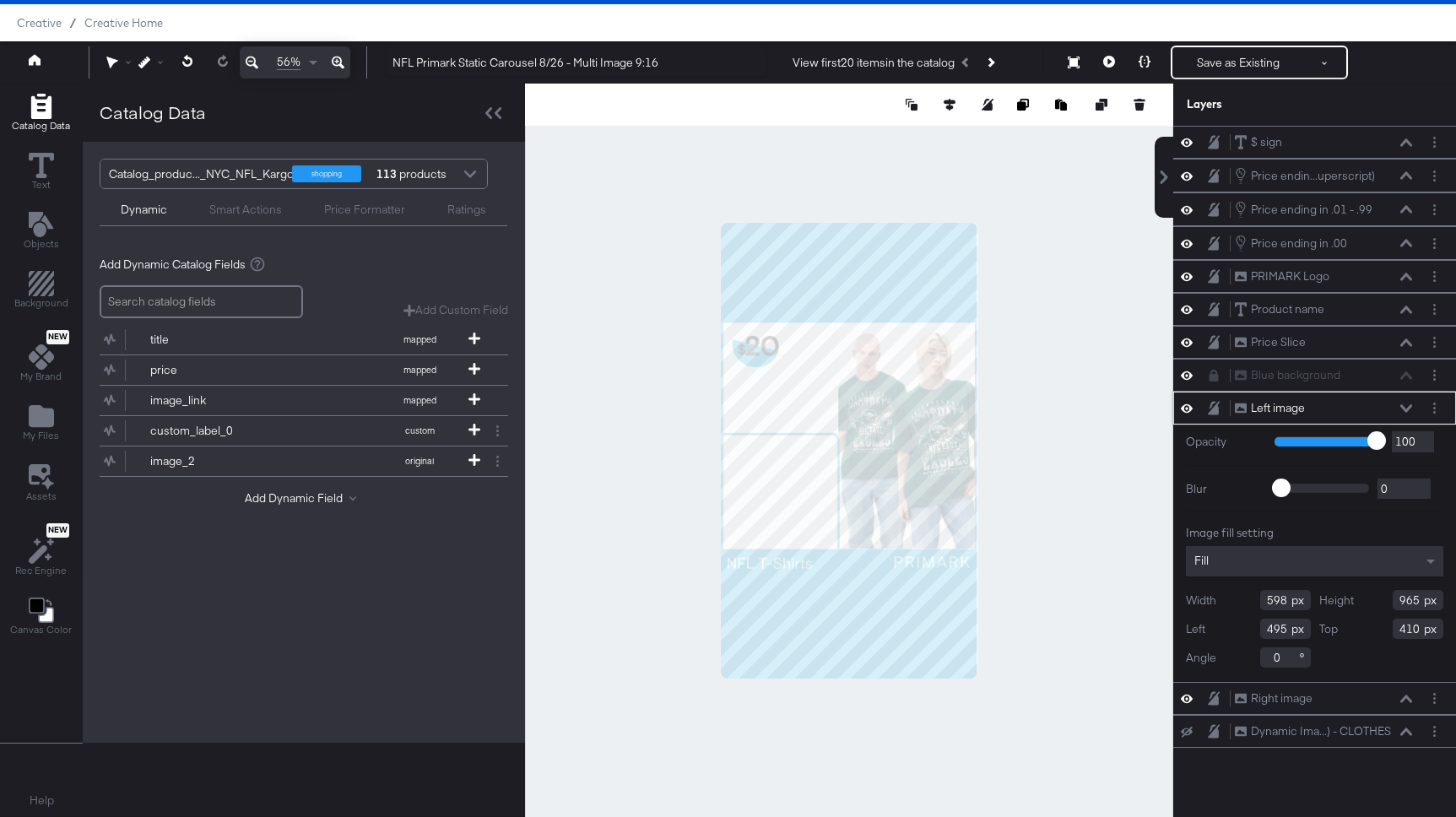
click at [1236, 562] on div "Fill" at bounding box center [1314, 561] width 257 height 30
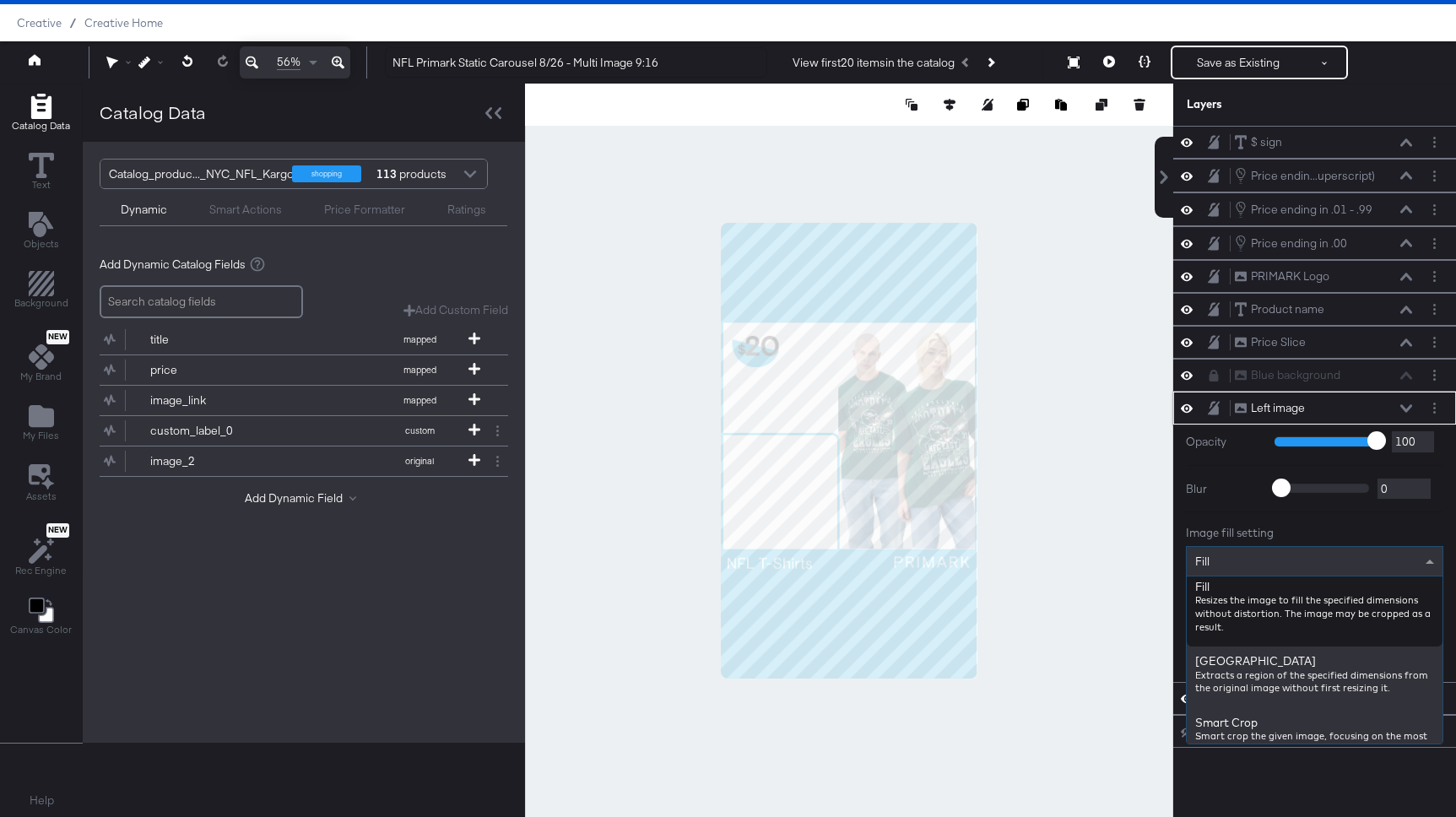
scroll to position [0, 0]
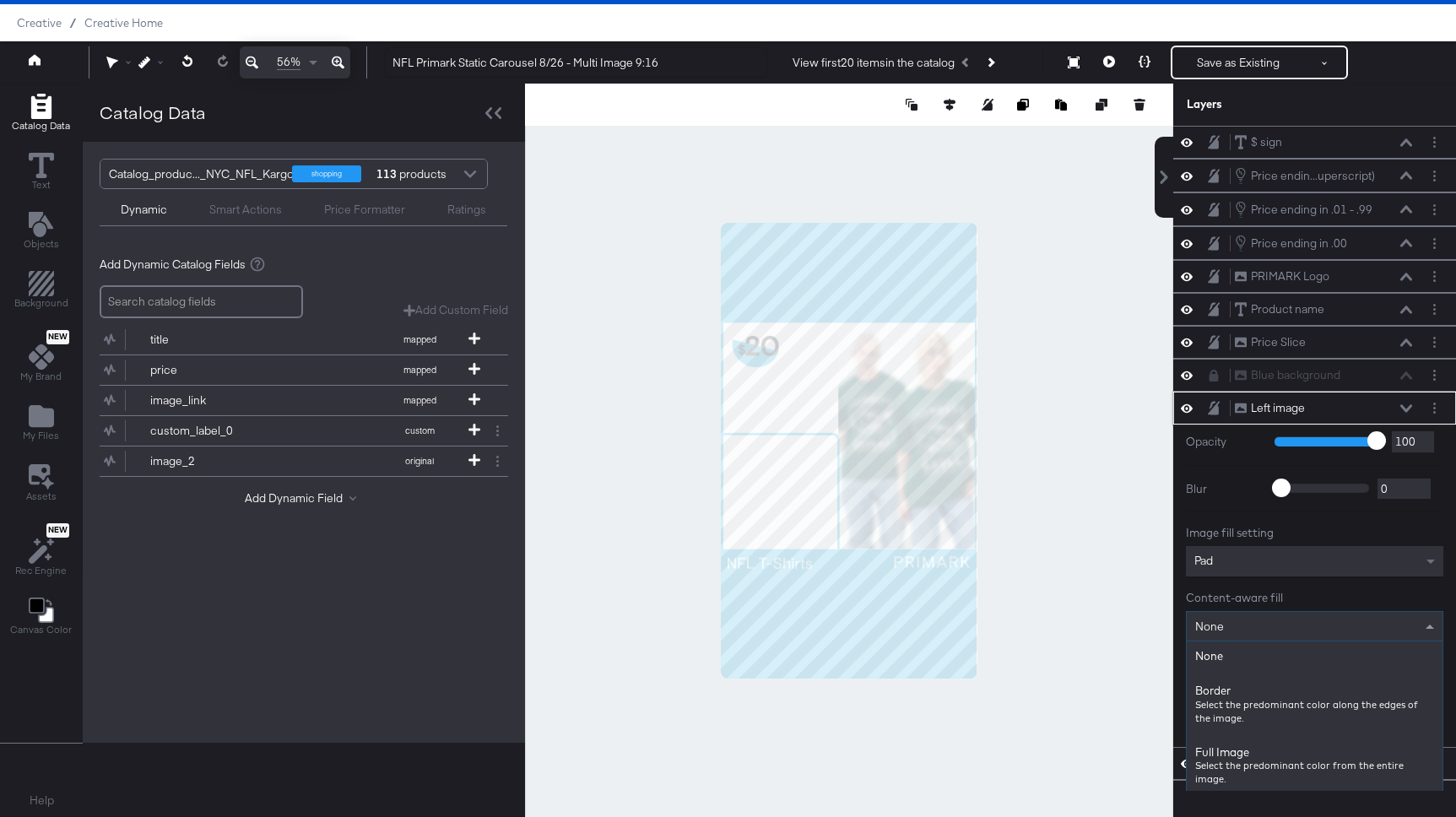
click at [1255, 631] on div "None" at bounding box center [1314, 625] width 255 height 28
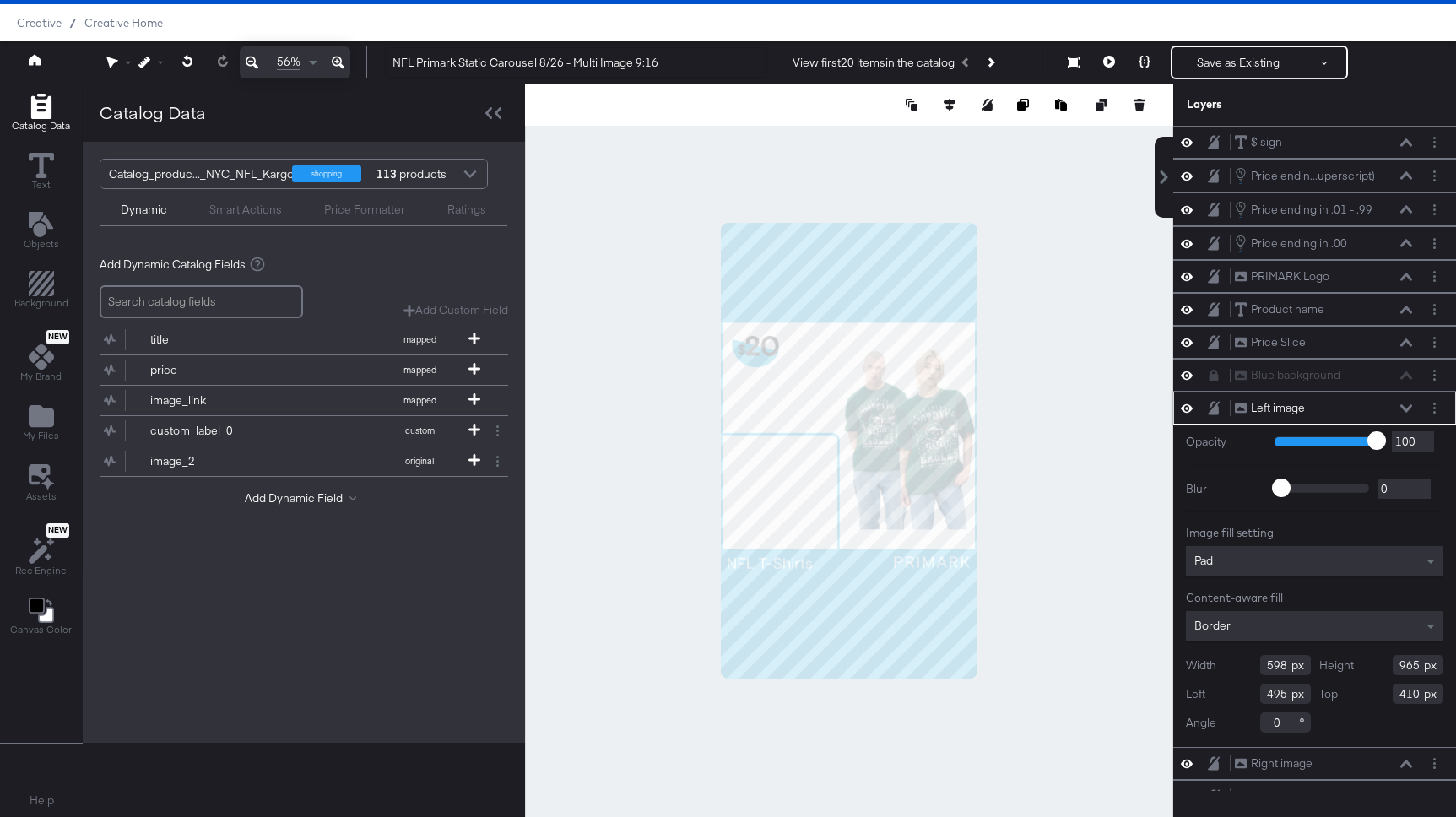
drag, startPoint x: 1260, startPoint y: 657, endPoint x: 1195, endPoint y: 644, distance: 66.3
click at [1195, 644] on div "Image fill setting Pad Content-aware fill Border Width 598 Height 965 Left 495 …" at bounding box center [1314, 628] width 257 height 208
type input "491"
drag, startPoint x: 1285, startPoint y: 696, endPoint x: 1244, endPoint y: 695, distance: 41.0
click at [1244, 695] on div "Left 495" at bounding box center [1248, 693] width 125 height 20
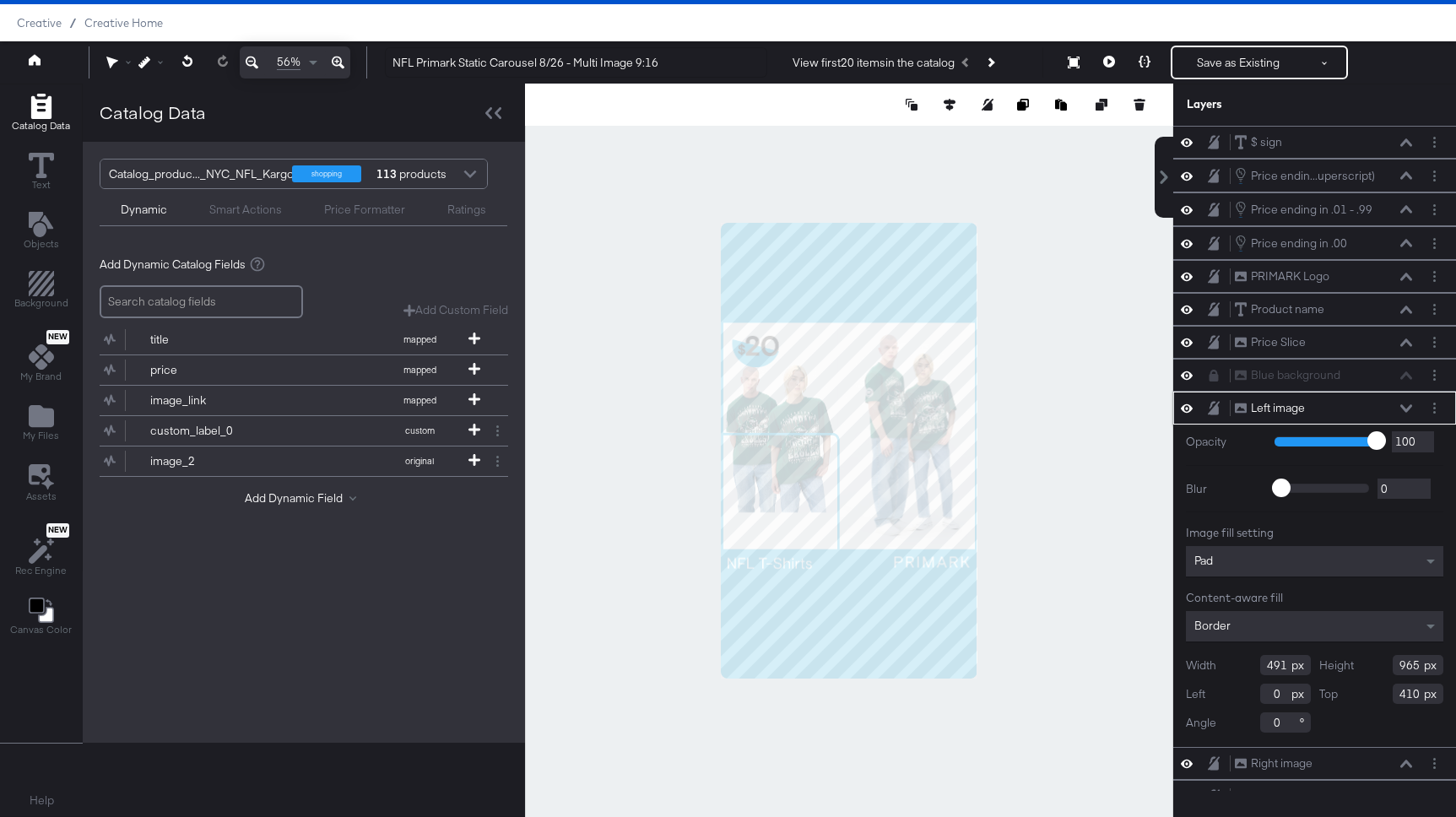
type input "0"
drag, startPoint x: 1419, startPoint y: 666, endPoint x: 1373, endPoint y: 648, distance: 49.4
click at [1373, 648] on div "Image fill setting Pad Content-aware fill Border Width 491 Height 965 Left 0 To…" at bounding box center [1314, 628] width 257 height 208
type input "489"
drag, startPoint x: 1418, startPoint y: 694, endPoint x: 1402, endPoint y: 694, distance: 16.0
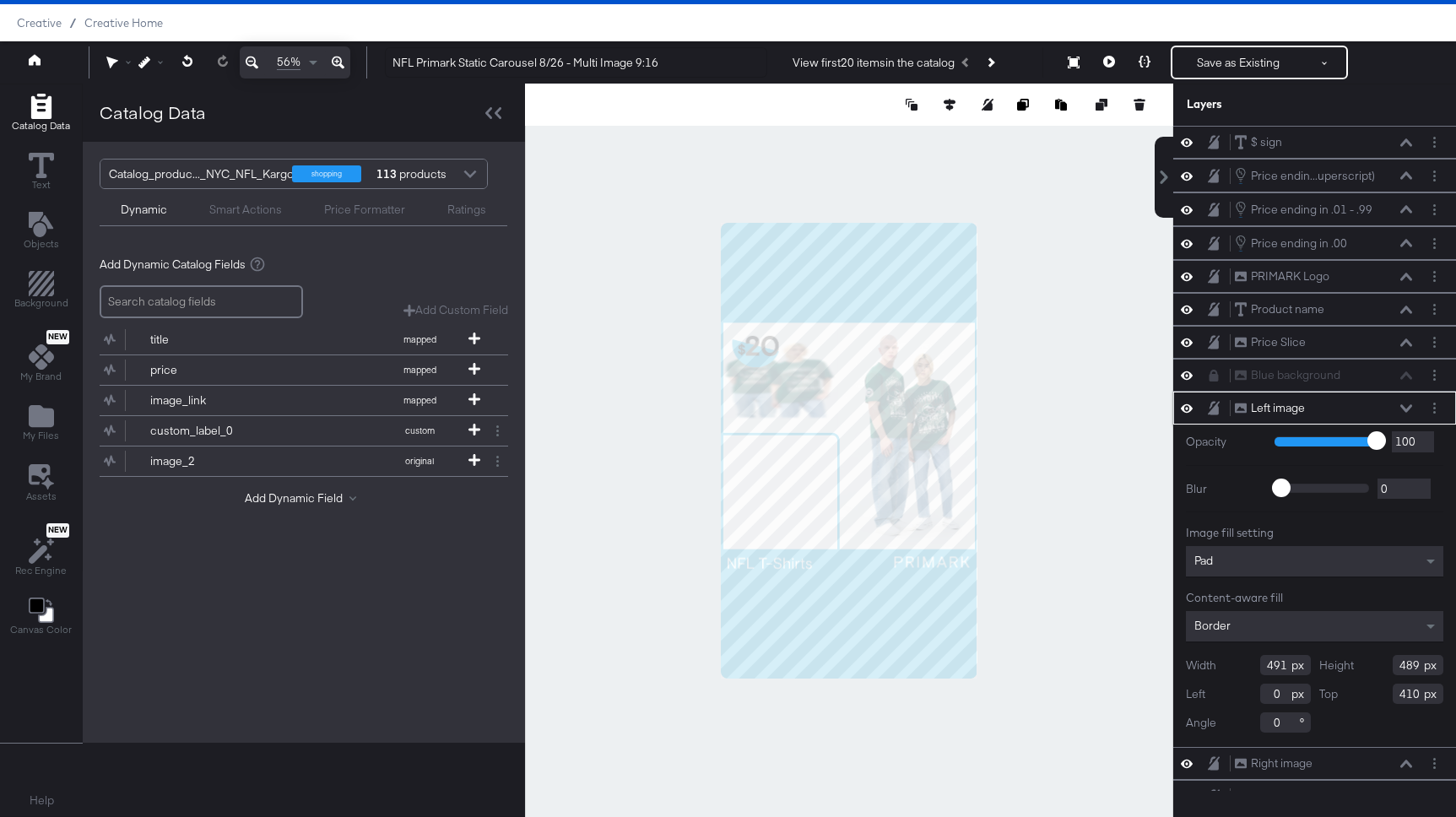
click at [1402, 694] on input "410" at bounding box center [1418, 693] width 51 height 20
type input "888"
click at [1036, 542] on div at bounding box center [848, 450] width 648 height 733
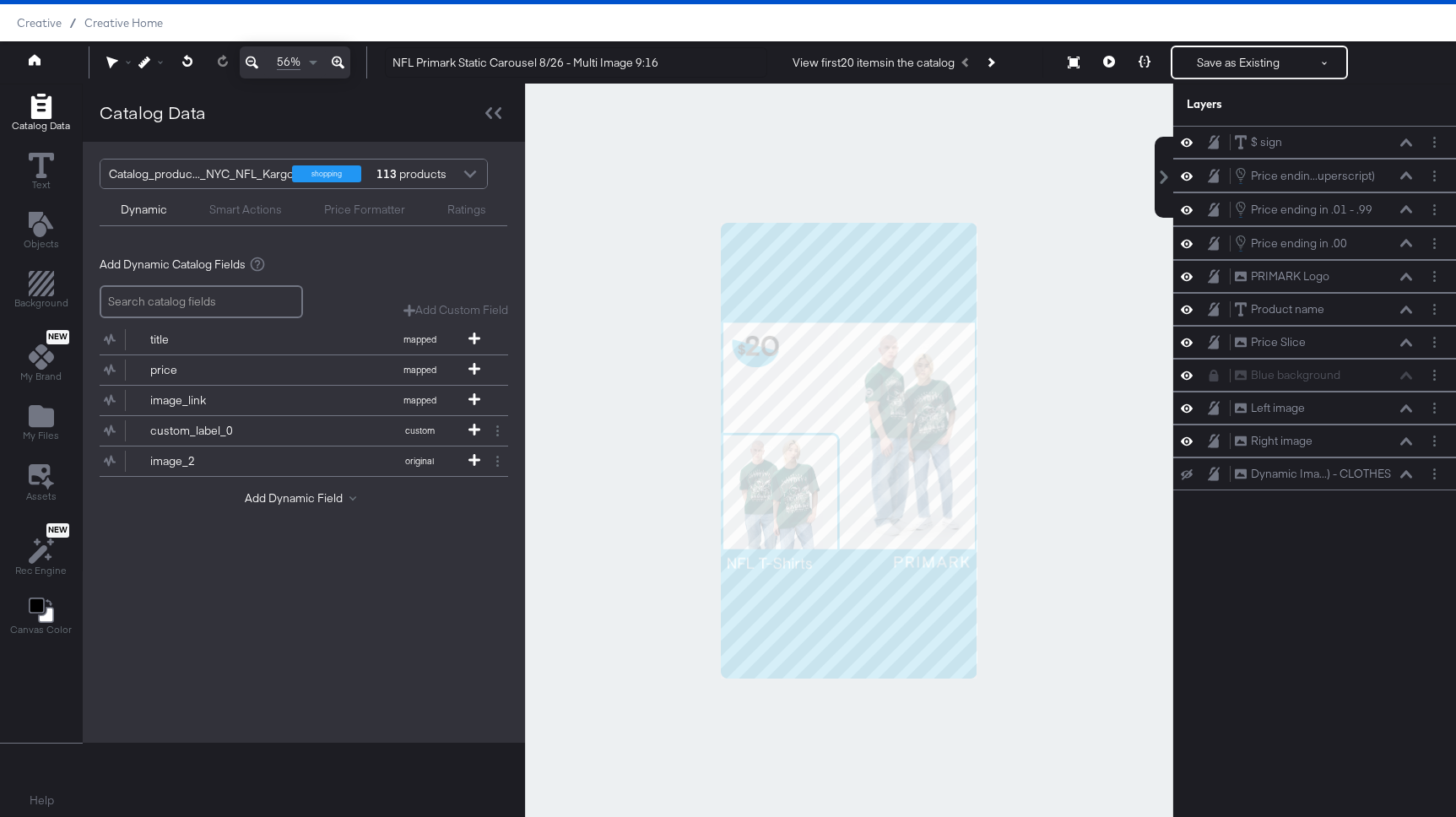
click at [1033, 460] on div at bounding box center [848, 450] width 648 height 733
click at [1110, 63] on icon at bounding box center [1109, 62] width 12 height 12
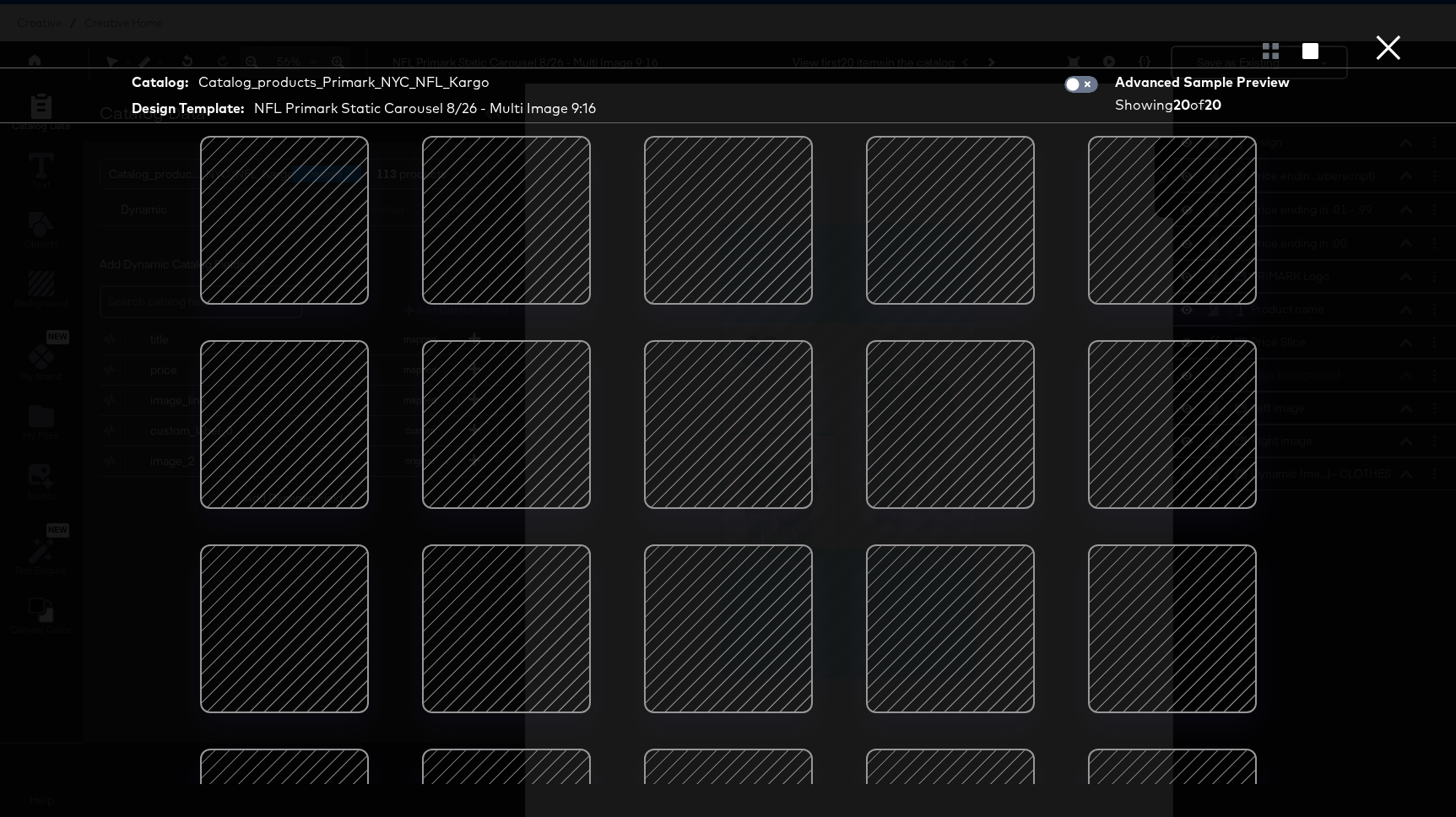
scroll to position [134, 0]
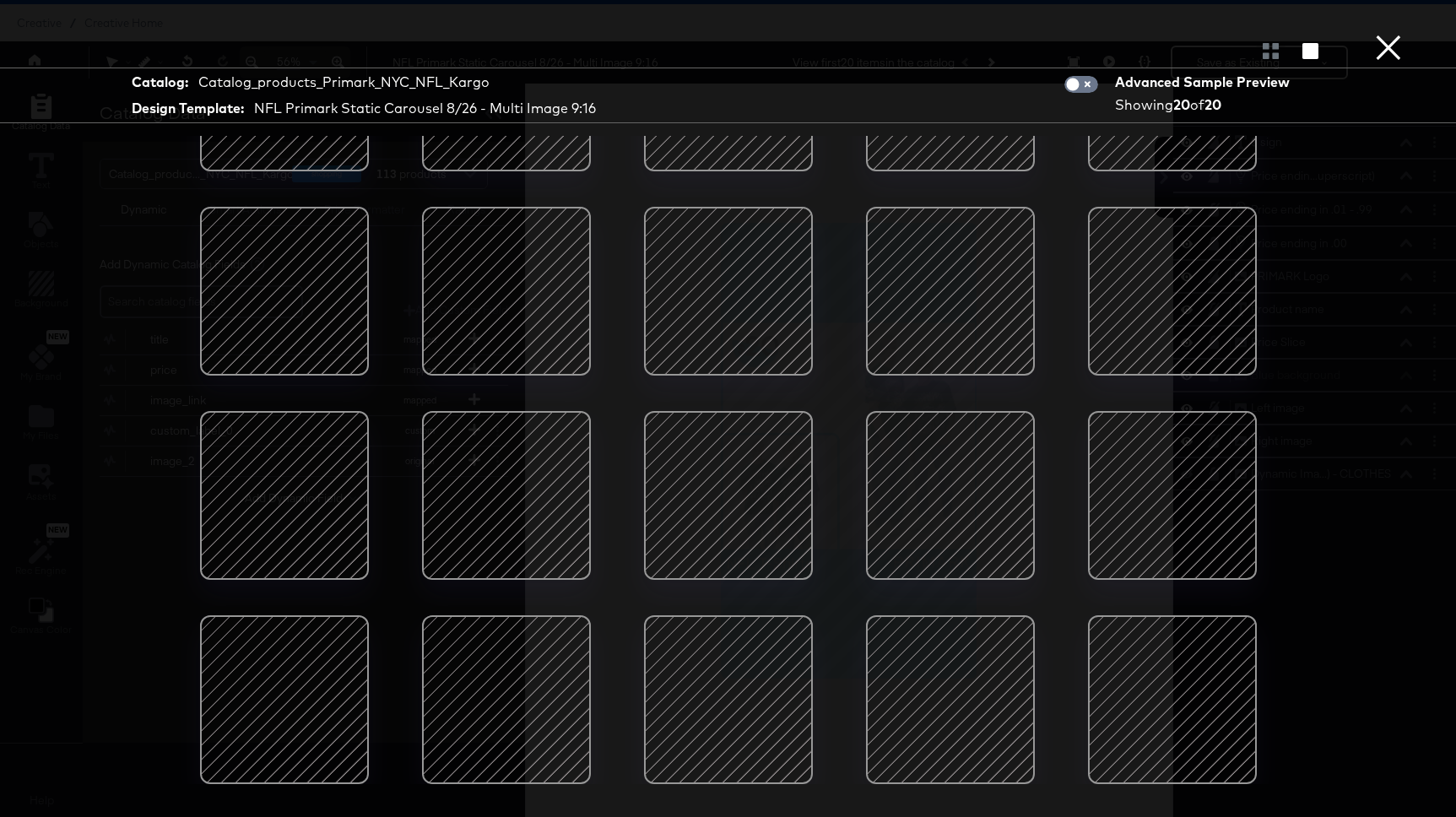
click at [1163, 679] on div at bounding box center [1172, 700] width 143 height 143
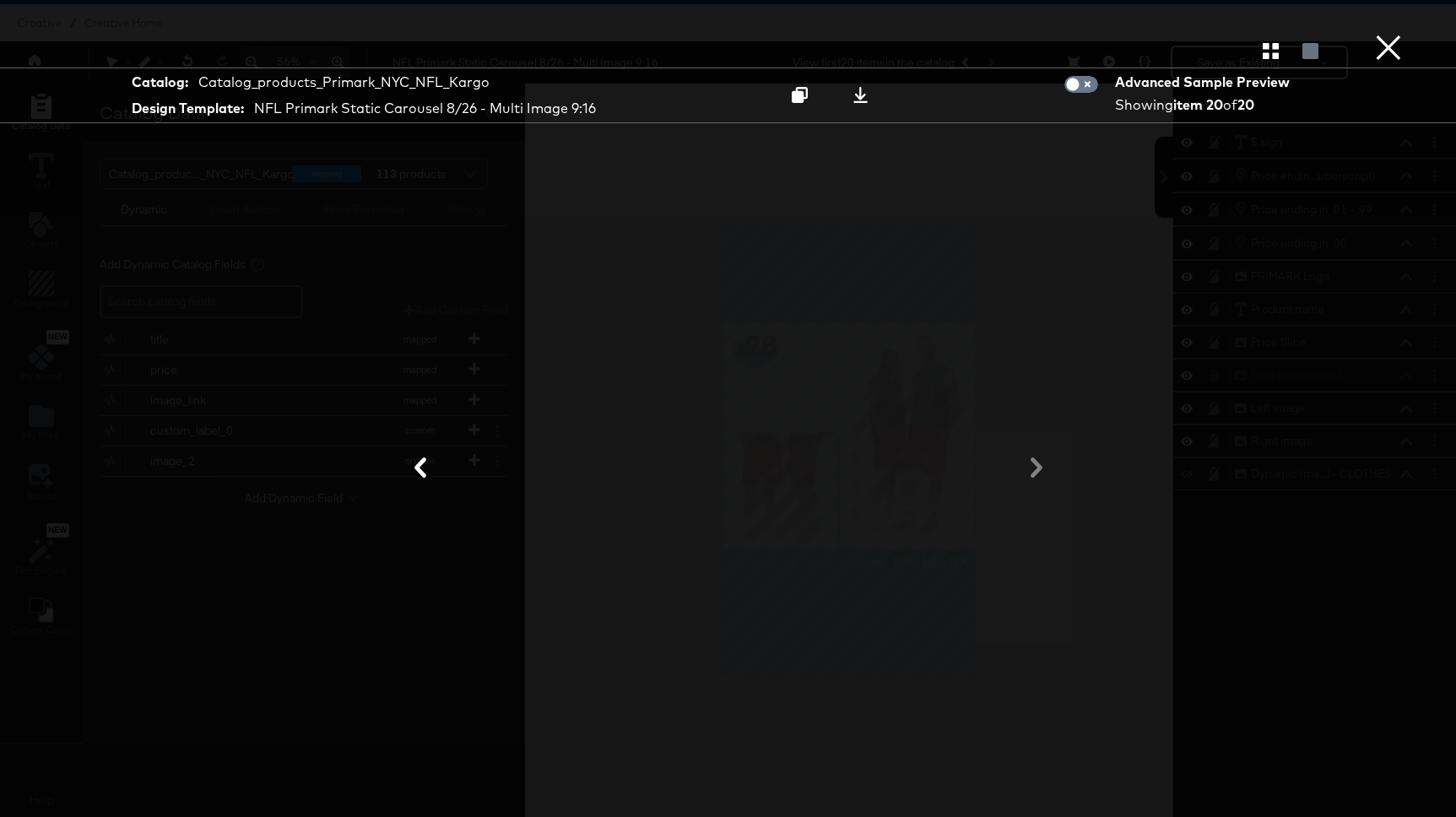
click at [1306, 273] on div at bounding box center [728, 468] width 1266 height 648
click at [1382, 34] on button "×" at bounding box center [1388, 16] width 34 height 34
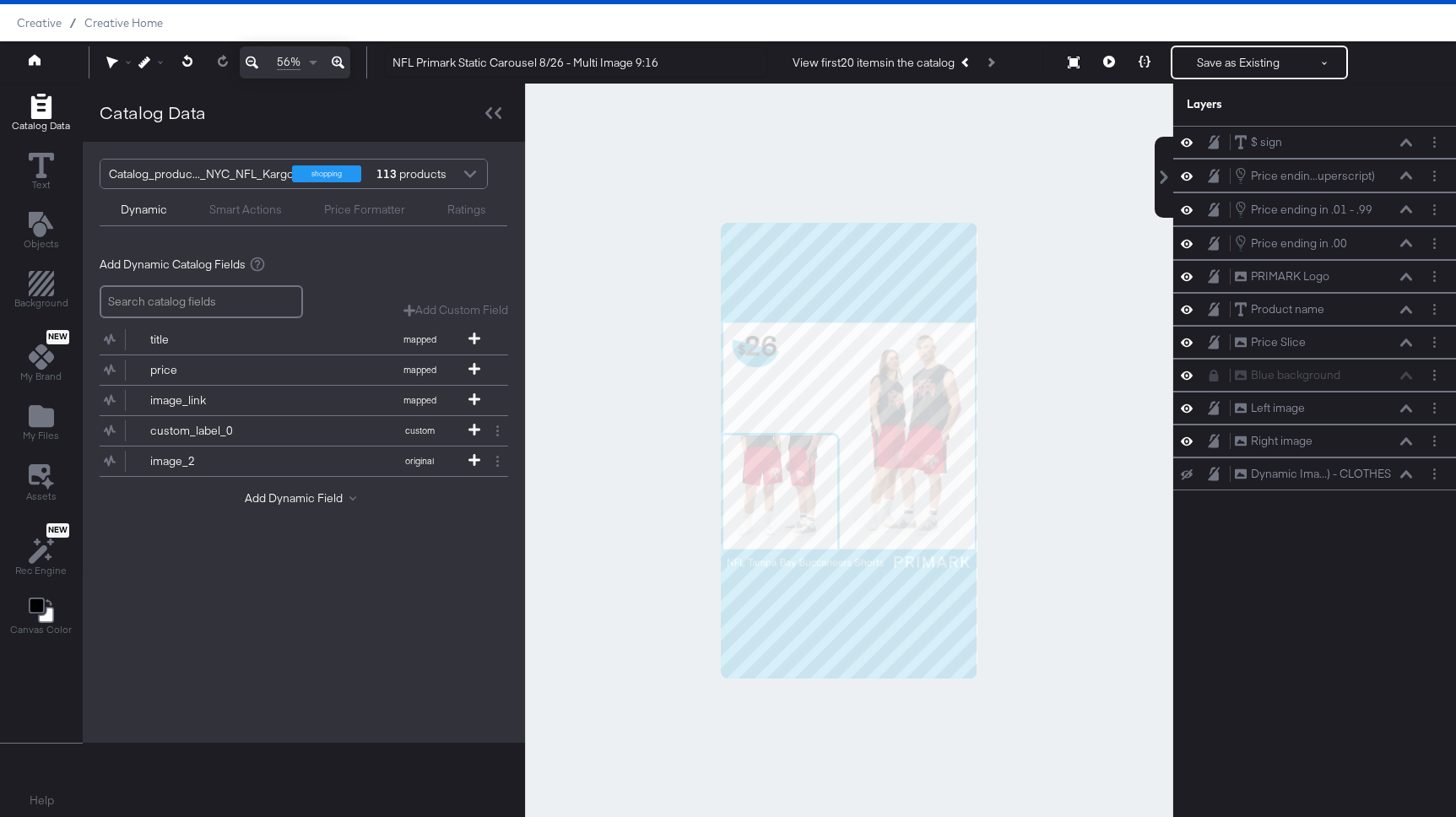
click at [1059, 428] on div at bounding box center [848, 450] width 648 height 733
click at [1216, 371] on icon at bounding box center [1213, 375] width 9 height 12
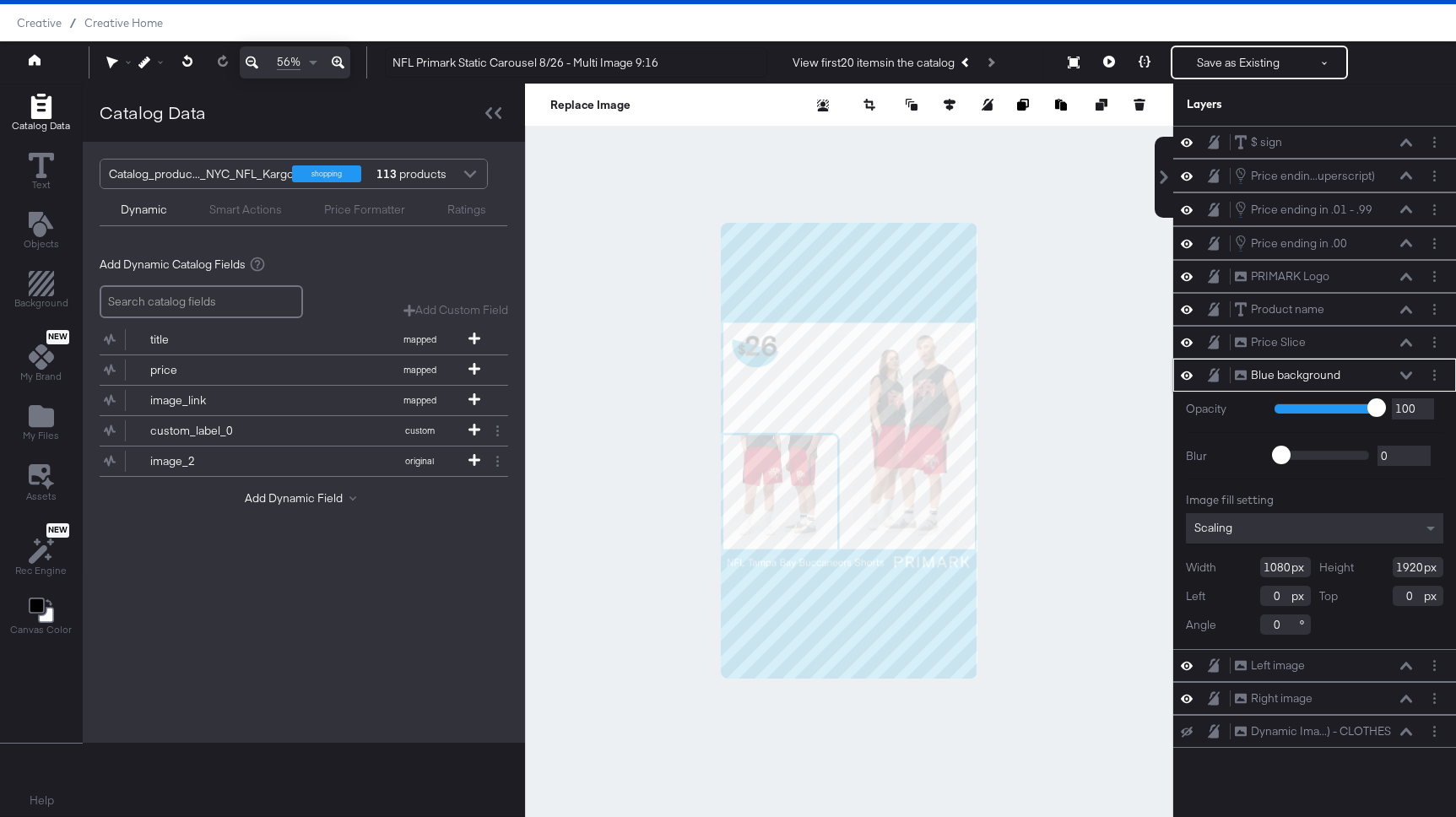
click at [1402, 374] on icon at bounding box center [1406, 374] width 12 height 8
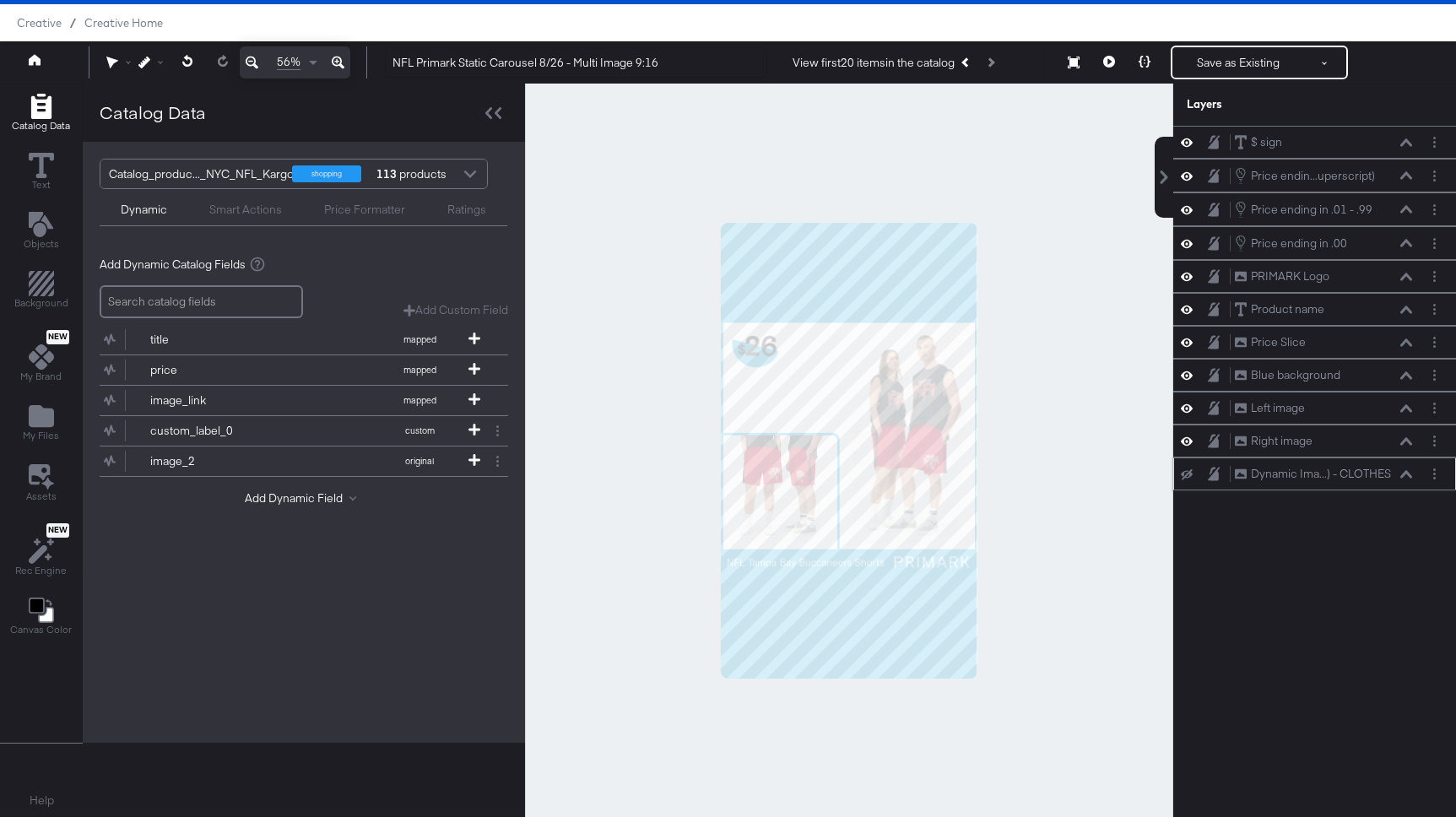
click at [1184, 474] on icon at bounding box center [1187, 474] width 12 height 11
click at [1190, 474] on icon at bounding box center [1187, 474] width 12 height 9
click at [1439, 471] on button "Layer Options" at bounding box center [1434, 474] width 18 height 18
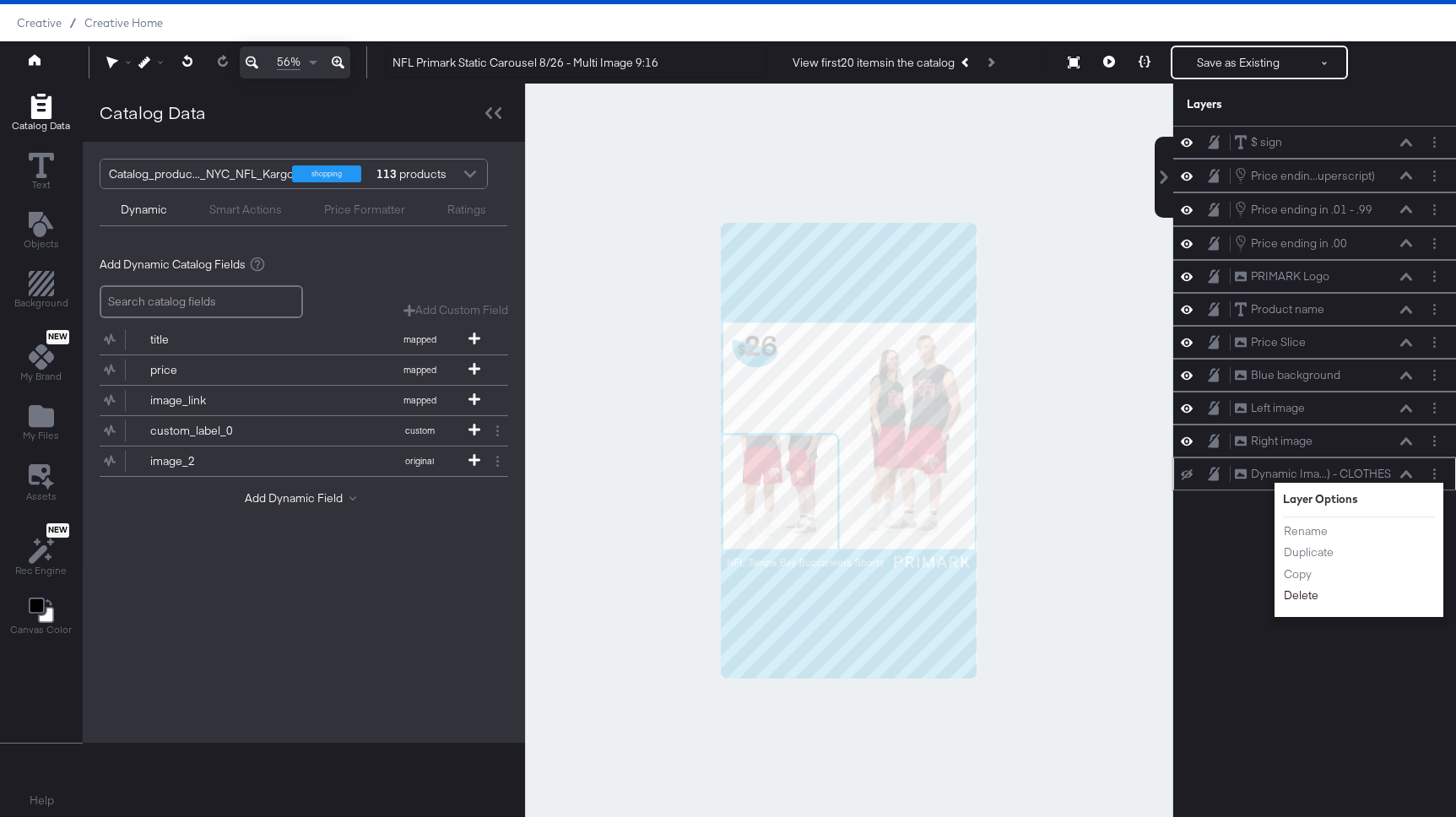
click at [1300, 590] on button "Delete" at bounding box center [1301, 595] width 36 height 18
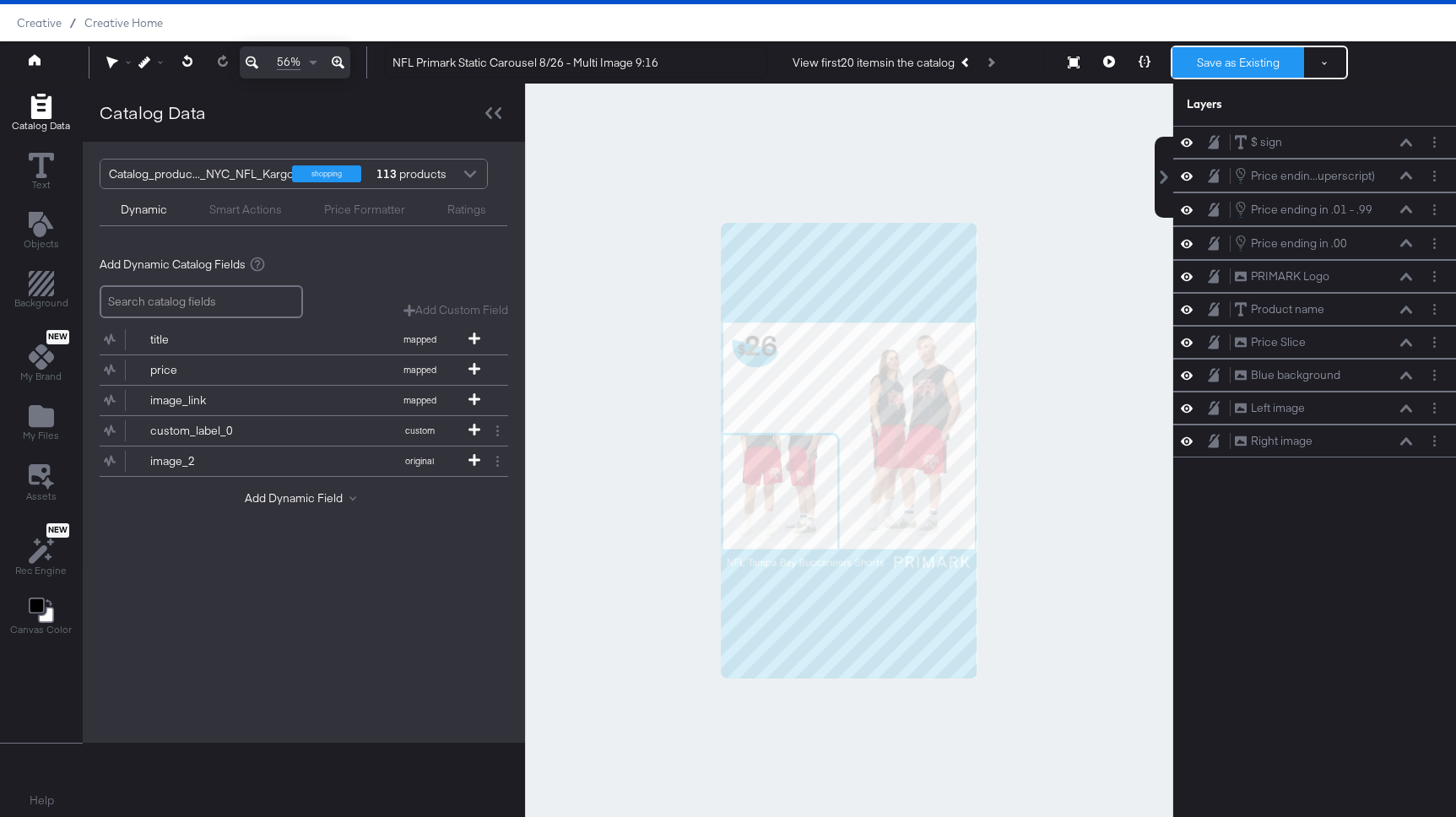
click at [1242, 66] on button "Save as Existing" at bounding box center [1238, 62] width 132 height 30
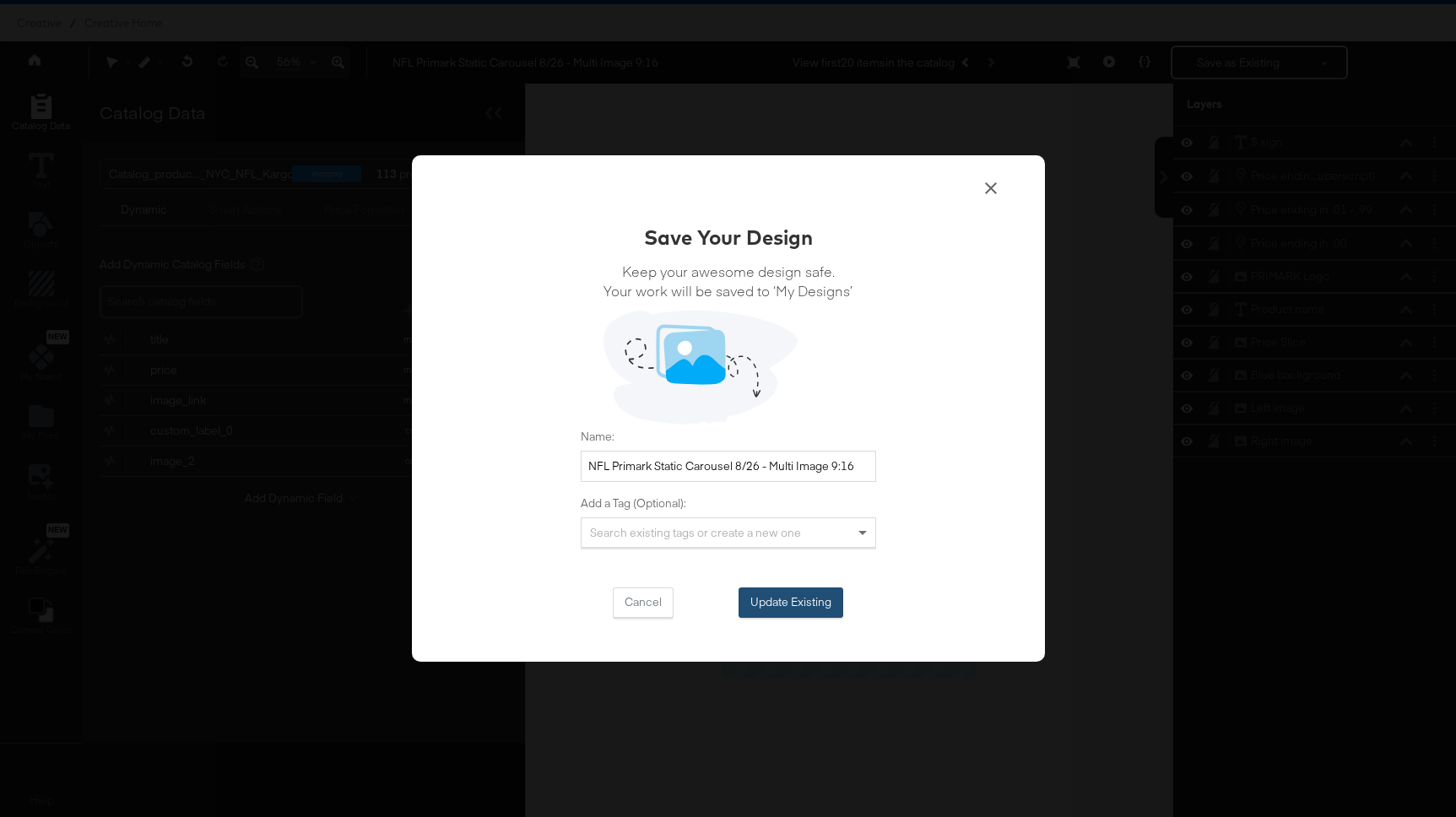
click at [780, 600] on button "Update Existing" at bounding box center [791, 602] width 104 height 30
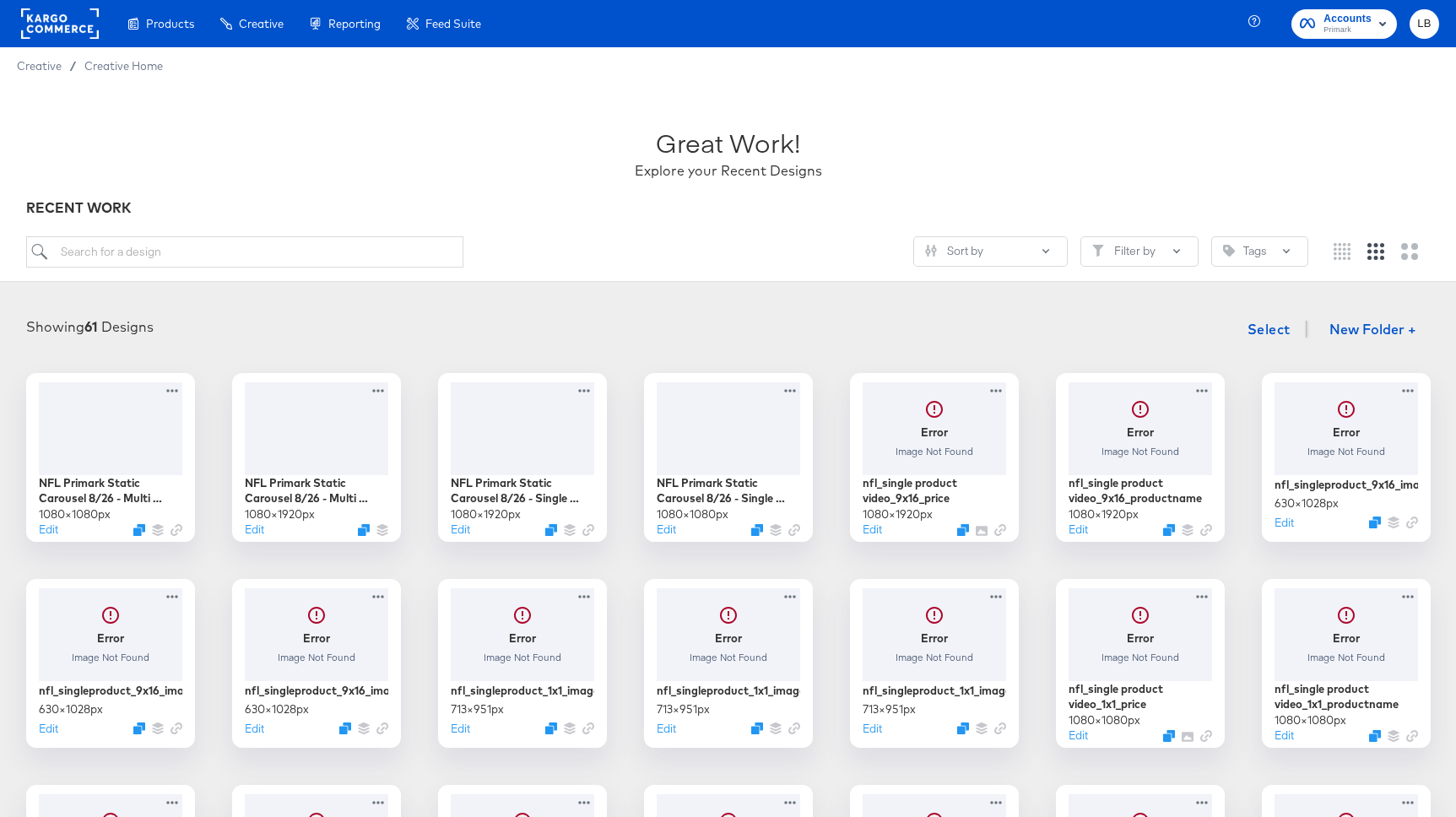
click at [331, 301] on div "Showing 61 Designs Select New Folder + NFL Primark Static Carousel 8/26 - Multi…" at bounding box center [728, 735] width 1456 height 881
